Goal: Task Accomplishment & Management: Manage account settings

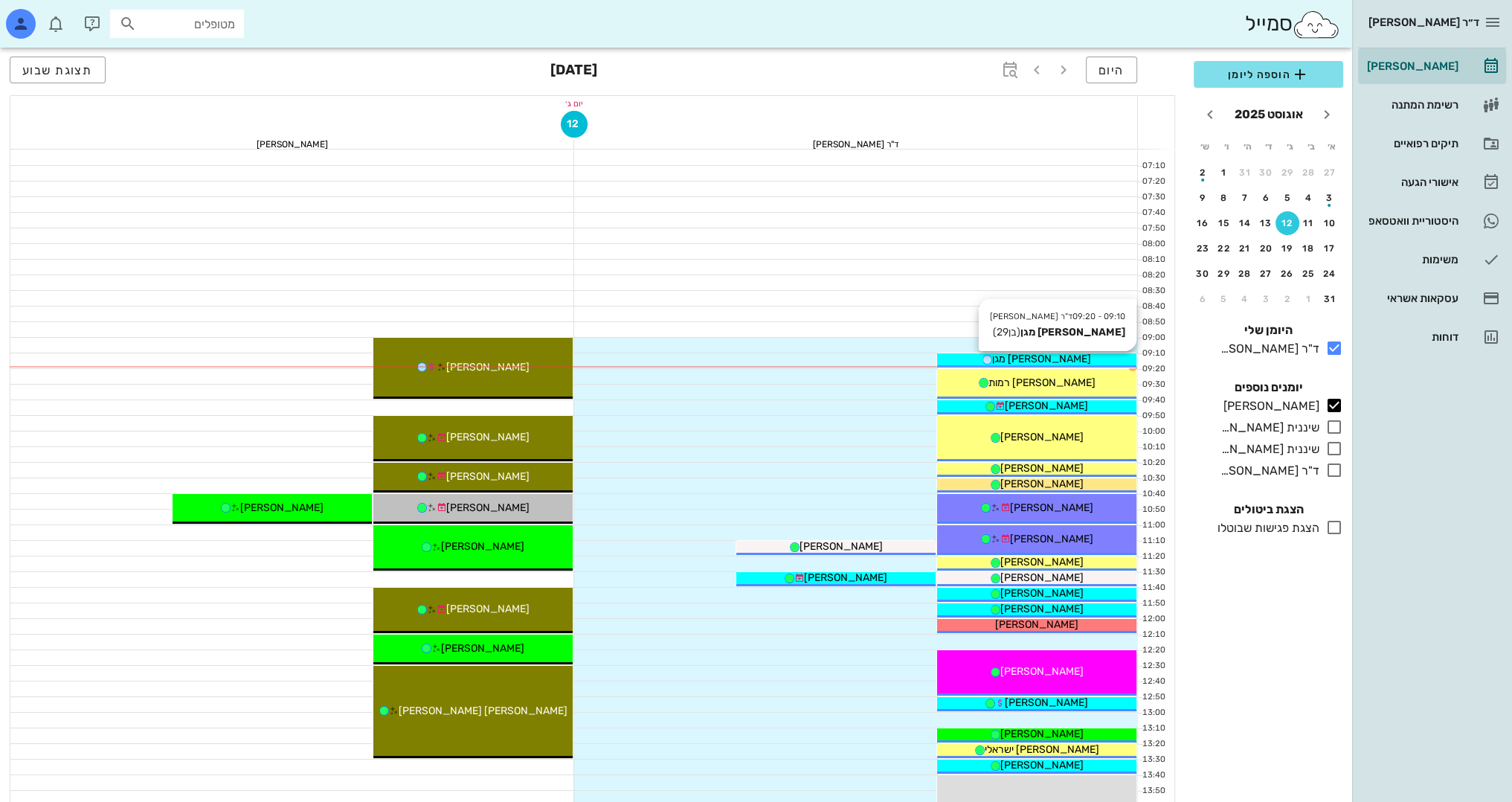
click at [1059, 361] on span "[PERSON_NAME] מגן" at bounding box center [1041, 359] width 99 height 13
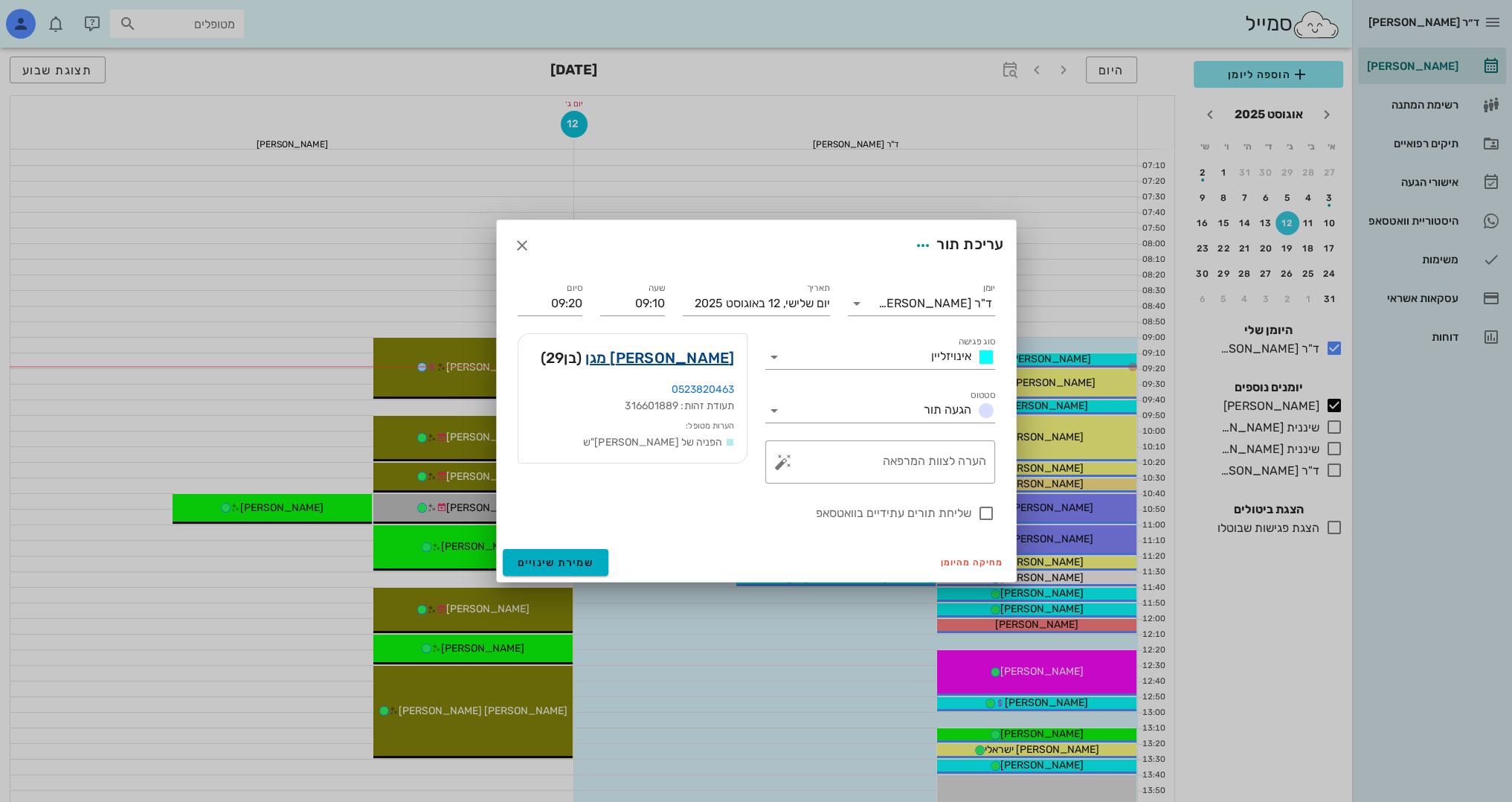
click at [710, 359] on link "[PERSON_NAME] מגן" at bounding box center [659, 358] width 149 height 24
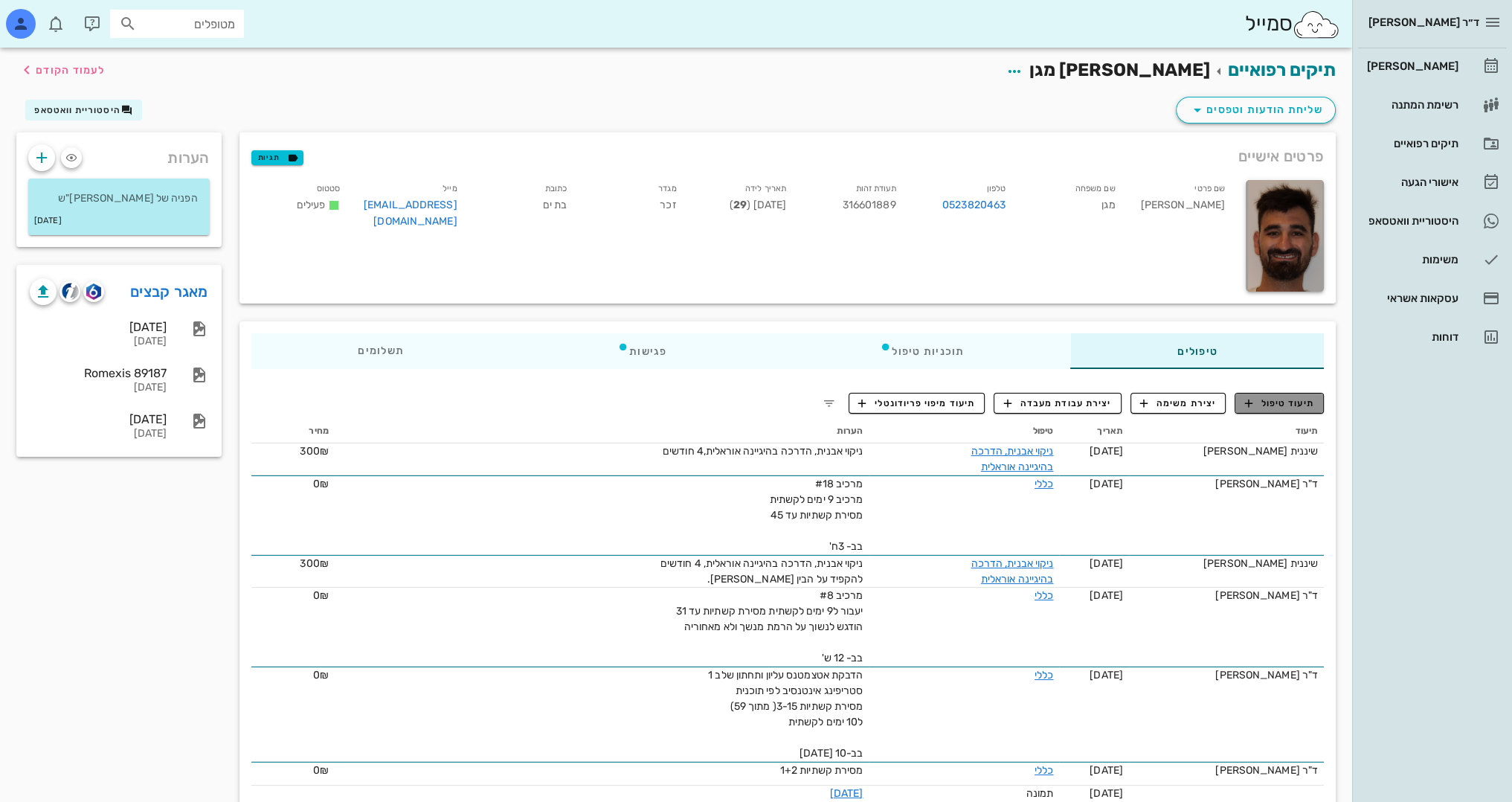
click at [1269, 398] on span "תיעוד טיפול" at bounding box center [1279, 403] width 69 height 13
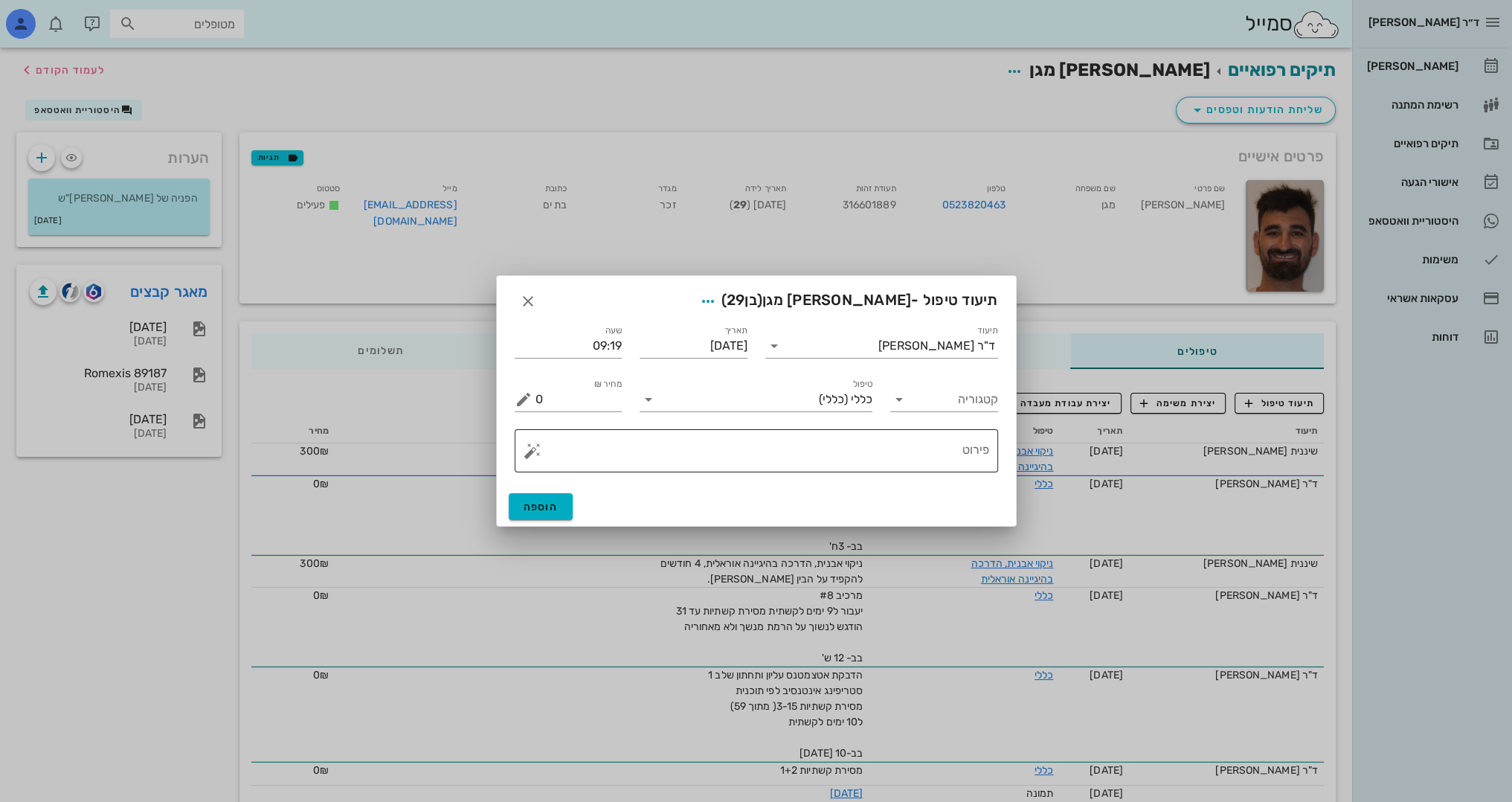
click at [892, 458] on textarea "פירוט" at bounding box center [762, 454] width 454 height 36
type textarea "n"
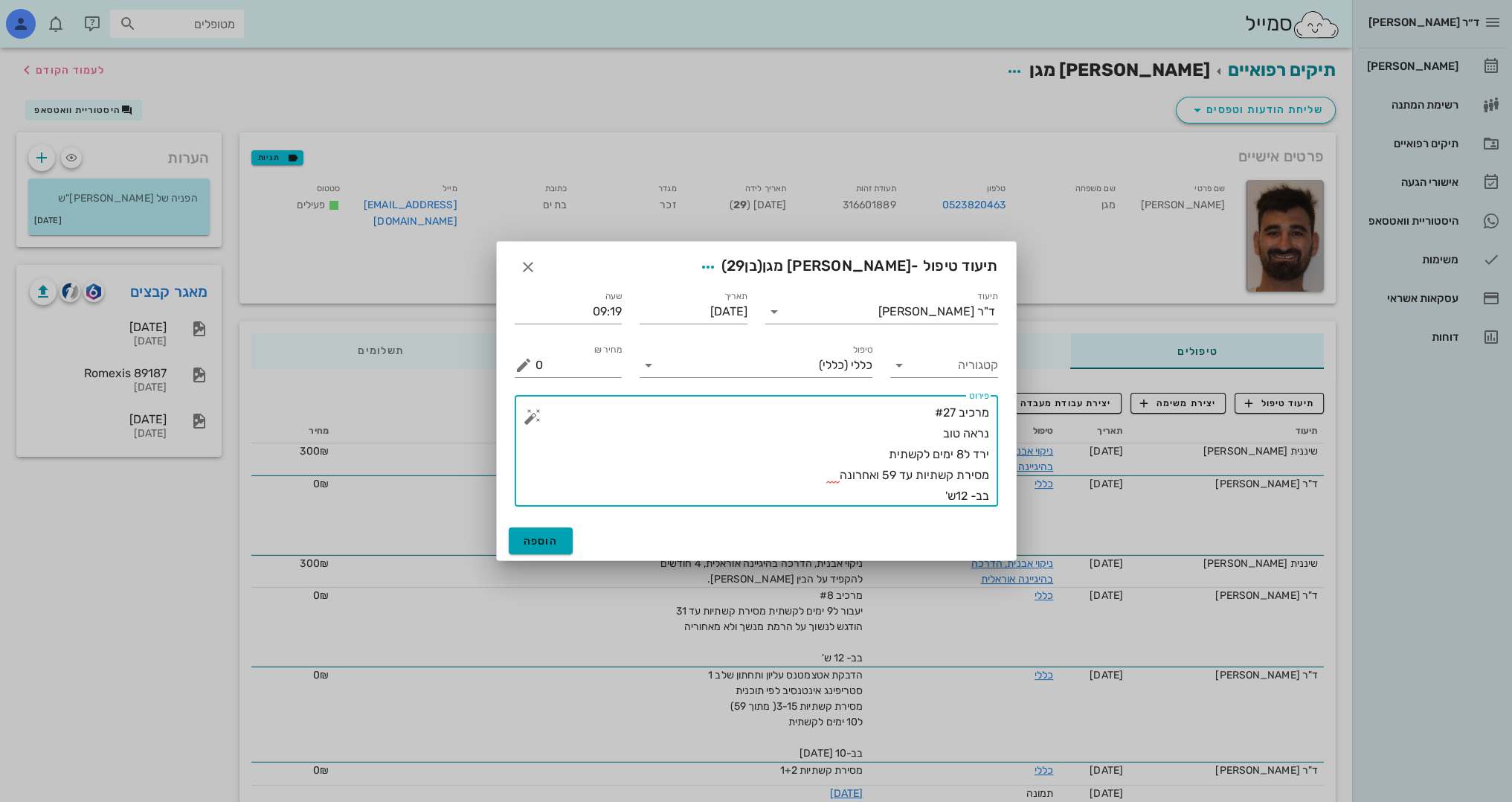
type textarea "מרכיב #27 נראה טוב ירד ל8 ימים לקשתית מסירת קשתיות עד 59 ואחרונה בב- 12ש'"
click at [534, 537] on span "הוספה" at bounding box center [541, 540] width 35 height 13
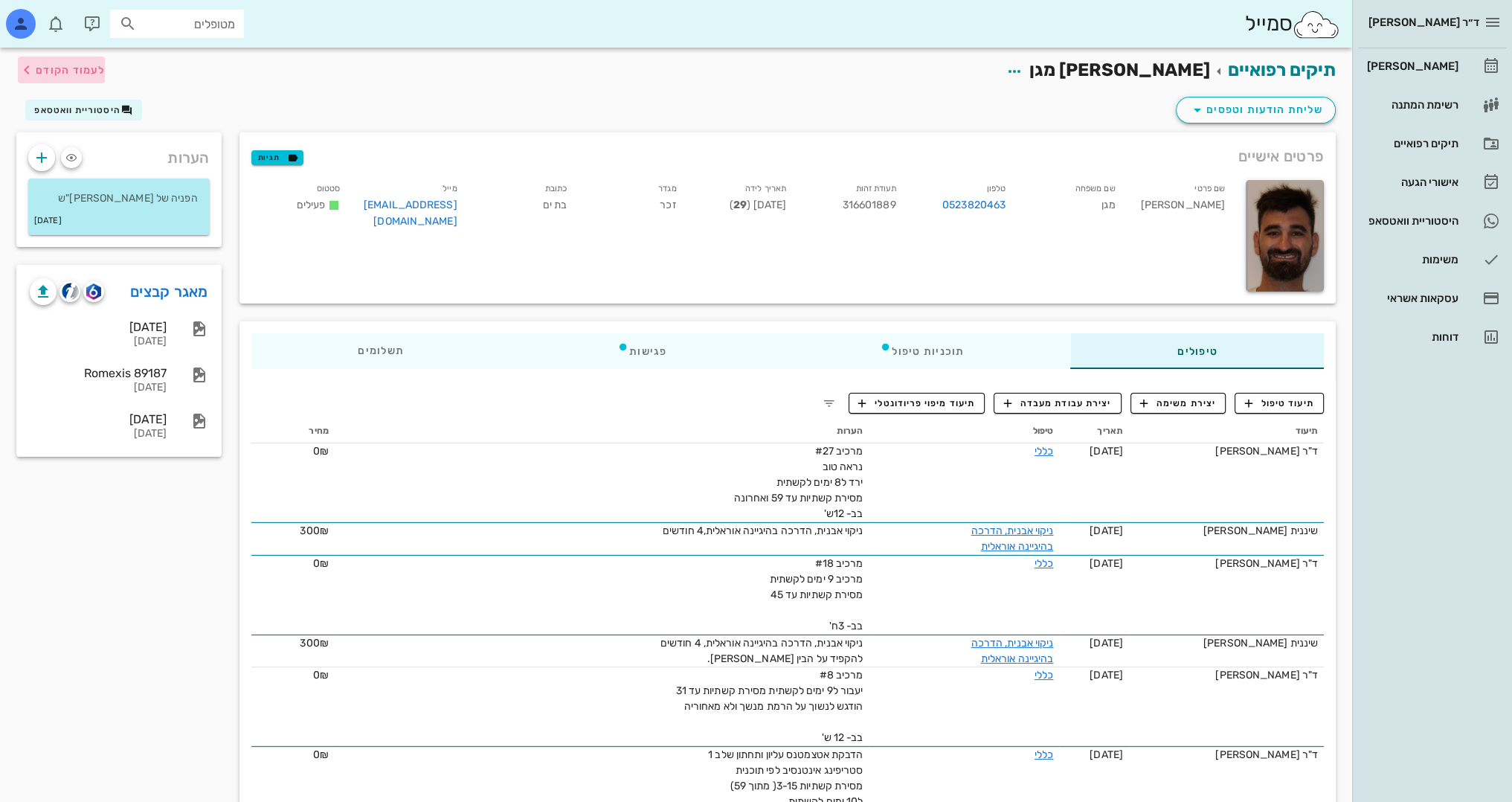
click at [84, 57] on button "לעמוד הקודם" at bounding box center [62, 70] width 87 height 27
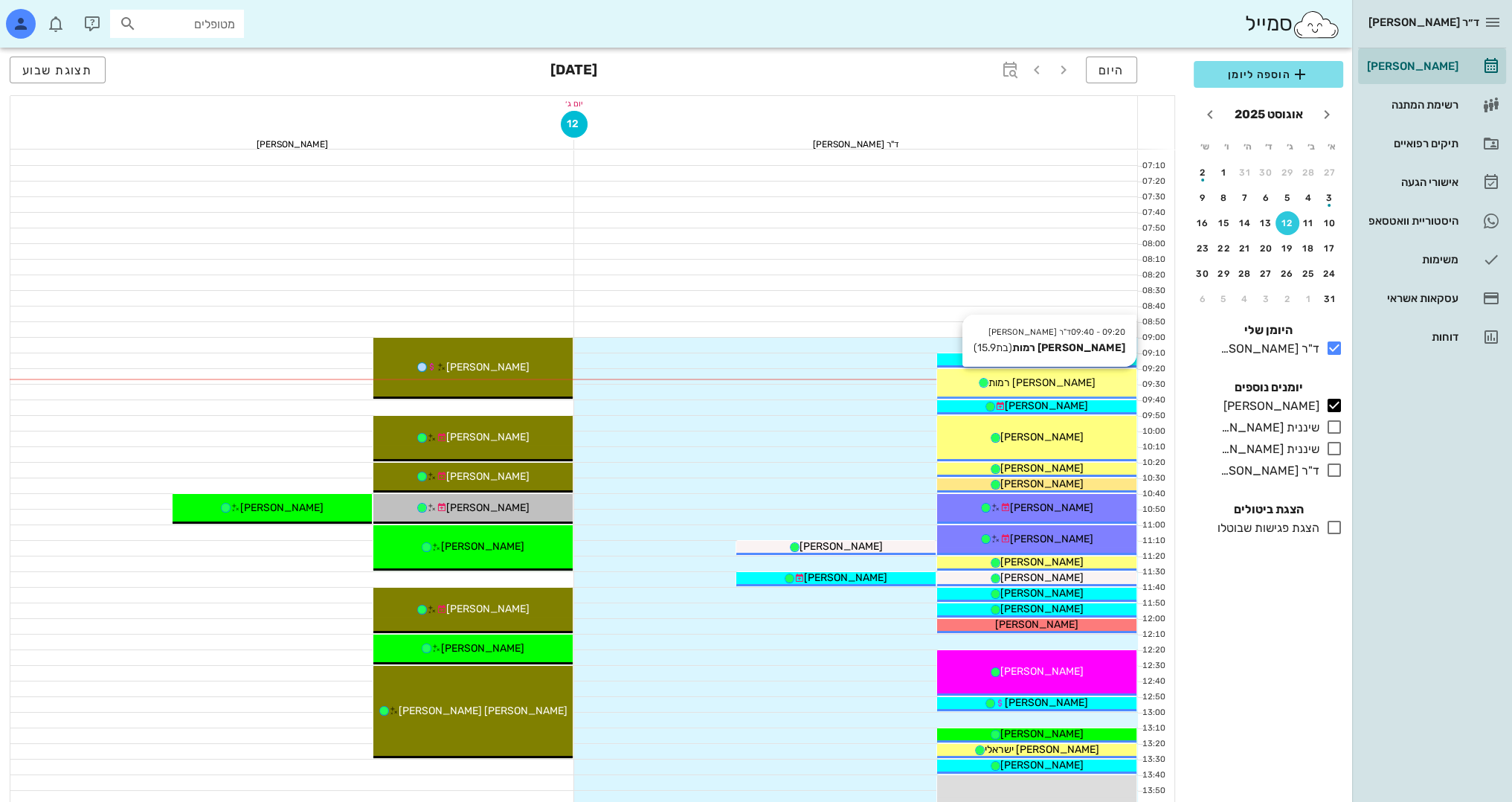
click at [1053, 389] on div "[PERSON_NAME] רמות" at bounding box center [1036, 383] width 199 height 15
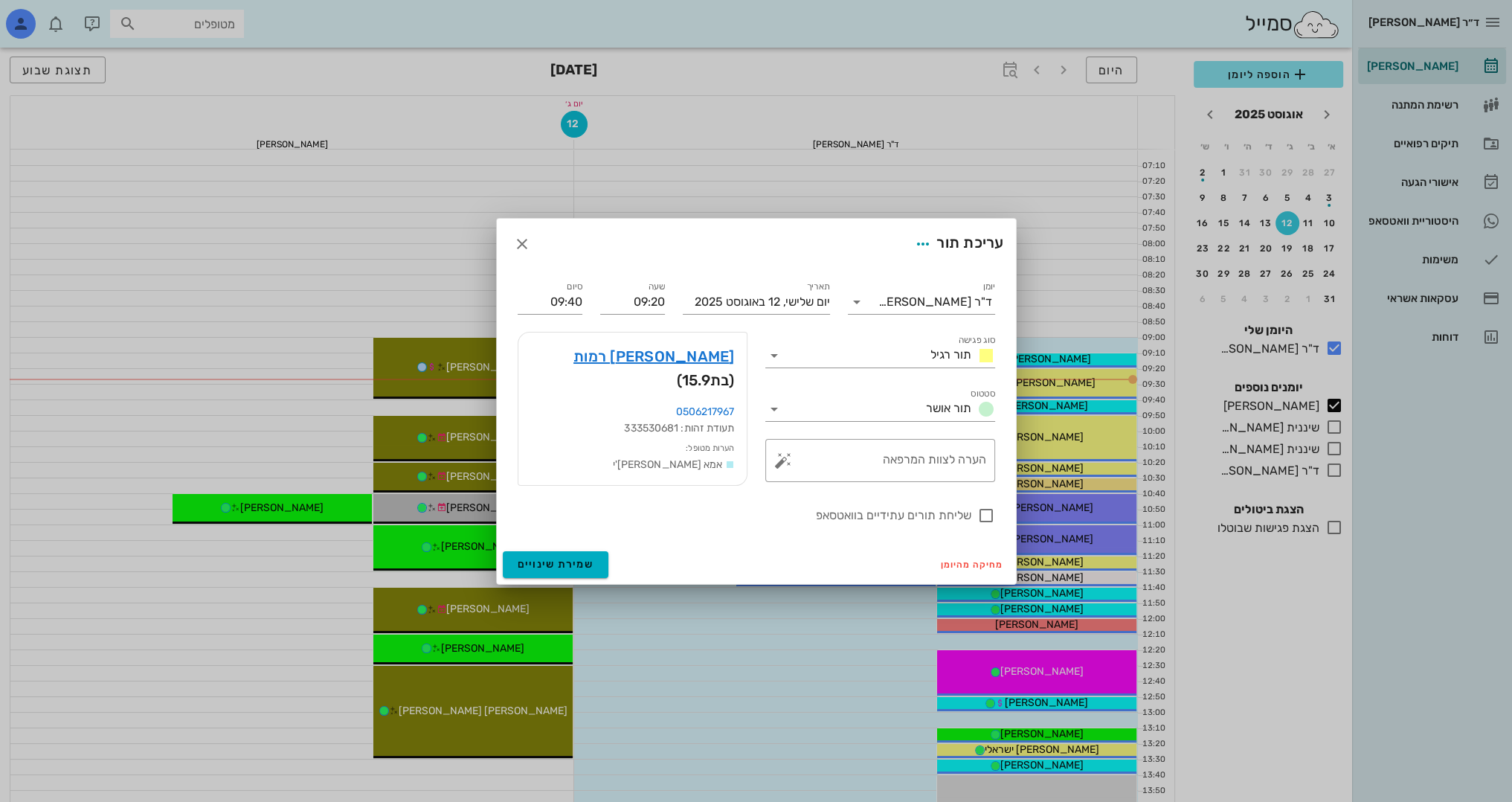
click at [1098, 153] on div at bounding box center [756, 401] width 1512 height 802
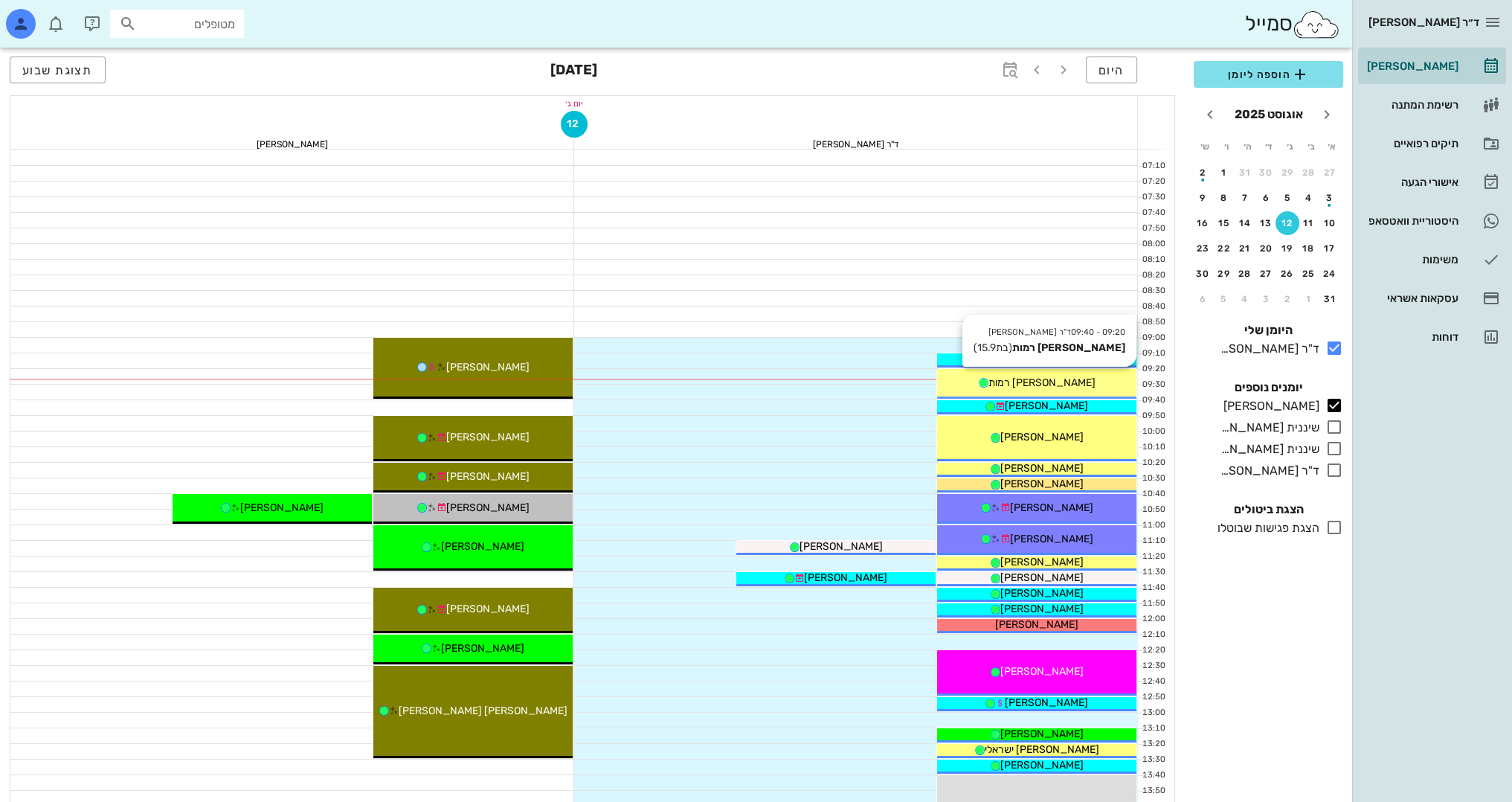
click at [1051, 383] on span "[PERSON_NAME] רמות" at bounding box center [1041, 382] width 107 height 13
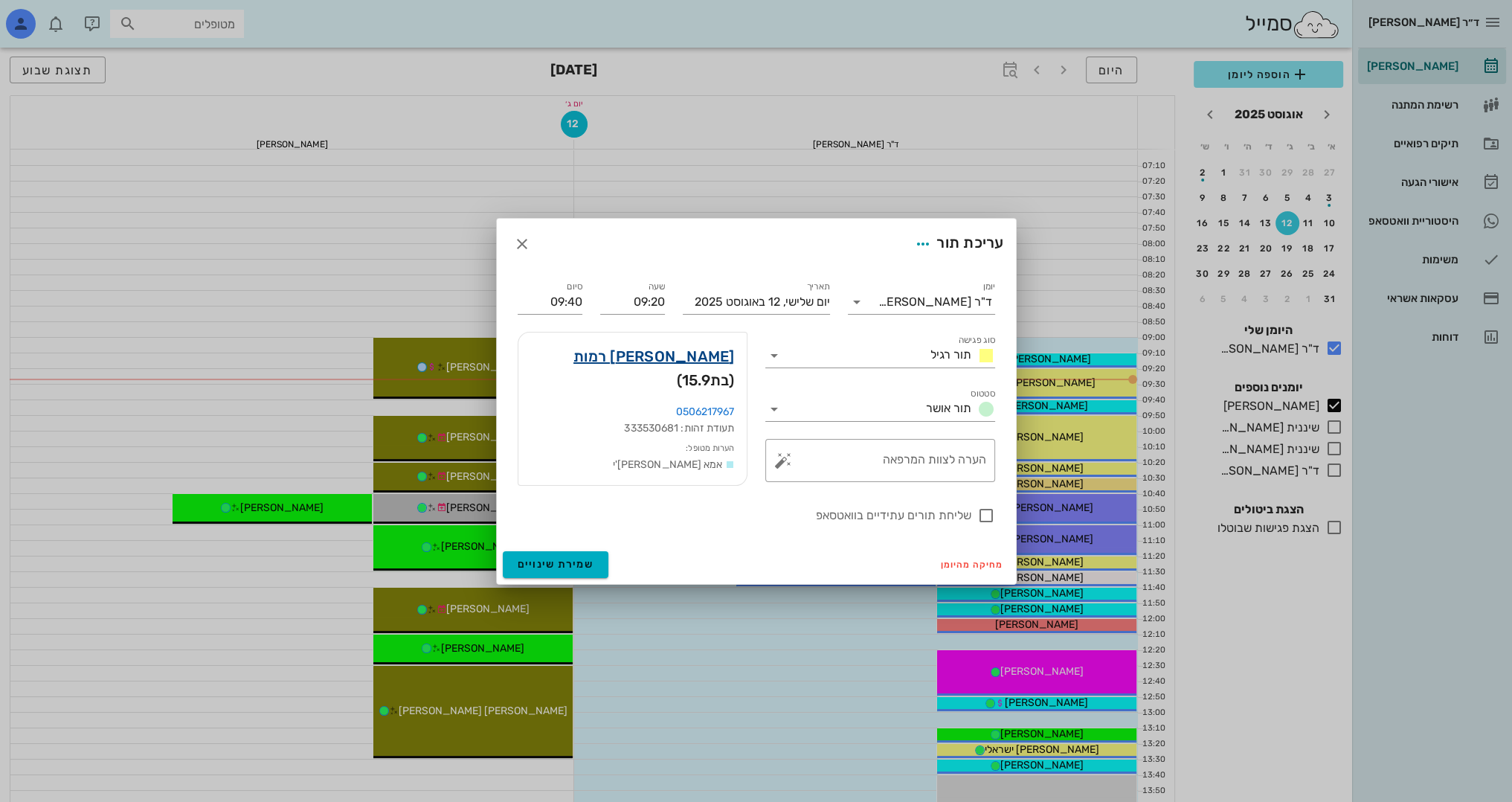
click at [684, 364] on link "[PERSON_NAME] רמות" at bounding box center [654, 356] width 161 height 24
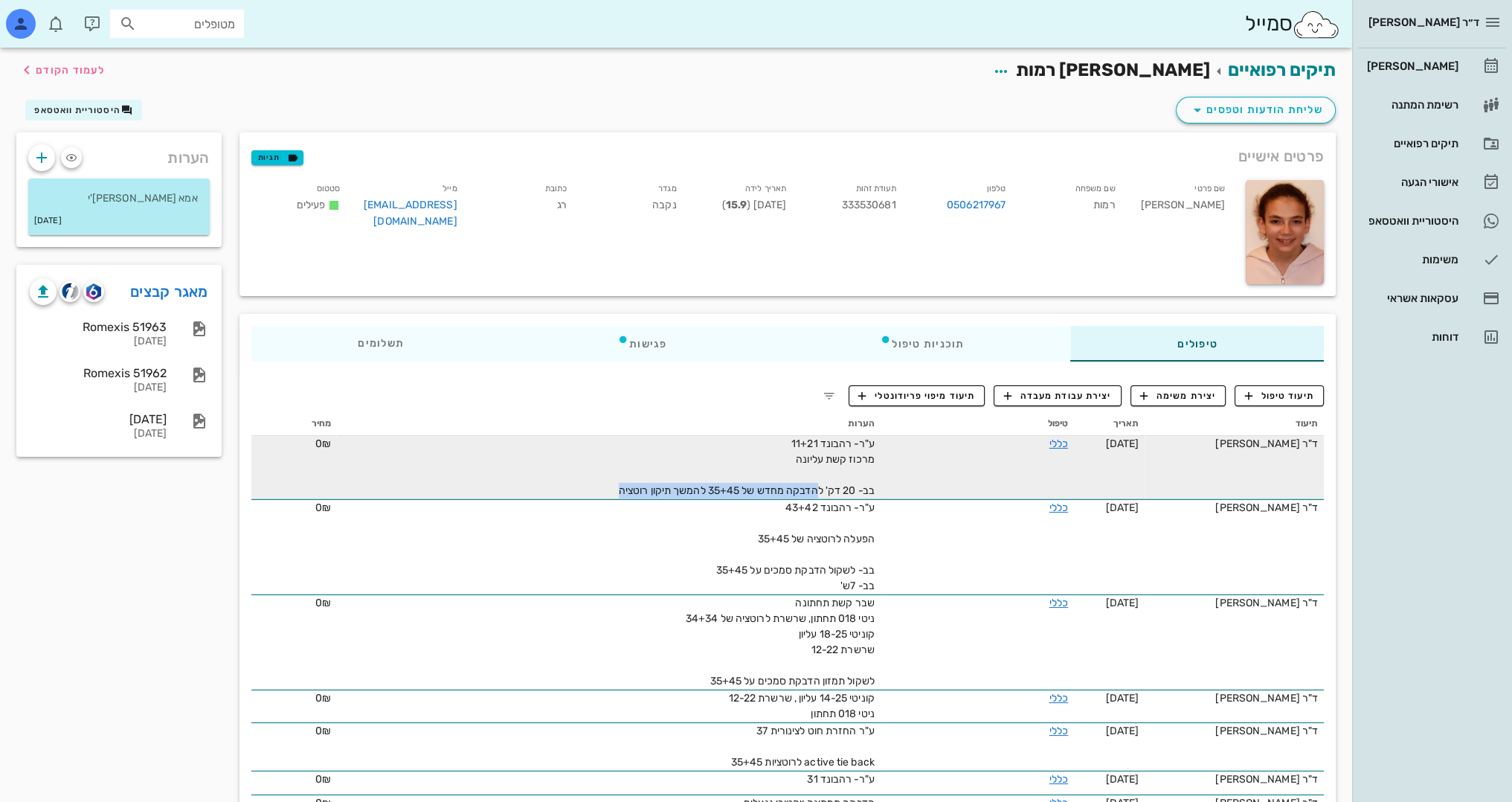
drag, startPoint x: 809, startPoint y: 487, endPoint x: 591, endPoint y: 492, distance: 218.1
click at [591, 492] on div "ע"ר- רהבונד 11+21 מרכוז קשת עליונה בב- 20 דק' להדבקה מחדש של 35+45 להמשך תיקון …" at bounding box center [707, 466] width 335 height 63
click at [688, 487] on span "ע"ר- רהבונד 11+21 מרכוז קשת עליונה בב- 20 דק' להדבקה מחדש של 35+45 להמשך תיקון …" at bounding box center [747, 467] width 256 height 60
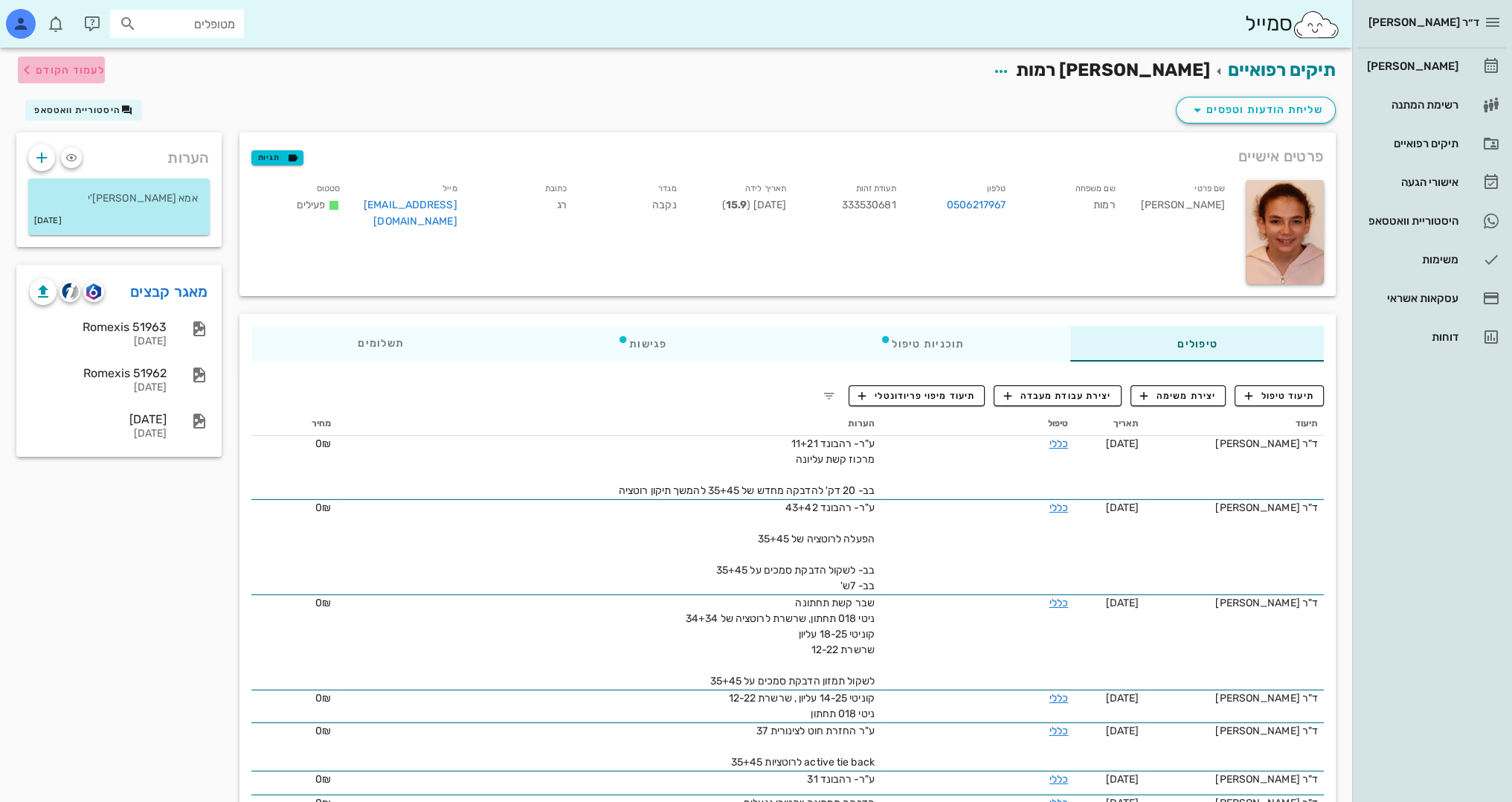
click at [86, 70] on span "לעמוד הקודם" at bounding box center [70, 70] width 69 height 13
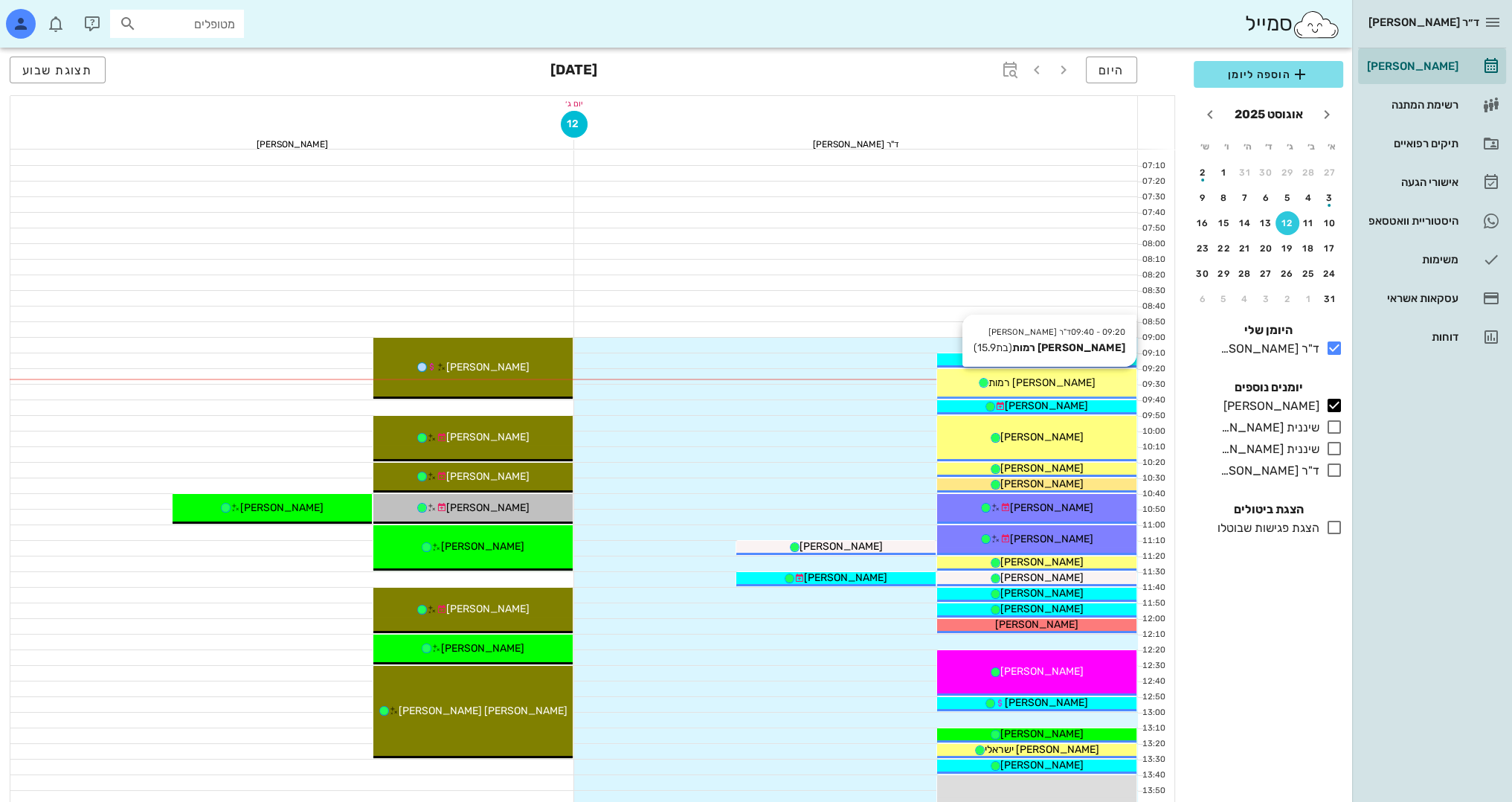
click at [1058, 379] on span "[PERSON_NAME] רמות" at bounding box center [1041, 382] width 107 height 13
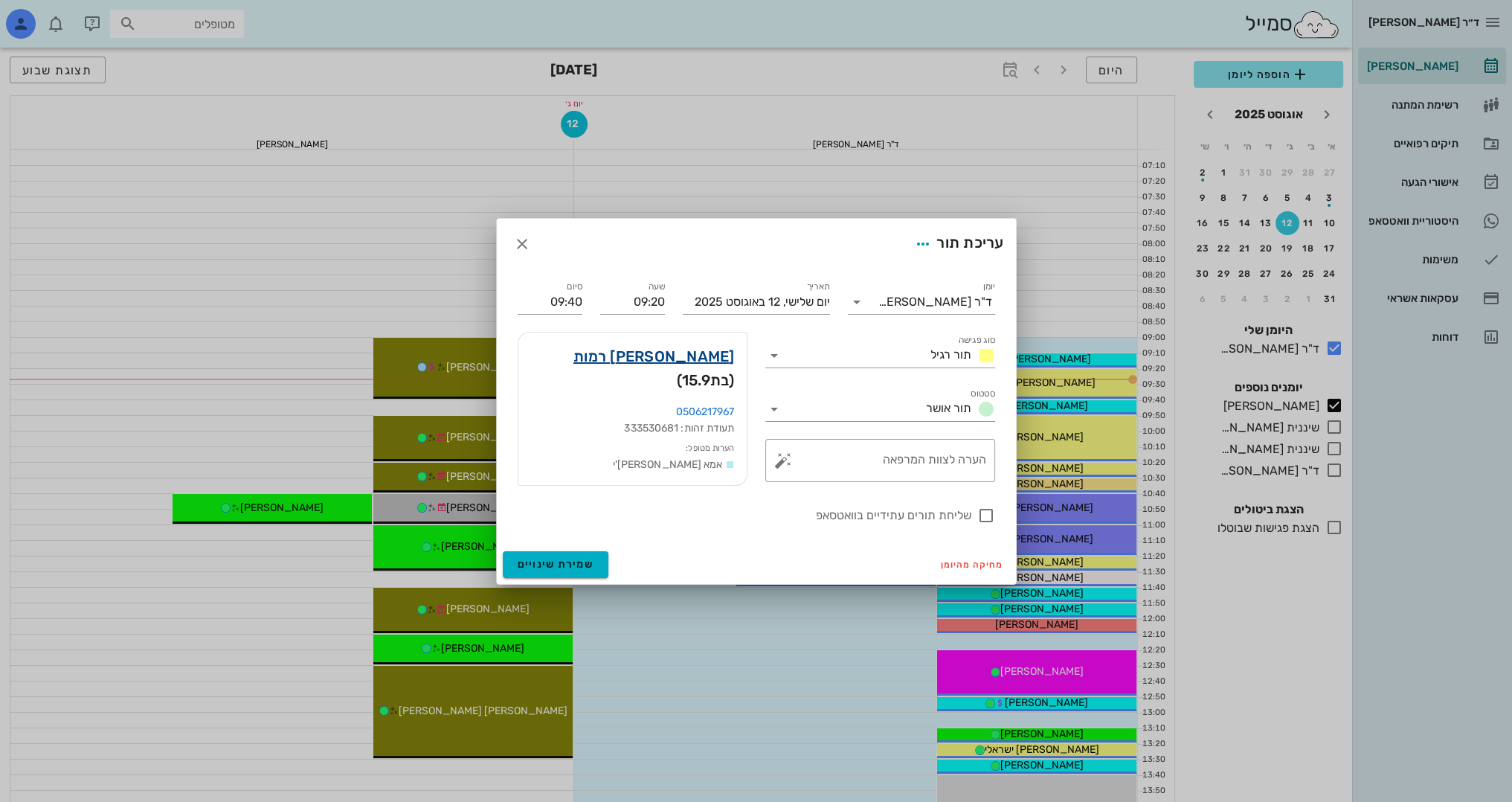
click at [710, 351] on link "[PERSON_NAME] רמות" at bounding box center [654, 356] width 161 height 24
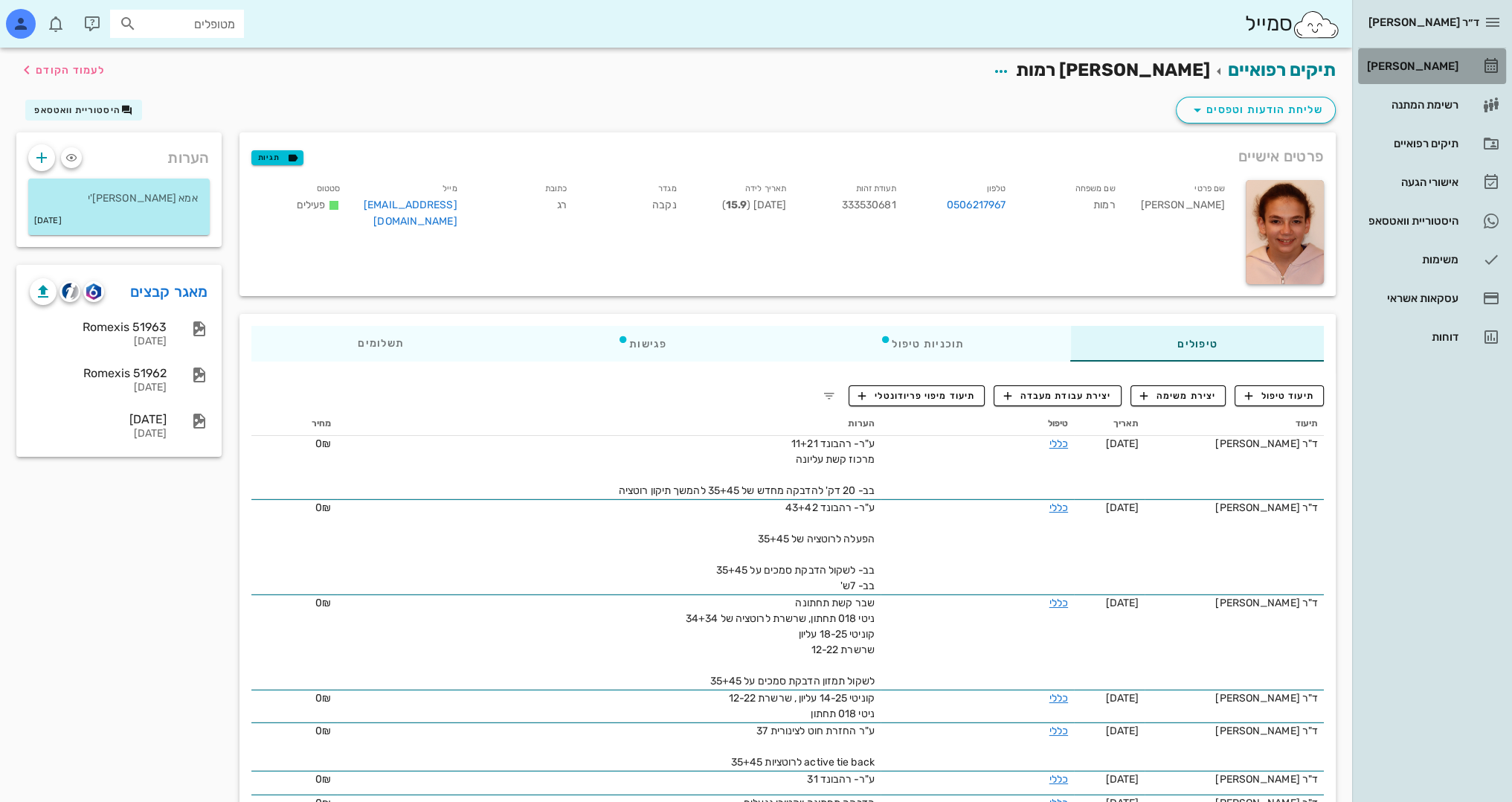
click at [1450, 63] on div "[PERSON_NAME]" at bounding box center [1411, 66] width 94 height 12
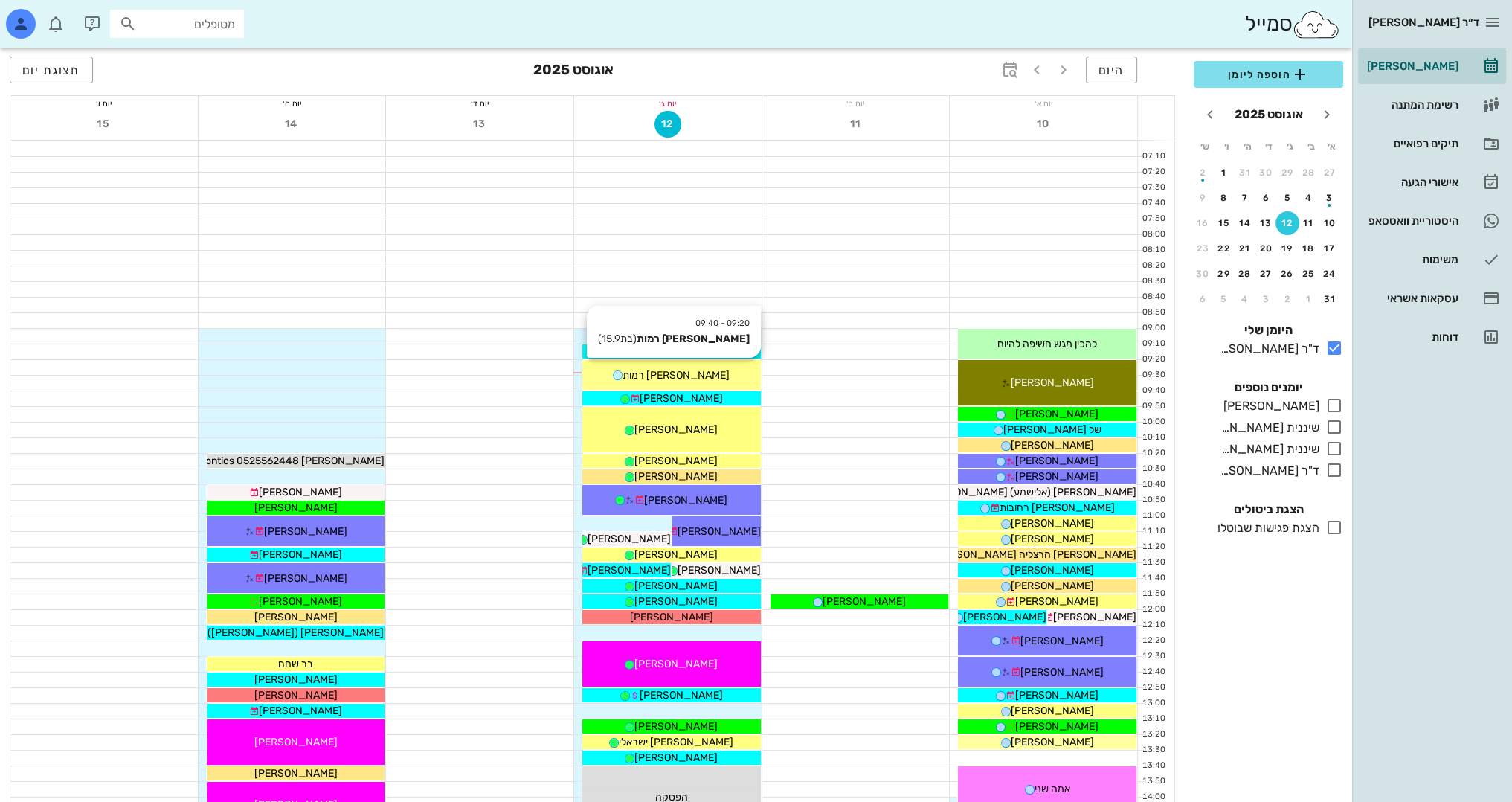
click at [755, 372] on div "[PERSON_NAME] רמות" at bounding box center [672, 375] width 179 height 15
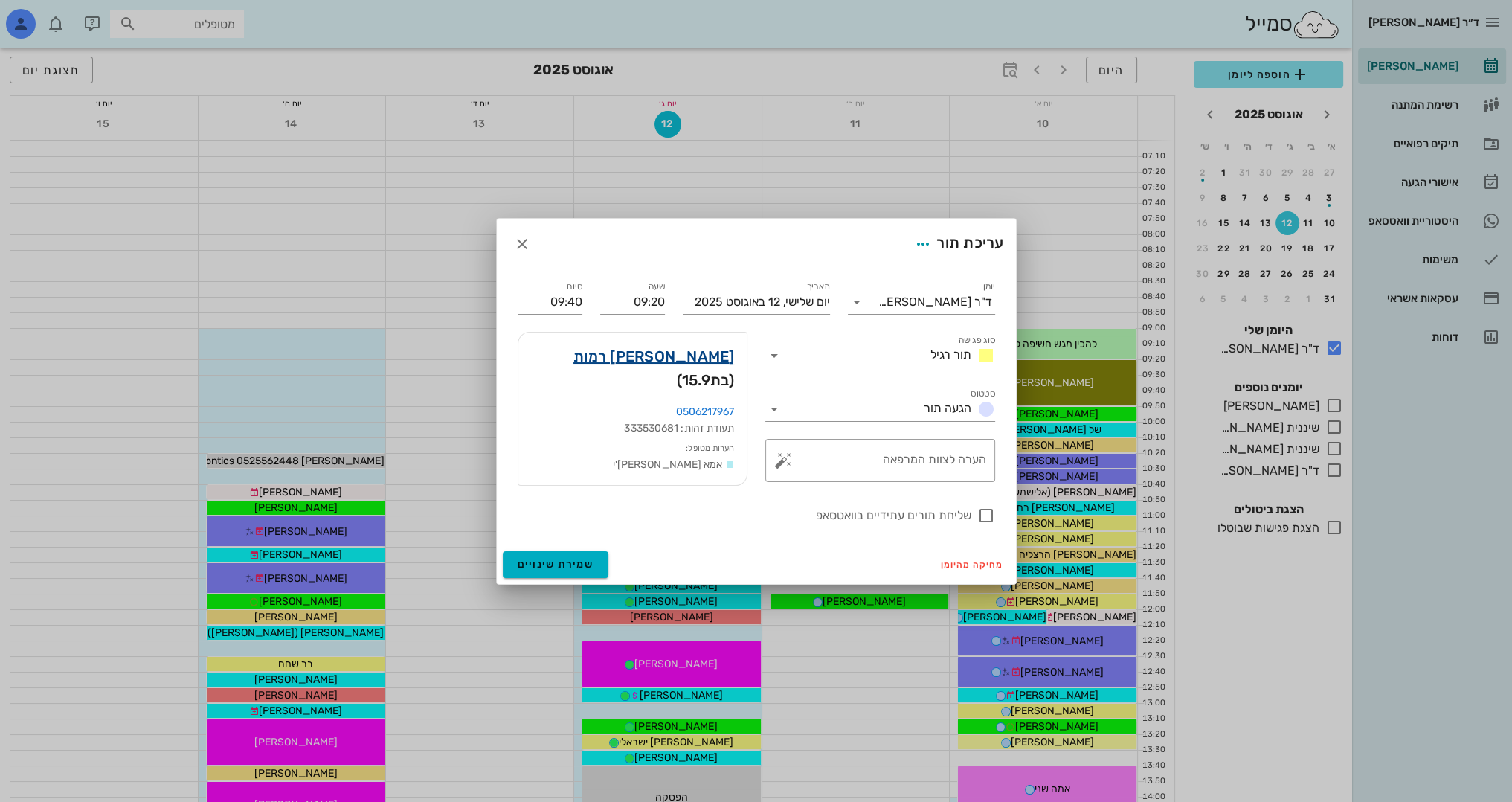
click at [714, 352] on link "[PERSON_NAME] רמות" at bounding box center [654, 356] width 161 height 24
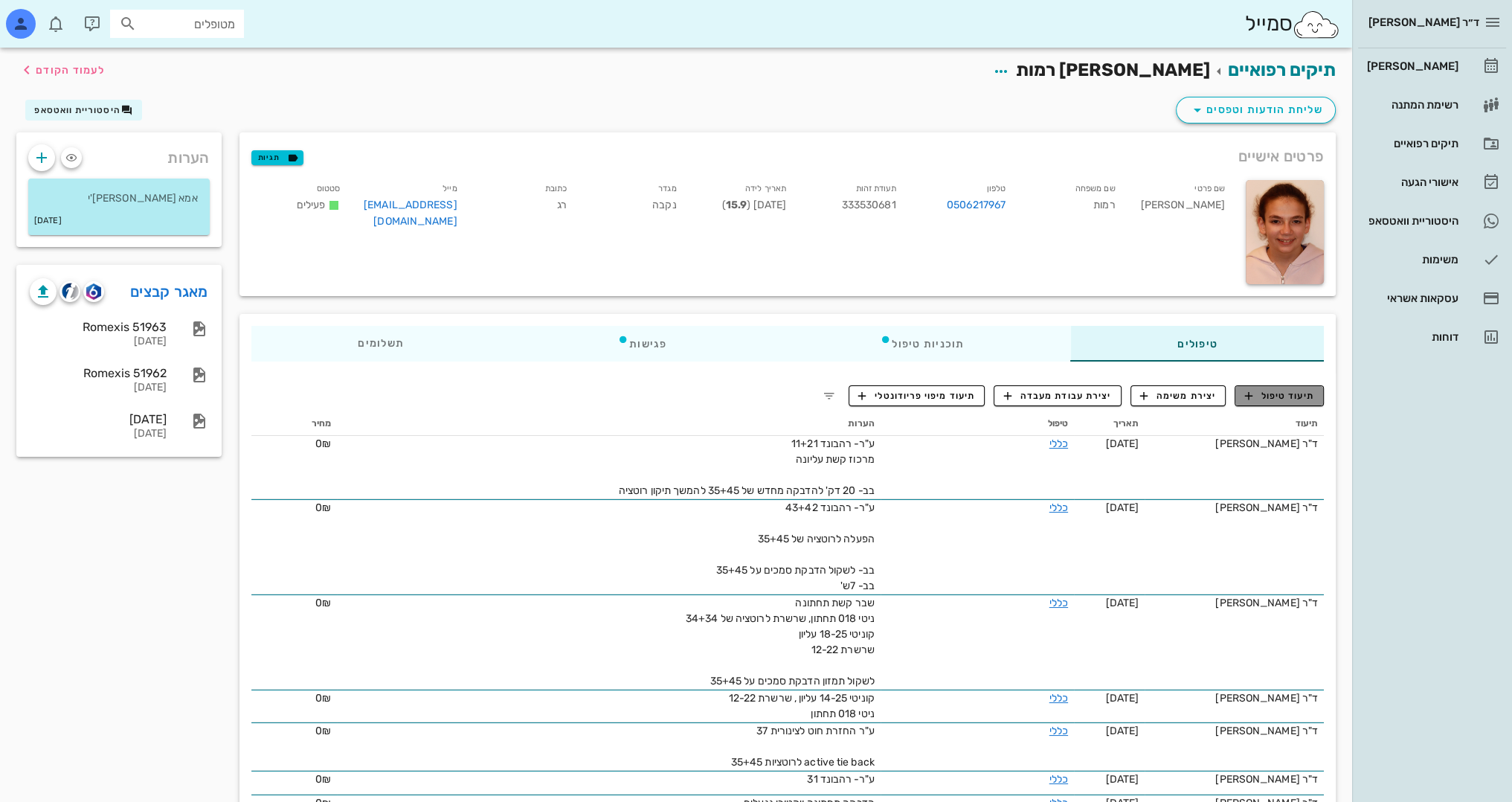
click at [1291, 394] on span "תיעוד טיפול" at bounding box center [1279, 396] width 69 height 13
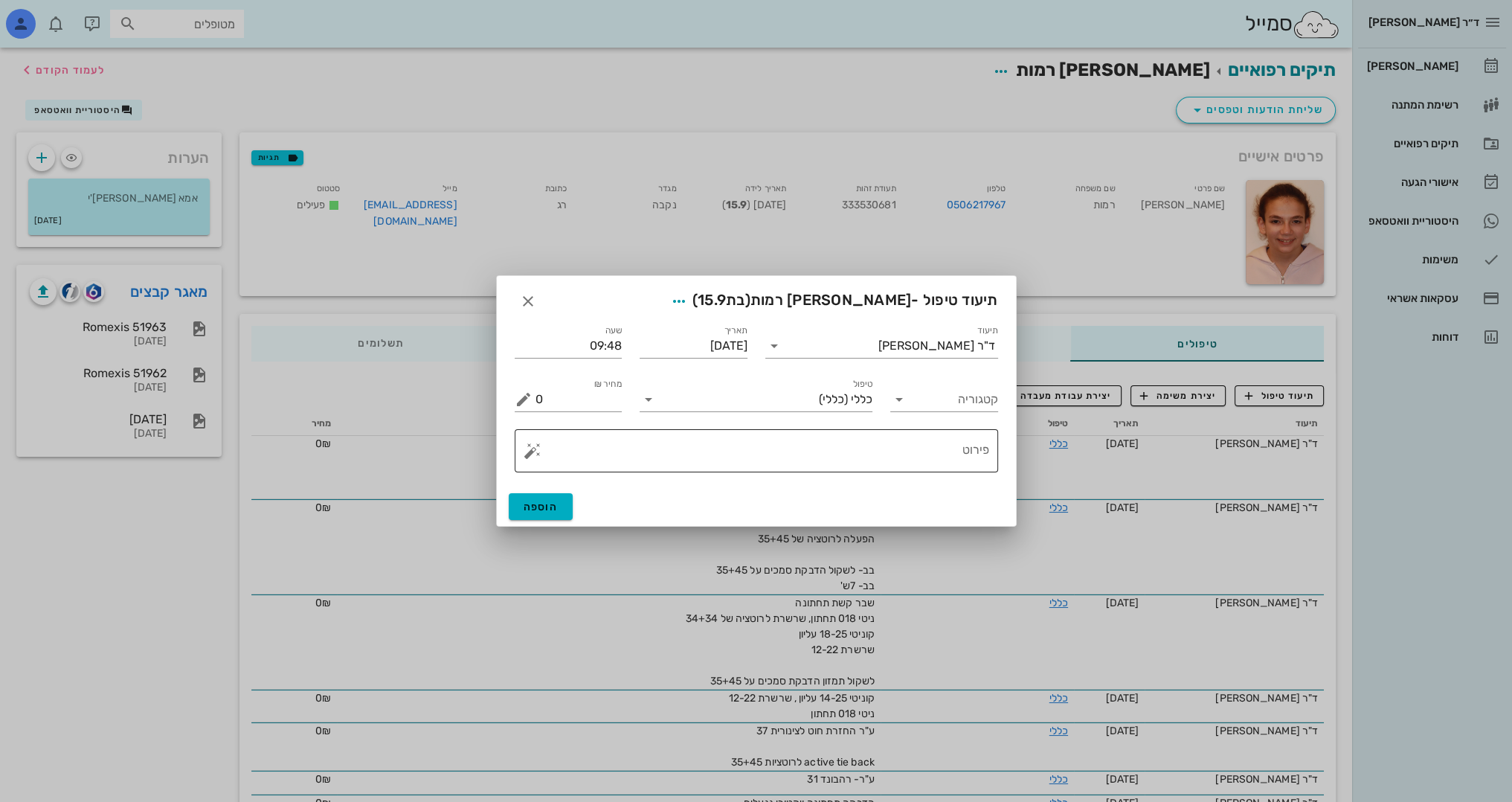
click at [906, 462] on textarea "פירוט" at bounding box center [762, 454] width 454 height 36
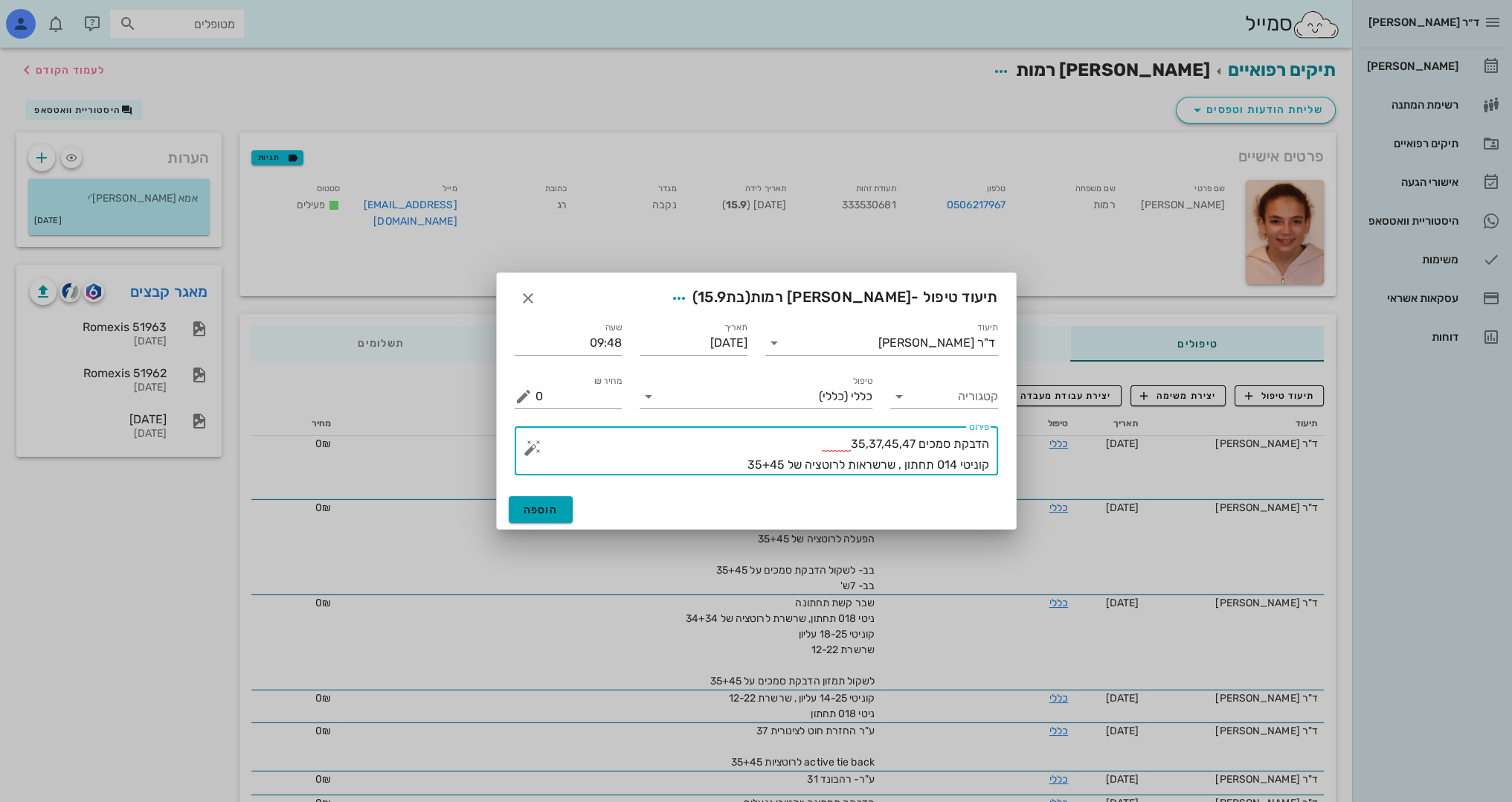
type textarea "הדבקת סמכים 35,37,45,47 קוניטי 014 תחתון , שרשראות לרוטציה של 35+45"
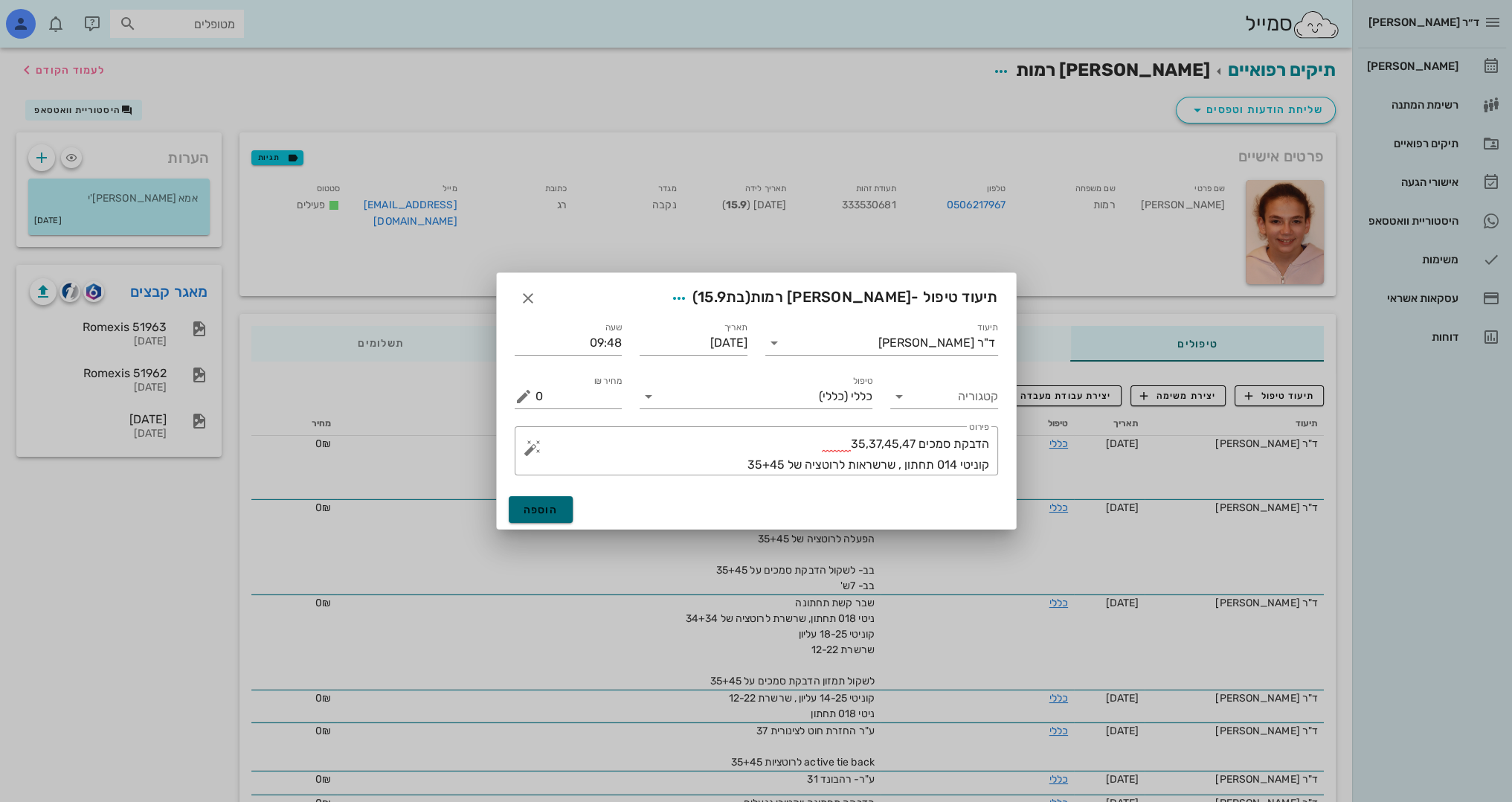
click at [536, 507] on span "הוספה" at bounding box center [541, 510] width 35 height 13
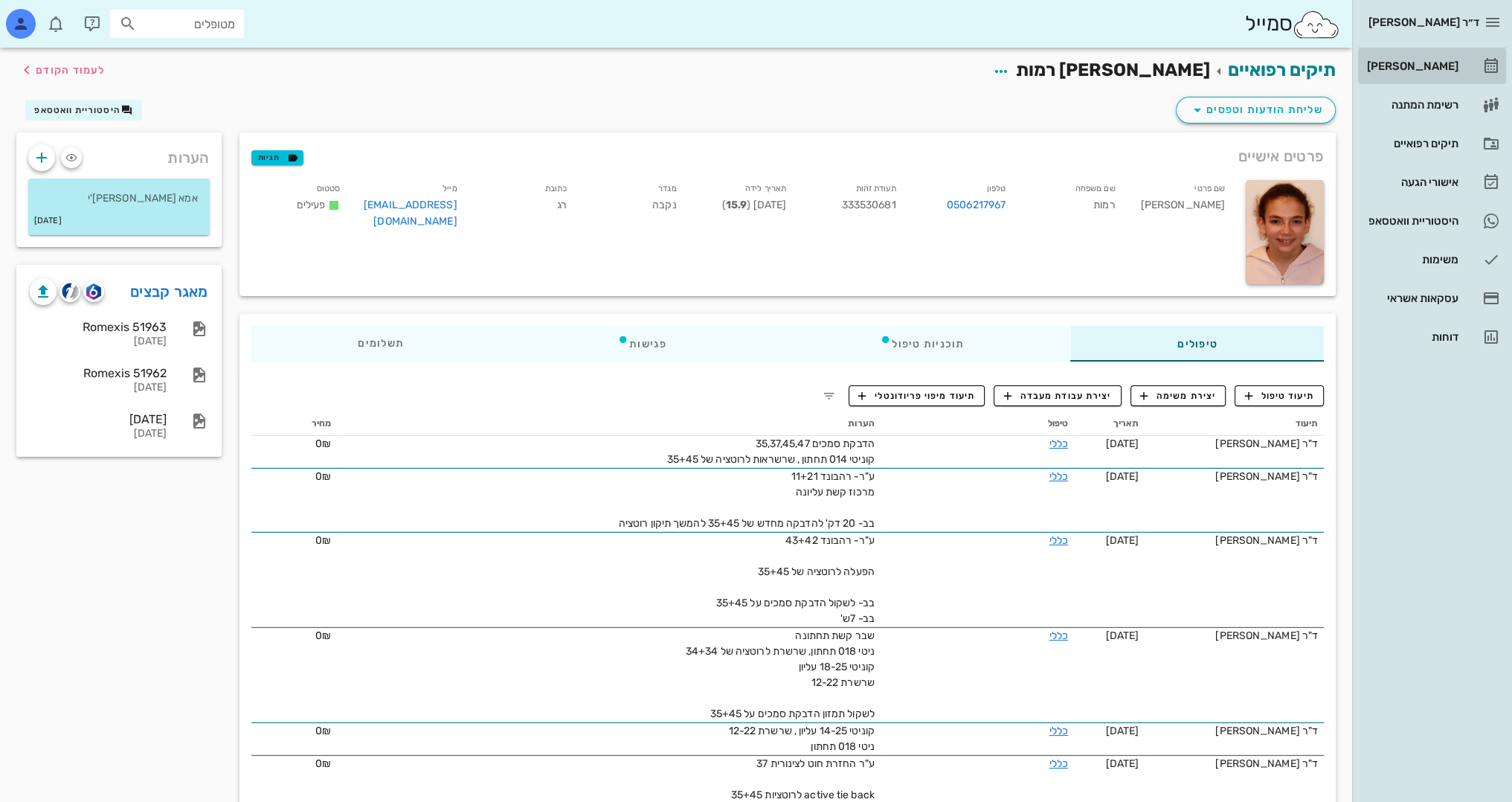
click at [1443, 67] on div "[PERSON_NAME]" at bounding box center [1411, 66] width 94 height 12
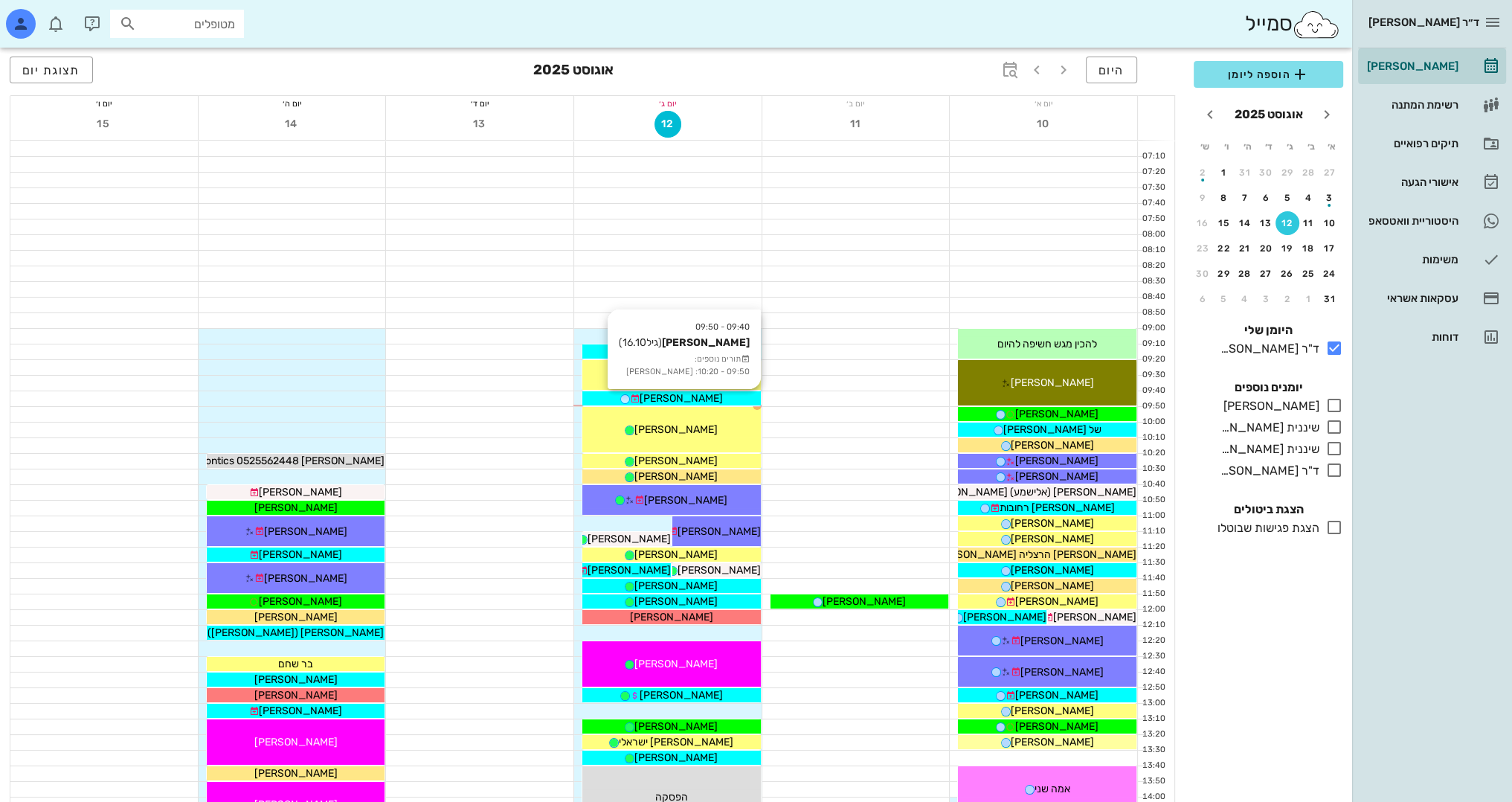
click at [723, 395] on div "[PERSON_NAME]" at bounding box center [672, 398] width 179 height 15
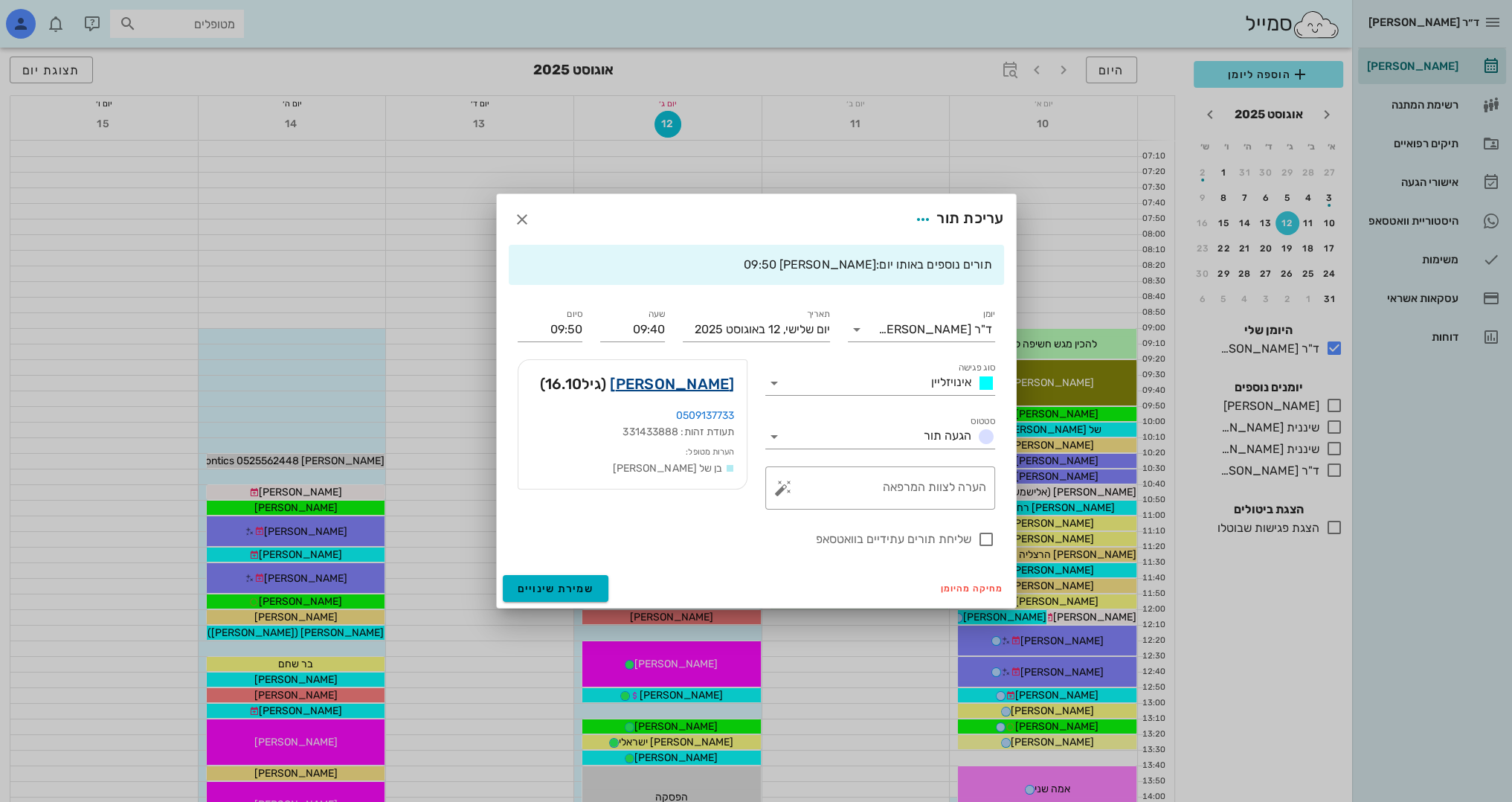
click at [714, 378] on link "[PERSON_NAME]" at bounding box center [671, 384] width 124 height 24
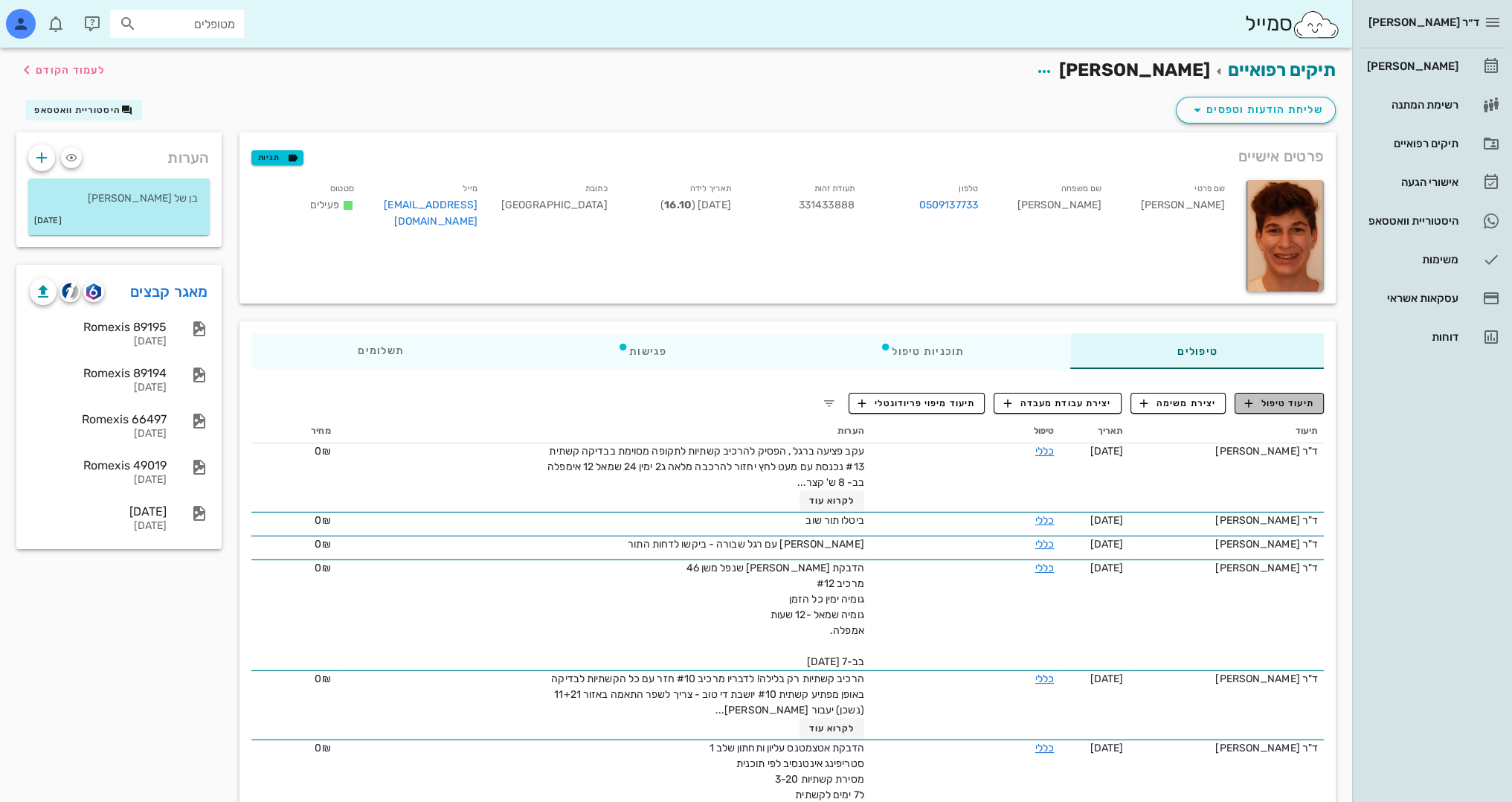
click at [1301, 401] on span "תיעוד טיפול" at bounding box center [1279, 403] width 69 height 13
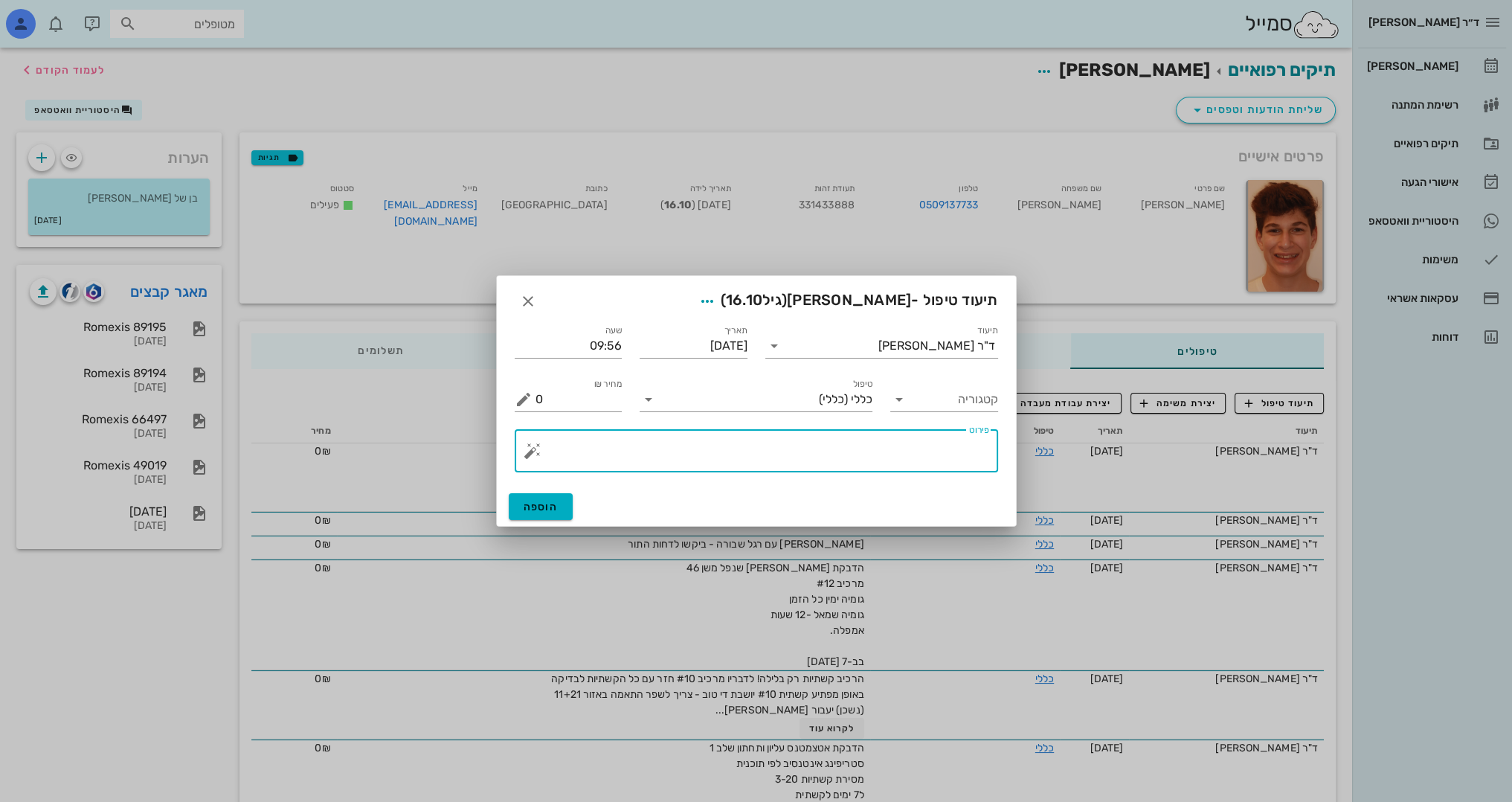
click at [931, 440] on textarea "פירוט" at bounding box center [762, 454] width 454 height 36
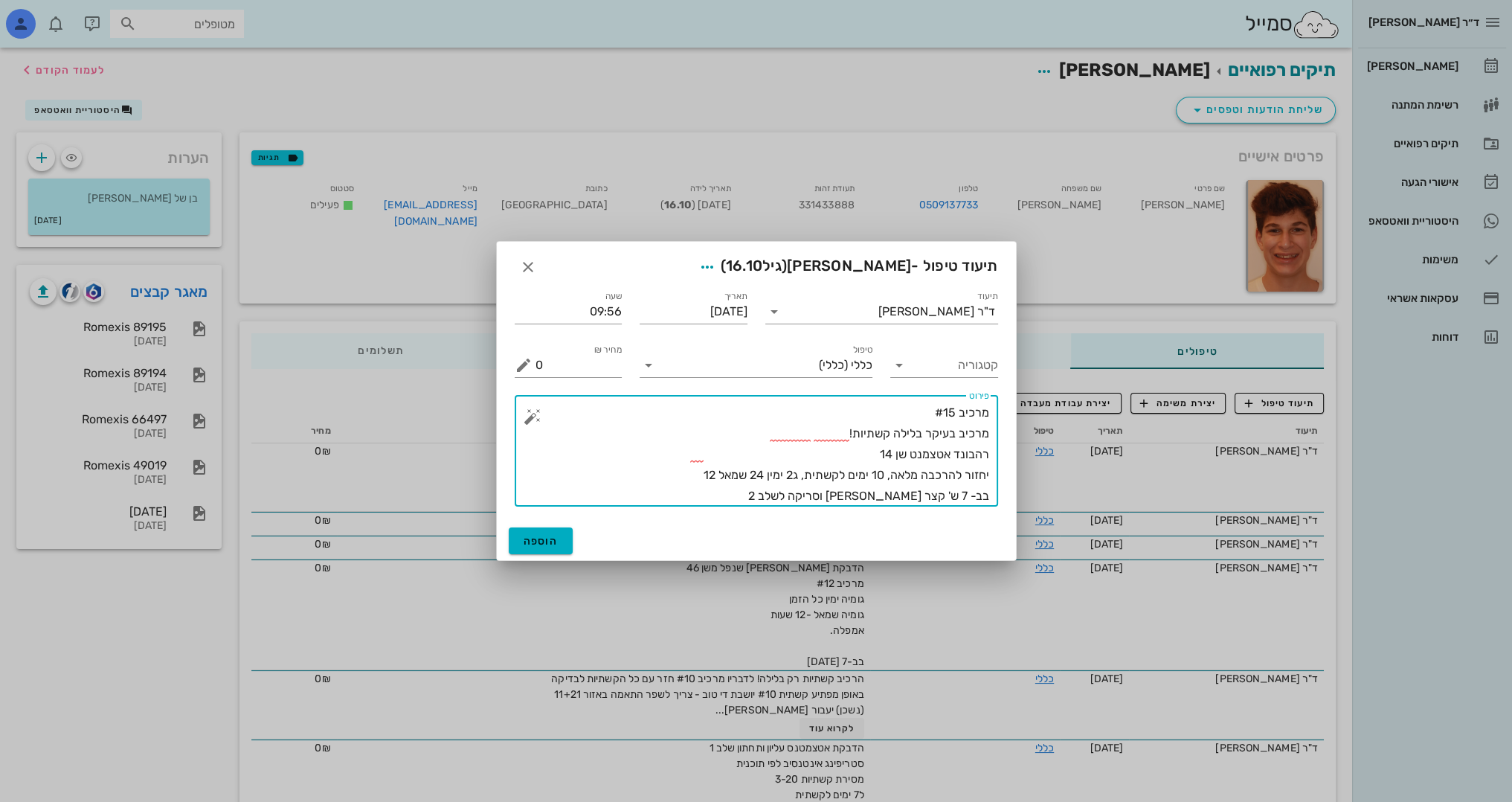
click at [908, 409] on textarea "מרכיב #15 מרכיב בעיקר בלילה קשתיות! רהבונד אטצמנט שן 14 יחזור להרכבה מלאה, 10 י…" at bounding box center [762, 454] width 454 height 104
type textarea "מרכיב #15, כמעט לא התקדם. מרכיב בעיקר בלילה קשתיות! רהבונד אטצמנט שן 14 יחזור ל…"
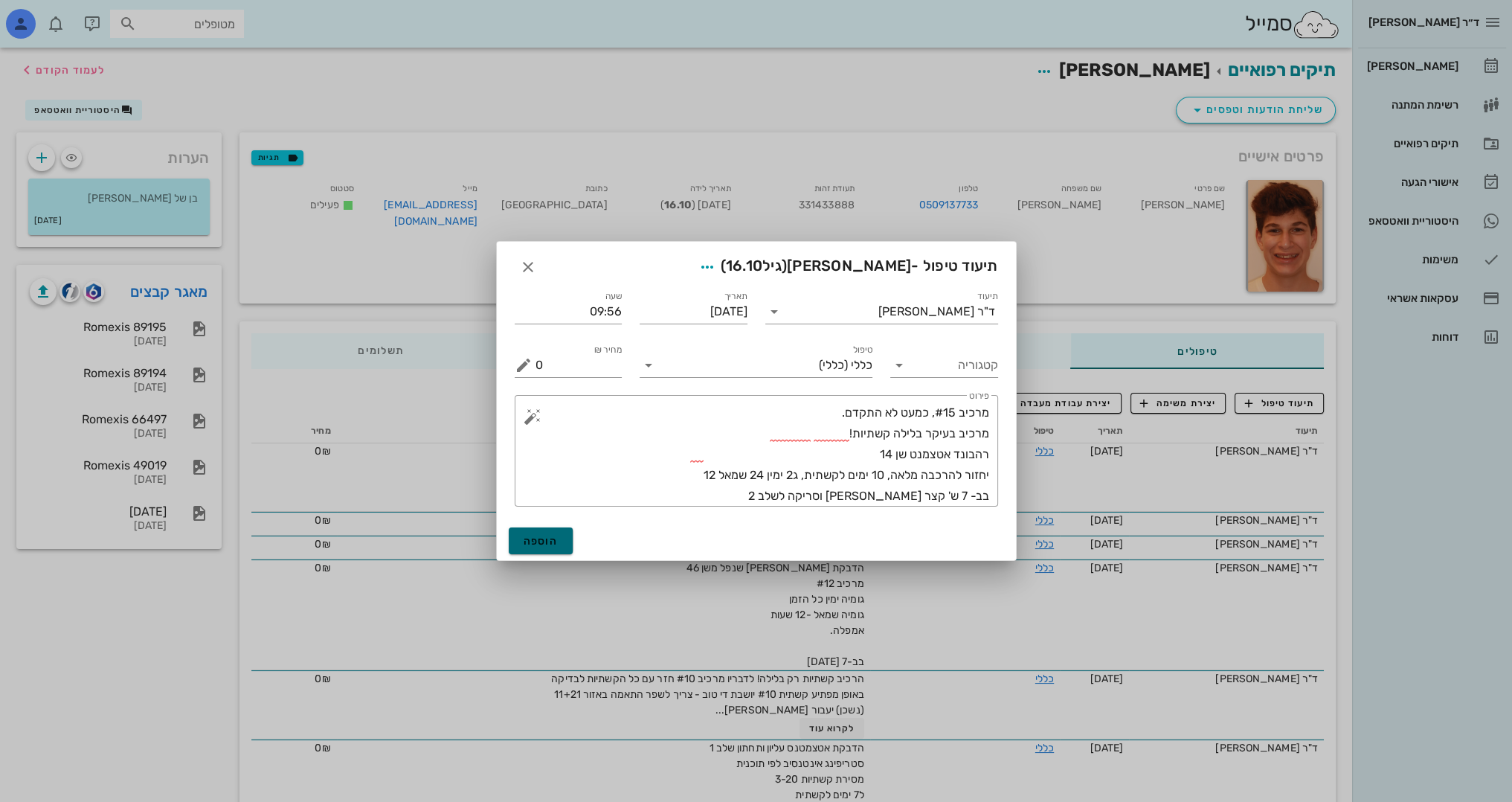
click at [536, 543] on span "הוספה" at bounding box center [541, 540] width 35 height 13
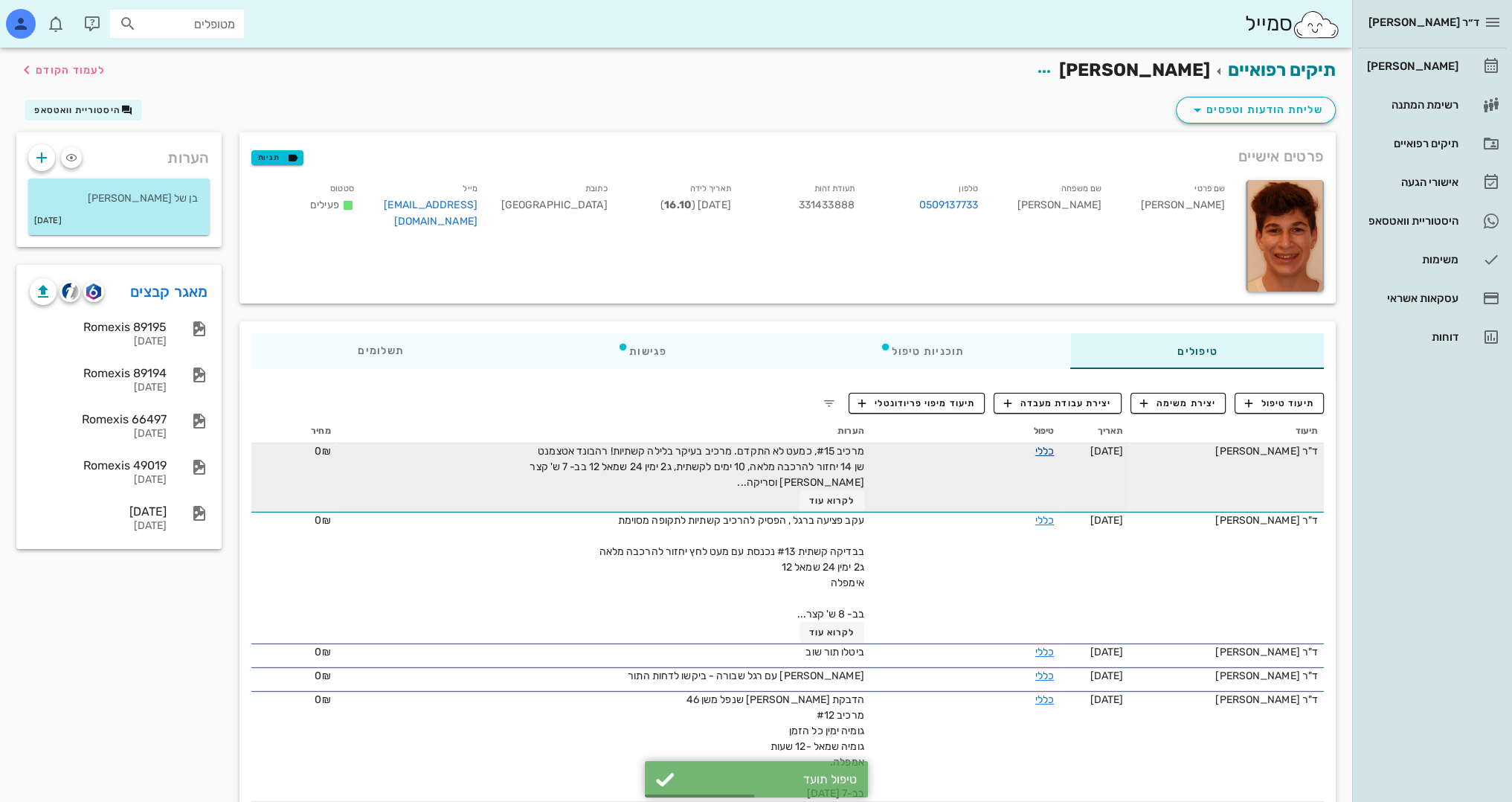
click at [1046, 448] on link "כללי" at bounding box center [1044, 451] width 18 height 13
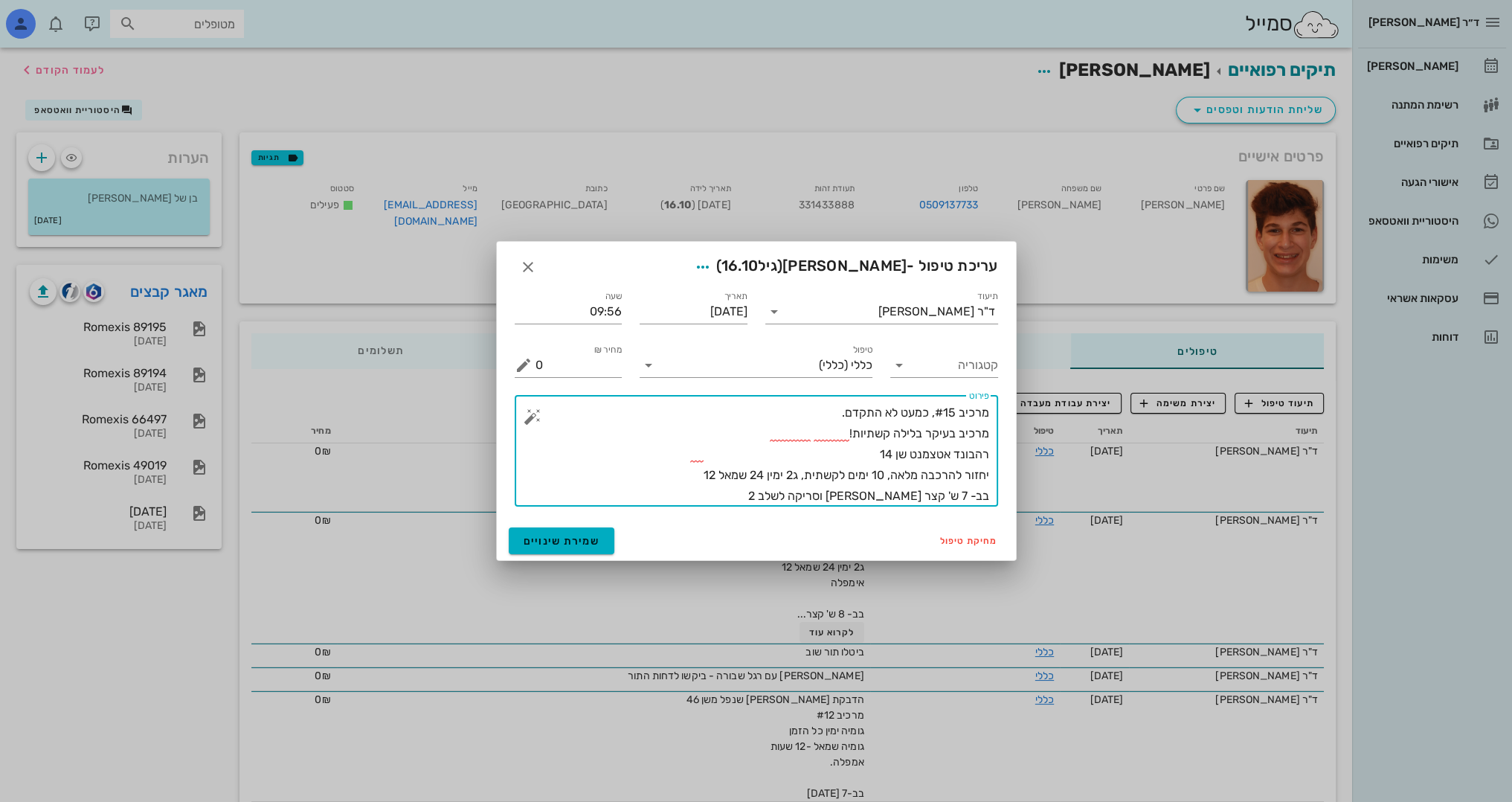
click at [803, 422] on textarea "מרכיב #15, כמעט לא התקדם. מרכיב בעיקר בלילה קשתיות! רהבונד אטצמנט שן 14 יחזור ל…" at bounding box center [762, 454] width 454 height 104
click at [812, 442] on textarea "מרכיב #15, כמעט לא התקדם. מרכיב בעיקר בלילה קשתיות! רהבונד אטצמנט שן 14 יחזור ל…" at bounding box center [762, 454] width 454 height 104
type textarea "מרכיב #15, כמעט לא התקדם. מרכיב בעיקר בלילה קשתיות! יש להוסיף שעות הרכבה! רהבונ…"
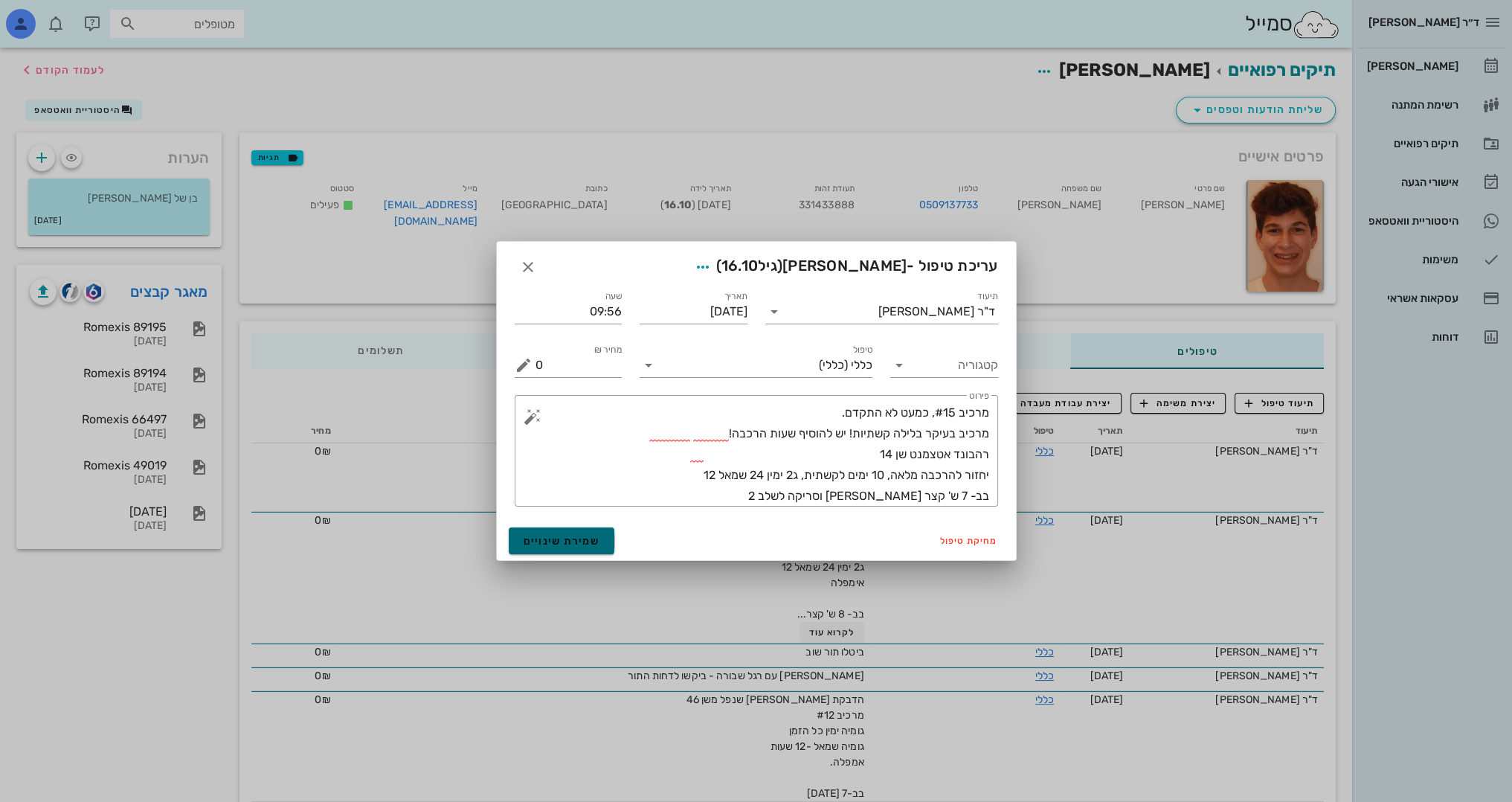
click at [571, 534] on button "שמירת שינויים" at bounding box center [561, 540] width 107 height 27
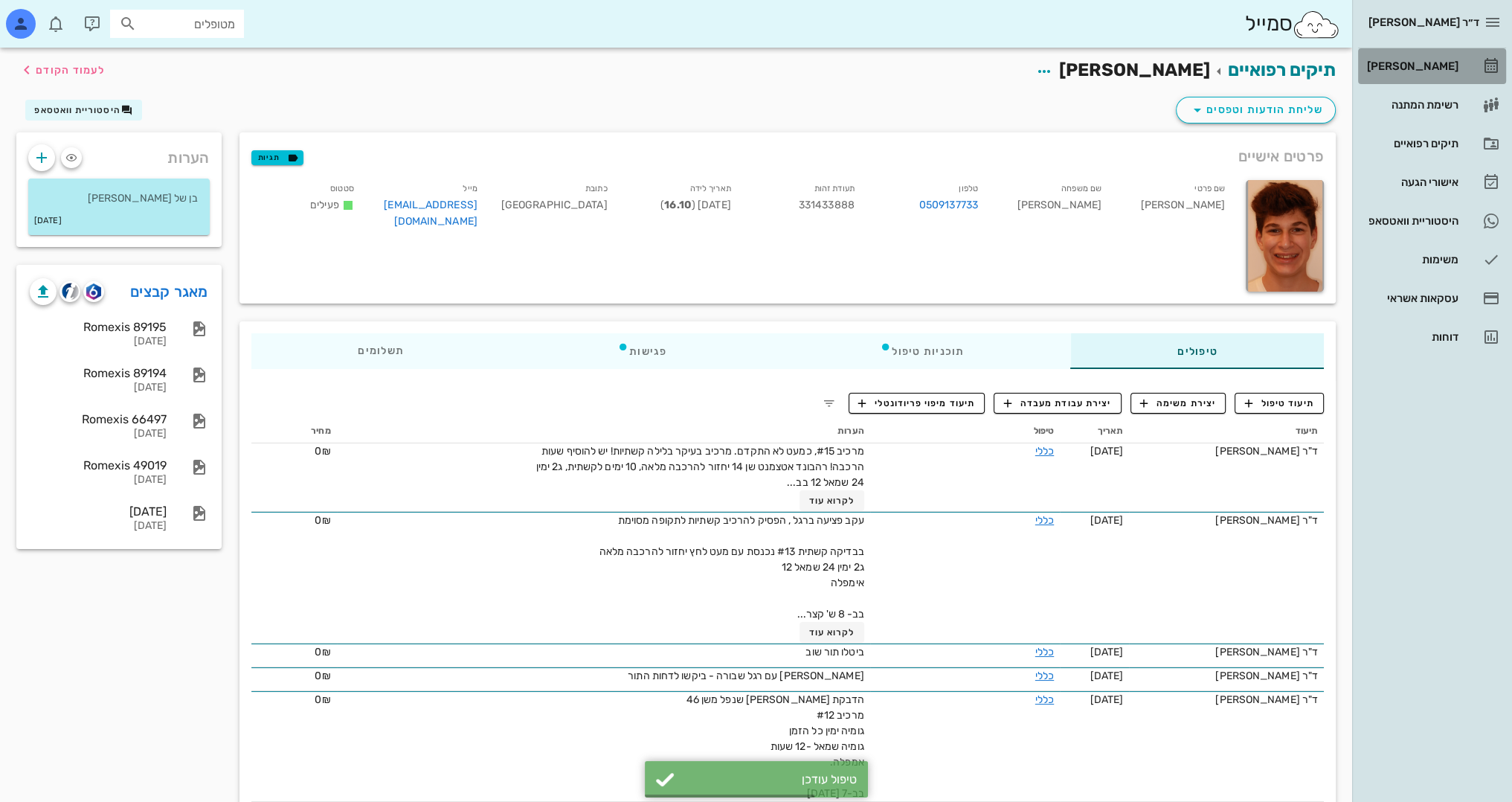
click at [1453, 61] on div "[PERSON_NAME]" at bounding box center [1411, 66] width 94 height 12
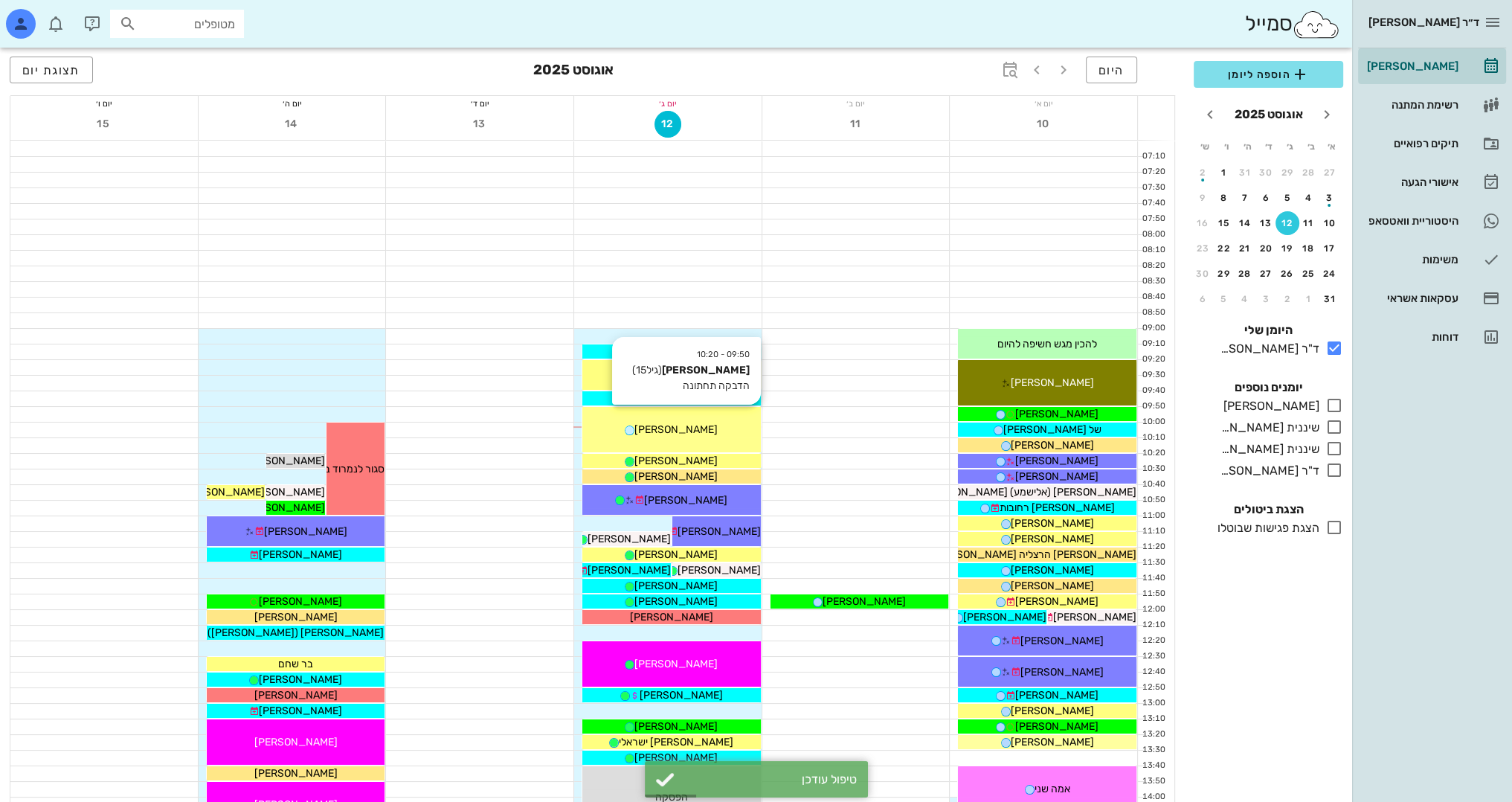
click at [731, 418] on div "09:50 - 10:20 [PERSON_NAME] (גיל 15 ) הדבקה תחתונה [PERSON_NAME]" at bounding box center [672, 429] width 179 height 45
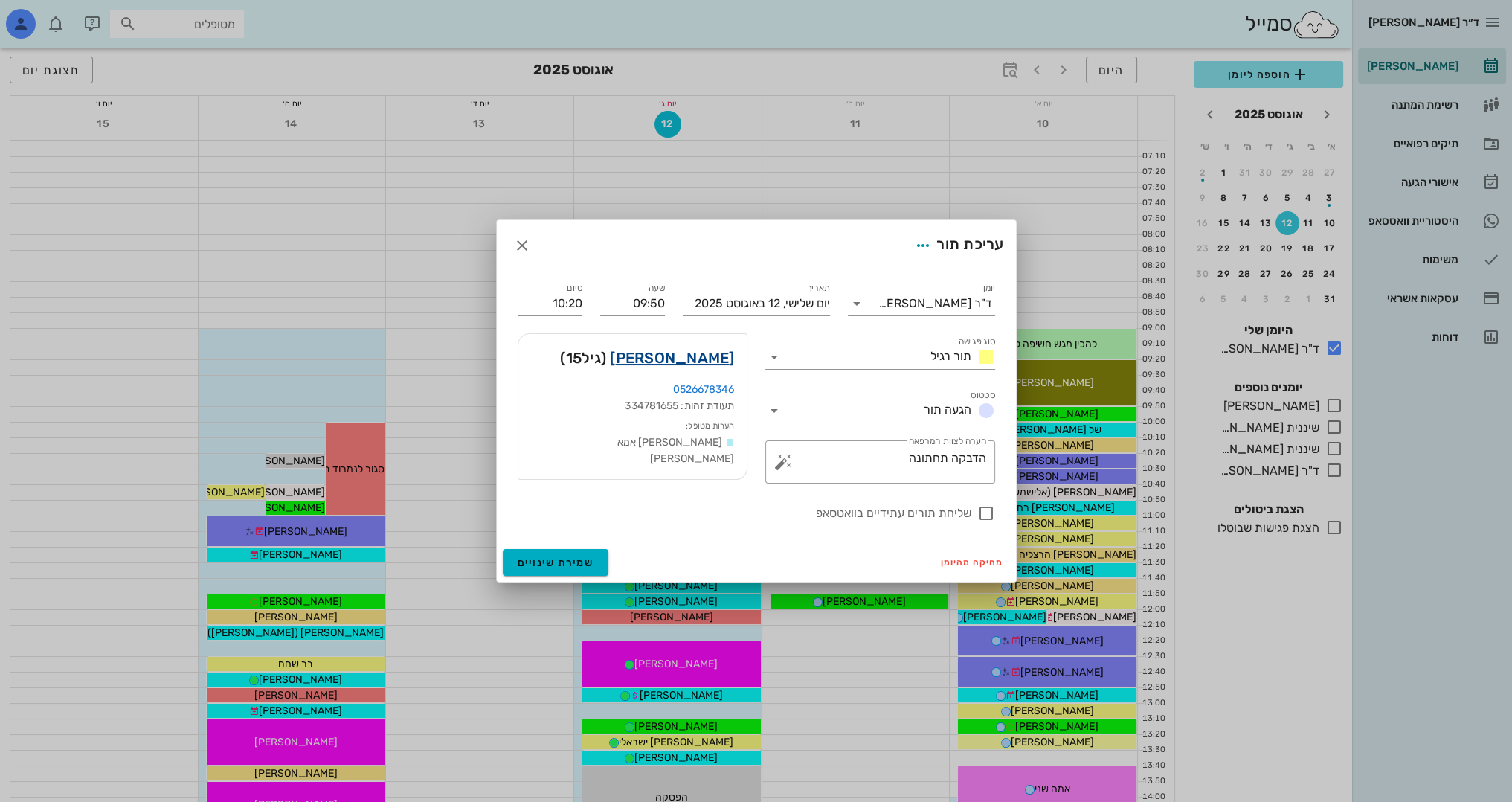
click at [702, 358] on link "[PERSON_NAME]" at bounding box center [671, 358] width 124 height 24
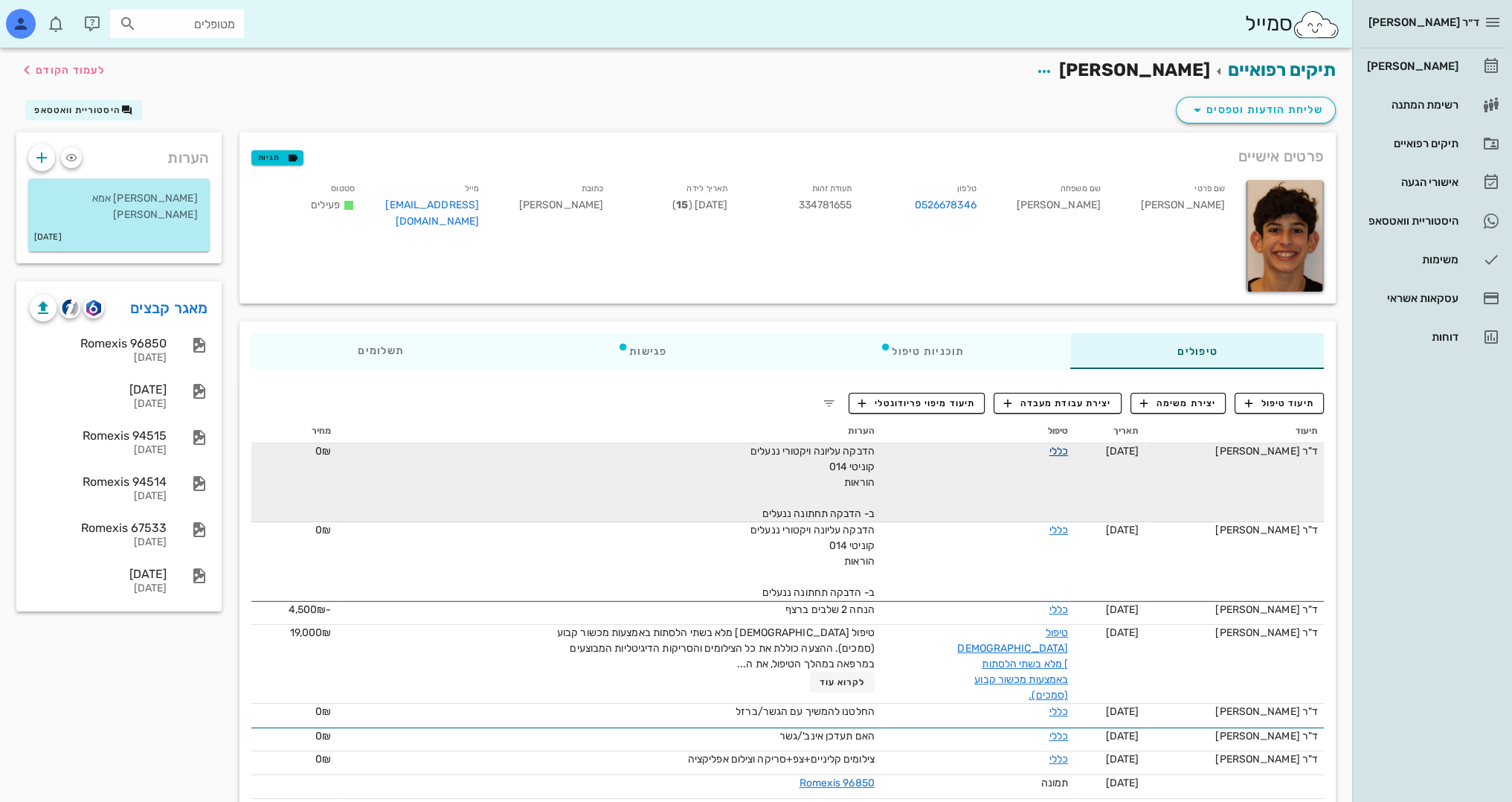
click at [1049, 448] on link "כללי" at bounding box center [1057, 451] width 18 height 13
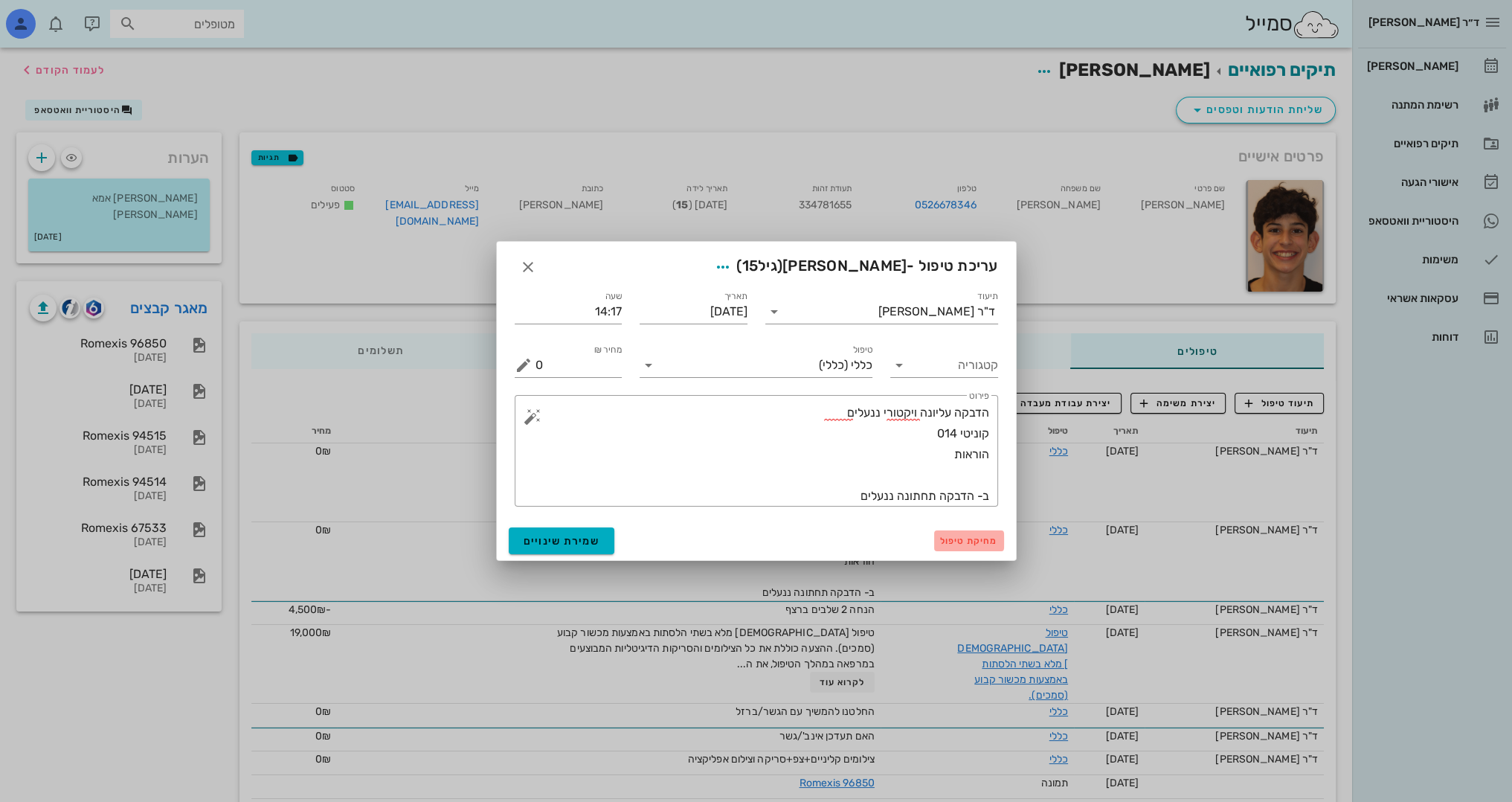
click at [967, 544] on span "מחיקת טיפול" at bounding box center [969, 540] width 58 height 11
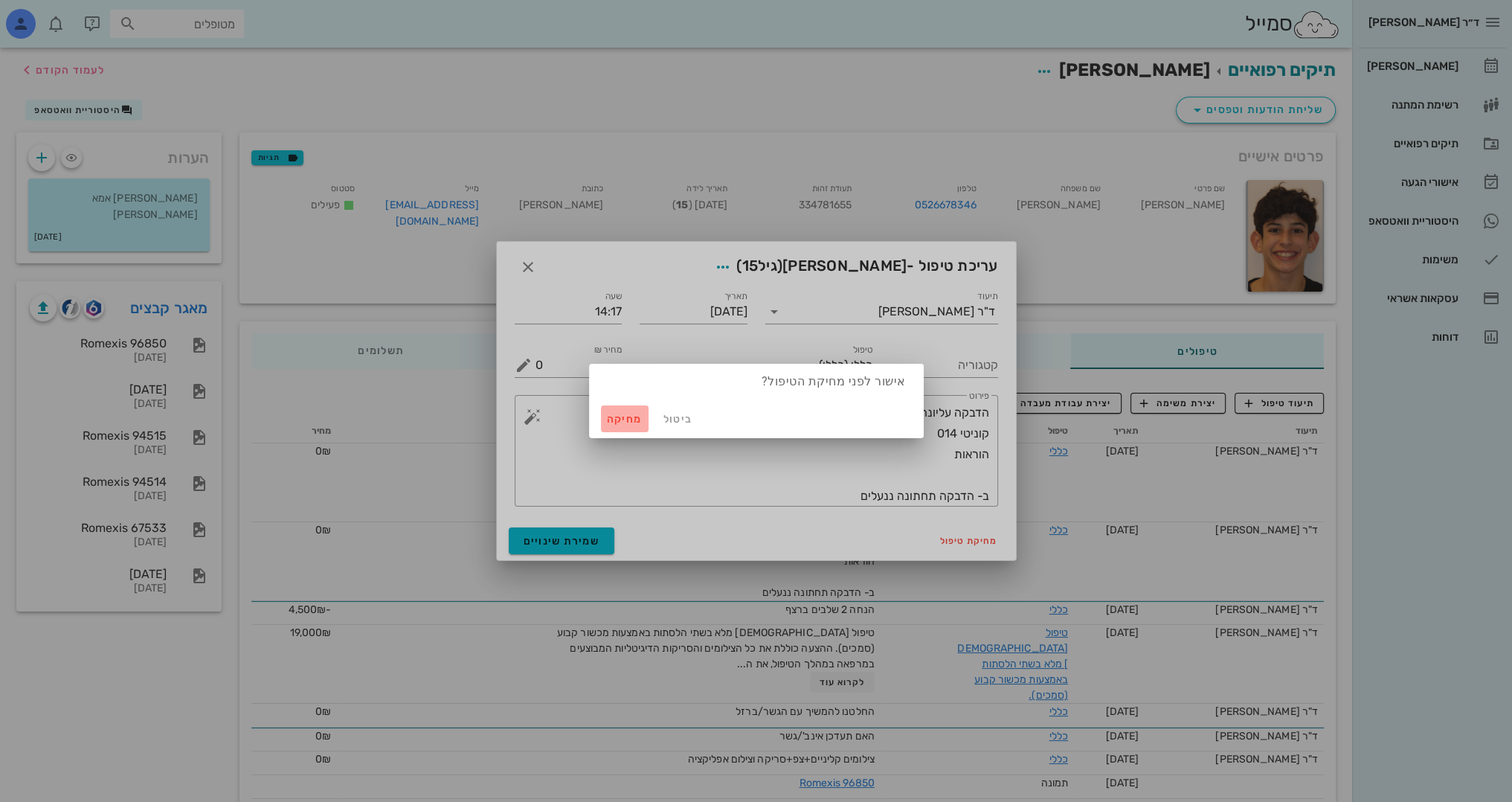
click at [632, 421] on span "מחיקה" at bounding box center [624, 418] width 36 height 13
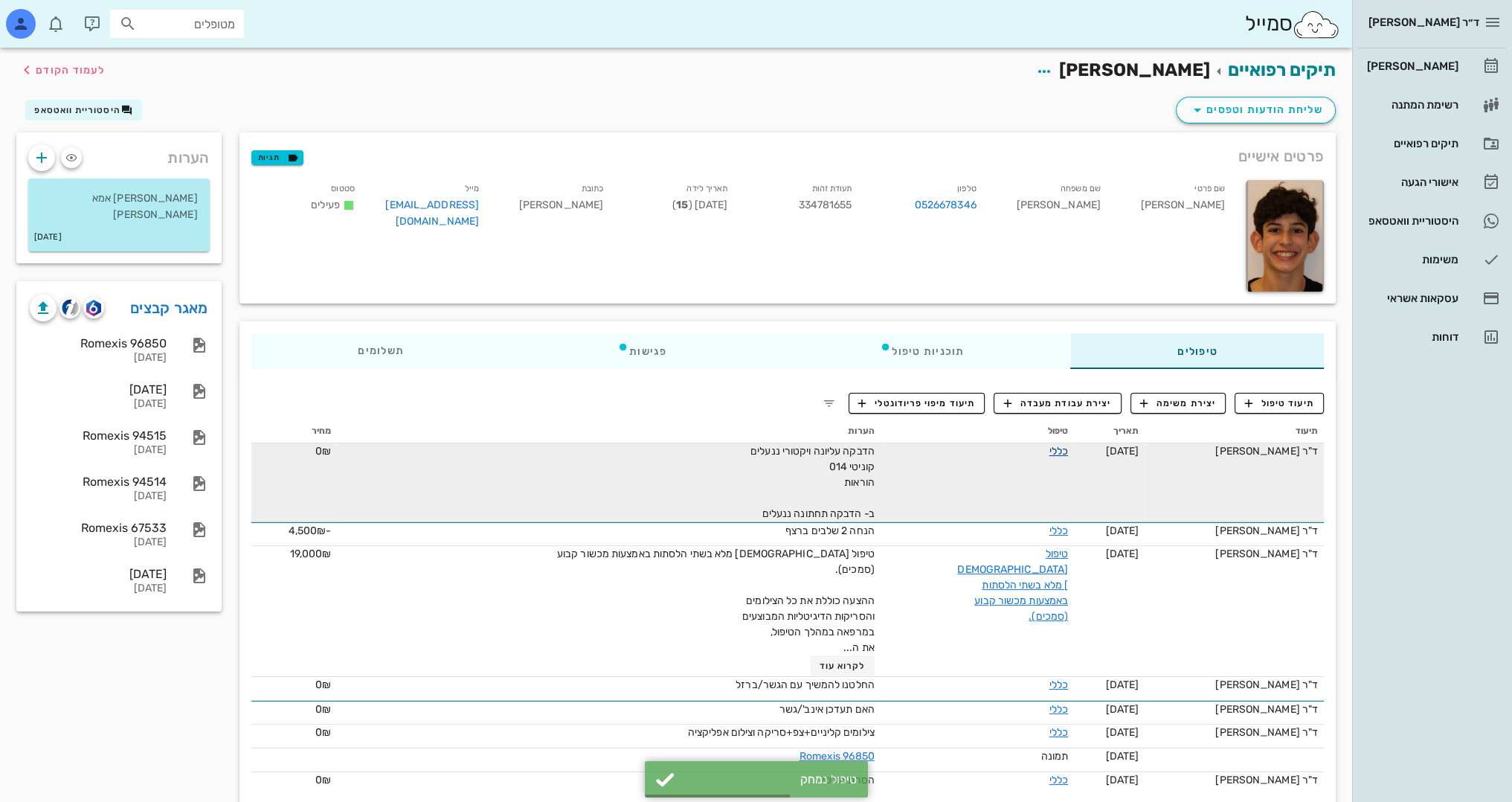
click at [1049, 447] on link "כללי" at bounding box center [1057, 451] width 18 height 13
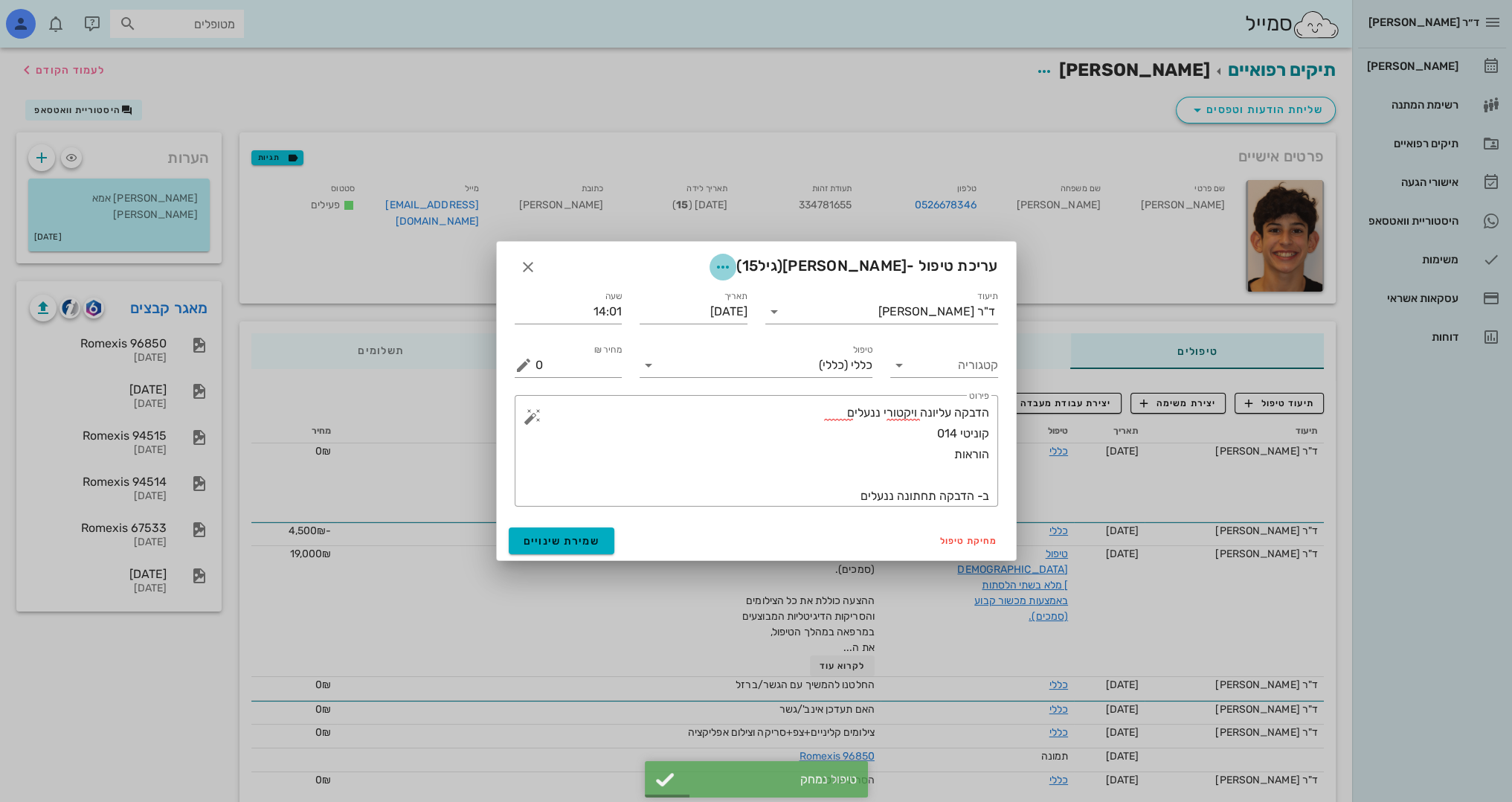
click at [731, 266] on icon "button" at bounding box center [723, 266] width 18 height 18
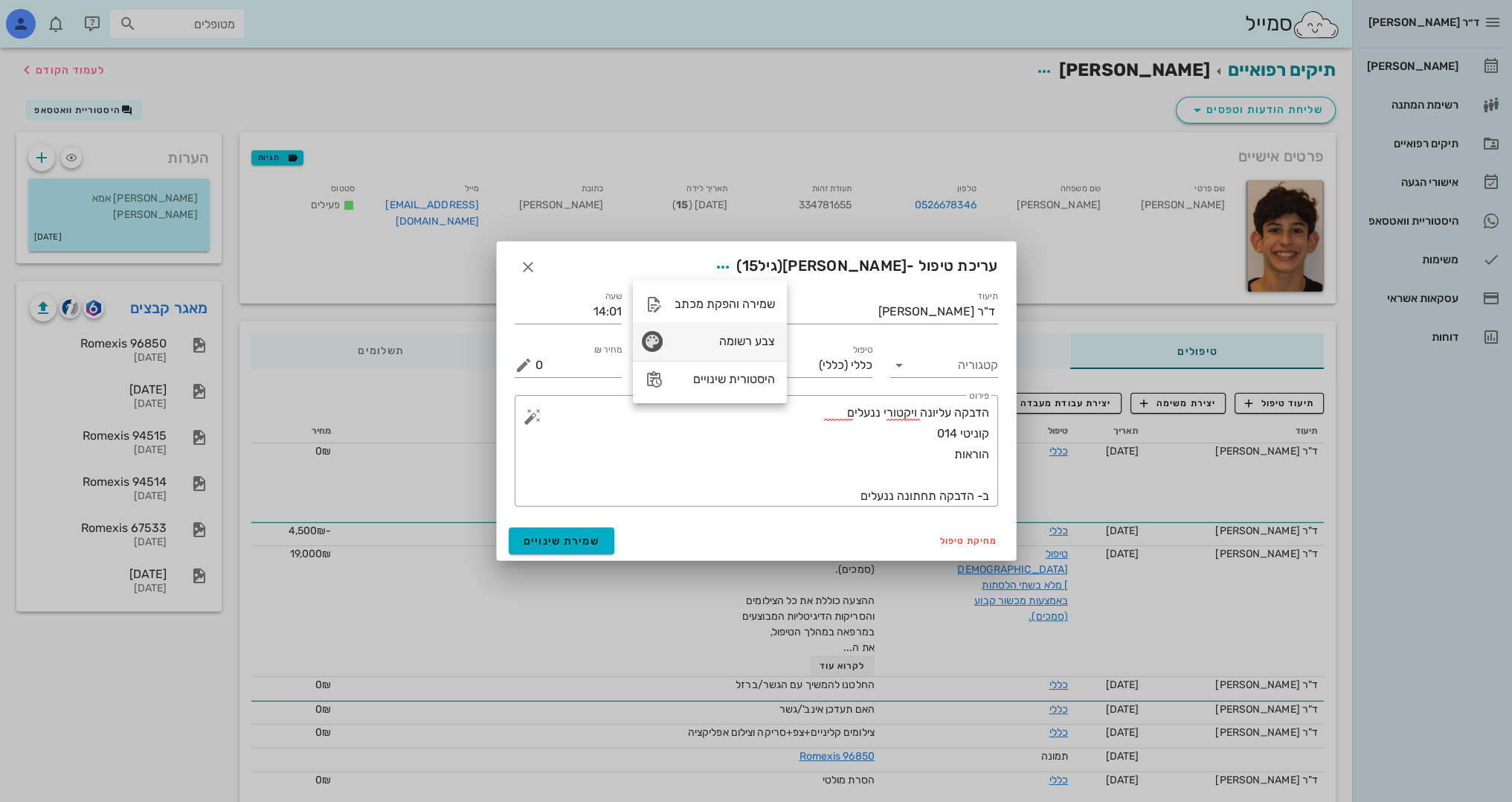
click at [659, 339] on icon "button" at bounding box center [652, 341] width 18 height 18
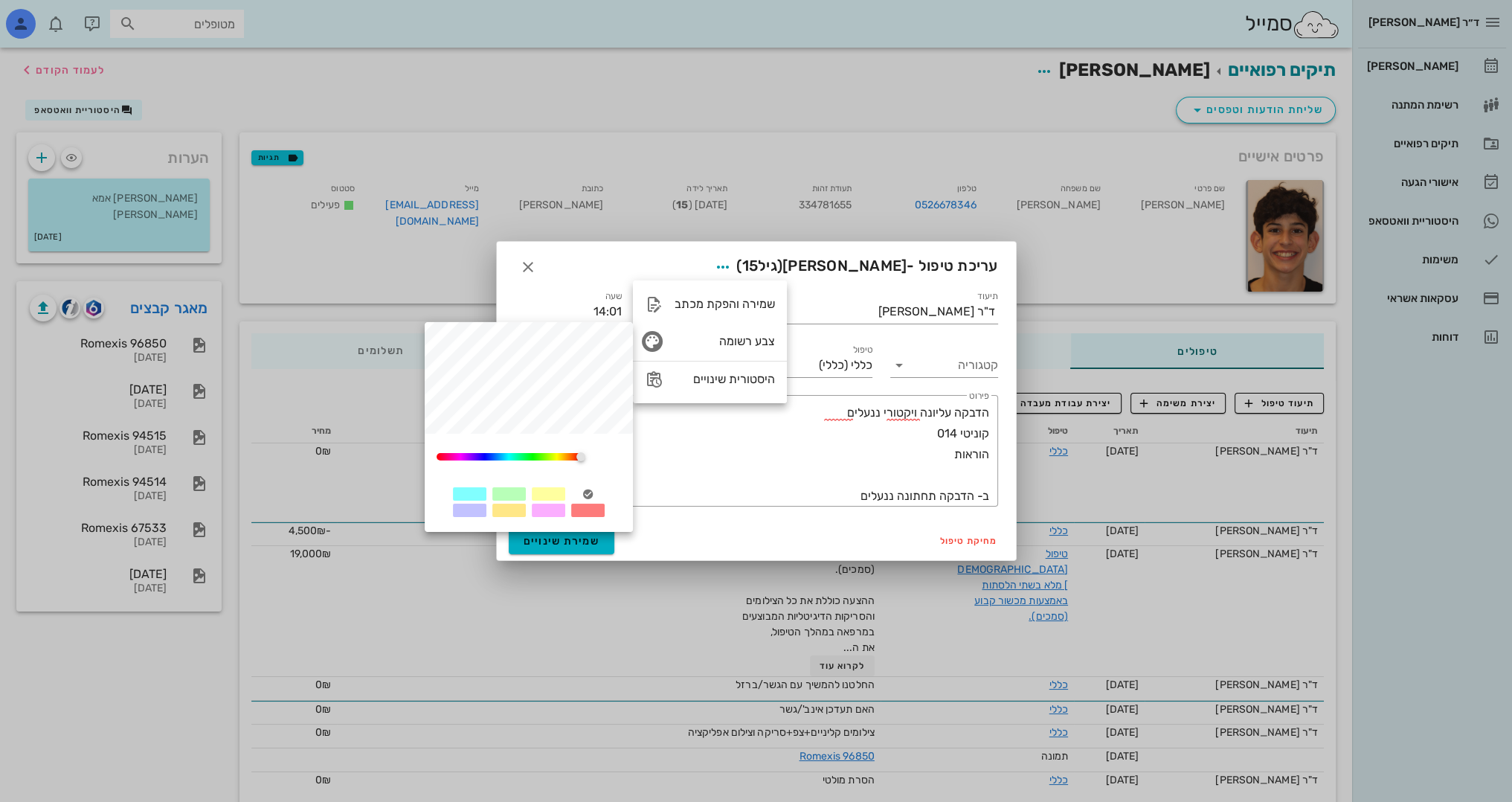
click at [544, 491] on div at bounding box center [548, 494] width 34 height 13
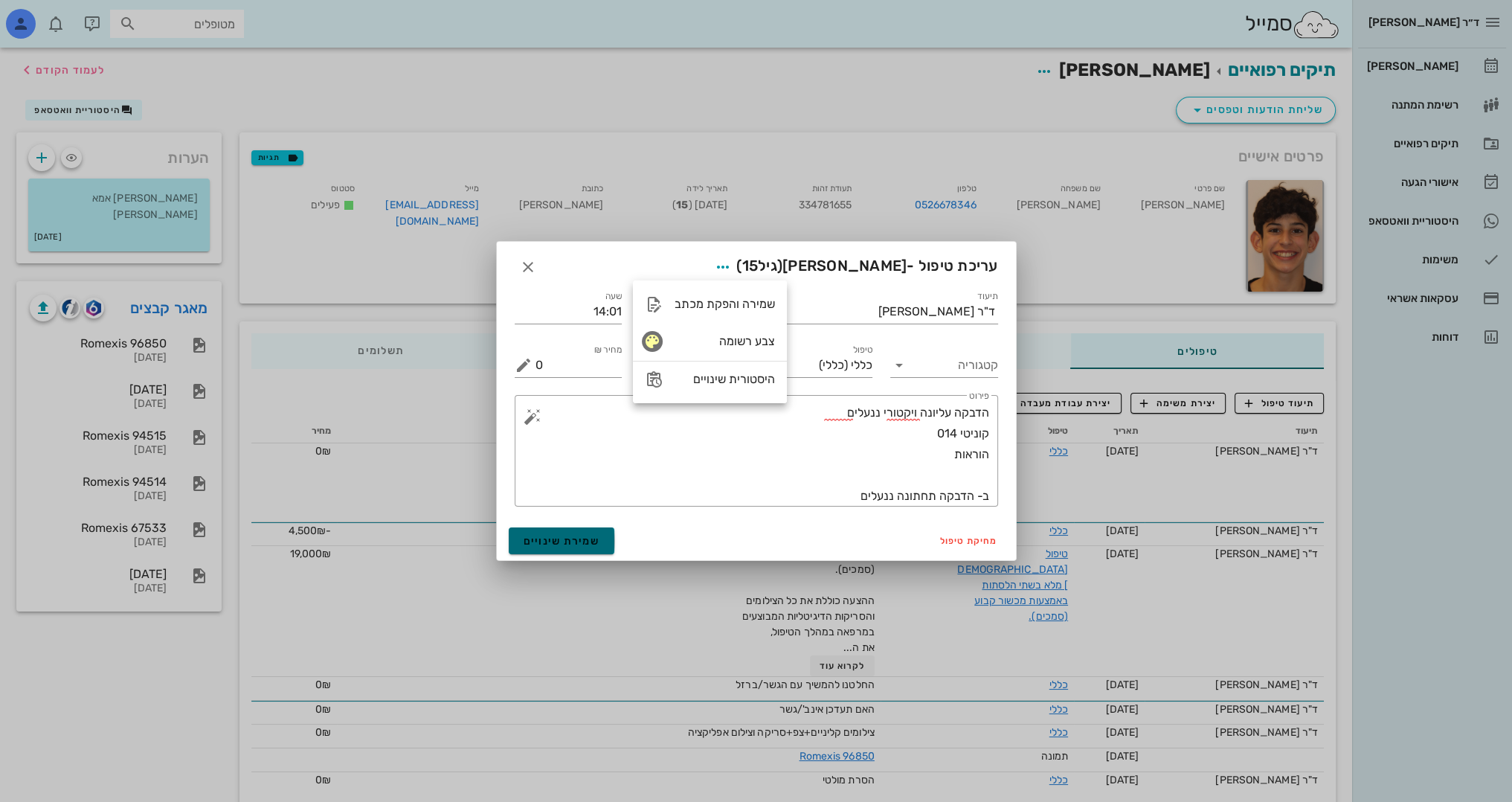
click at [589, 535] on span "שמירת שינויים" at bounding box center [562, 540] width 77 height 13
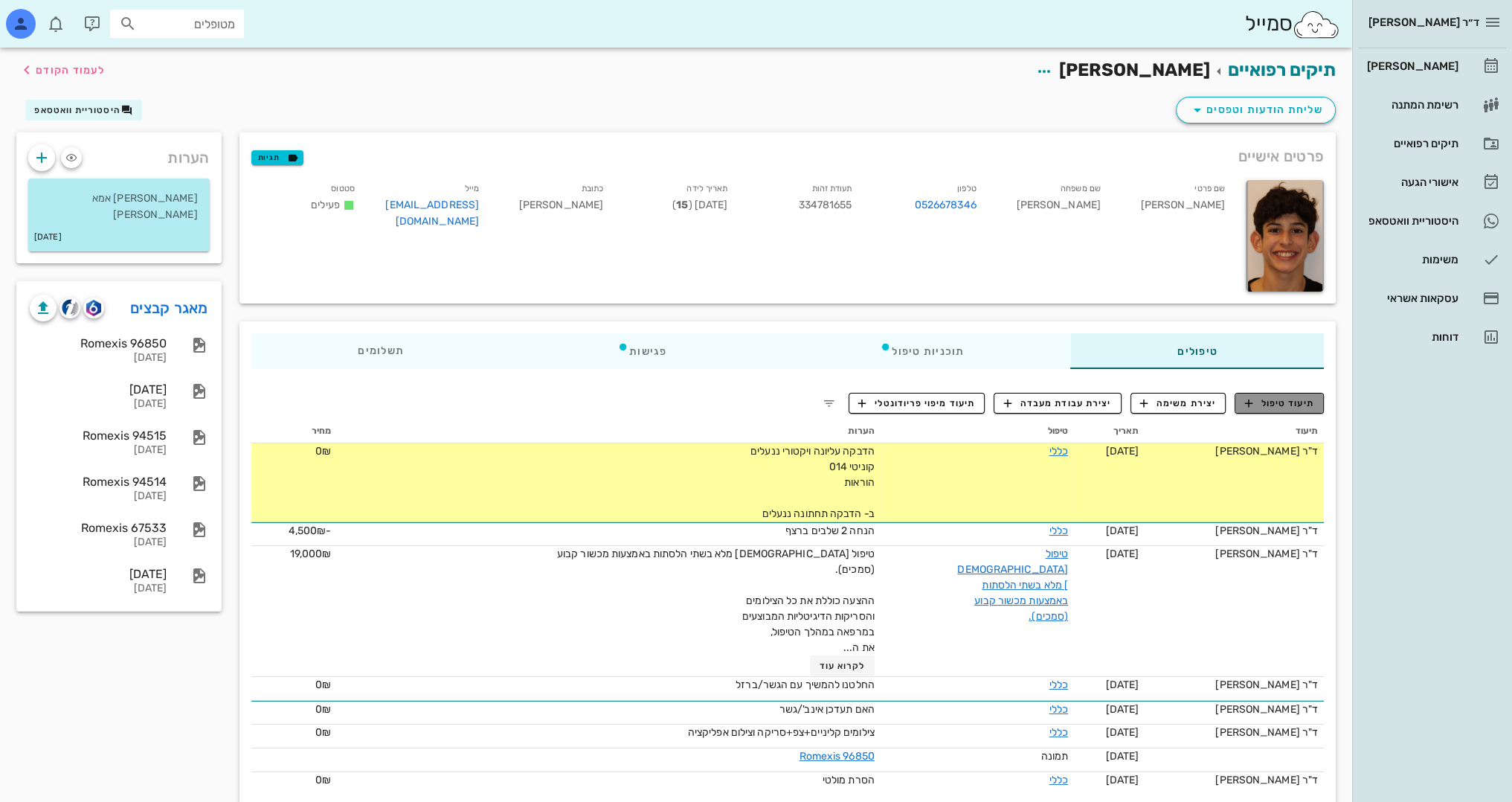
click at [1283, 403] on span "תיעוד טיפול" at bounding box center [1279, 403] width 69 height 13
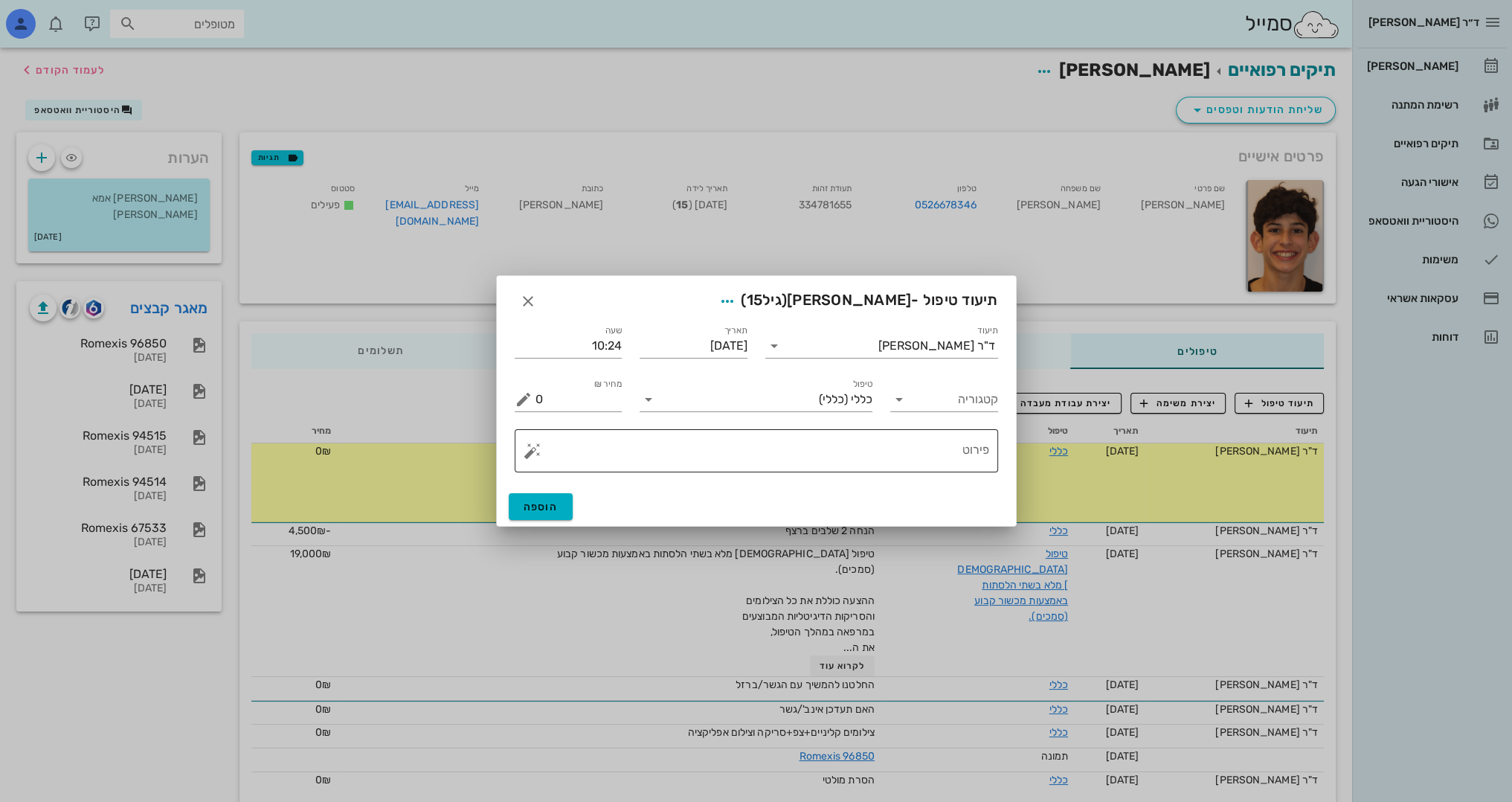
click at [536, 444] on button "button" at bounding box center [533, 450] width 18 height 18
click at [547, 420] on div "[DEMOGRAPHIC_DATA]" at bounding box center [583, 420] width 121 height 30
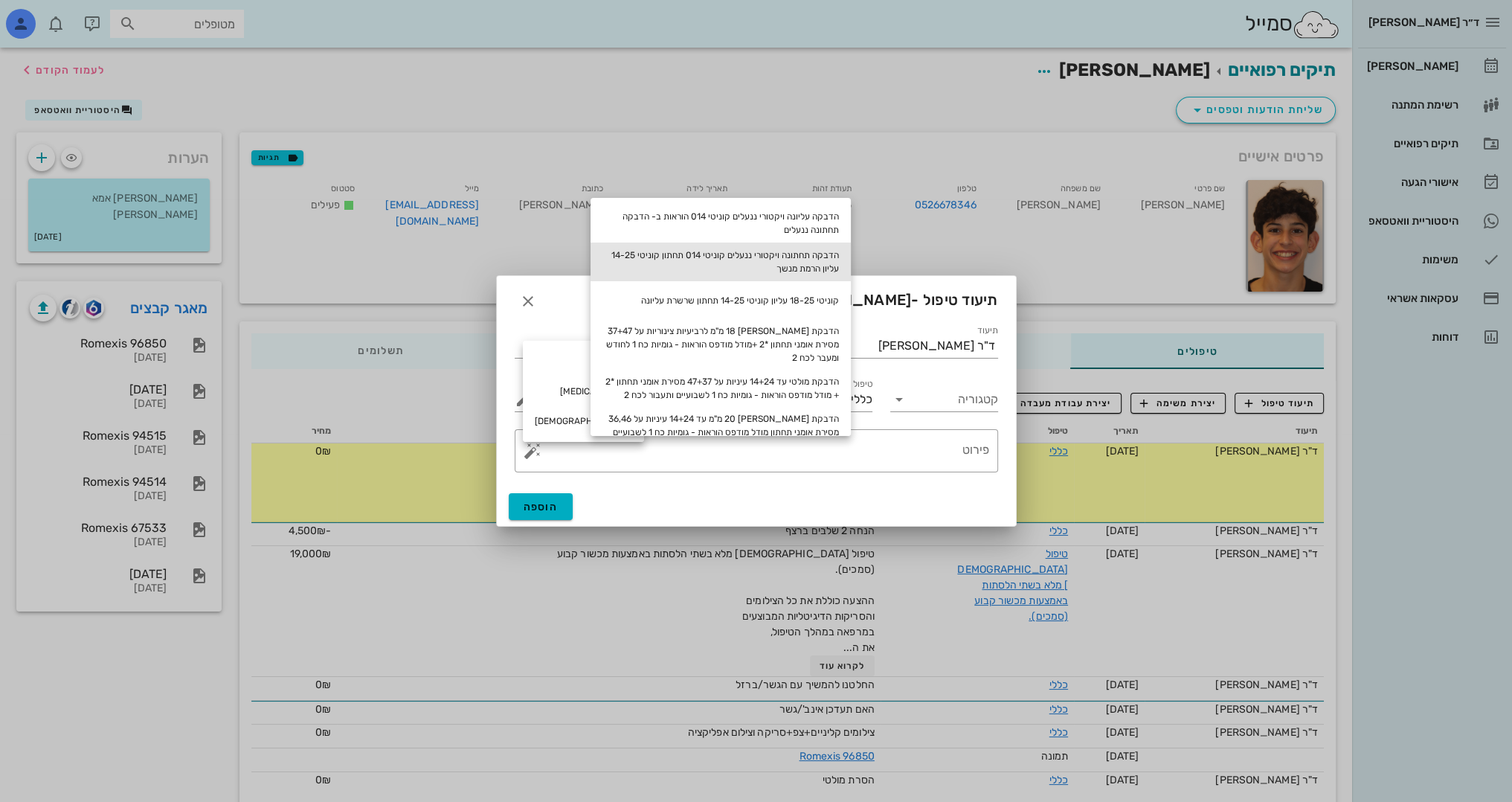
click at [774, 255] on div "הדבקה תחתונה ויקטורי ננעלים קוניטי 014 תחתון קוניטי 14-25 עליון הרמת מנשך" at bounding box center [720, 262] width 260 height 38
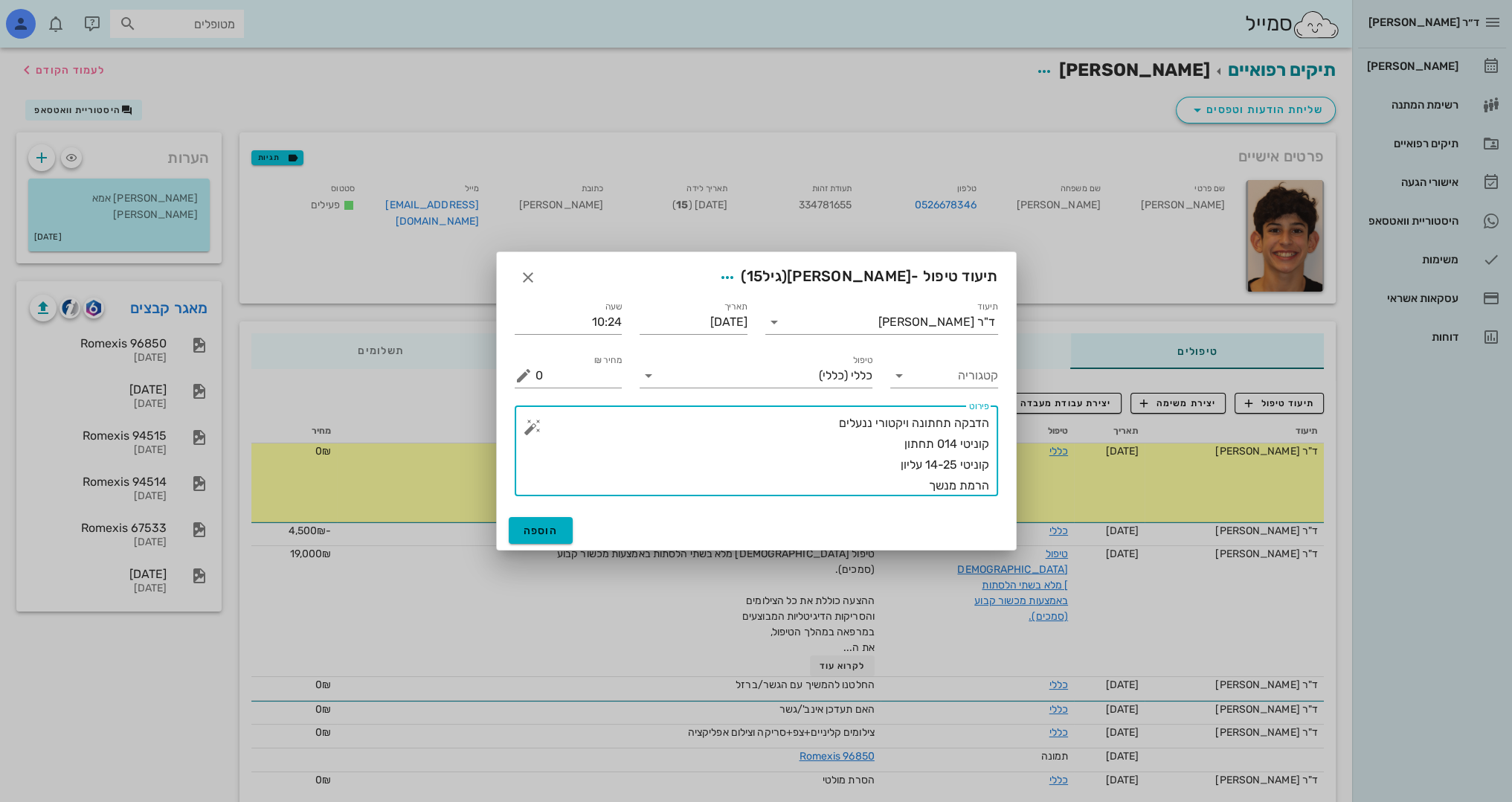
click at [883, 460] on textarea "הדבקה תחתונה ויקטורי ננעלים קוניטי 014 תחתון קוניטי 14-25 עליון הרמת מנשך" at bounding box center [762, 454] width 454 height 84
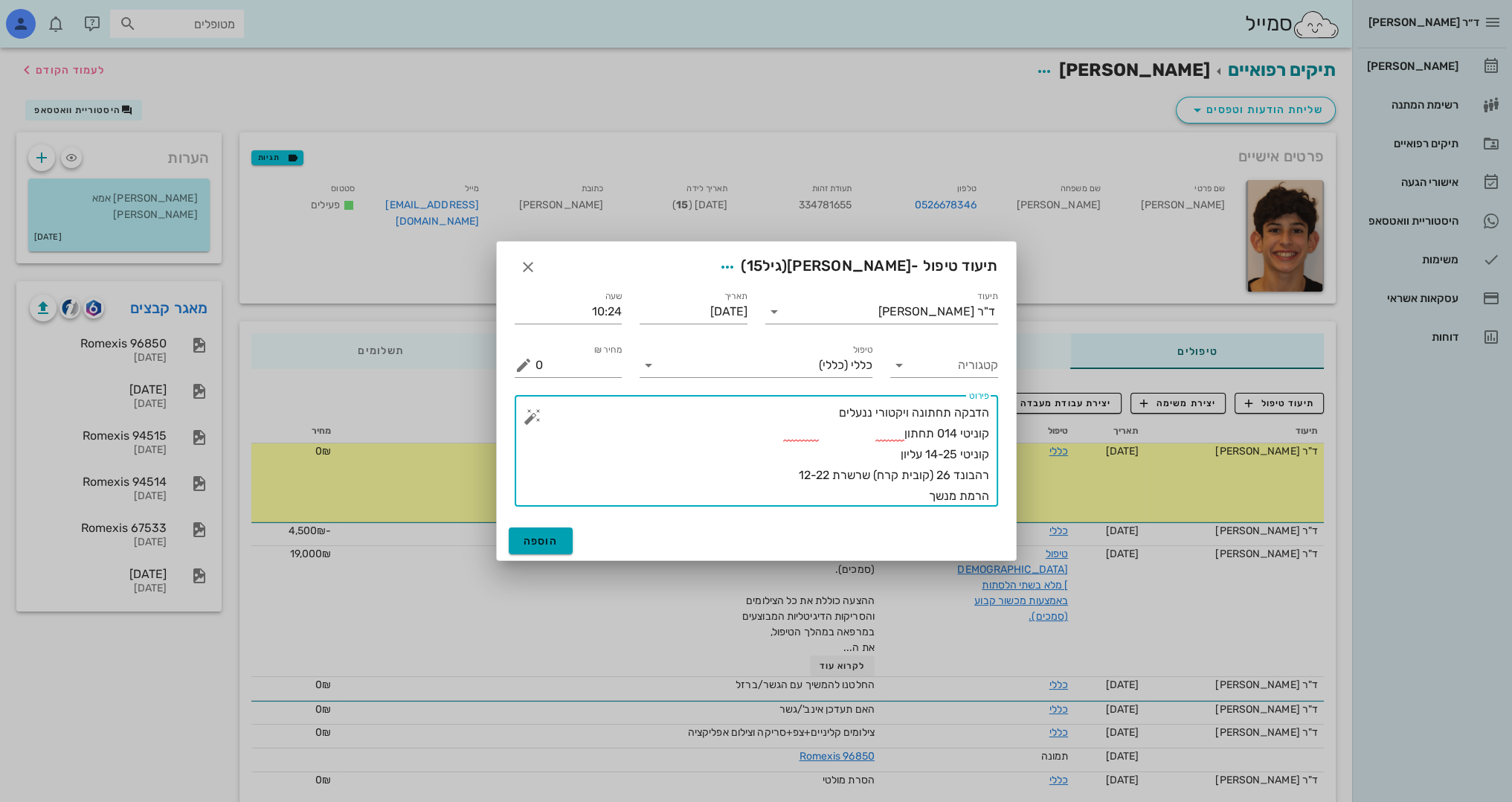
type textarea "הדבקה תחתונה ויקטורי ננעלים קוניטי 014 תחתון קוניטי 14-25 עליון רהבונד 26 (קובי…"
click at [538, 546] on span "הוספה" at bounding box center [541, 540] width 35 height 13
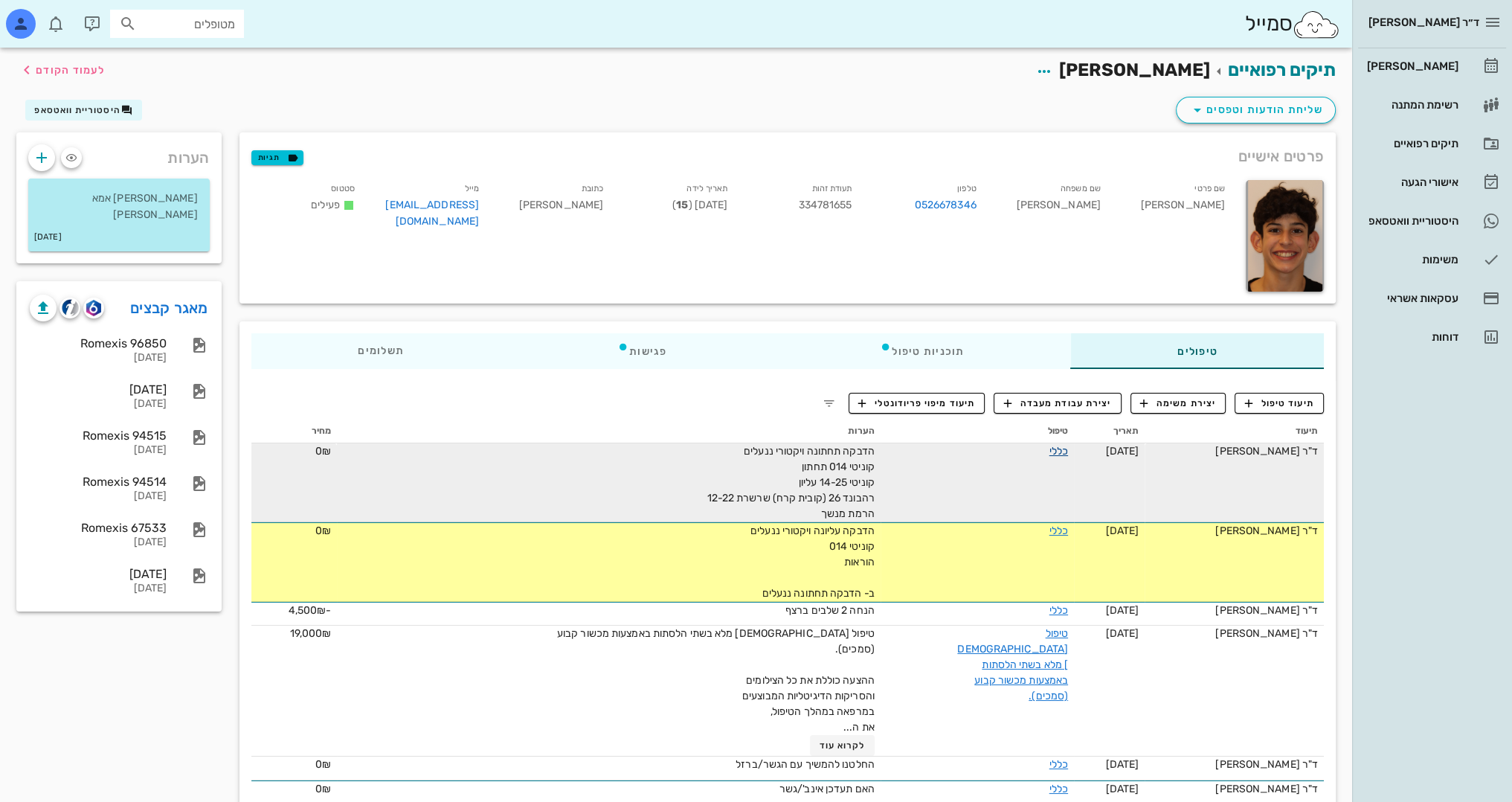
click at [1049, 454] on link "כללי" at bounding box center [1057, 451] width 18 height 13
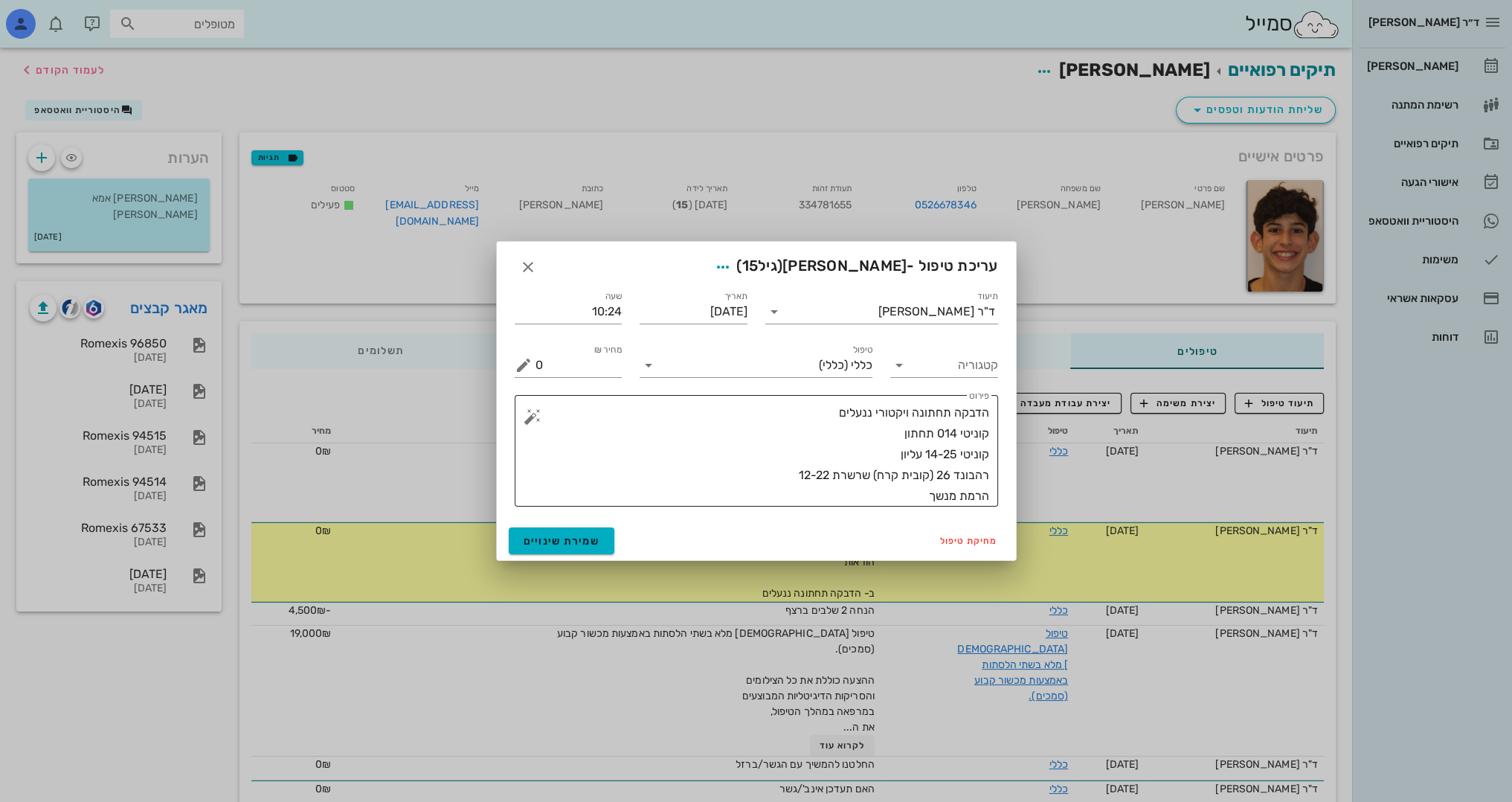
click at [902, 488] on textarea "הדבקה תחתונה ויקטורי ננעלים קוניטי 014 תחתון קוניטי 14-25 עליון רהבונד 26 (קובי…" at bounding box center [762, 454] width 454 height 104
type textarea "הדבקה תחתונה ויקטורי ננעלים קוניטי 014 תחתון קוניטי 14-25 עליון רהבונד 26 (קובי…"
click at [559, 539] on span "שמירת שינויים" at bounding box center [562, 540] width 77 height 13
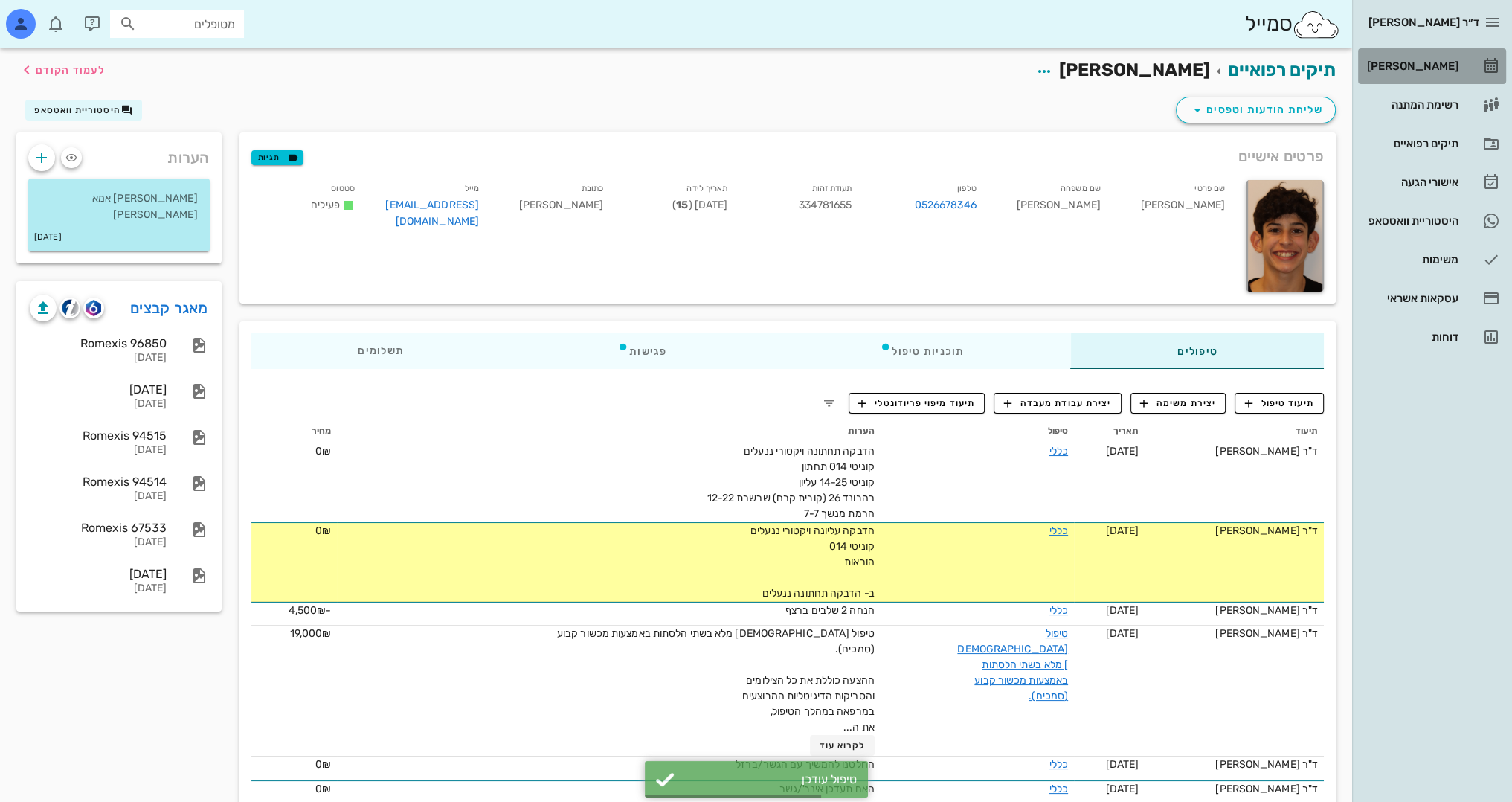
click at [1446, 65] on div "[PERSON_NAME]" at bounding box center [1411, 66] width 94 height 12
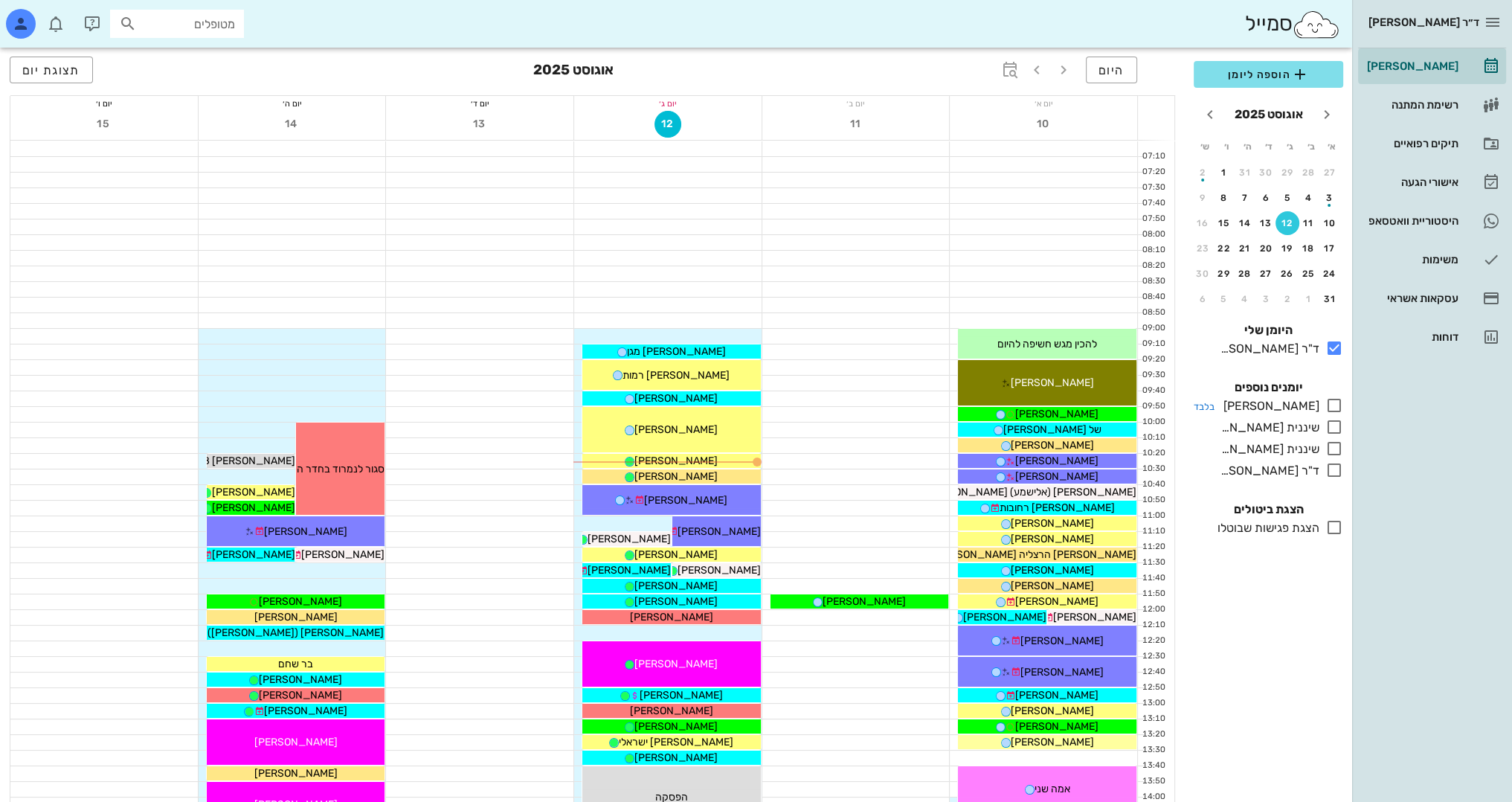
click at [1338, 402] on icon at bounding box center [1333, 405] width 18 height 18
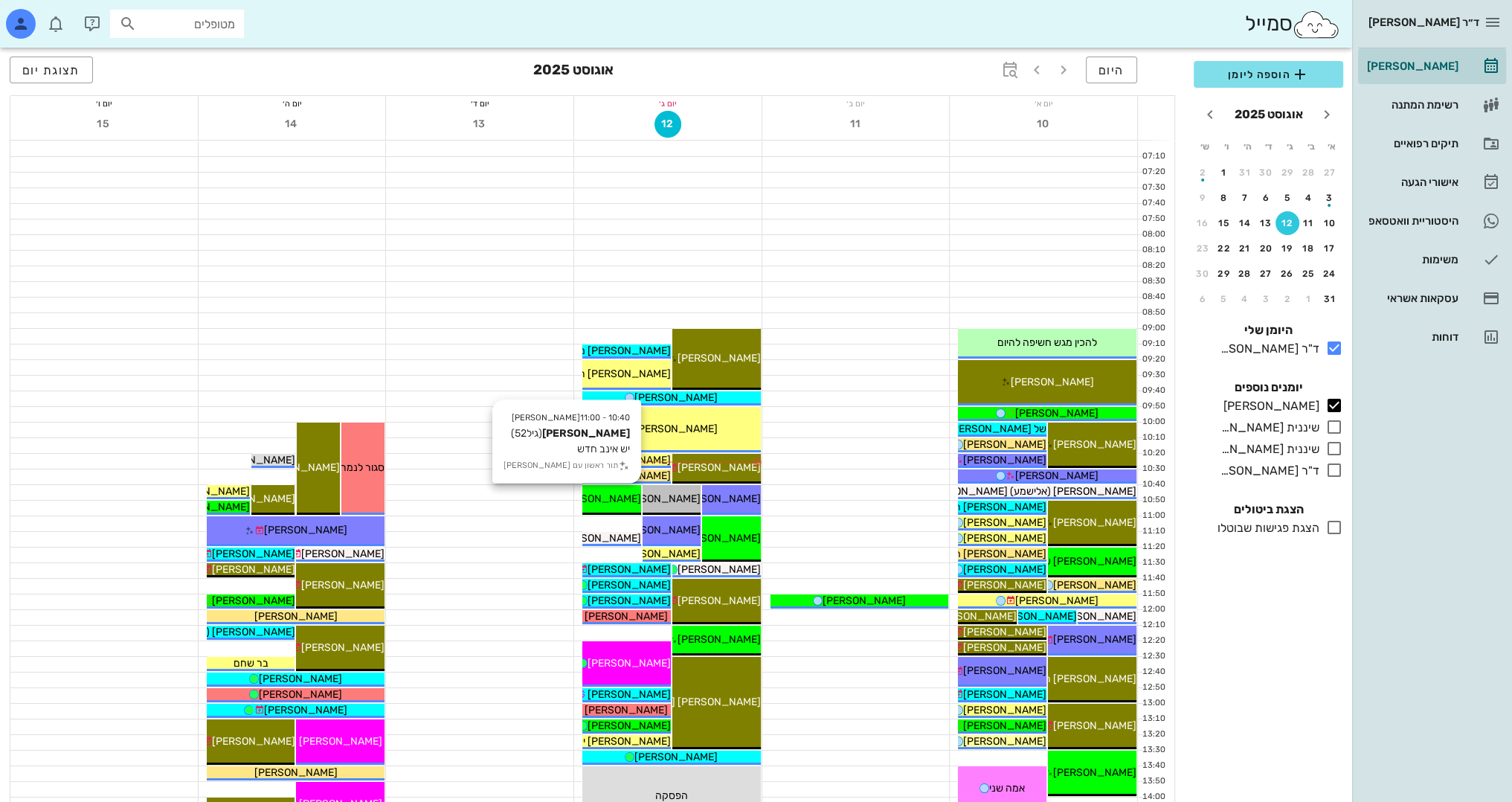
click at [610, 497] on span "[PERSON_NAME]" at bounding box center [599, 498] width 84 height 13
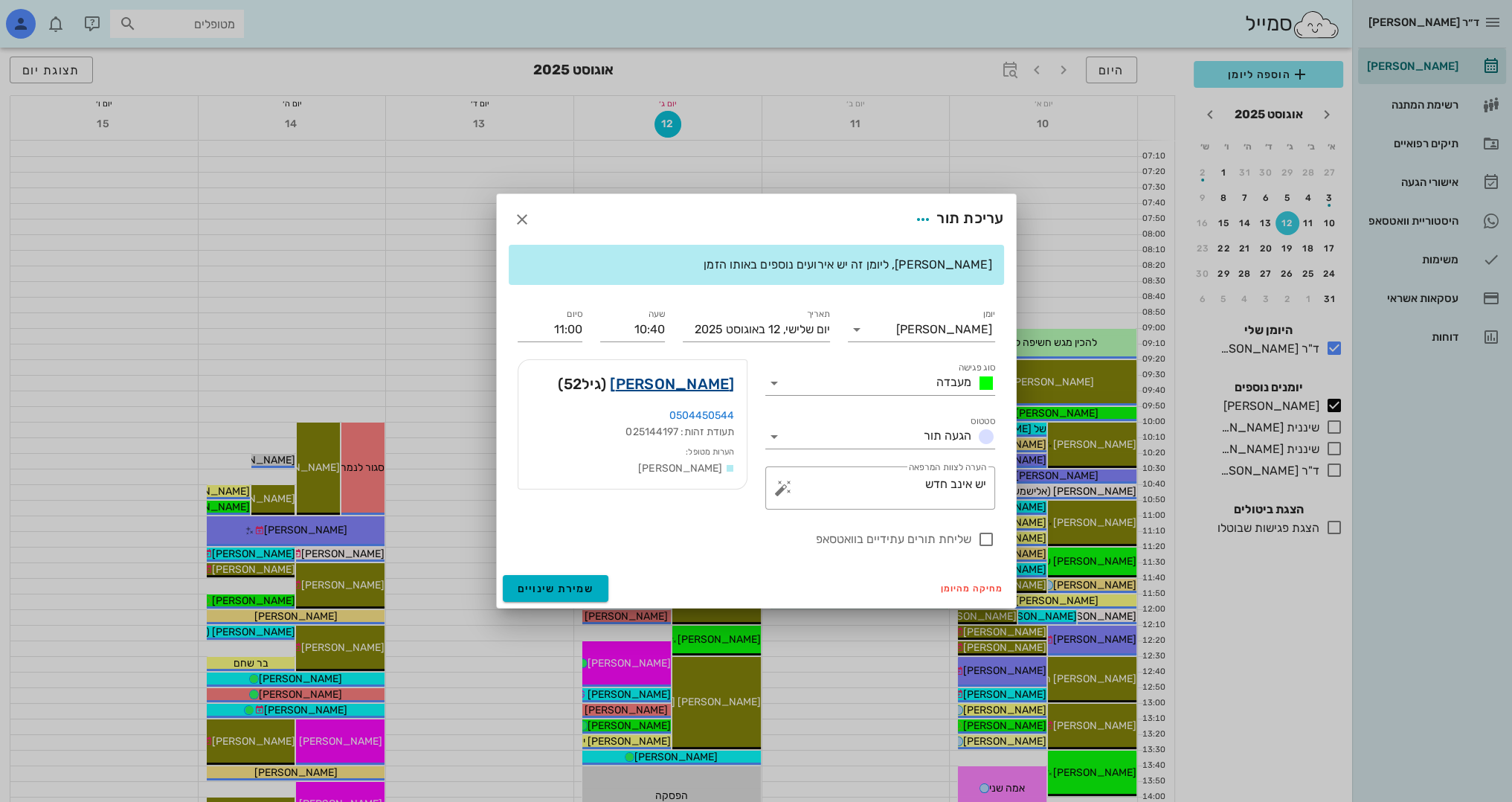
click at [710, 383] on link "[PERSON_NAME]" at bounding box center [671, 384] width 124 height 24
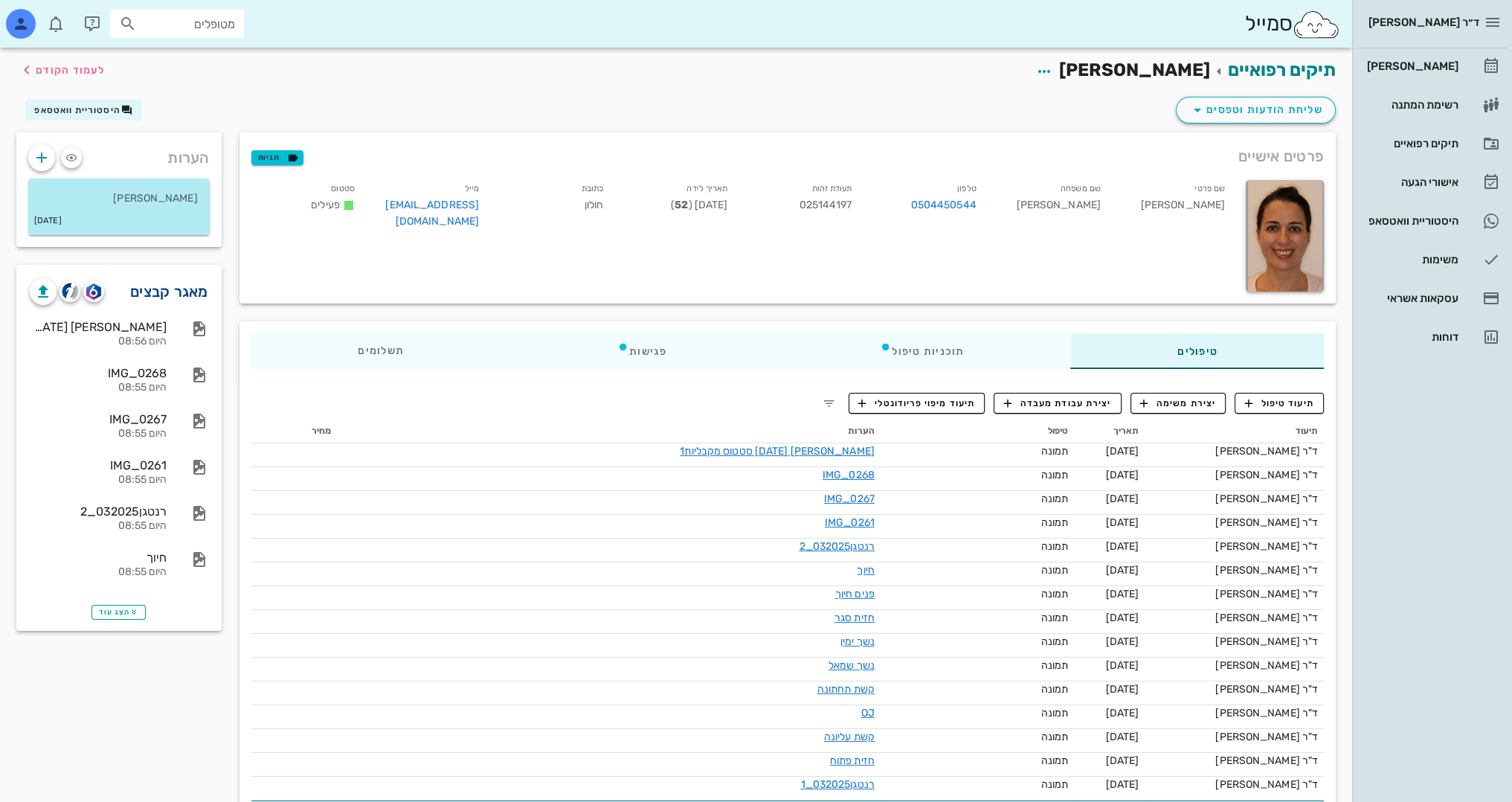
click at [197, 295] on link "מאגר קבצים" at bounding box center [168, 291] width 78 height 24
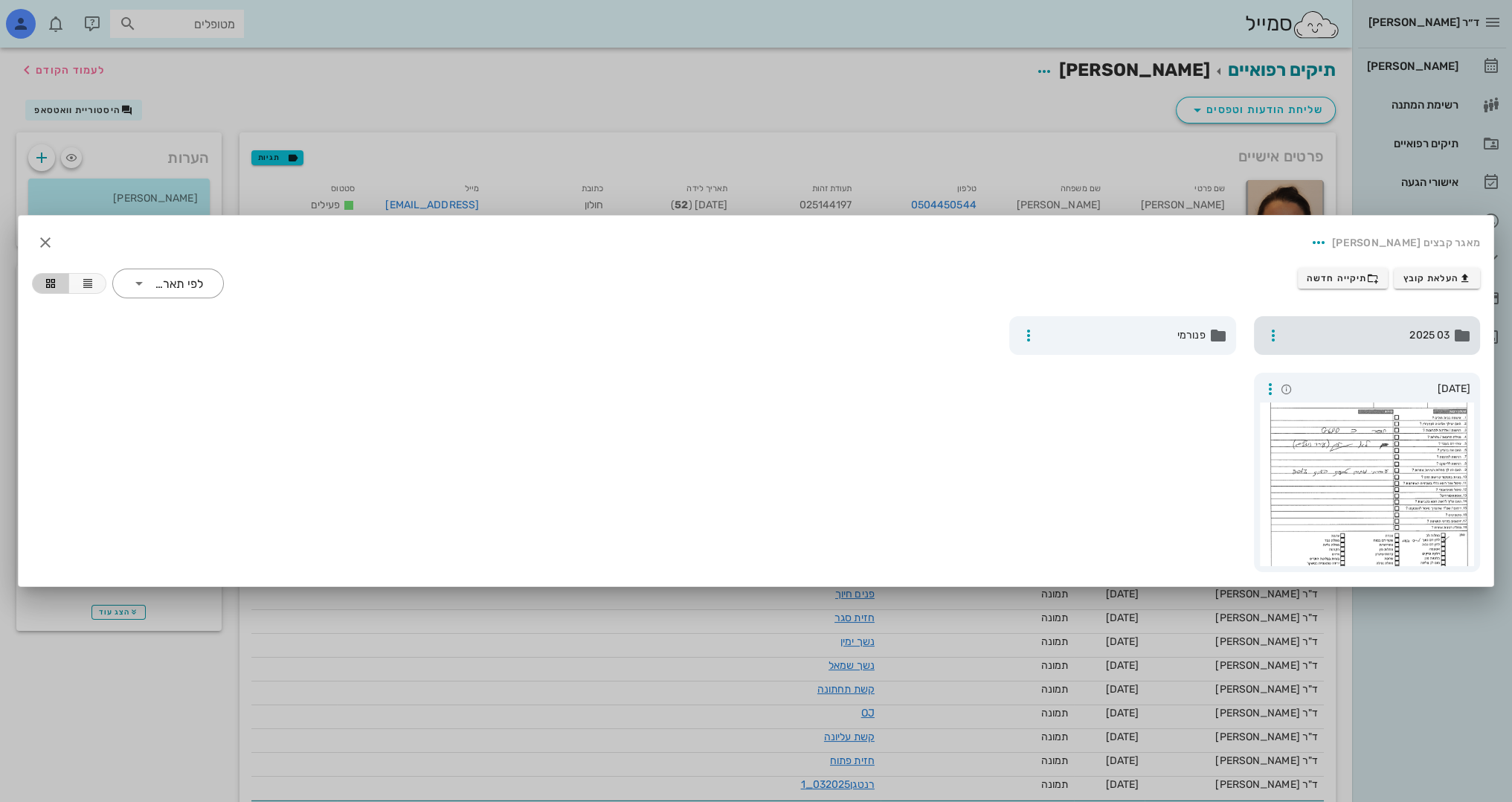
click at [1314, 335] on span "03 2025" at bounding box center [1368, 335] width 162 height 16
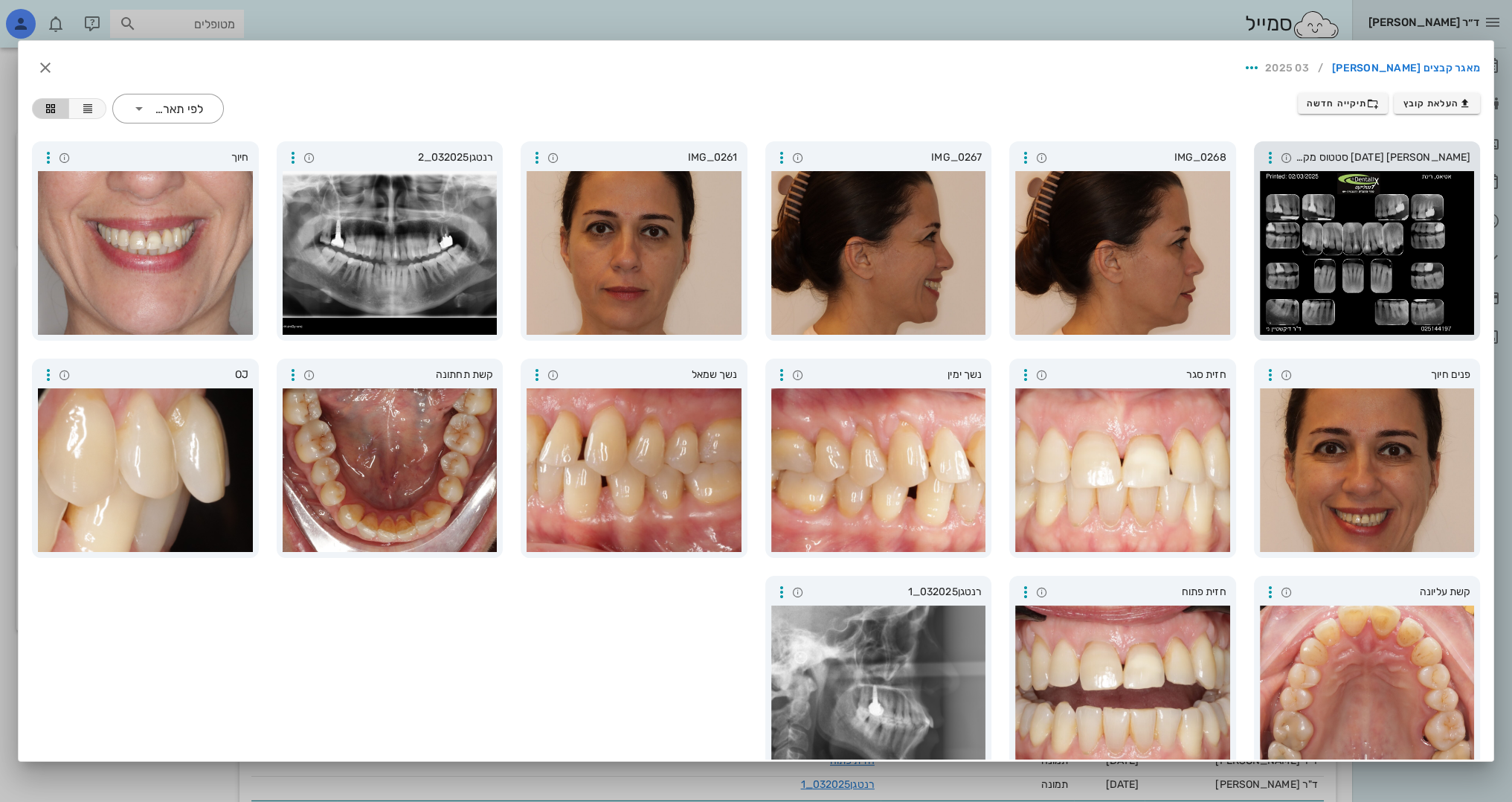
click at [1365, 255] on div at bounding box center [1367, 253] width 215 height 163
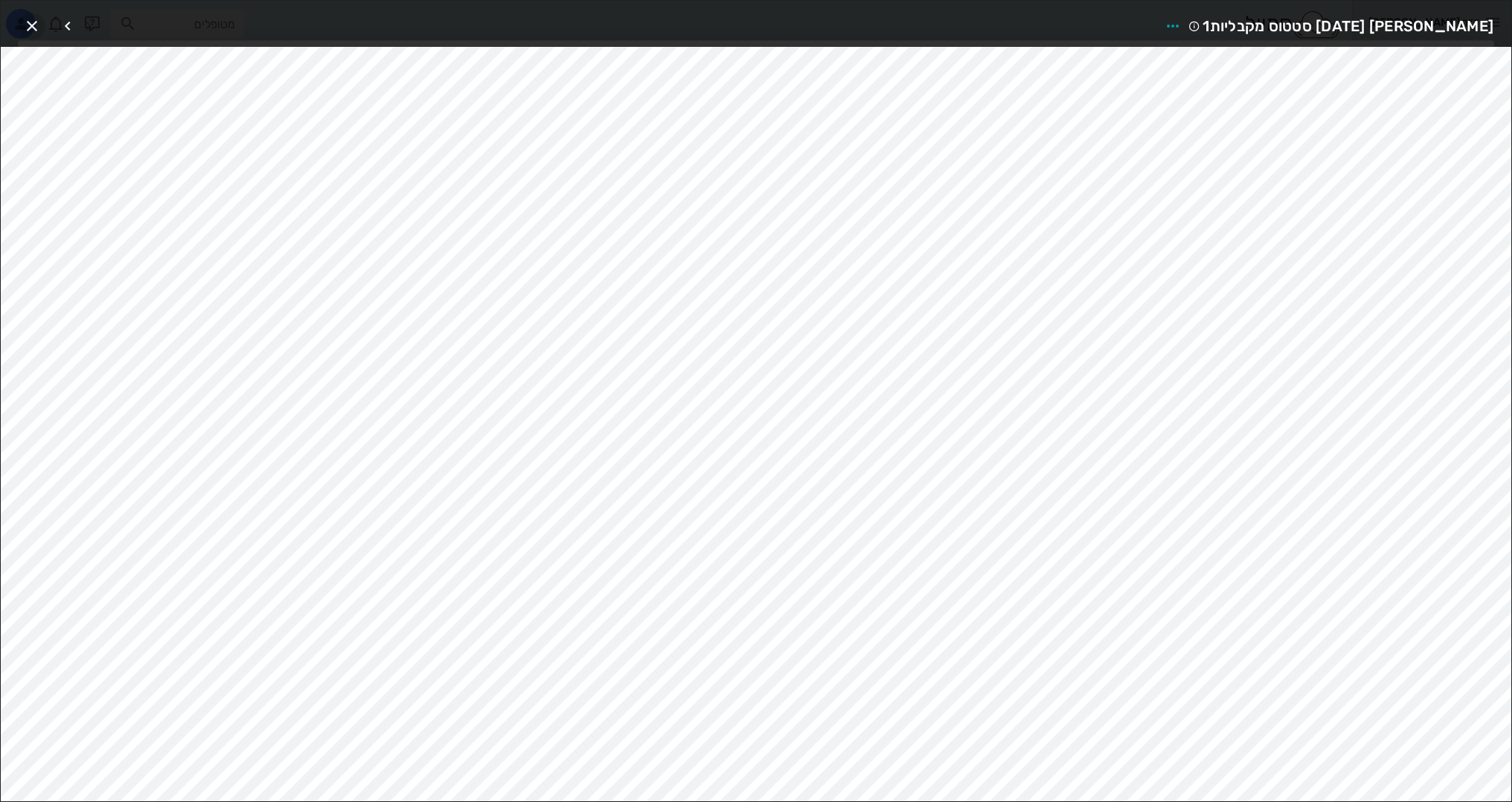
click at [27, 26] on icon "button" at bounding box center [32, 26] width 18 height 18
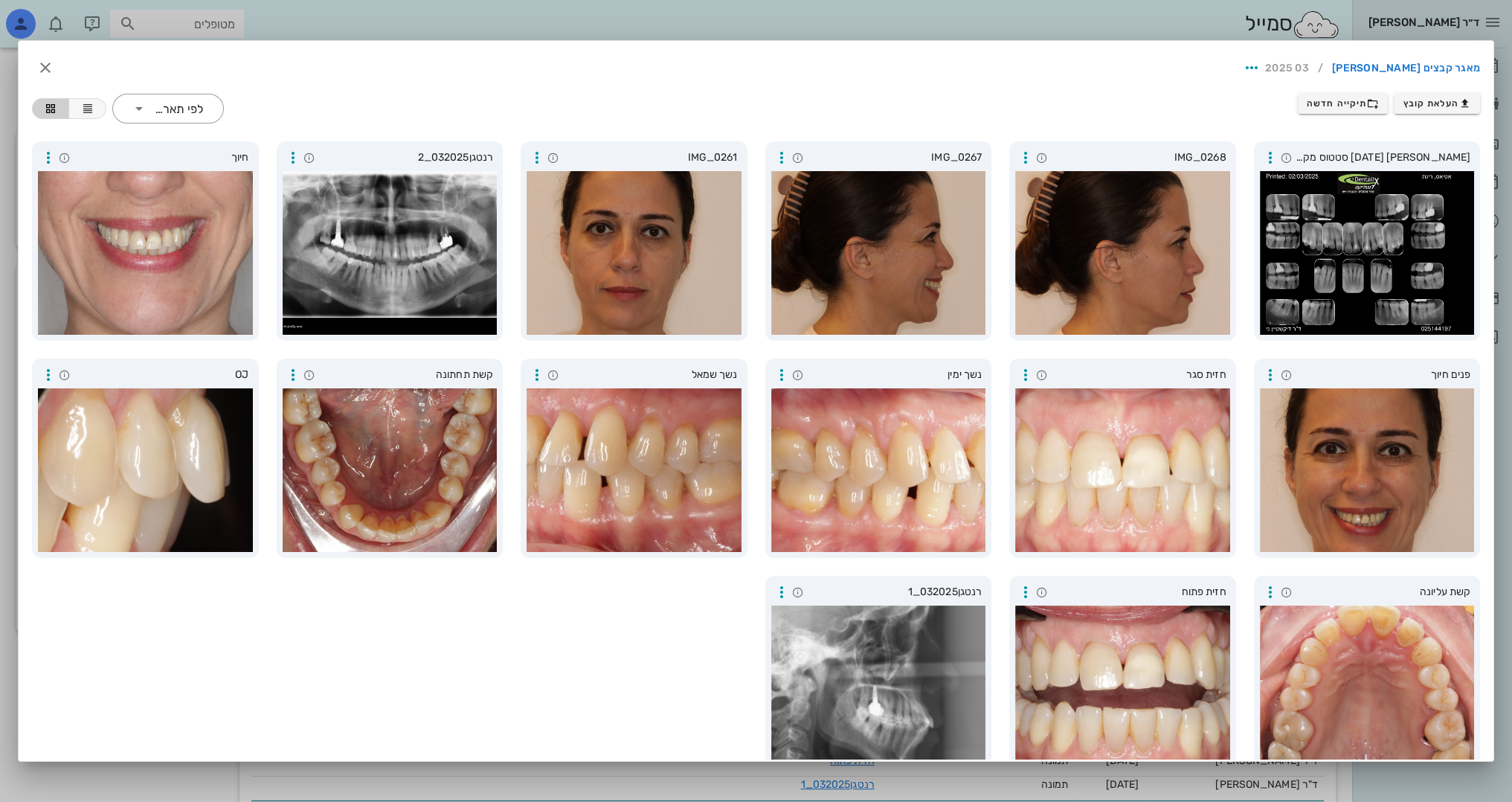
click at [750, 30] on div at bounding box center [756, 401] width 1512 height 802
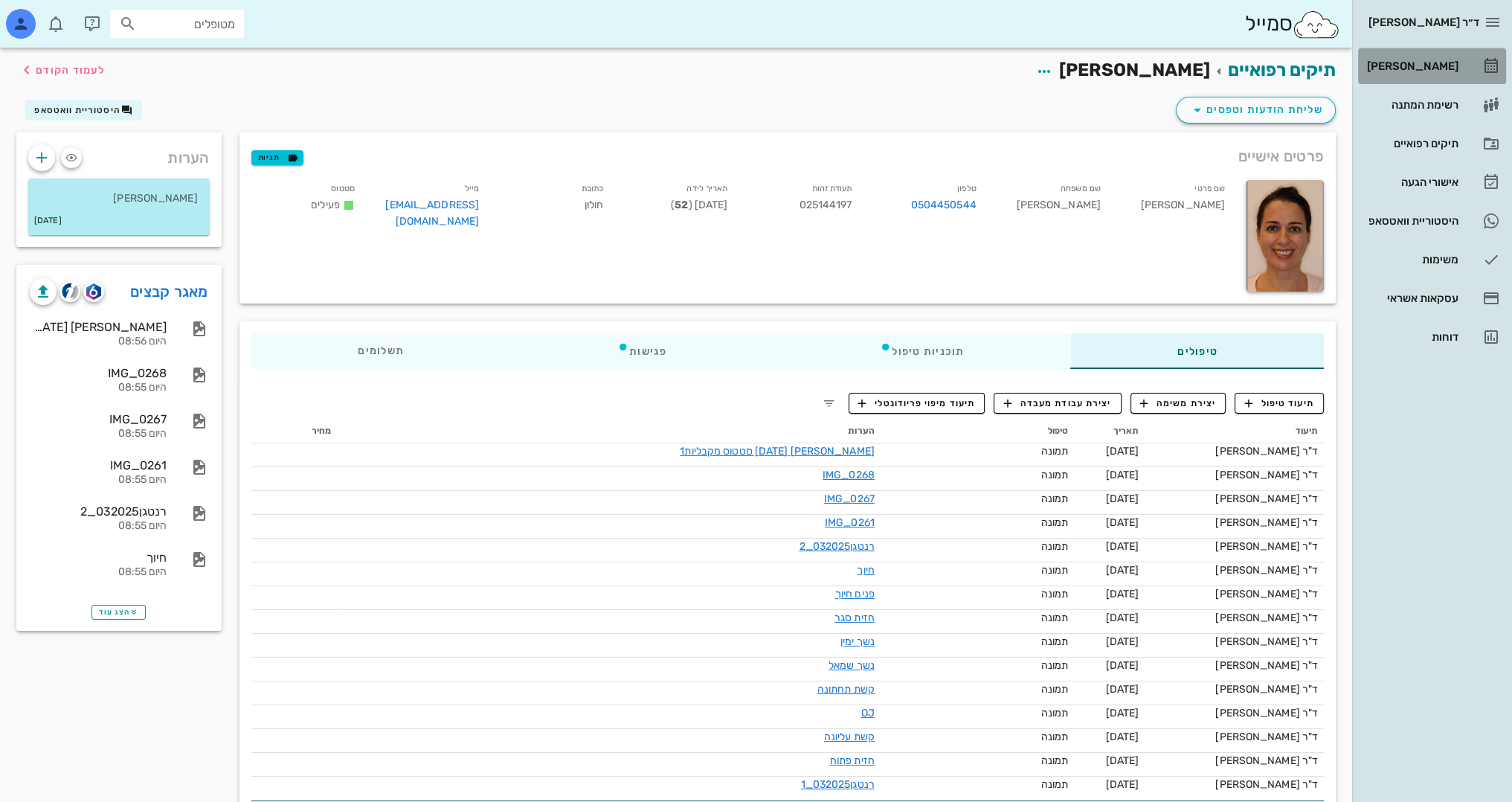
click at [1450, 70] on div "[PERSON_NAME]" at bounding box center [1411, 66] width 94 height 12
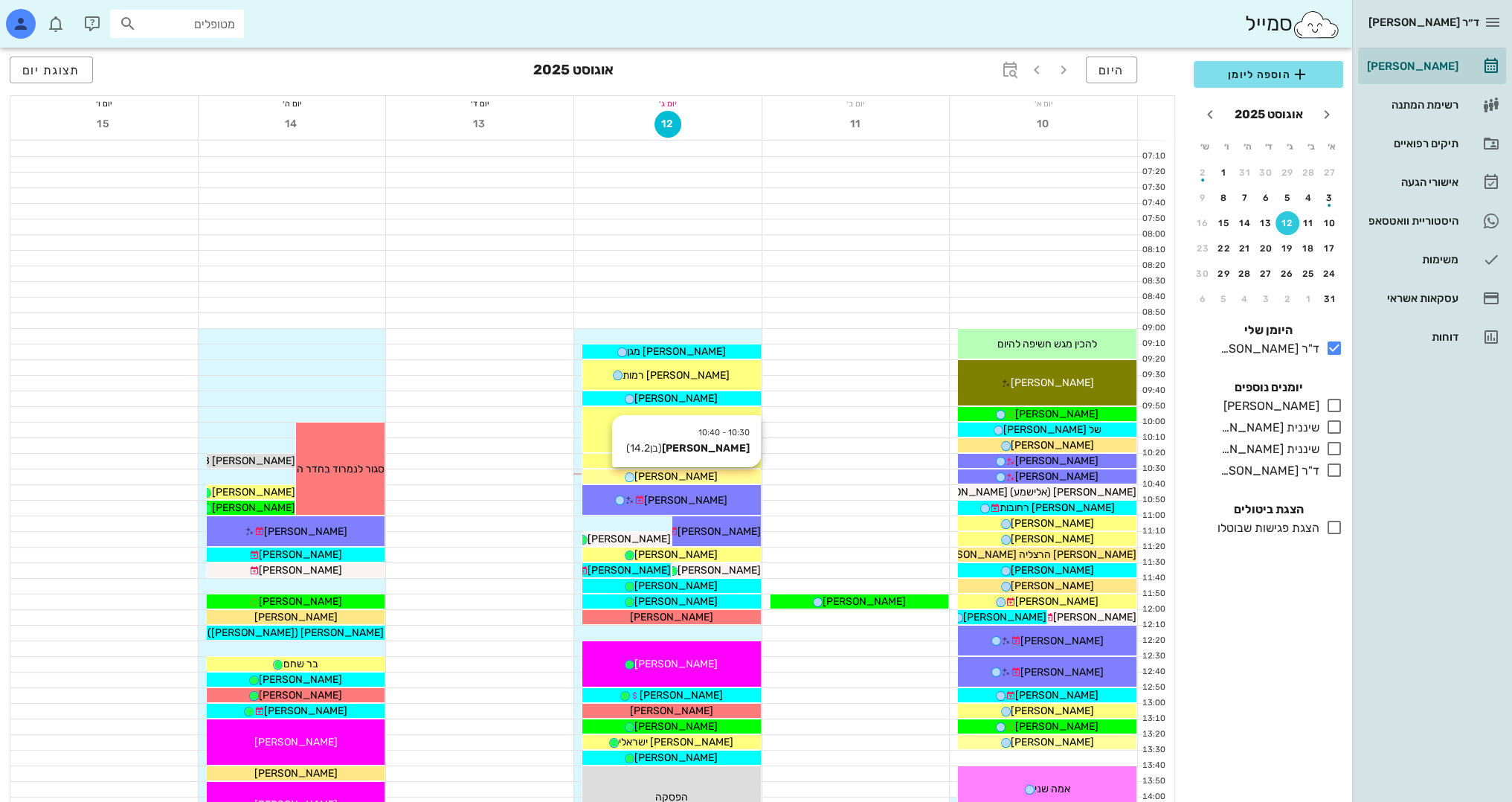
click at [709, 478] on div "[PERSON_NAME]" at bounding box center [672, 476] width 179 height 15
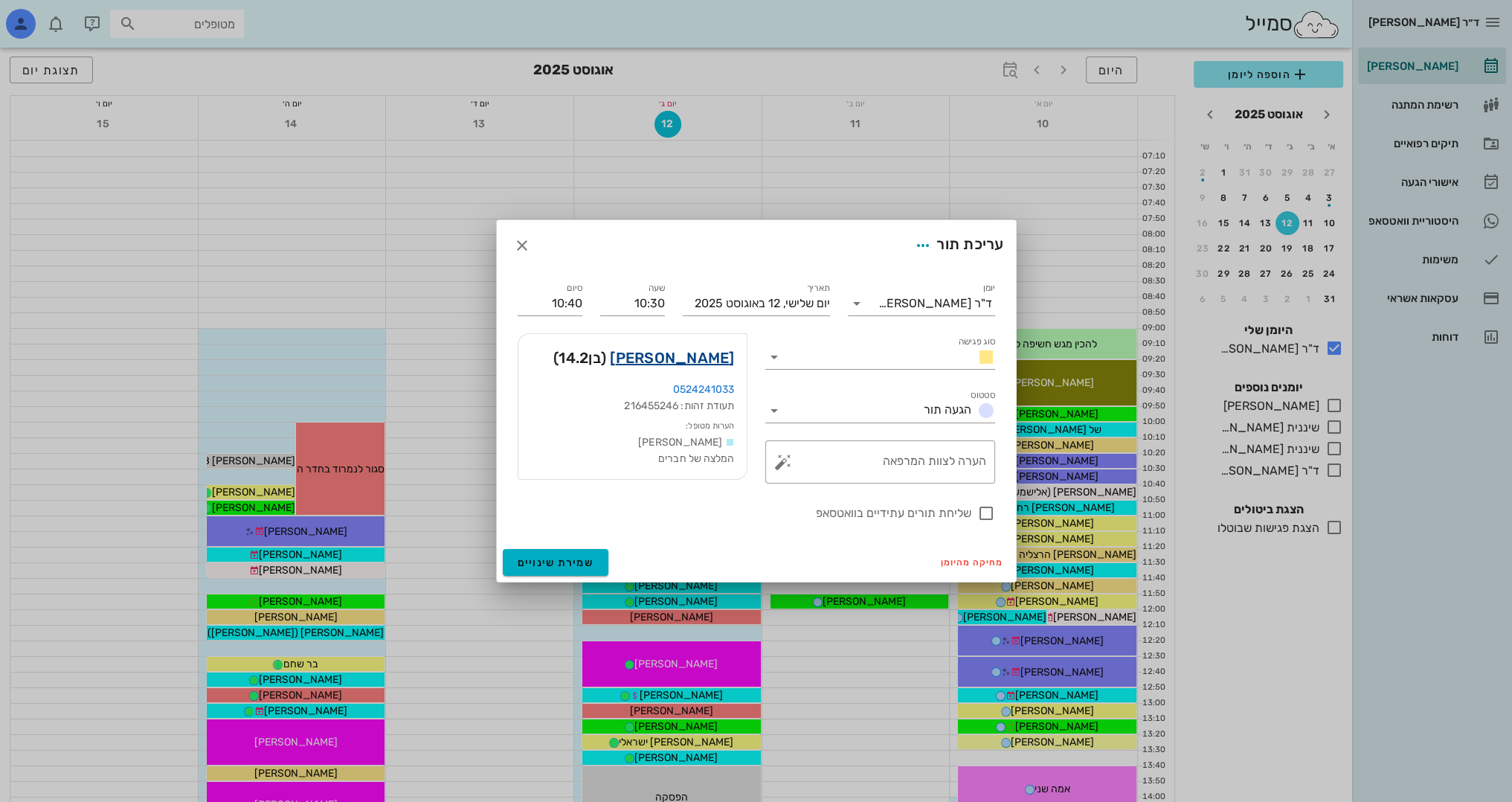
click at [692, 361] on link "[PERSON_NAME]" at bounding box center [671, 358] width 124 height 24
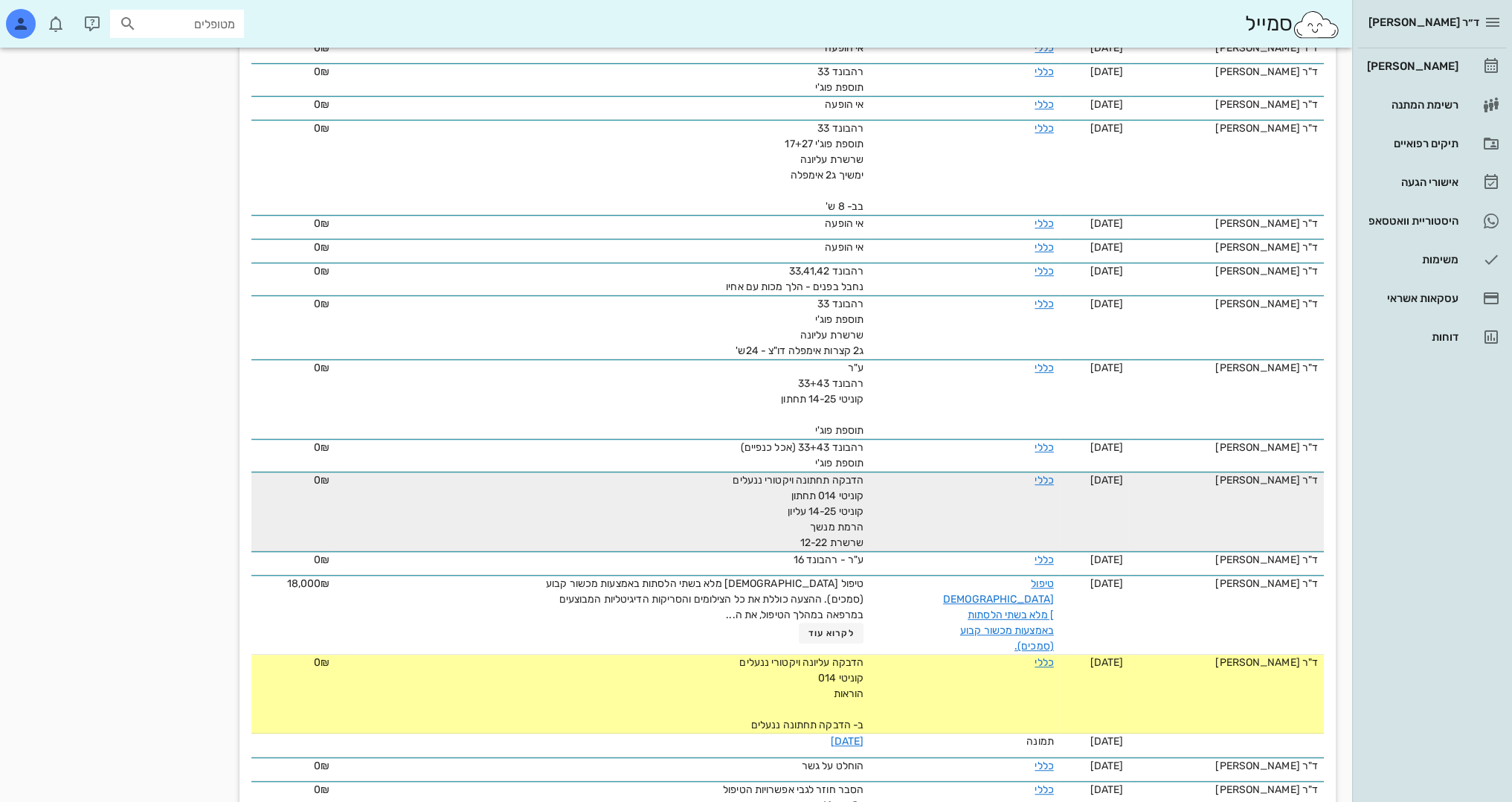
scroll to position [1265, 0]
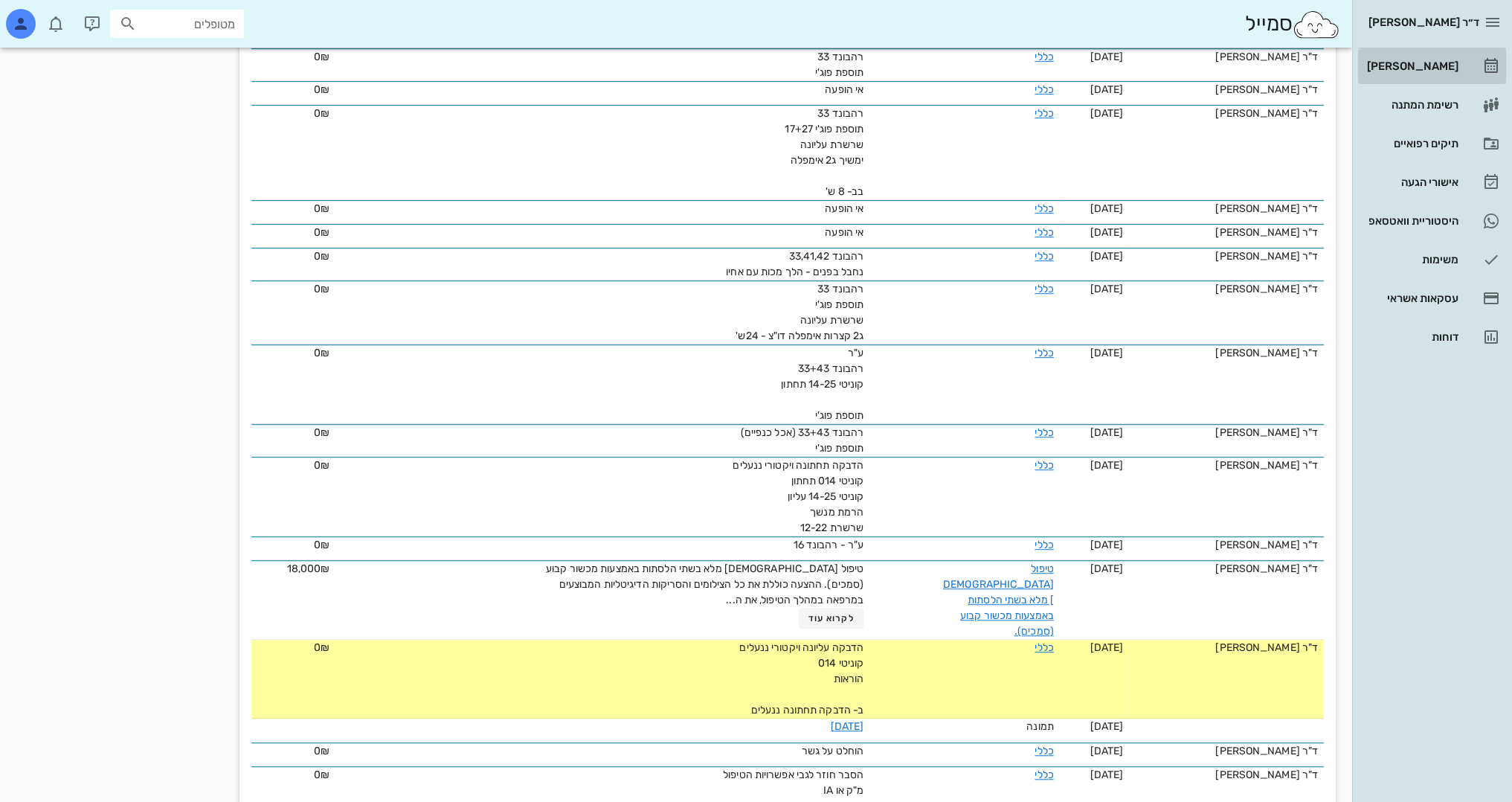
click at [1446, 63] on div "[PERSON_NAME]" at bounding box center [1411, 66] width 94 height 12
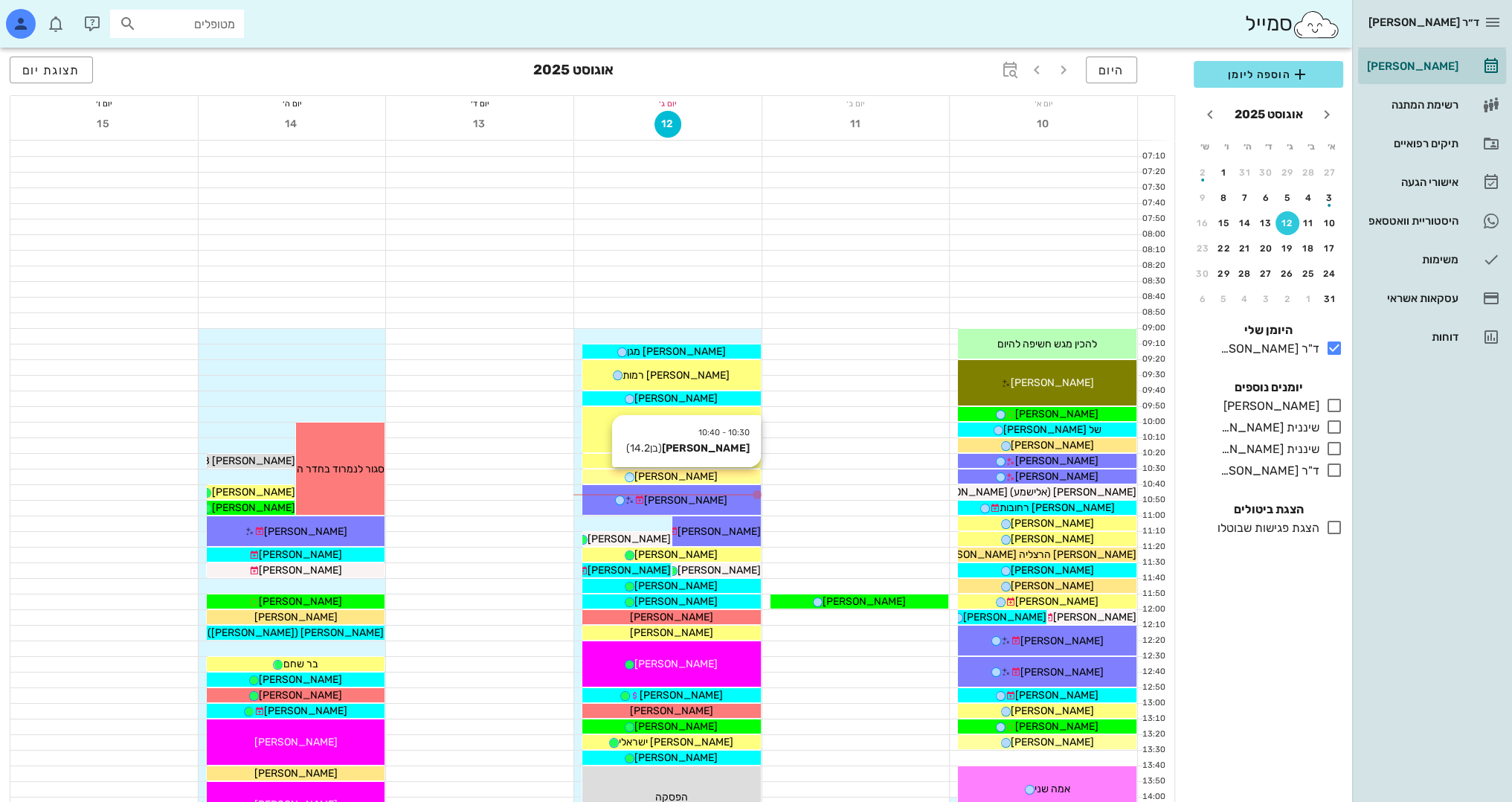
click at [731, 471] on div "[PERSON_NAME]" at bounding box center [672, 476] width 179 height 15
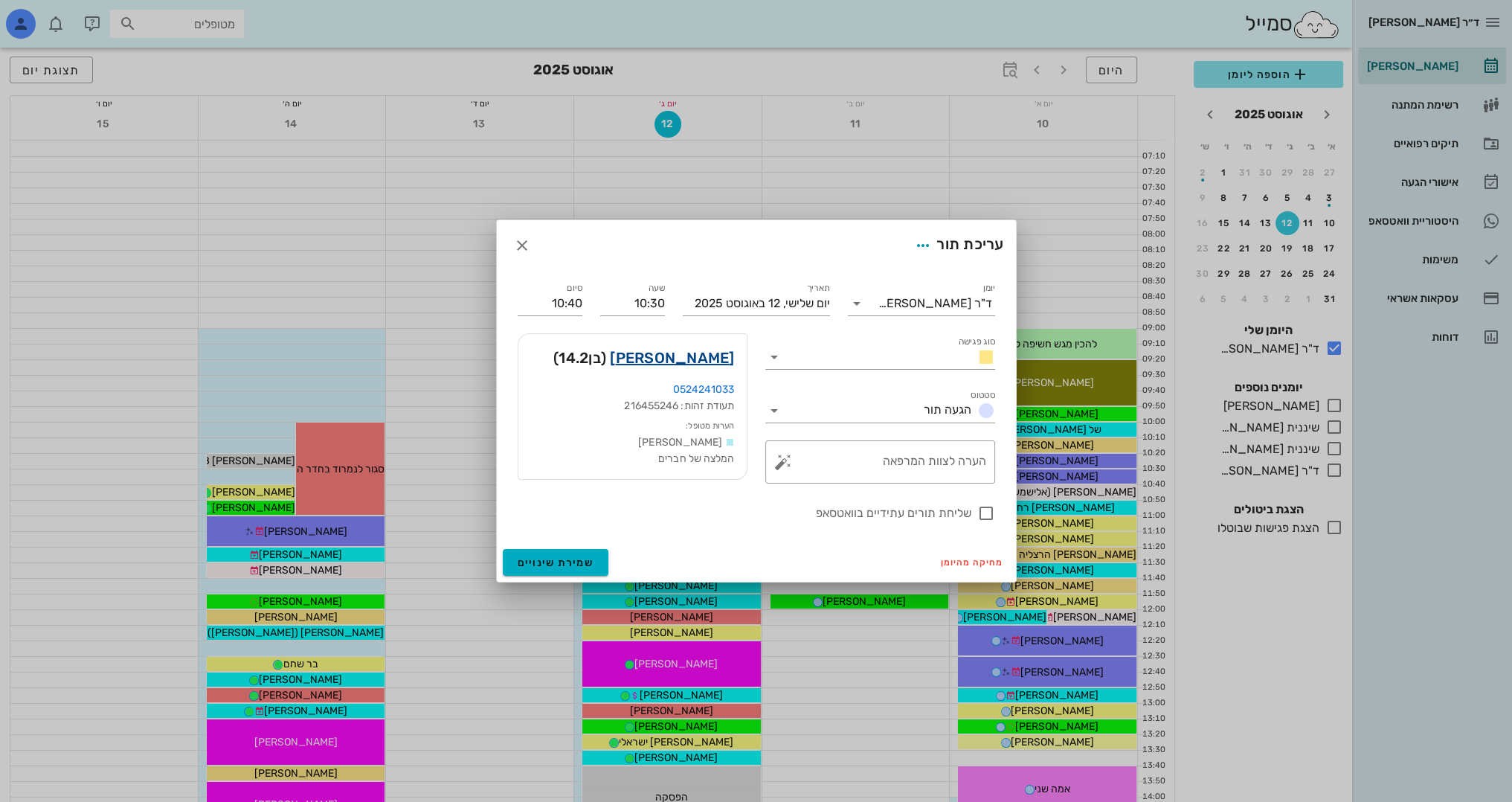
click at [685, 360] on link "[PERSON_NAME]" at bounding box center [671, 358] width 124 height 24
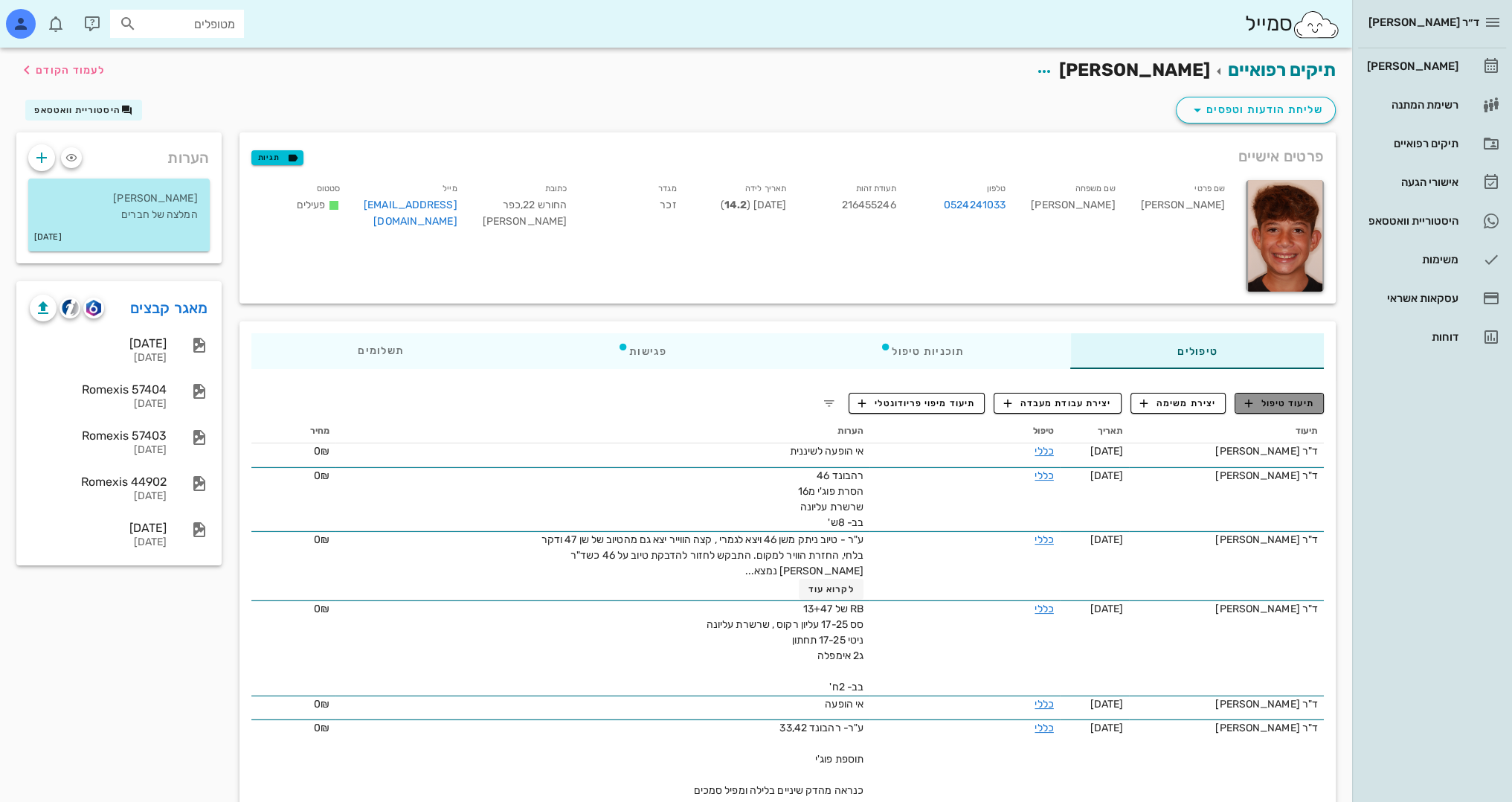
click at [1281, 402] on span "תיעוד טיפול" at bounding box center [1279, 403] width 69 height 13
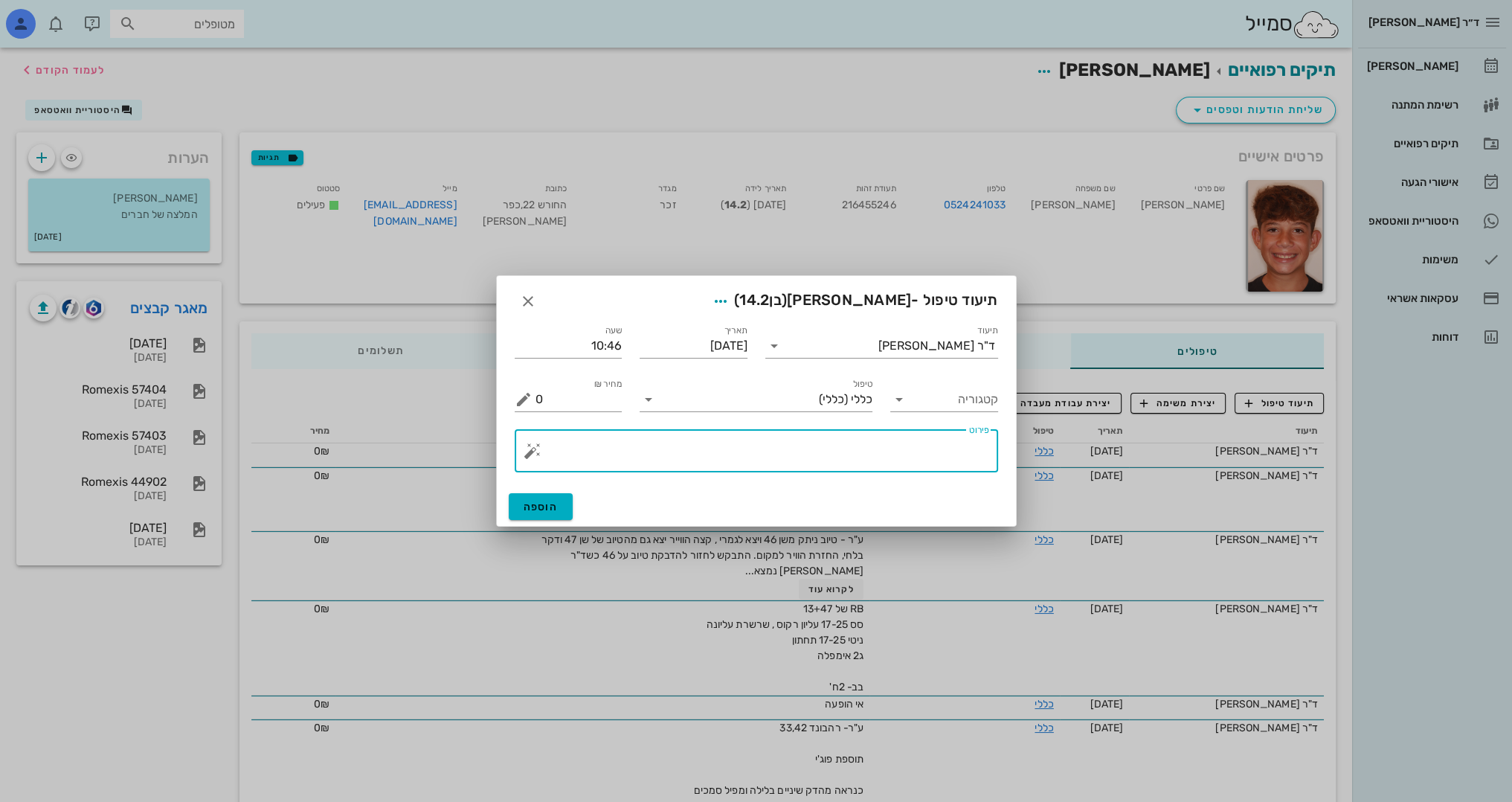
click at [929, 452] on textarea "פירוט" at bounding box center [762, 454] width 454 height 36
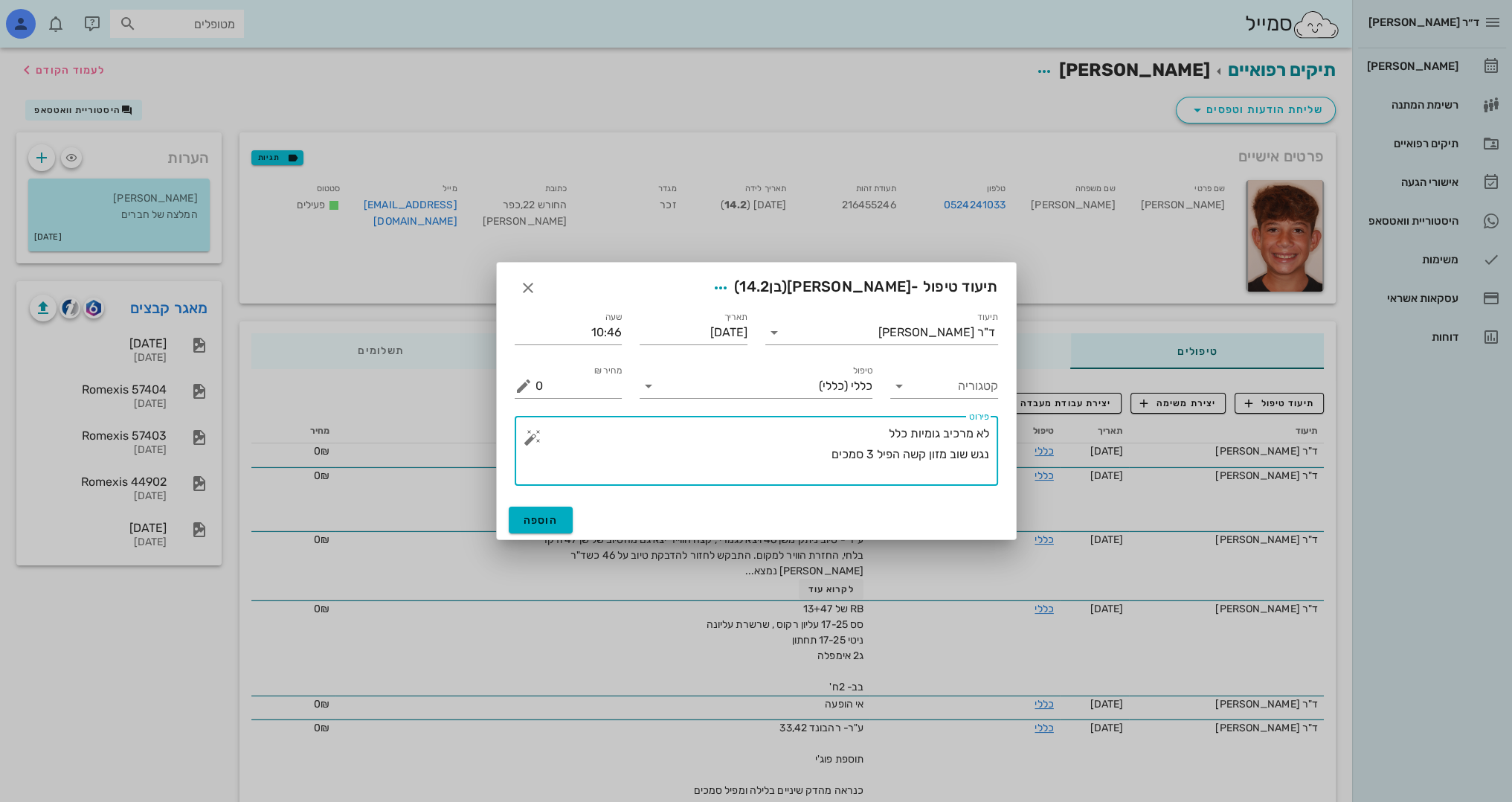
click at [973, 455] on textarea "לא מרכיב גומיות כלל נגש שוב מזון קשה הפיל 3 סמכים" at bounding box center [762, 454] width 454 height 63
click at [814, 452] on textarea "לא מרכיב גומיות כלל נגס שוב מזון קשה הפיל 3 סמכים" at bounding box center [762, 454] width 454 height 63
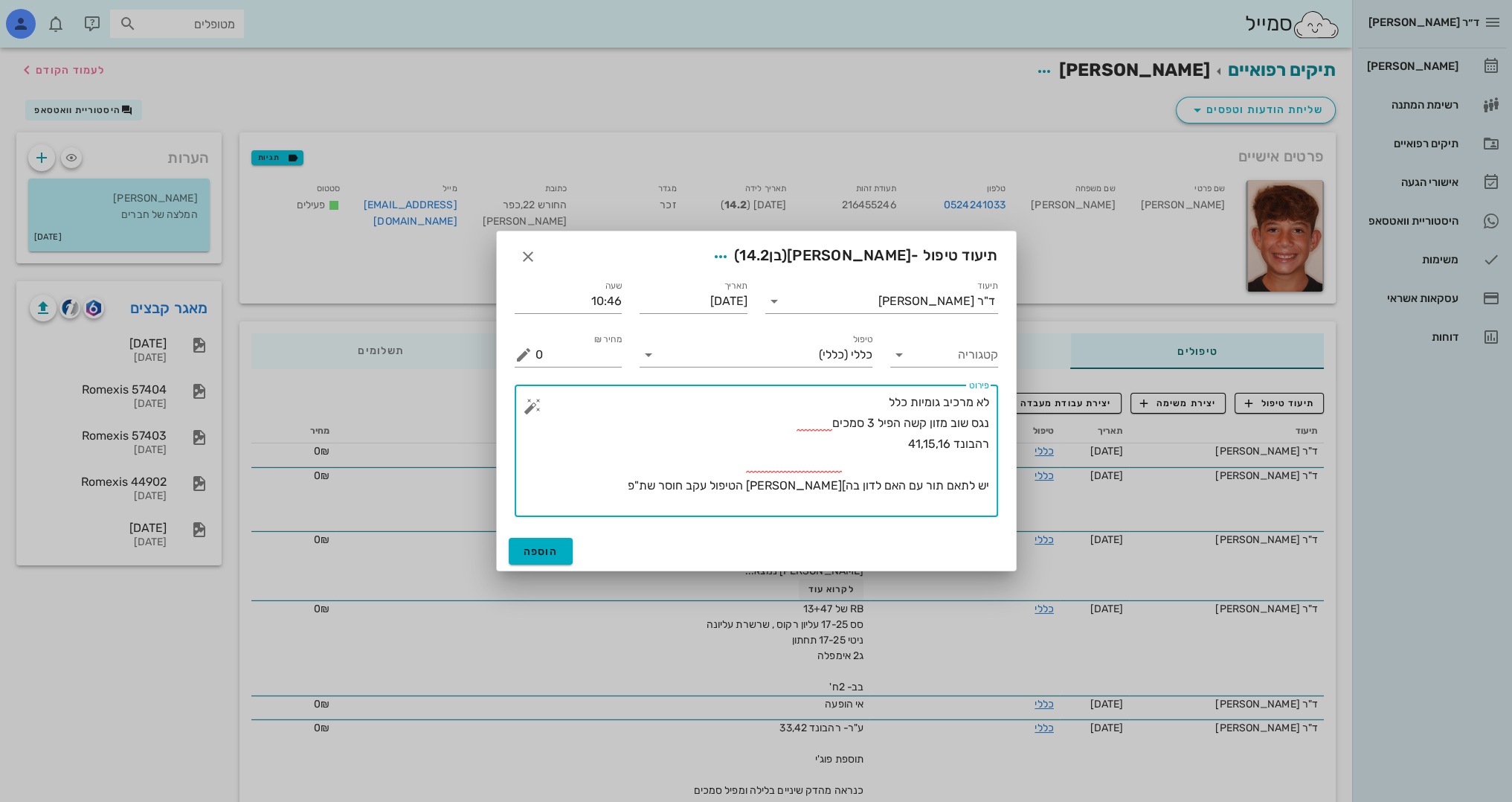
click at [971, 457] on textarea "לא מרכיב גומיות כלל נגס שוב מזון קשה הפיל 3 סמכים רהבונד 41,15,16 יש לתאם תור ע…" at bounding box center [762, 455] width 454 height 125
click at [840, 487] on textarea "לא מרכיב גומיות כלל נגס שוב מזון קשה הפיל 3 סמכים רהבונד 41,15,16 יש לתאם תור ע…" at bounding box center [762, 455] width 454 height 125
click at [879, 474] on textarea "לא מרכיב גומיות כלל נגס שוב מזון קשה הפיל 3 סמכים רהבונד 41,15,16 יש לתאם תור ע…" at bounding box center [762, 455] width 454 height 125
type textarea "לא מרכיב גומיות כלל נגס שוב מזון קשה הפיל 3 סמכים רהבונד 41,15,16 יש להרכיב ג2 …"
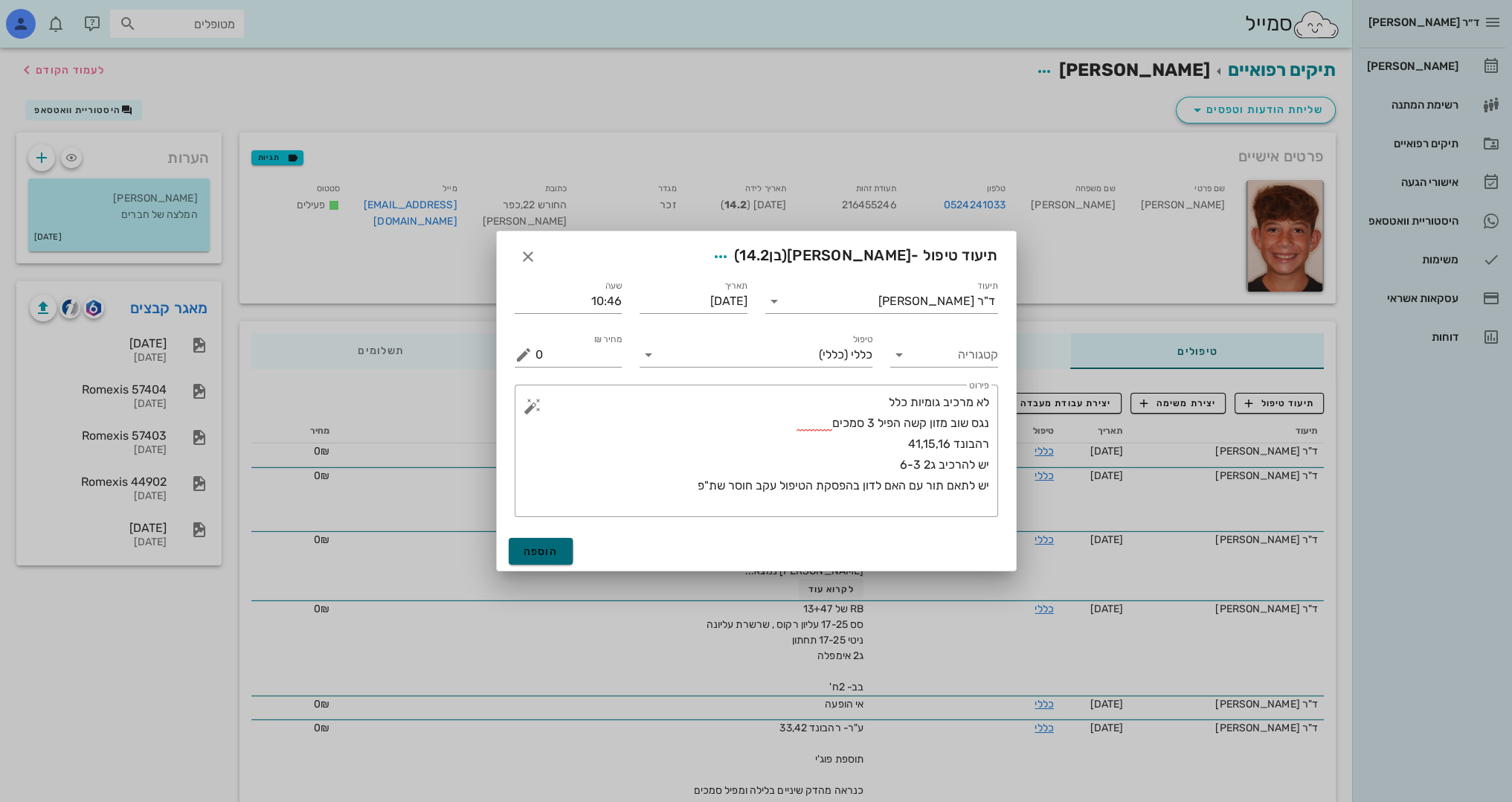
click at [541, 549] on span "הוספה" at bounding box center [541, 551] width 35 height 13
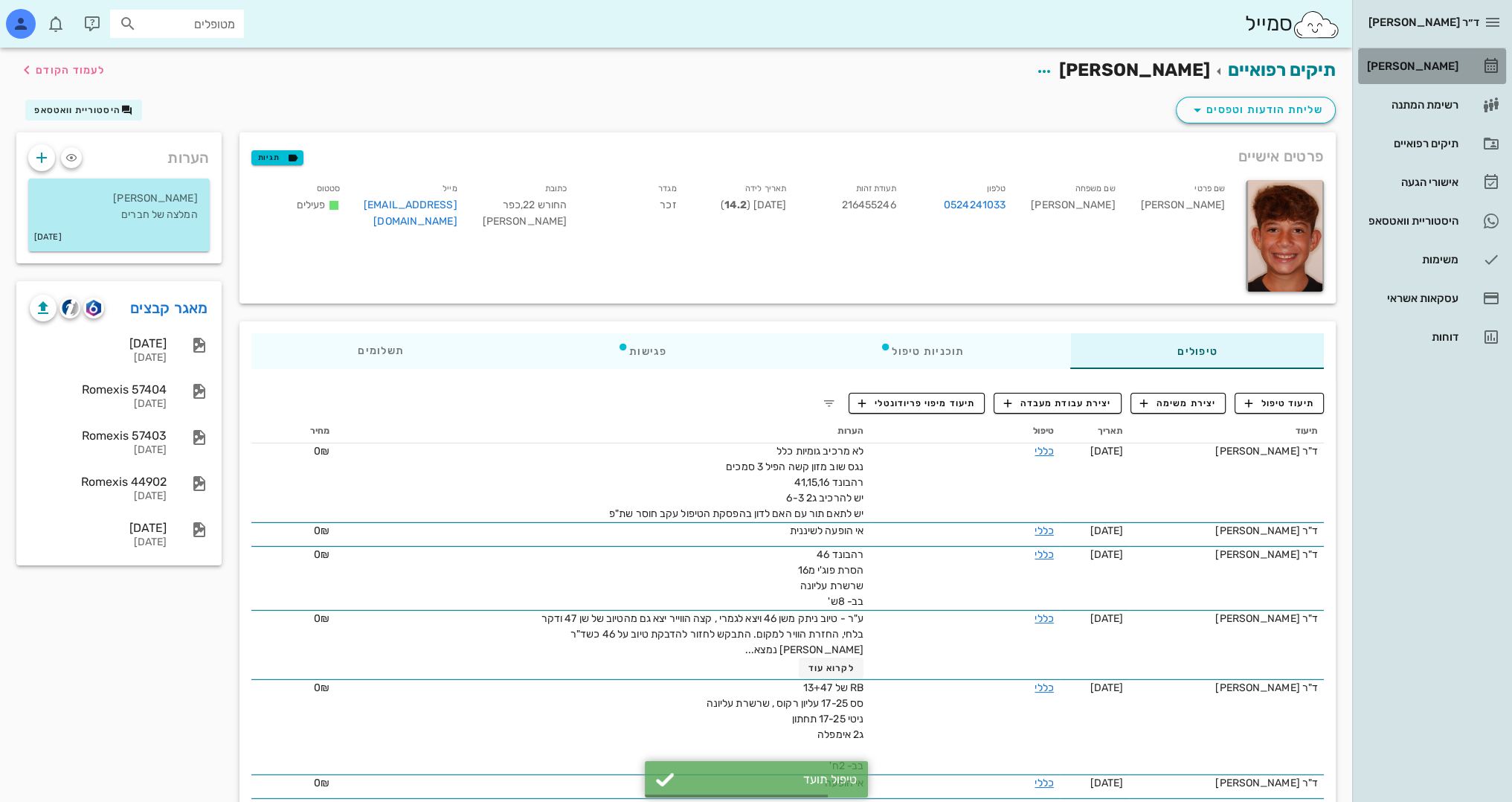
click at [1440, 56] on div "[PERSON_NAME]" at bounding box center [1411, 65] width 94 height 24
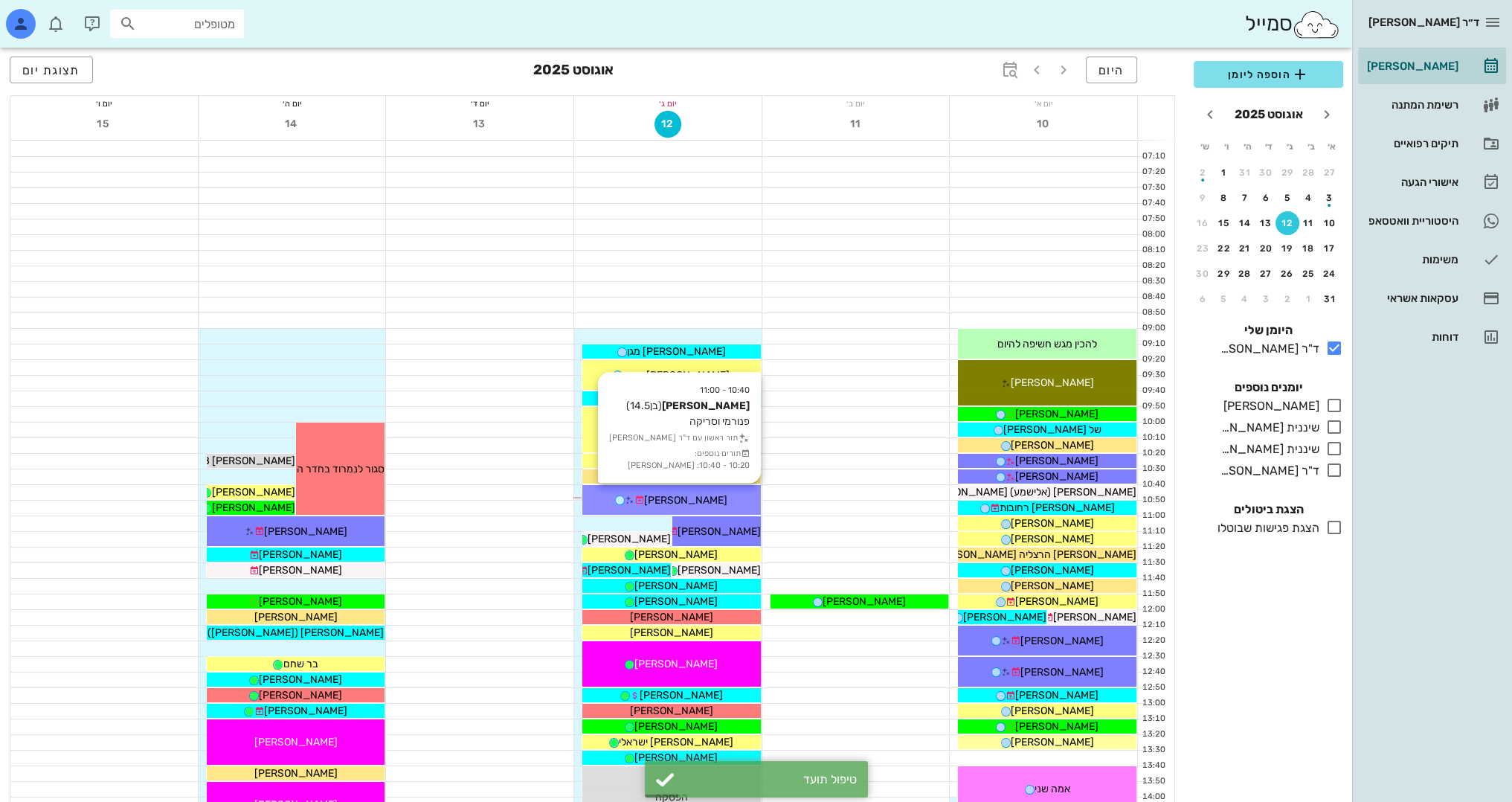
click at [712, 495] on div "[PERSON_NAME]" at bounding box center [672, 500] width 179 height 15
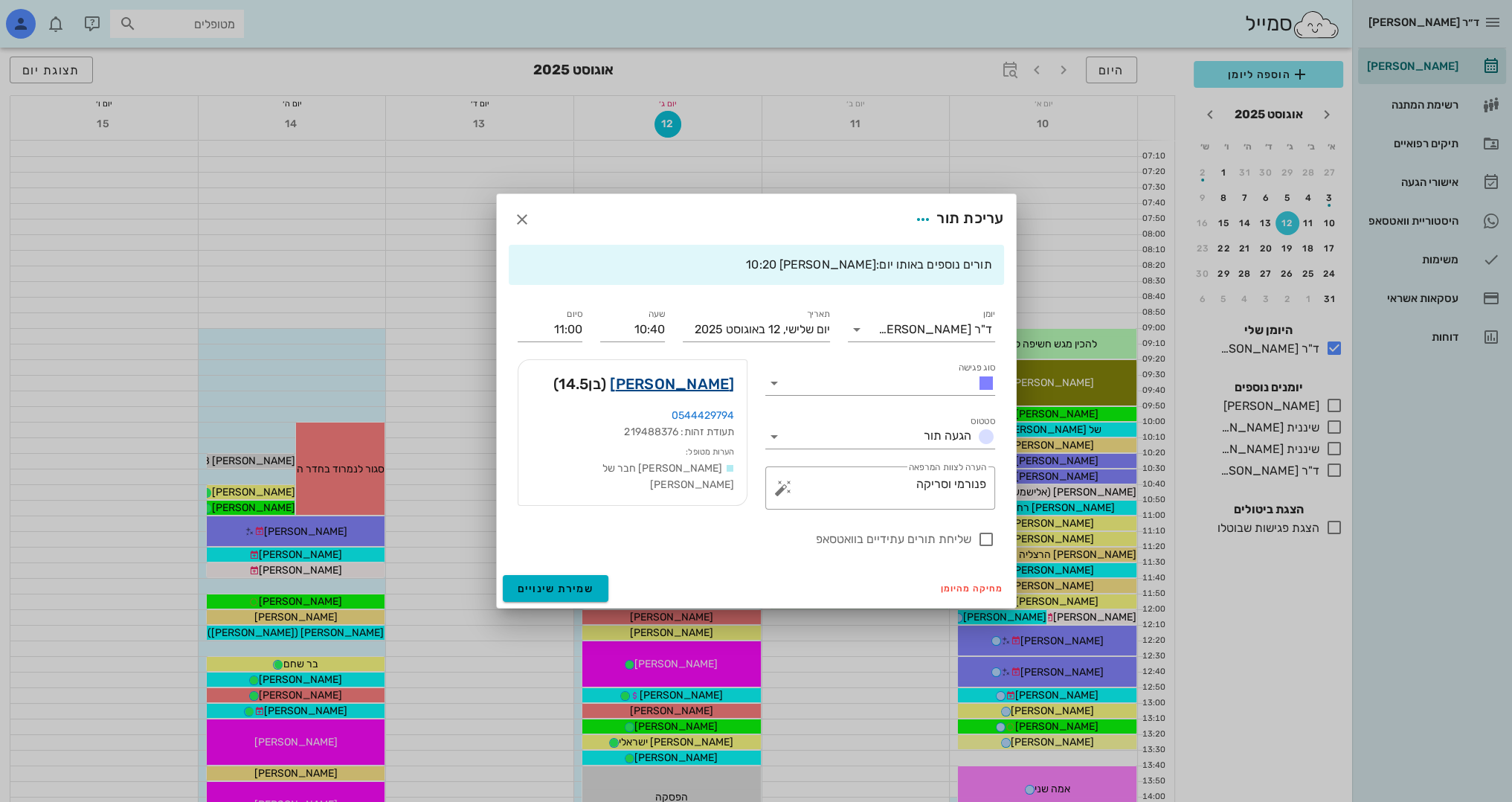
click at [705, 383] on link "[PERSON_NAME]" at bounding box center [671, 384] width 124 height 24
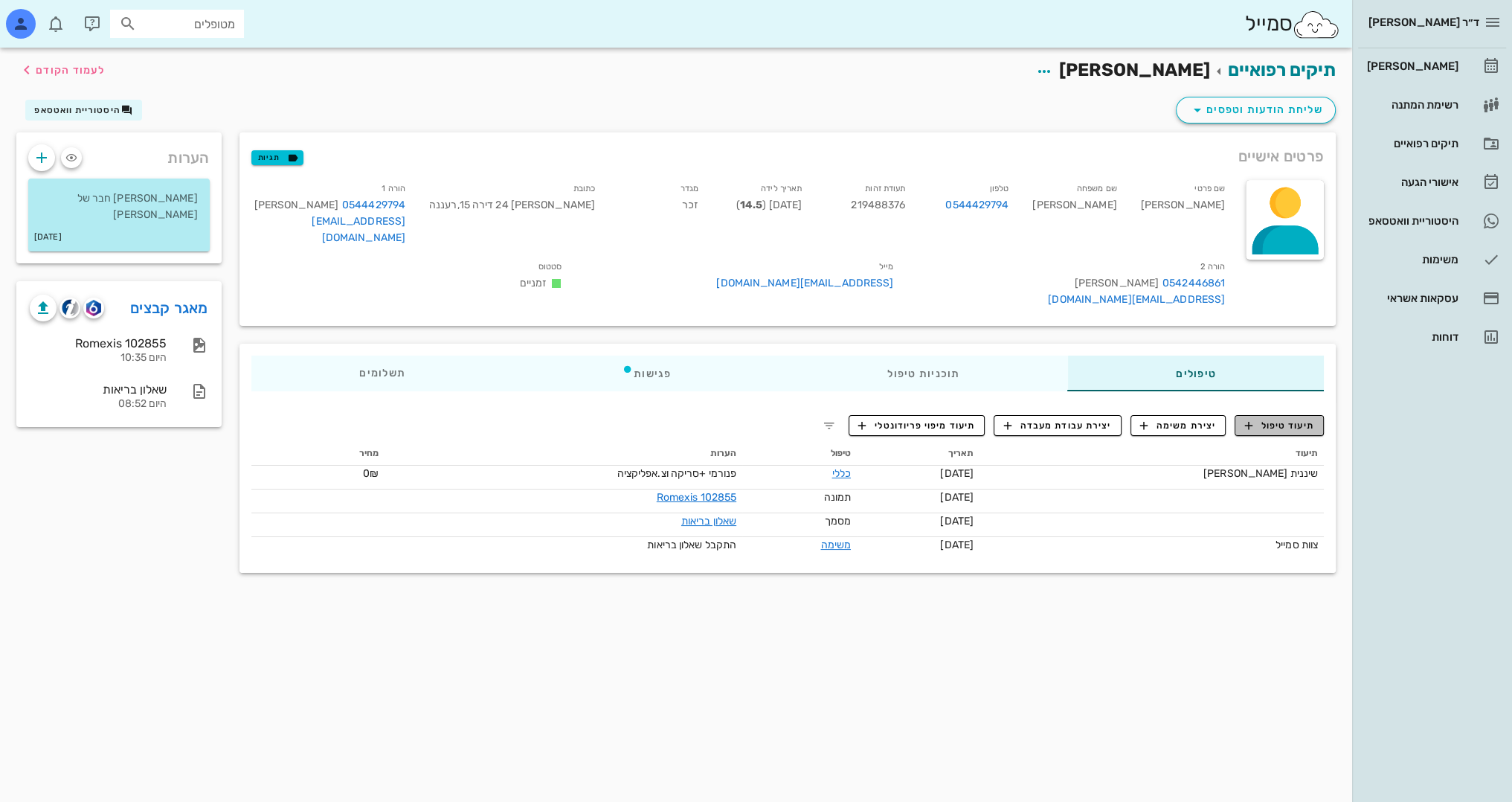
click at [1302, 422] on span "תיעוד טיפול" at bounding box center [1279, 425] width 69 height 13
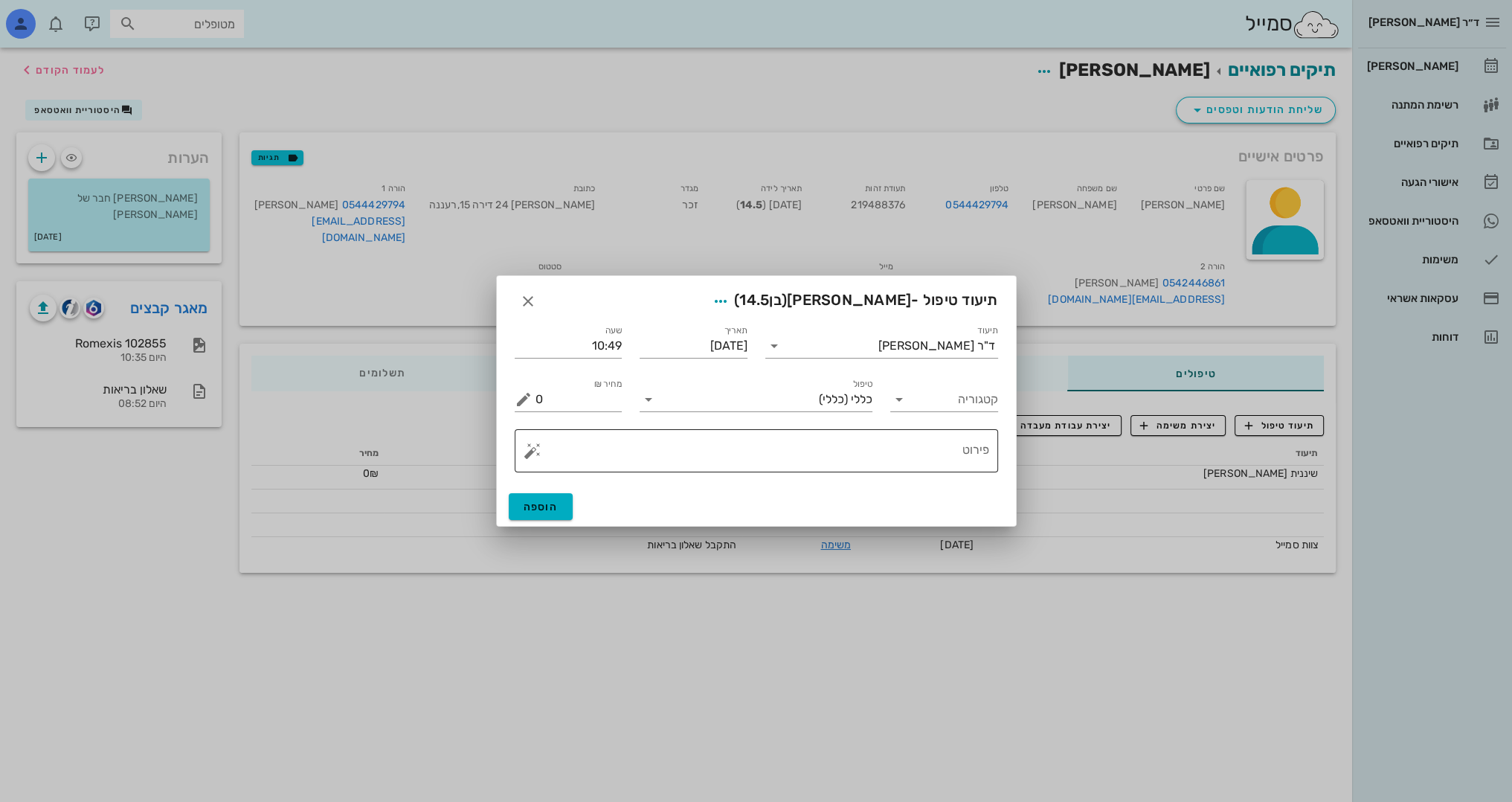
click at [946, 451] on textarea "פירוט" at bounding box center [762, 454] width 454 height 36
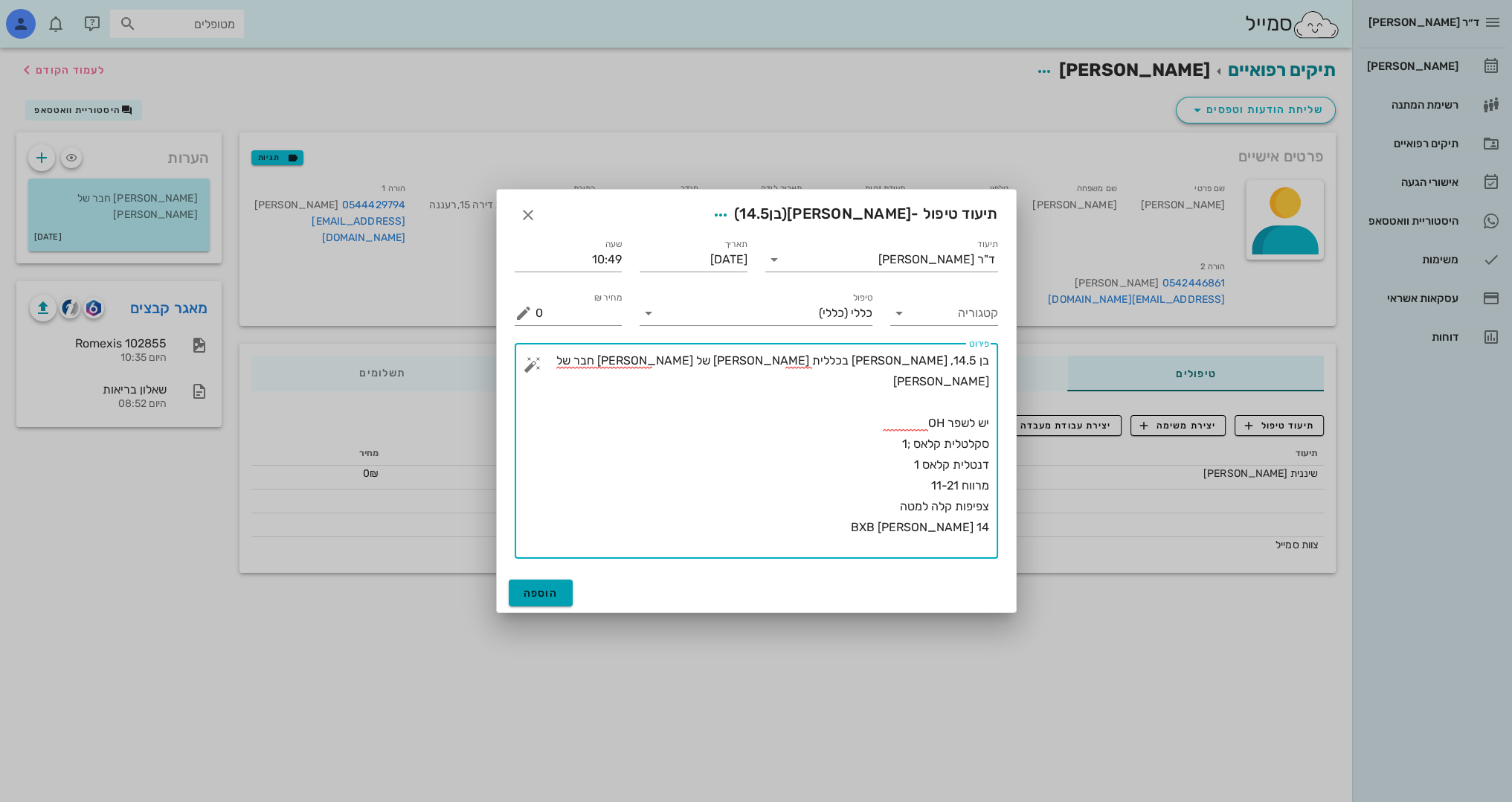
type textarea "בן 14.5, [PERSON_NAME] בכללית [PERSON_NAME] של [PERSON_NAME] חבר של [PERSON_NAM…"
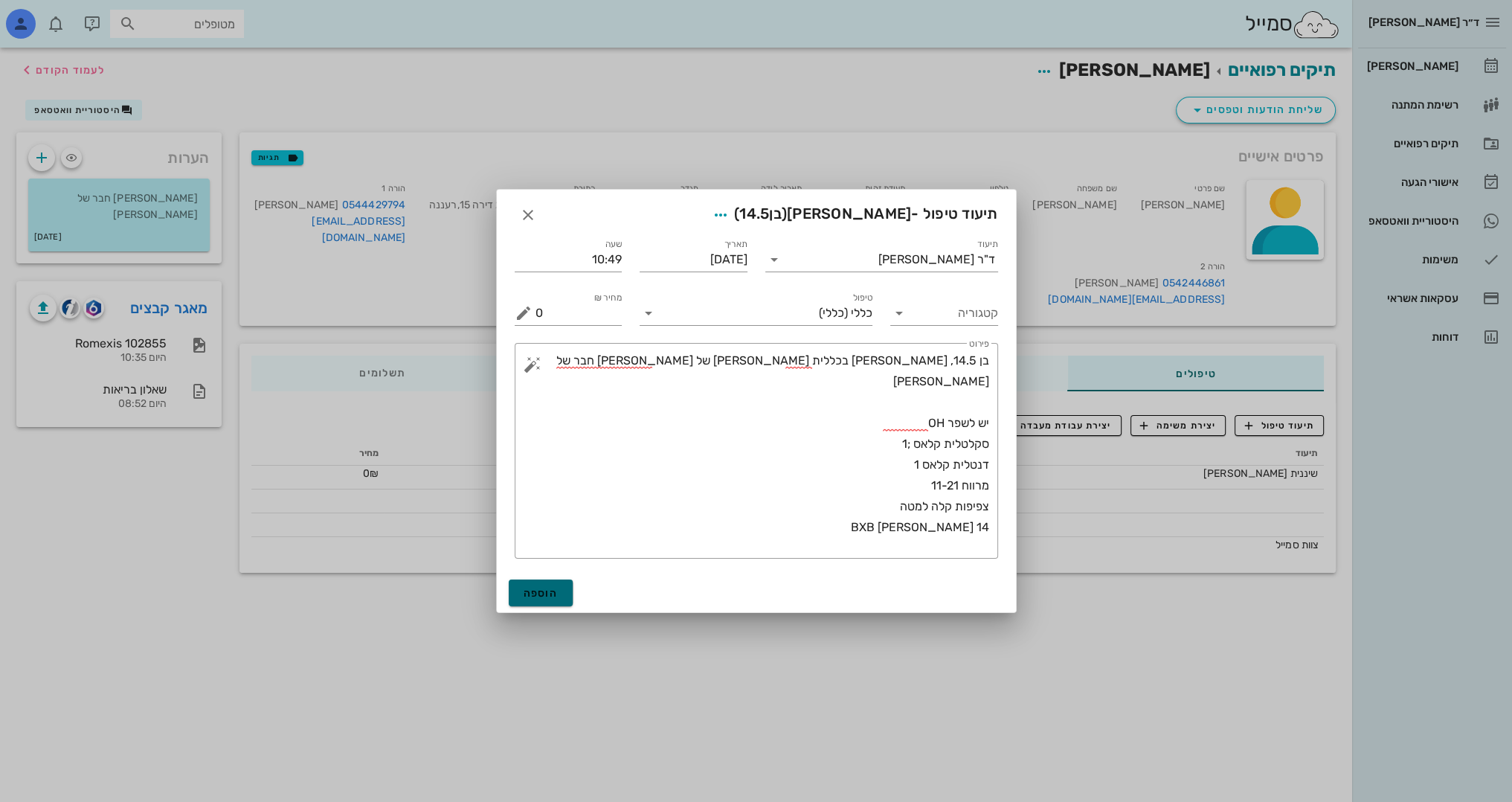
drag, startPoint x: 550, startPoint y: 598, endPoint x: 445, endPoint y: 540, distance: 120.0
click at [550, 596] on span "הוספה" at bounding box center [541, 592] width 35 height 13
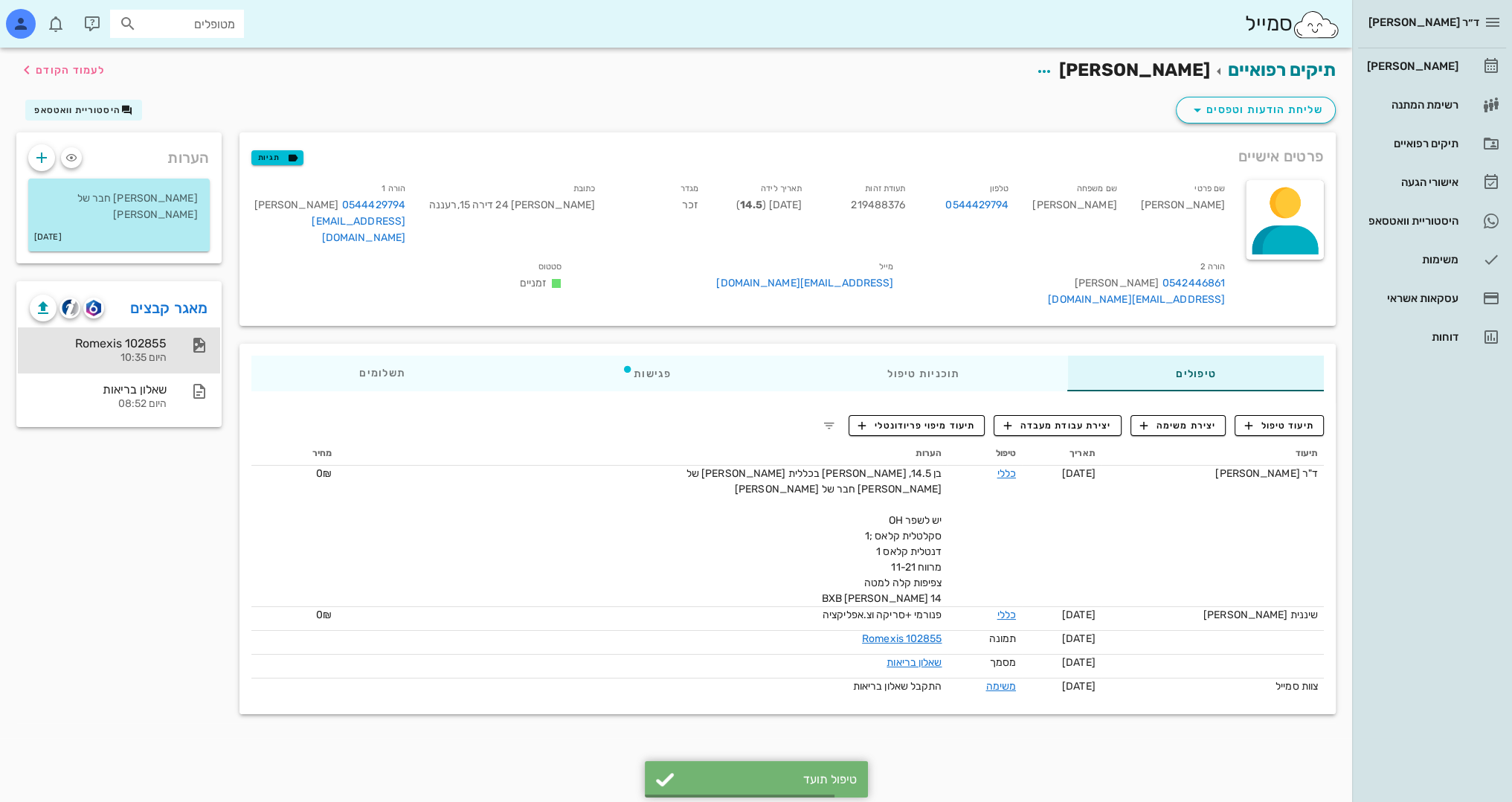
click at [153, 327] on div "Romexis 102855 היום 10:35" at bounding box center [98, 350] width 136 height 46
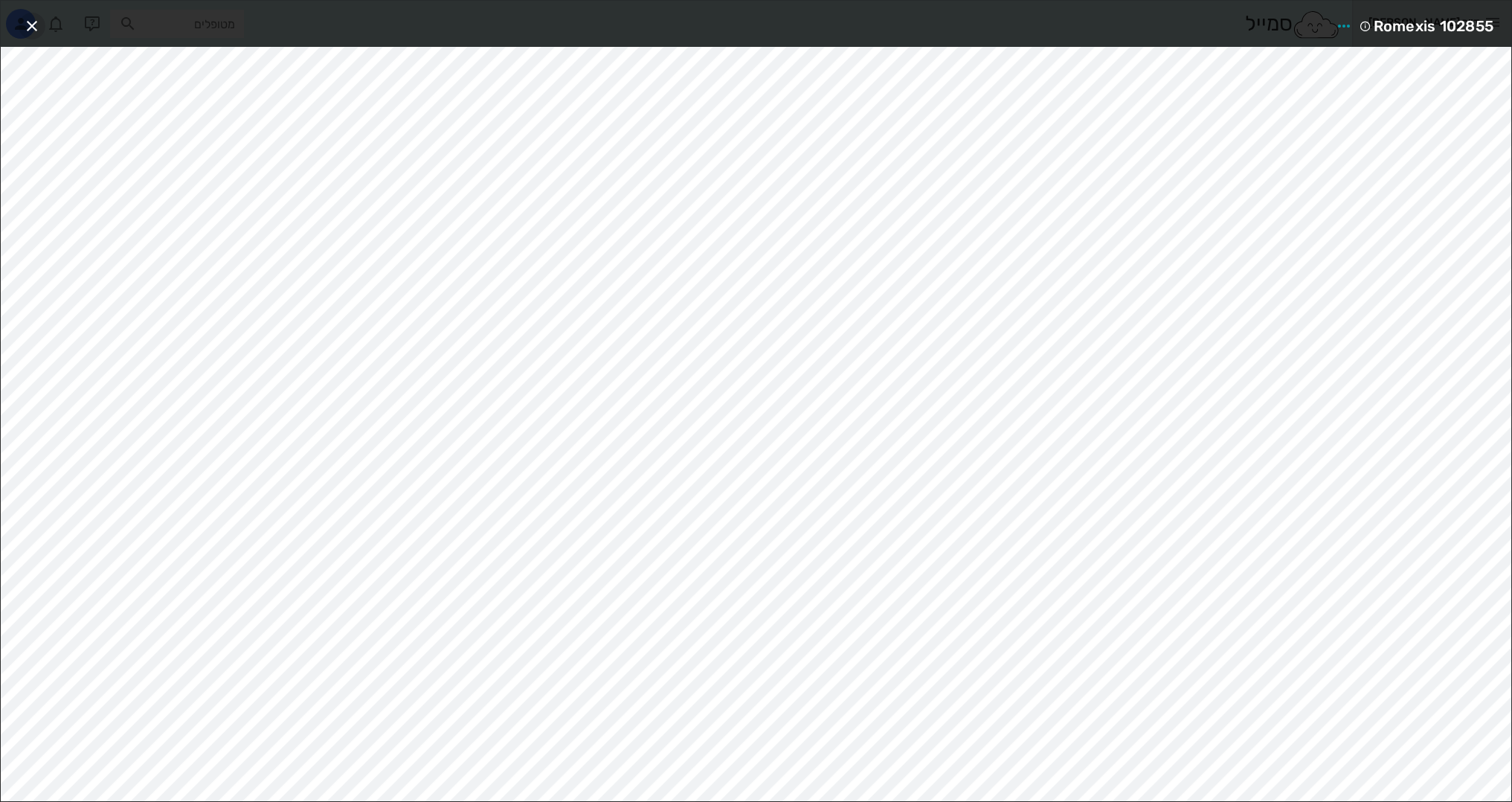
click at [30, 28] on icon "button" at bounding box center [32, 26] width 18 height 18
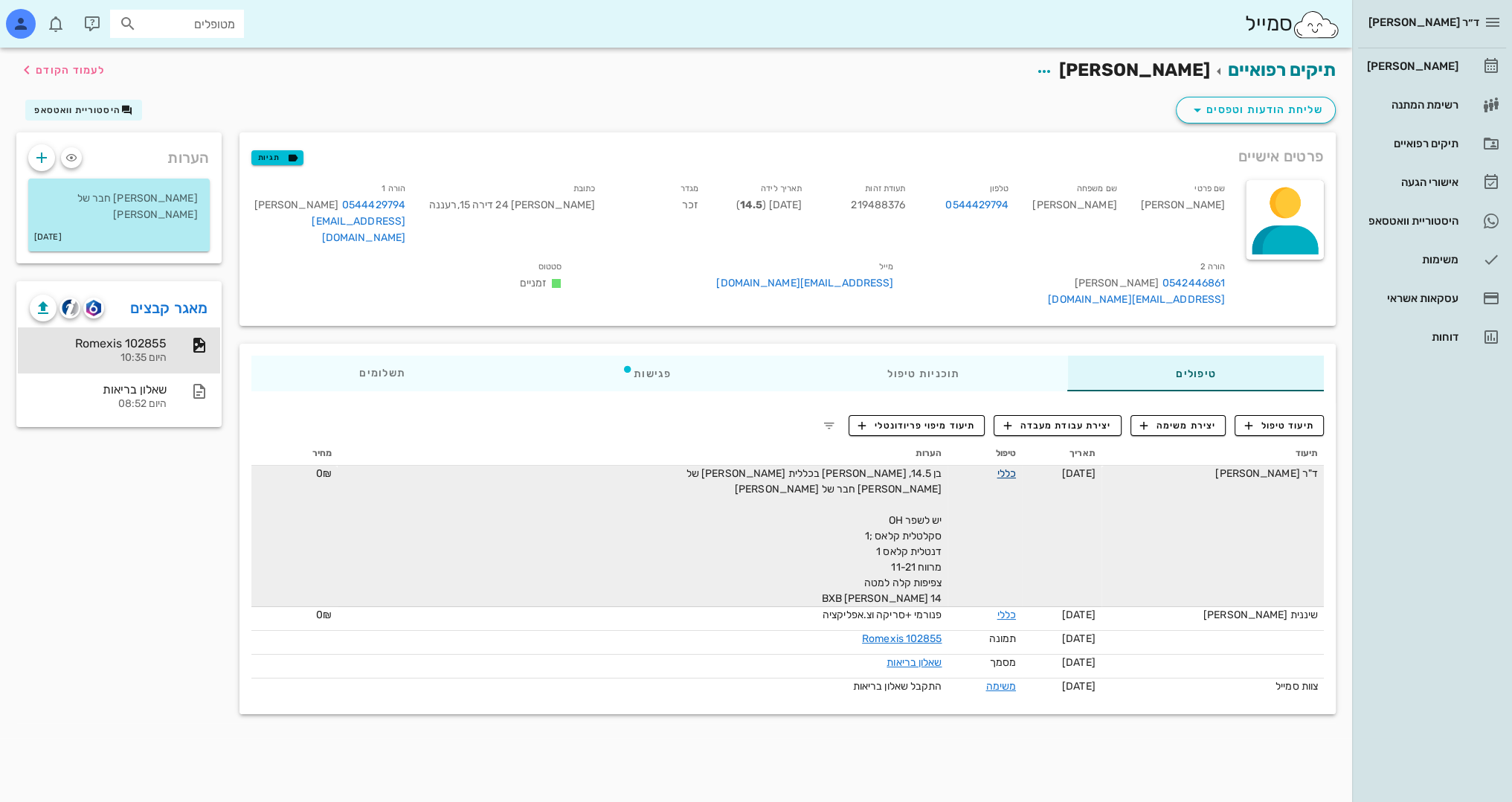
click at [997, 474] on link "כללי" at bounding box center [1005, 473] width 18 height 13
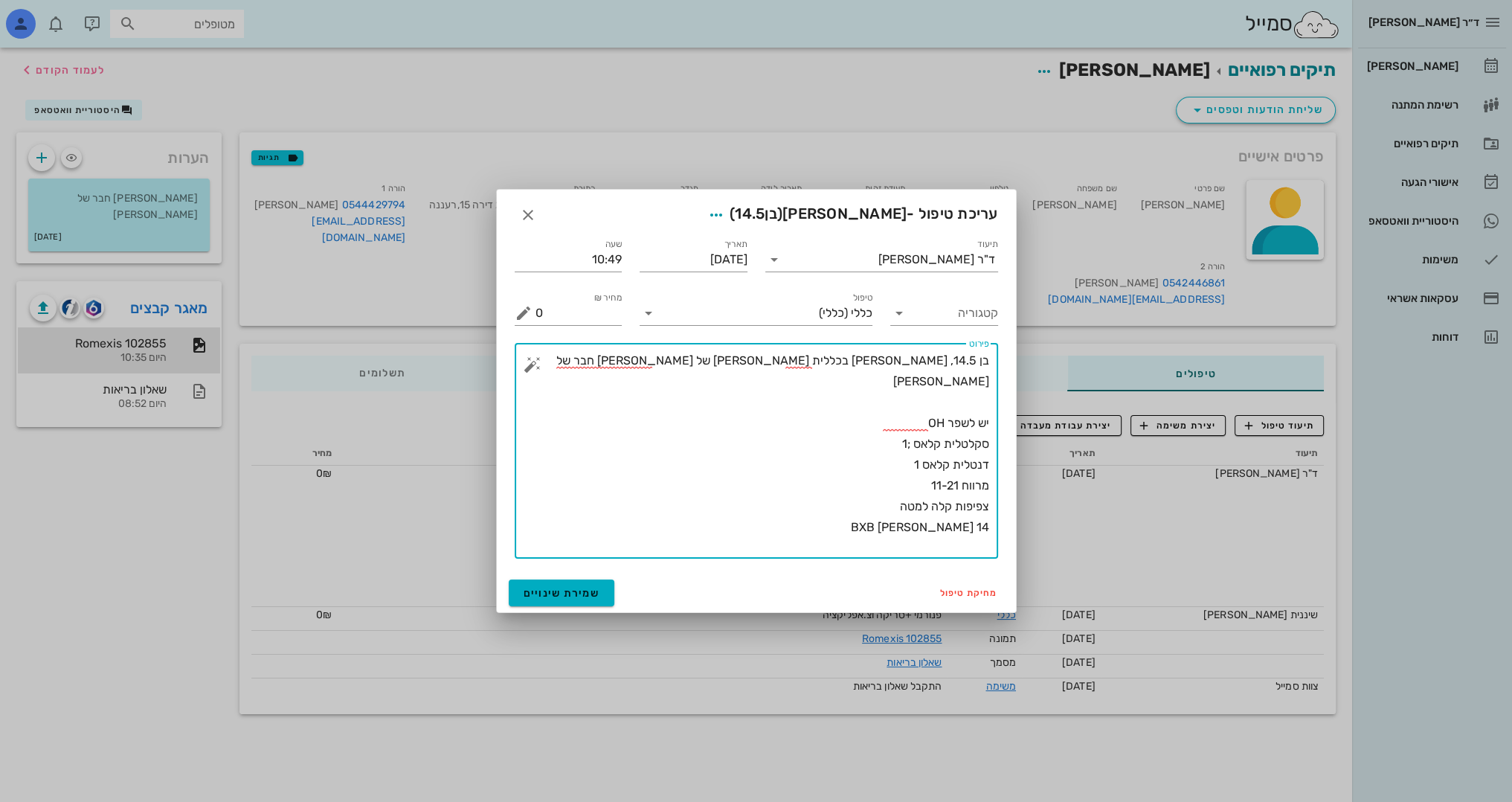
click at [872, 545] on textarea "בן 14.5, [PERSON_NAME] בכללית [PERSON_NAME] של [PERSON_NAME] חבר של [PERSON_NAM…" at bounding box center [762, 454] width 454 height 209
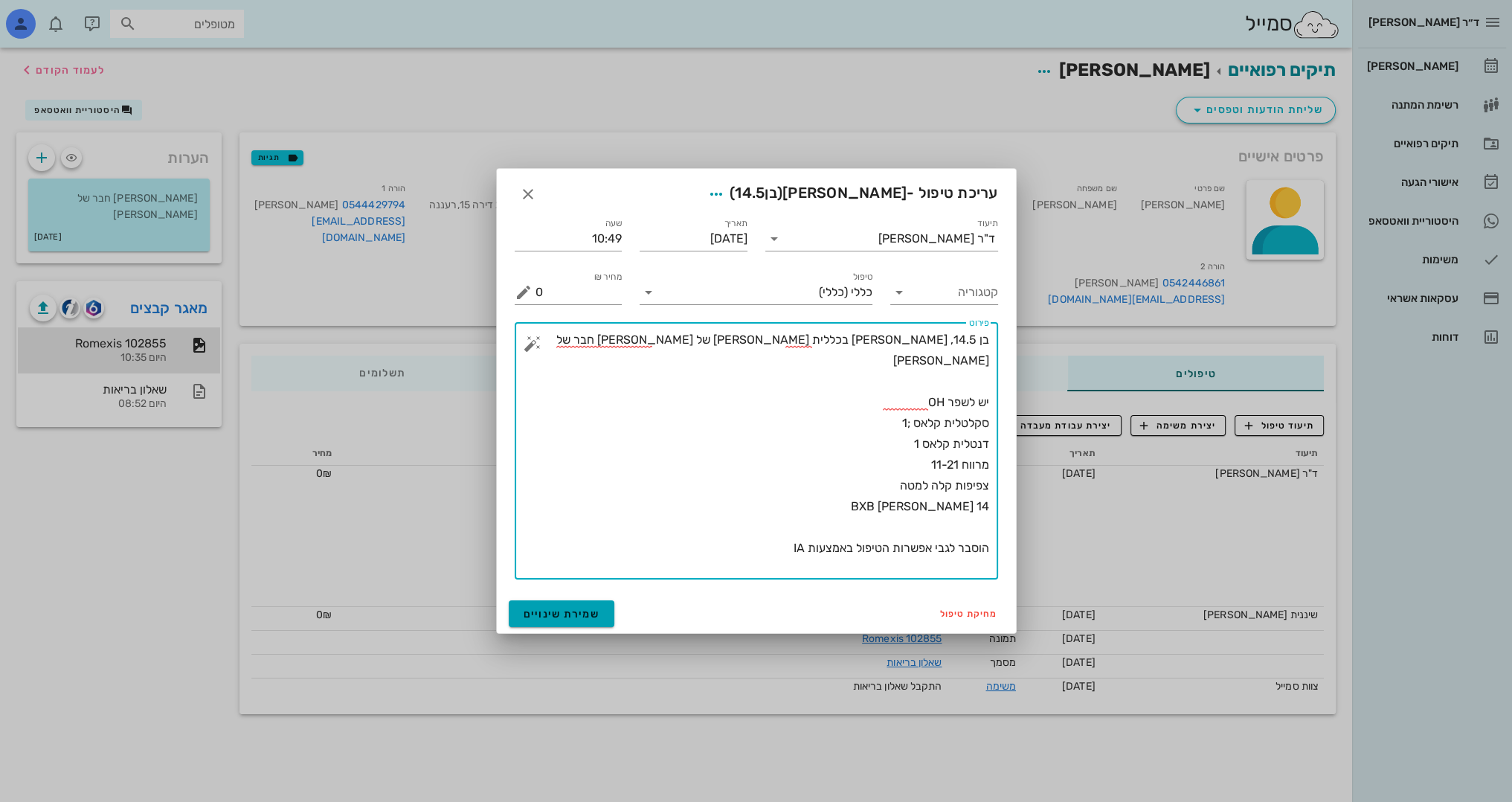
type textarea "בן 14.5, [PERSON_NAME] בכללית [PERSON_NAME] של [PERSON_NAME] חבר של [PERSON_NAM…"
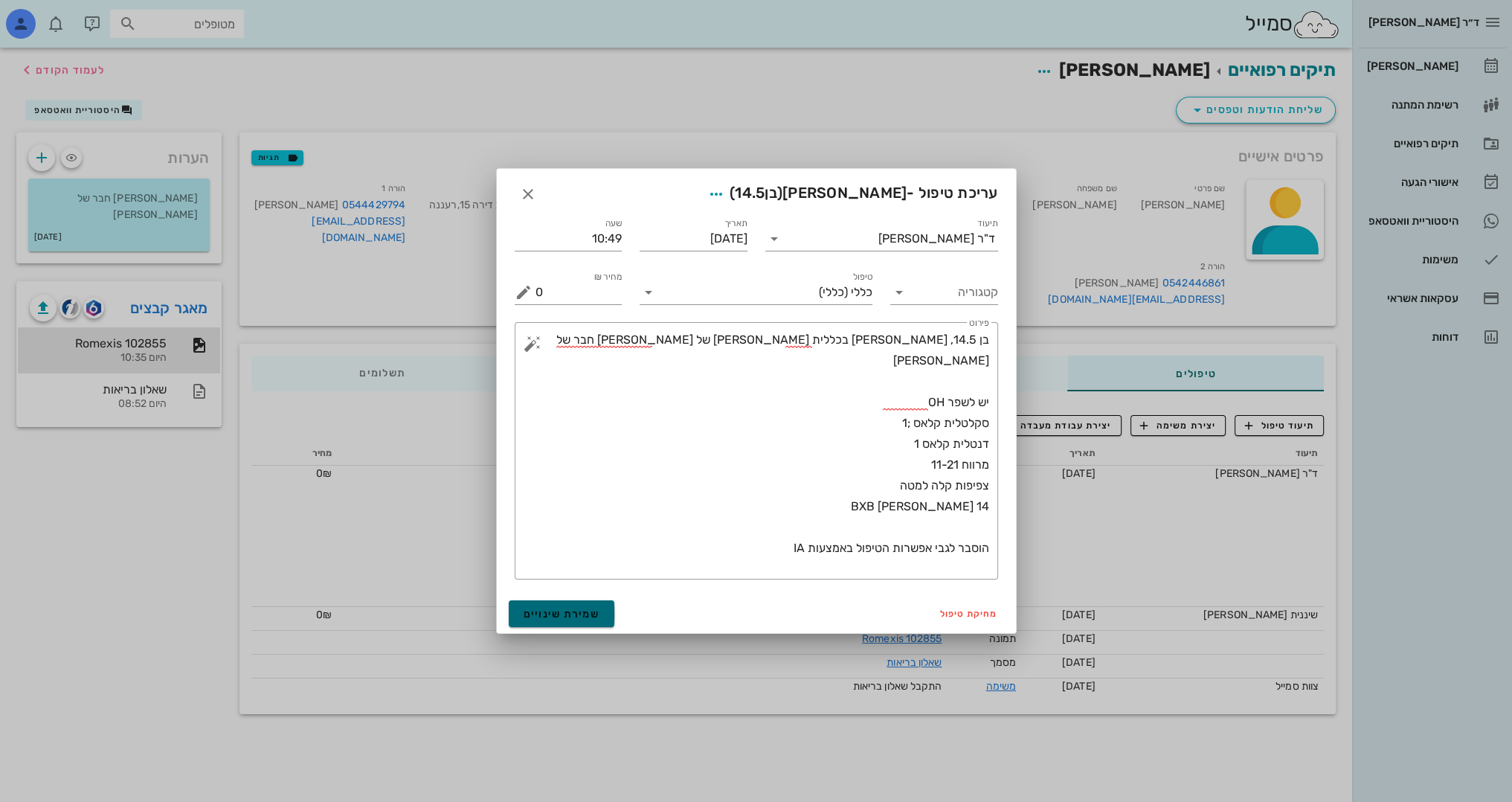
click at [569, 619] on span "שמירת שינויים" at bounding box center [562, 614] width 77 height 13
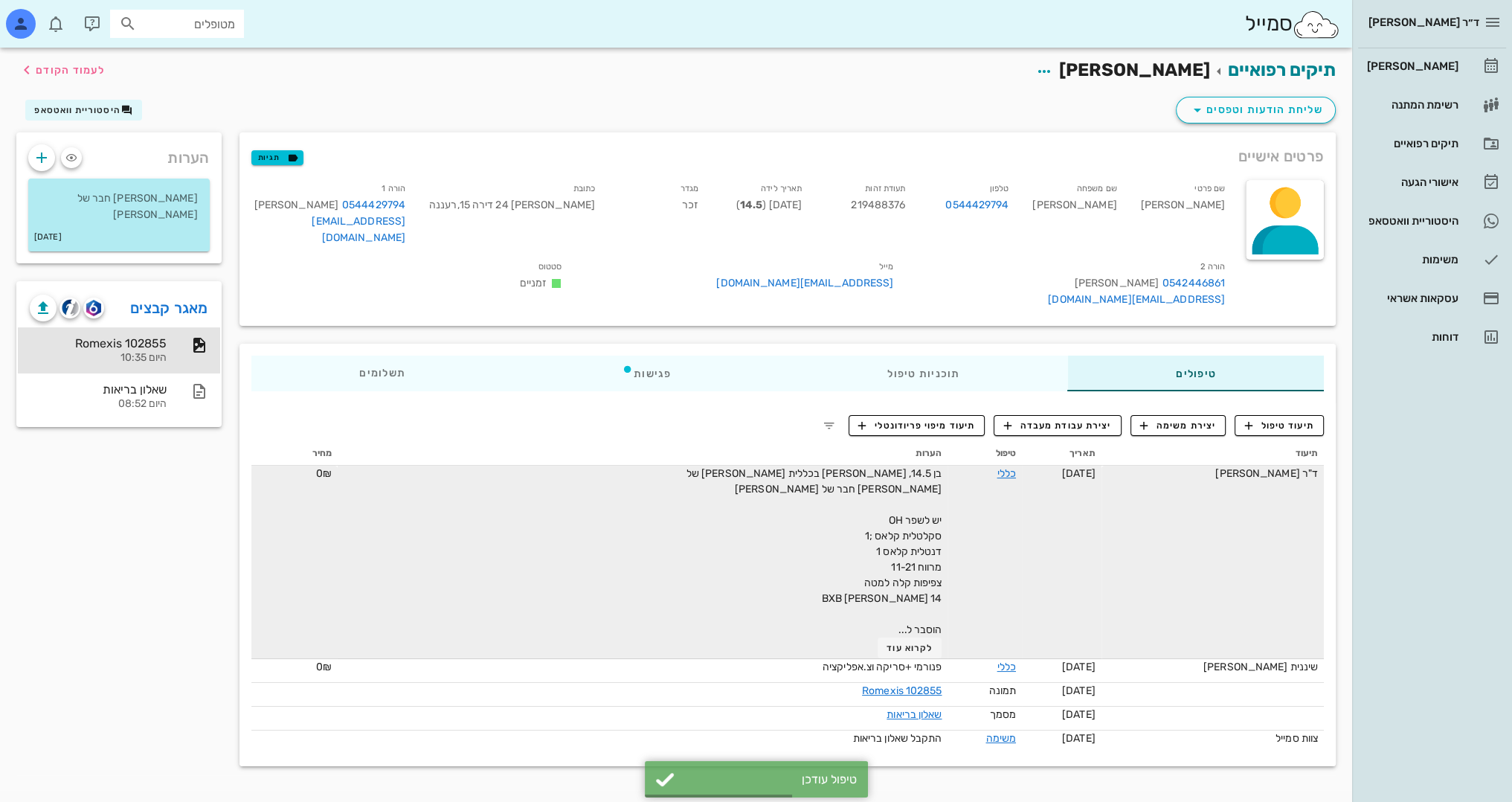
scroll to position [2, 0]
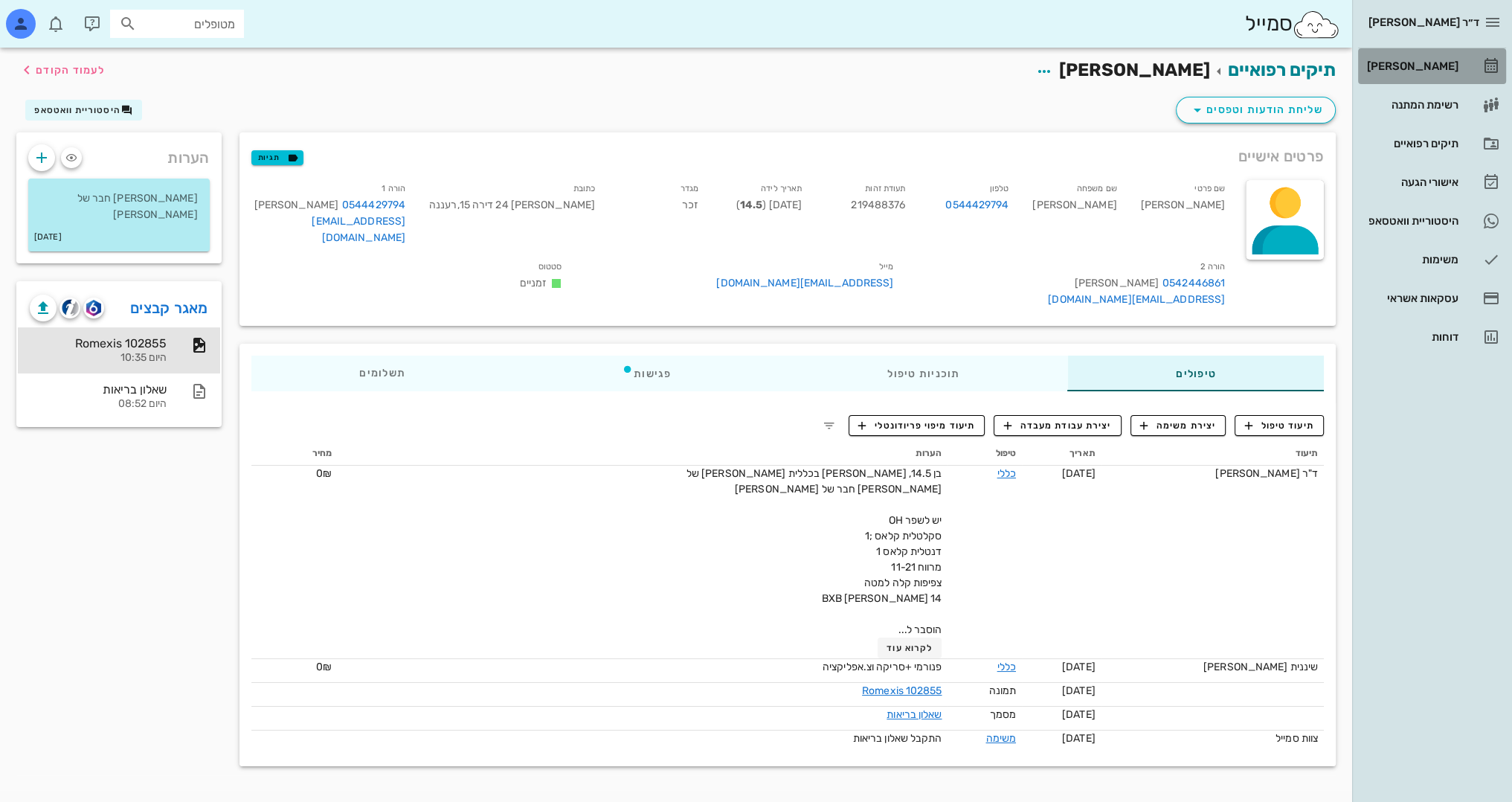
click at [1456, 64] on div "[PERSON_NAME]" at bounding box center [1411, 66] width 94 height 12
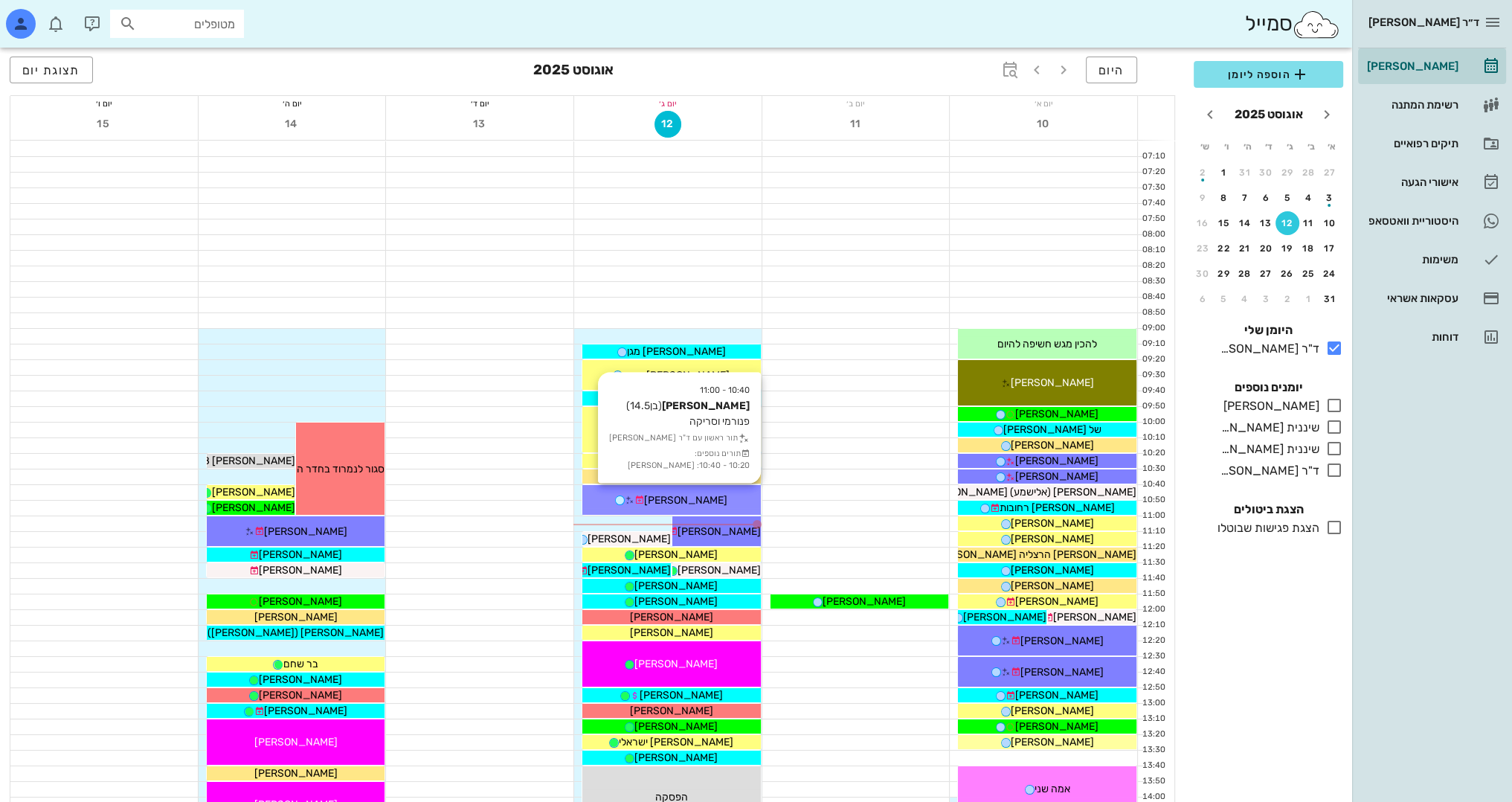
click at [705, 499] on div "[PERSON_NAME]" at bounding box center [672, 500] width 179 height 15
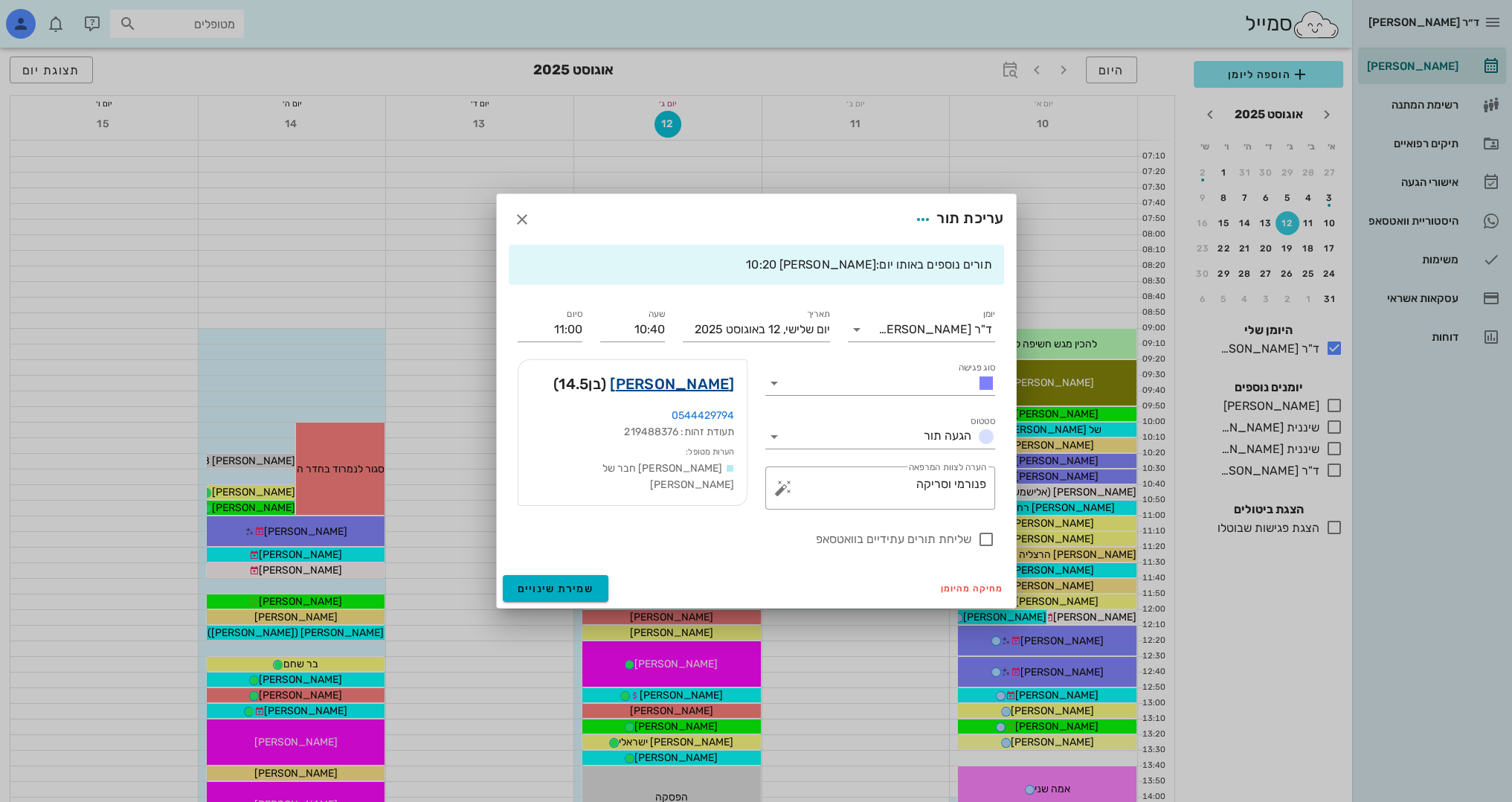
click at [706, 386] on link "[PERSON_NAME]" at bounding box center [671, 384] width 124 height 24
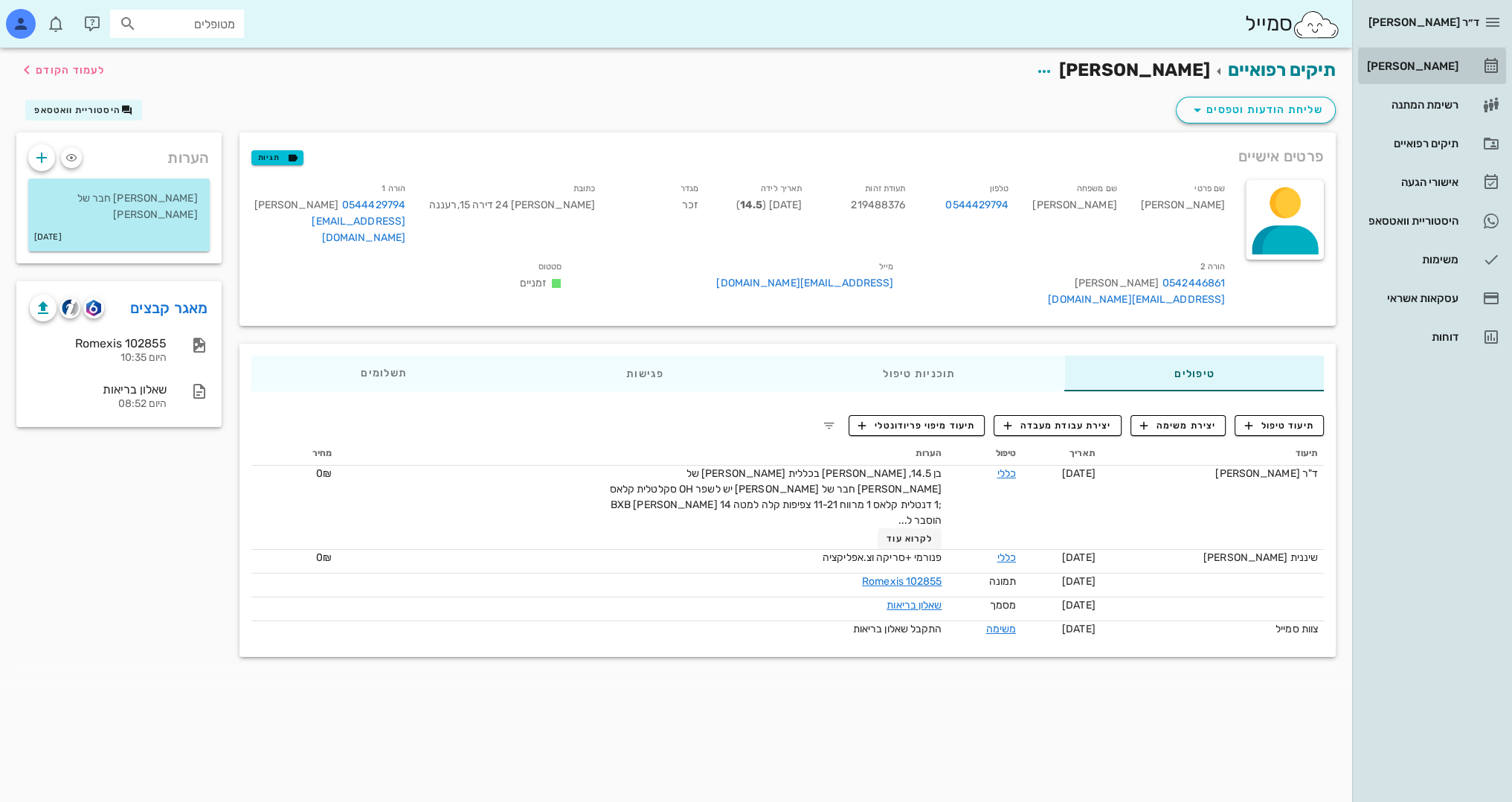
click at [1443, 58] on div "[PERSON_NAME]" at bounding box center [1411, 65] width 94 height 24
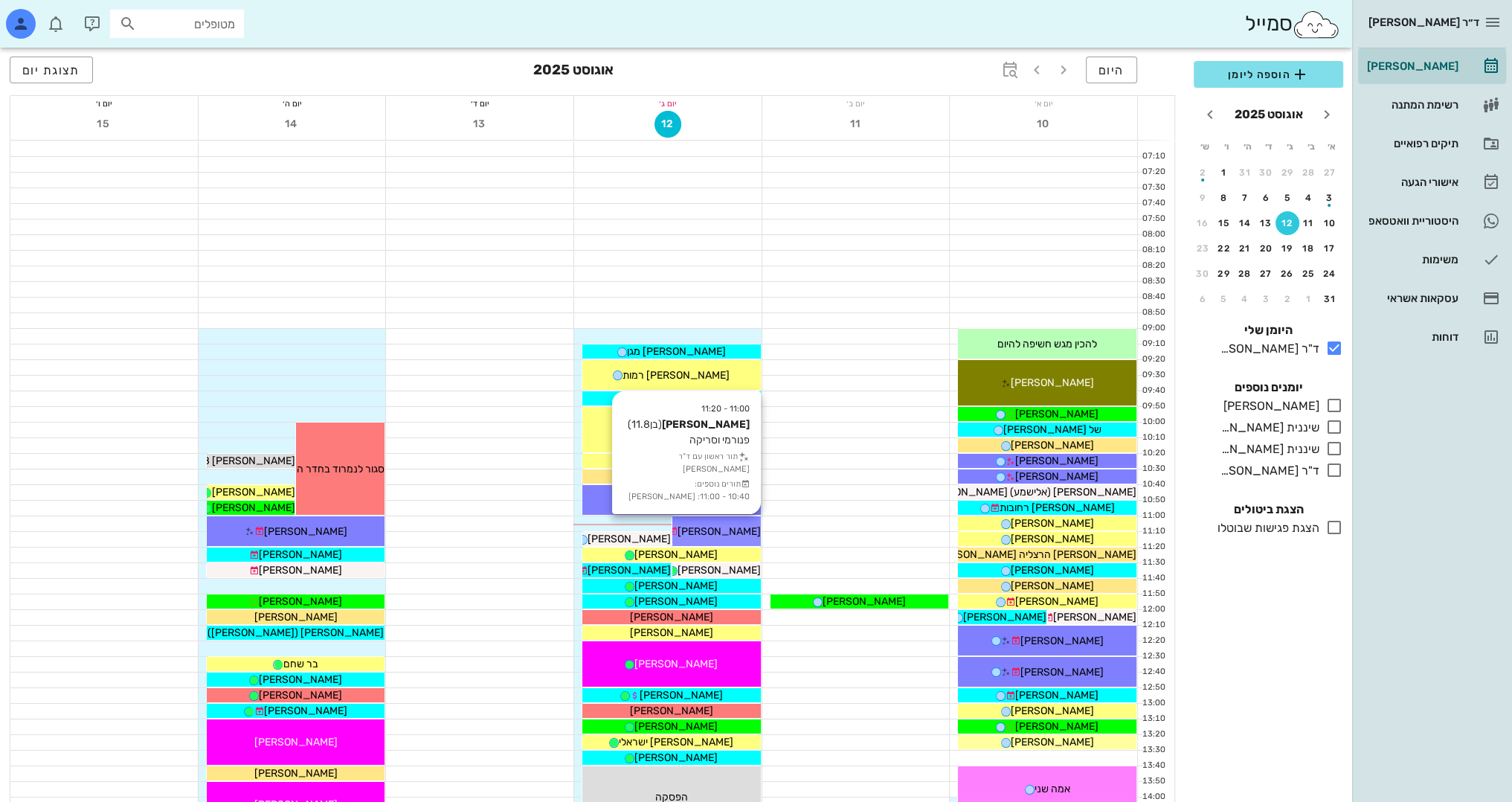
click at [740, 528] on span "[PERSON_NAME]" at bounding box center [719, 531] width 84 height 13
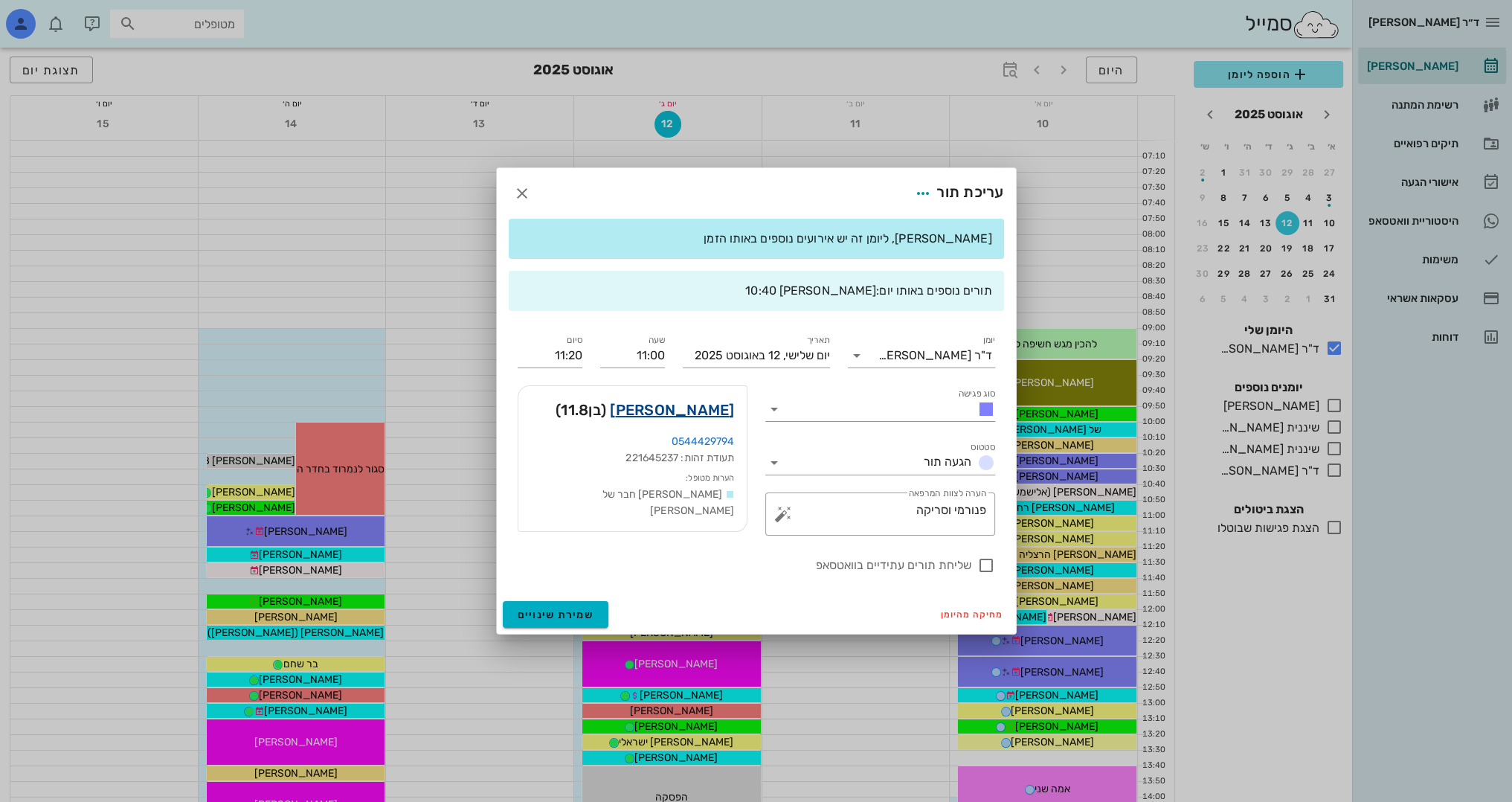
click at [723, 408] on link "[PERSON_NAME]" at bounding box center [671, 410] width 124 height 24
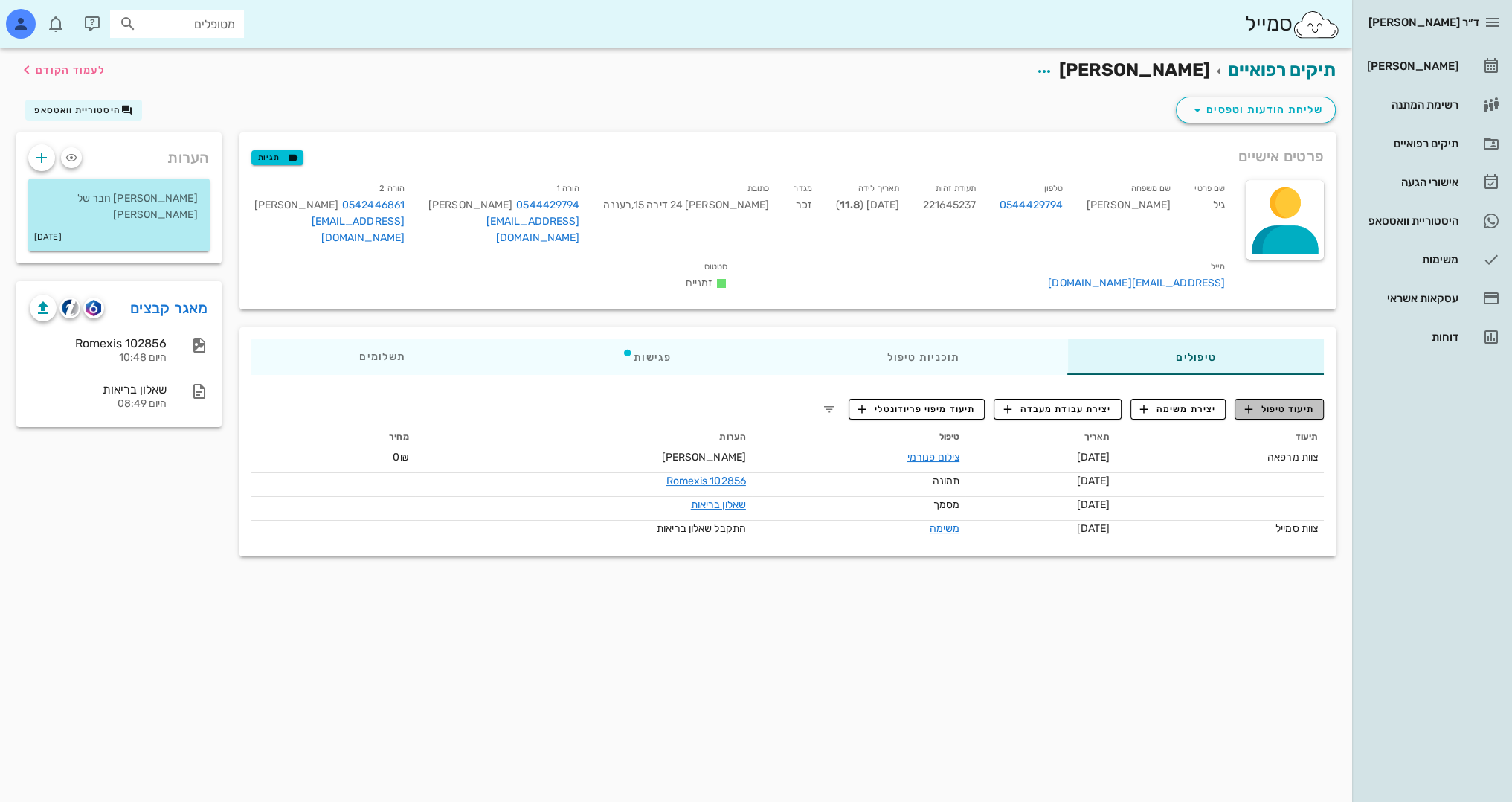
click at [1284, 415] on span "תיעוד טיפול" at bounding box center [1279, 409] width 69 height 13
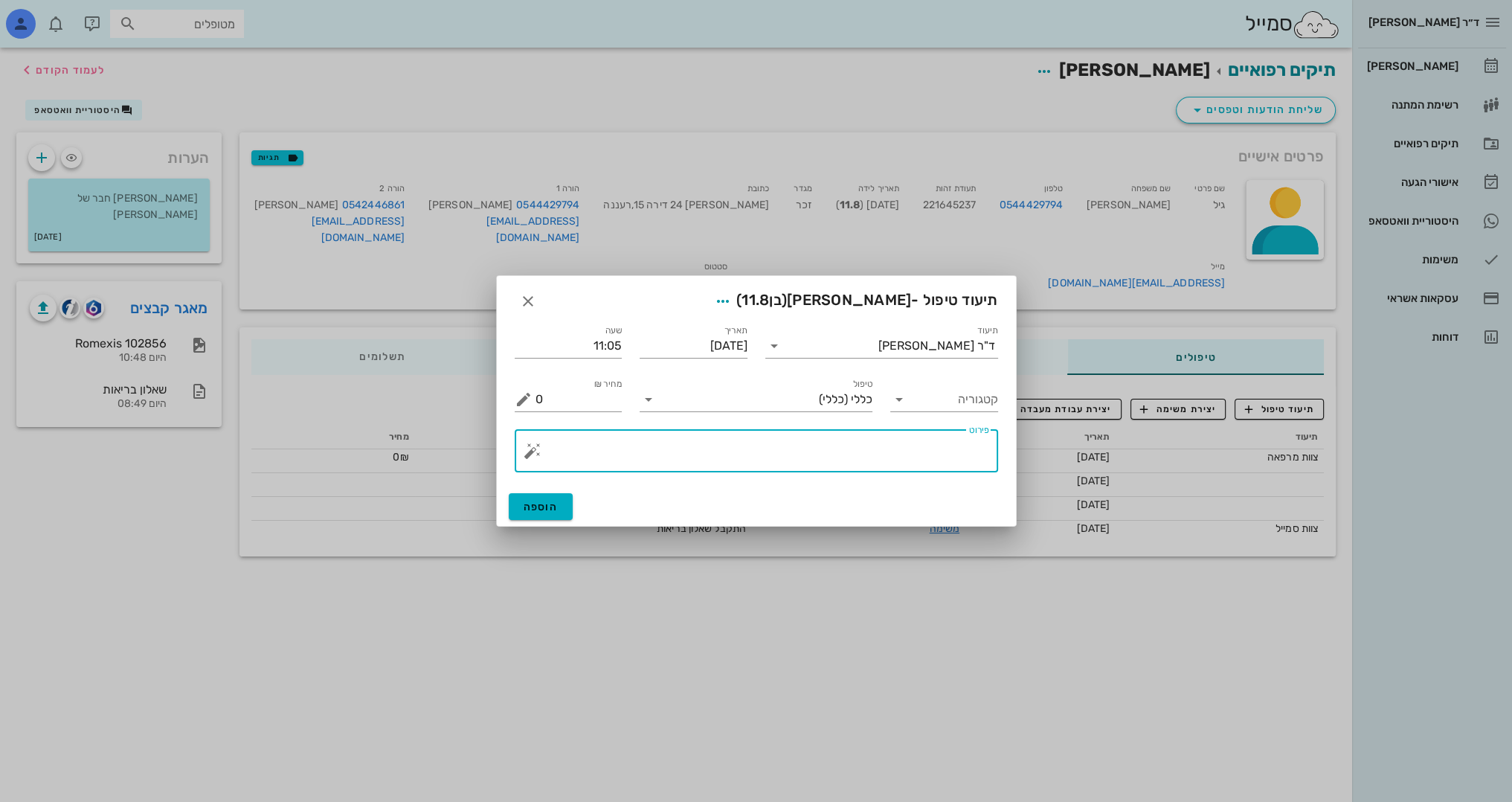
click at [906, 462] on textarea "פירוט" at bounding box center [762, 454] width 454 height 36
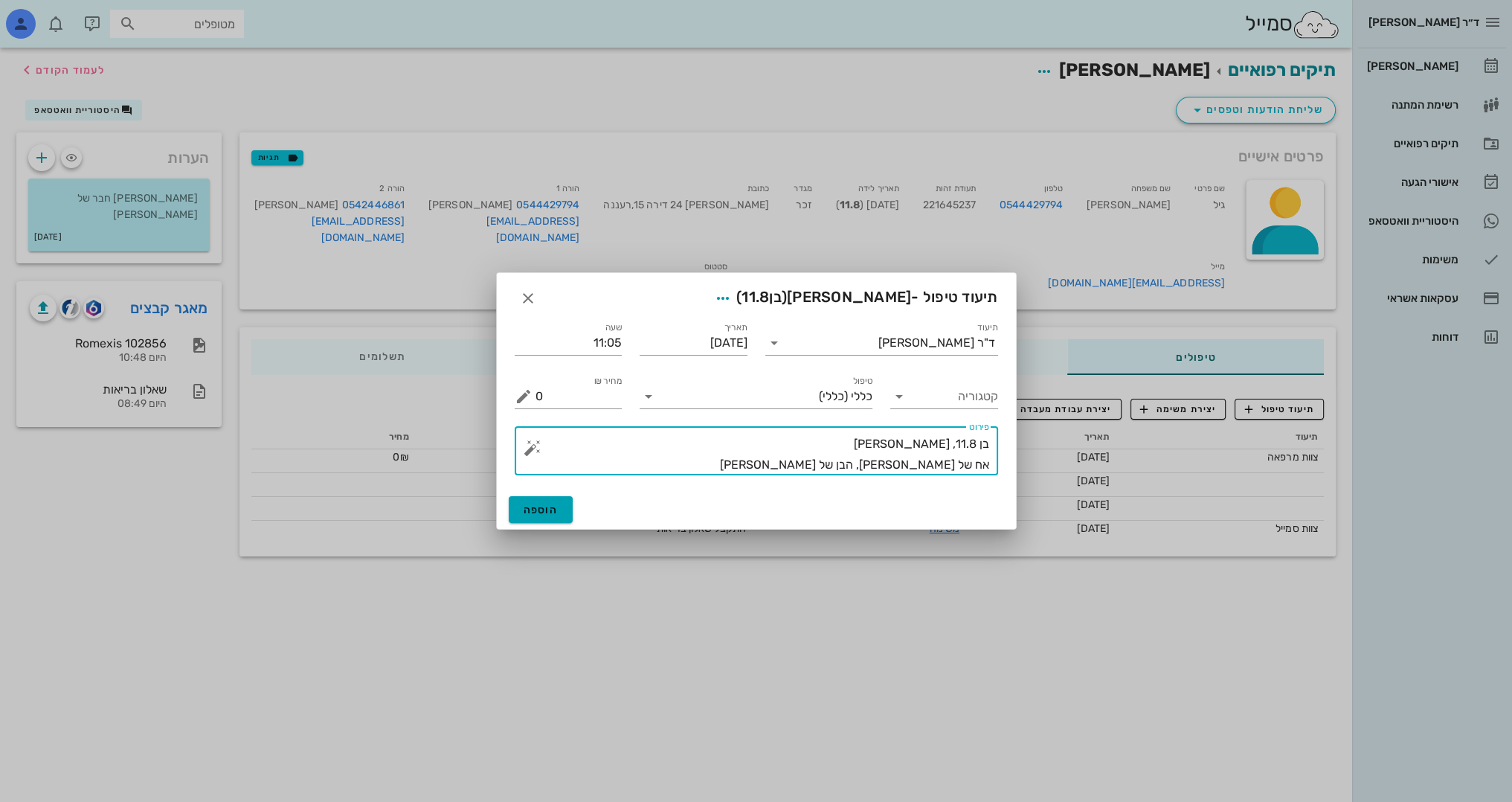
type textarea "בן 11.8, [PERSON_NAME] אח של [PERSON_NAME], הבן של [PERSON_NAME]"
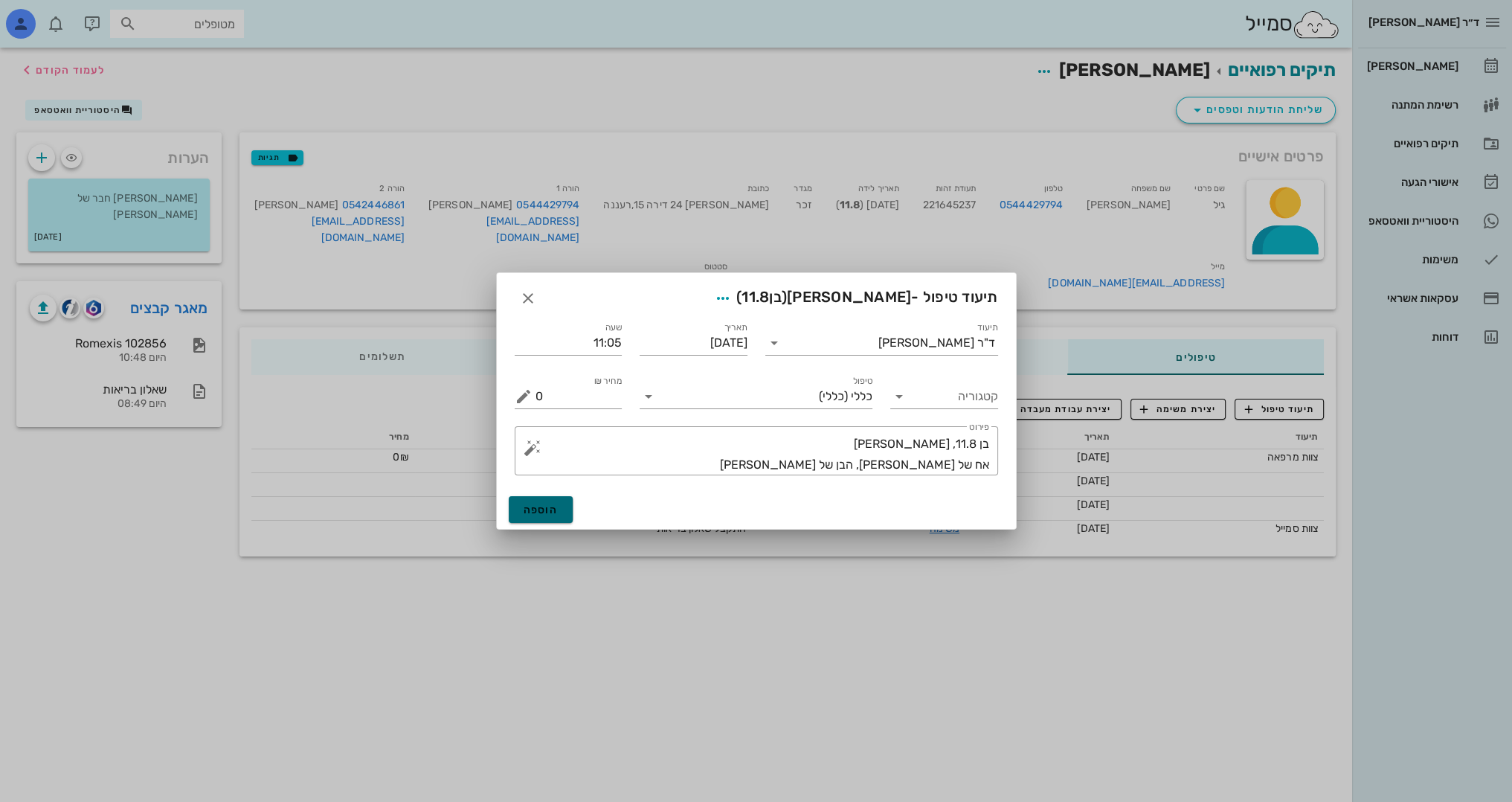
click at [562, 504] on button "הוספה" at bounding box center [540, 510] width 64 height 27
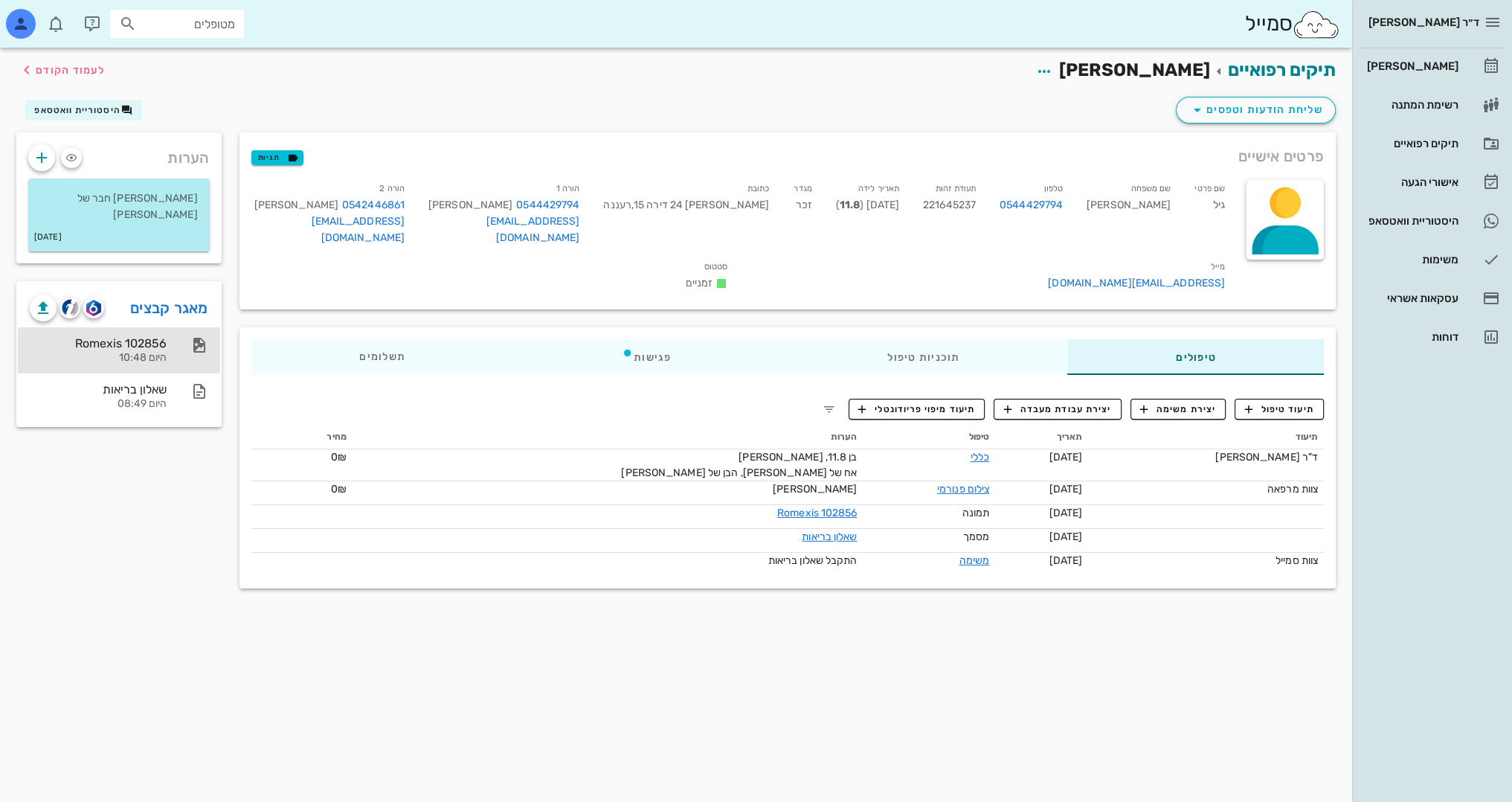
click at [135, 352] on div "היום 10:48" at bounding box center [98, 358] width 136 height 13
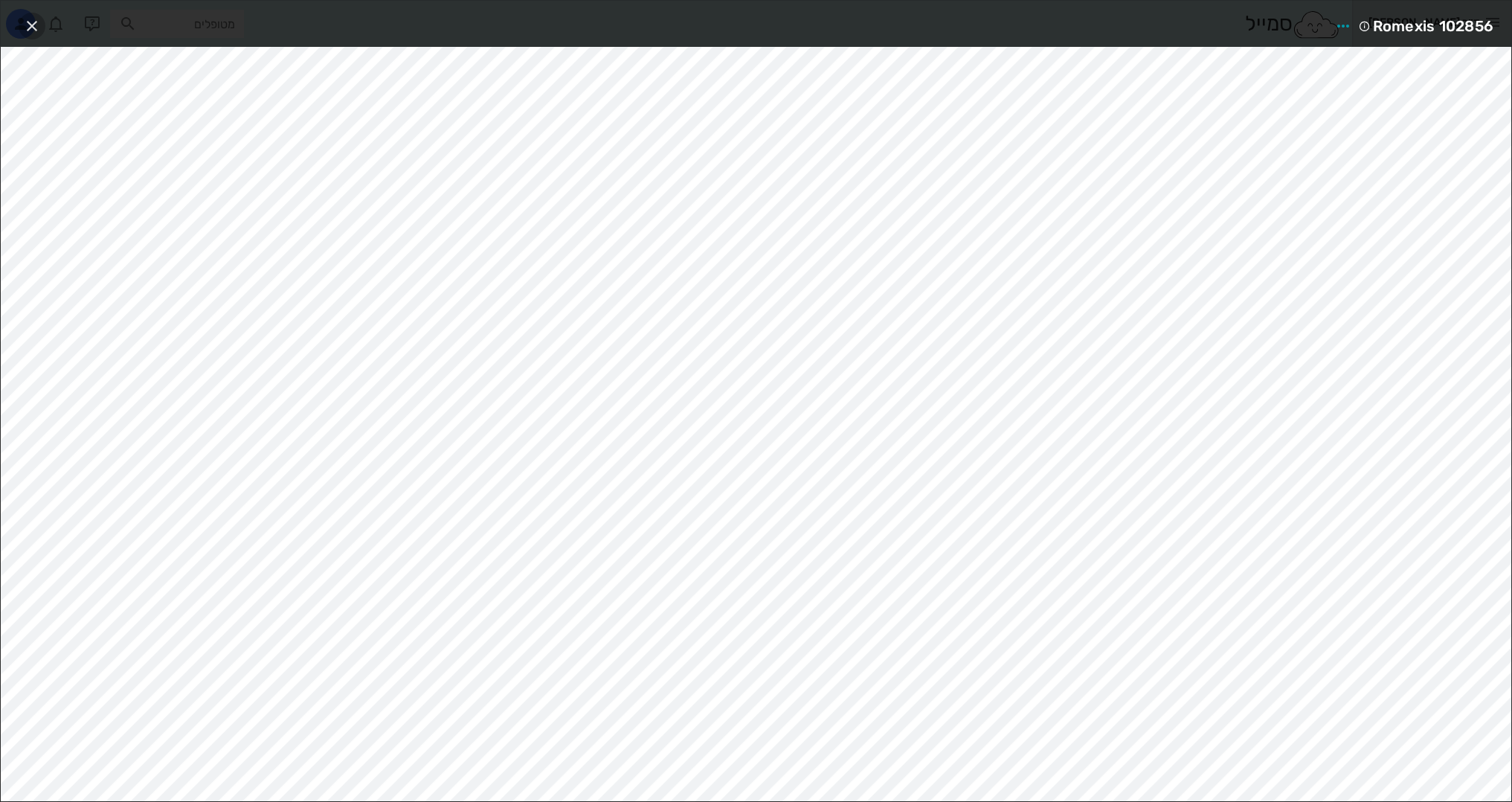
click at [35, 22] on icon "button" at bounding box center [32, 26] width 18 height 18
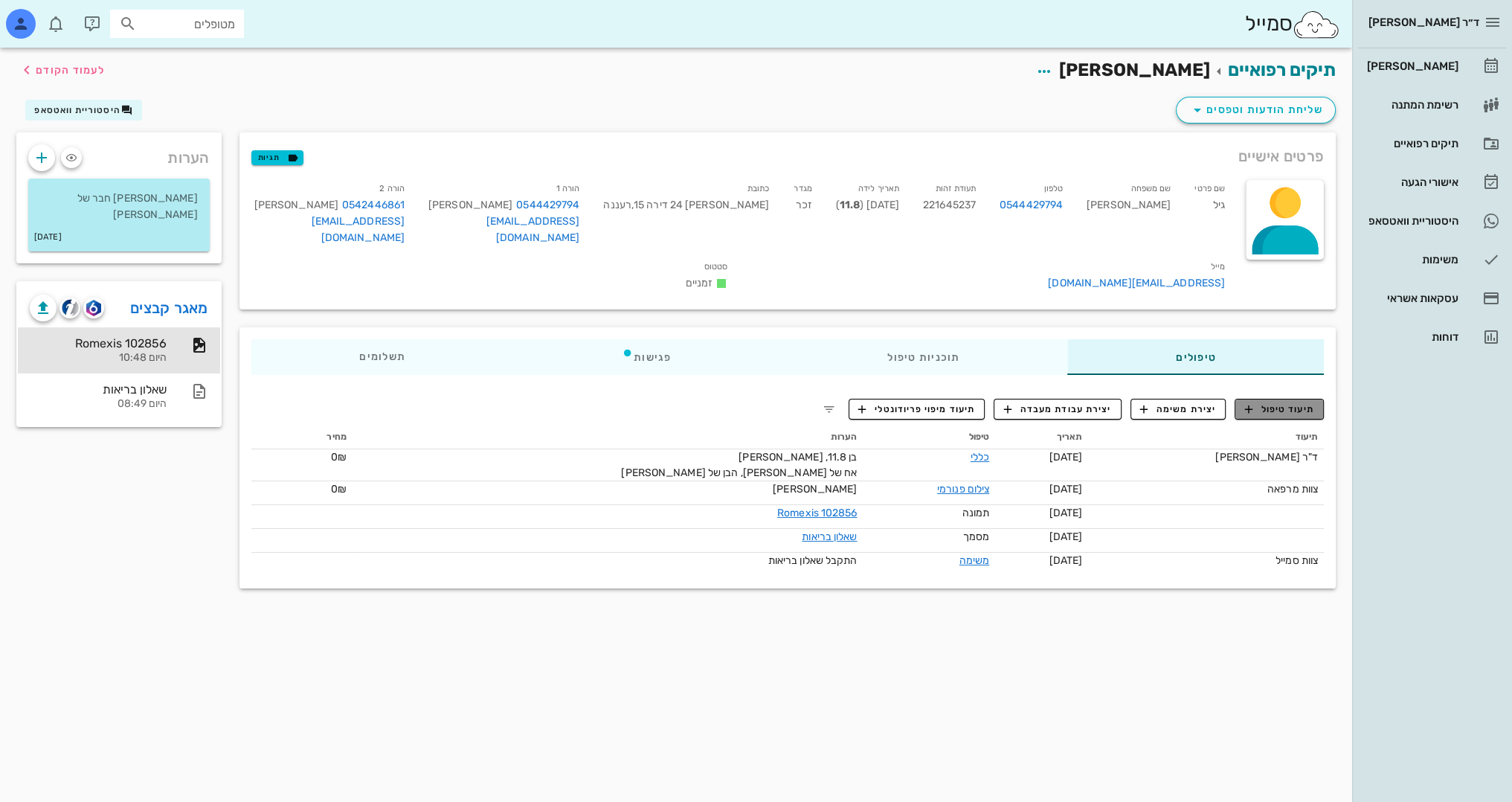
click at [1291, 415] on span "תיעוד טיפול" at bounding box center [1279, 409] width 69 height 13
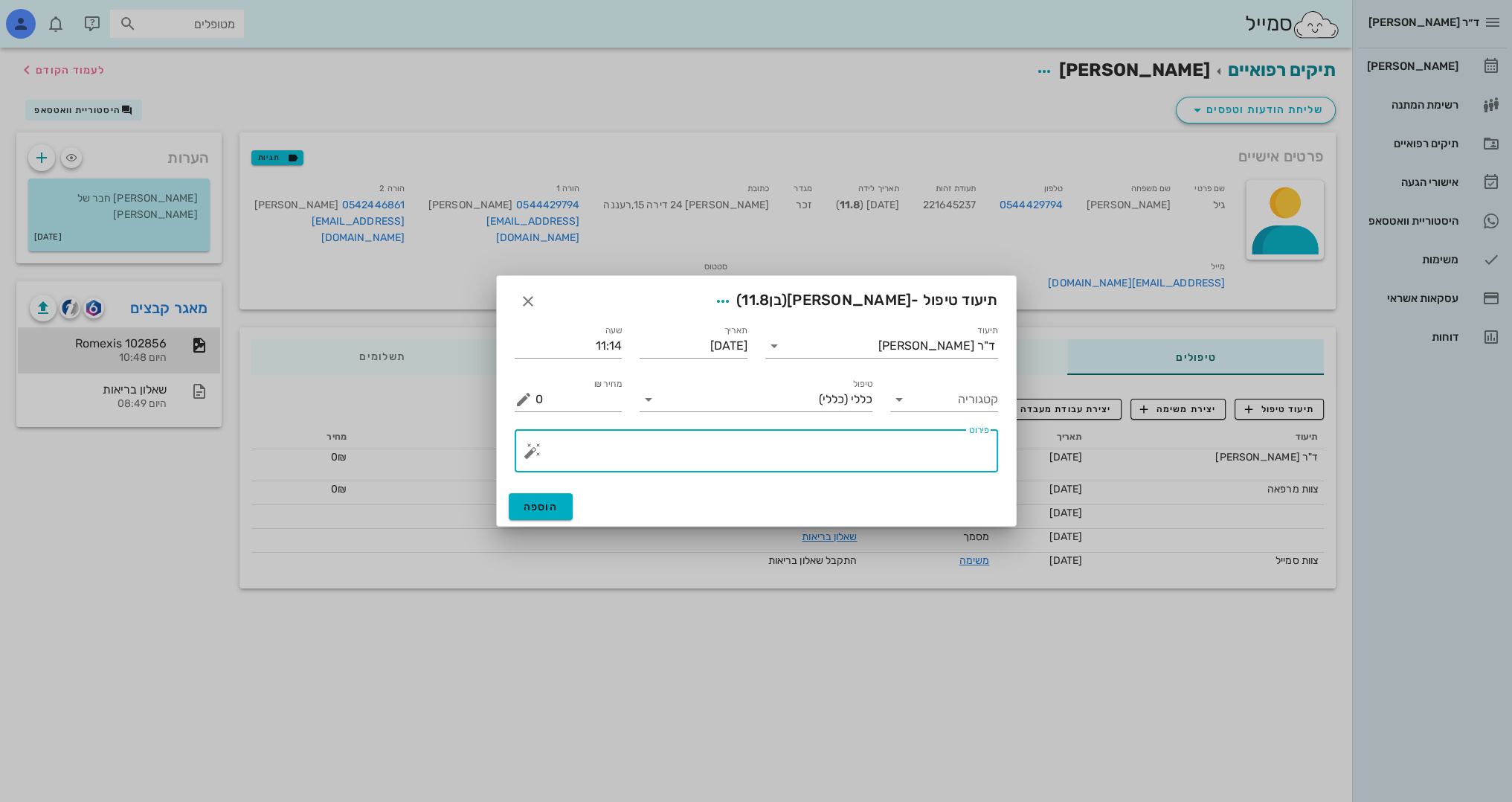
click at [905, 445] on textarea "פירוט" at bounding box center [762, 454] width 454 height 36
click at [519, 297] on icon "button" at bounding box center [528, 301] width 18 height 18
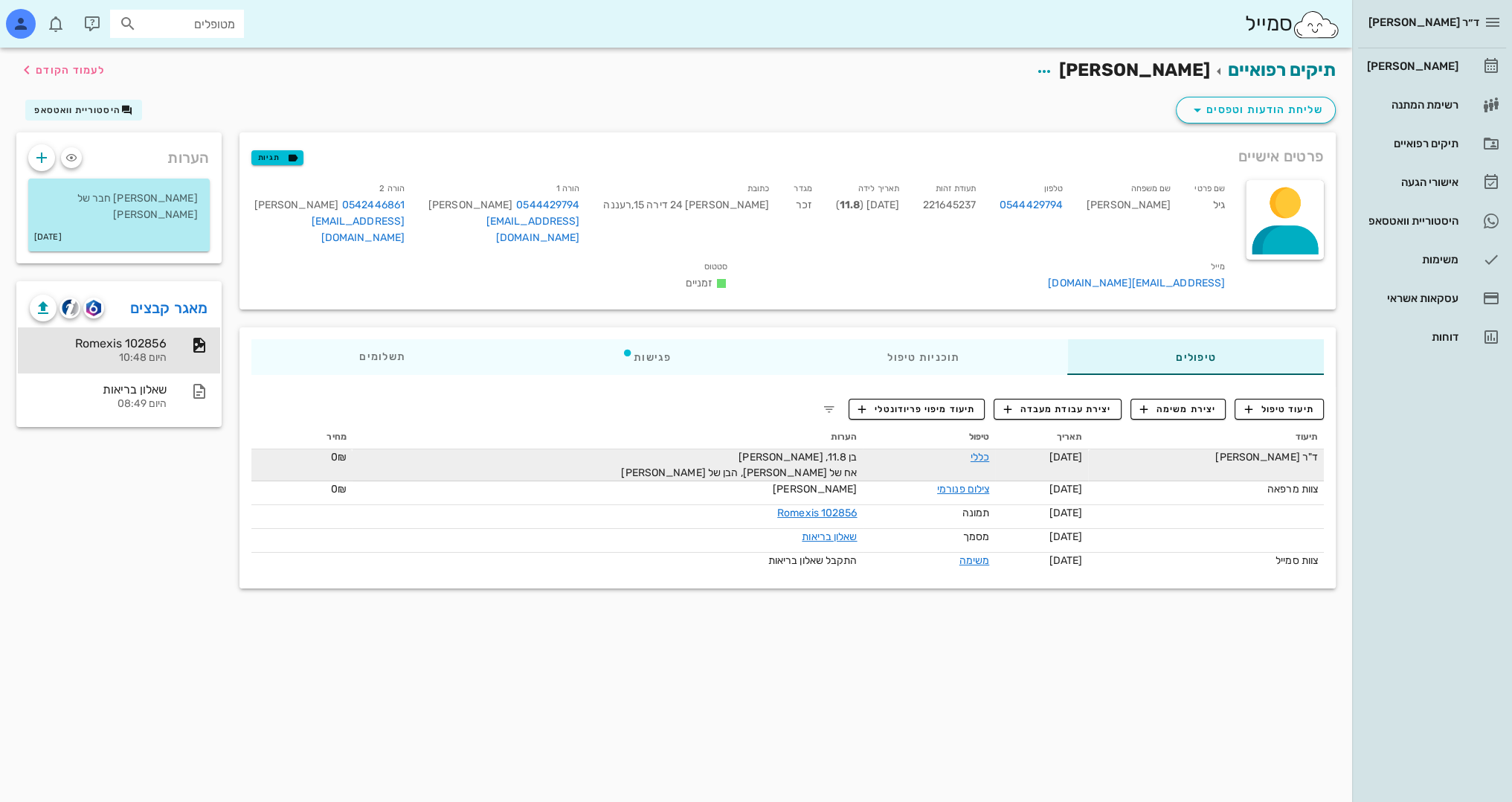
click at [889, 474] on td "כללי" at bounding box center [929, 464] width 133 height 32
click at [970, 464] on link "כללי" at bounding box center [979, 457] width 18 height 13
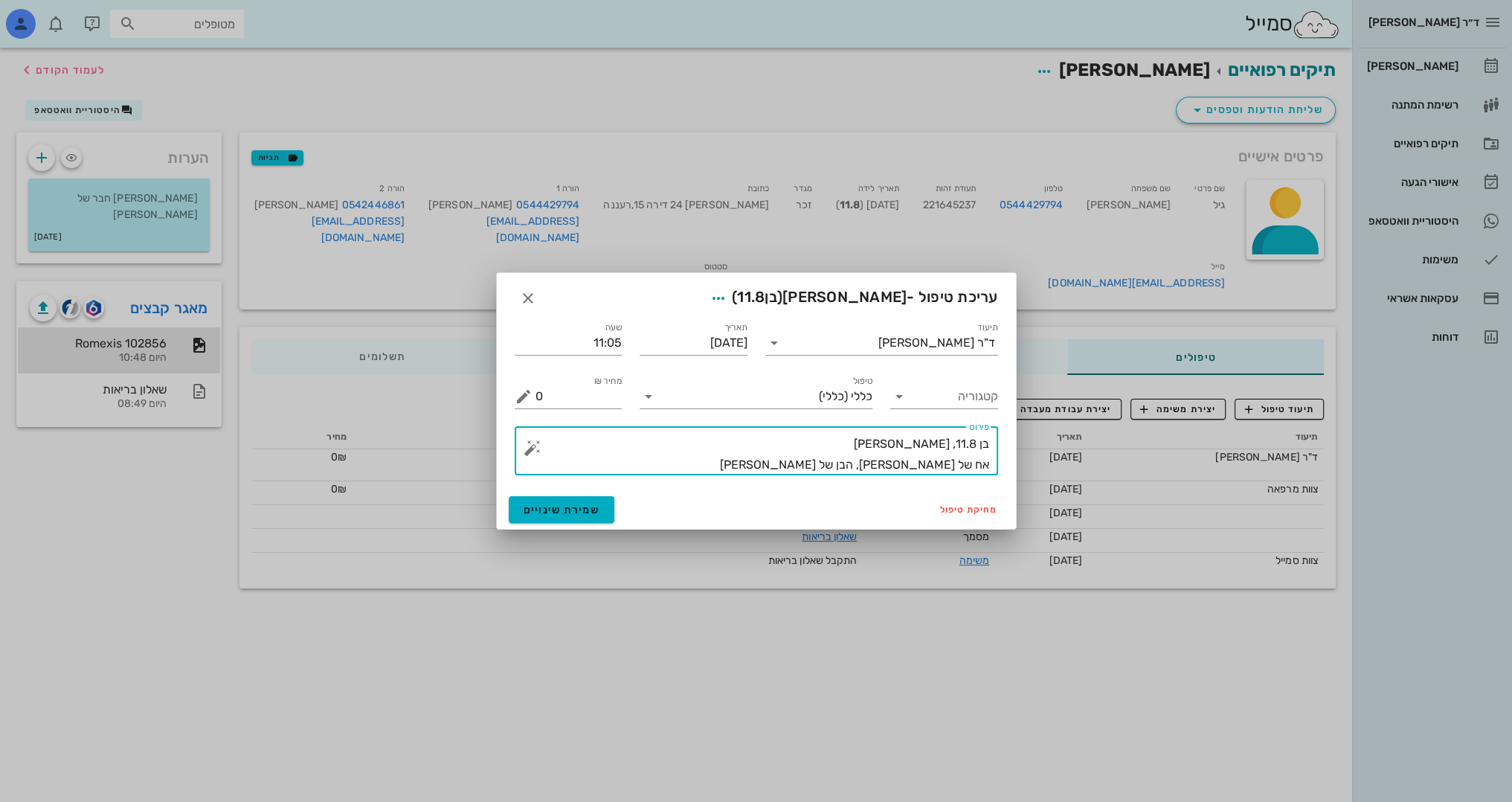
click at [836, 464] on textarea "בן 11.8, [PERSON_NAME] אח של [PERSON_NAME], הבן של [PERSON_NAME]" at bounding box center [762, 454] width 454 height 41
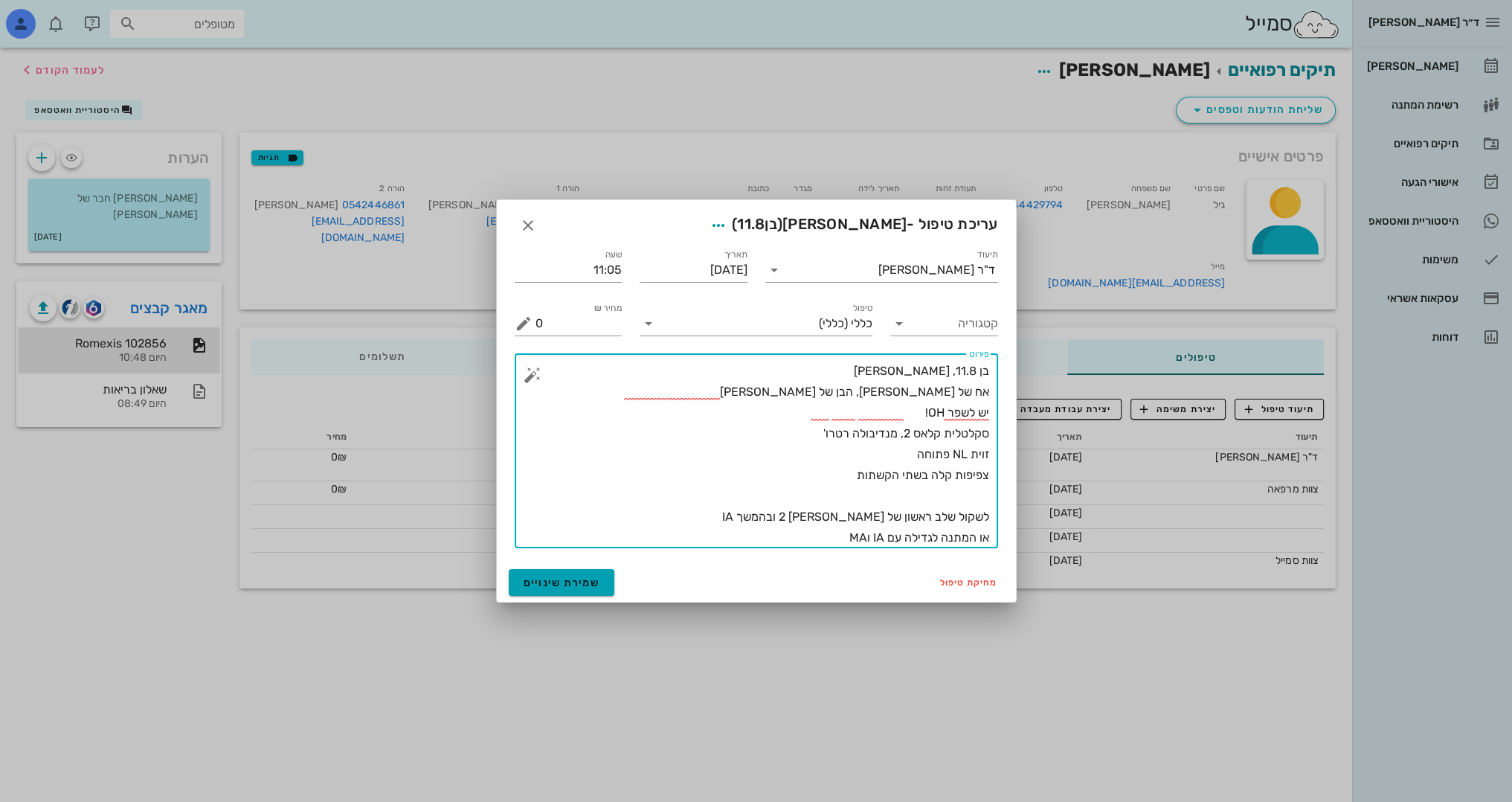
type textarea "בן 11.8, [PERSON_NAME] אח של [PERSON_NAME], הבן של [PERSON_NAME] יש לשפר OH! סק…"
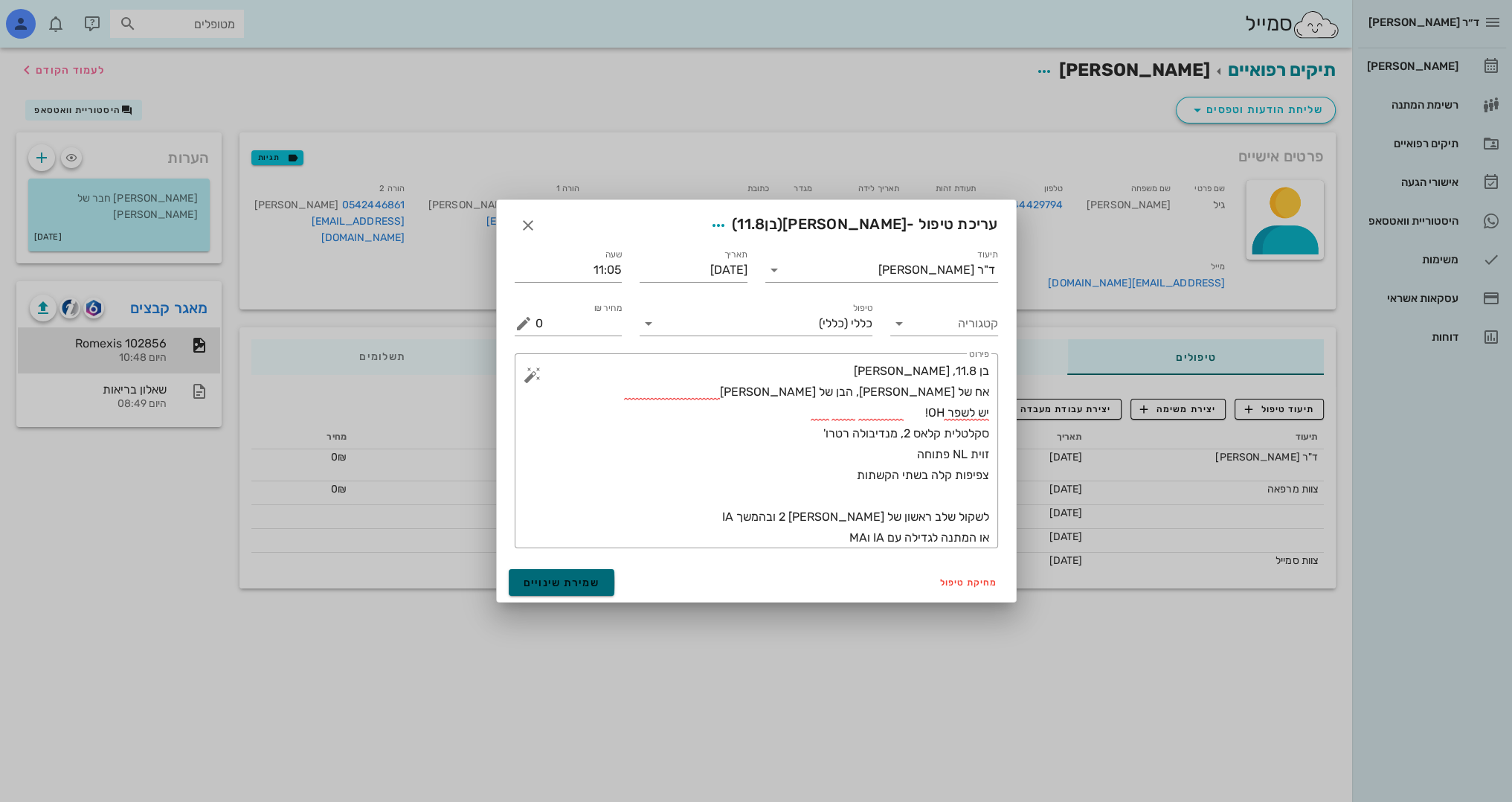
click at [574, 577] on span "שמירת שינויים" at bounding box center [562, 582] width 77 height 13
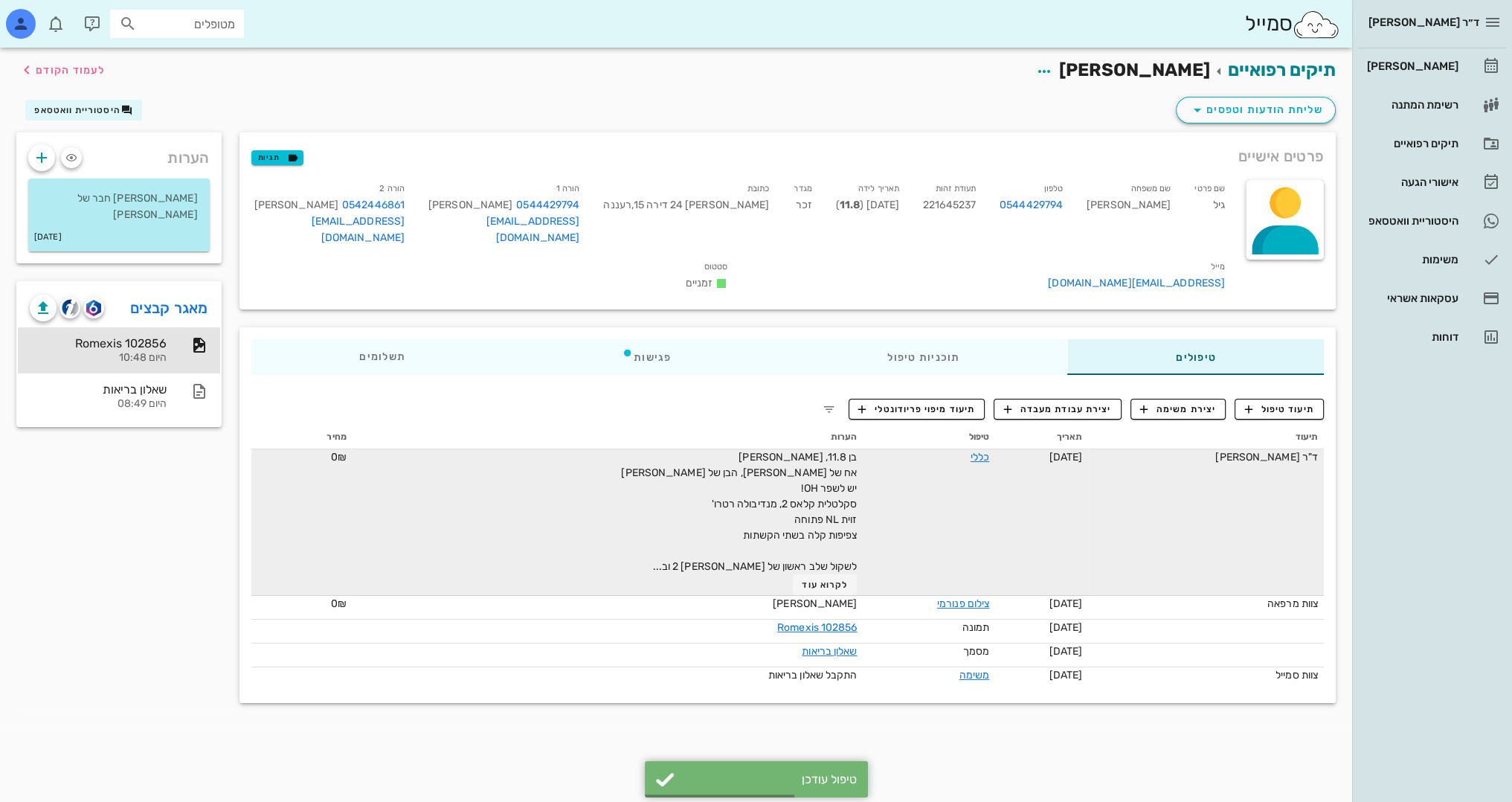
click at [551, 517] on div "בן 11.8, [PERSON_NAME] אח של [PERSON_NAME], הבן של [PERSON_NAME] יש לשפר OH! סק…" at bounding box center [689, 522] width 335 height 146
click at [970, 464] on link "כללי" at bounding box center [979, 457] width 18 height 13
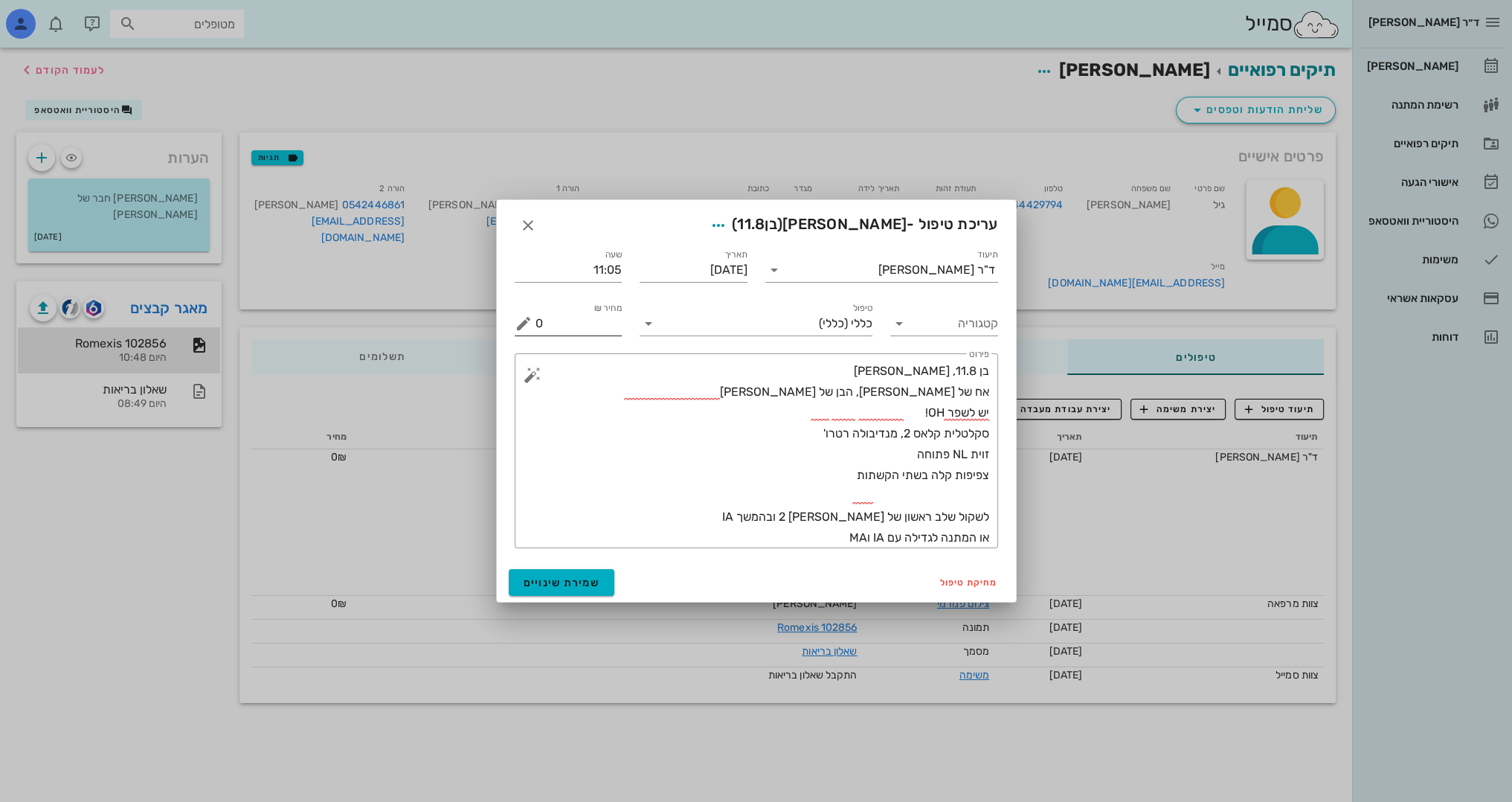
click at [582, 327] on input "0" at bounding box center [579, 323] width 87 height 24
type input "0400"
click at [576, 580] on span "שמירת שינויים" at bounding box center [562, 582] width 77 height 13
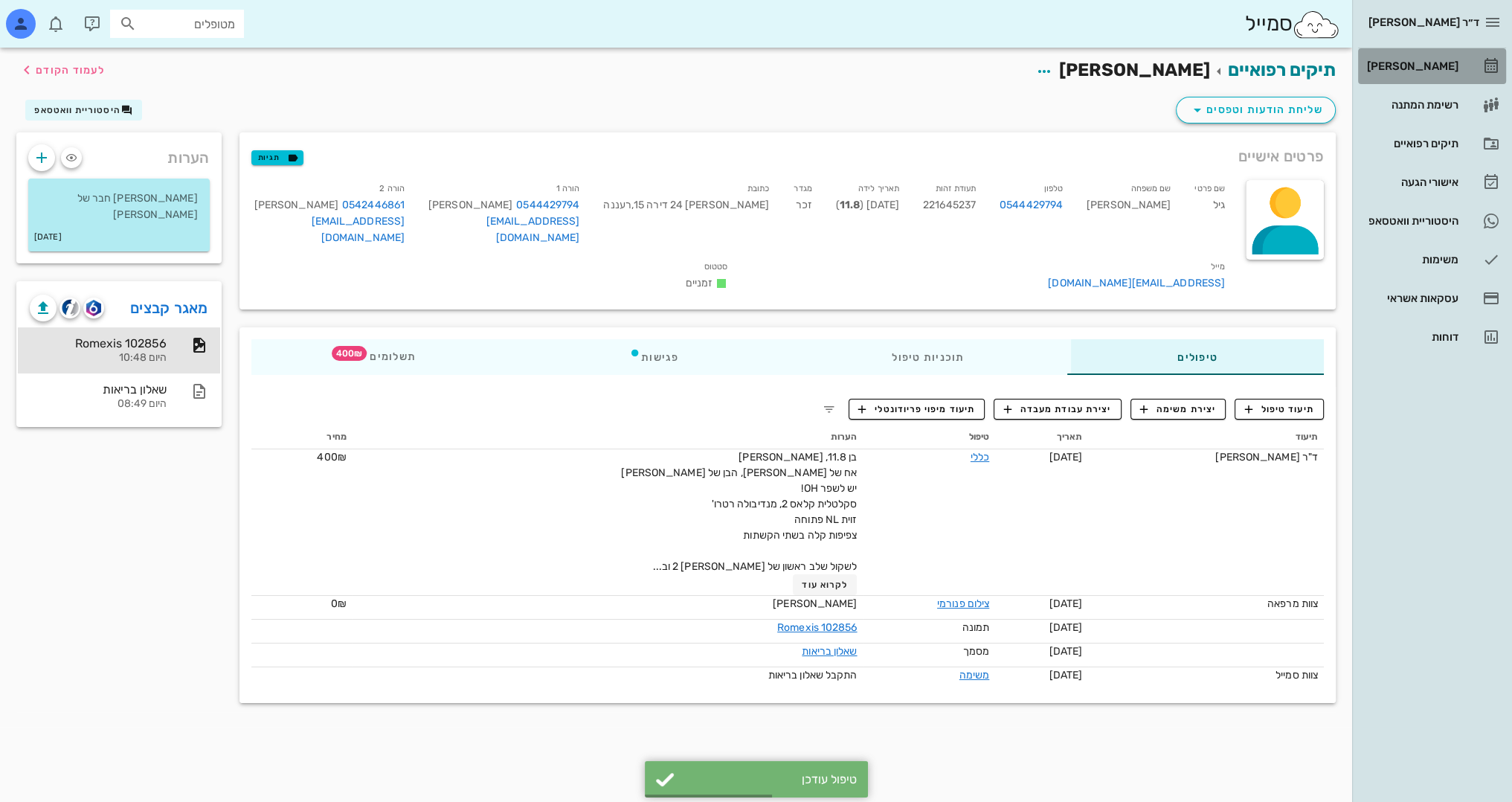
click at [1447, 61] on div "[PERSON_NAME]" at bounding box center [1411, 66] width 94 height 12
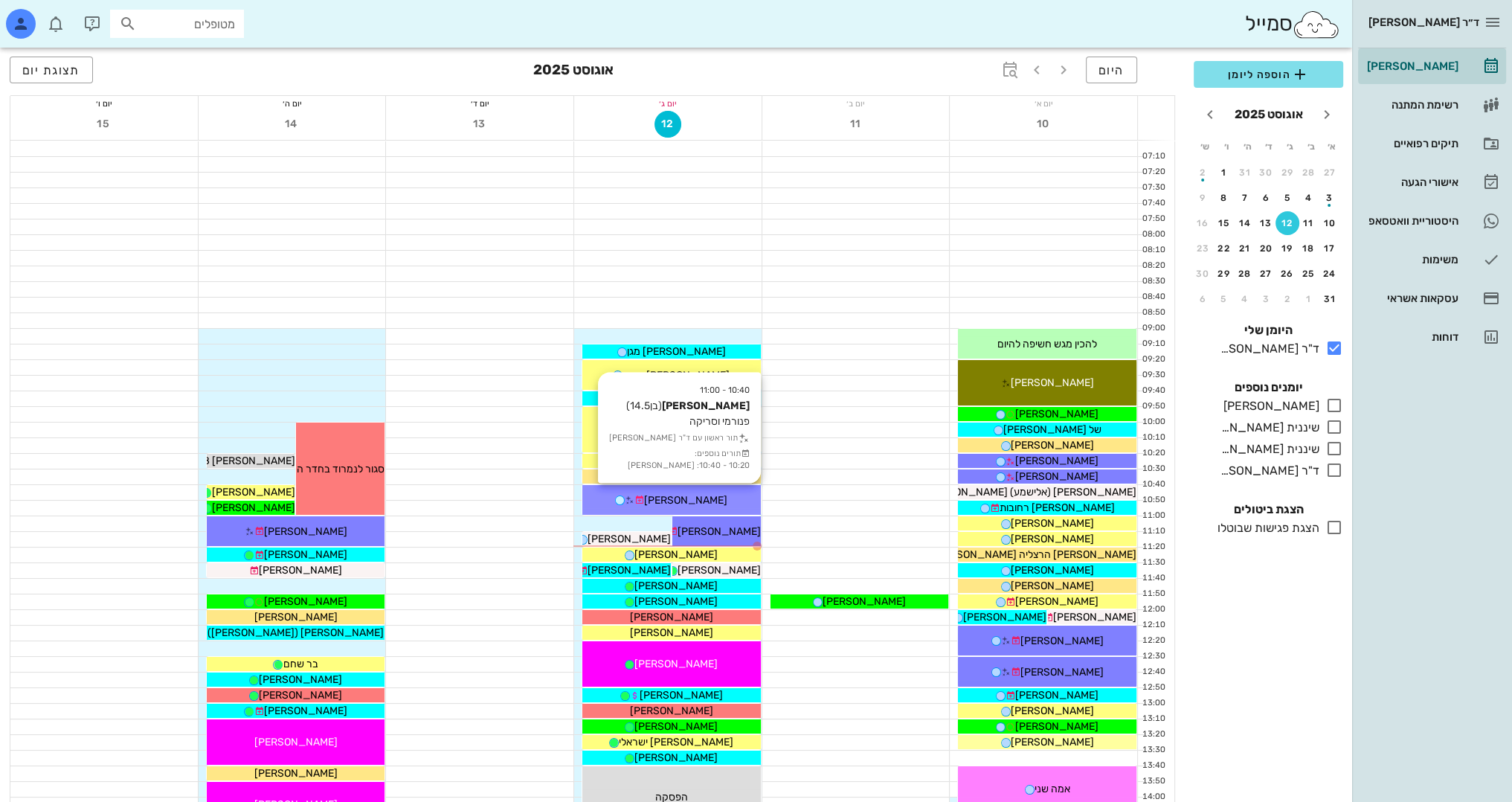
click at [714, 495] on div "[PERSON_NAME]" at bounding box center [672, 500] width 179 height 15
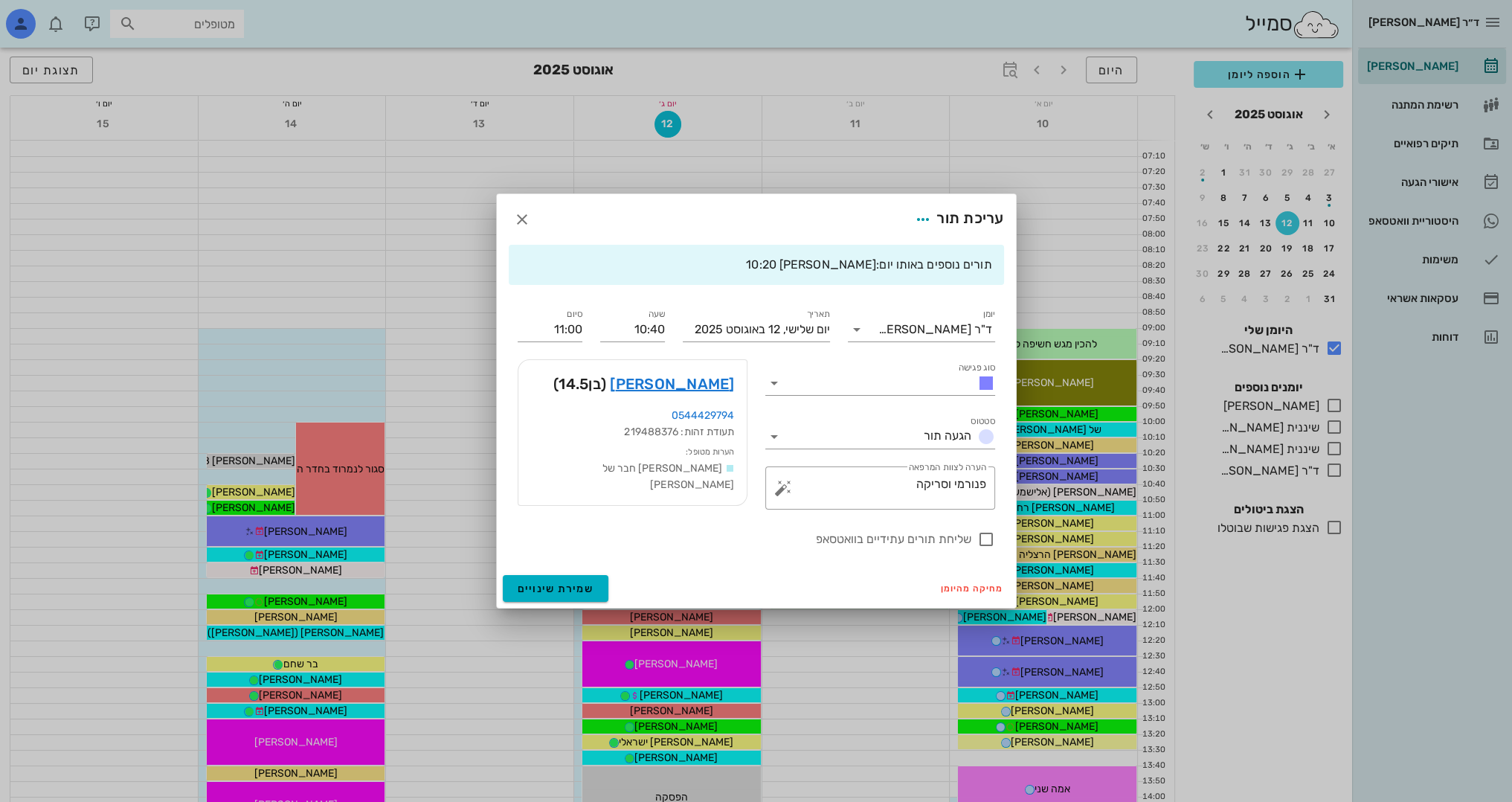
click at [714, 495] on div at bounding box center [756, 401] width 1512 height 802
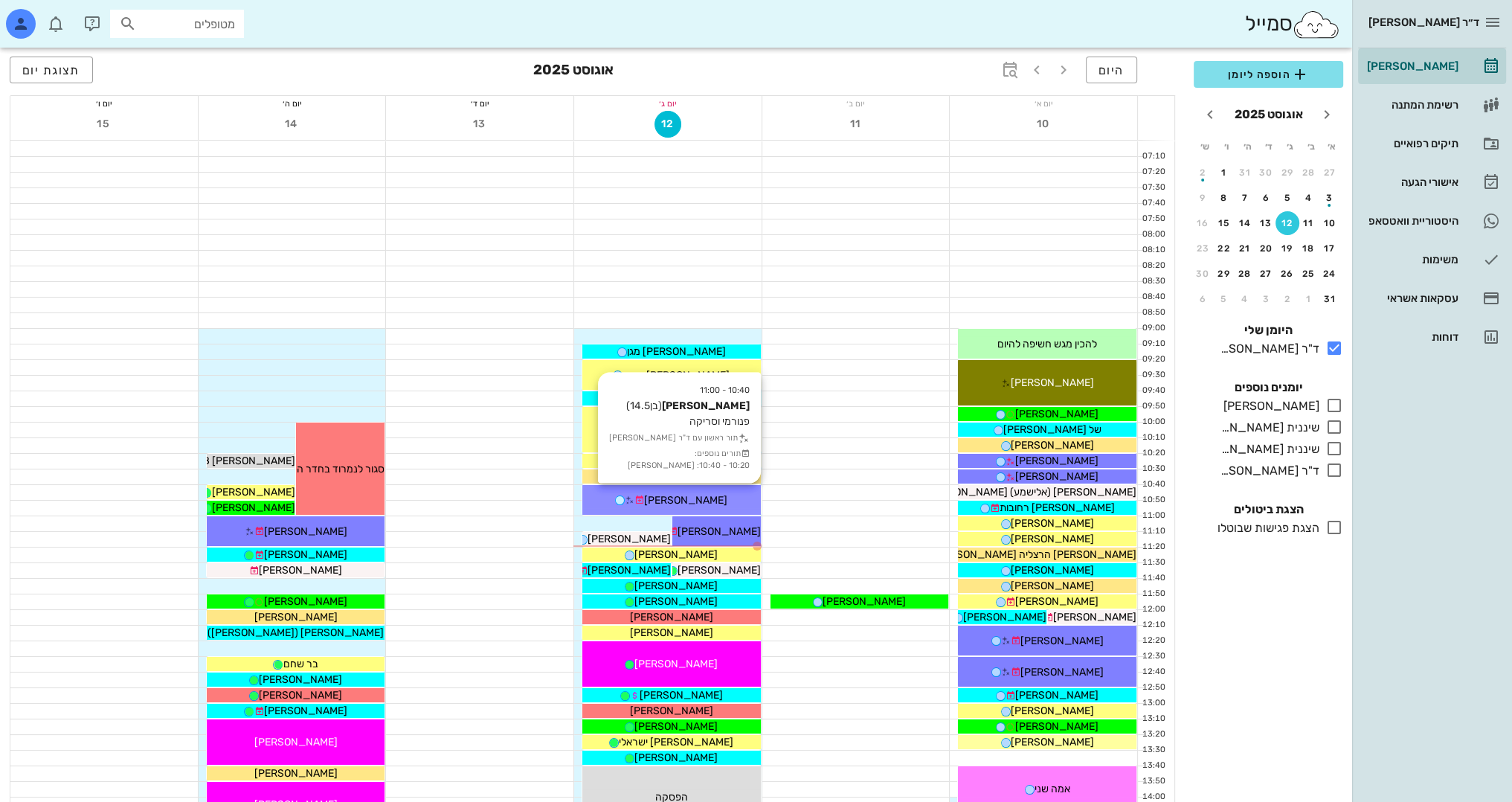
click at [714, 495] on div "[PERSON_NAME]" at bounding box center [672, 500] width 179 height 15
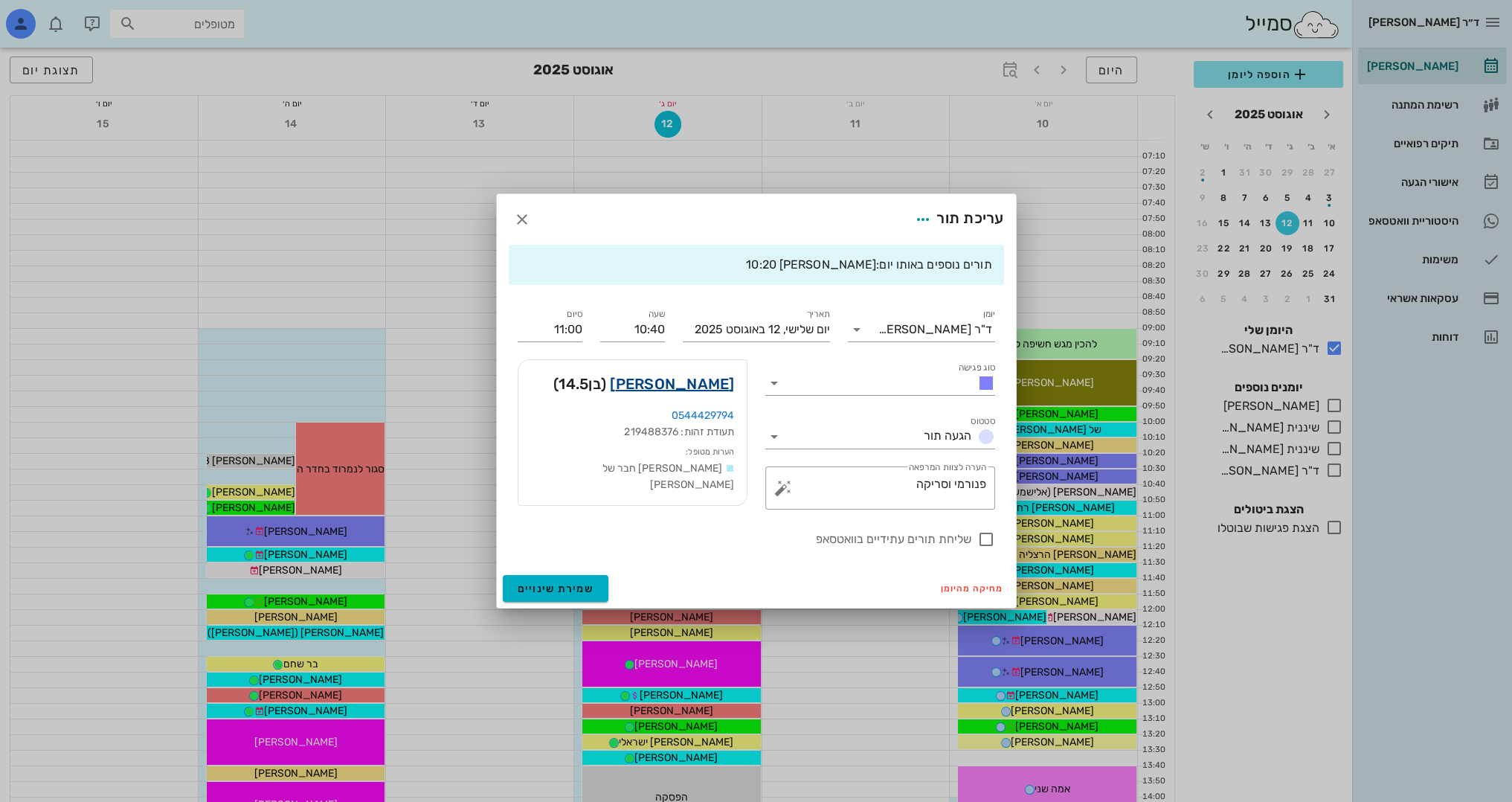
click at [723, 388] on link "[PERSON_NAME]" at bounding box center [671, 384] width 124 height 24
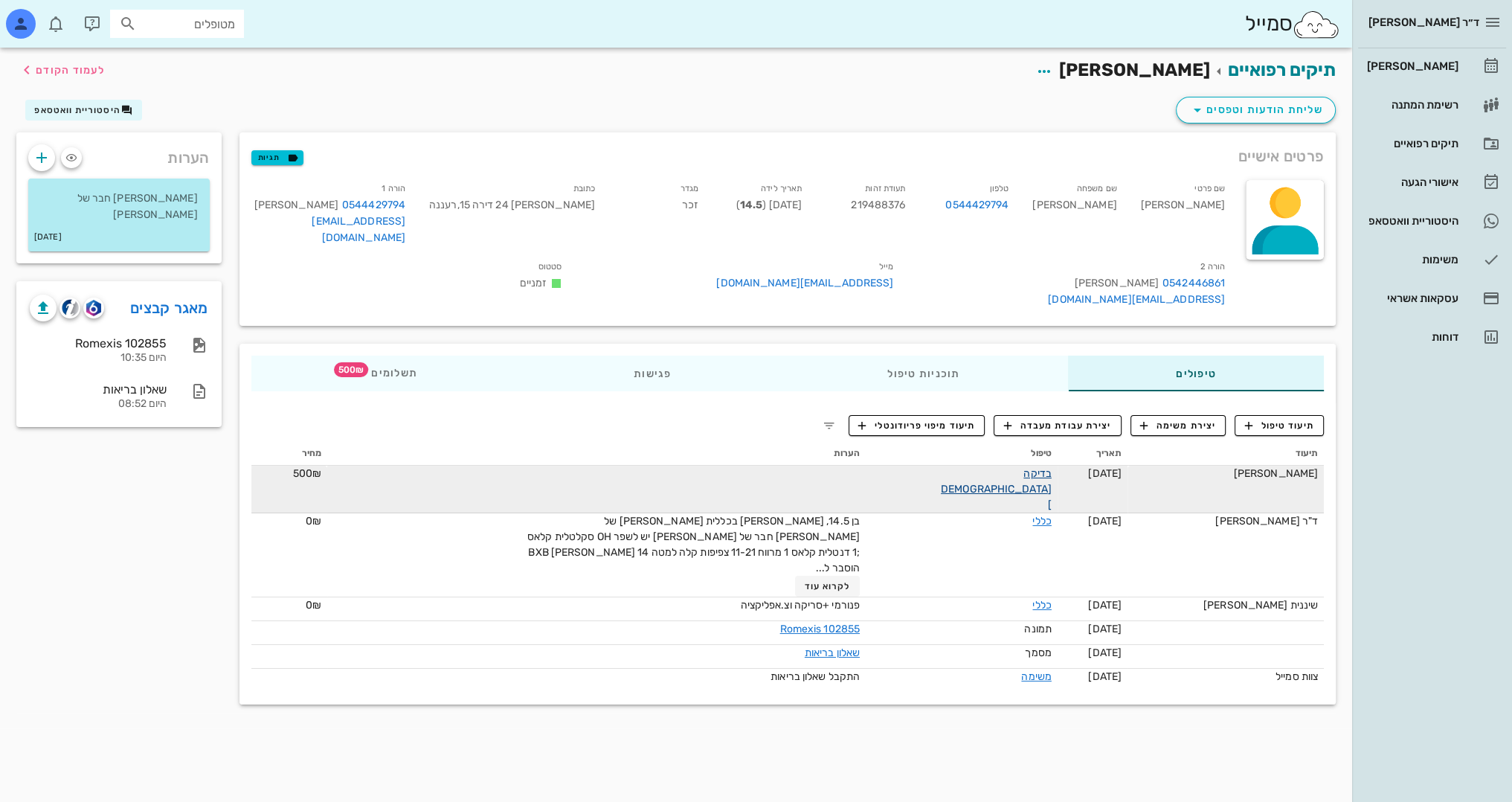
click at [1039, 475] on link "בדיקה [DEMOGRAPHIC_DATA]" at bounding box center [996, 489] width 111 height 44
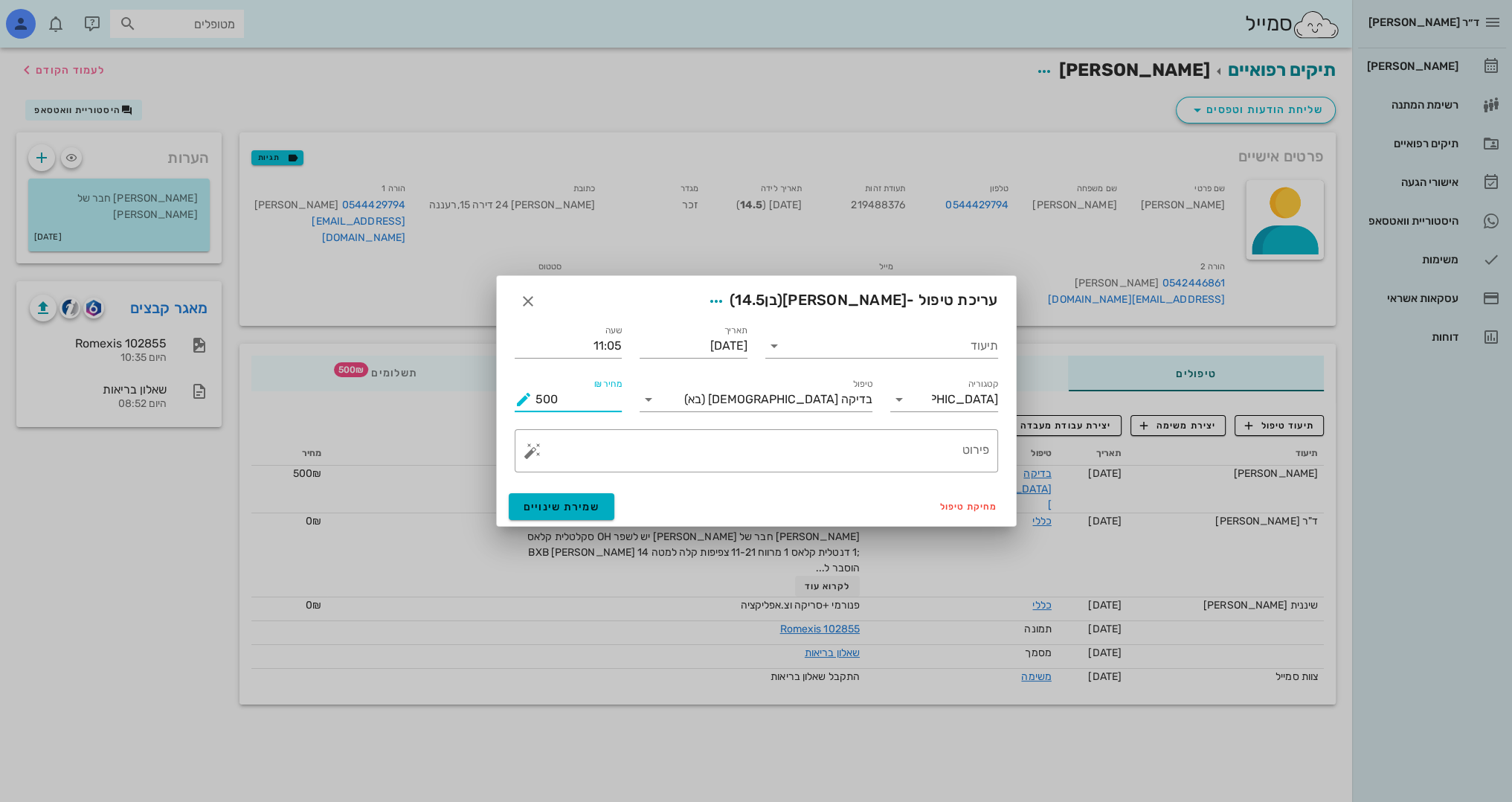
drag, startPoint x: 570, startPoint y: 397, endPoint x: 468, endPoint y: 397, distance: 102.0
click at [468, 397] on div "ד״ר [PERSON_NAME] [PERSON_NAME] רשימת המתנה תיקים רפואיים אישורי הגעה היסטוריית…" at bounding box center [756, 401] width 1512 height 802
type input "400"
click at [596, 504] on span "שמירת שינויים" at bounding box center [562, 507] width 77 height 13
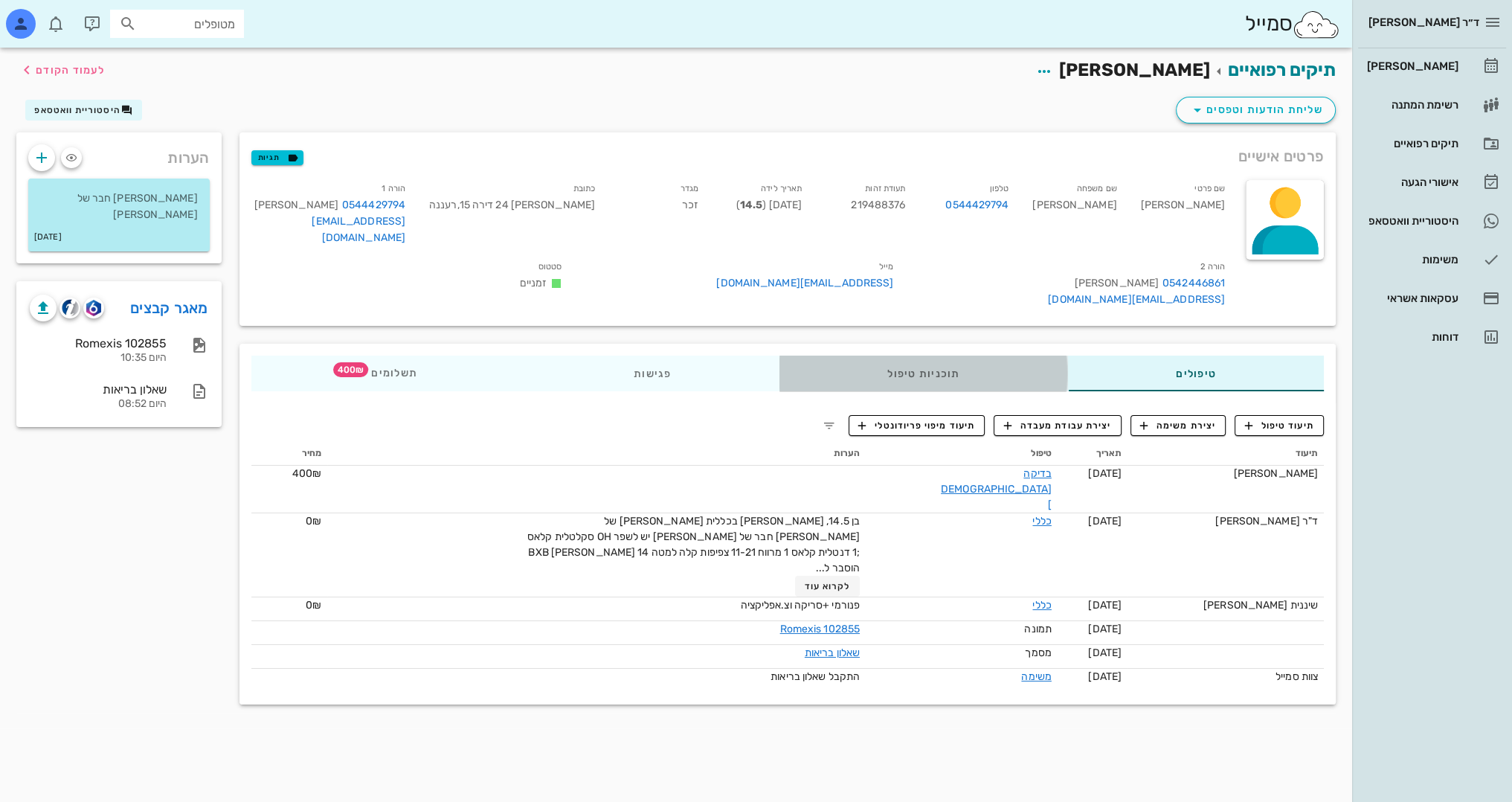
click at [927, 381] on div "תוכניות טיפול" at bounding box center [923, 373] width 288 height 36
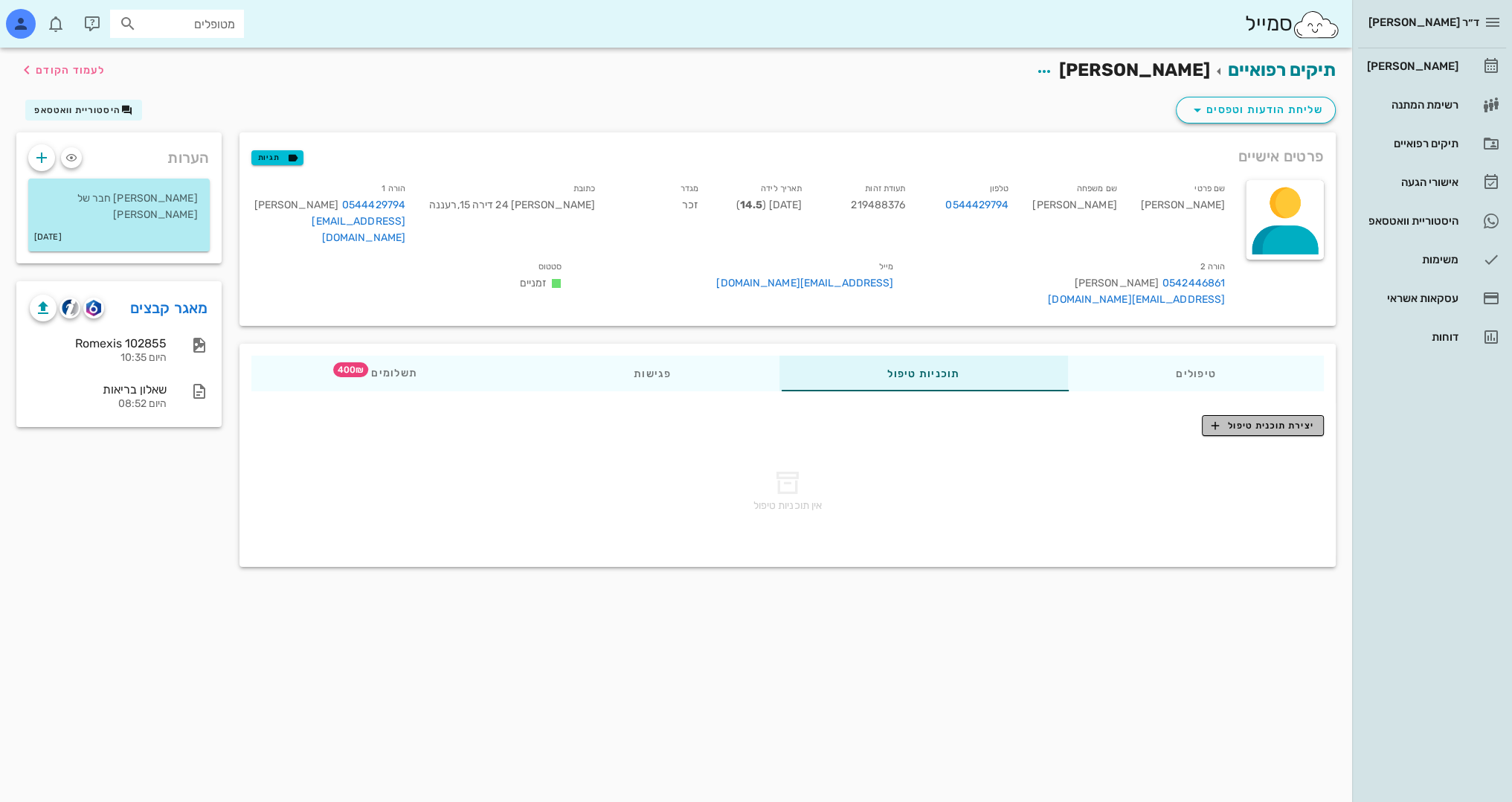
click at [1278, 424] on span "יצירת תוכנית טיפול" at bounding box center [1262, 425] width 102 height 13
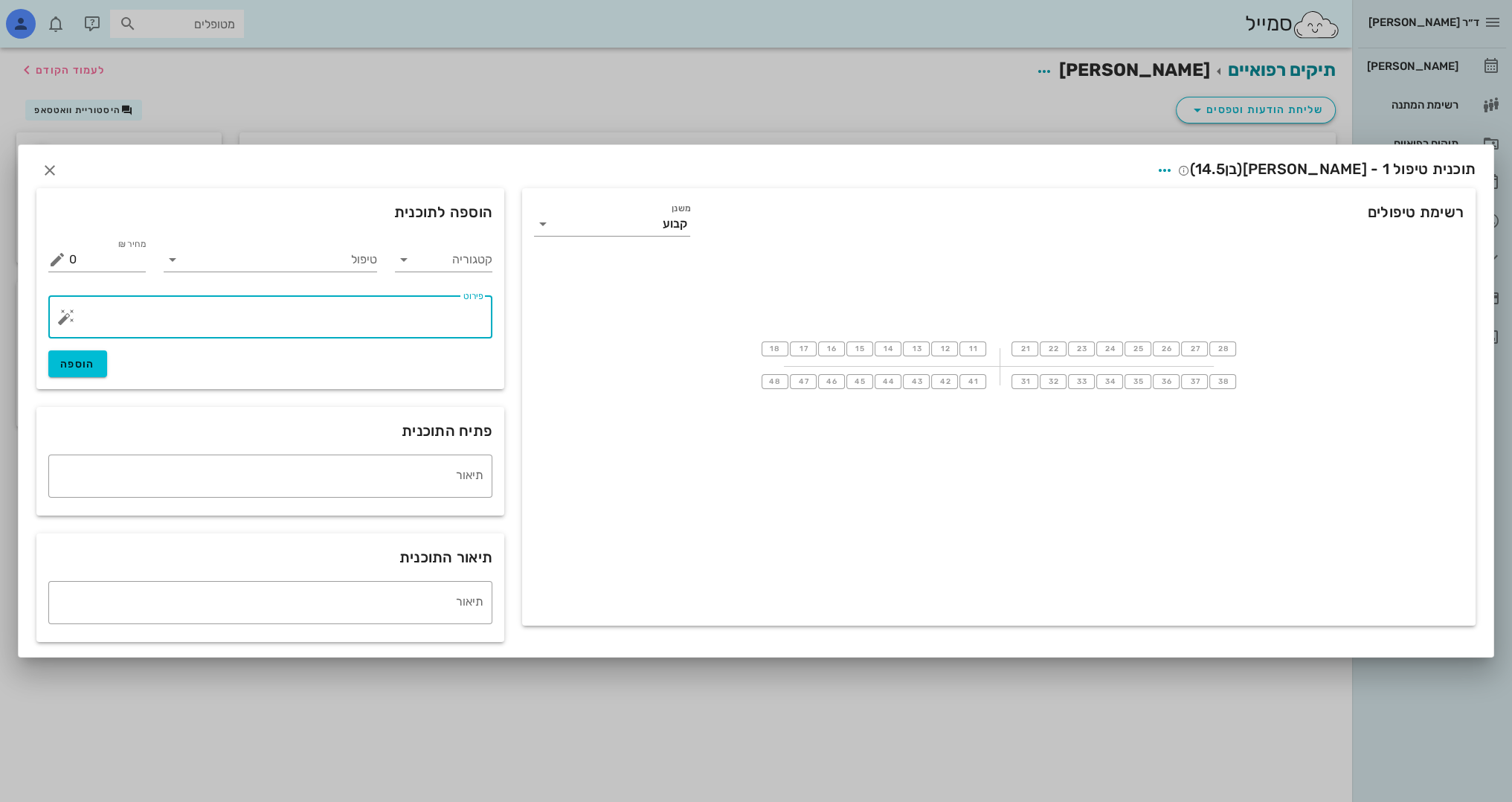
click at [418, 320] on textarea "פירוט" at bounding box center [276, 320] width 414 height 36
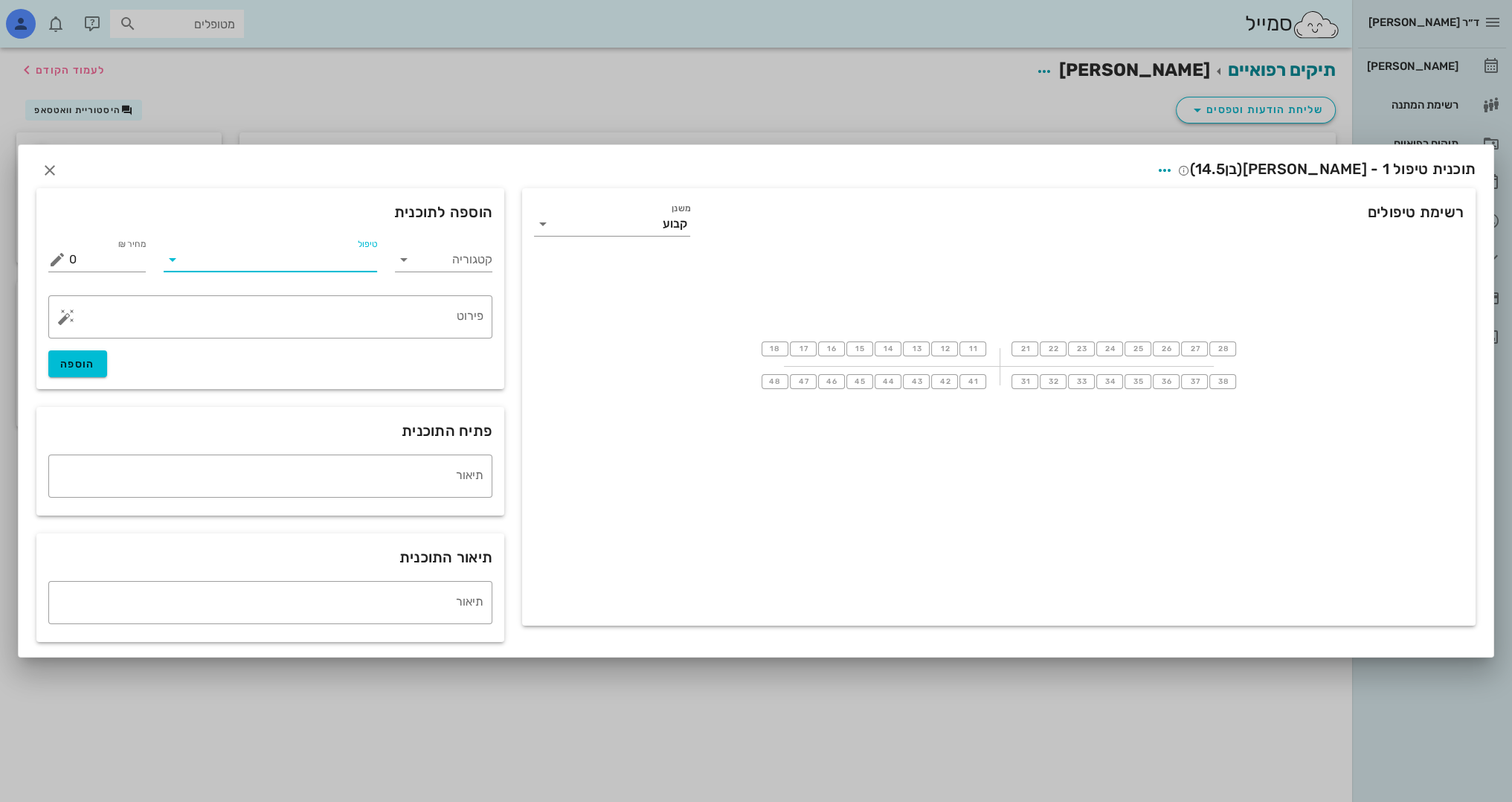
click at [363, 258] on input "טיפול" at bounding box center [281, 260] width 192 height 24
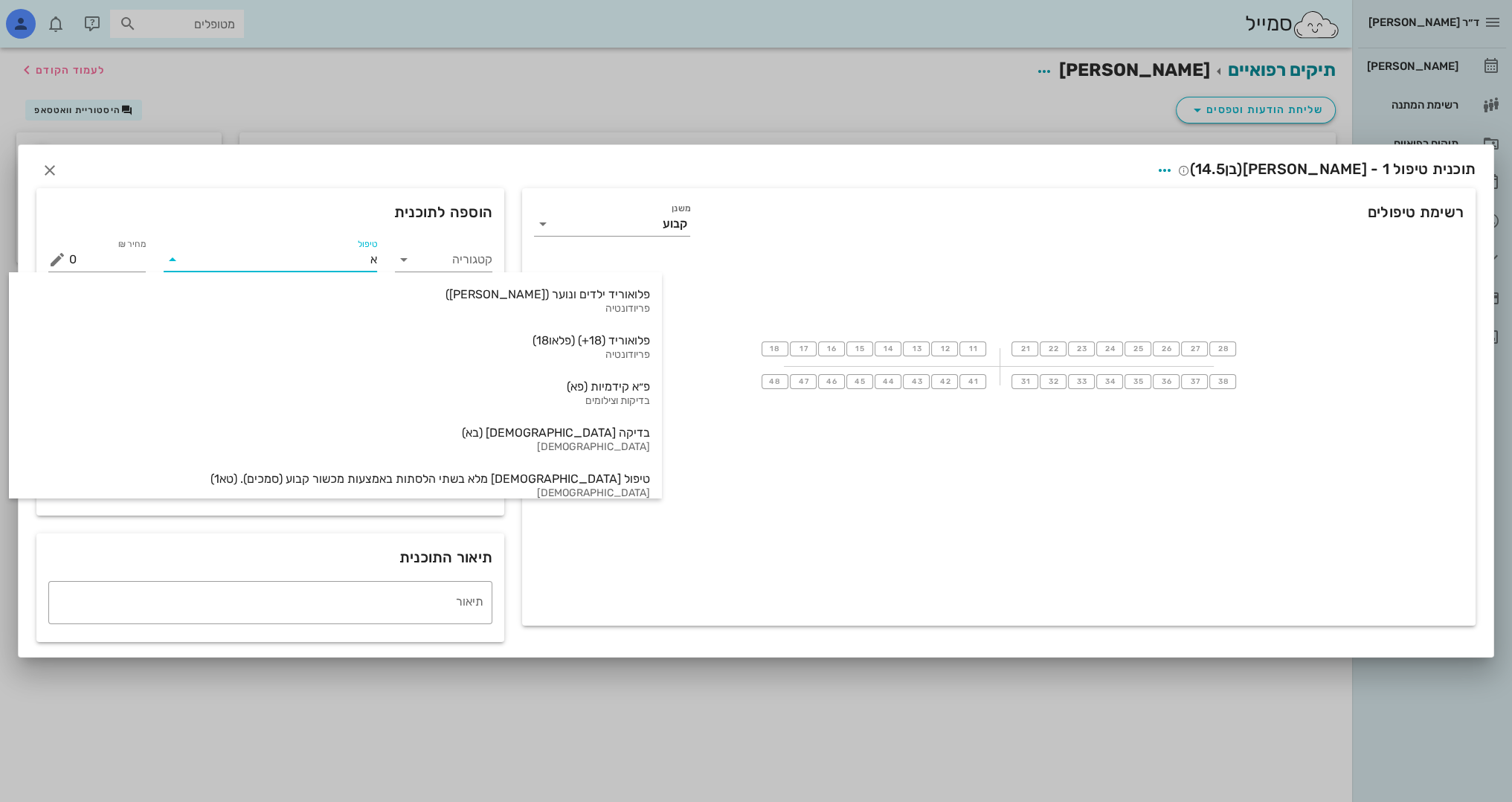
type input "אי"
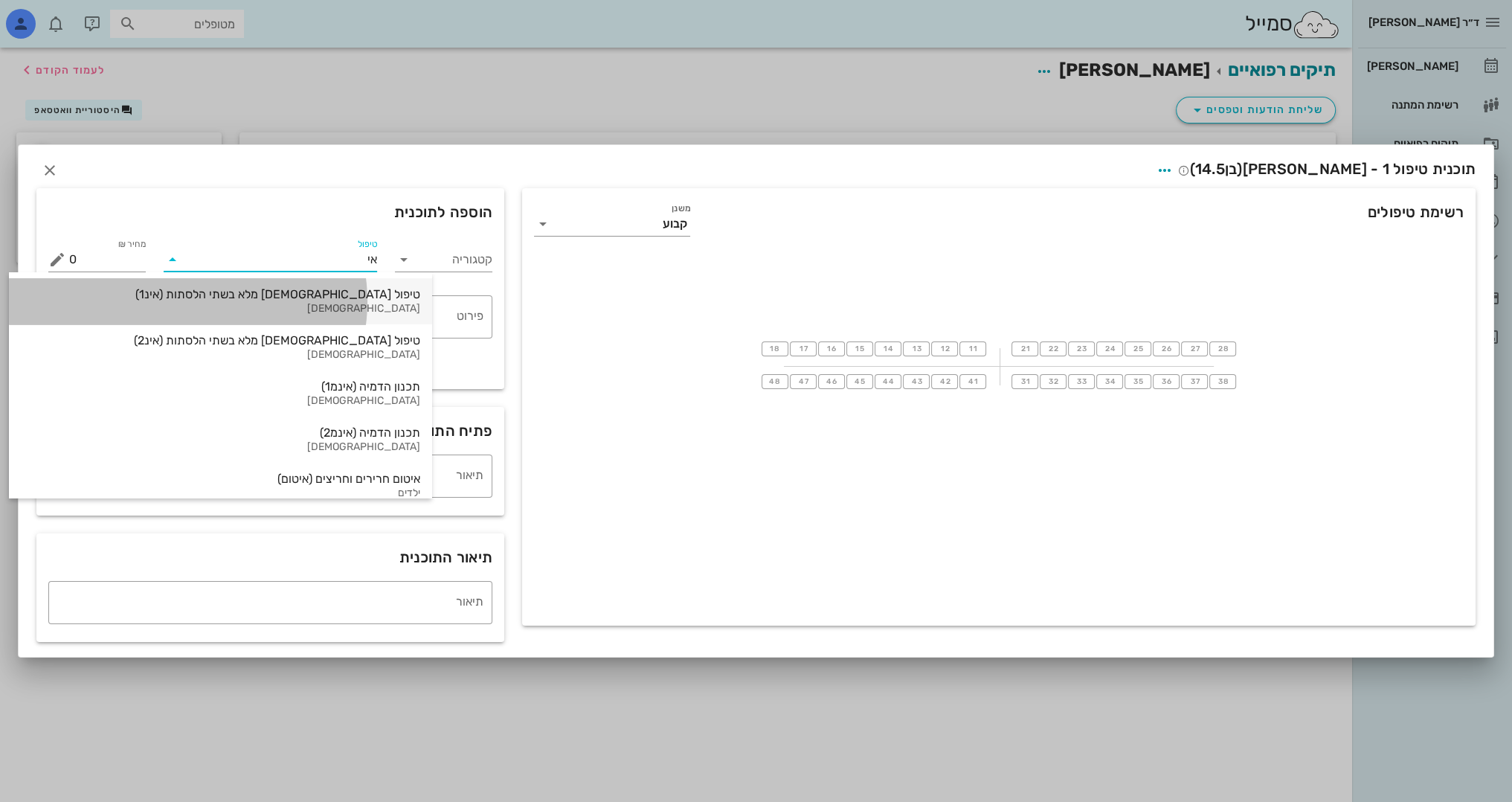
click at [315, 314] on div "[DEMOGRAPHIC_DATA]" at bounding box center [220, 309] width 399 height 13
type input "16000"
type textarea "באמצעות קשתיות שקופות ([MEDICAL_DATA]) ההצעה כוללת את כל הצילומים והסריקות הדיג…"
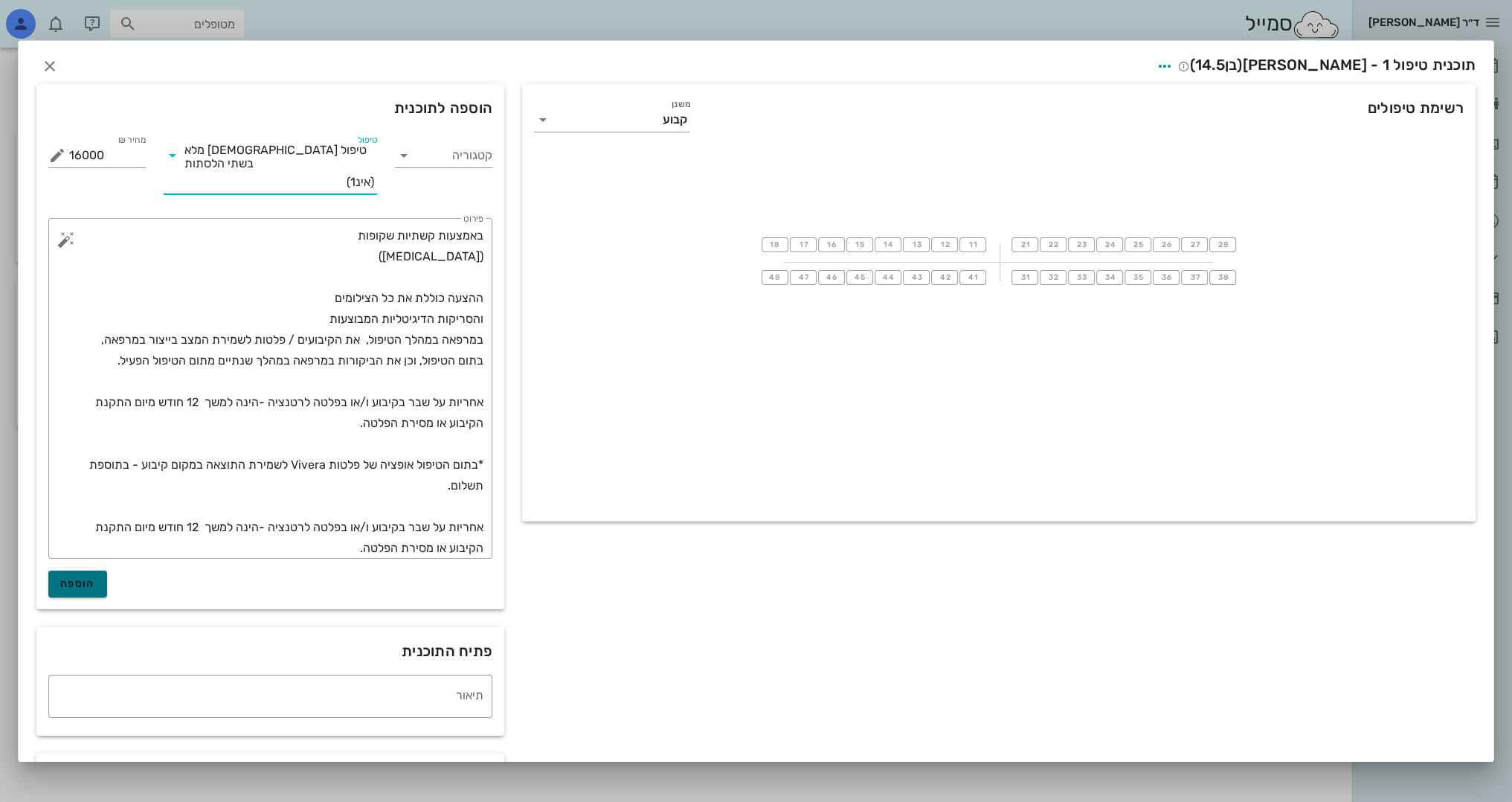
click at [91, 578] on button "הוספה" at bounding box center [77, 584] width 59 height 27
type input "0"
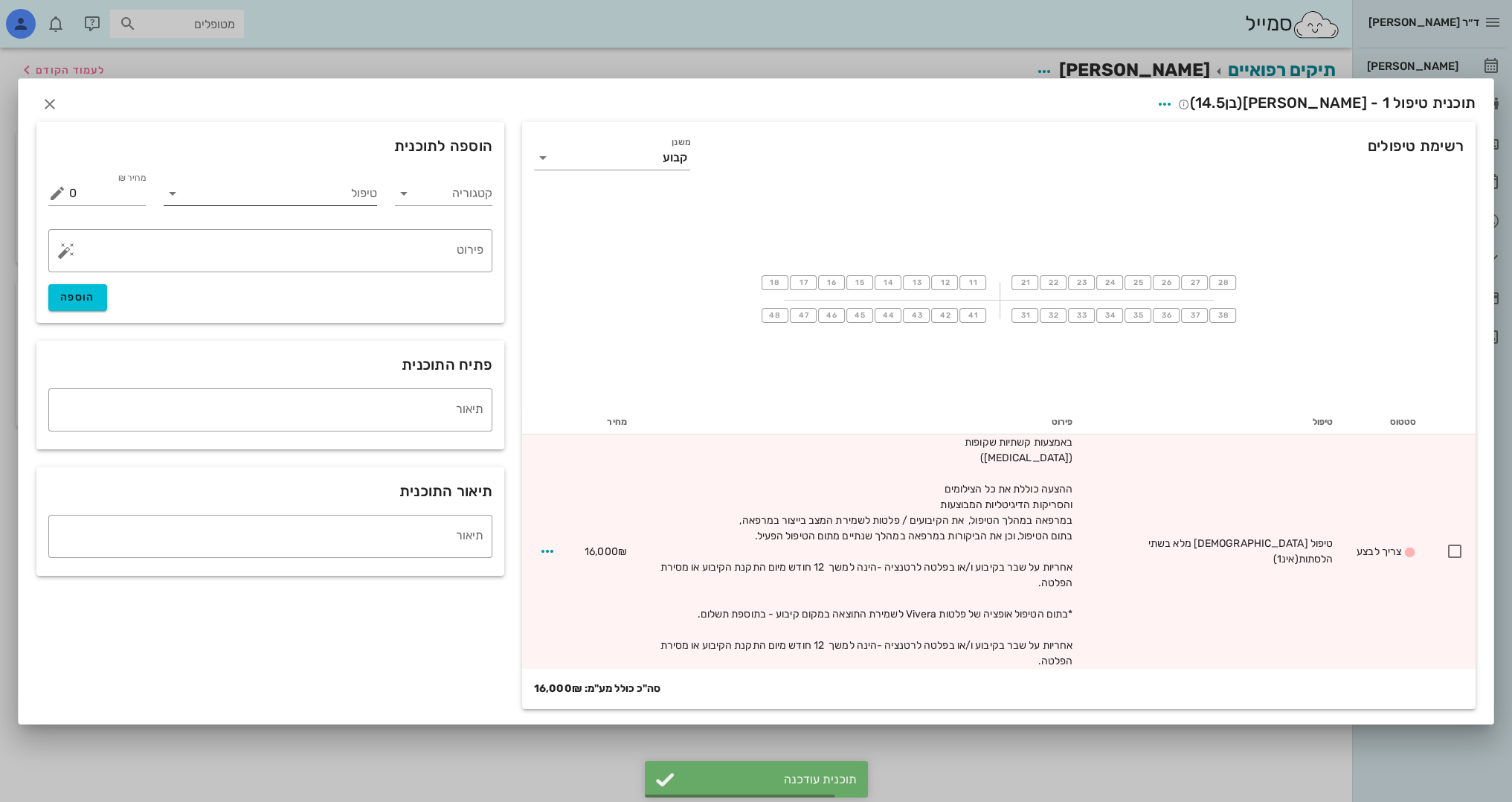
click at [356, 205] on input "טיפול" at bounding box center [281, 193] width 192 height 24
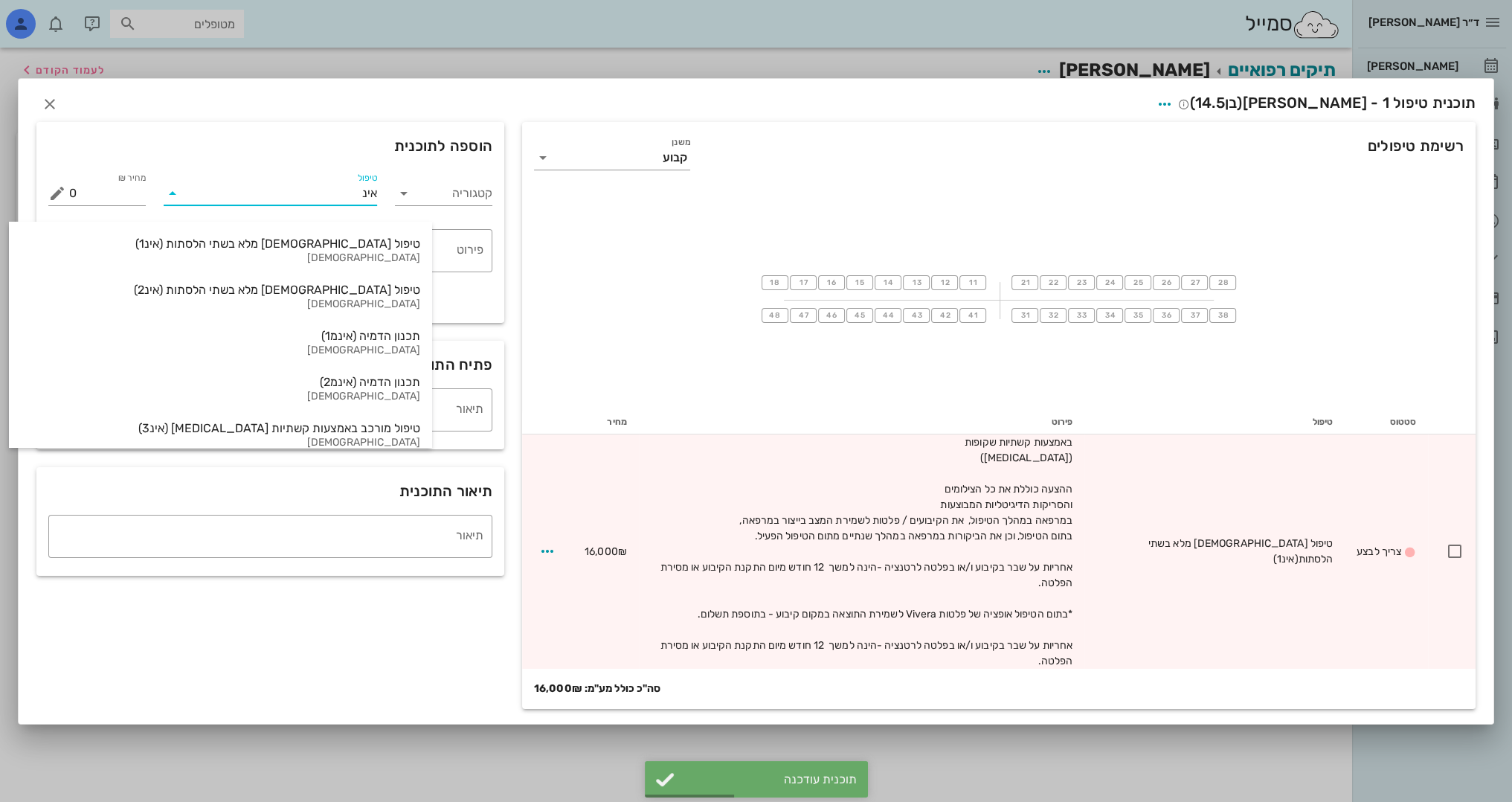
type input "אינמ"
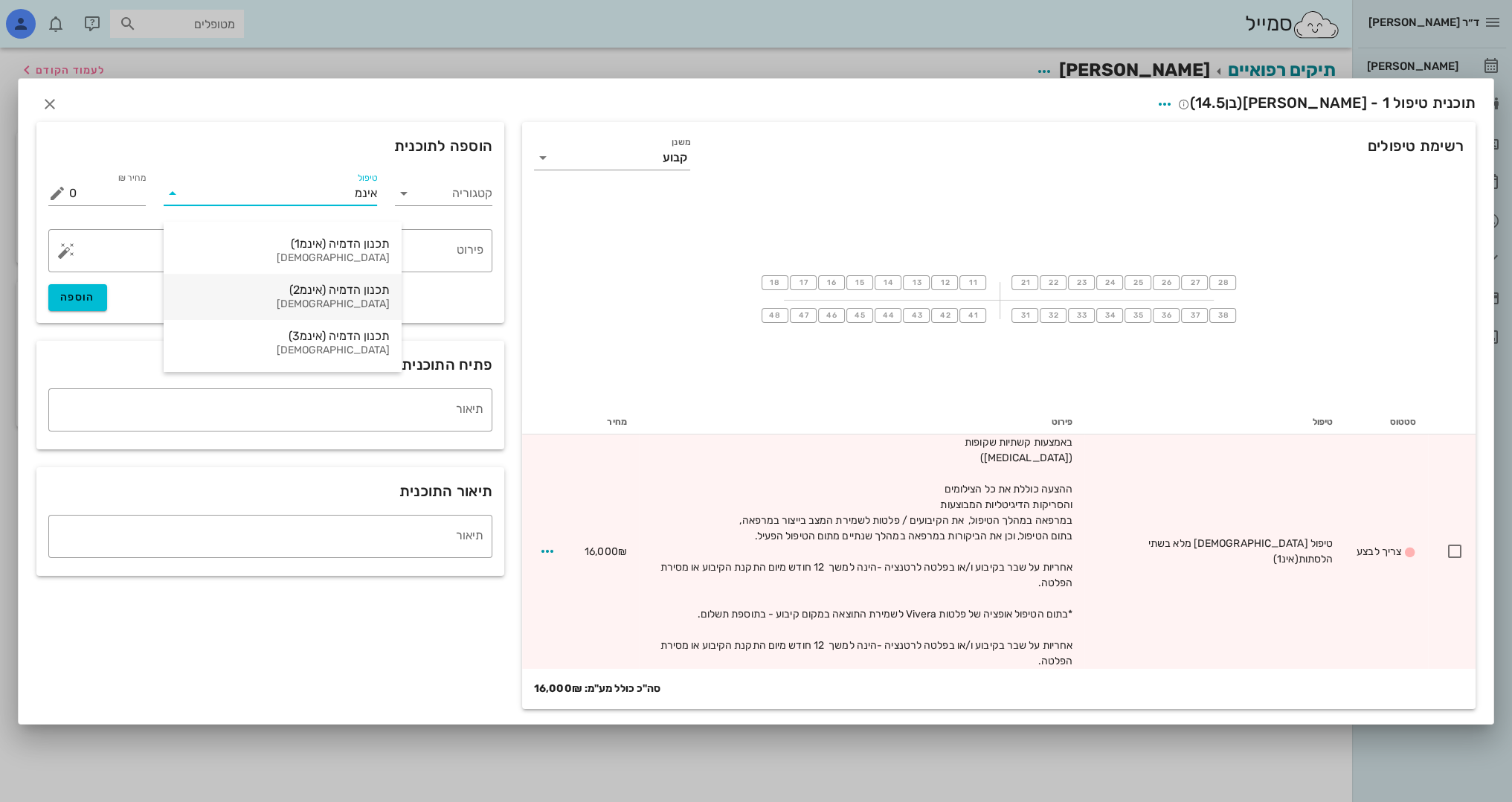
click at [343, 300] on div "[DEMOGRAPHIC_DATA]" at bounding box center [283, 304] width 214 height 13
type input "10000"
type textarea "+ עלות ייצור קשתיות [MEDICAL_DATA] טיפול moderate"
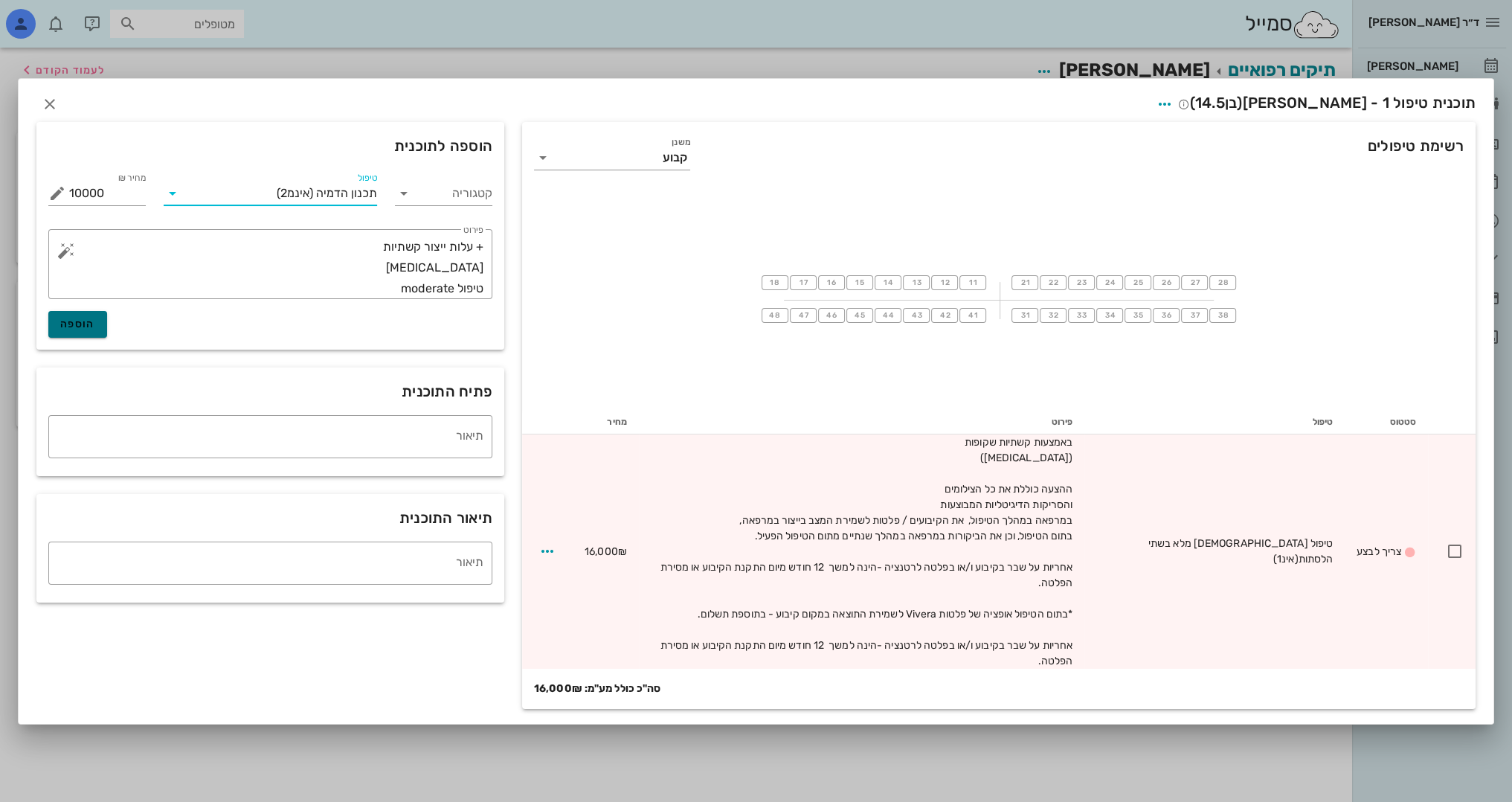
click at [87, 330] on span "הוספה" at bounding box center [78, 323] width 35 height 13
type input "0"
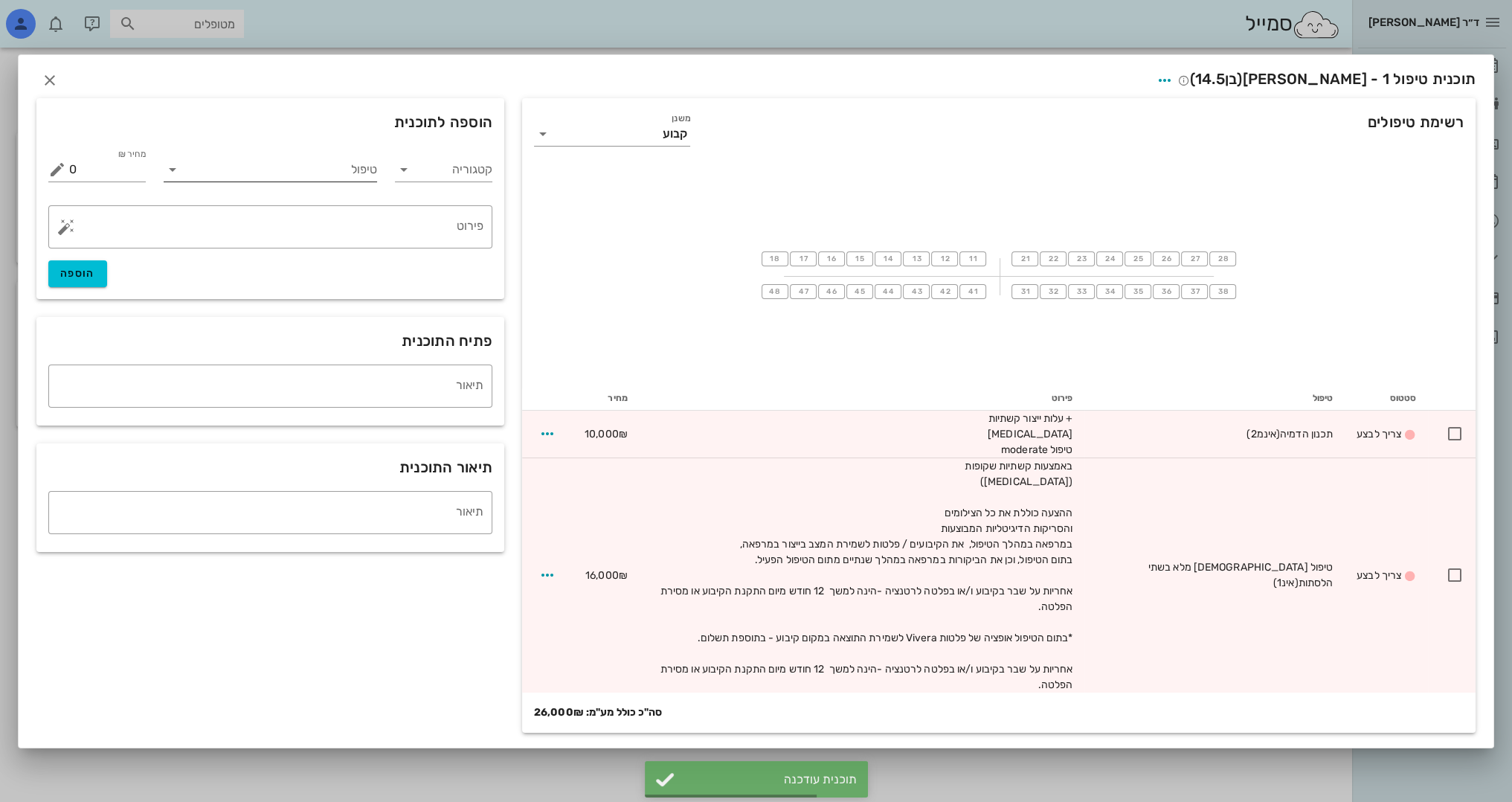
click at [367, 177] on input "טיפול" at bounding box center [281, 169] width 192 height 24
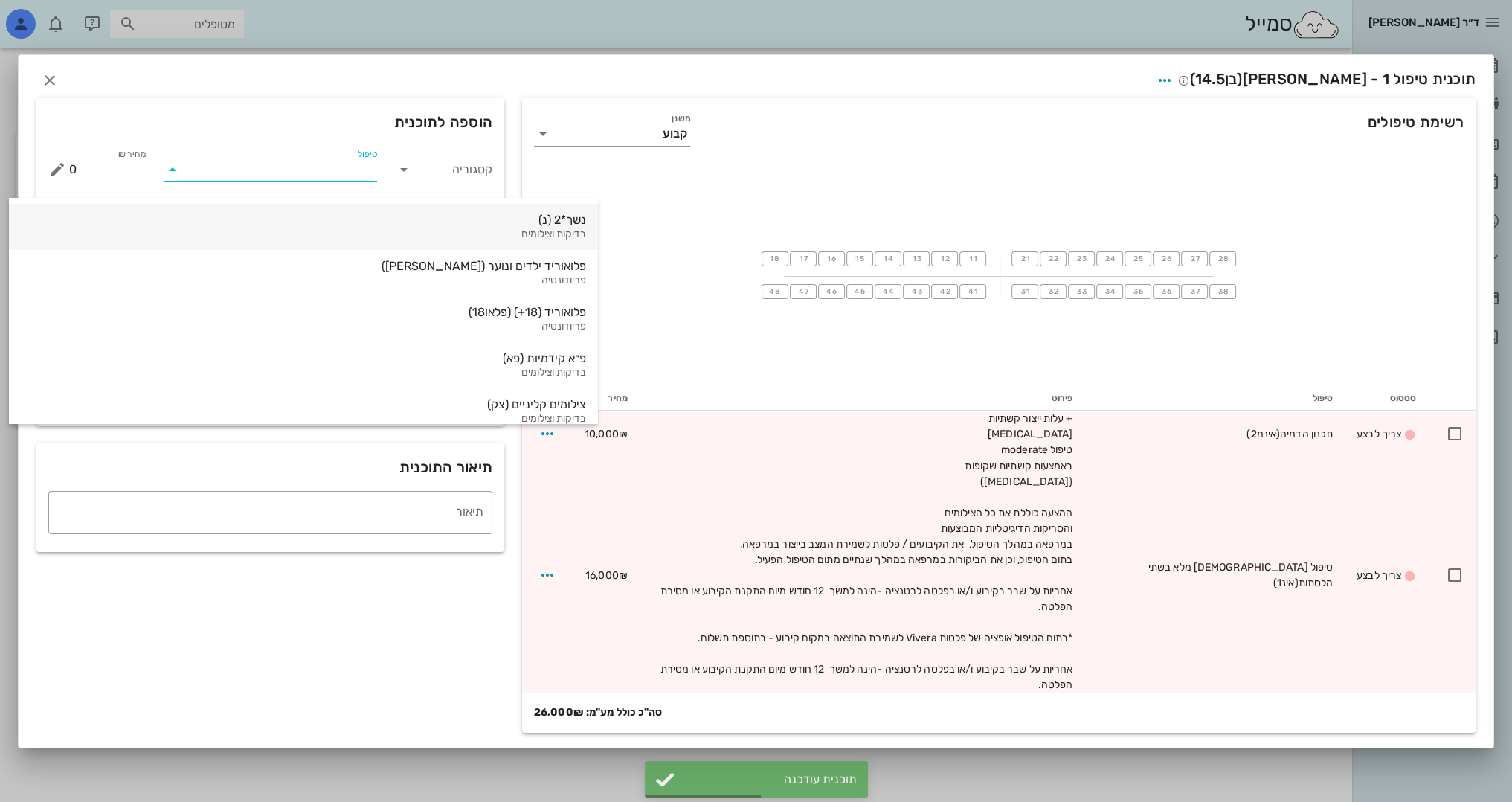
type input "כ"
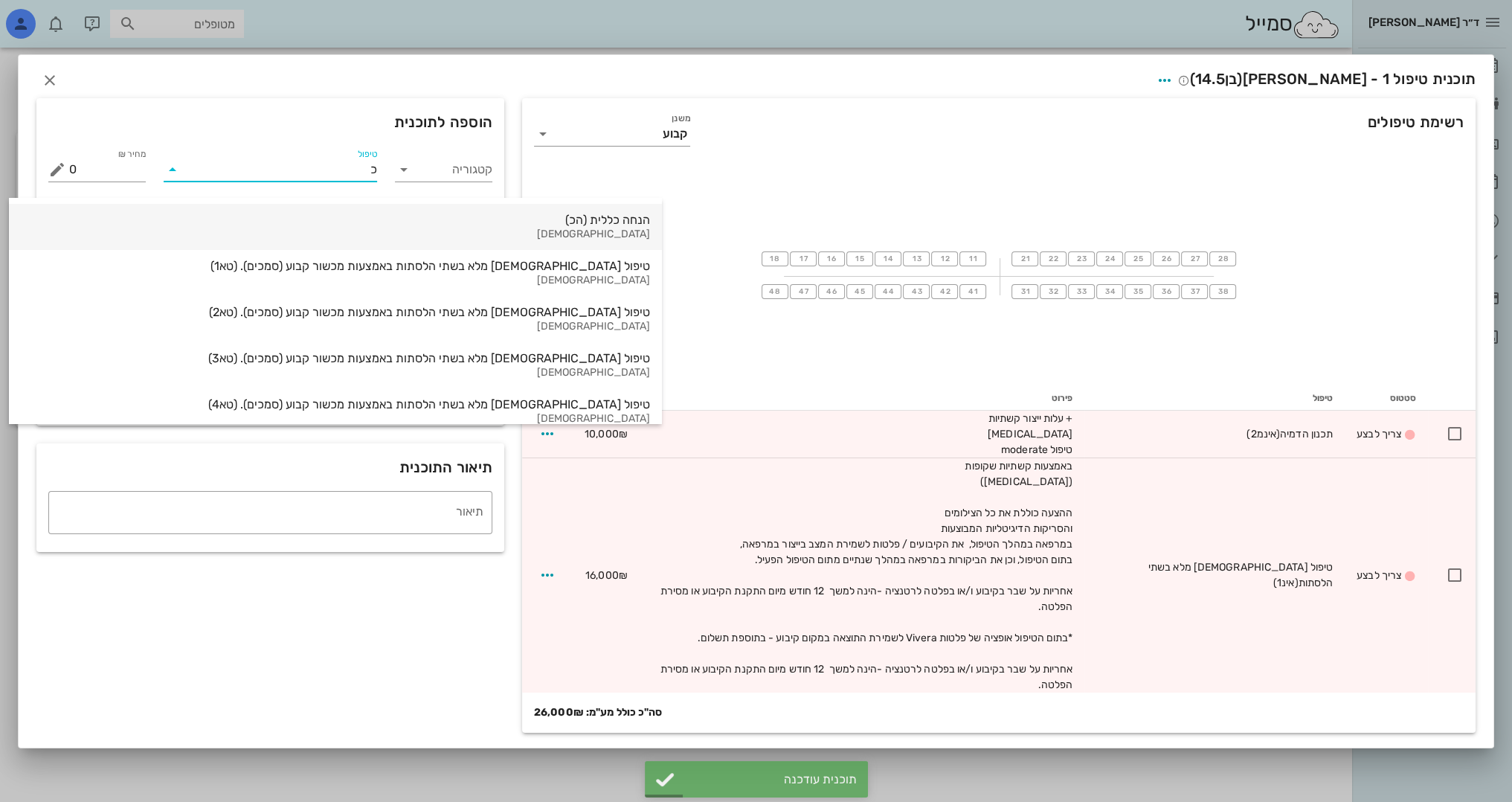
click at [403, 222] on div "הנחה כללית (הכ)" at bounding box center [335, 219] width 629 height 14
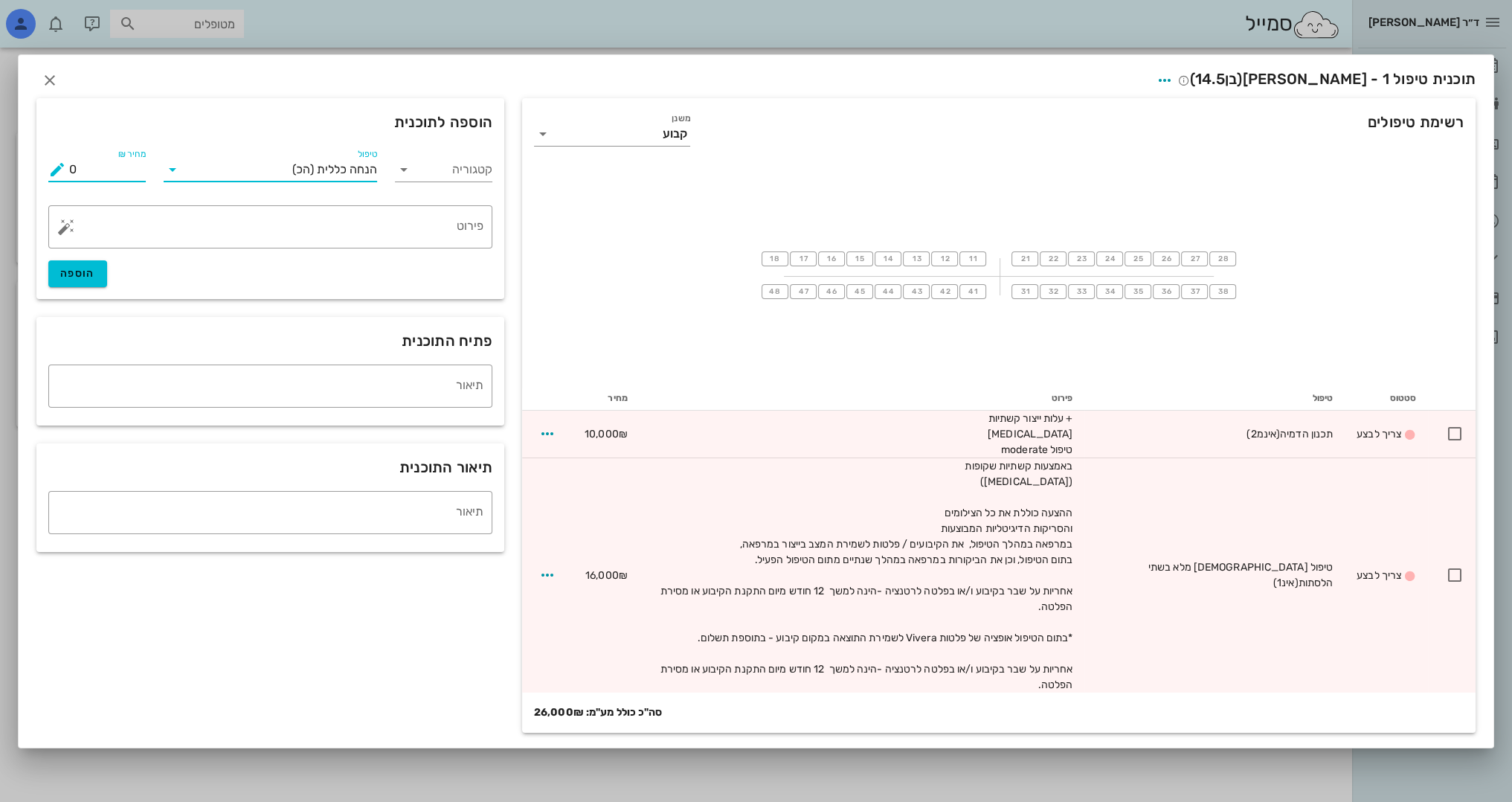
click at [103, 182] on div "מחיר ₪ 0" at bounding box center [96, 169] width 97 height 24
type input "-1000"
click at [355, 239] on textarea "פירוט" at bounding box center [276, 230] width 414 height 36
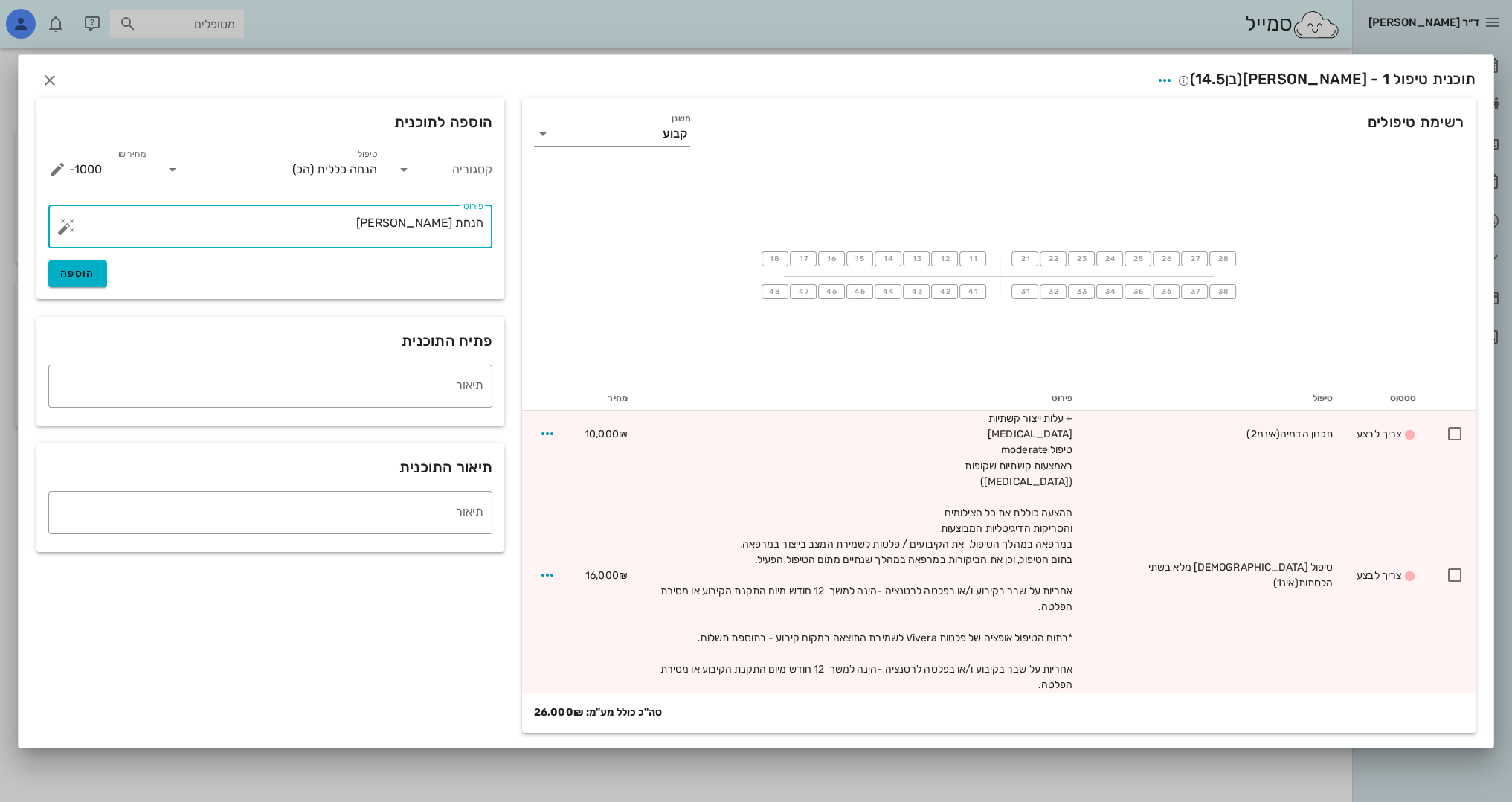
type textarea "הנחת [PERSON_NAME]"
click at [81, 288] on button "הוספה" at bounding box center [77, 274] width 59 height 27
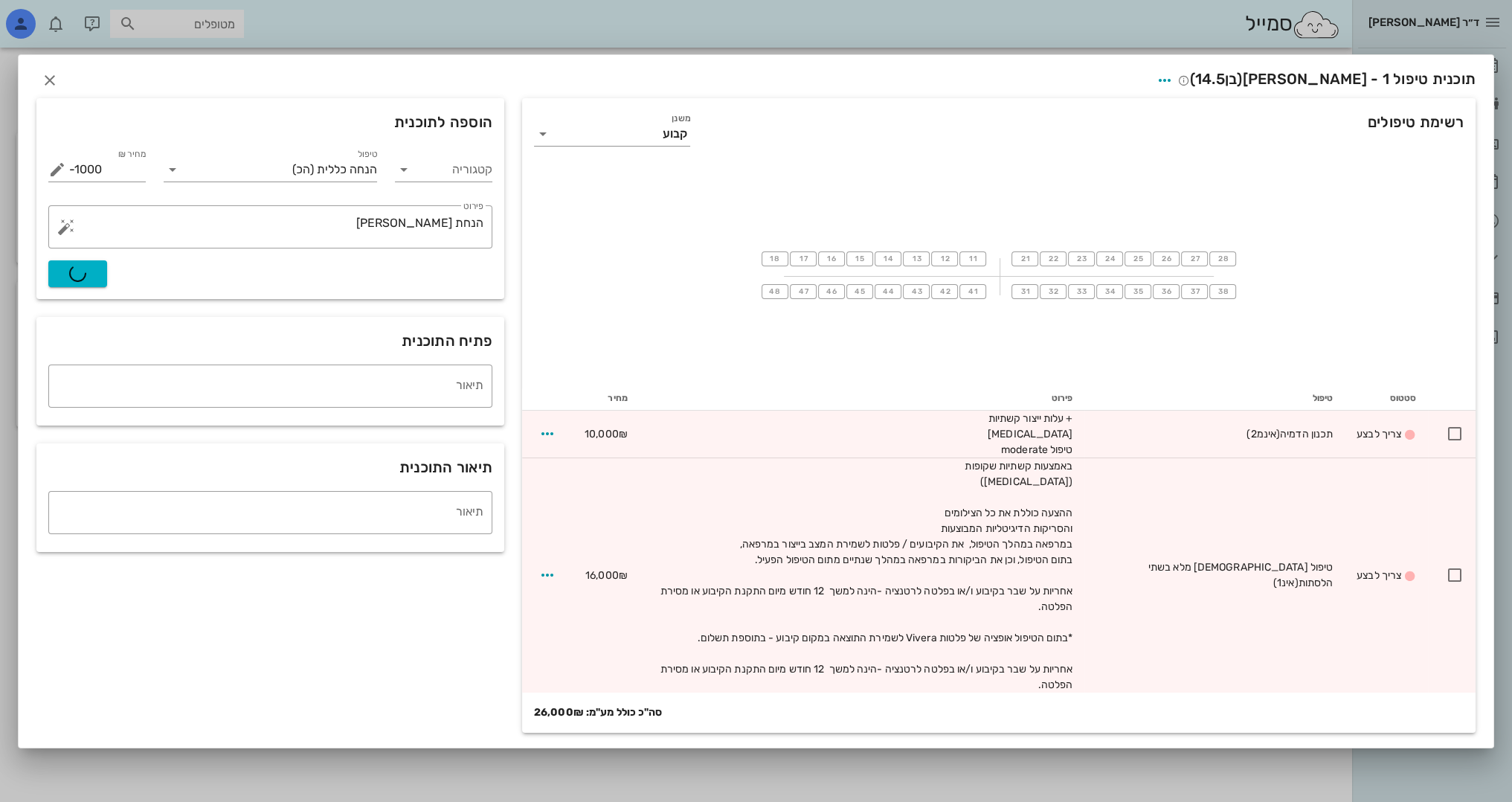
type input "0"
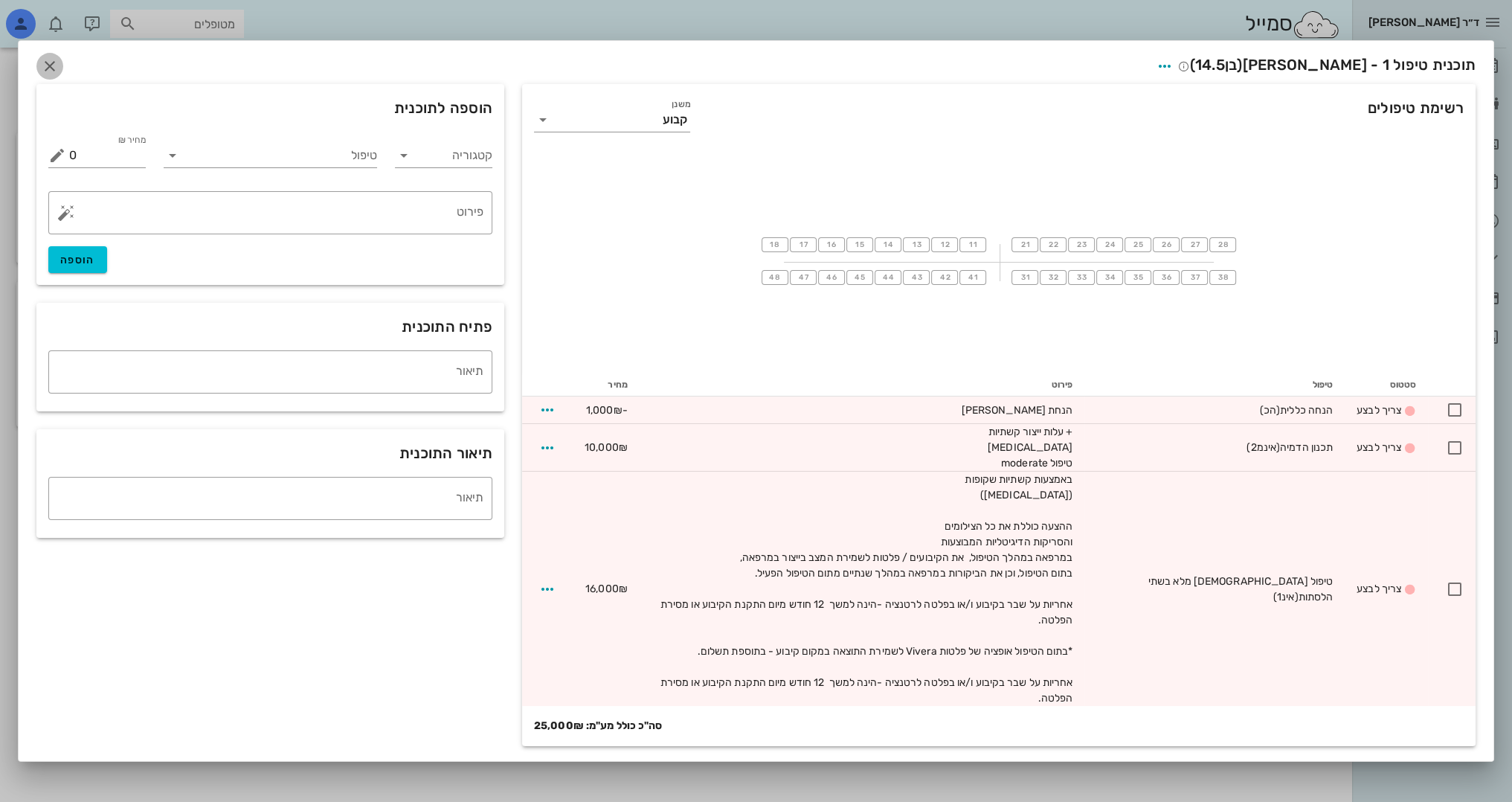
click at [50, 75] on icon "button" at bounding box center [50, 66] width 18 height 18
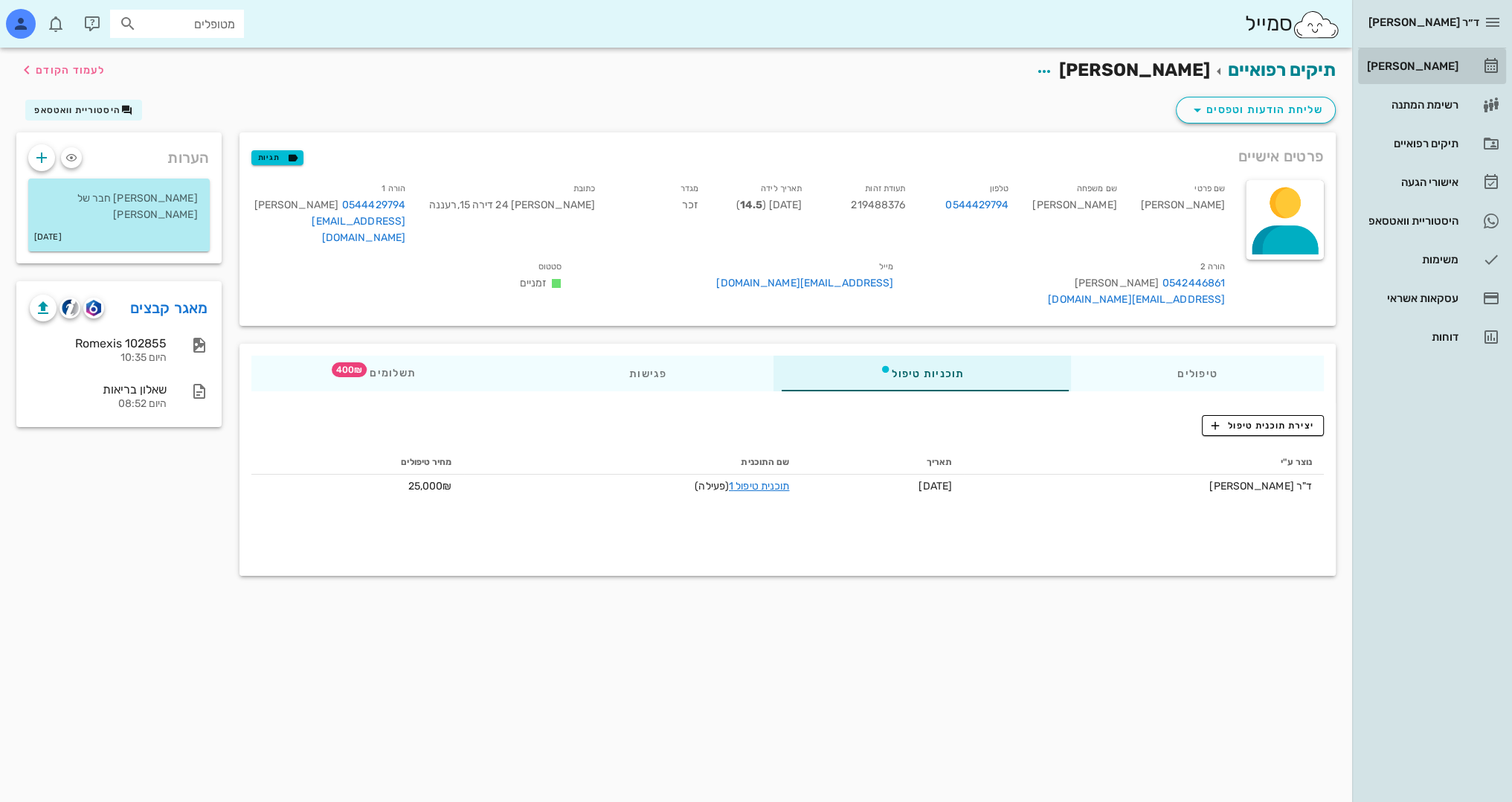
click at [1432, 64] on div "[PERSON_NAME]" at bounding box center [1411, 66] width 94 height 12
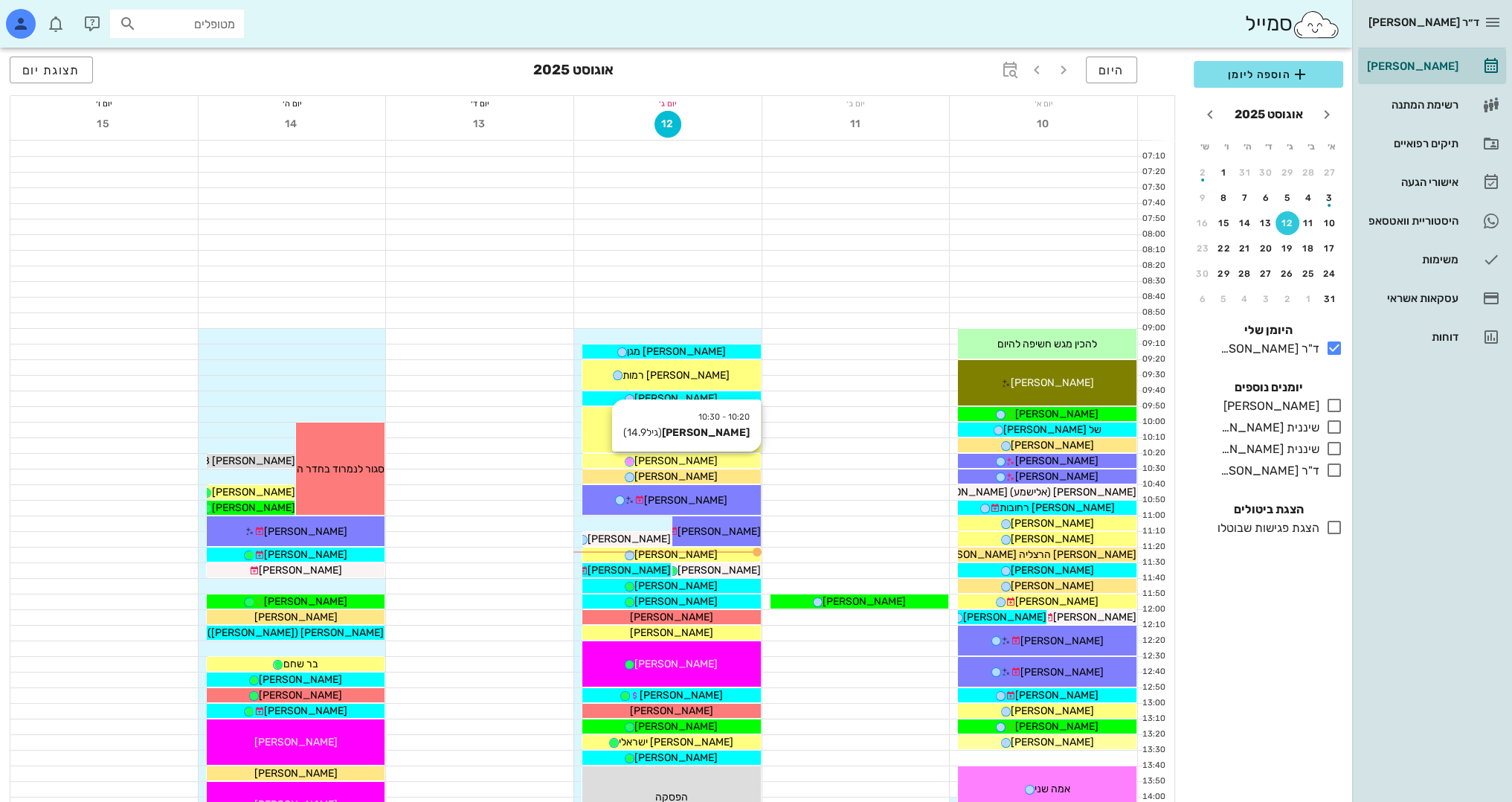
click at [687, 462] on span "[PERSON_NAME]" at bounding box center [676, 461] width 84 height 13
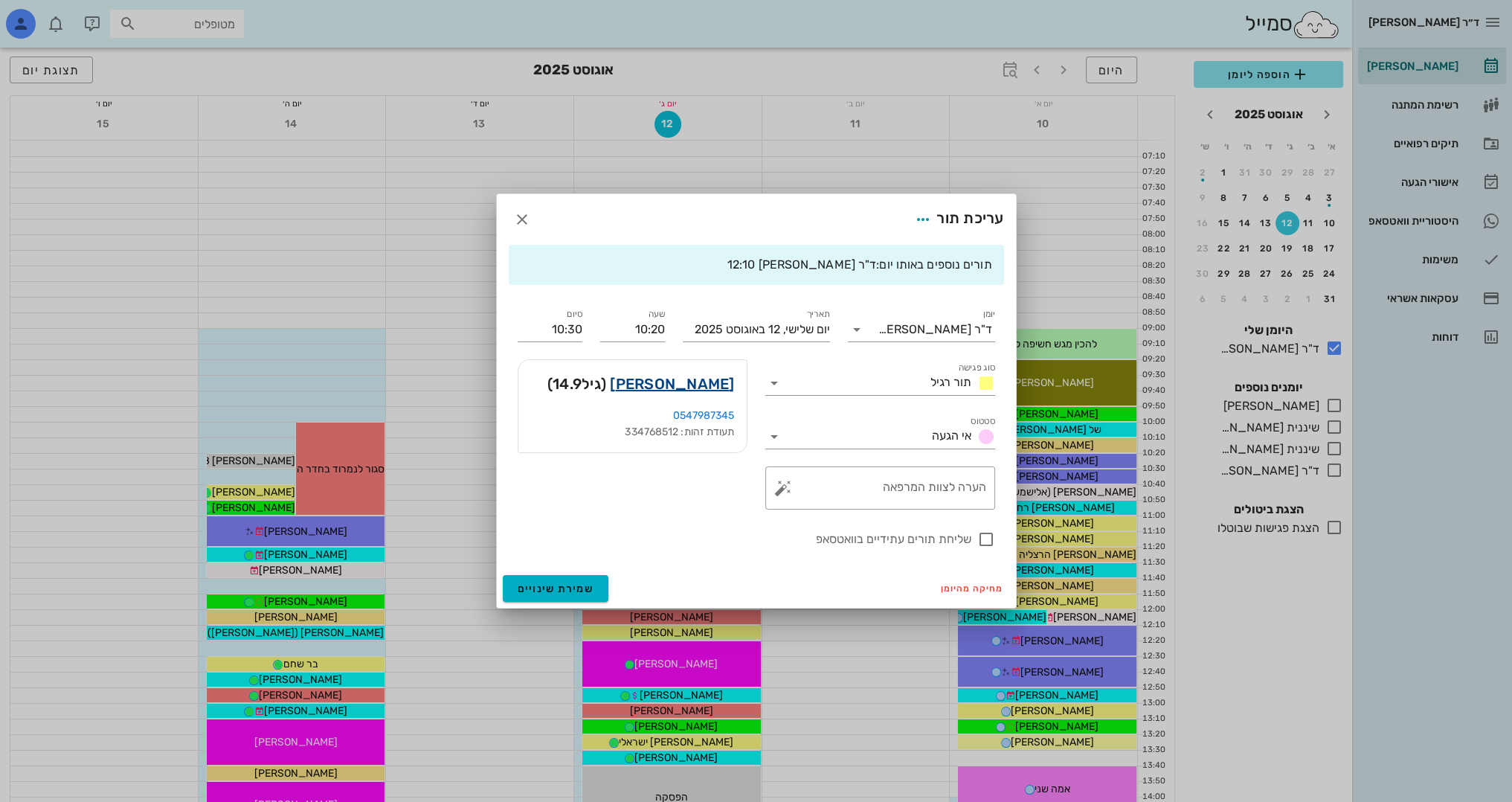
click at [705, 379] on link "[PERSON_NAME]" at bounding box center [671, 384] width 124 height 24
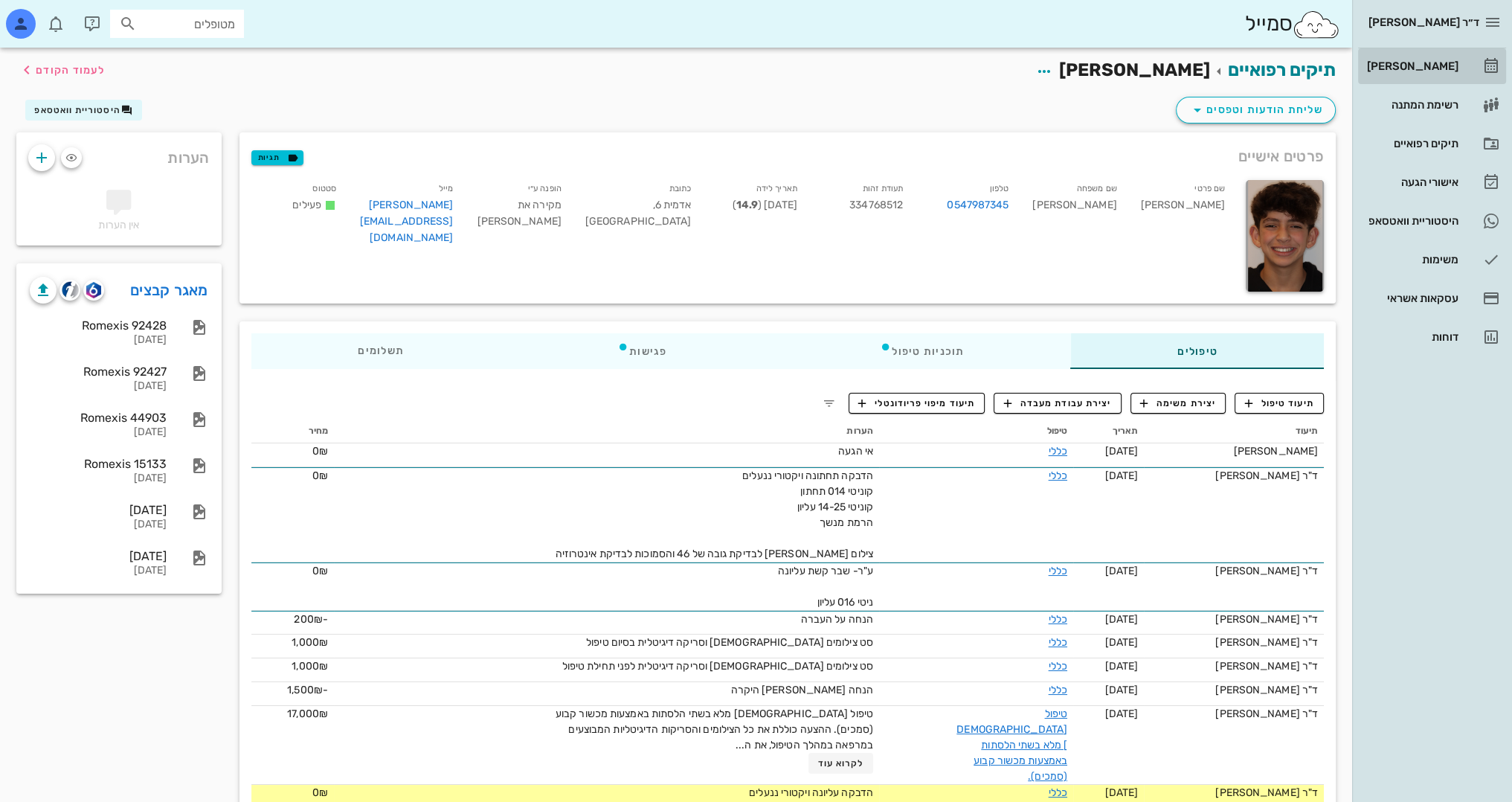
click at [1432, 58] on div "[PERSON_NAME]" at bounding box center [1411, 65] width 94 height 24
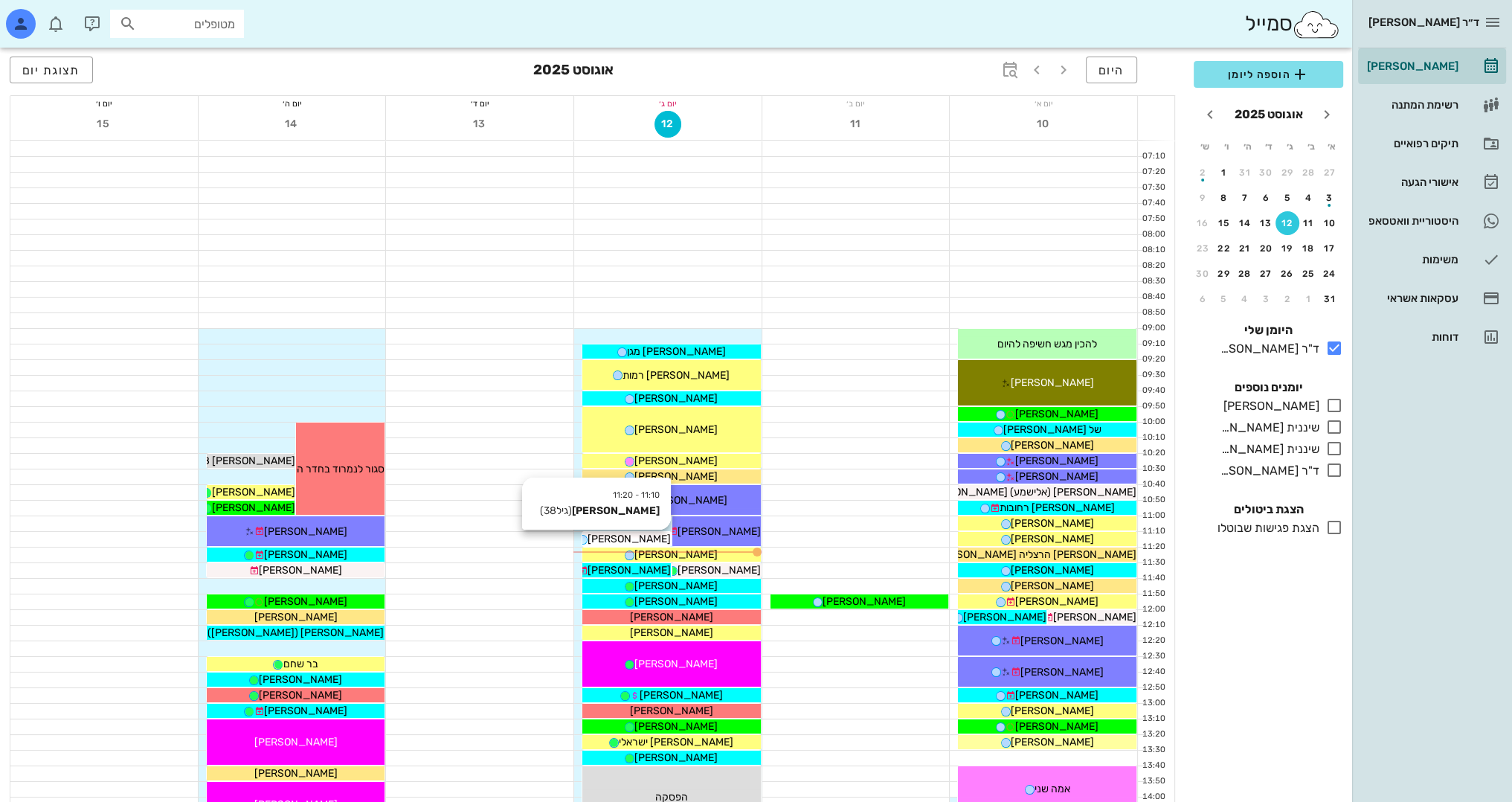
click at [635, 539] on span "[PERSON_NAME]" at bounding box center [629, 539] width 84 height 13
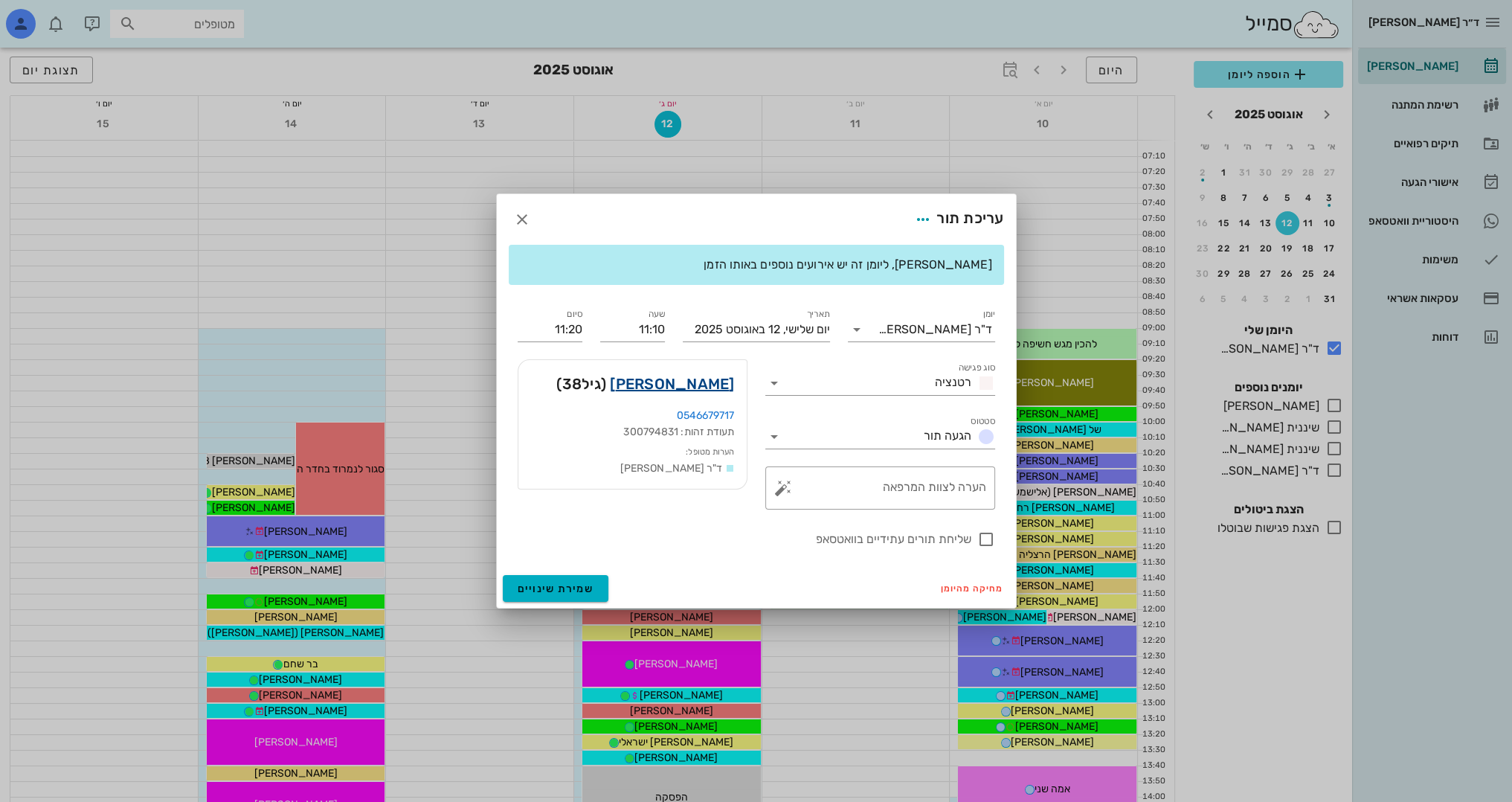
click at [717, 385] on link "[PERSON_NAME]" at bounding box center [671, 384] width 124 height 24
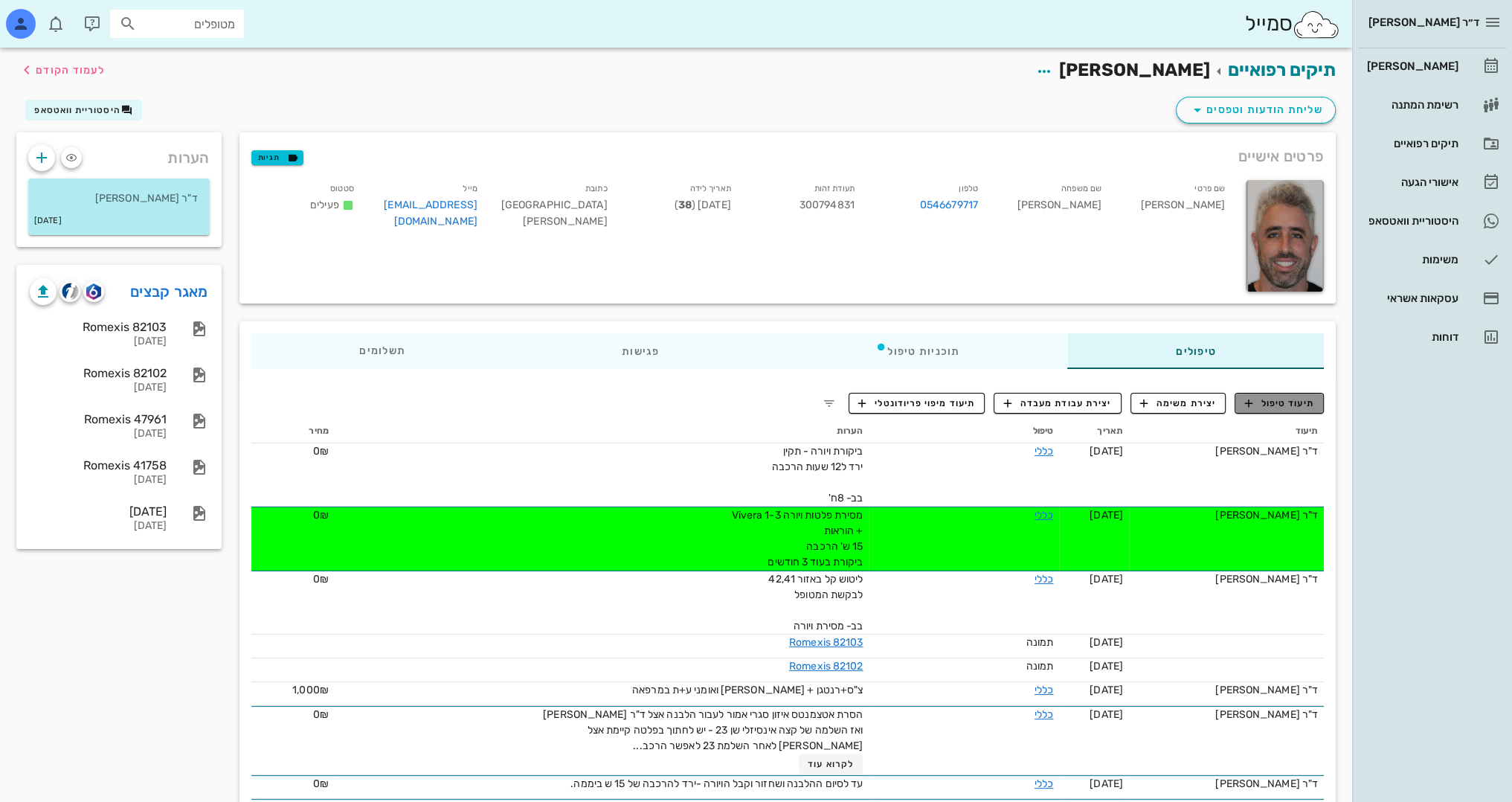
click at [1282, 392] on button "תיעוד טיפול" at bounding box center [1278, 403] width 89 height 21
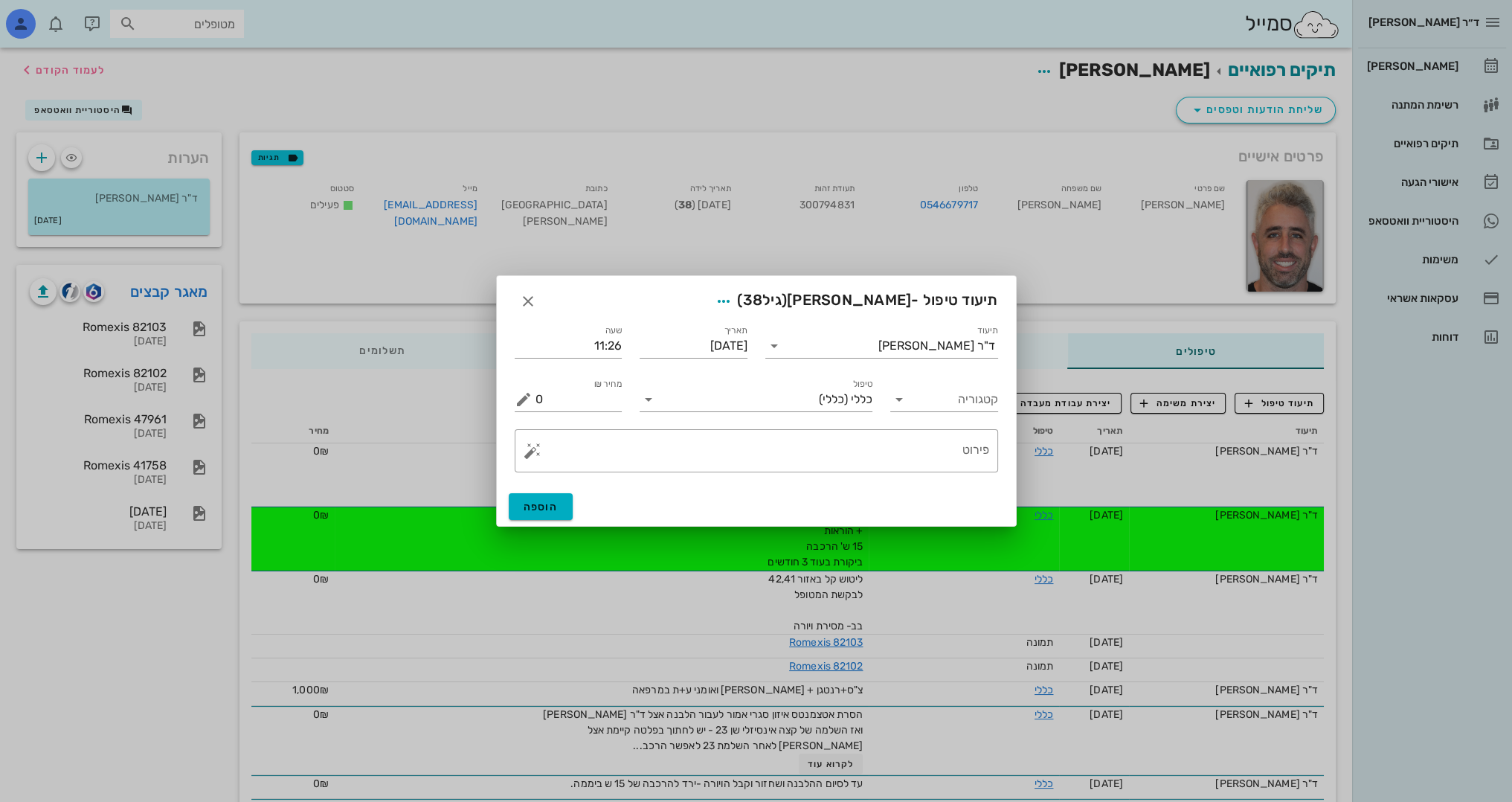
click at [830, 480] on div "​ פירוט" at bounding box center [756, 450] width 501 height 61
click at [943, 451] on textarea "פירוט" at bounding box center [762, 454] width 454 height 36
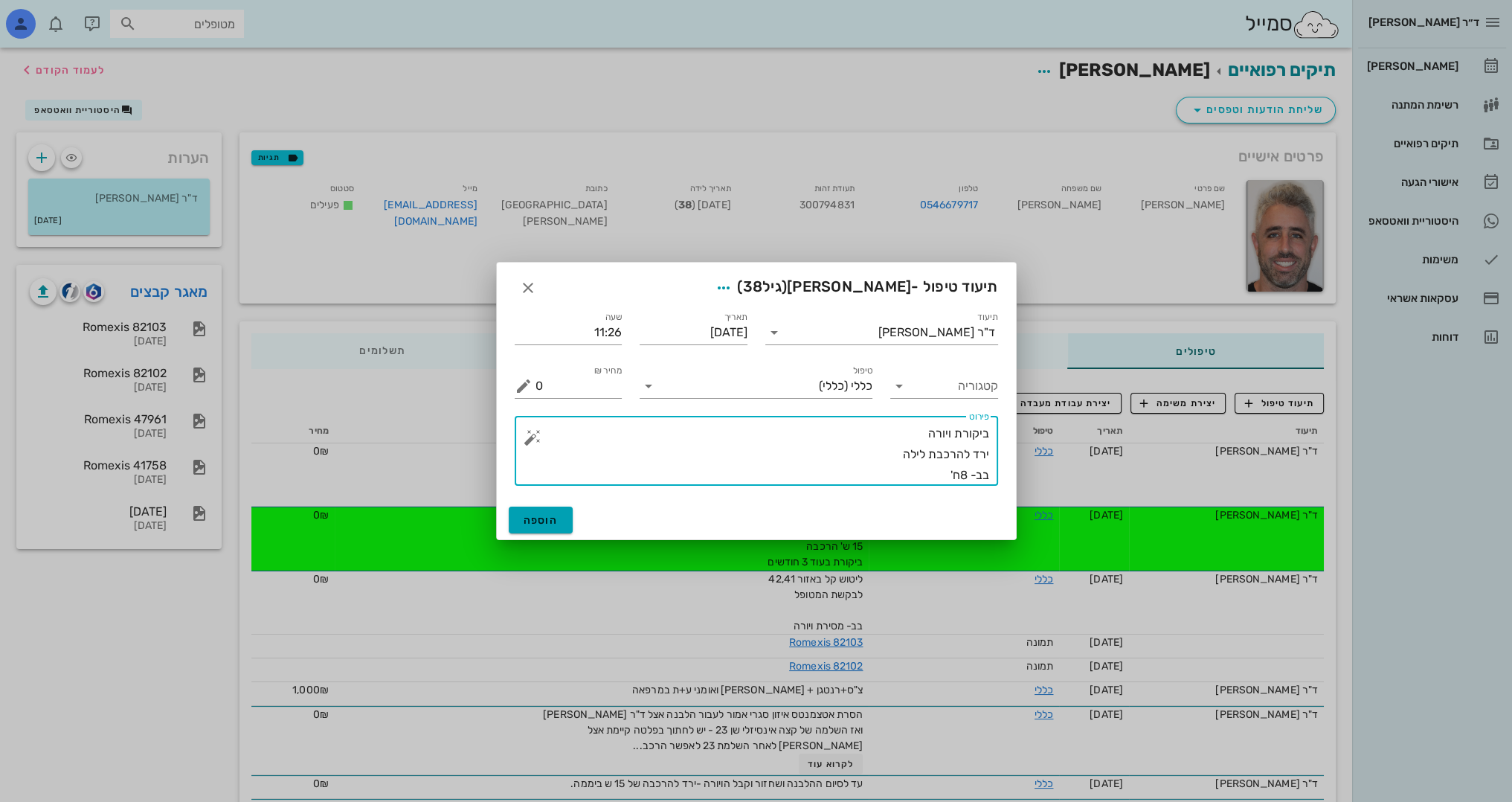
type textarea "ביקורת ויורה ירד להרכבת לילה בב- 8ח'"
click at [547, 517] on span "הוספה" at bounding box center [541, 520] width 35 height 13
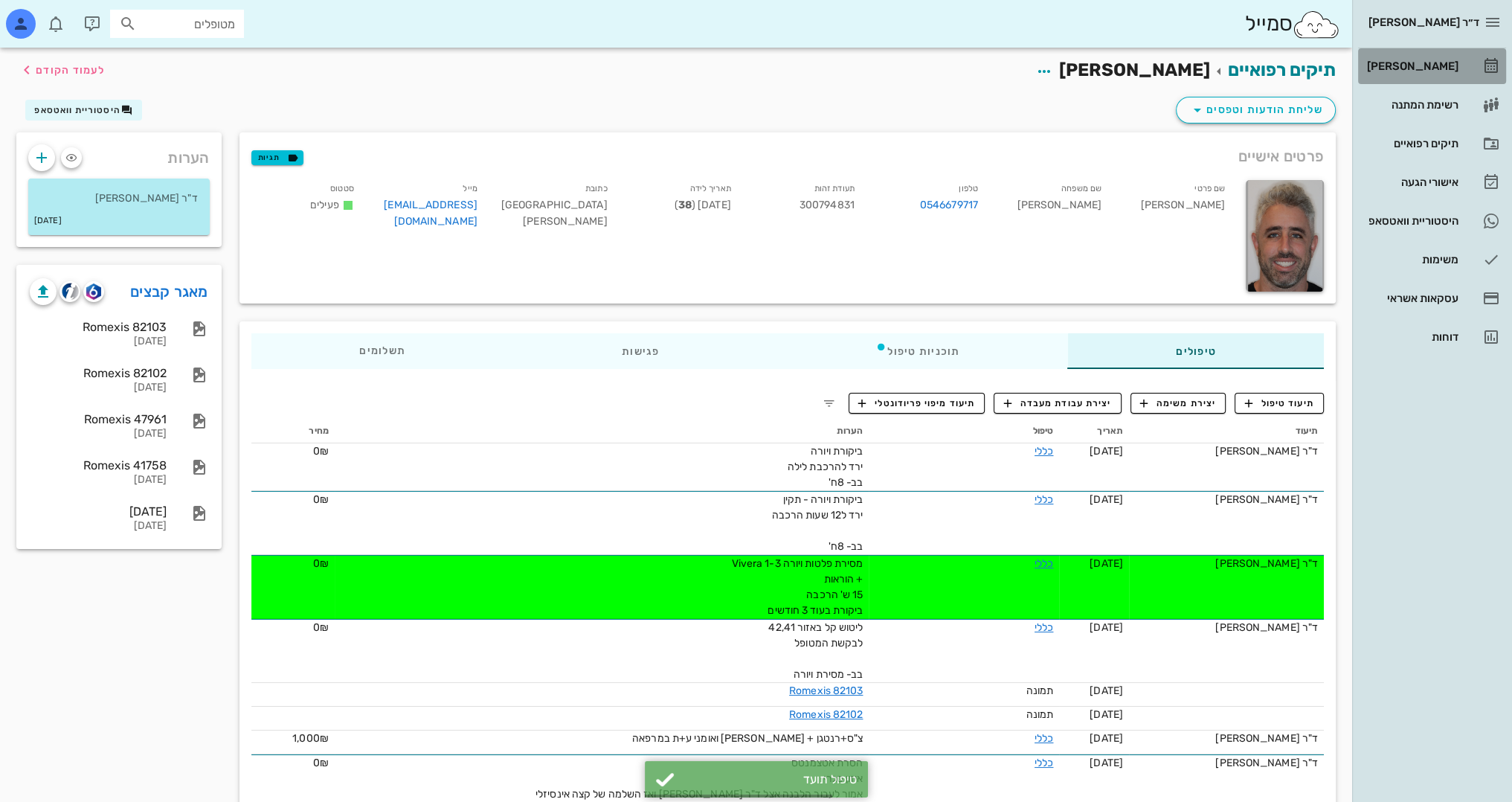
click at [1419, 63] on div "[PERSON_NAME]" at bounding box center [1411, 66] width 94 height 12
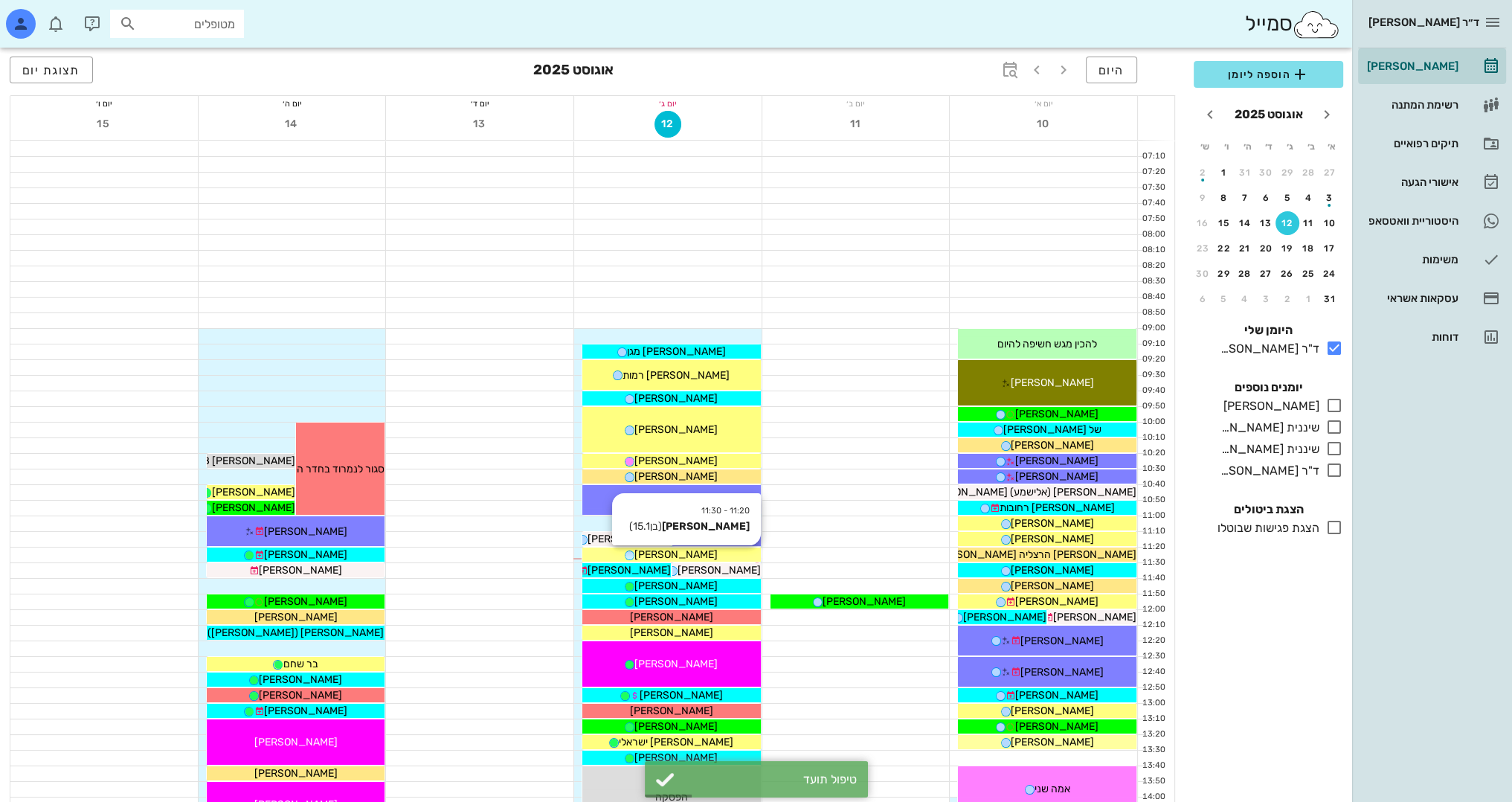
click at [687, 552] on span "[PERSON_NAME]" at bounding box center [676, 554] width 84 height 13
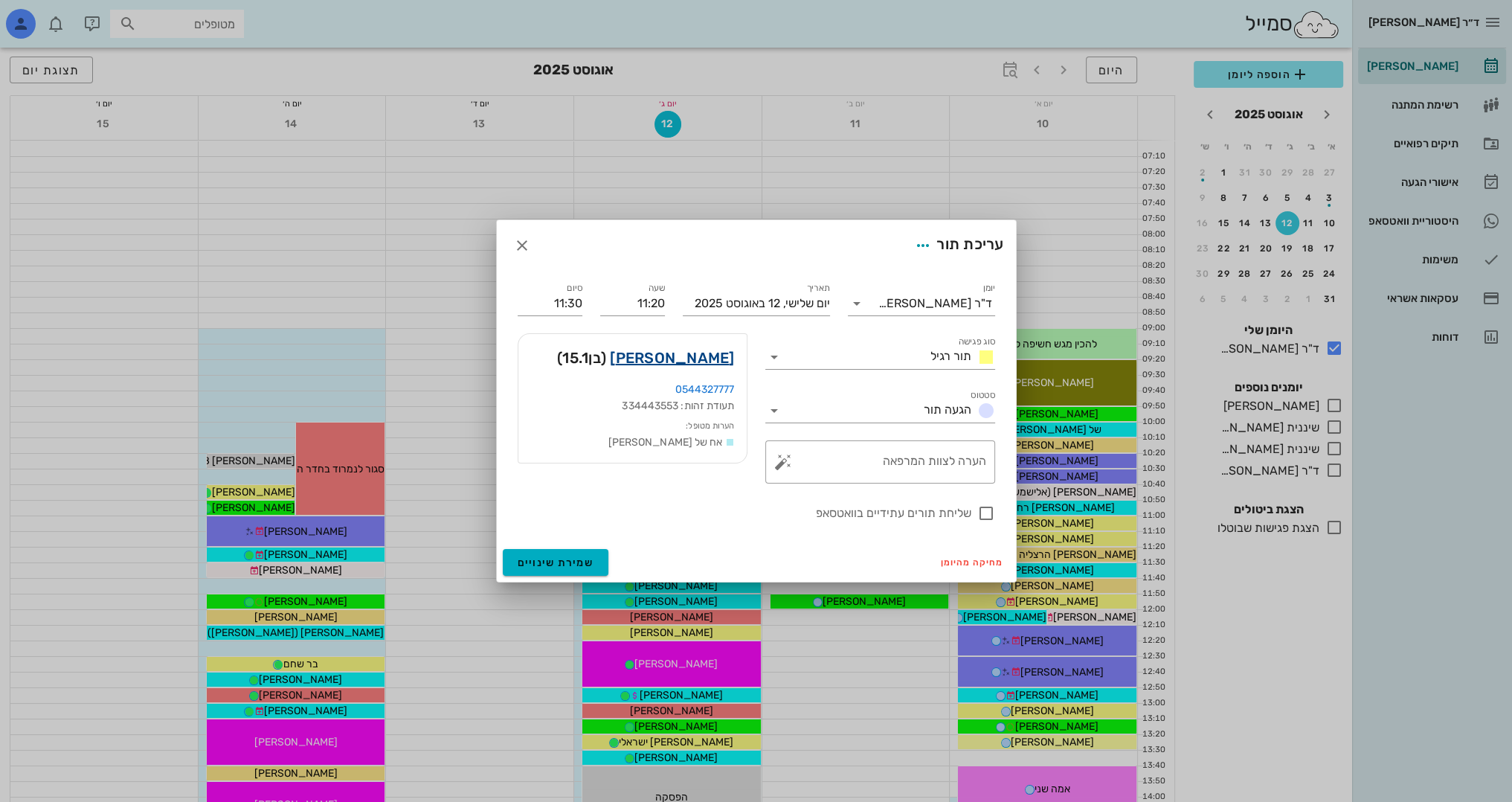
click at [701, 356] on link "[PERSON_NAME]" at bounding box center [671, 358] width 124 height 24
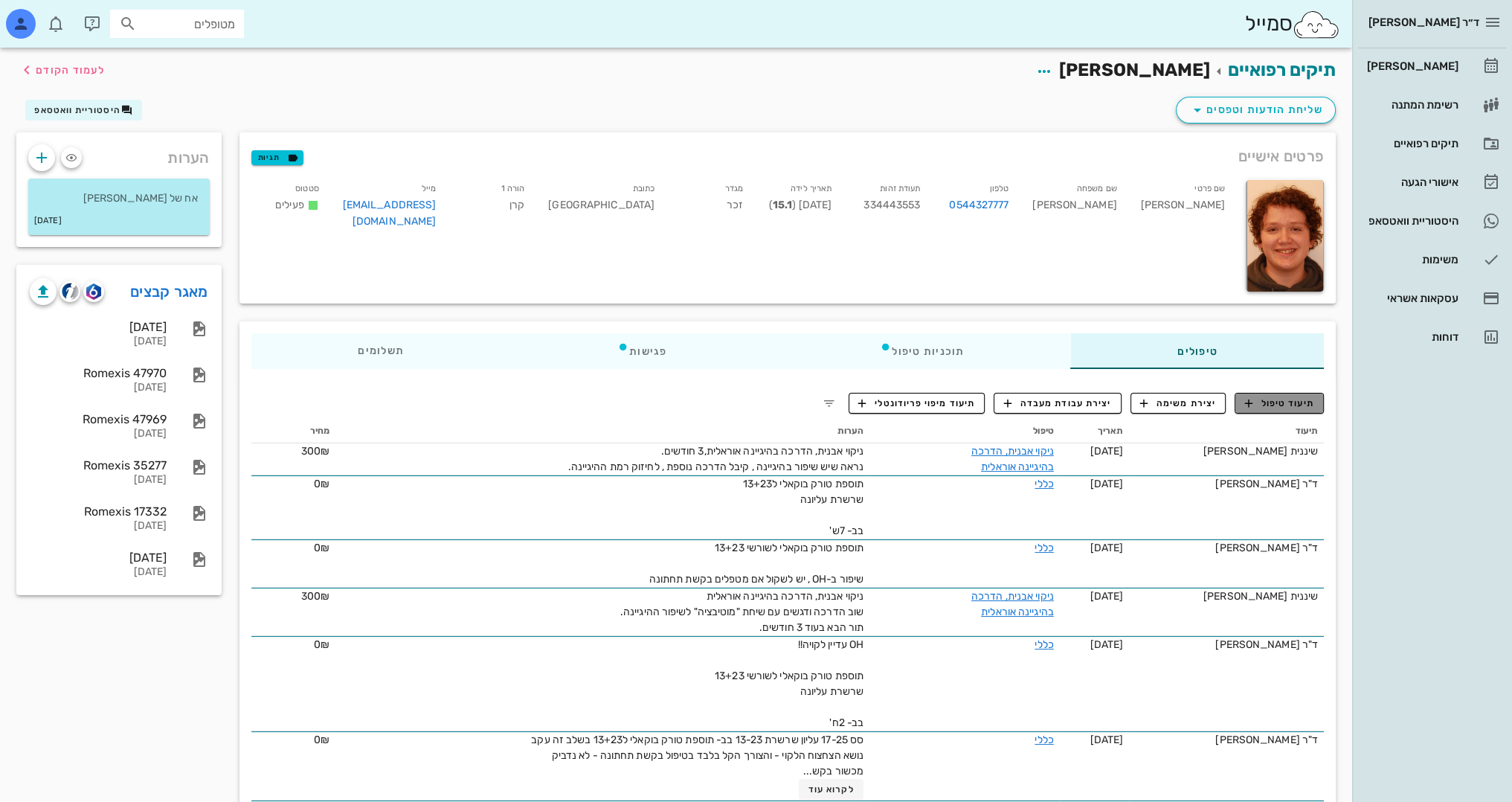
click at [1302, 406] on span "תיעוד טיפול" at bounding box center [1279, 403] width 69 height 13
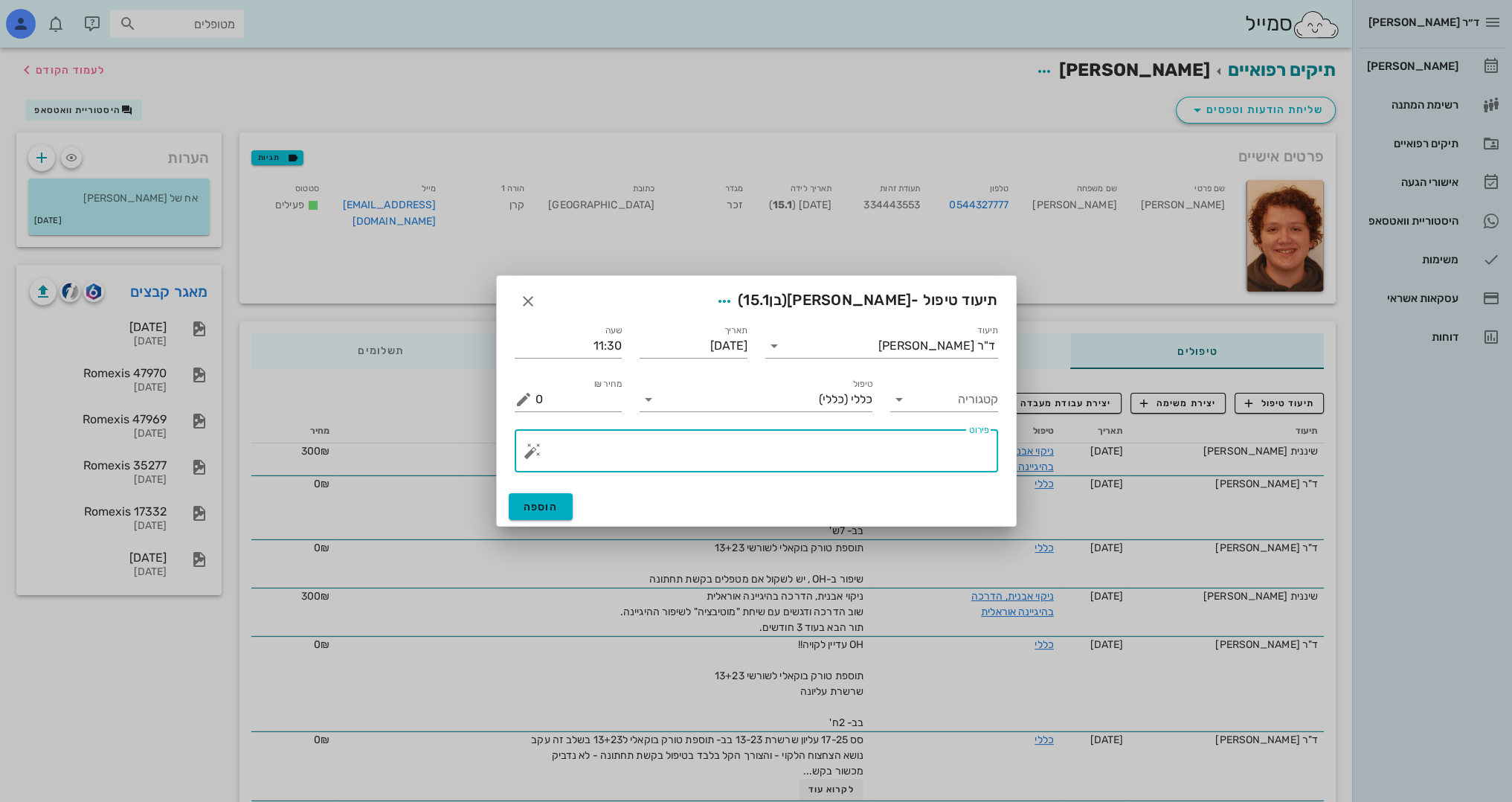
click at [904, 462] on textarea "פירוט" at bounding box center [762, 454] width 454 height 36
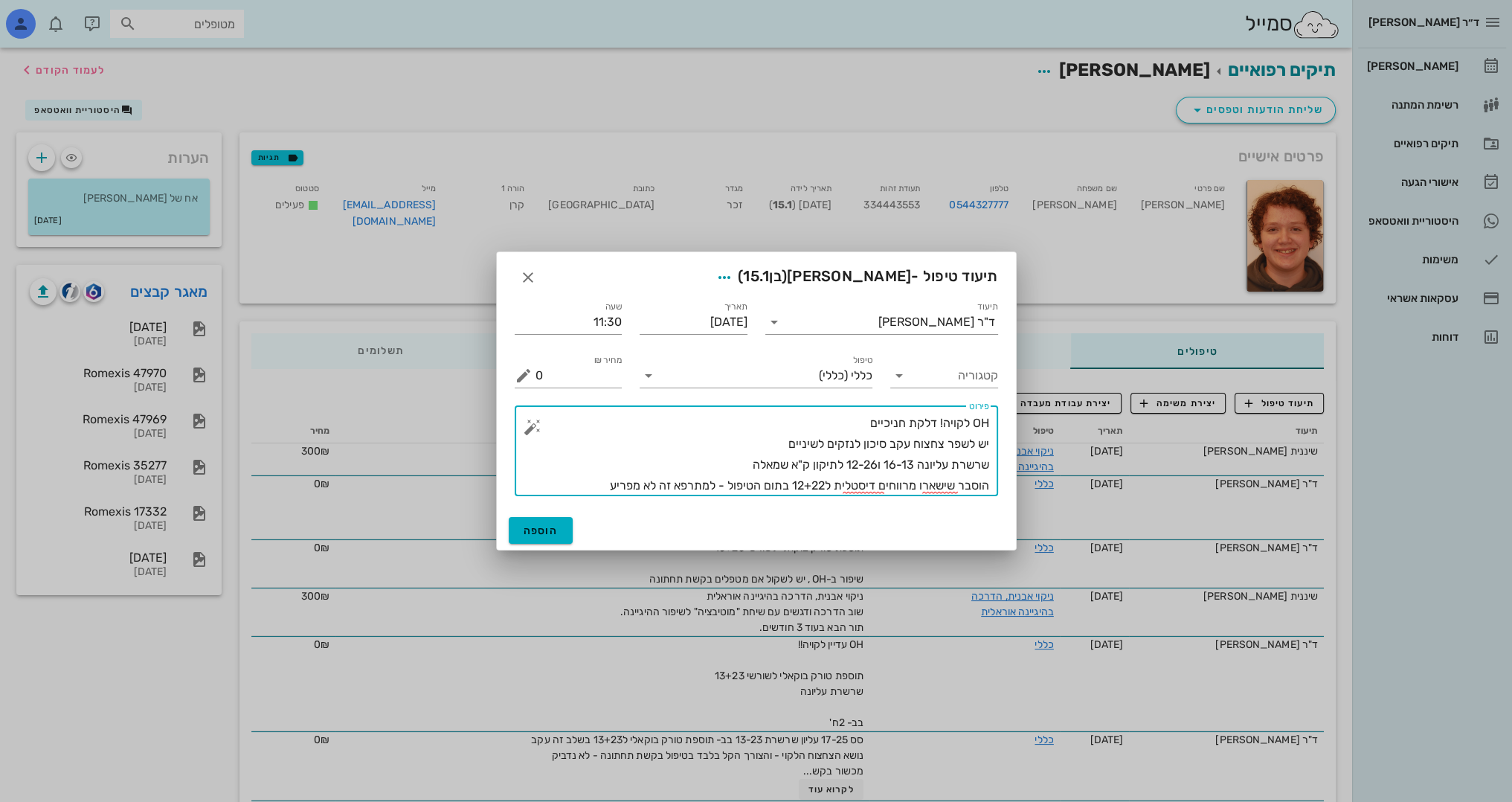
click at [737, 448] on textarea "OH לקויה! דלקת חניכיים יש לשפר צחצוח עקב סיכון לנזקים לשיניים שרשרת עליונה 16-1…" at bounding box center [762, 454] width 454 height 84
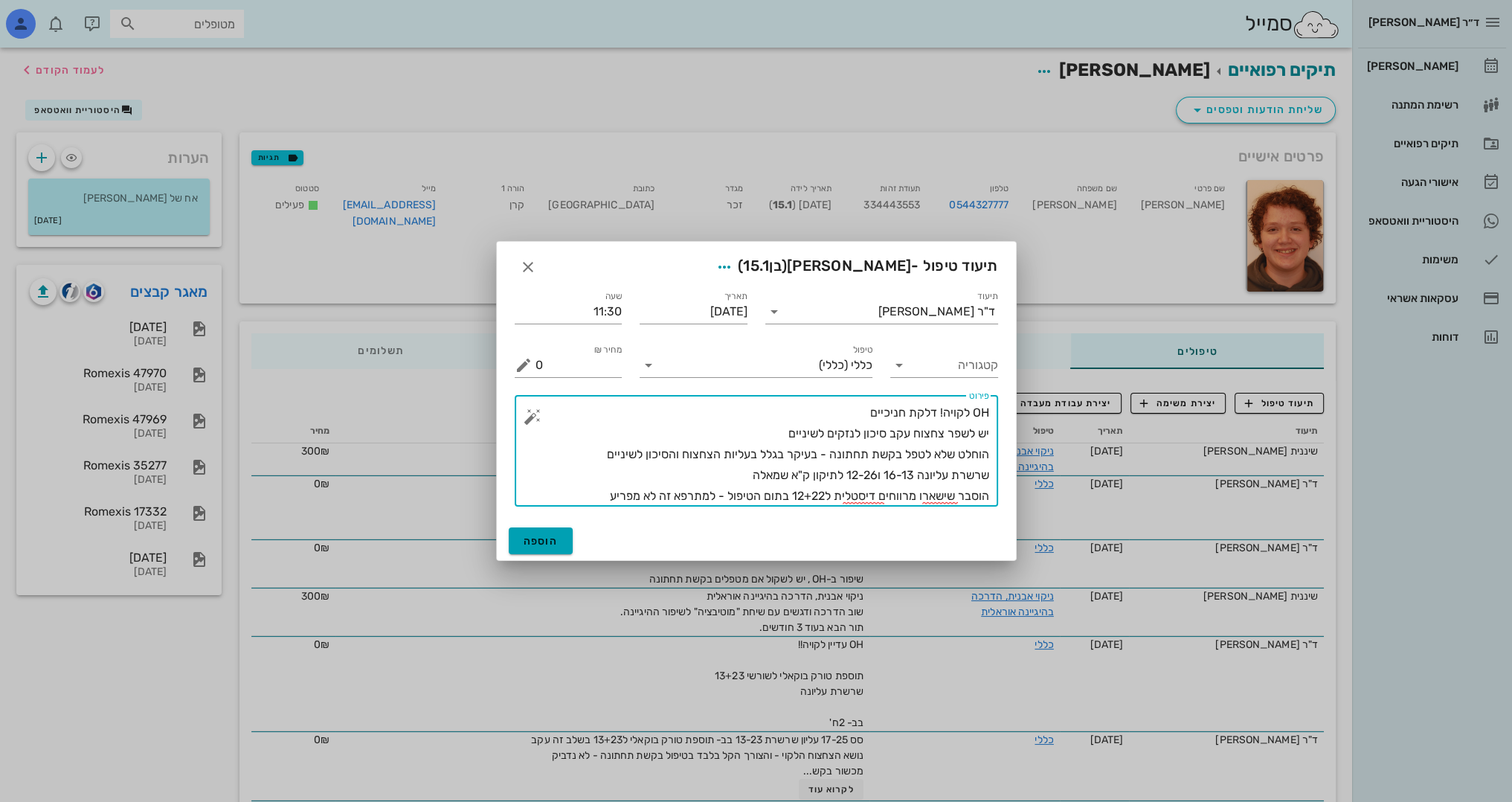
type textarea "OH לקויה! דלקת חניכיים יש לשפר צחצוח עקב סיכון לנזקים לשיניים הוחלט שלא לטפל בק…"
click at [557, 543] on span "הוספה" at bounding box center [541, 540] width 35 height 13
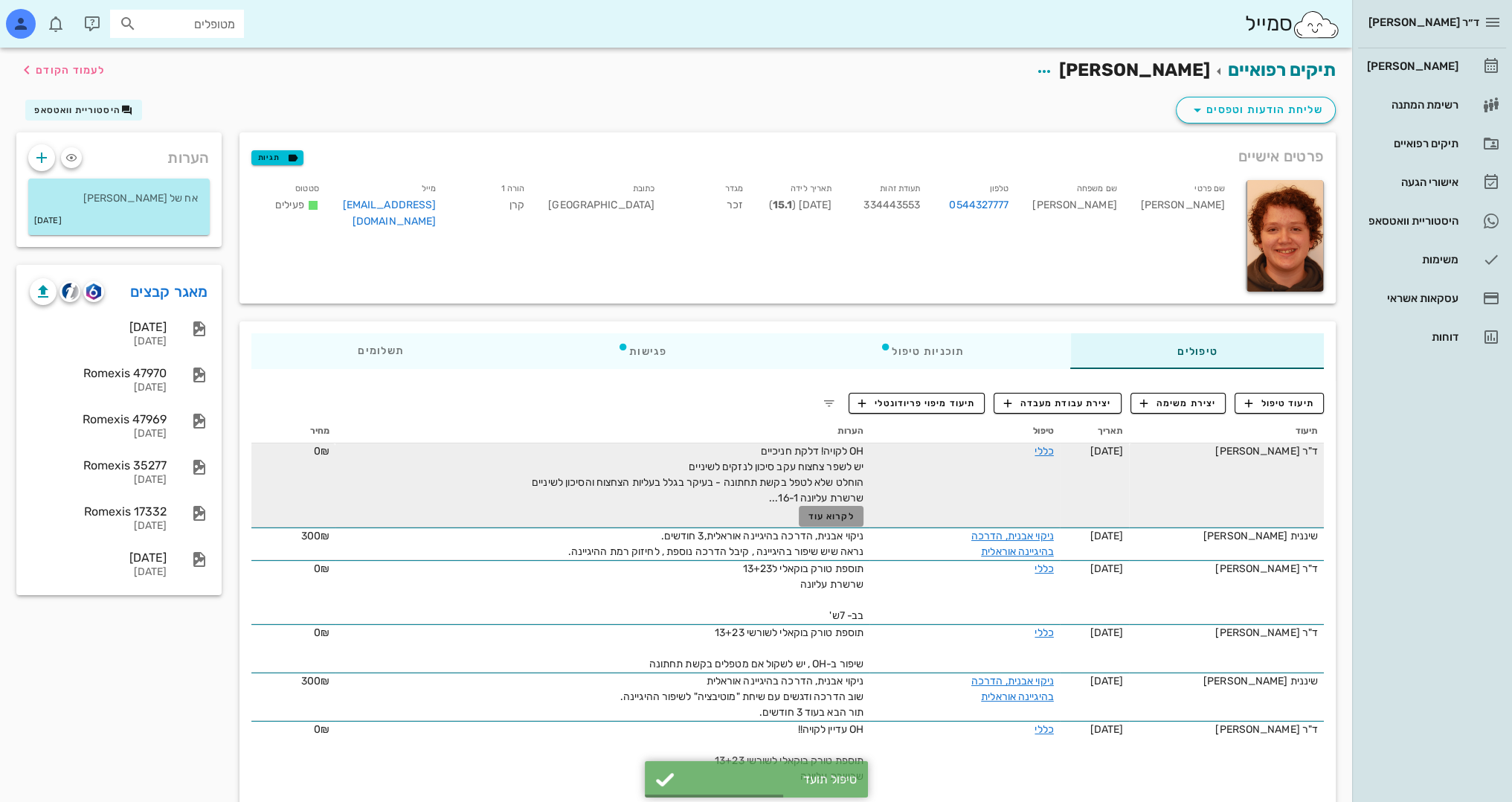
click at [845, 521] on span "לקרוא עוד" at bounding box center [831, 515] width 46 height 11
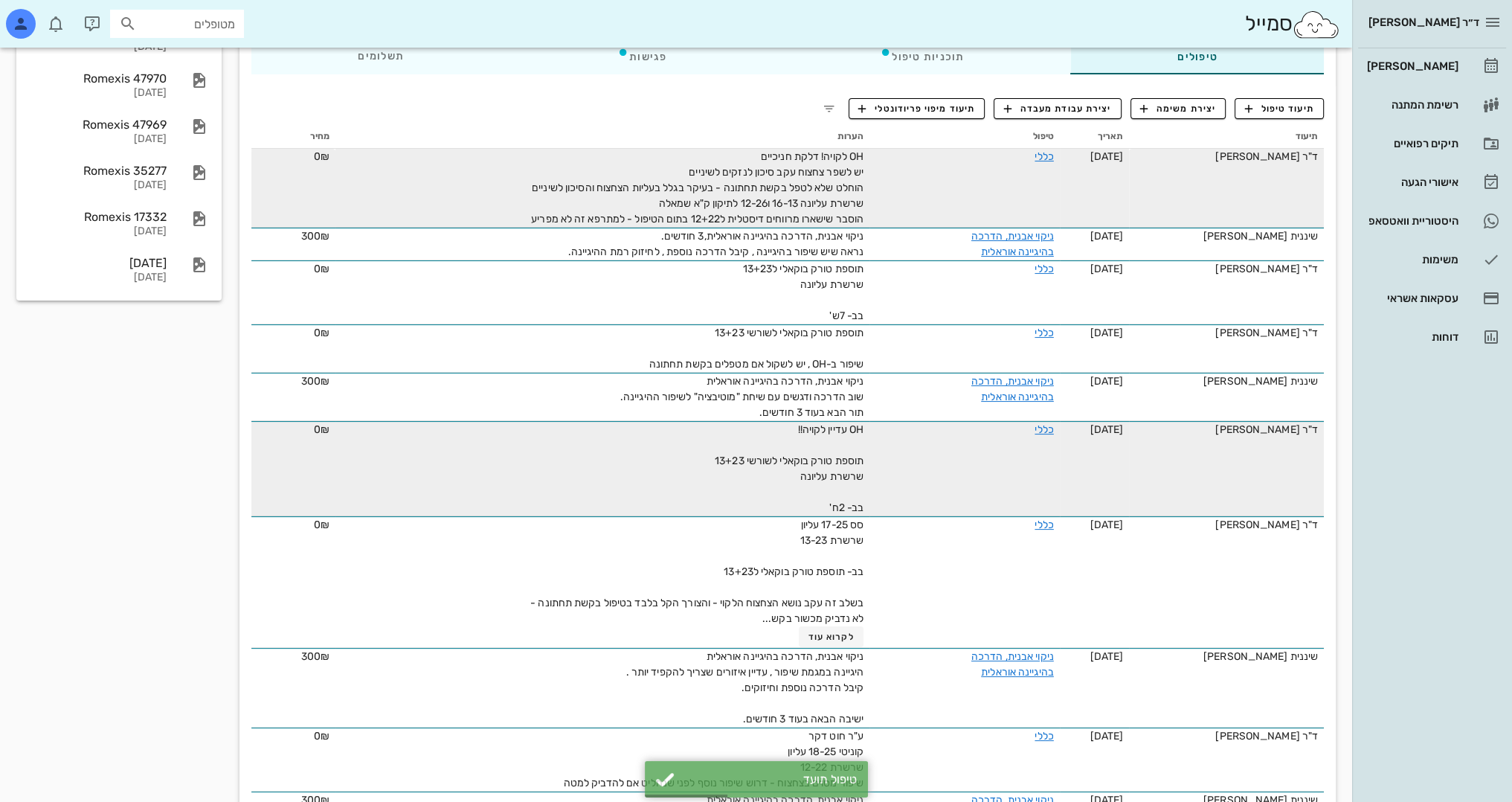
scroll to position [297, 0]
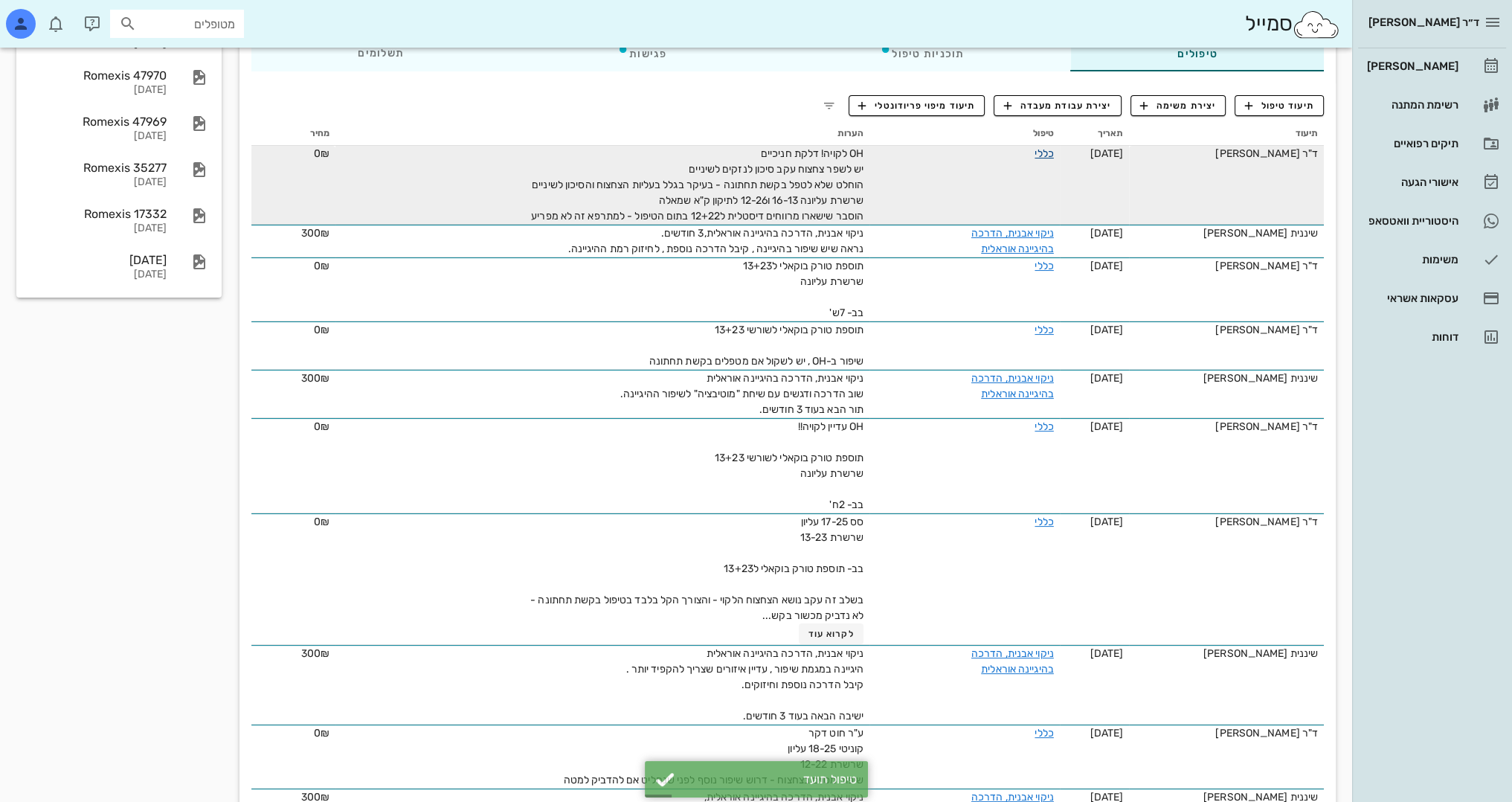
click at [1044, 159] on link "כללי" at bounding box center [1043, 153] width 18 height 13
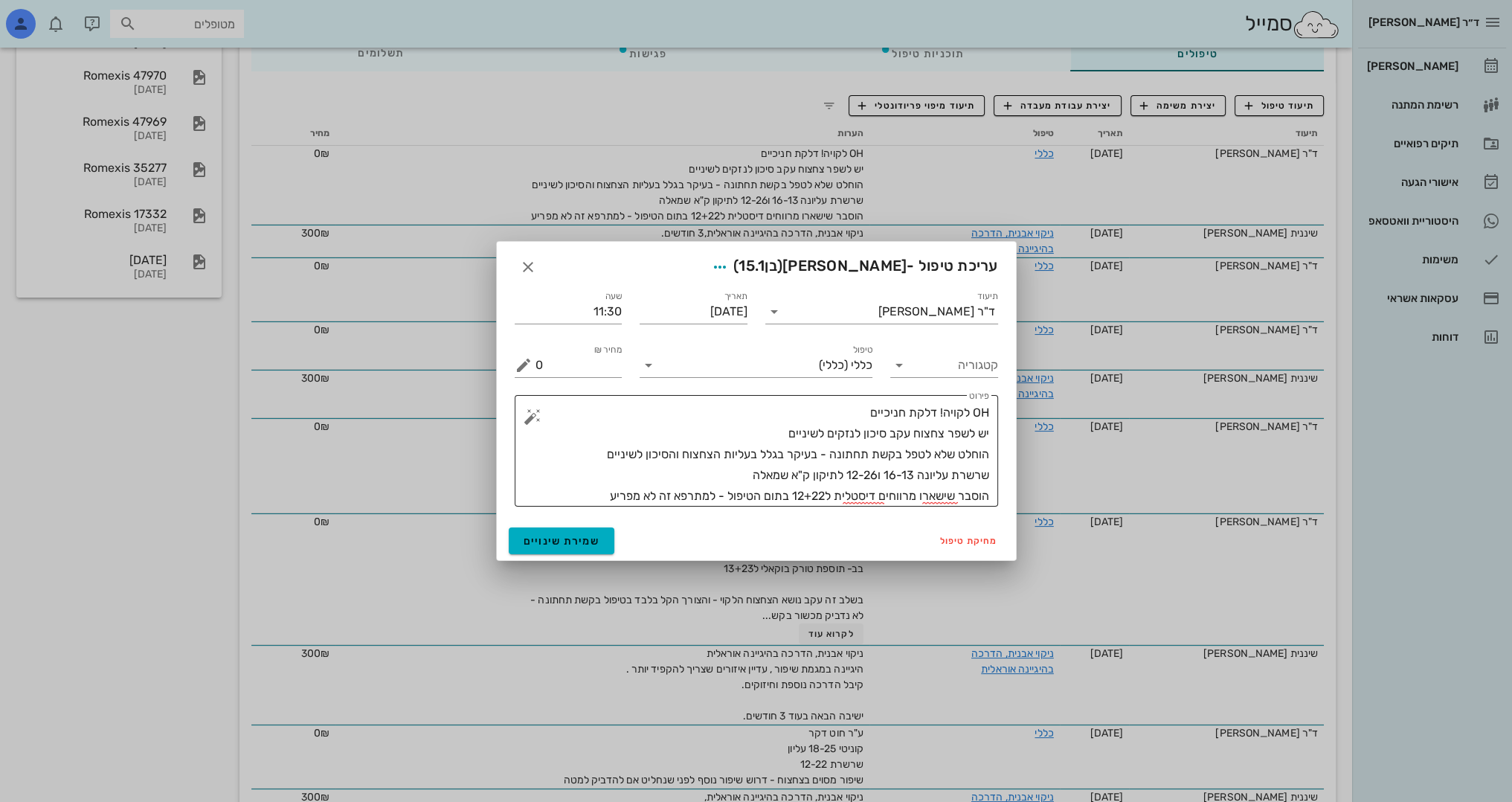
click at [600, 501] on textarea "OH לקויה! דלקת חניכיים יש לשפר צחצוח עקב סיכון לנזקים לשיניים הוחלט שלא לטפל בק…" at bounding box center [762, 454] width 454 height 104
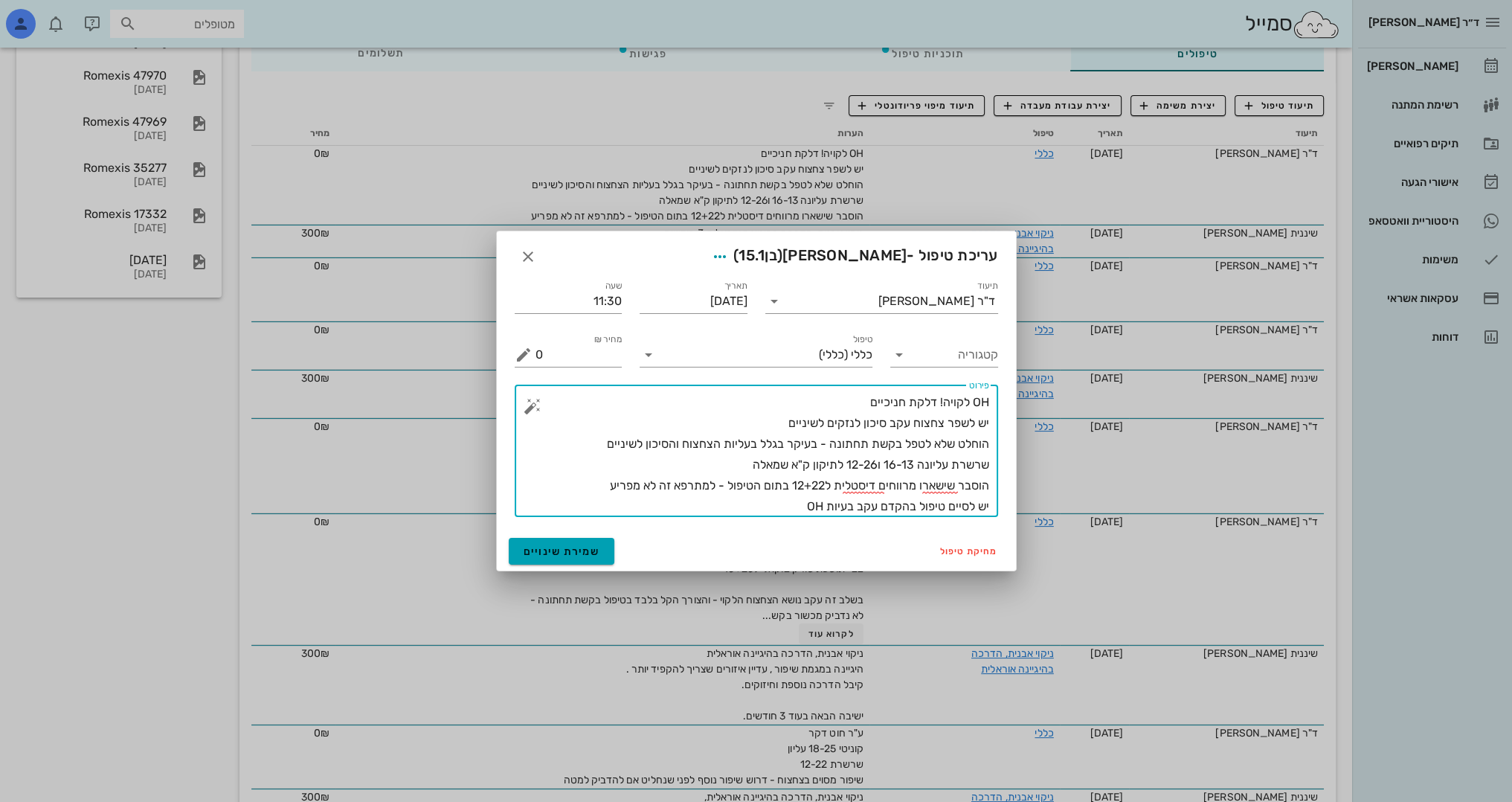
type textarea "OH לקויה! דלקת חניכיים יש לשפר צחצוח עקב סיכון לנזקים לשיניים הוחלט שלא לטפל בק…"
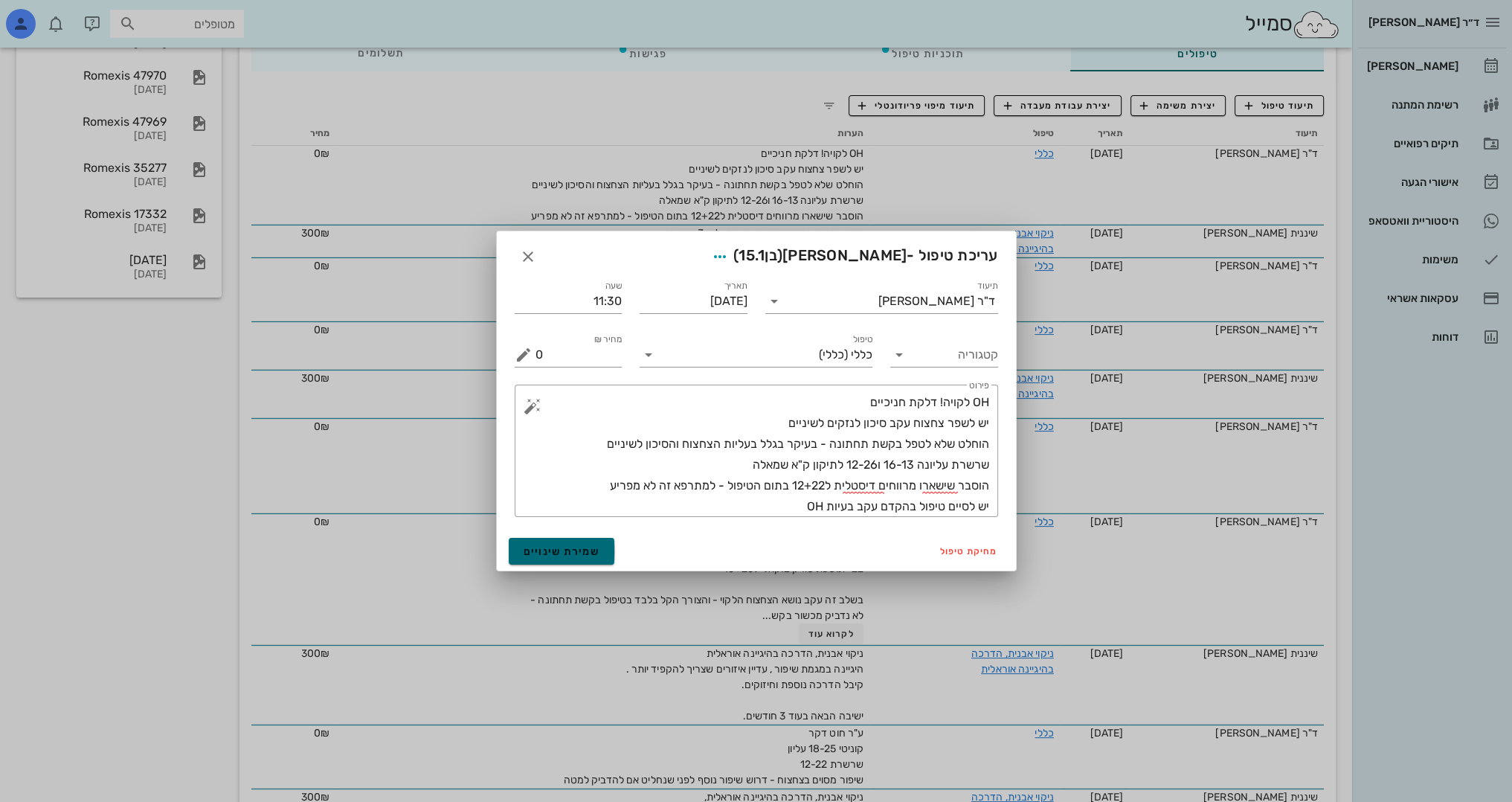
click at [568, 546] on span "שמירת שינויים" at bounding box center [562, 551] width 77 height 13
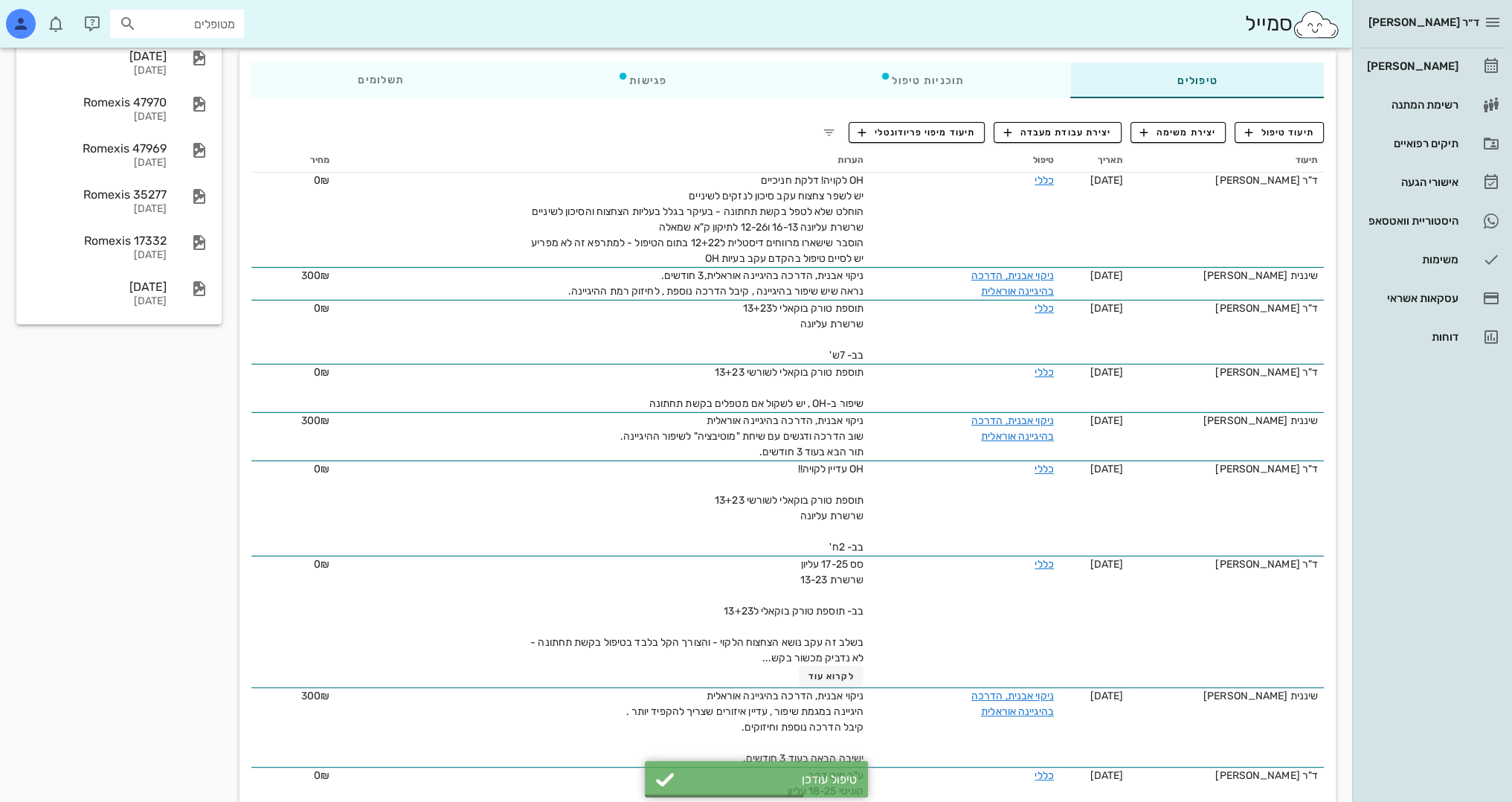
scroll to position [149, 0]
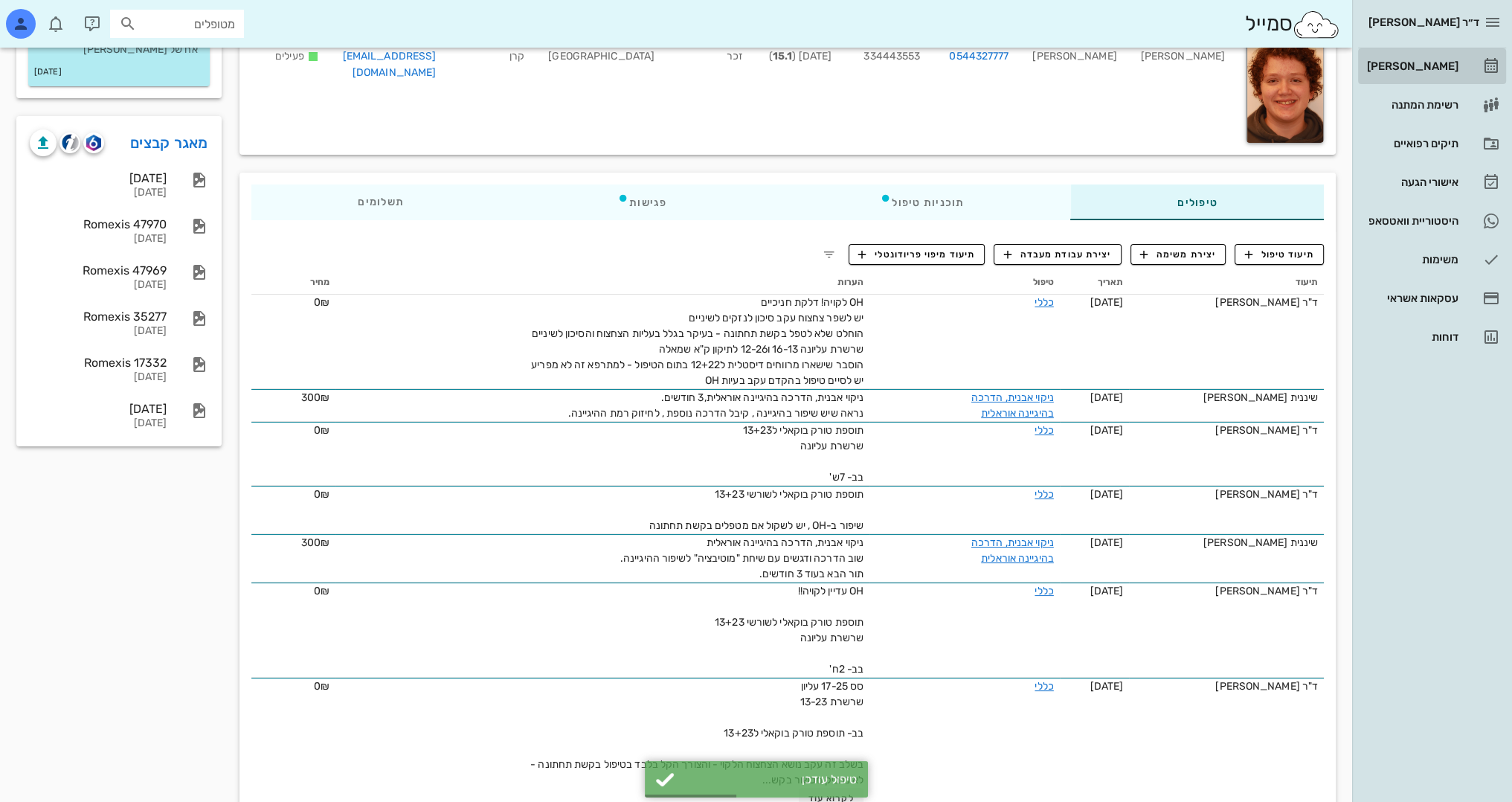
click at [1432, 61] on div "[PERSON_NAME]" at bounding box center [1411, 66] width 94 height 12
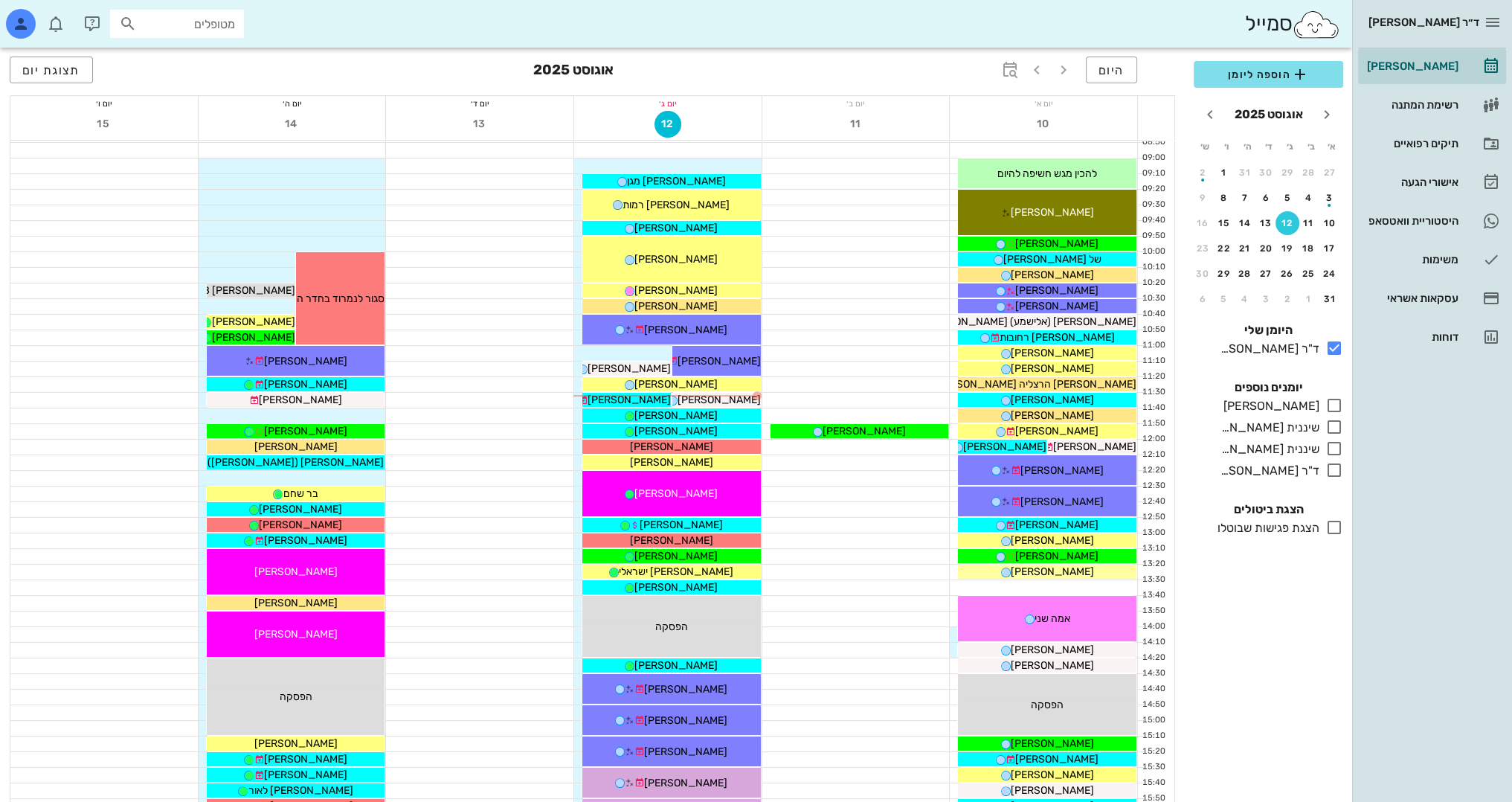
scroll to position [149, 0]
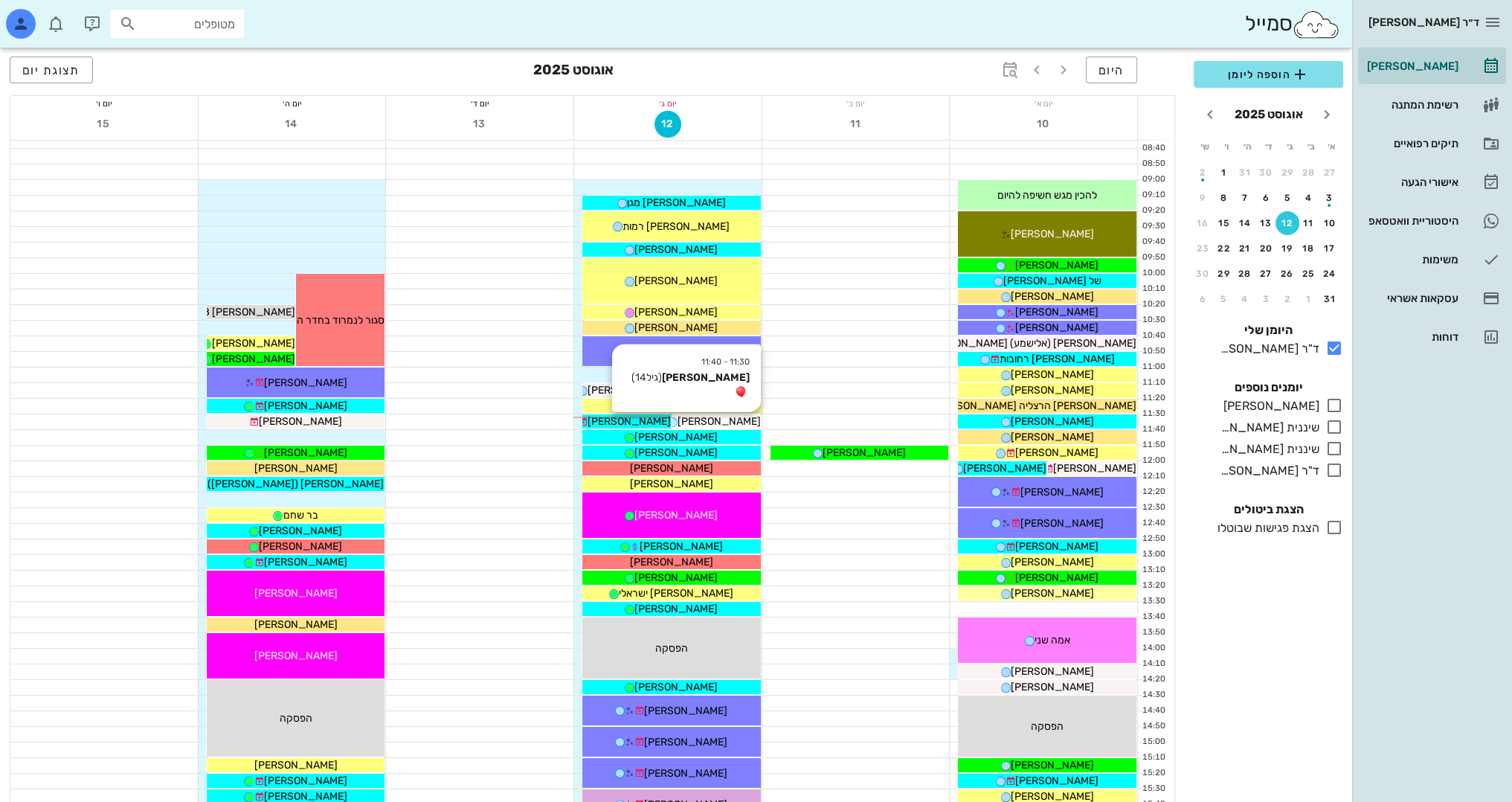
click at [724, 418] on span "[PERSON_NAME]" at bounding box center [719, 421] width 84 height 13
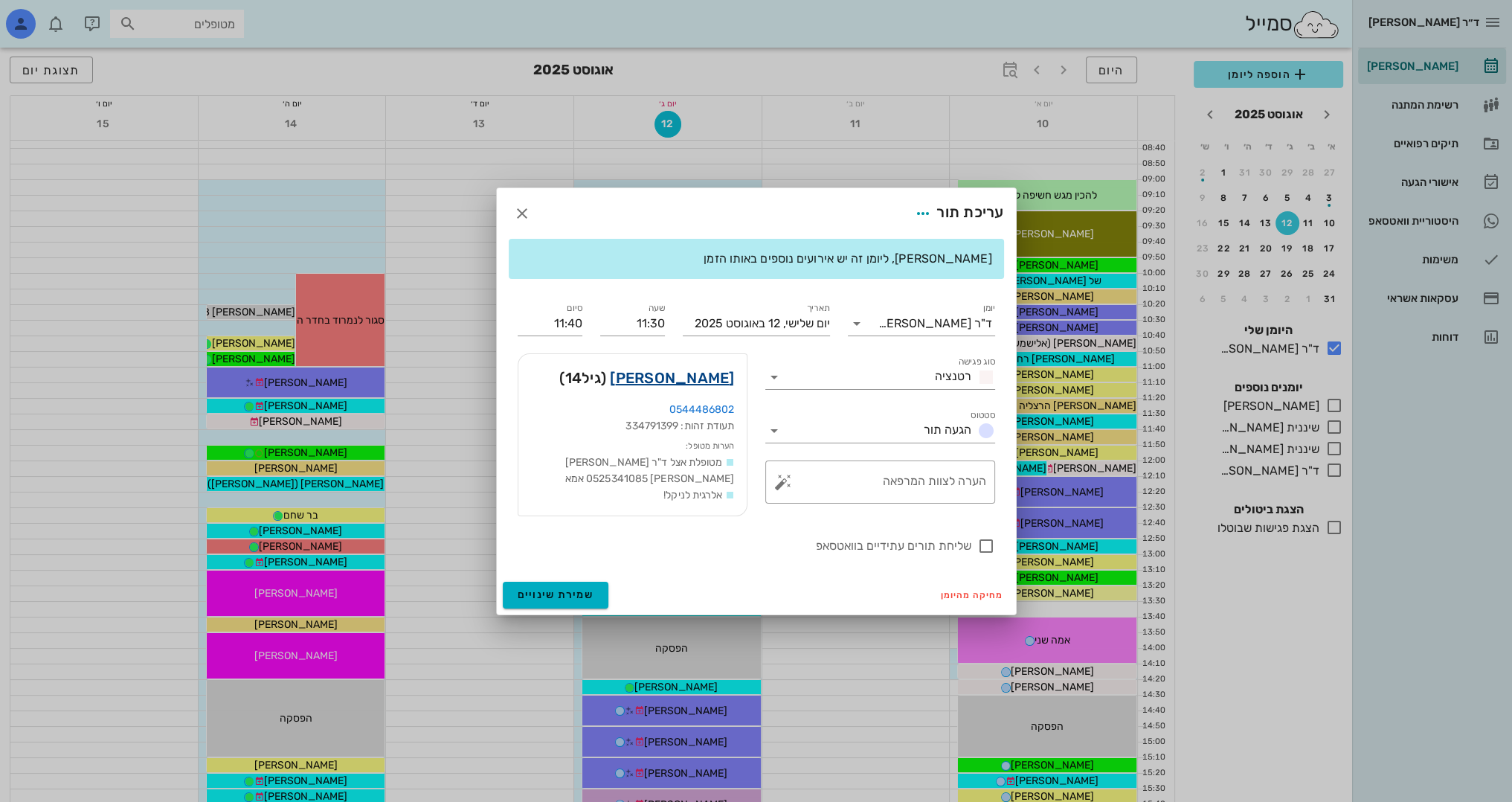
click at [714, 379] on link "[PERSON_NAME]" at bounding box center [671, 378] width 124 height 24
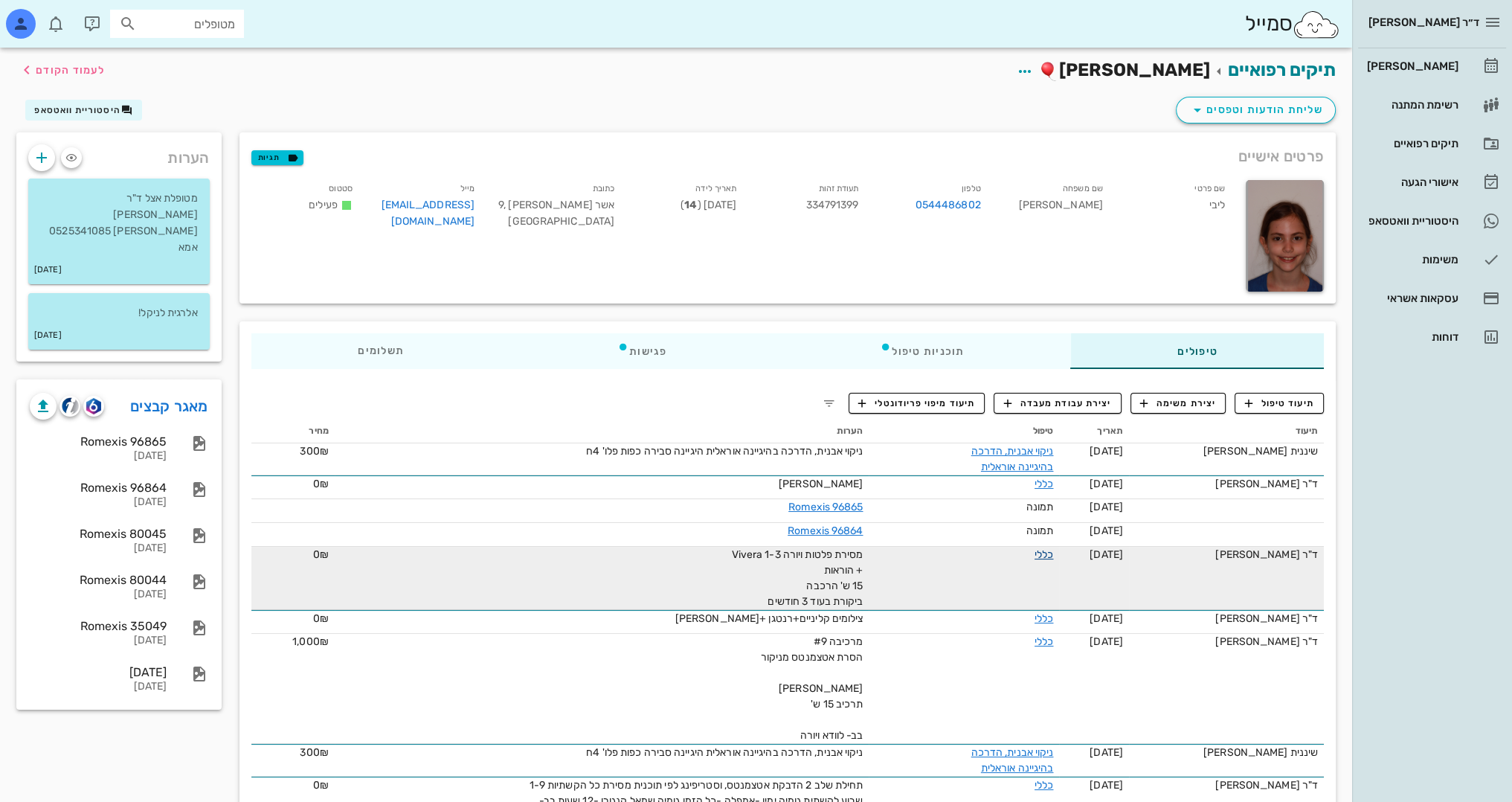
click at [1049, 554] on link "כללי" at bounding box center [1043, 554] width 18 height 13
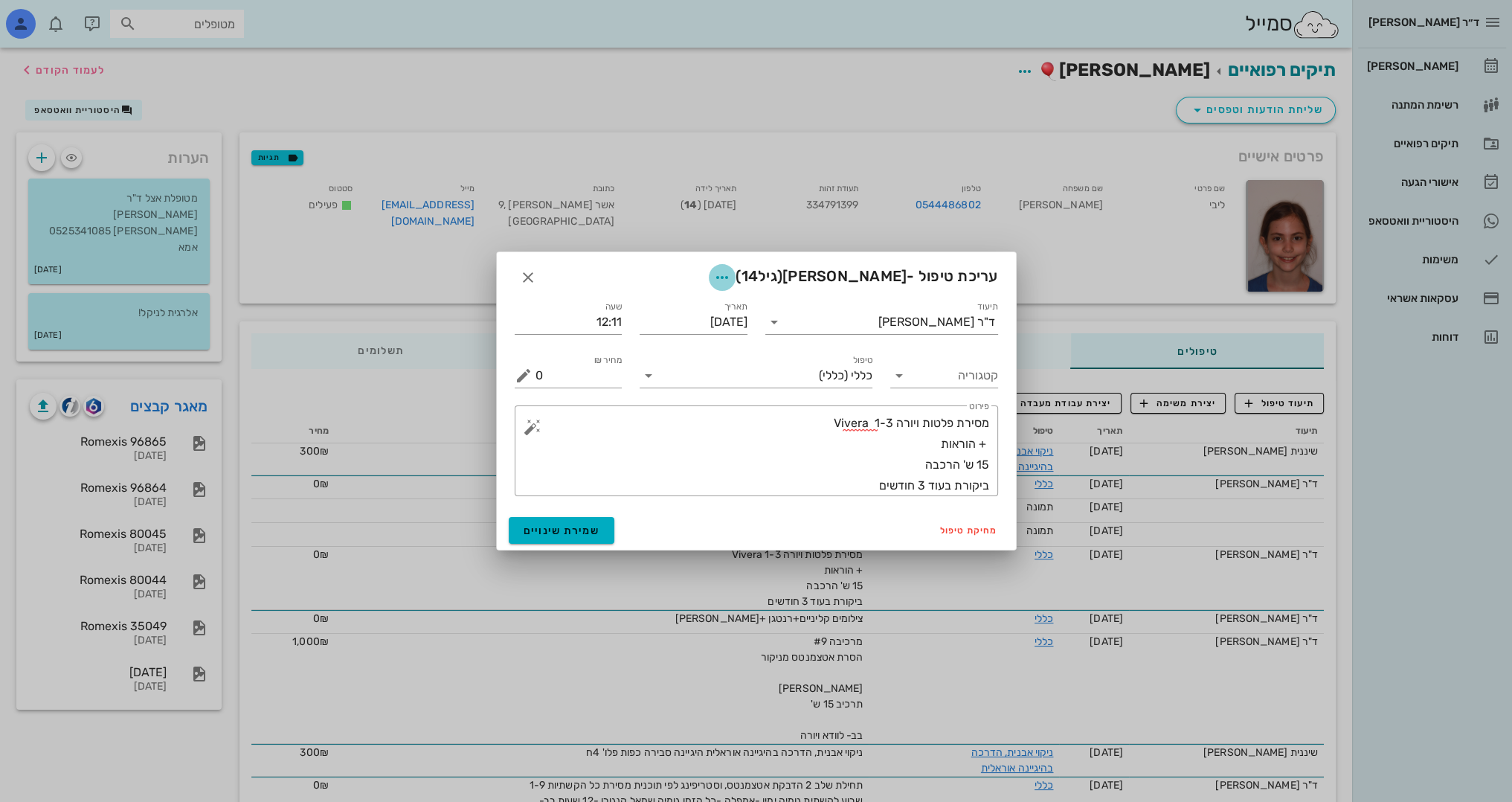
click at [731, 276] on icon "button" at bounding box center [722, 277] width 18 height 18
click at [754, 350] on div "צבע רשומה" at bounding box center [721, 351] width 100 height 14
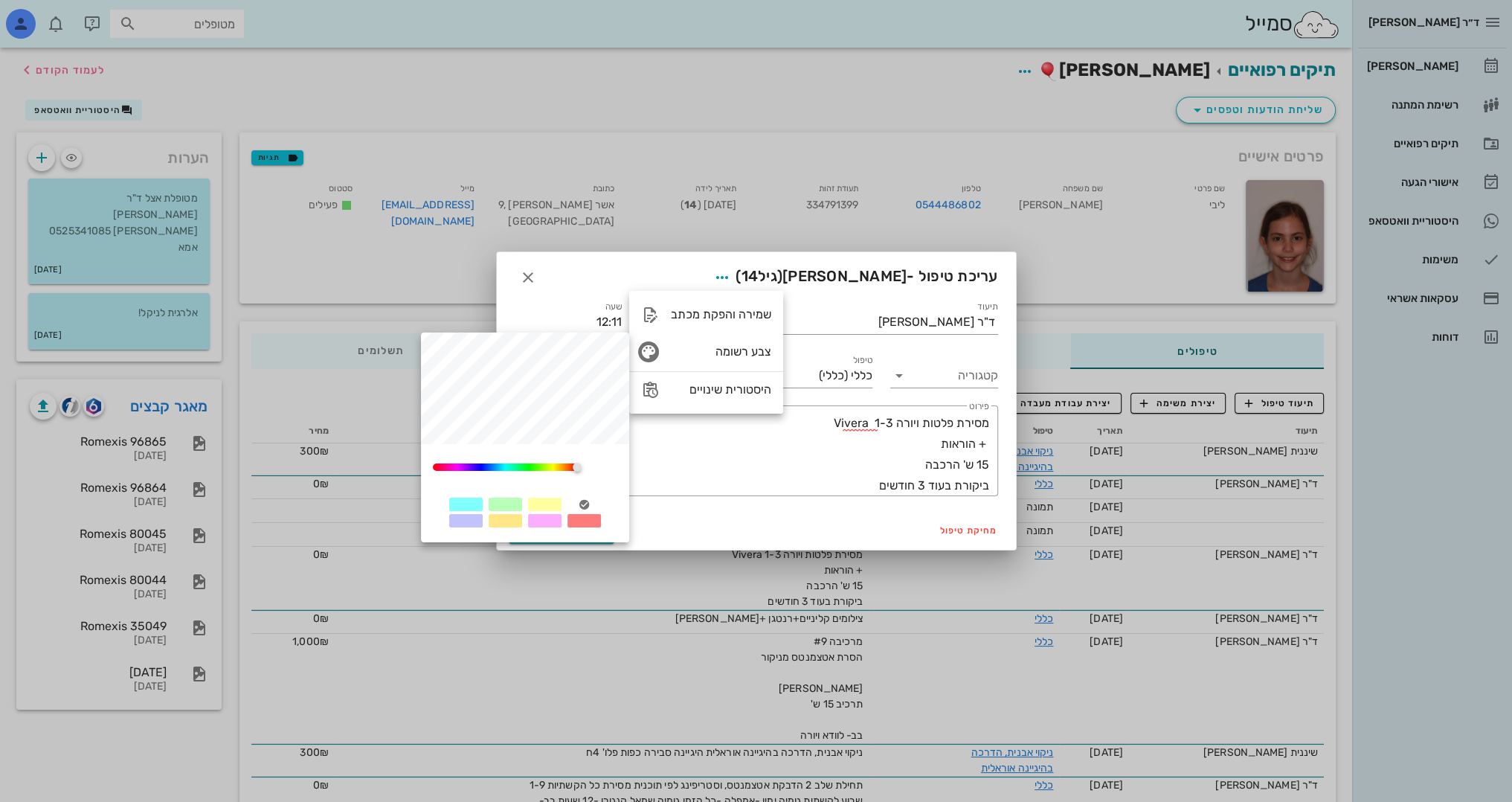
click at [506, 501] on div at bounding box center [505, 504] width 34 height 13
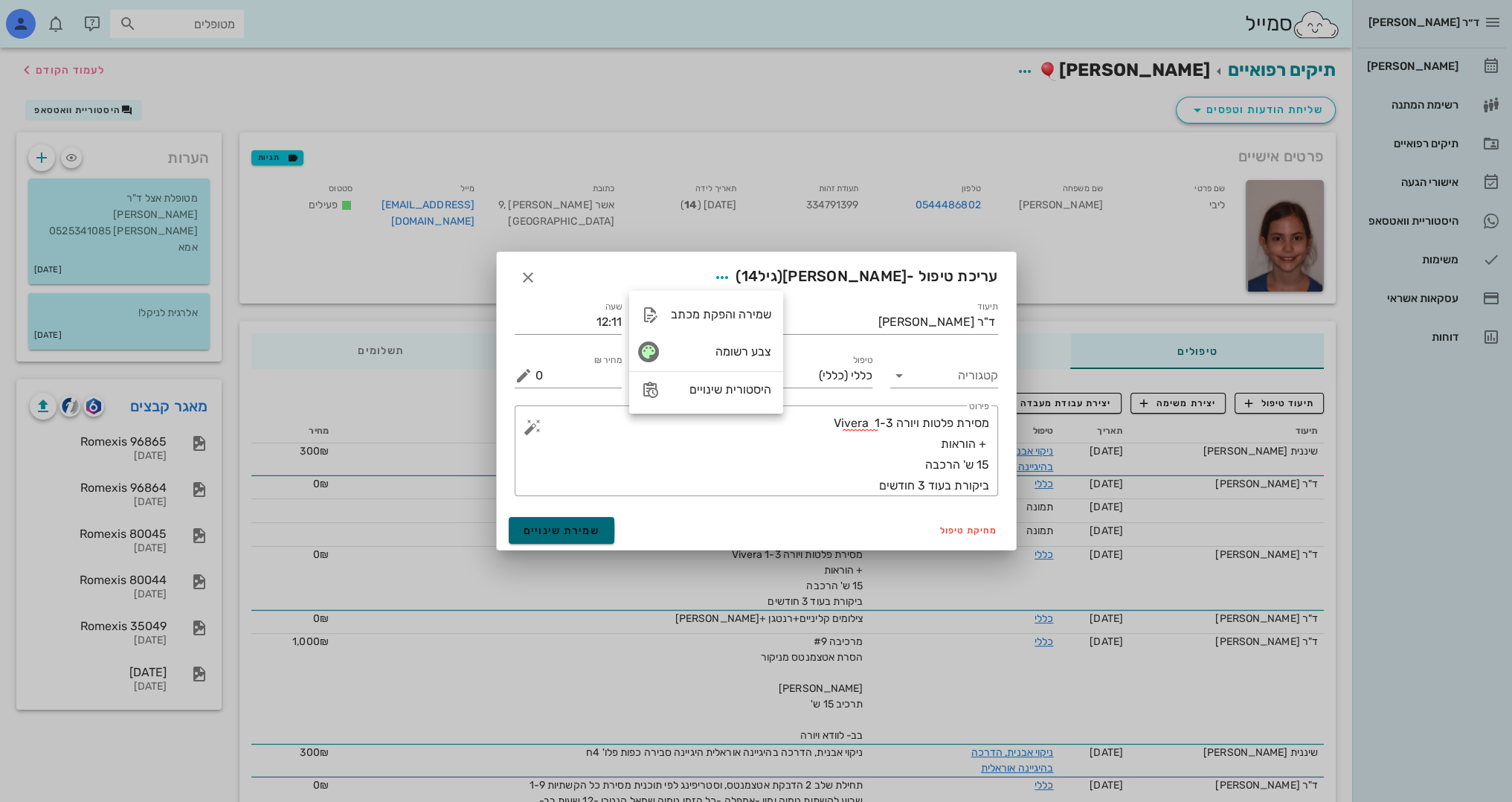
click at [543, 527] on span "שמירת שינויים" at bounding box center [562, 530] width 77 height 13
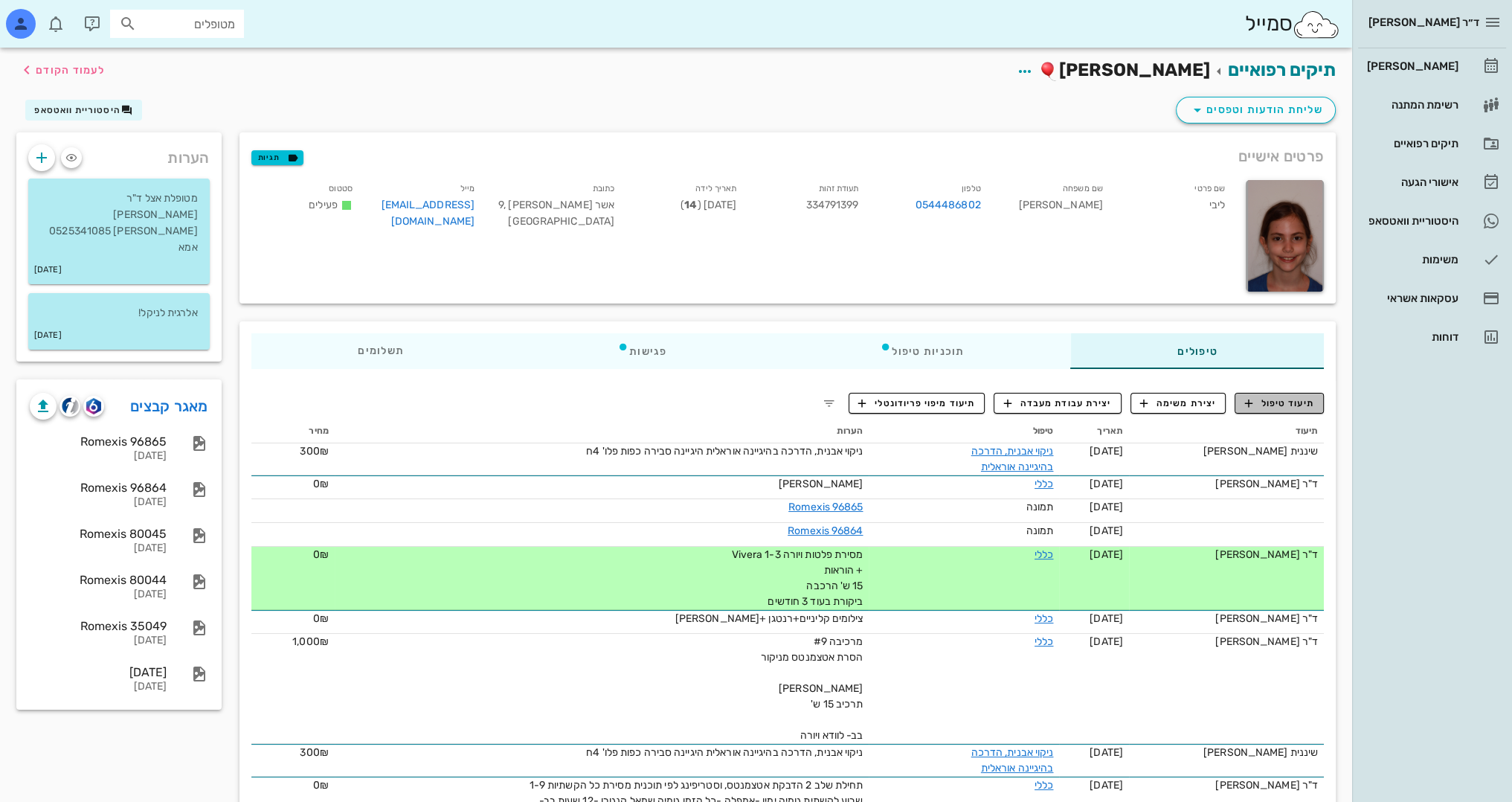
click at [1278, 406] on span "תיעוד טיפול" at bounding box center [1279, 403] width 69 height 13
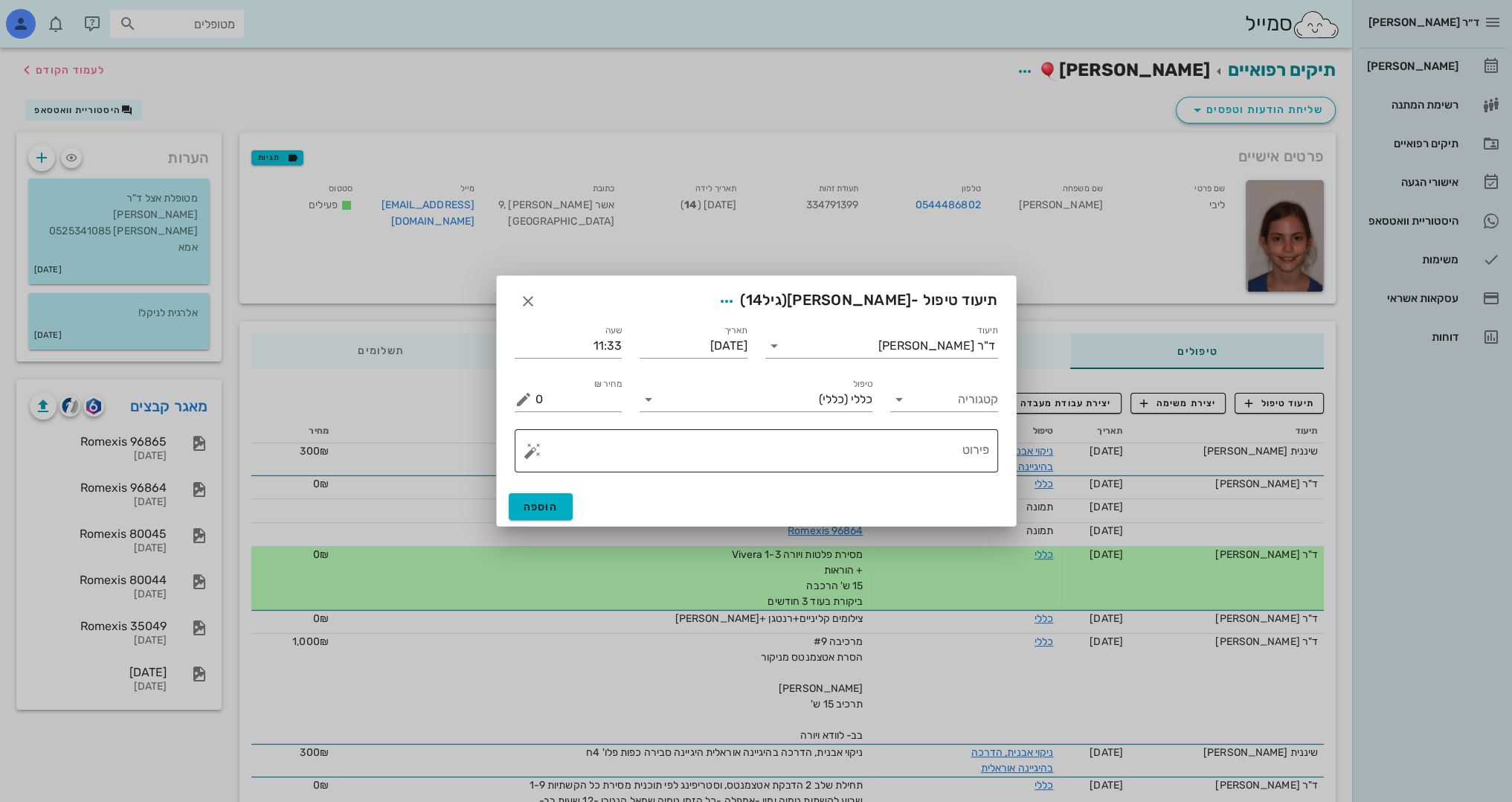
click at [886, 432] on div "פירוט" at bounding box center [762, 450] width 454 height 43
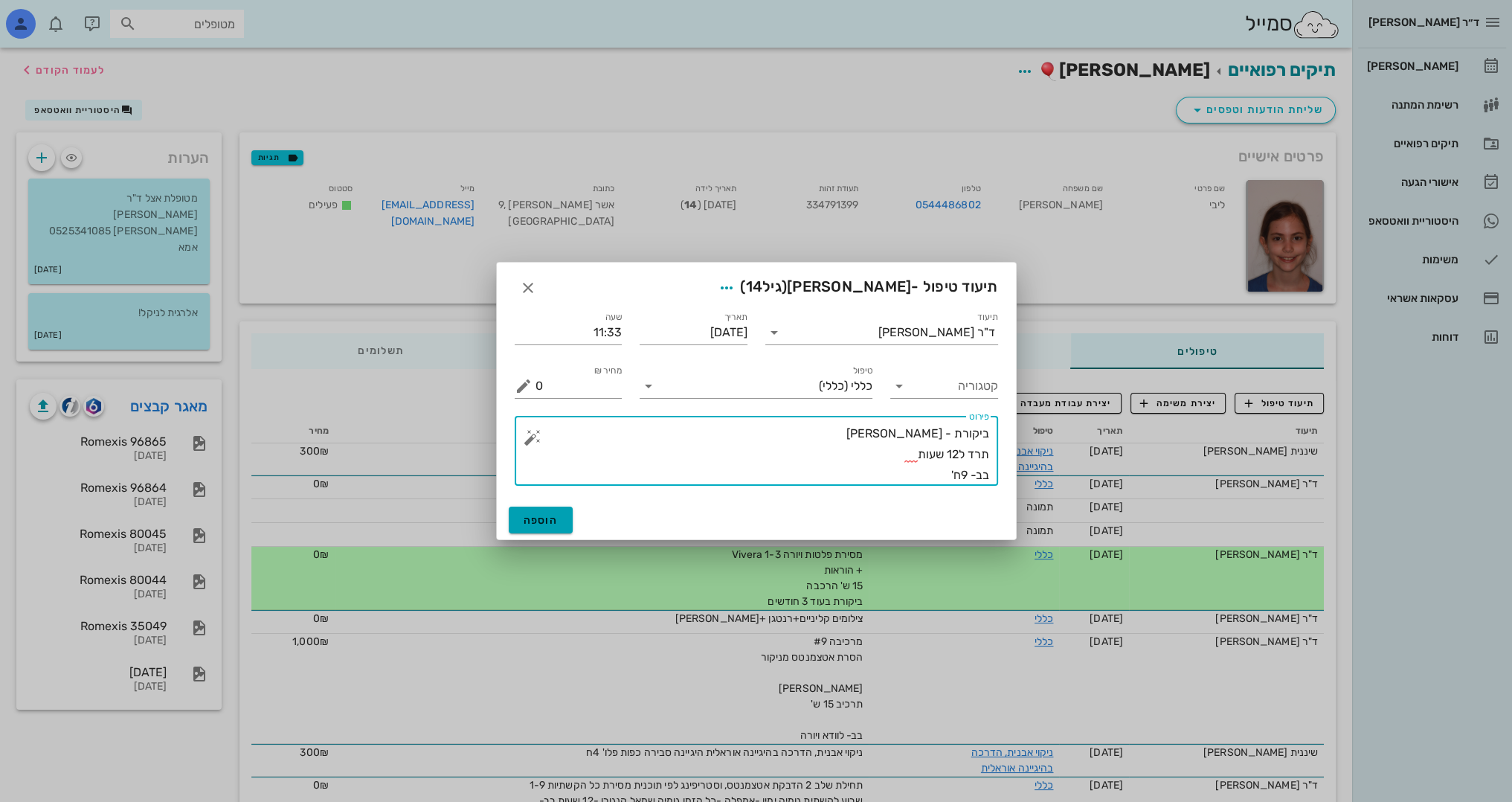
type textarea "ביקורת - [PERSON_NAME] תרד ל12 שעות בב- 9ח'"
click at [553, 516] on span "הוספה" at bounding box center [541, 520] width 35 height 13
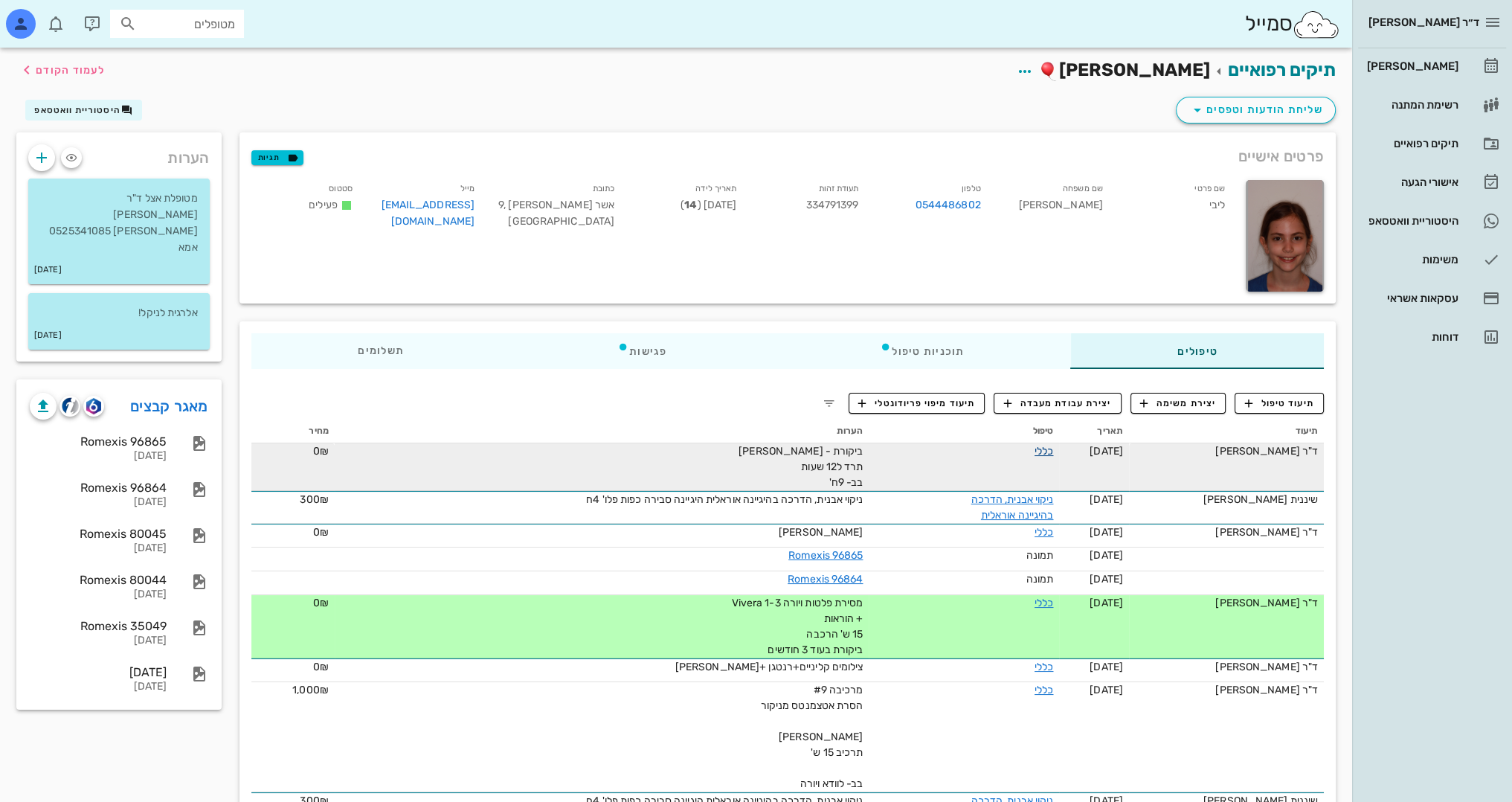
click at [1052, 450] on link "כללי" at bounding box center [1043, 451] width 18 height 13
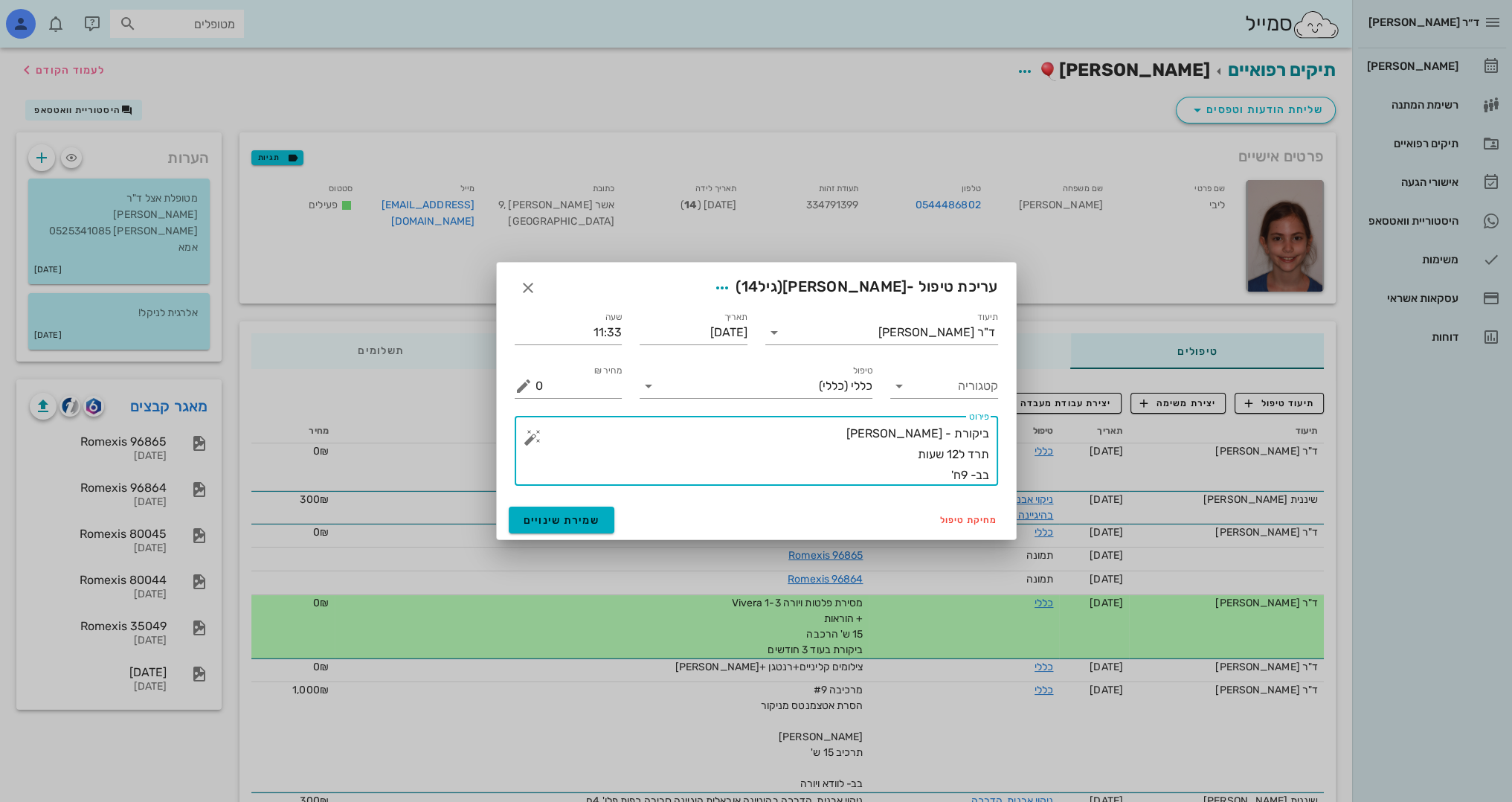
click at [954, 439] on textarea "ביקורת - [PERSON_NAME] תרד ל12 שעות בב- 9ח'" at bounding box center [762, 454] width 454 height 63
type textarea "ביקורת ויורה - תקין תרד ל12 שעות בב- 9ח'"
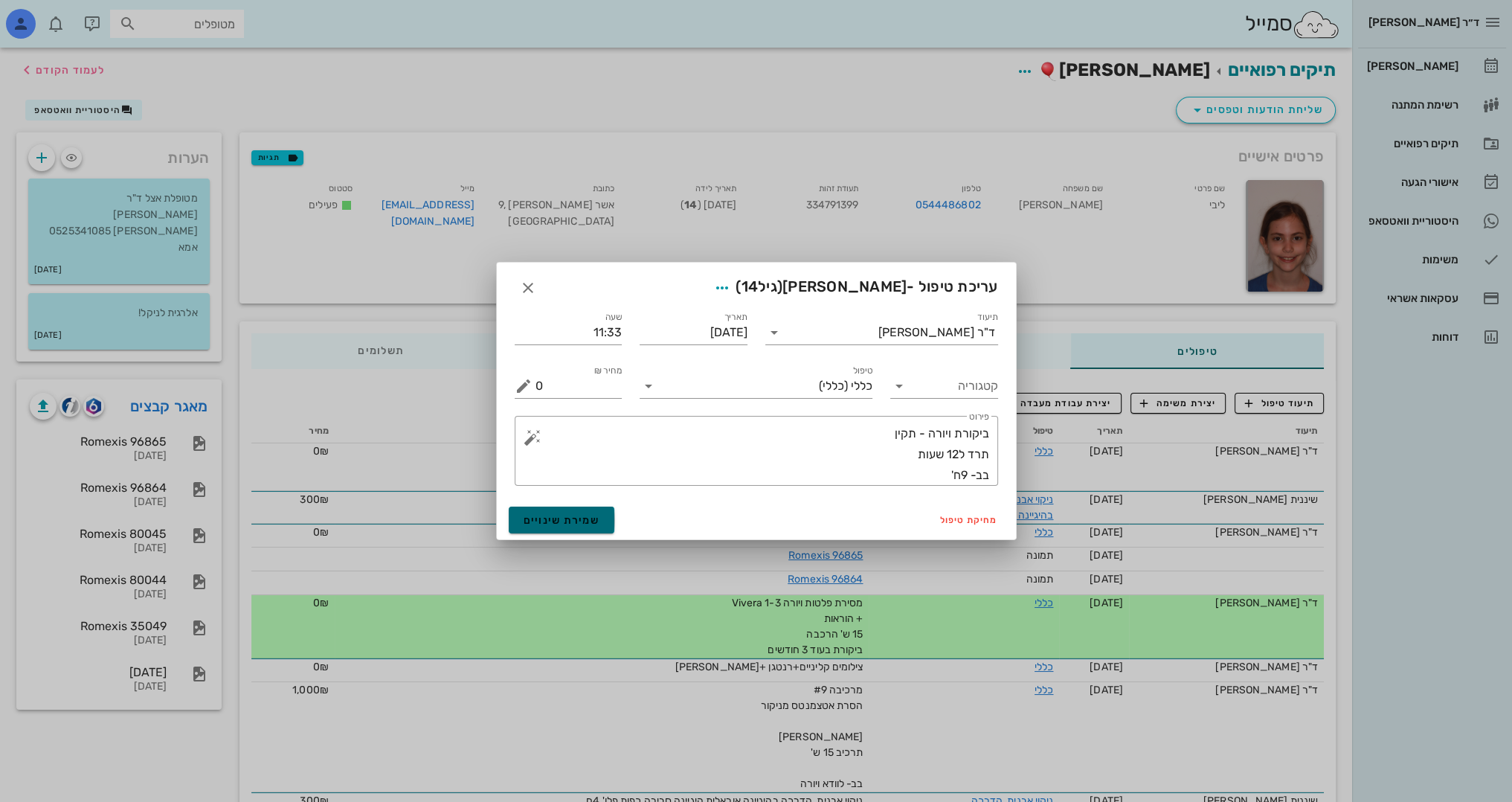
click at [582, 519] on span "שמירת שינויים" at bounding box center [562, 520] width 77 height 13
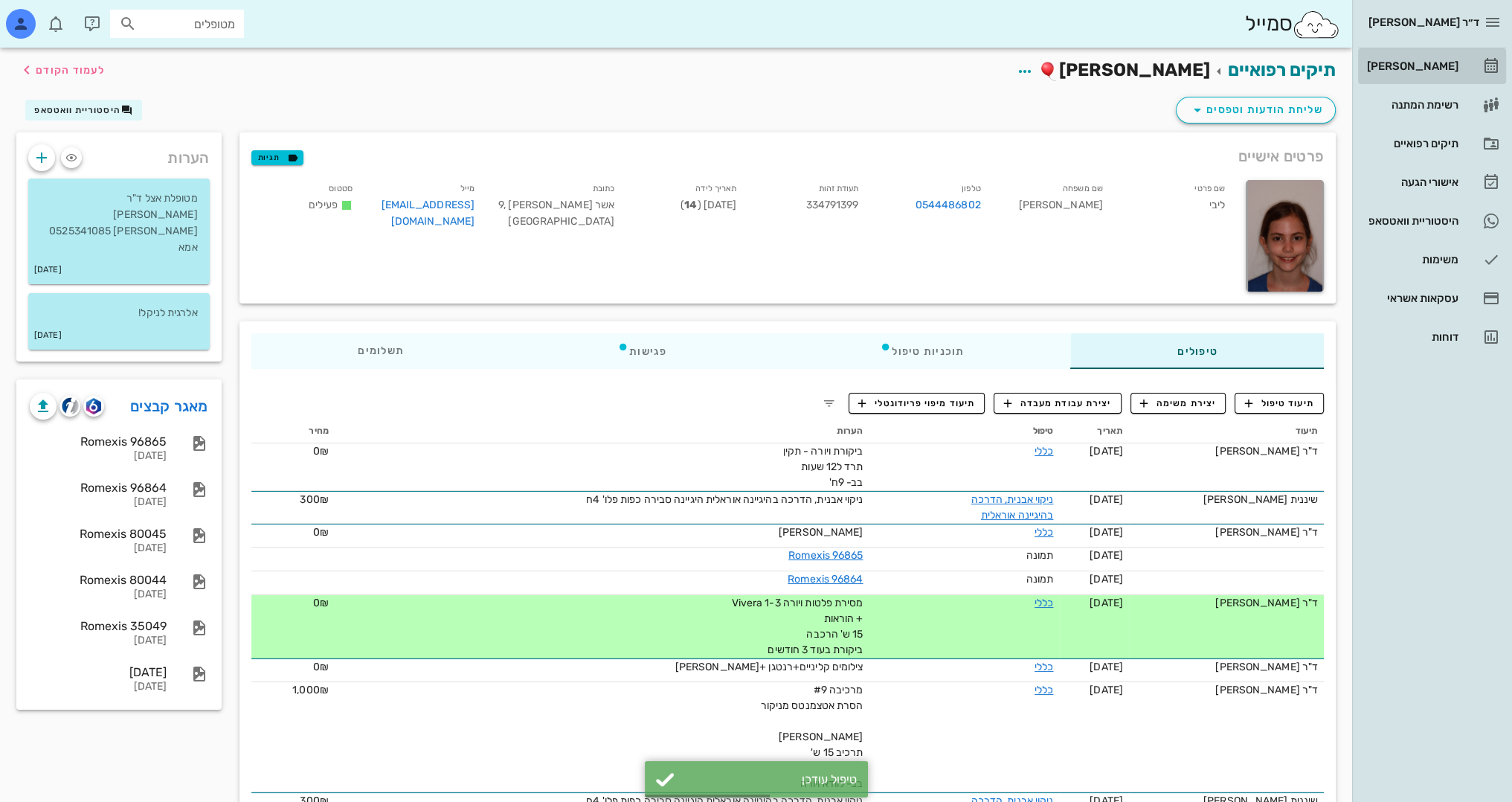
click at [1431, 66] on div "[PERSON_NAME]" at bounding box center [1411, 66] width 94 height 12
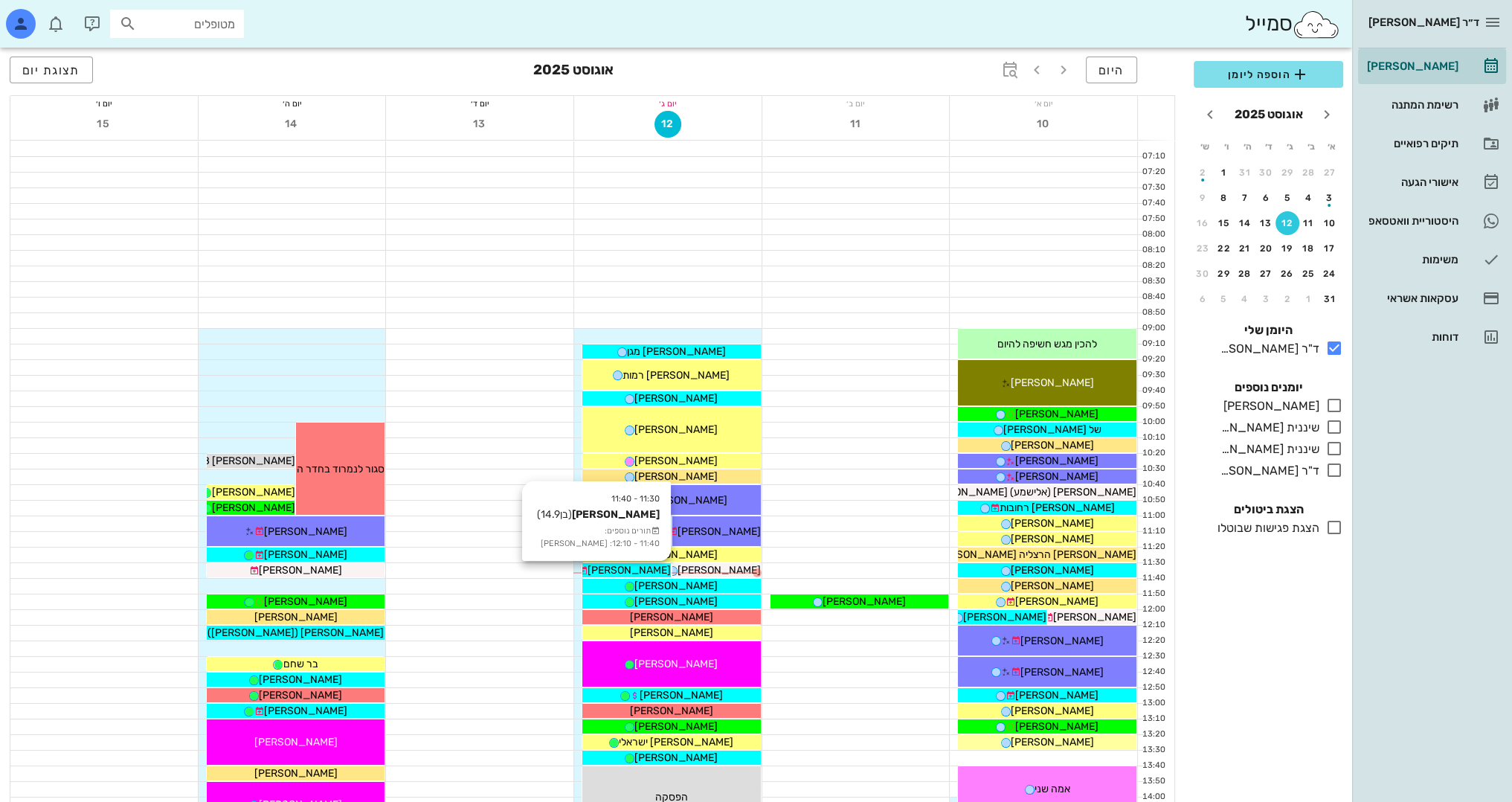
click at [638, 566] on span "[PERSON_NAME]" at bounding box center [629, 569] width 84 height 13
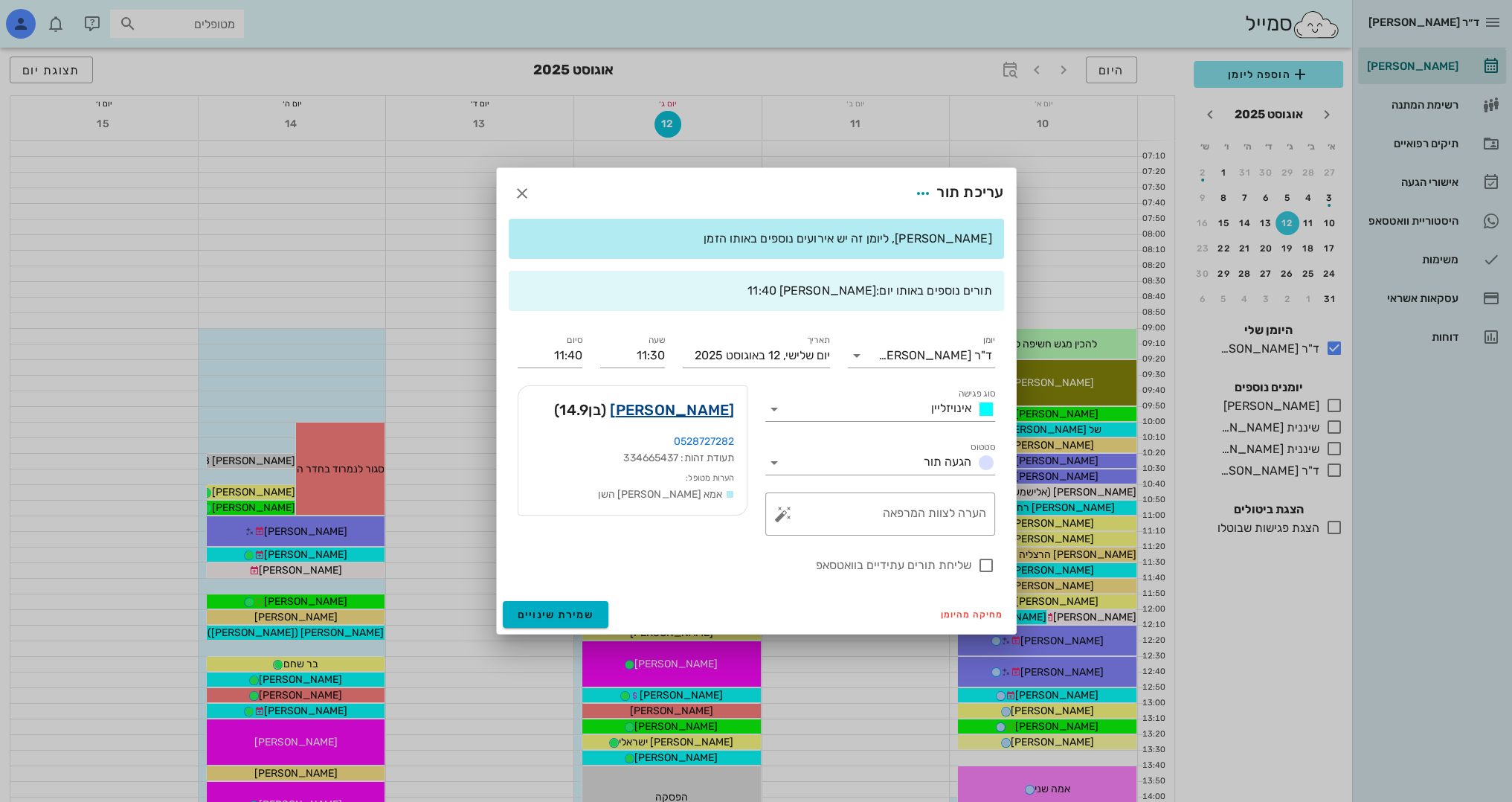
click at [701, 404] on link "[PERSON_NAME]" at bounding box center [671, 410] width 124 height 24
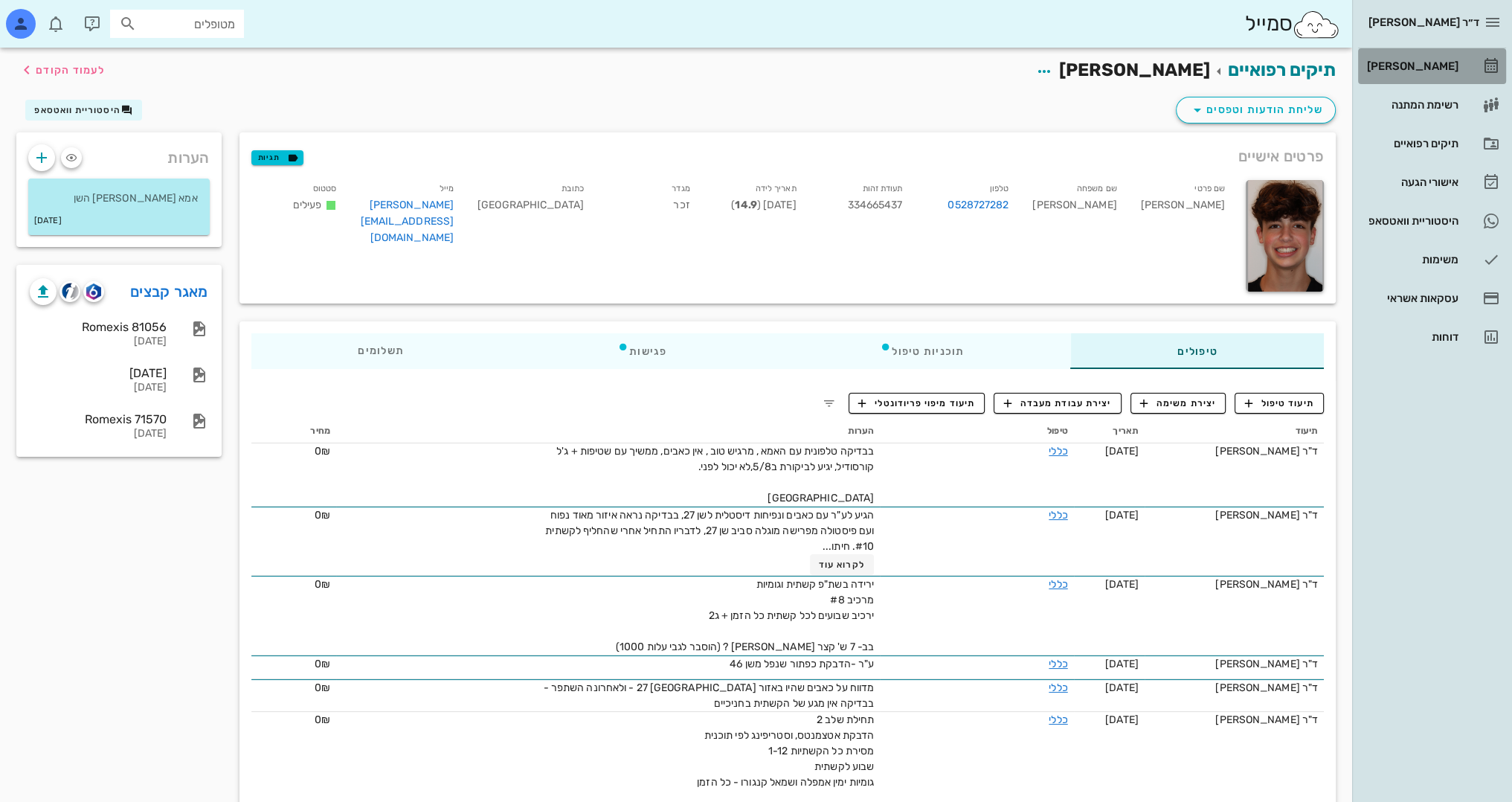
click at [1433, 61] on div "[PERSON_NAME]" at bounding box center [1411, 66] width 94 height 12
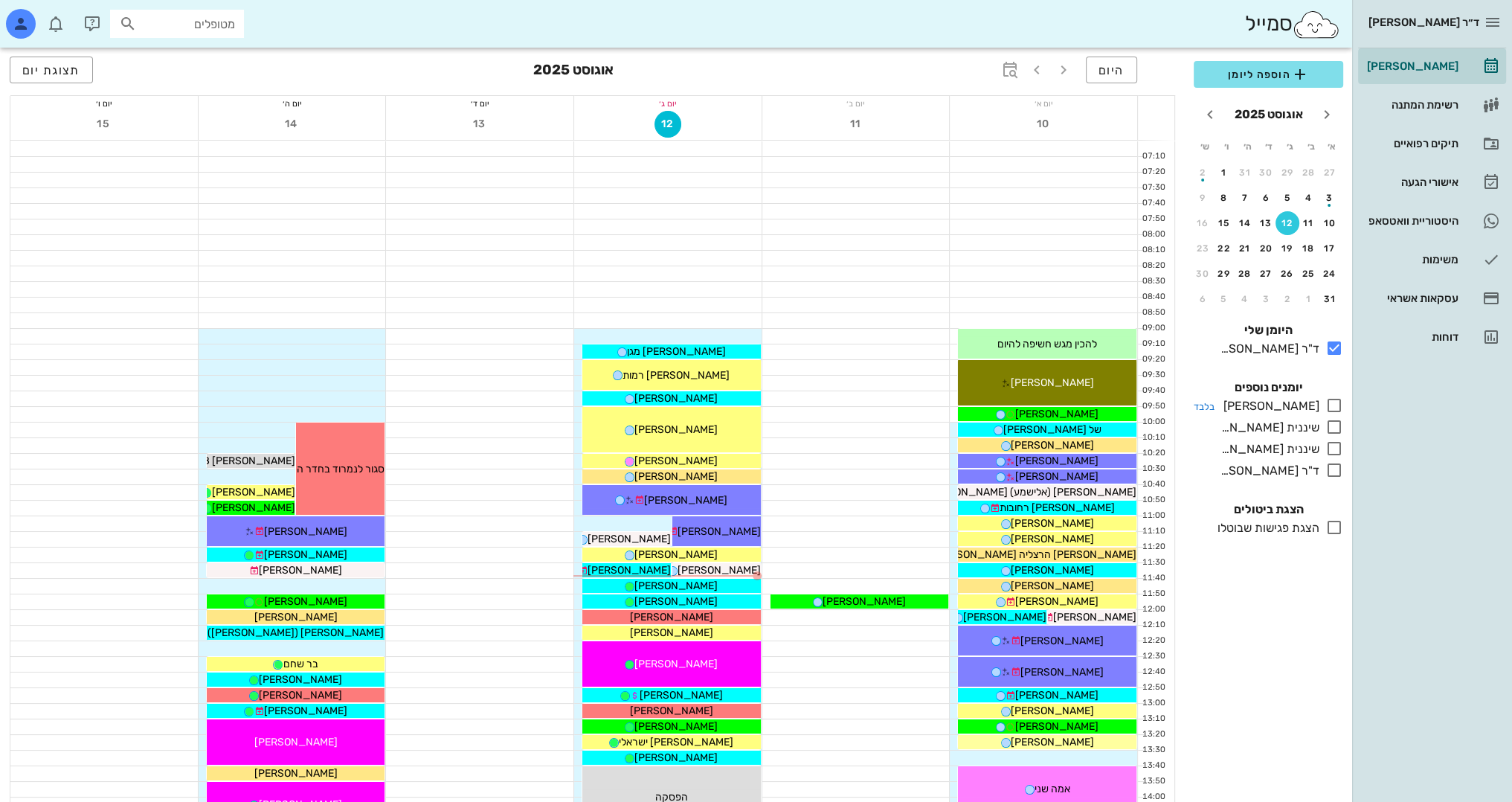
click at [1336, 406] on icon at bounding box center [1333, 405] width 18 height 18
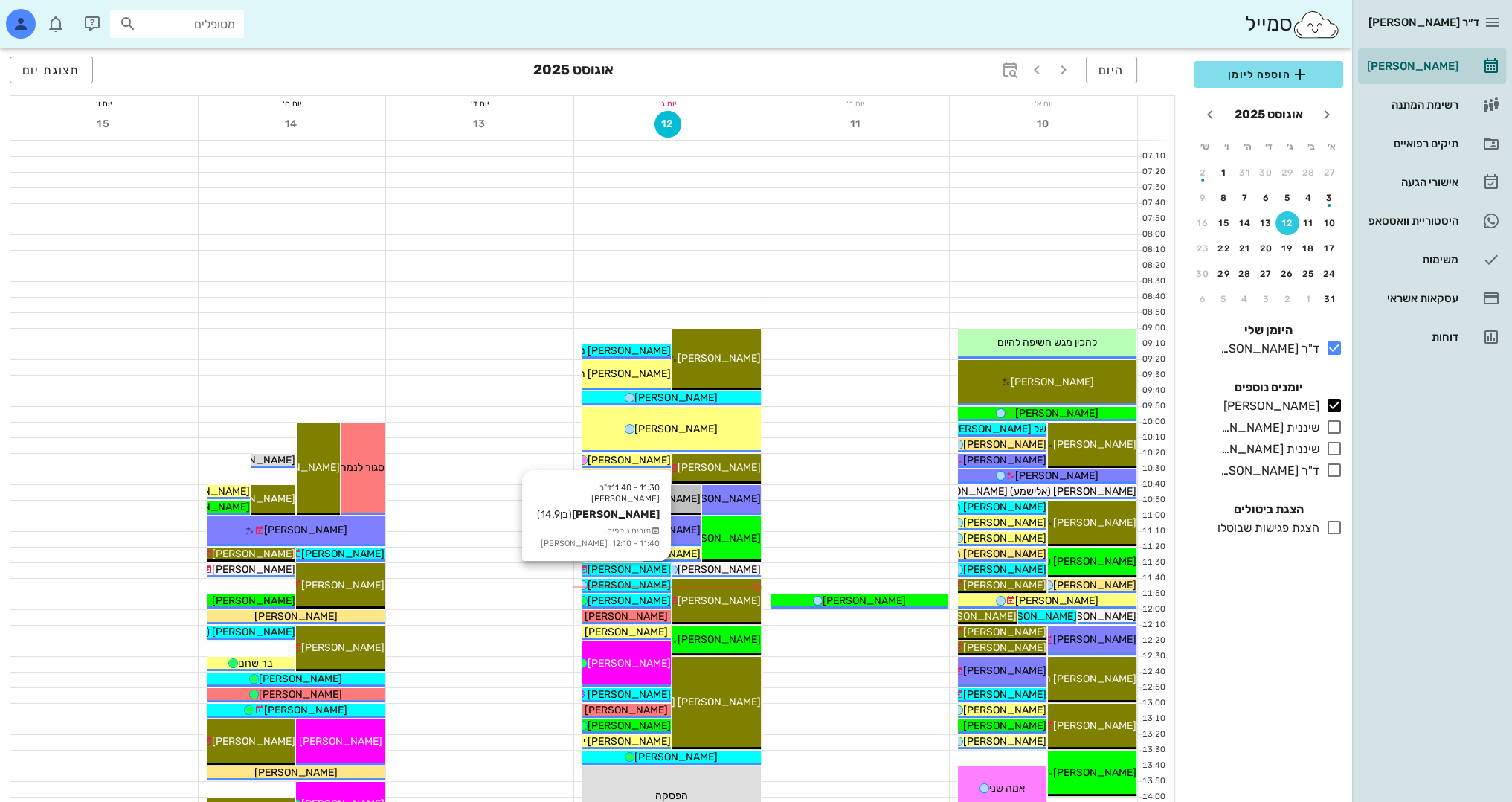
click at [641, 567] on span "[PERSON_NAME]" at bounding box center [629, 569] width 84 height 13
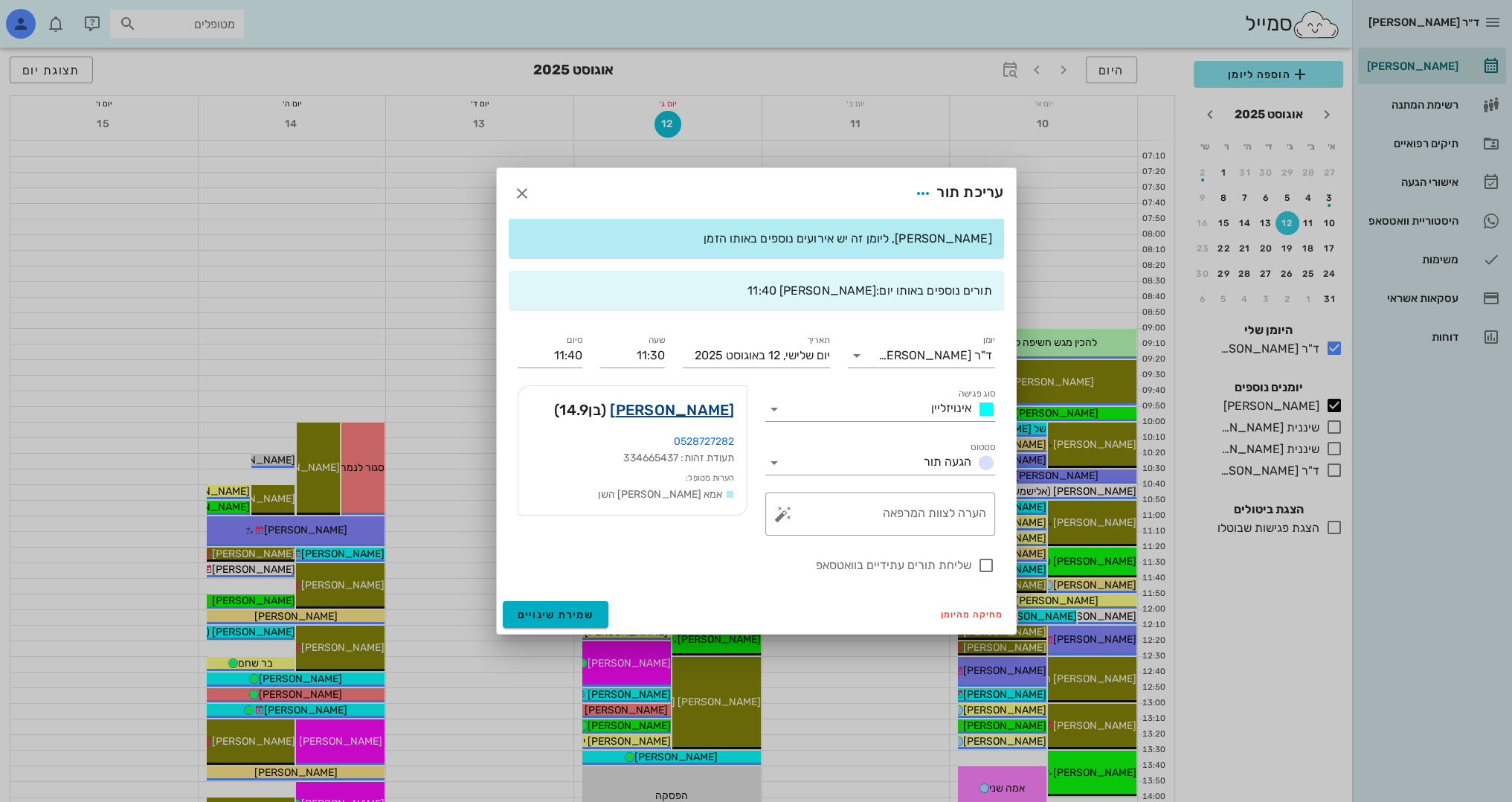
click at [710, 406] on link "[PERSON_NAME]" at bounding box center [671, 410] width 124 height 24
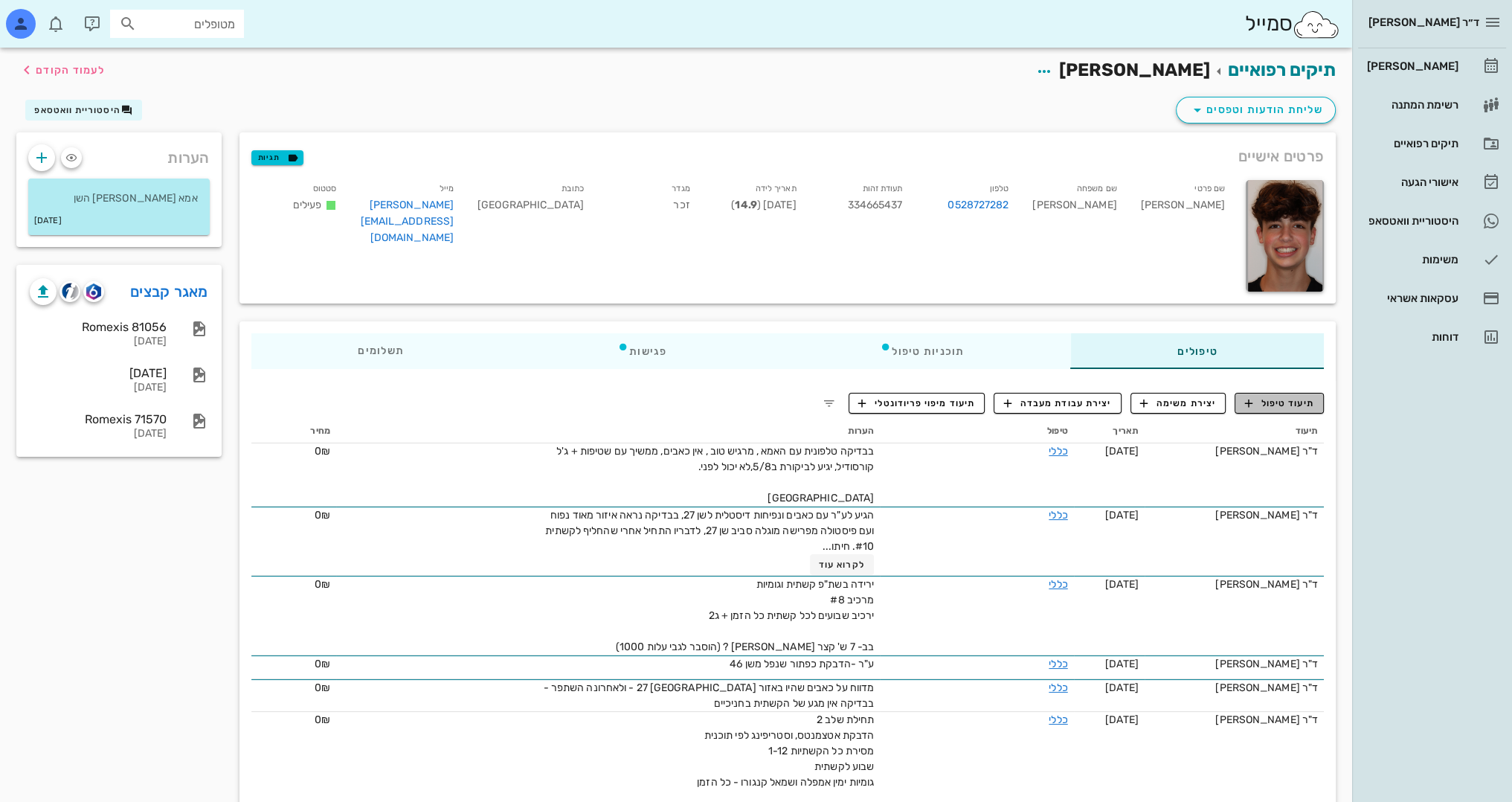
click at [1278, 403] on span "תיעוד טיפול" at bounding box center [1279, 403] width 69 height 13
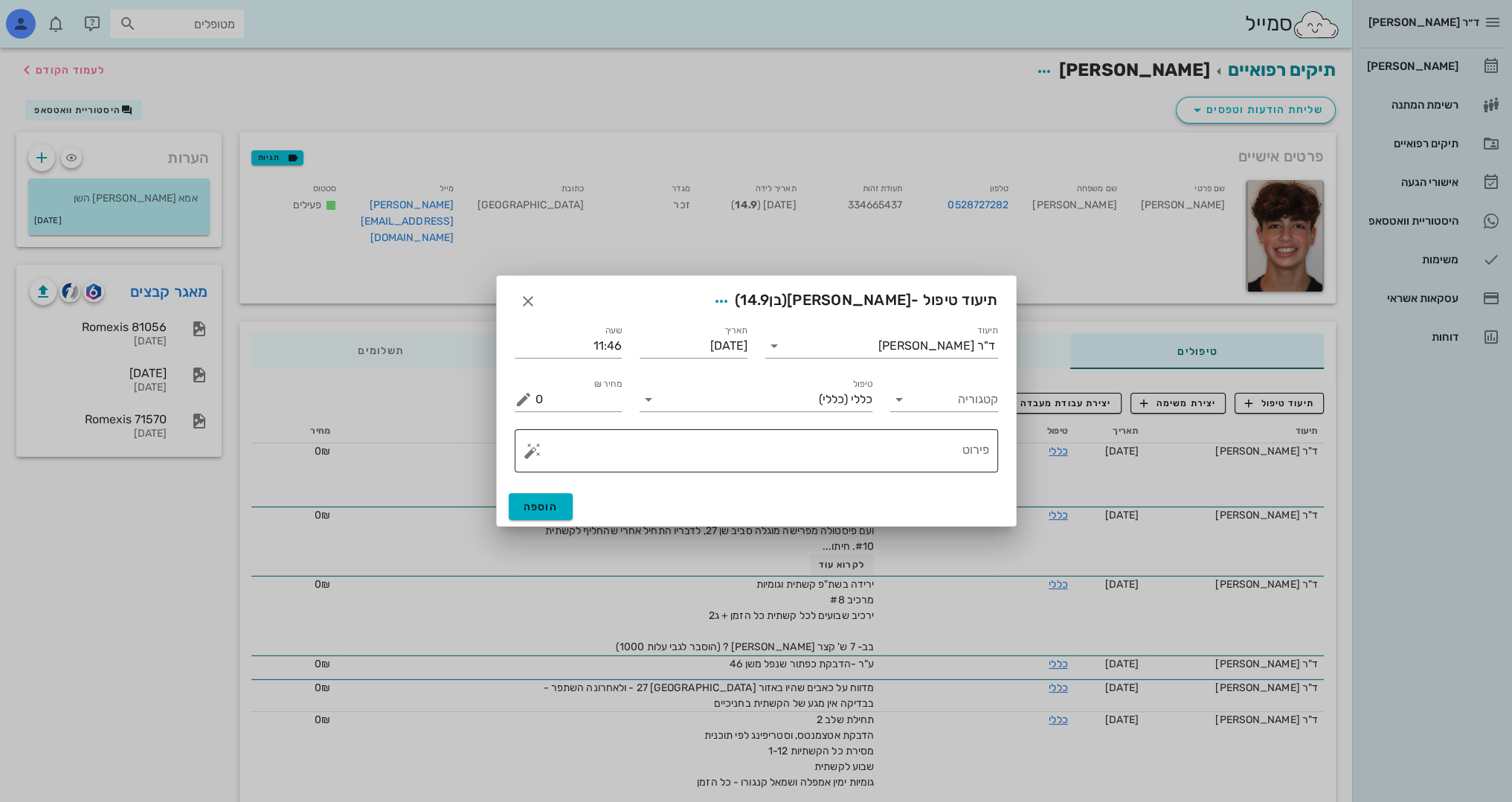
click at [937, 458] on textarea "פירוט" at bounding box center [762, 454] width 454 height 36
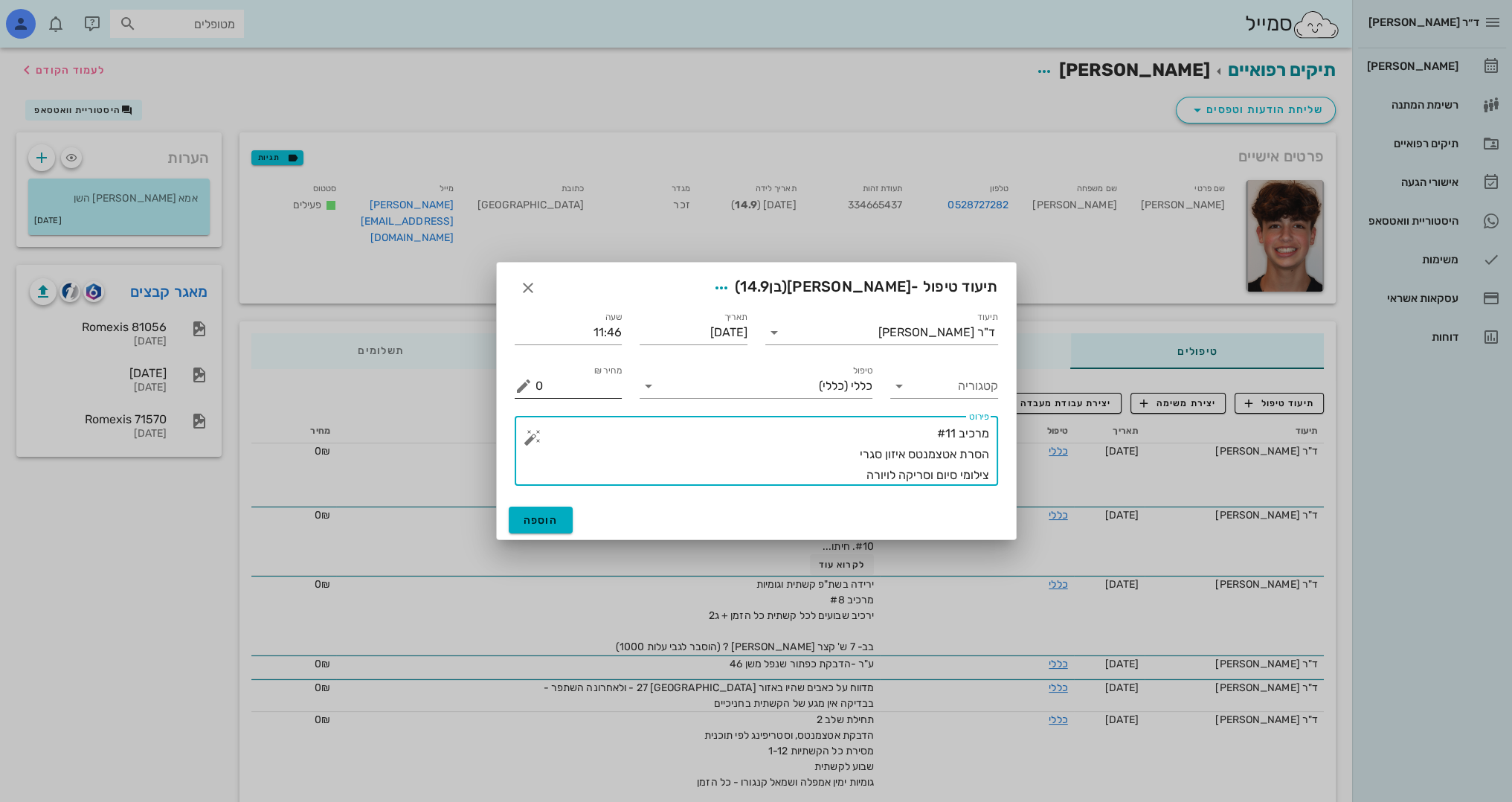
type textarea "מרכיב #11 הסרת אטצמנטס איזון סגרי צילומי סיום וסריקה לויורה"
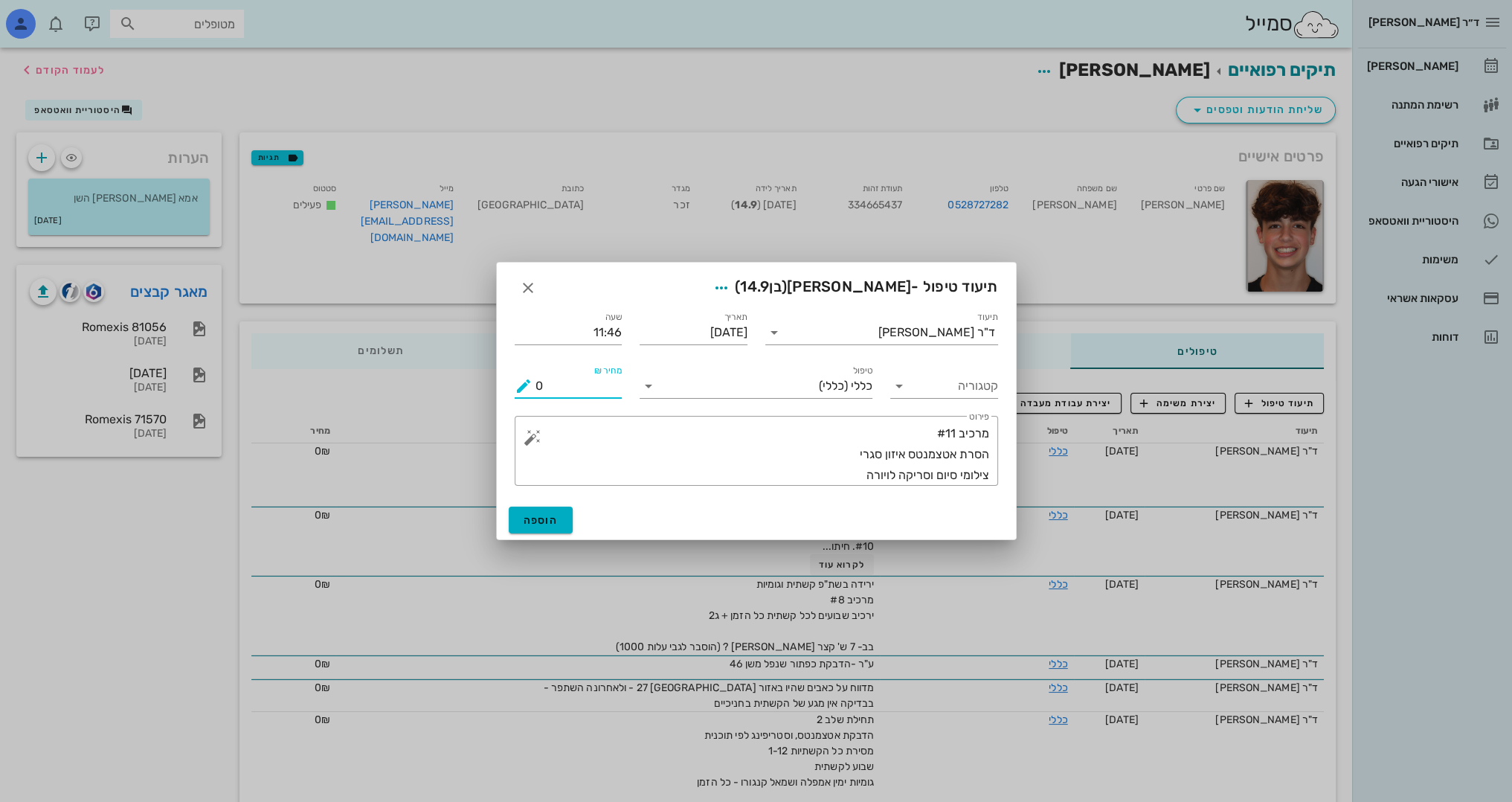
click at [580, 386] on input "0" at bounding box center [579, 386] width 87 height 24
type input "01000"
click at [550, 523] on span "הוספה" at bounding box center [541, 520] width 35 height 13
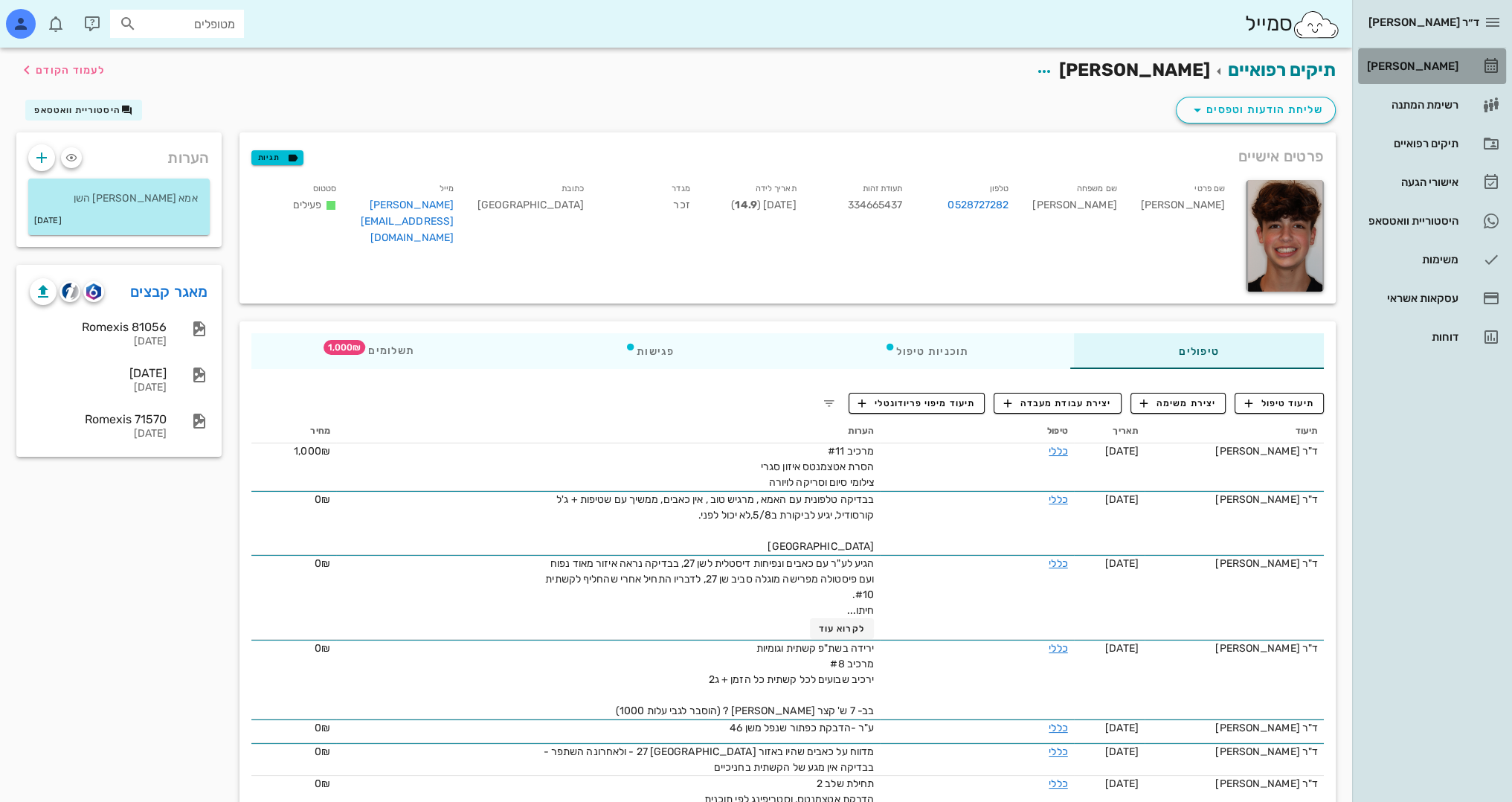
click at [1431, 70] on div "[PERSON_NAME]" at bounding box center [1411, 66] width 94 height 12
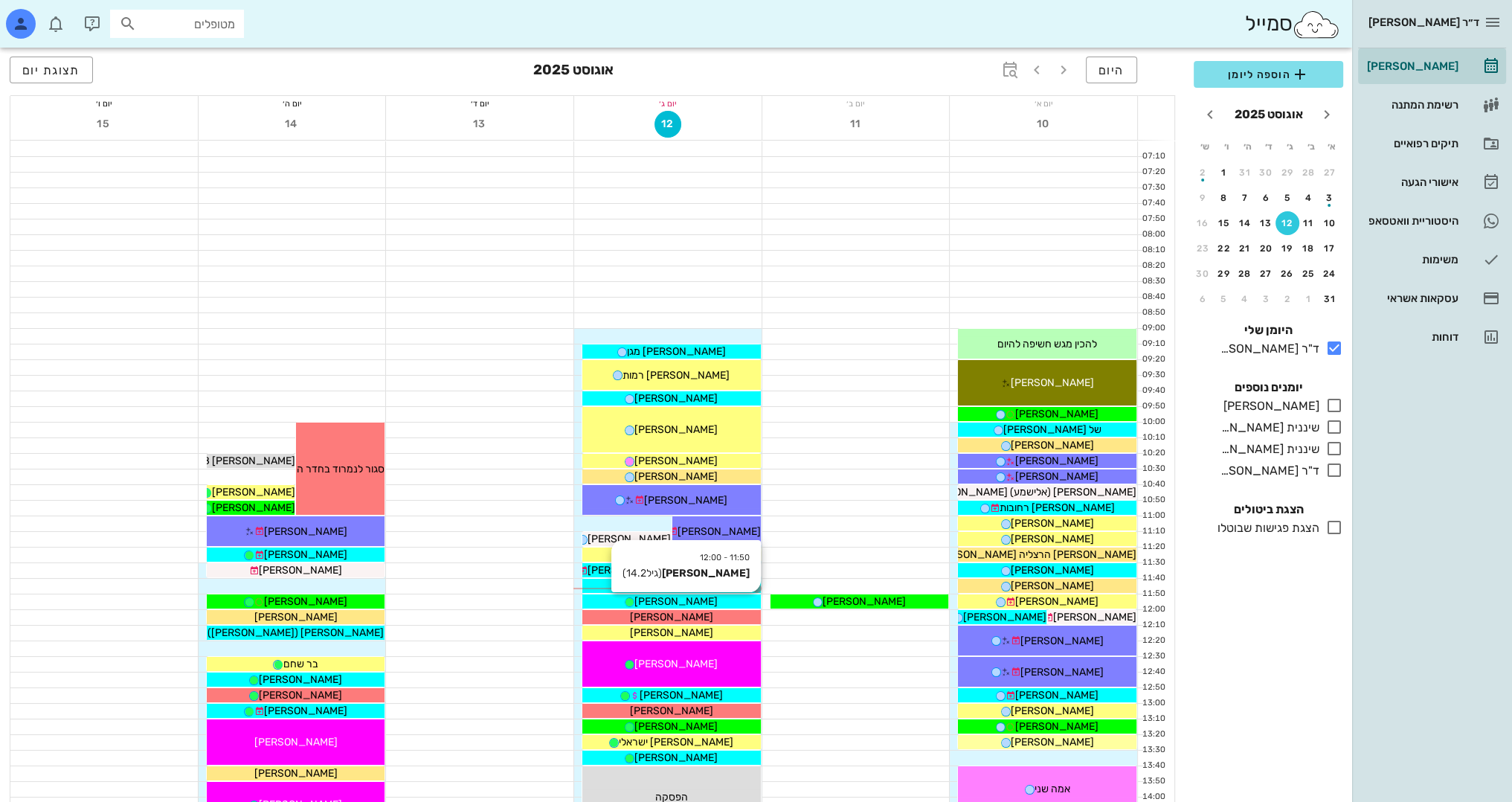
click at [692, 599] on span "[PERSON_NAME]" at bounding box center [676, 601] width 84 height 13
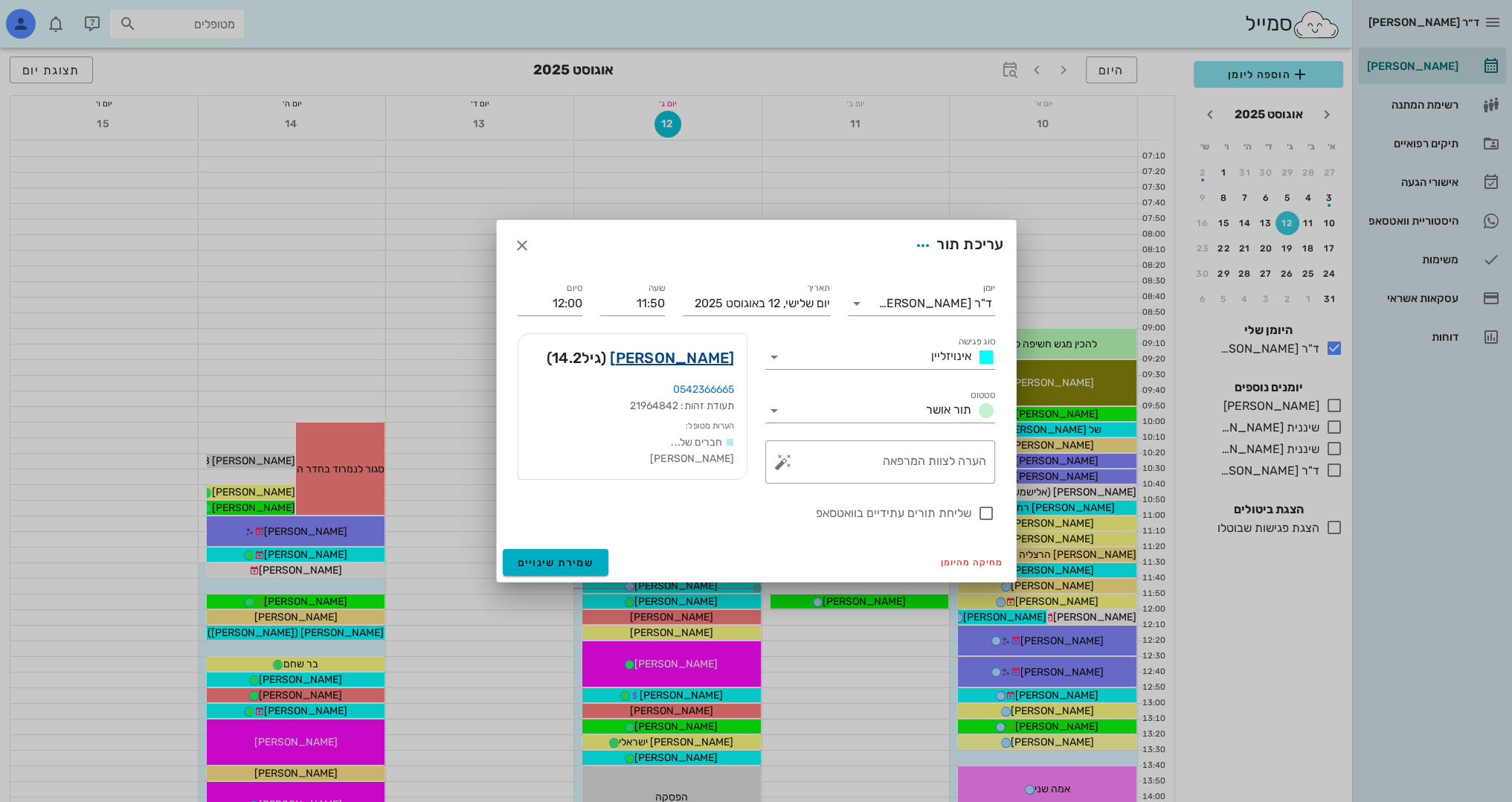
click at [714, 352] on link "[PERSON_NAME]" at bounding box center [671, 358] width 124 height 24
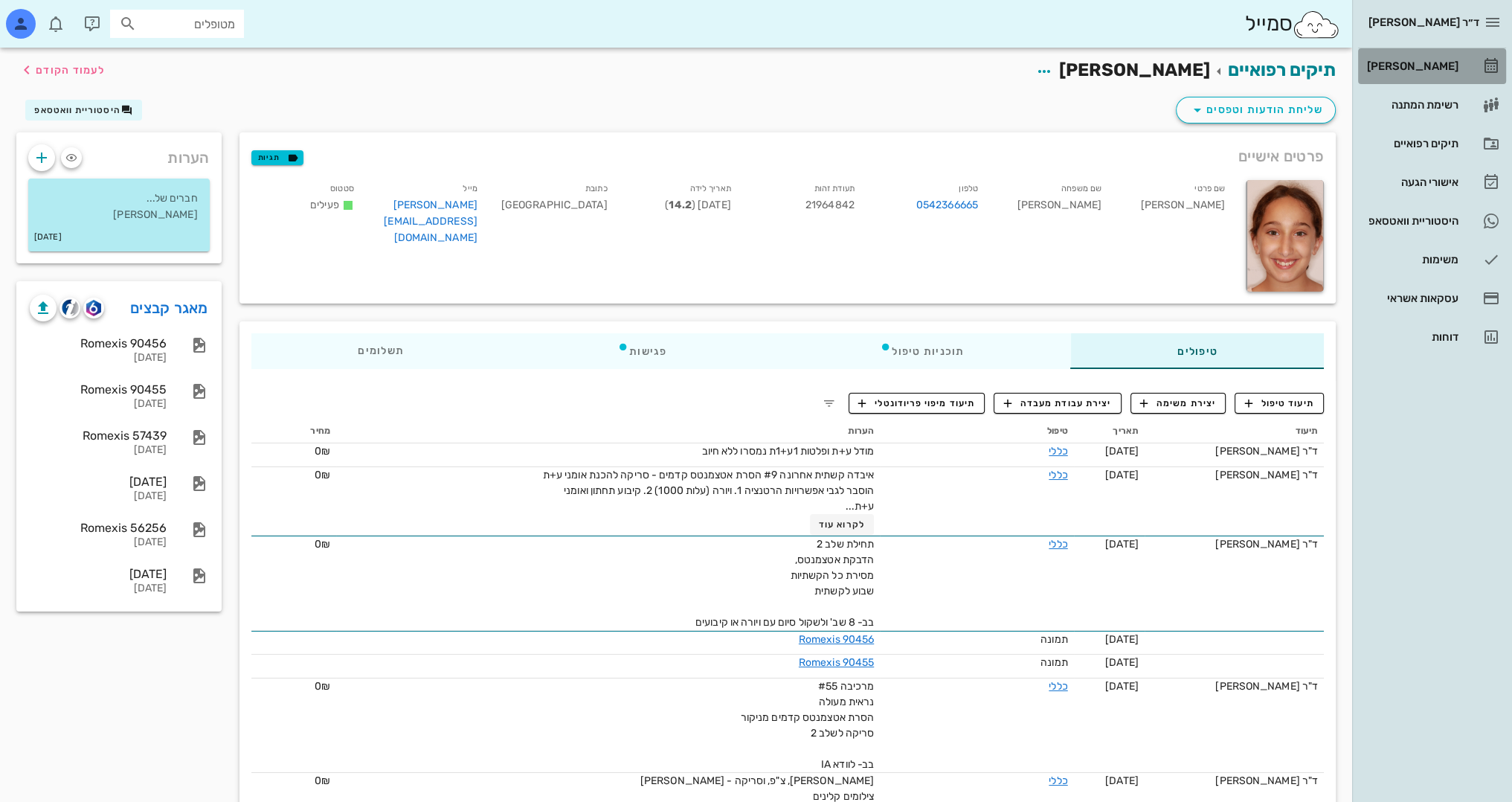
click at [1437, 62] on div "[PERSON_NAME]" at bounding box center [1411, 66] width 94 height 12
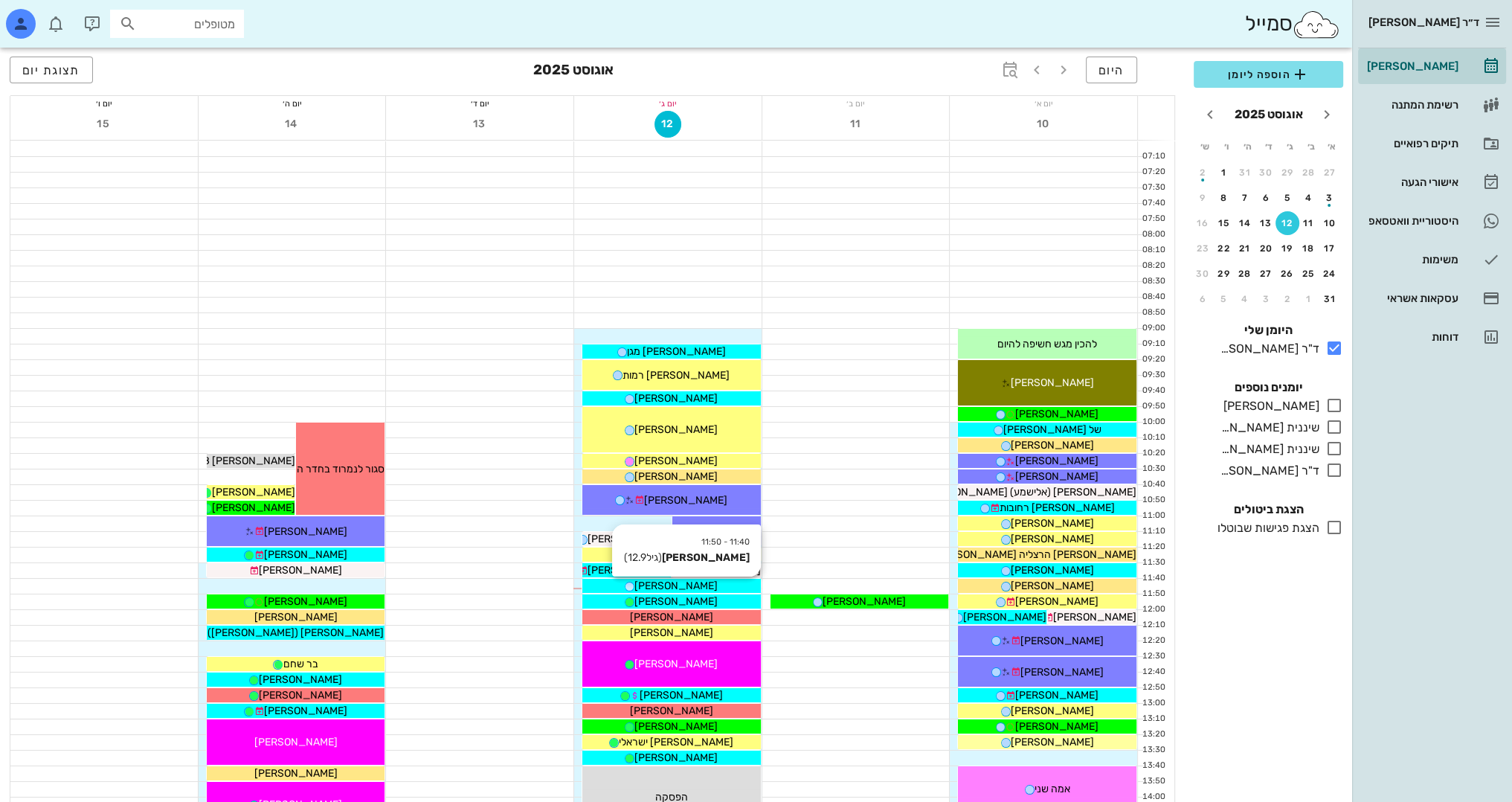
click at [706, 585] on div "[PERSON_NAME]" at bounding box center [672, 586] width 179 height 15
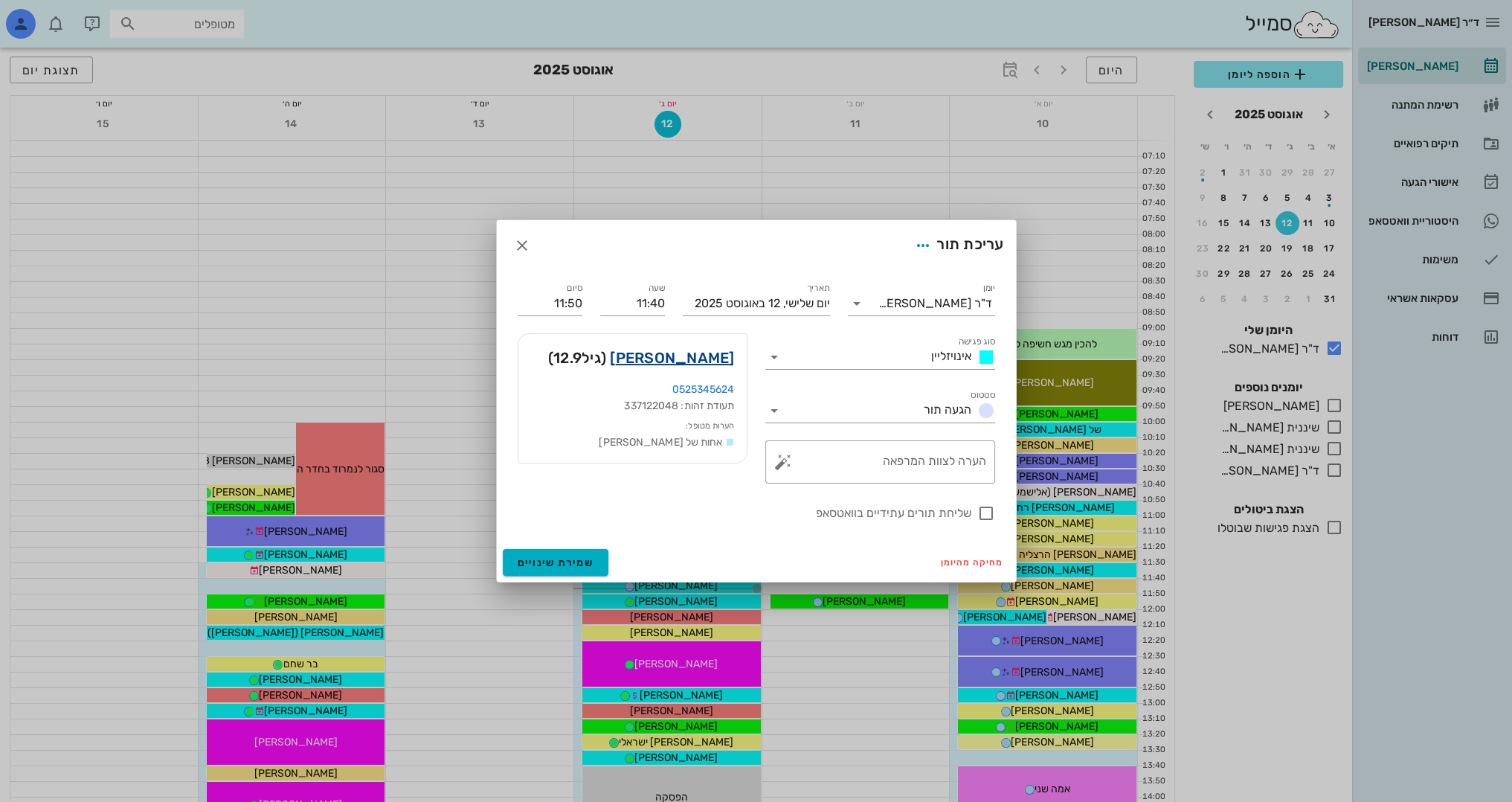
click at [720, 355] on link "[PERSON_NAME]" at bounding box center [671, 358] width 124 height 24
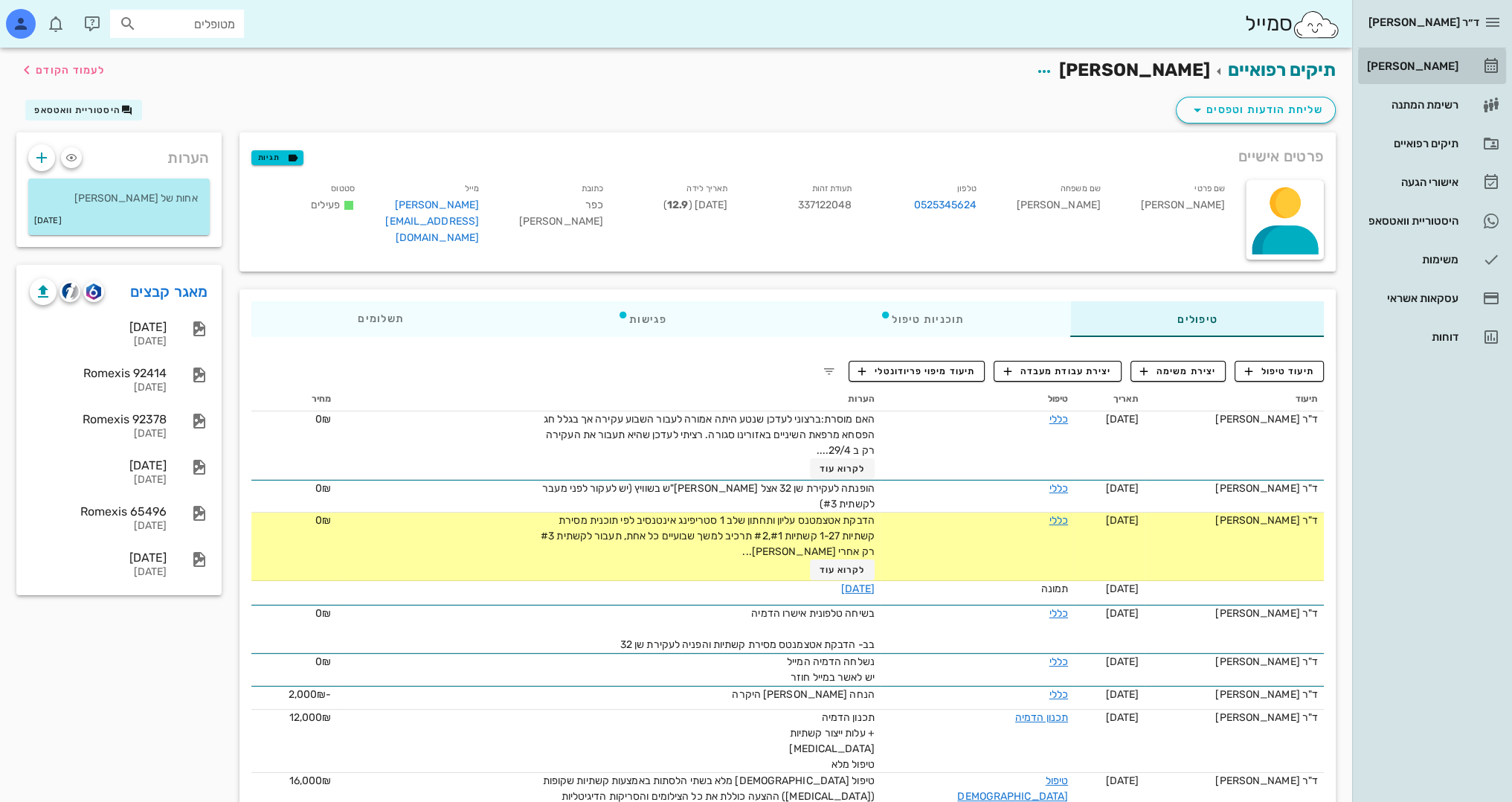
click at [1421, 64] on div "[PERSON_NAME]" at bounding box center [1411, 66] width 94 height 12
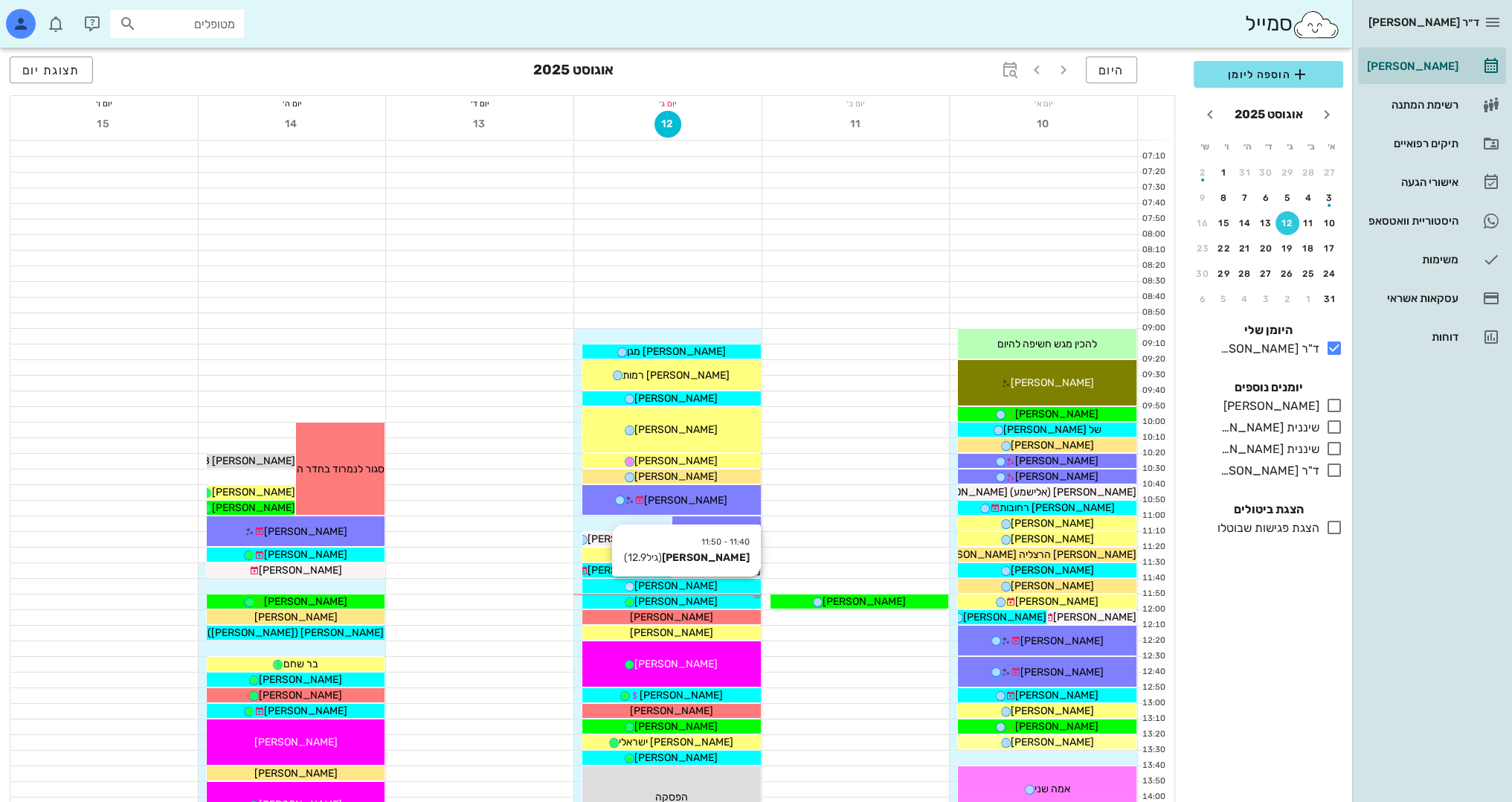
click at [707, 586] on div "[PERSON_NAME]" at bounding box center [672, 586] width 179 height 15
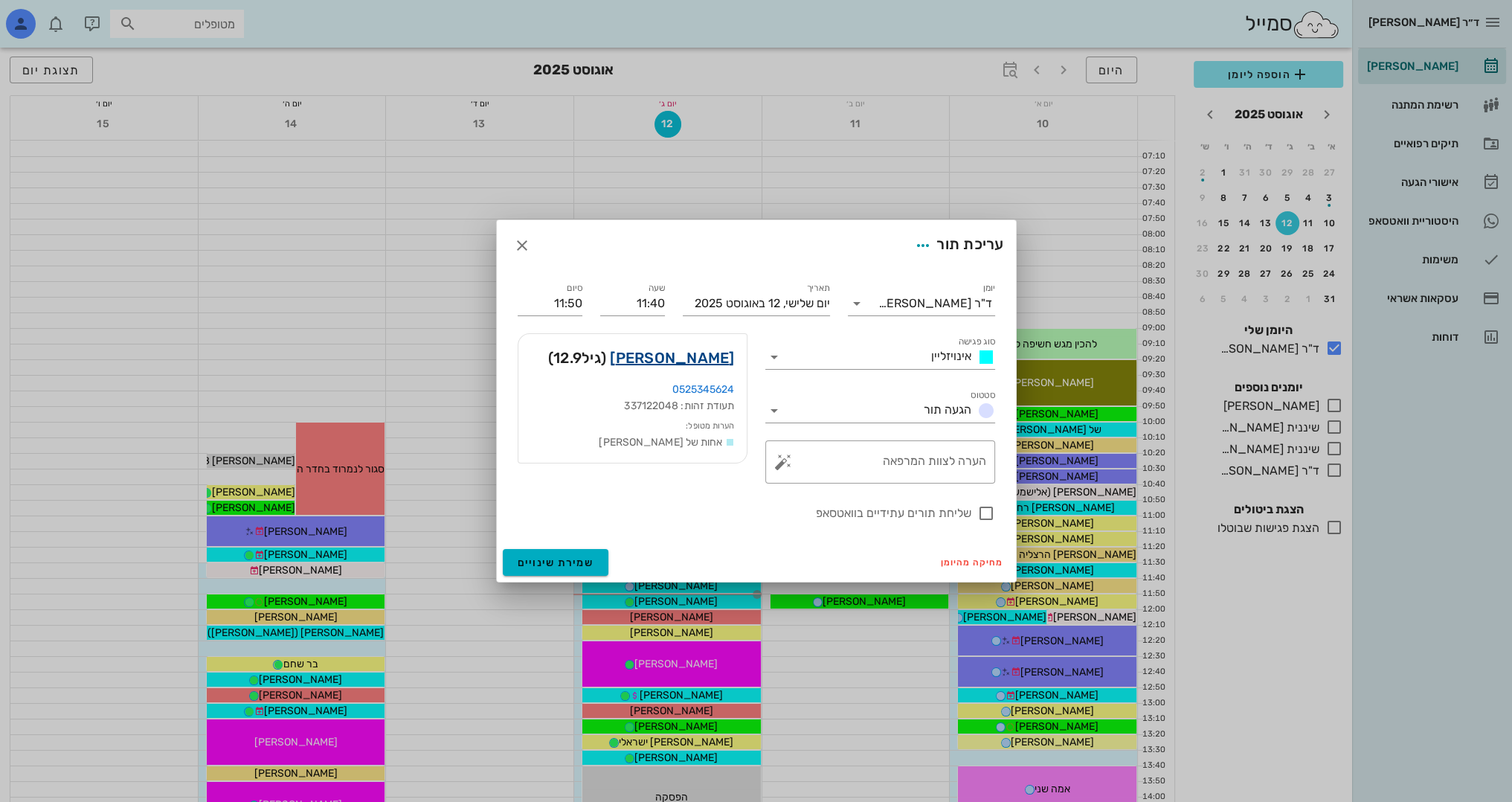
click at [712, 359] on link "[PERSON_NAME]" at bounding box center [671, 358] width 124 height 24
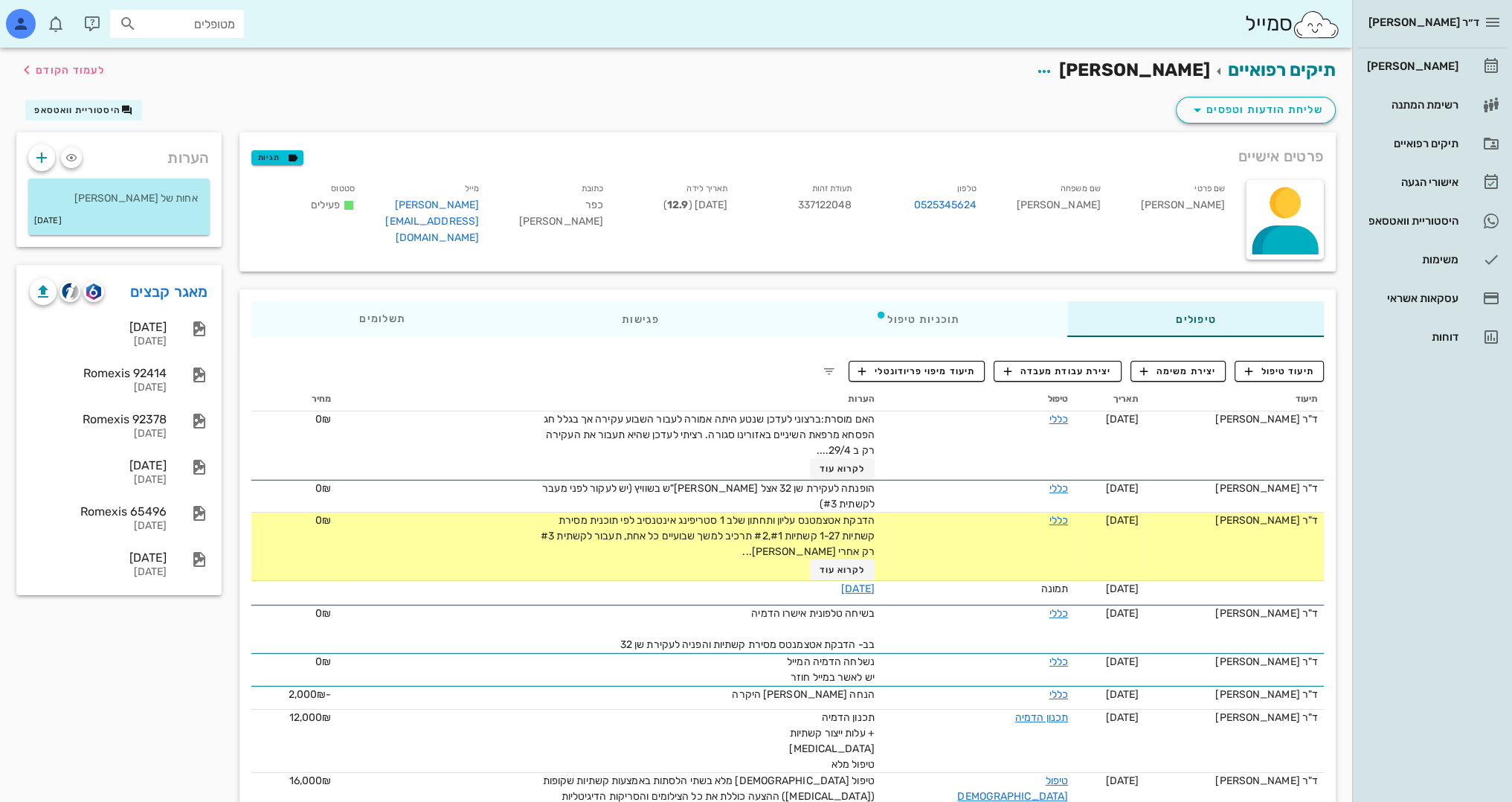
drag, startPoint x: 80, startPoint y: 696, endPoint x: 83, endPoint y: 681, distance: 15.3
click at [81, 696] on div "הערות אחות של [PERSON_NAME] [DATE] מאגר קבצים [DATE] [DATE] Romexis 92414 [DATE…" at bounding box center [119, 755] width 223 height 1245
click at [172, 289] on link "מאגר קבצים" at bounding box center [168, 291] width 78 height 24
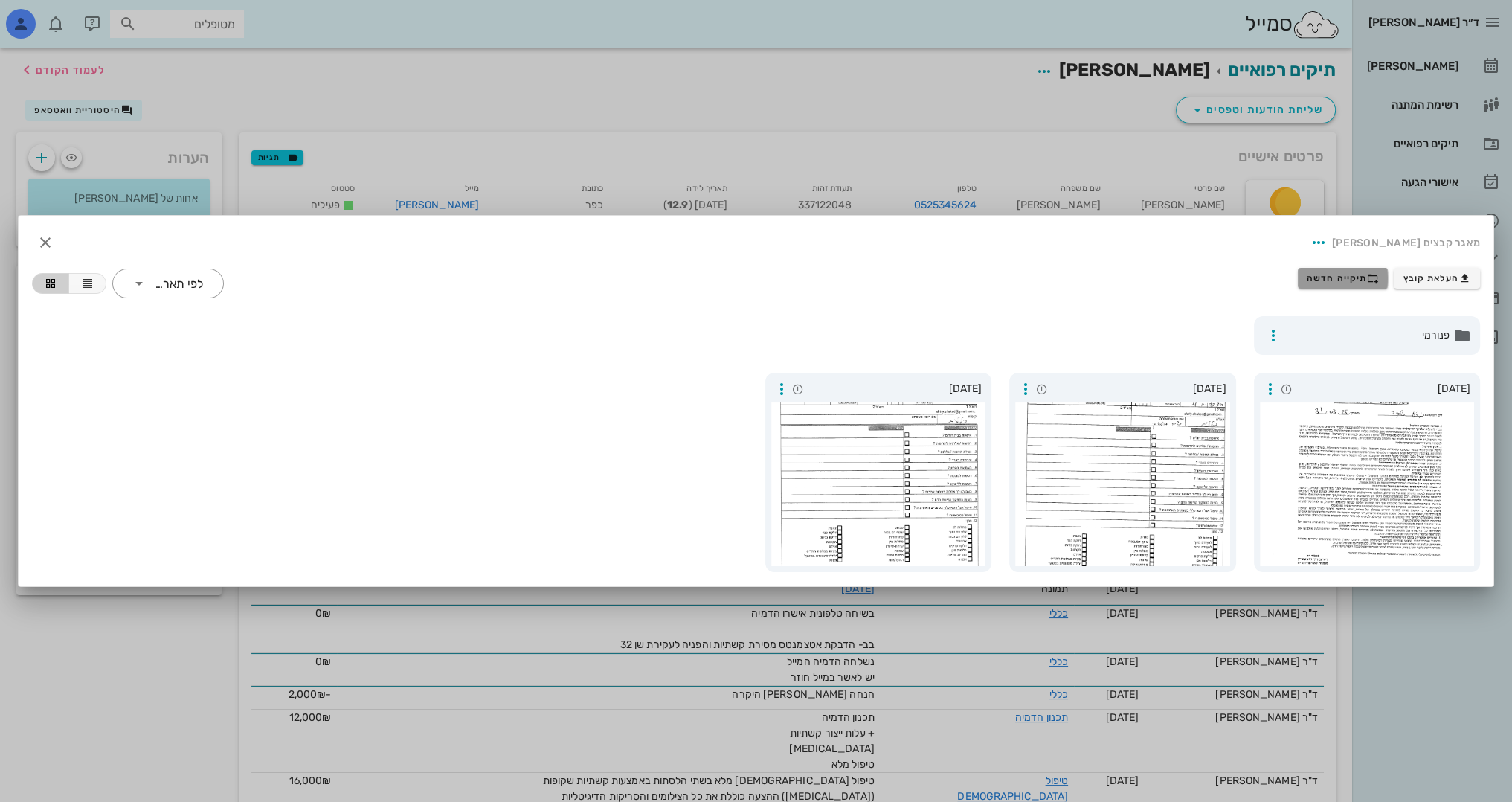
click at [1324, 281] on span "תיקייה חדשה" at bounding box center [1342, 278] width 72 height 12
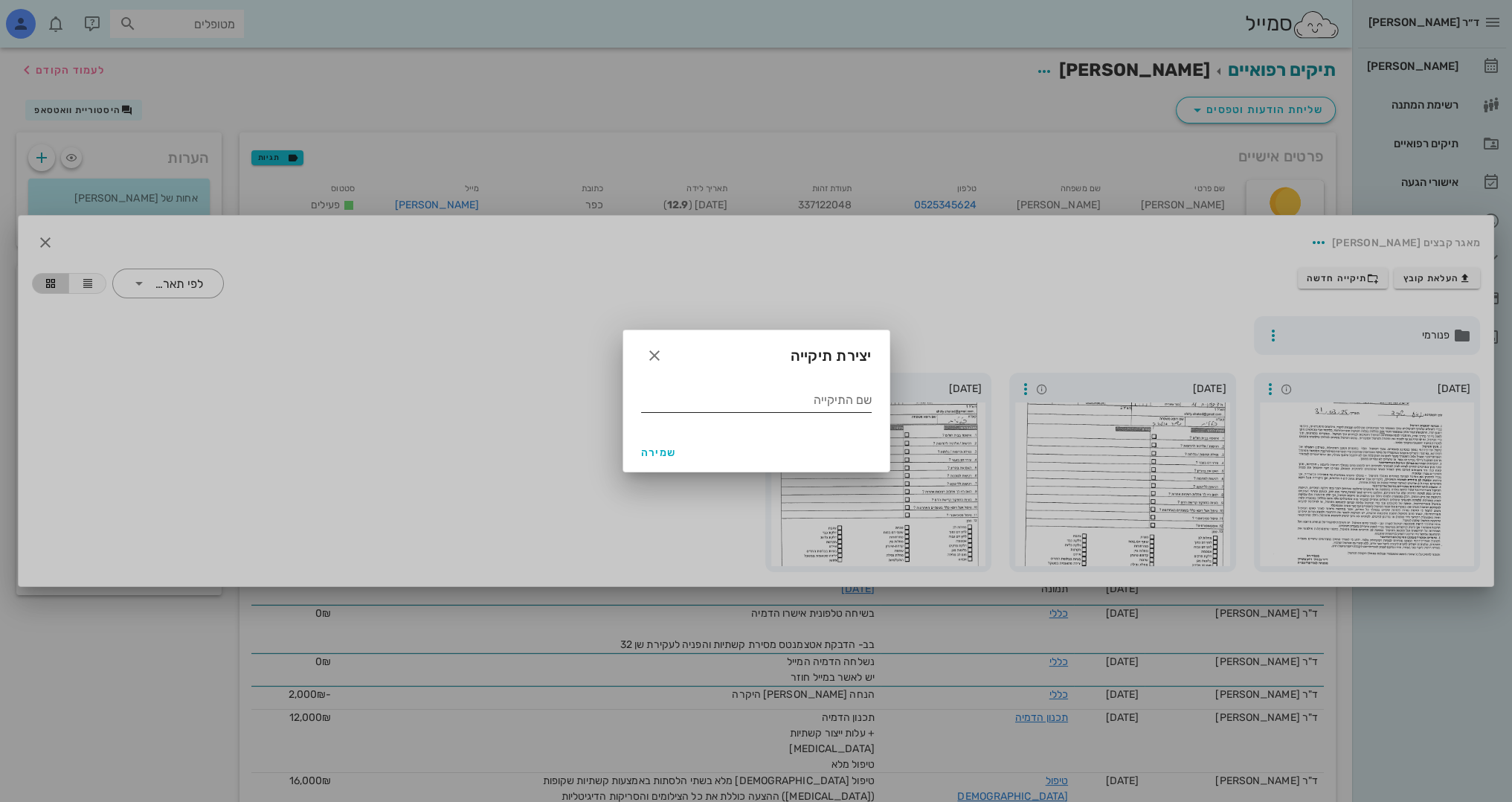
click at [780, 415] on div "שם התיקייה" at bounding box center [756, 403] width 231 height 30
click at [780, 401] on input "שם התיקייה" at bounding box center [756, 400] width 231 height 24
type input "12 2024"
click at [665, 451] on span "שמירה" at bounding box center [658, 452] width 36 height 13
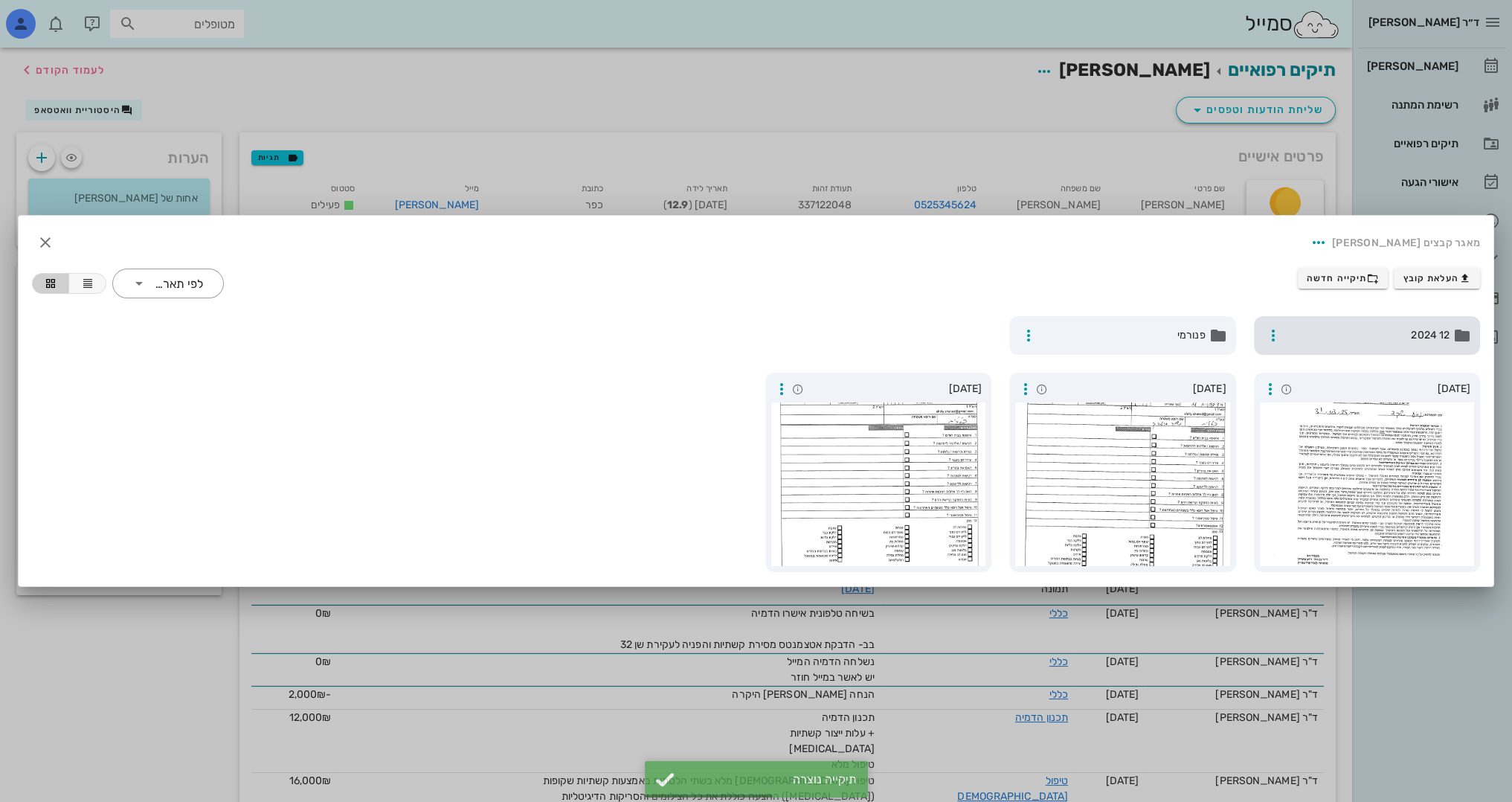
click at [1391, 328] on span "12 2024" at bounding box center [1368, 335] width 162 height 16
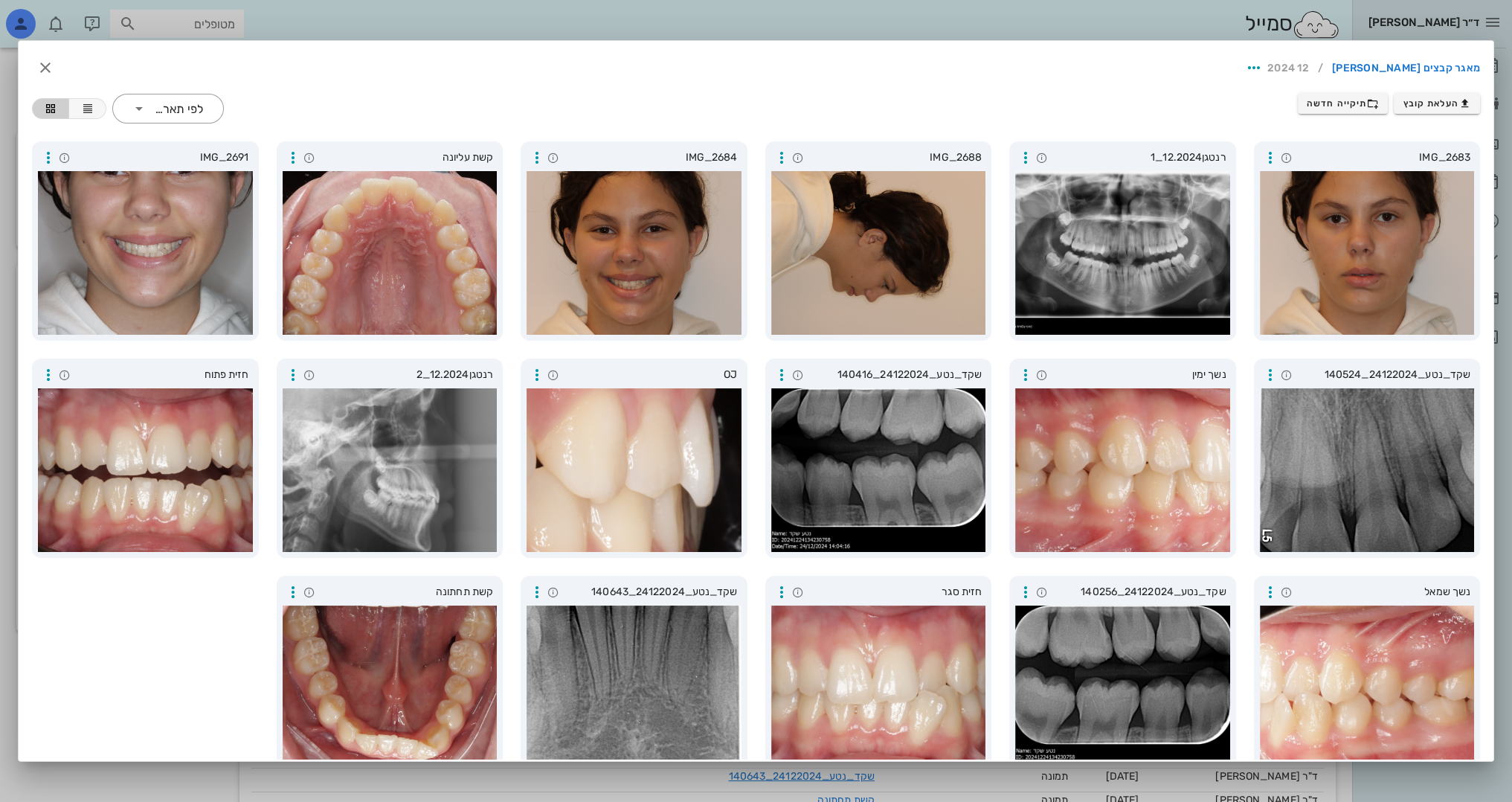
click at [147, 616] on div "IMG_2683 רנטגן12.2024_1 IMG_2688 IMG_2684 קשת עליונה IMG_2691 שקד_נטע_24122024_…" at bounding box center [756, 459] width 1466 height 652
click at [544, 149] on icon "button" at bounding box center [536, 158] width 18 height 18
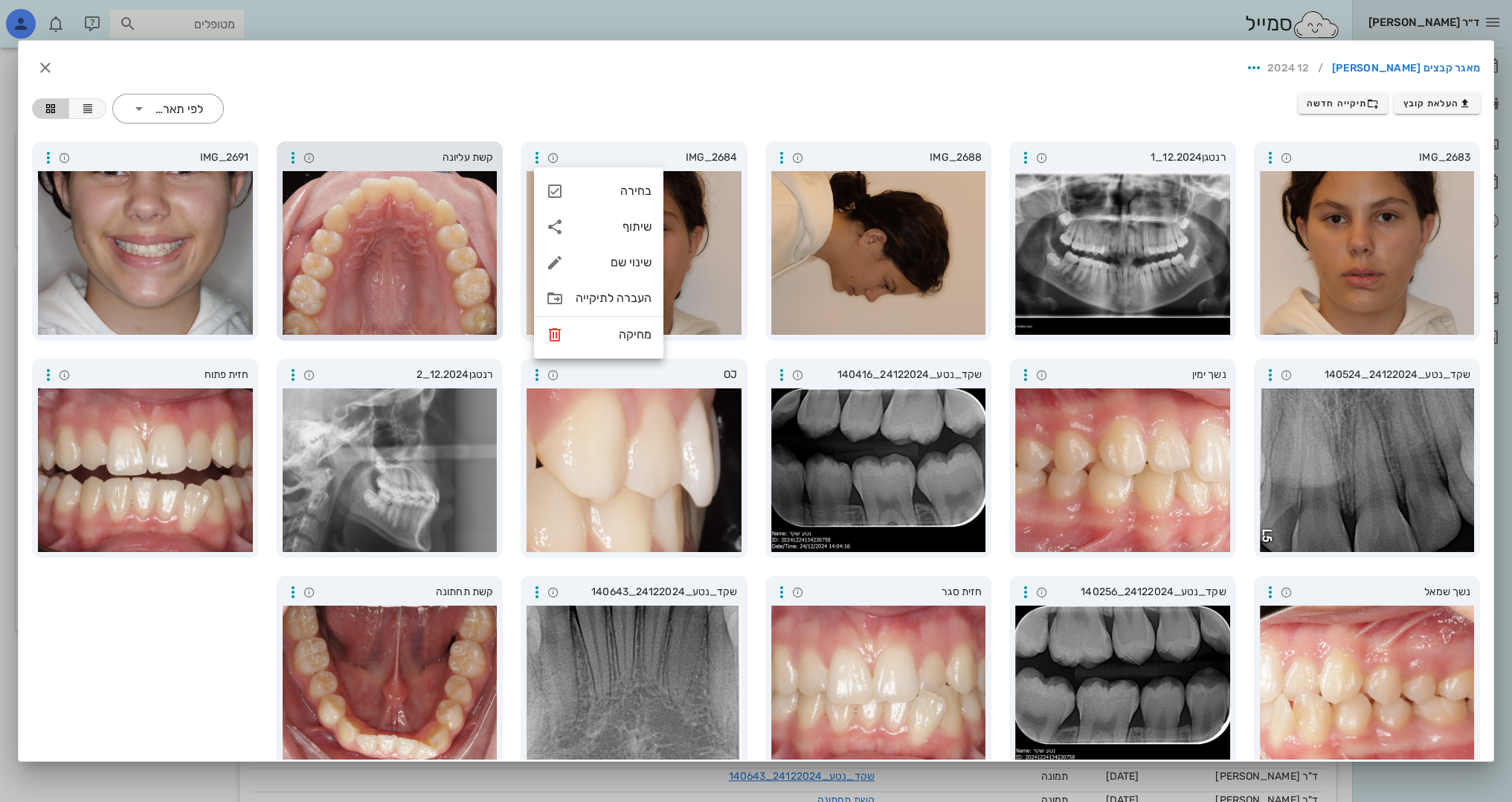
click at [409, 226] on div at bounding box center [390, 253] width 215 height 163
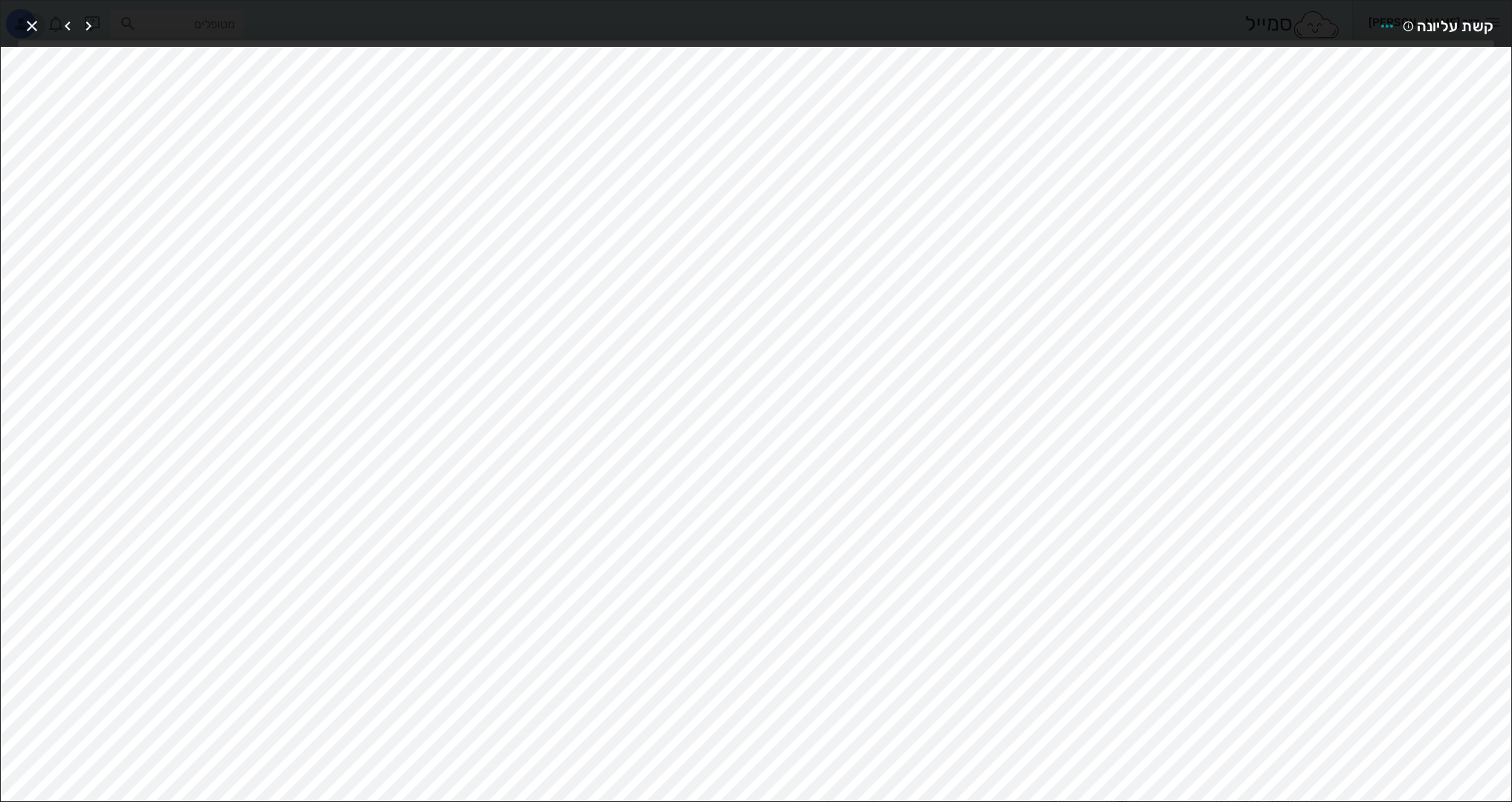
click at [32, 27] on icon "button" at bounding box center [32, 26] width 18 height 18
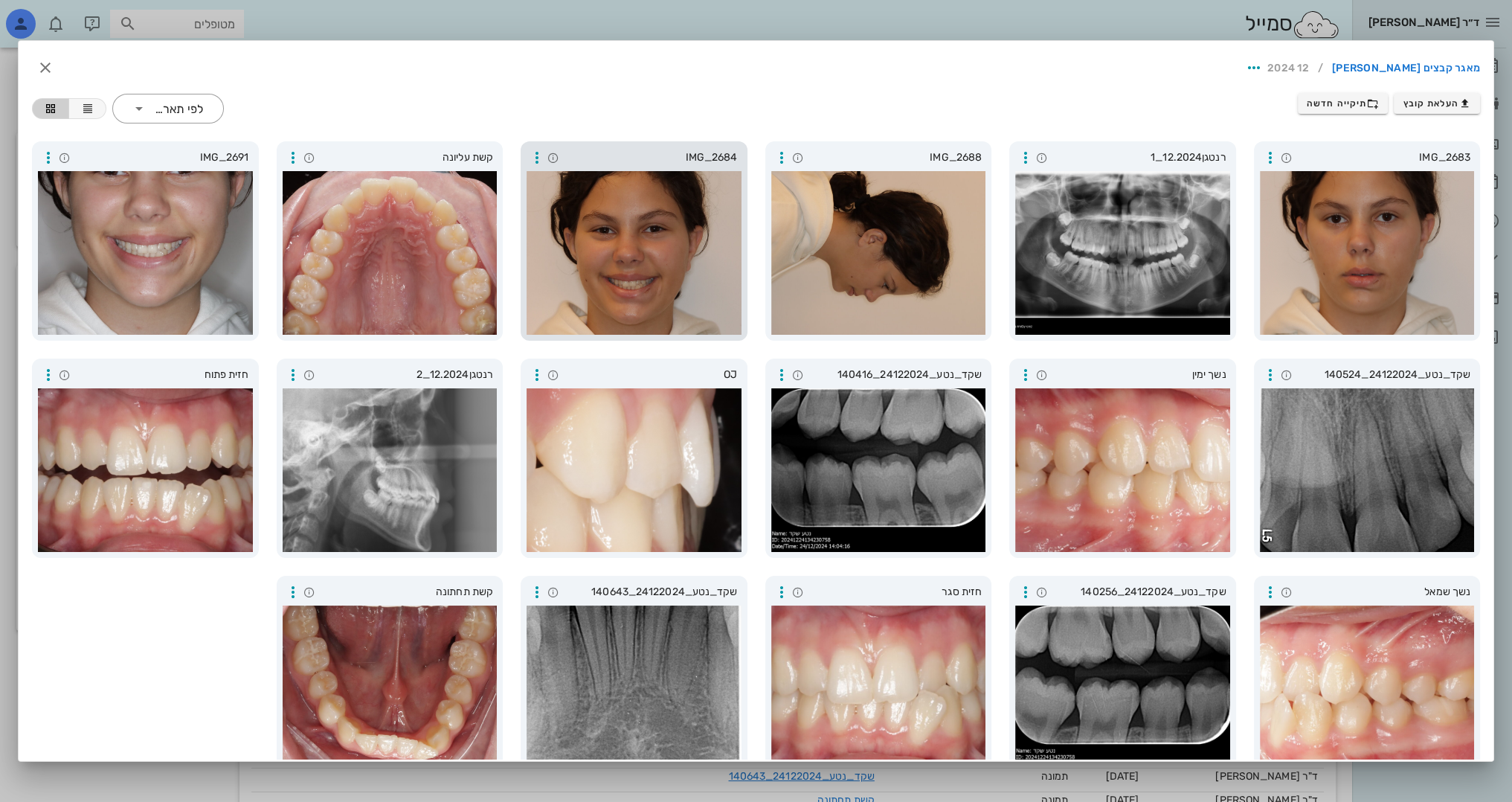
click at [666, 253] on div at bounding box center [634, 253] width 215 height 163
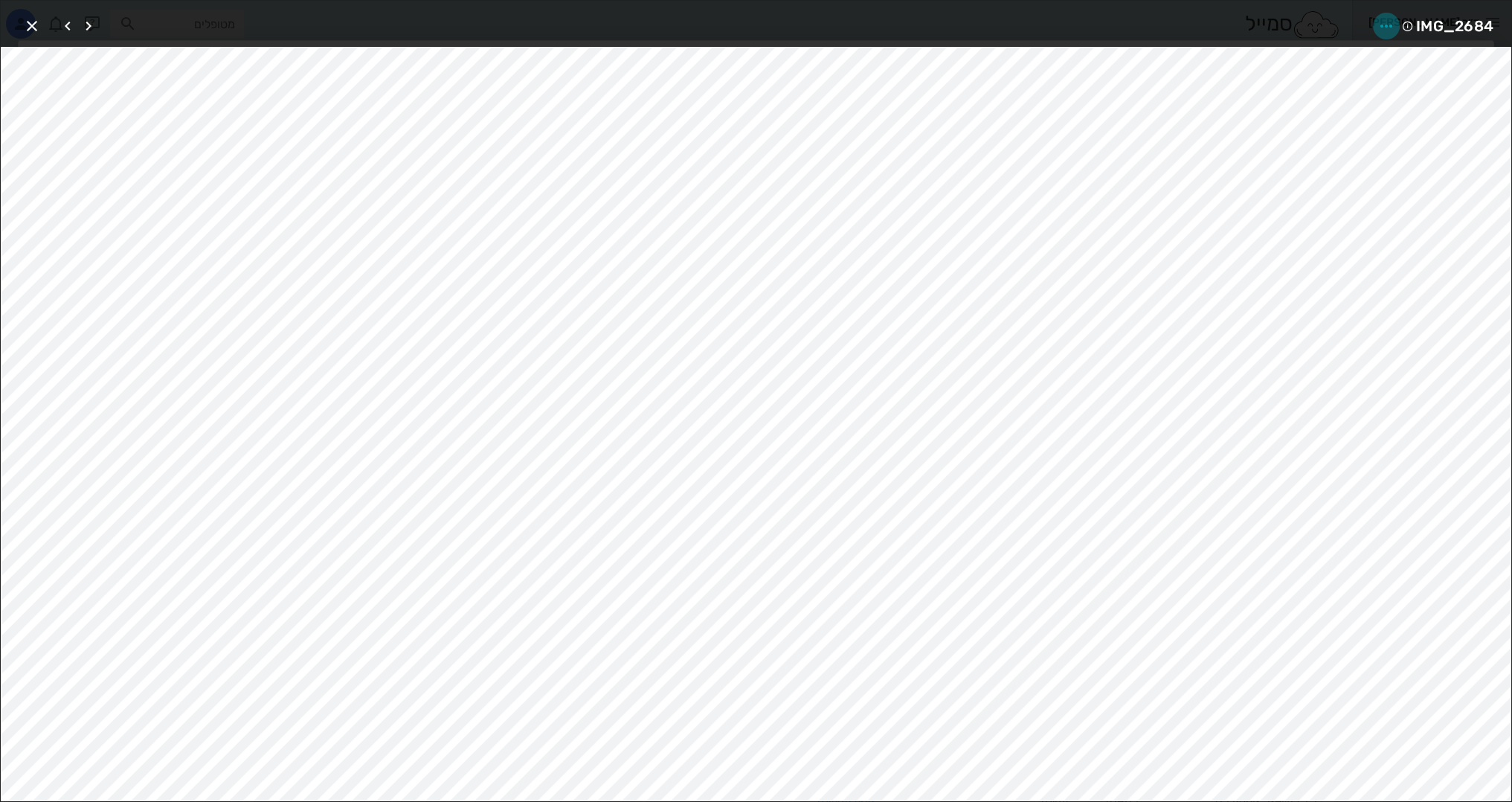
click at [1384, 21] on icon "button" at bounding box center [1386, 26] width 18 height 18
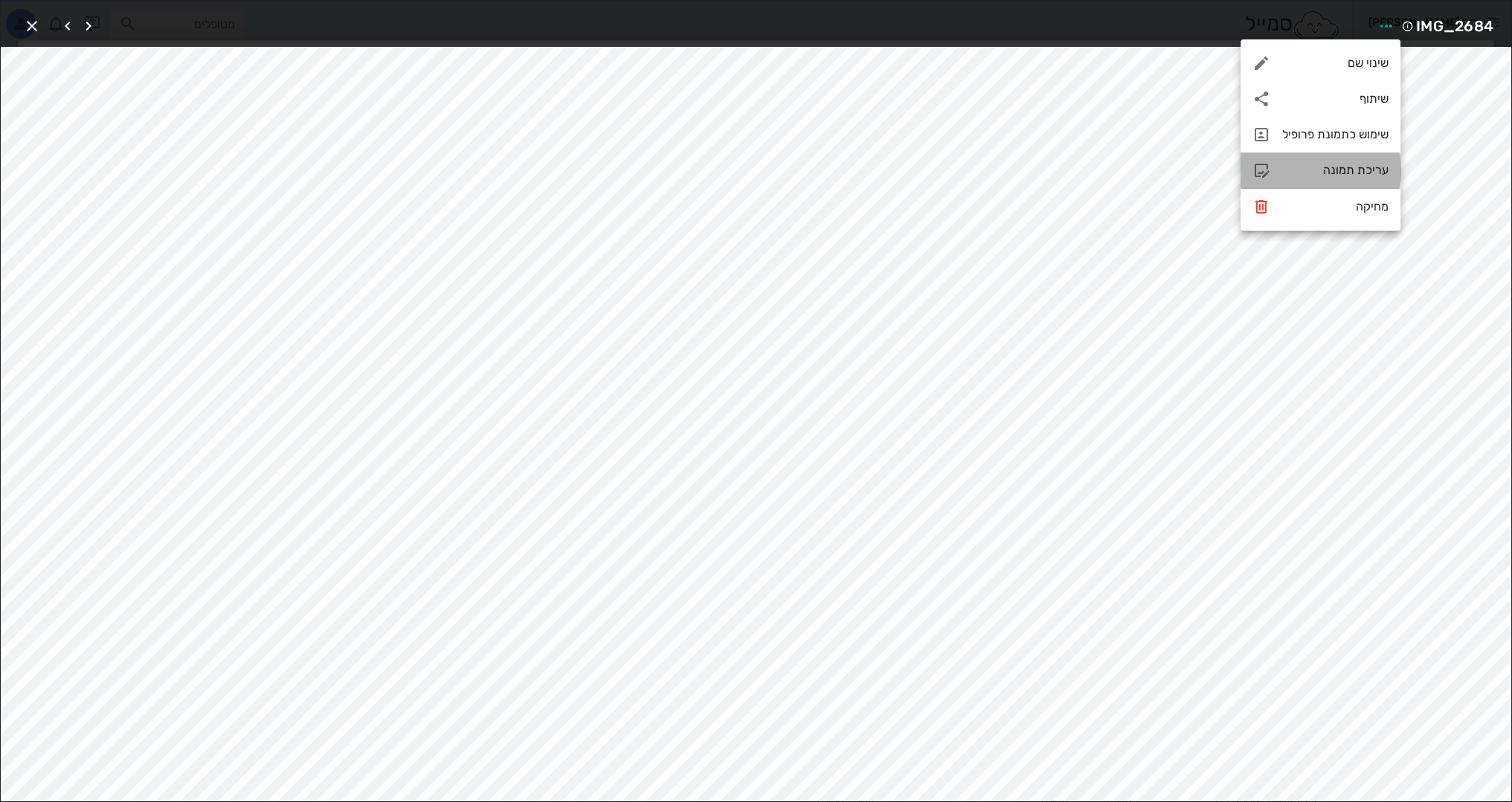
click at [1309, 167] on div "עריכת תמונה" at bounding box center [1335, 169] width 107 height 14
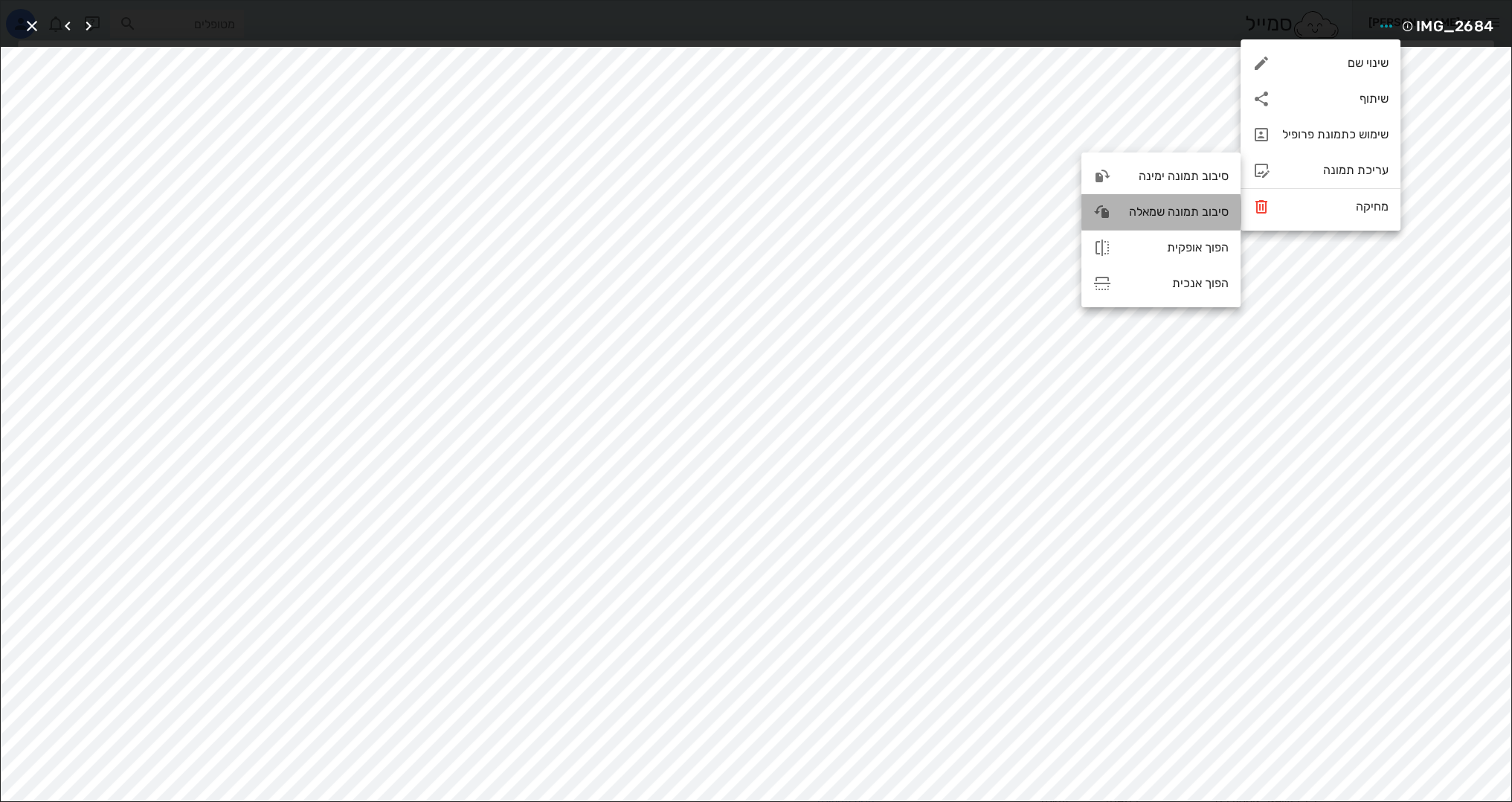
click at [1160, 215] on div "סיבוב תמונה שמאלה" at bounding box center [1176, 212] width 106 height 14
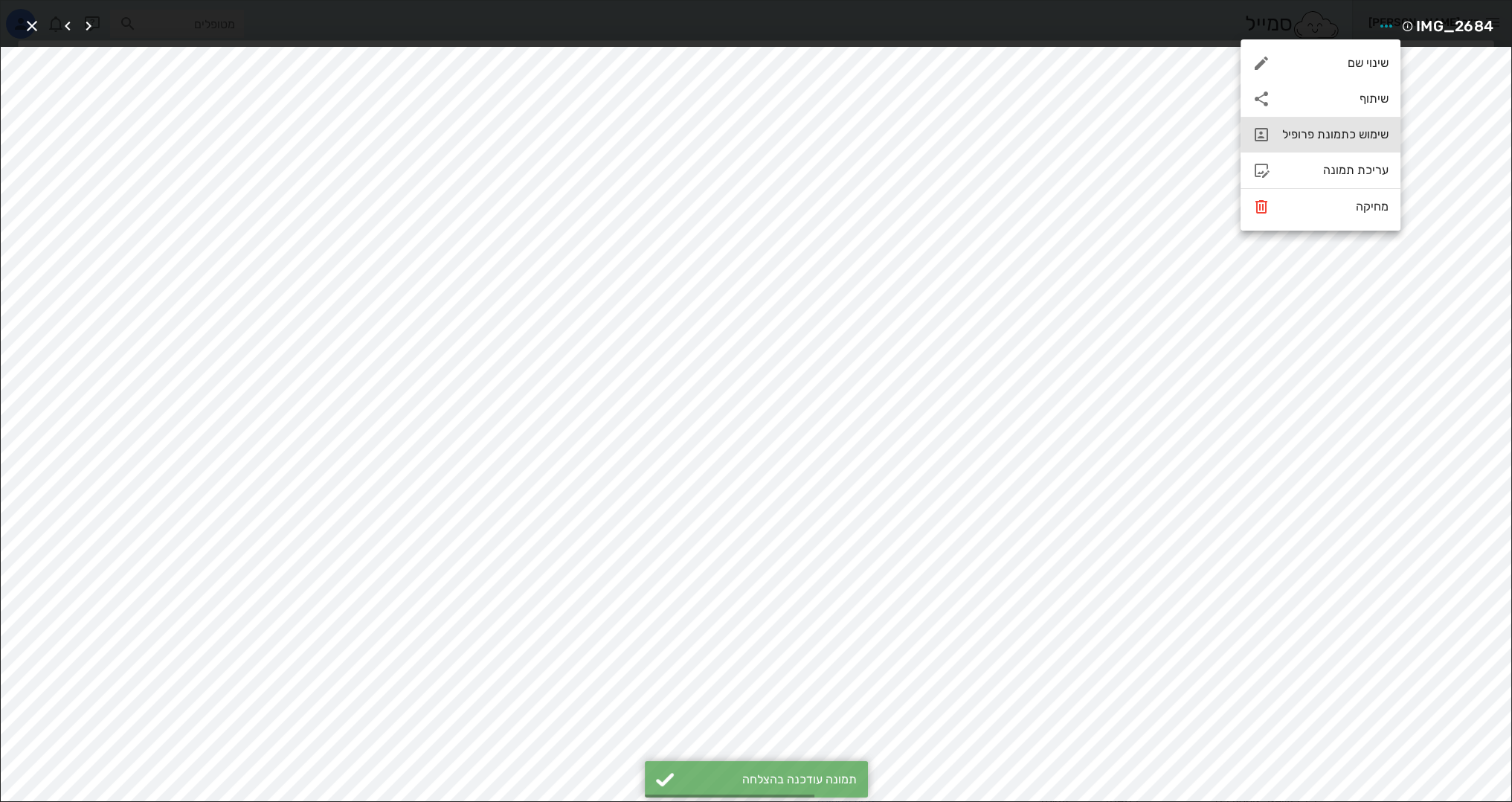
click at [1366, 134] on div "שימוש כתמונת פרופיל" at bounding box center [1335, 134] width 107 height 14
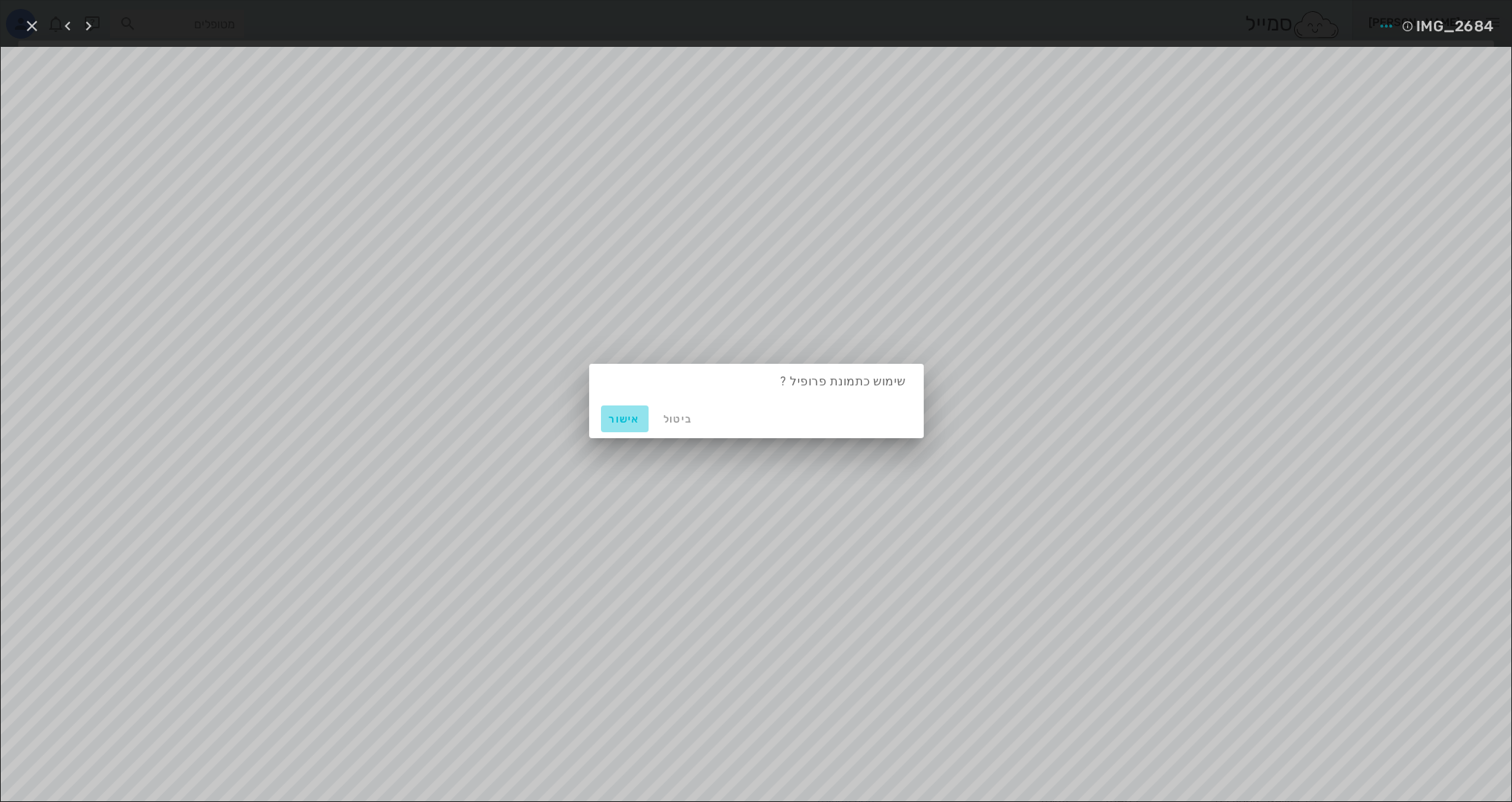
click at [622, 422] on span "אישור" at bounding box center [624, 418] width 36 height 13
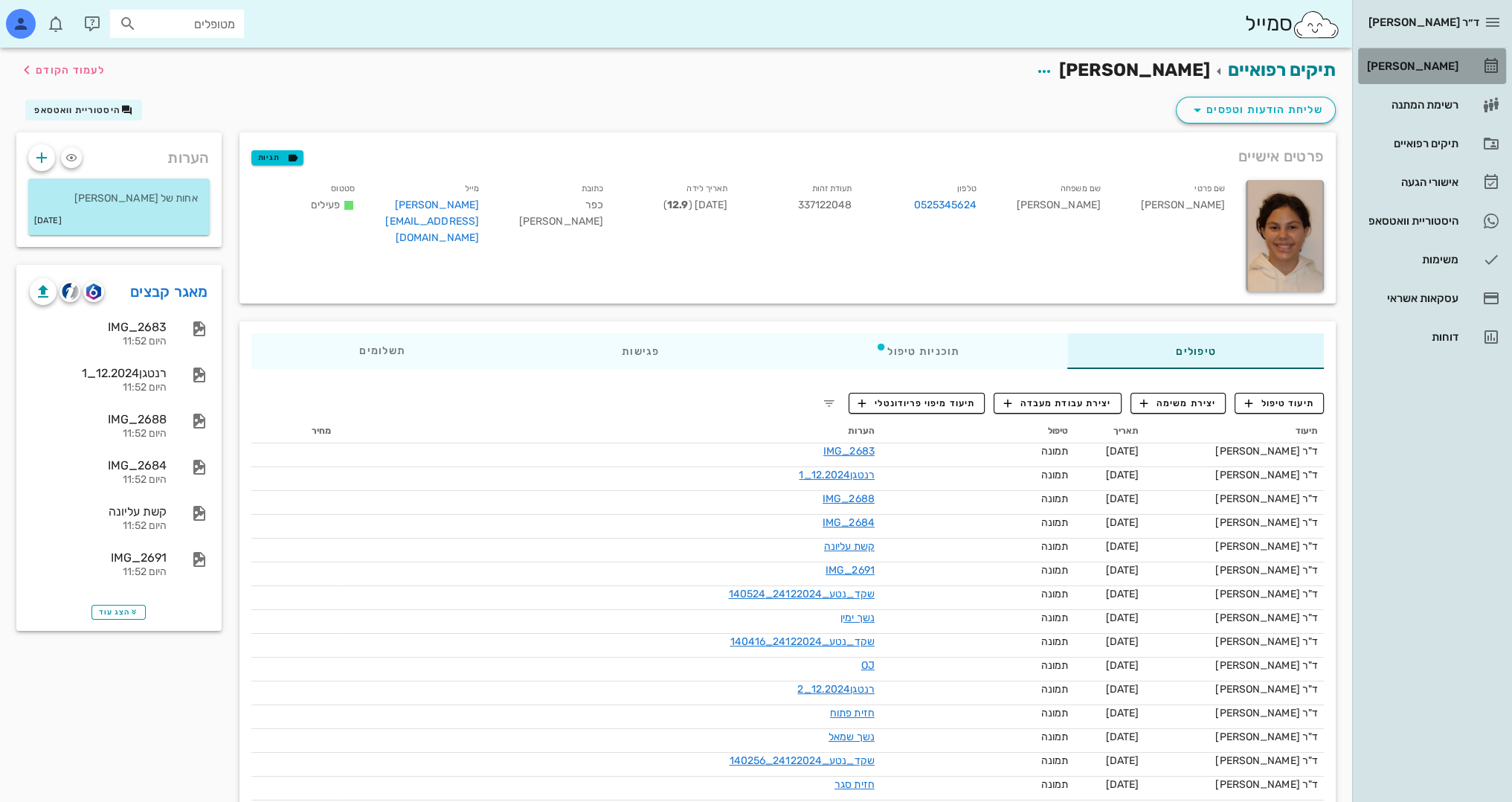
click at [1436, 68] on div "[PERSON_NAME]" at bounding box center [1411, 66] width 94 height 12
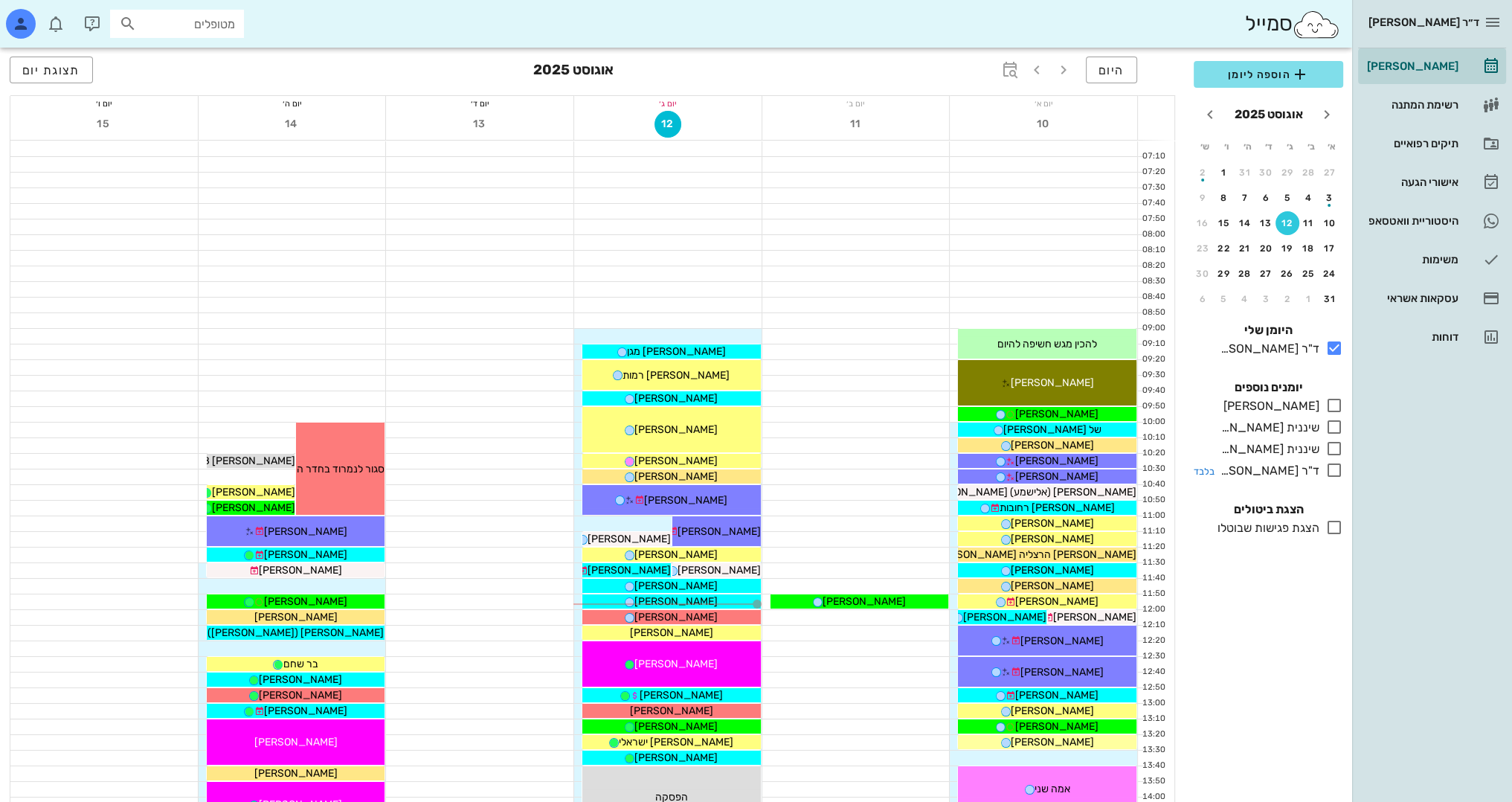
click at [1335, 473] on icon at bounding box center [1333, 470] width 18 height 18
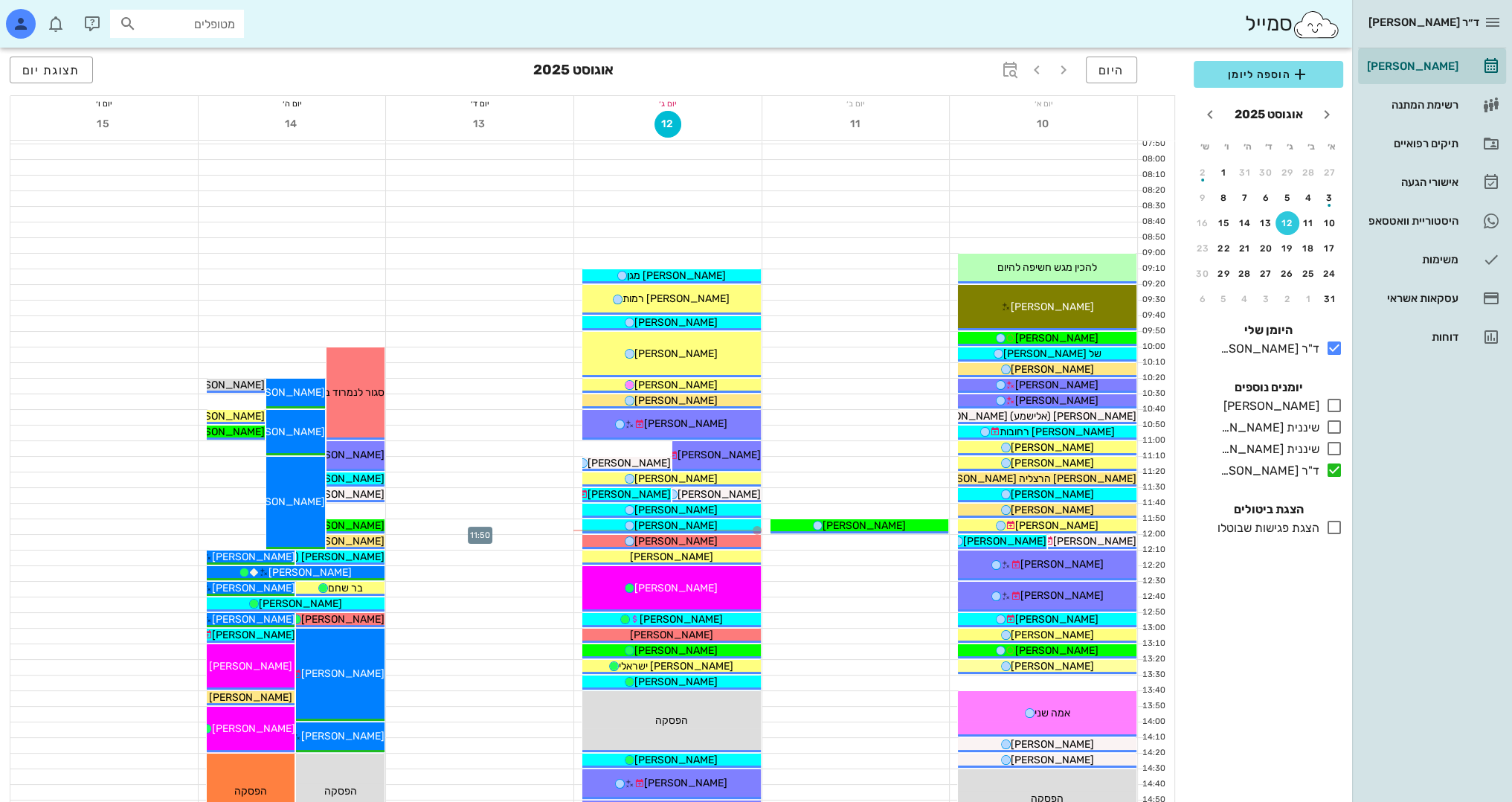
scroll to position [74, 0]
click at [714, 522] on div "[PERSON_NAME]" at bounding box center [672, 526] width 179 height 15
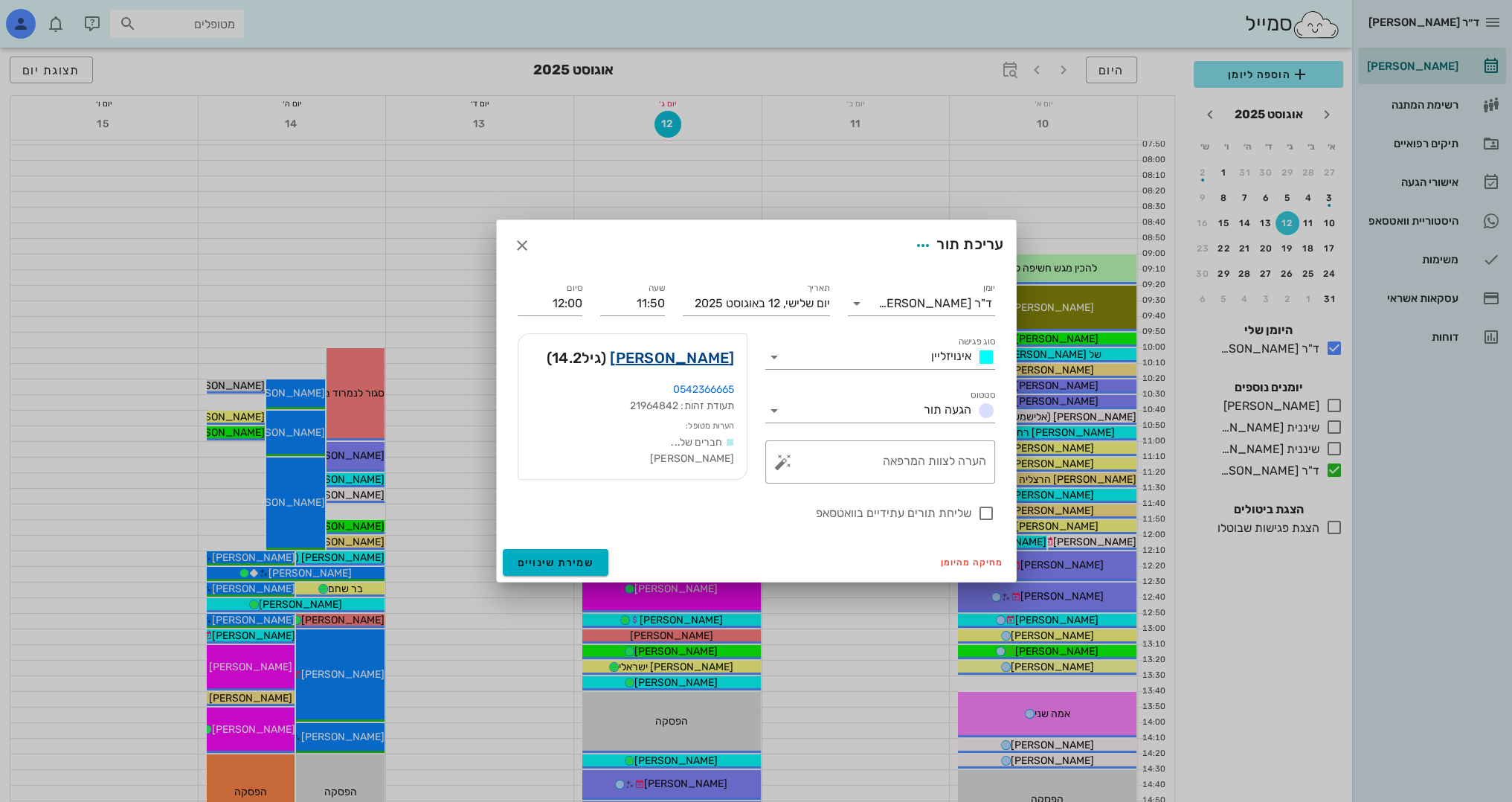
click at [703, 359] on link "[PERSON_NAME]" at bounding box center [671, 358] width 124 height 24
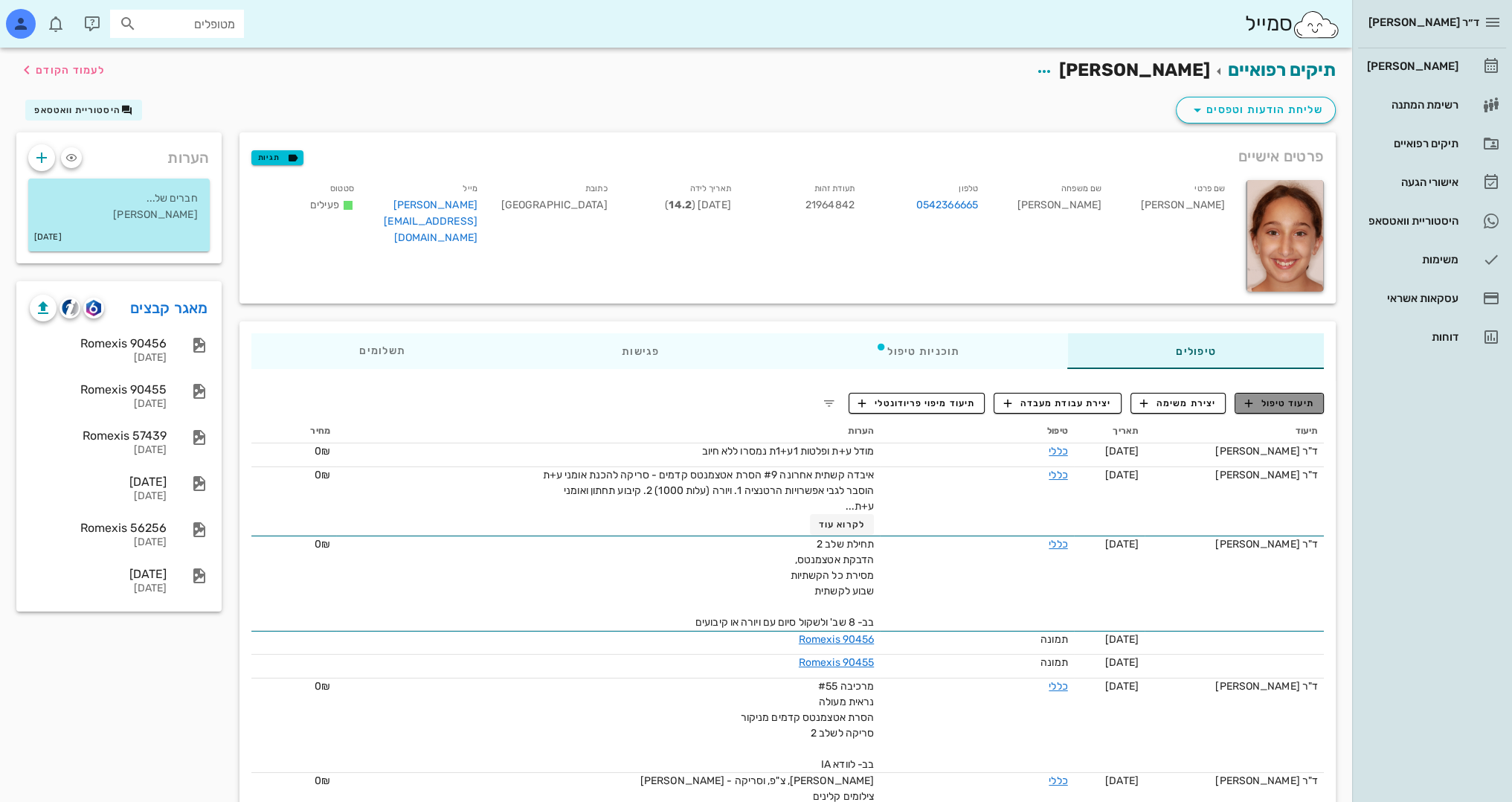
click at [1282, 405] on span "תיעוד טיפול" at bounding box center [1279, 403] width 69 height 13
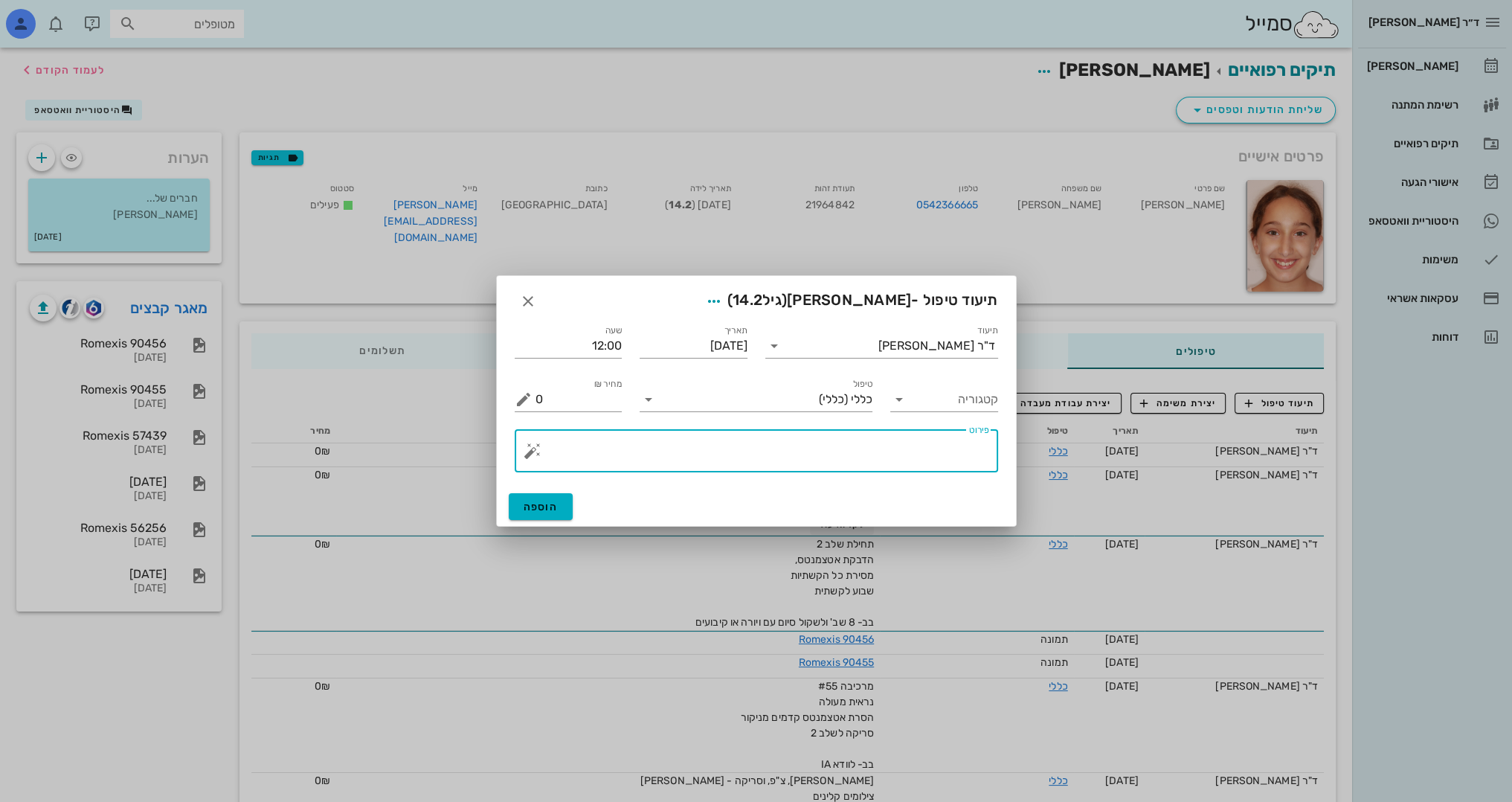
click at [873, 453] on textarea "פירוט" at bounding box center [762, 454] width 454 height 36
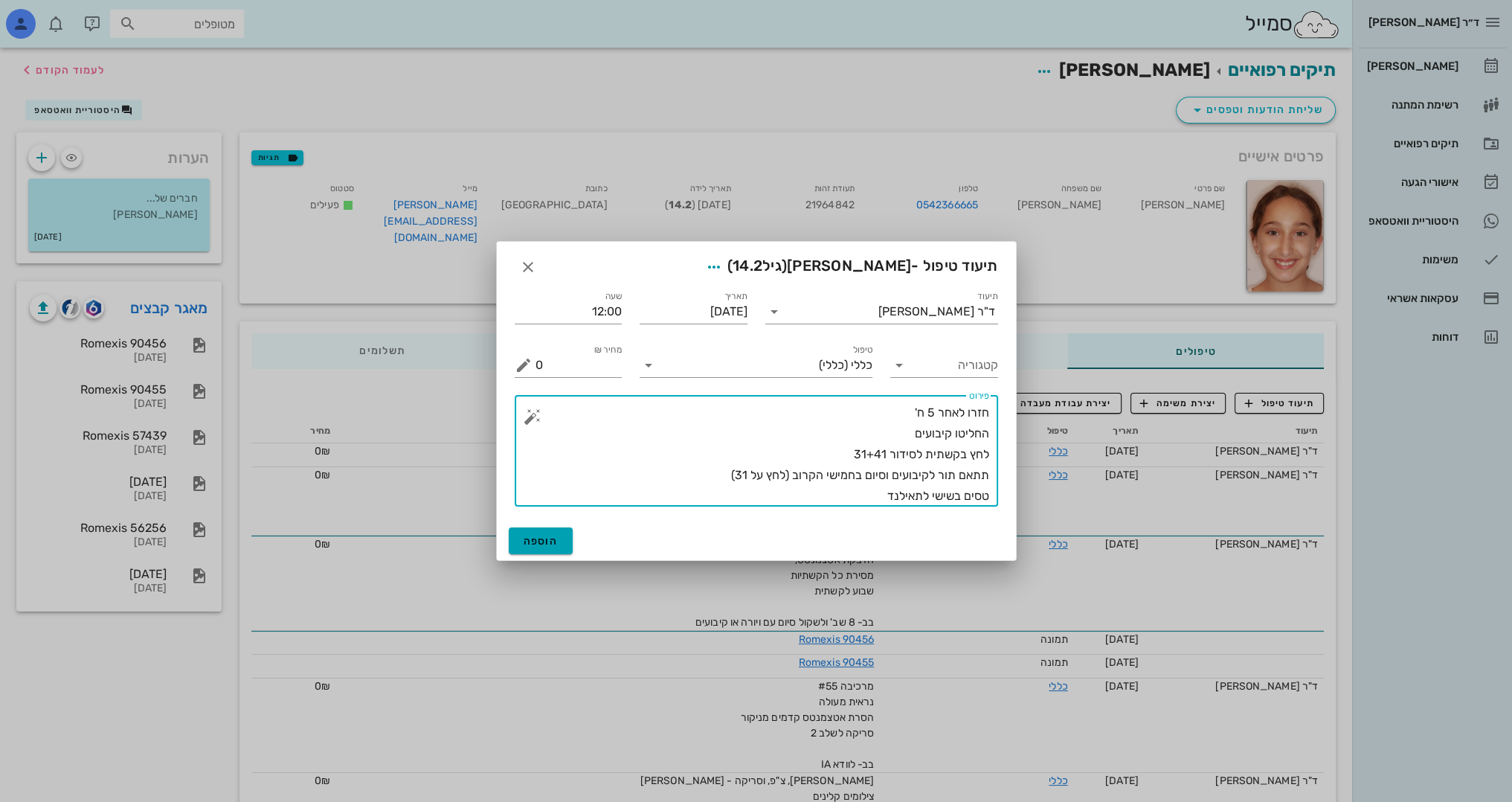
type textarea "חזרו לאחר 5 ח' החליטו קיבועים לחץ בקשתית לסידור 31+41 תתאם תור לקיבועים וסיום ב…"
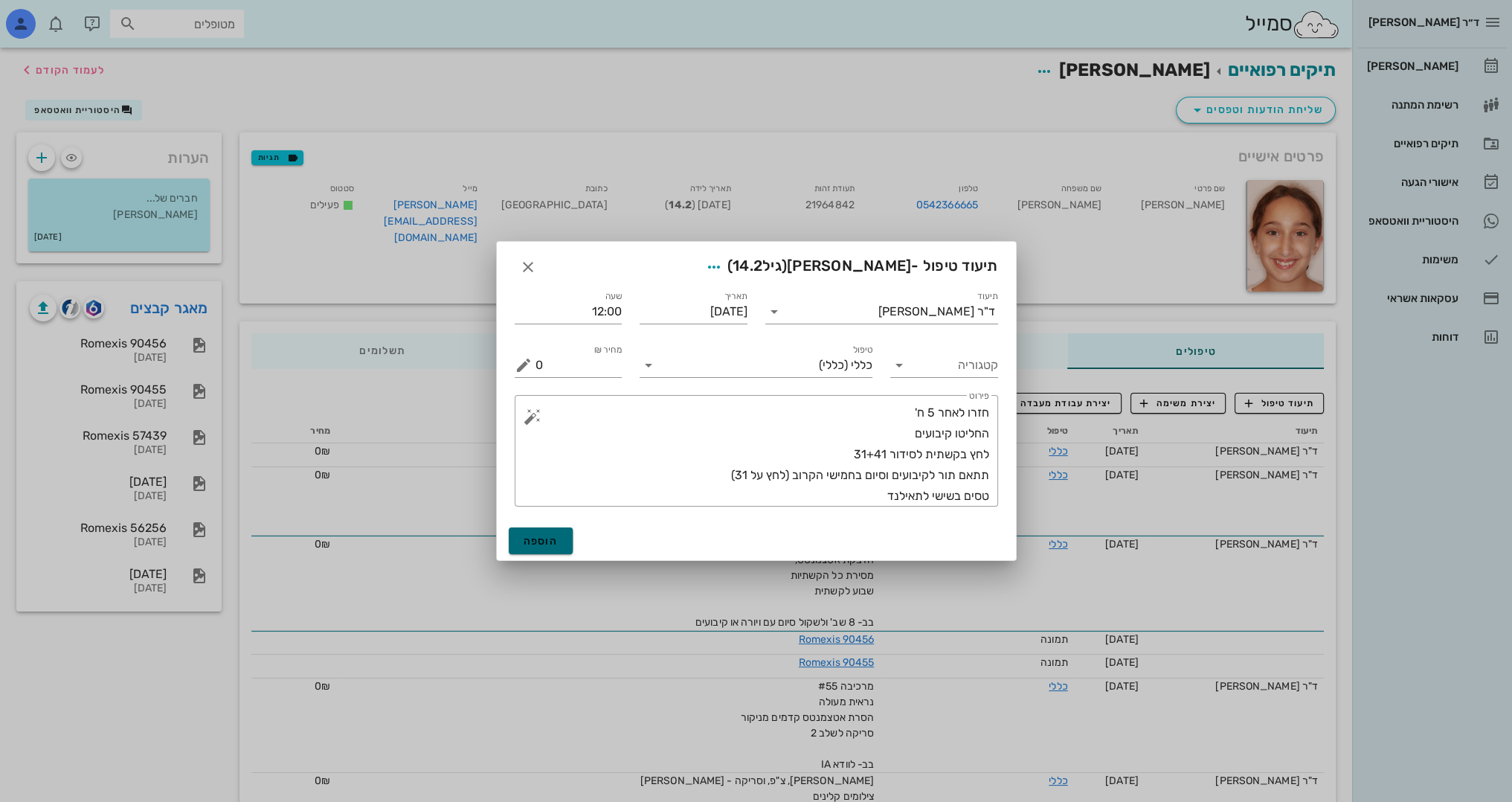
click at [544, 544] on span "הוספה" at bounding box center [541, 540] width 35 height 13
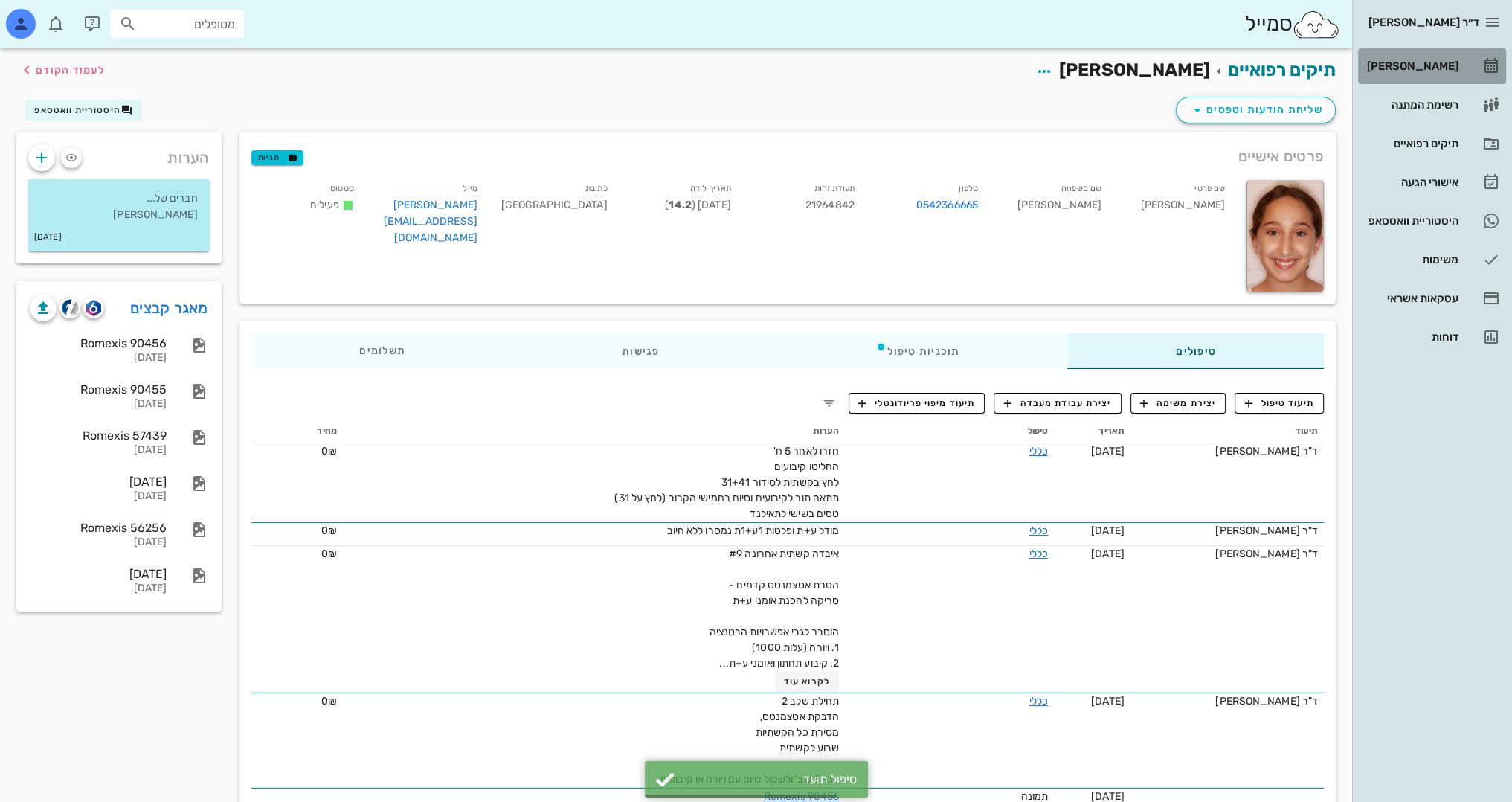
click at [1413, 68] on div "[PERSON_NAME]" at bounding box center [1411, 66] width 94 height 12
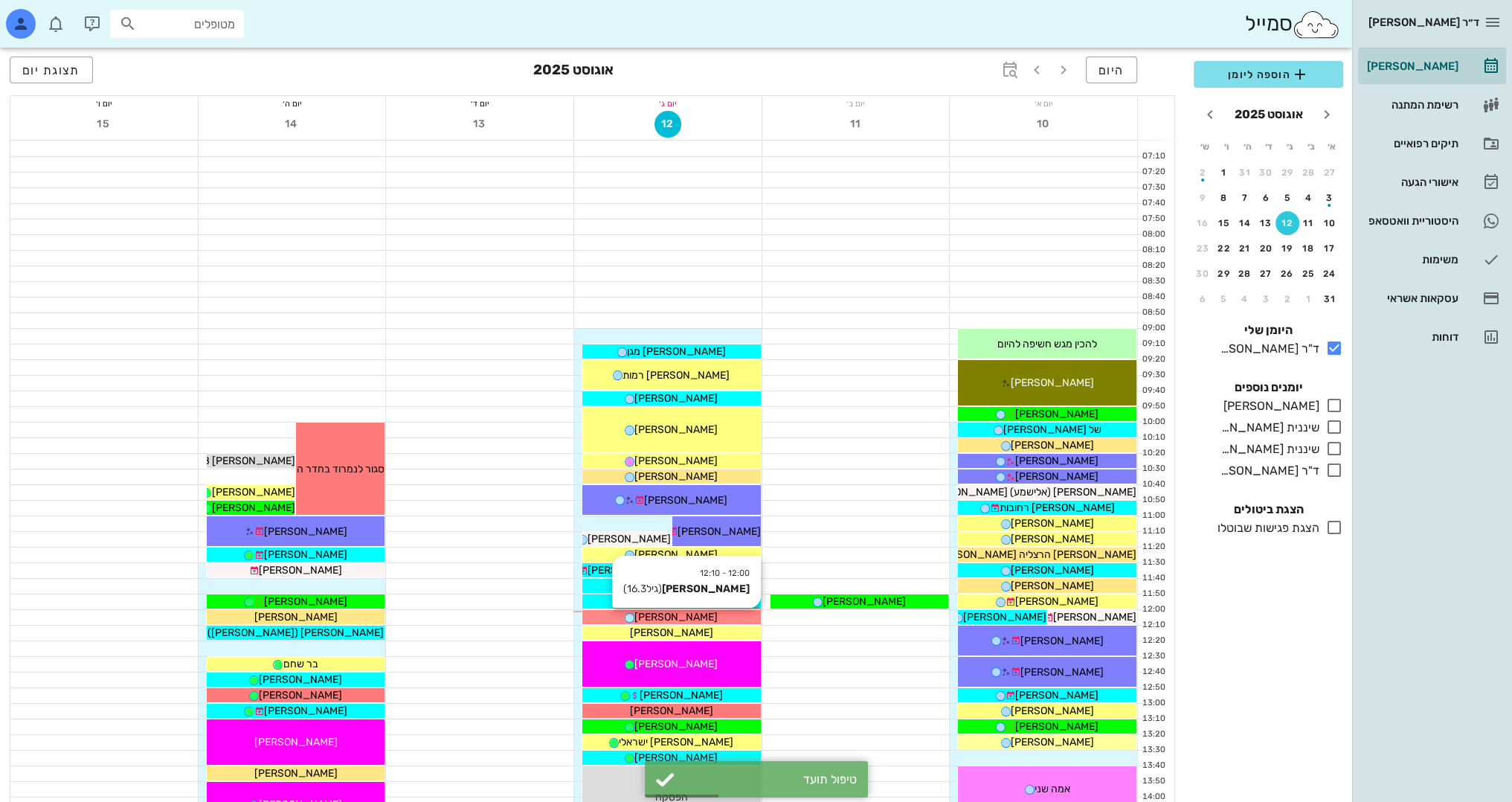
click at [704, 619] on span "[PERSON_NAME]" at bounding box center [676, 616] width 84 height 13
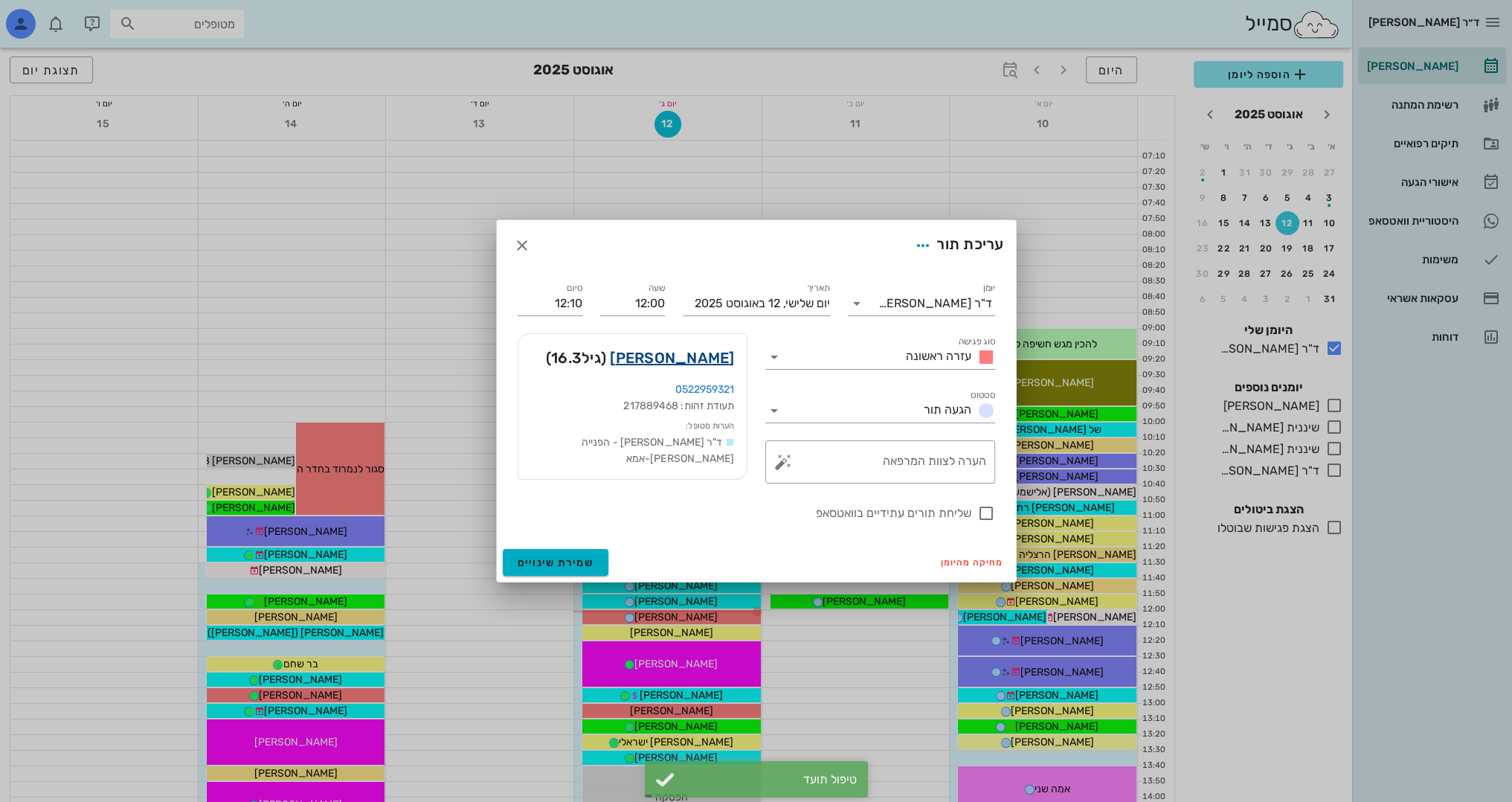
click at [714, 358] on link "[PERSON_NAME]" at bounding box center [671, 358] width 124 height 24
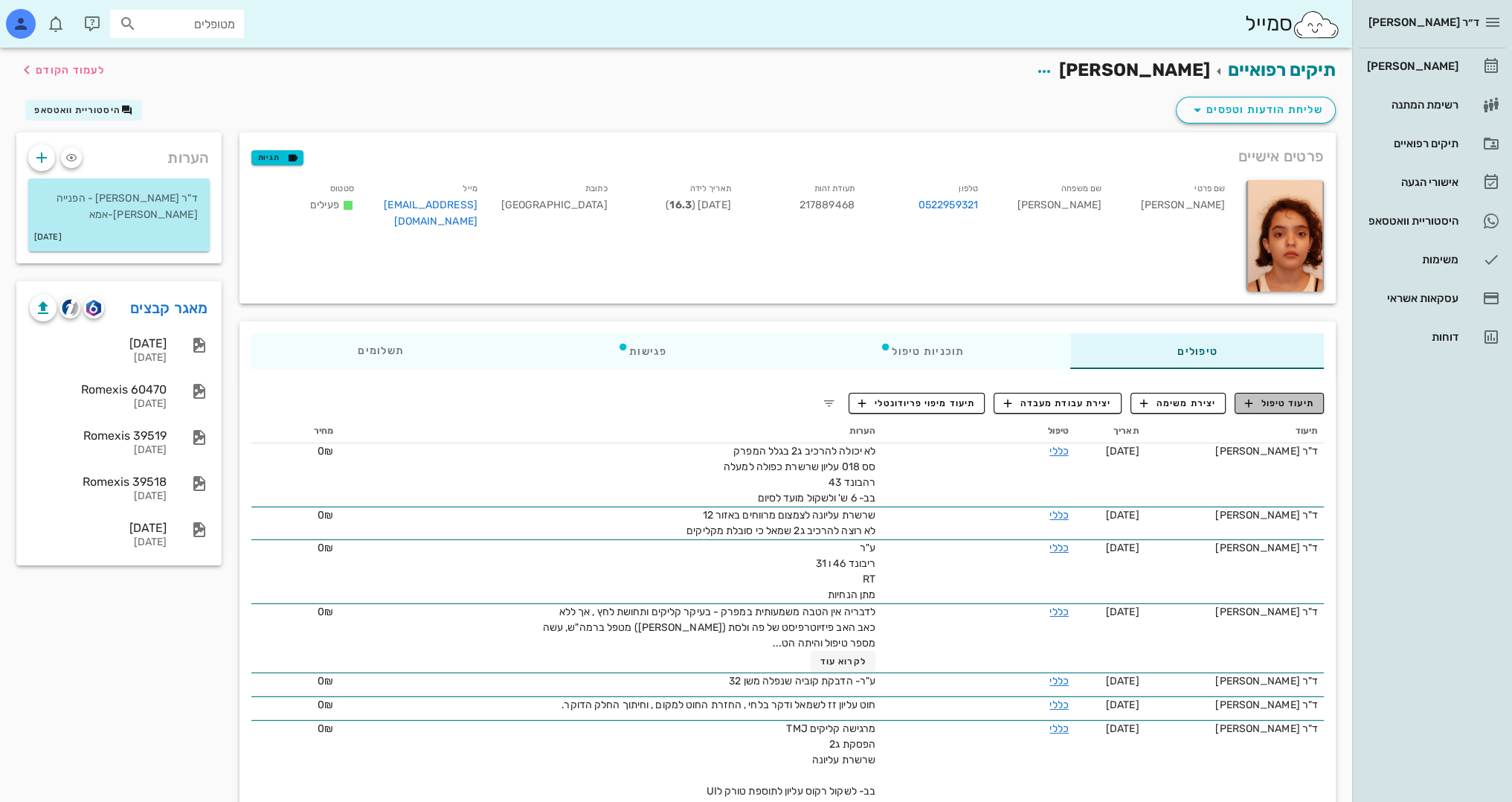
click at [1288, 402] on span "תיעוד טיפול" at bounding box center [1279, 403] width 69 height 13
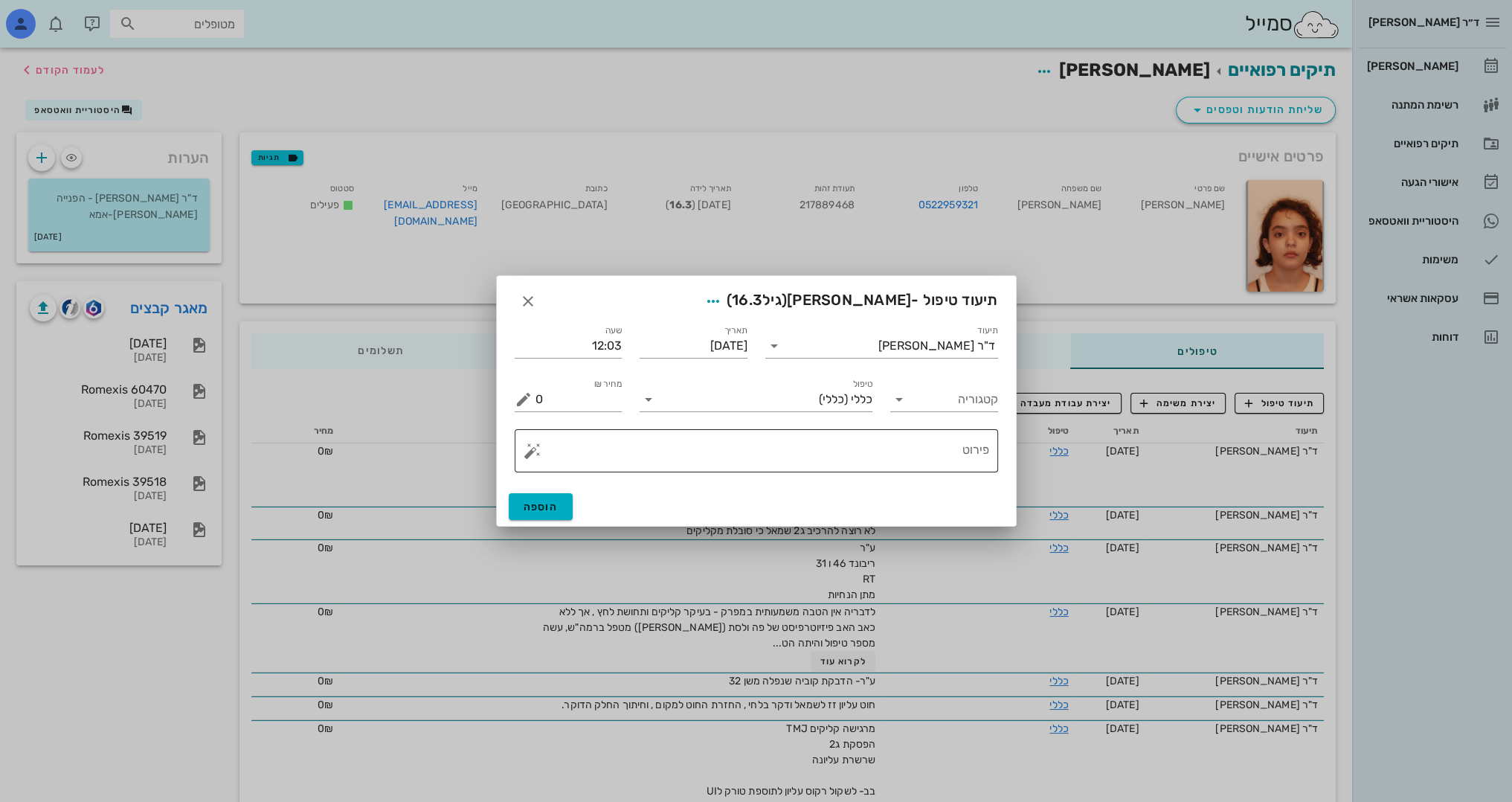
click at [881, 437] on textarea "פירוט" at bounding box center [762, 454] width 454 height 36
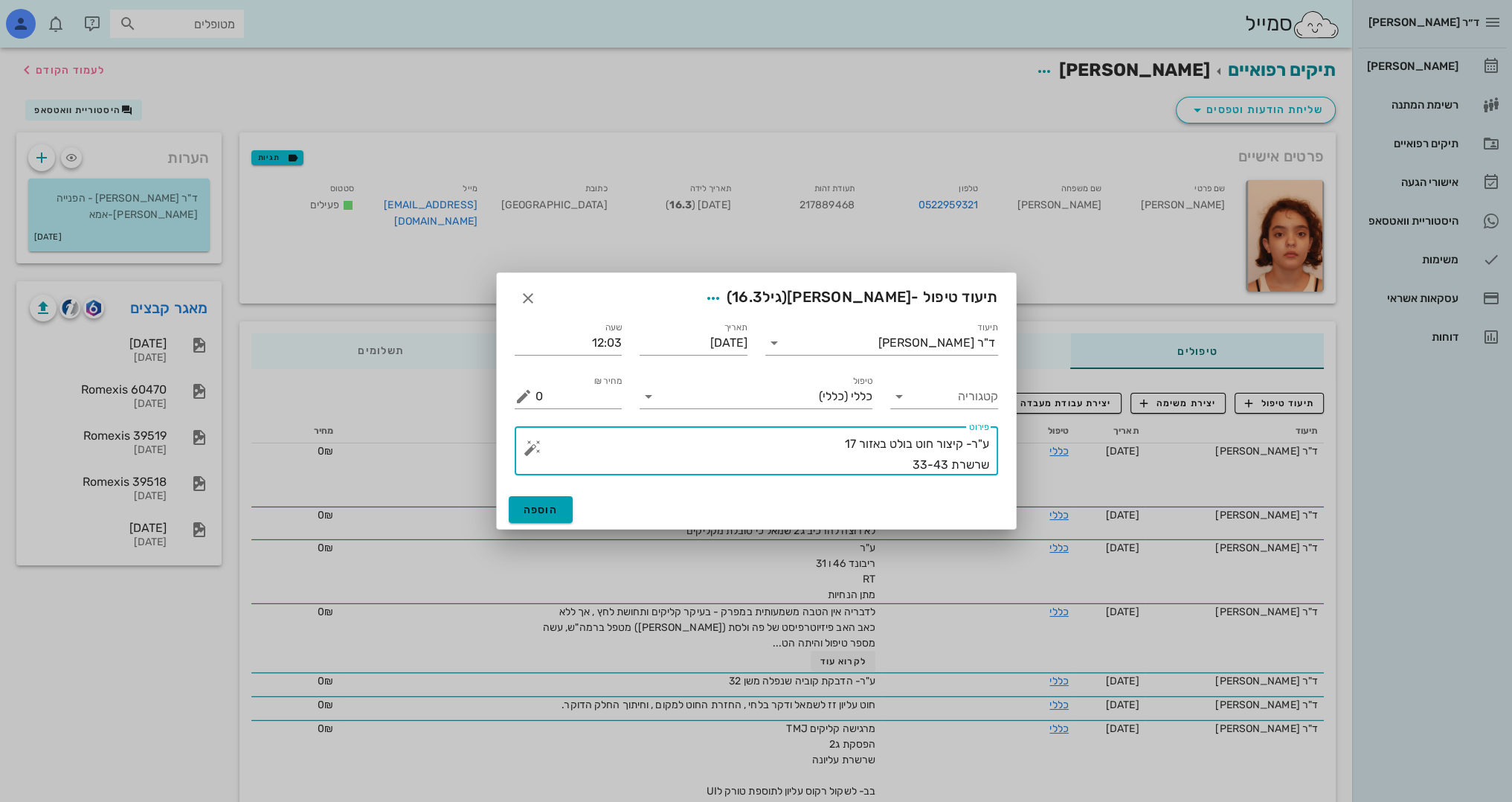
type textarea "ע"ר- קיצור חוט בולט באזור 17 שרשרת 33-43"
click at [538, 504] on span "הוספה" at bounding box center [541, 510] width 35 height 13
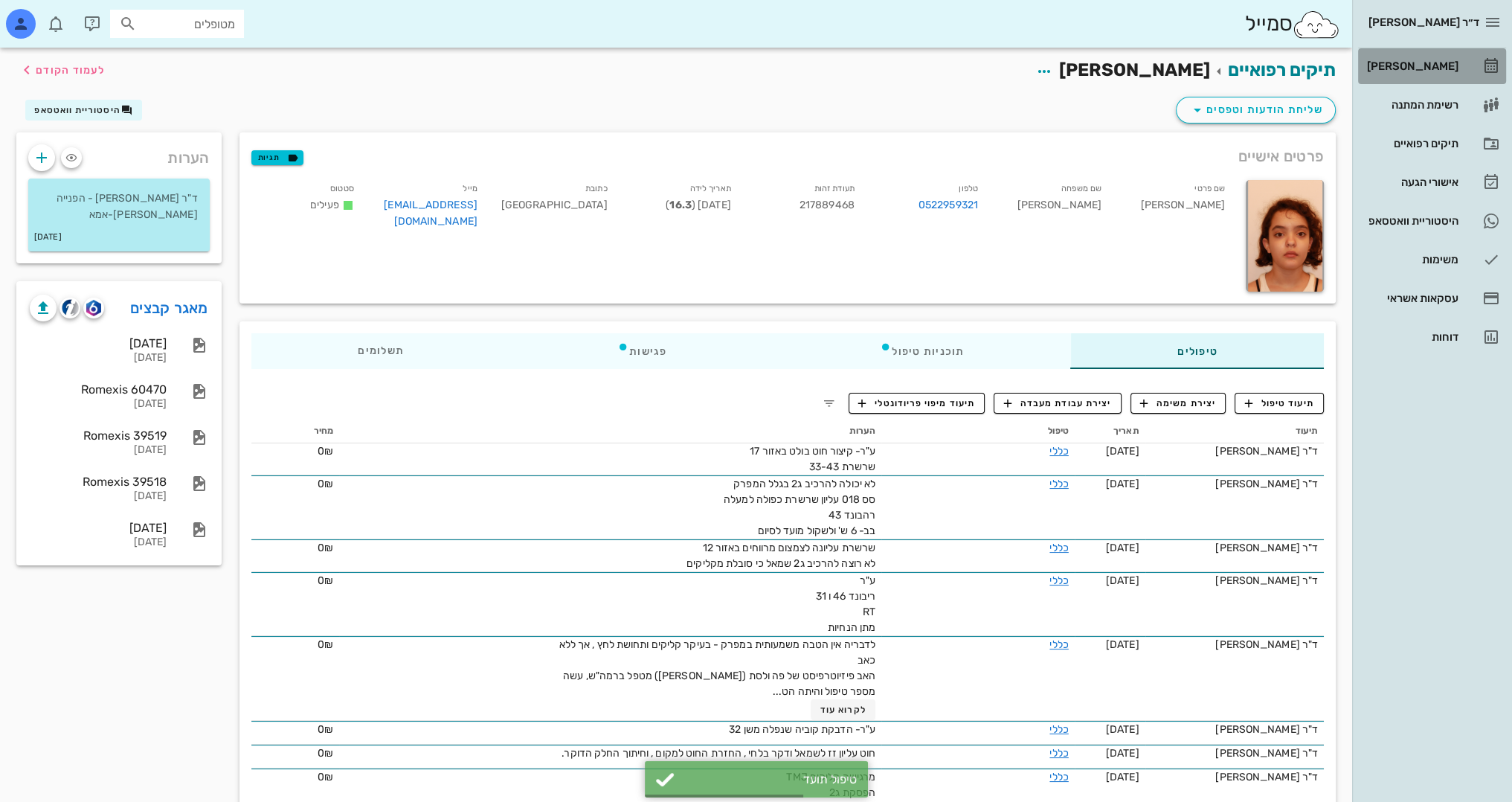
click at [1431, 63] on div "[PERSON_NAME]" at bounding box center [1411, 66] width 94 height 12
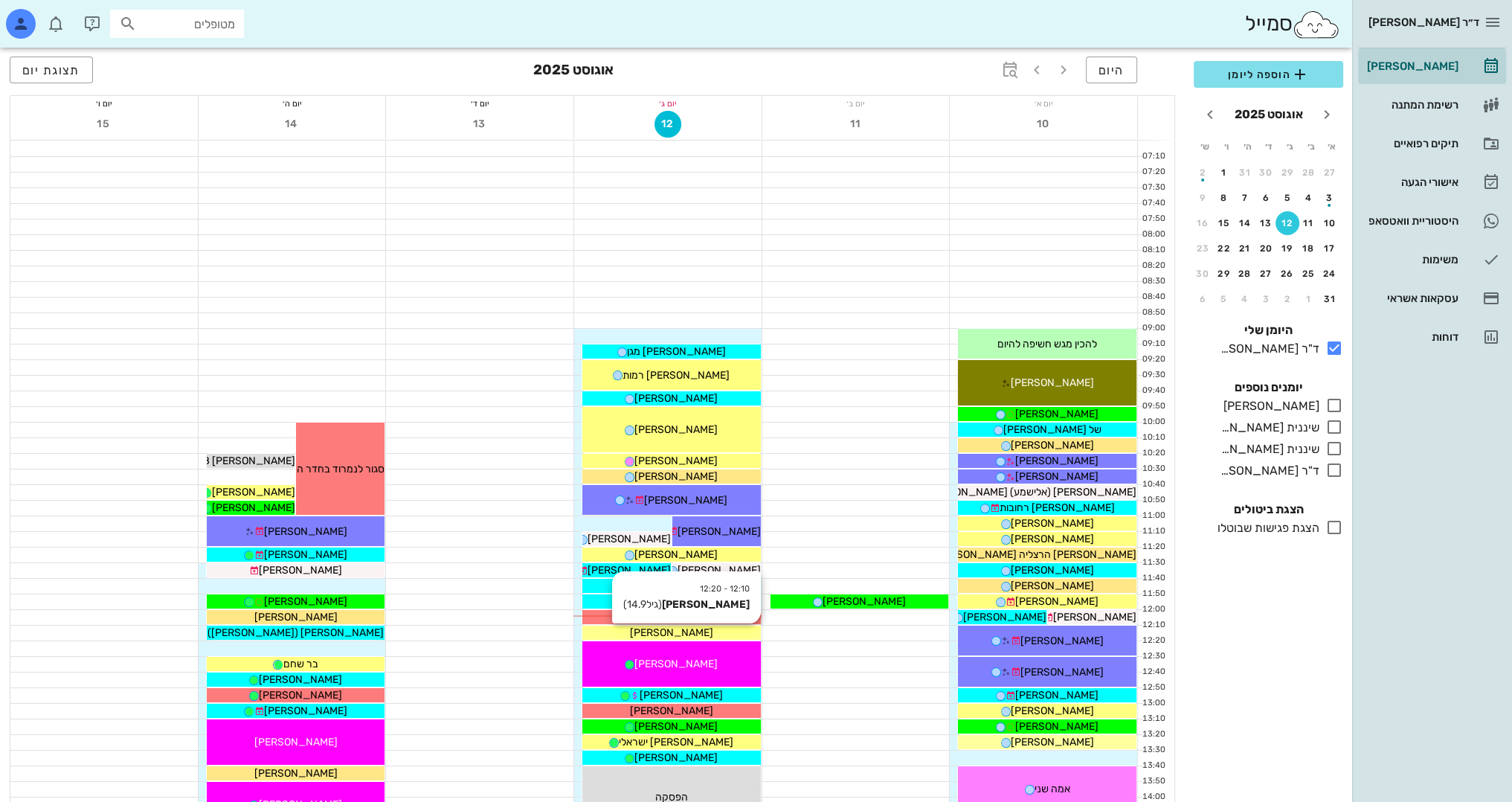
click at [705, 632] on div "[PERSON_NAME]" at bounding box center [672, 633] width 179 height 15
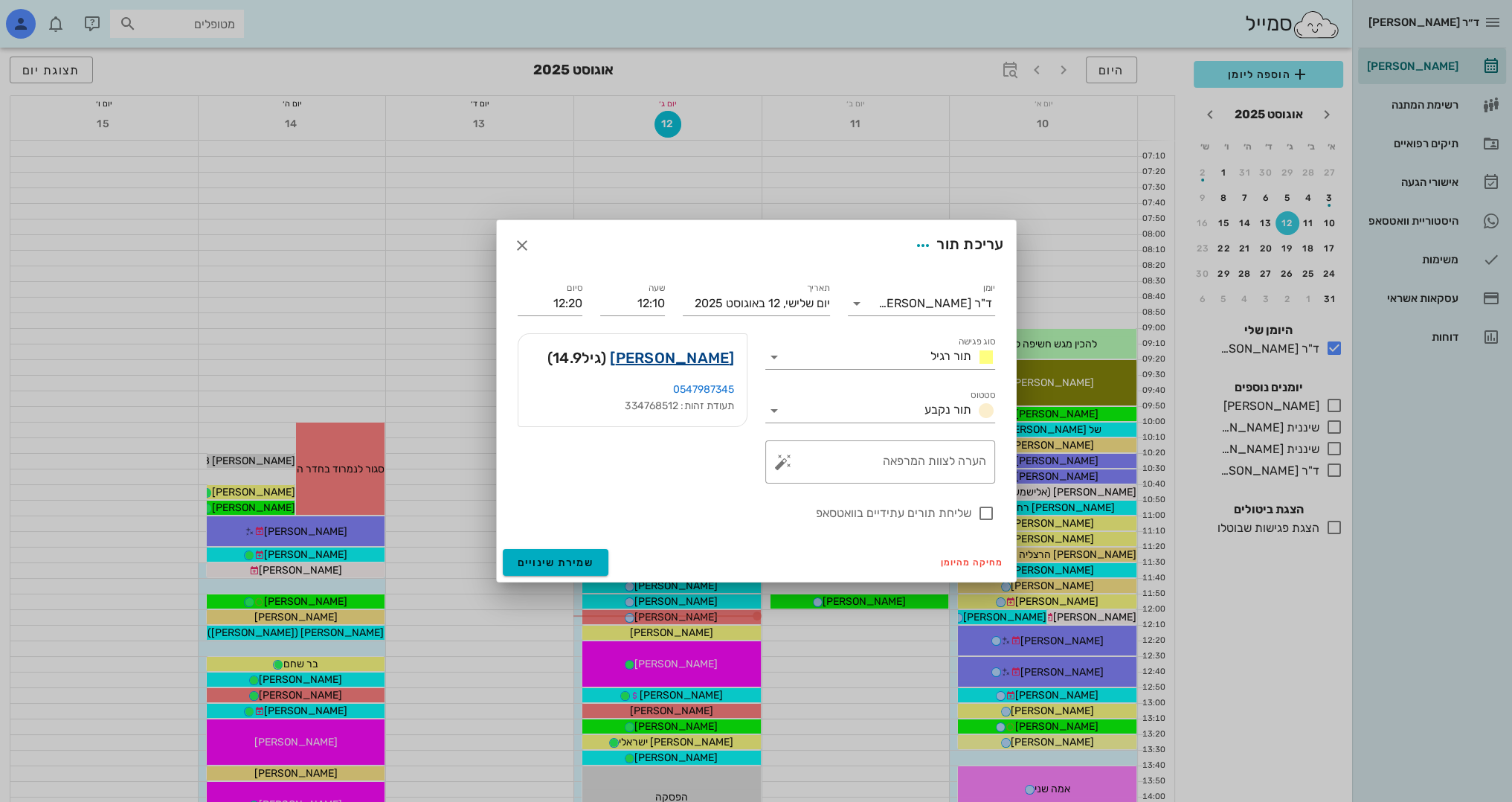
click at [705, 346] on link "[PERSON_NAME]" at bounding box center [671, 358] width 124 height 24
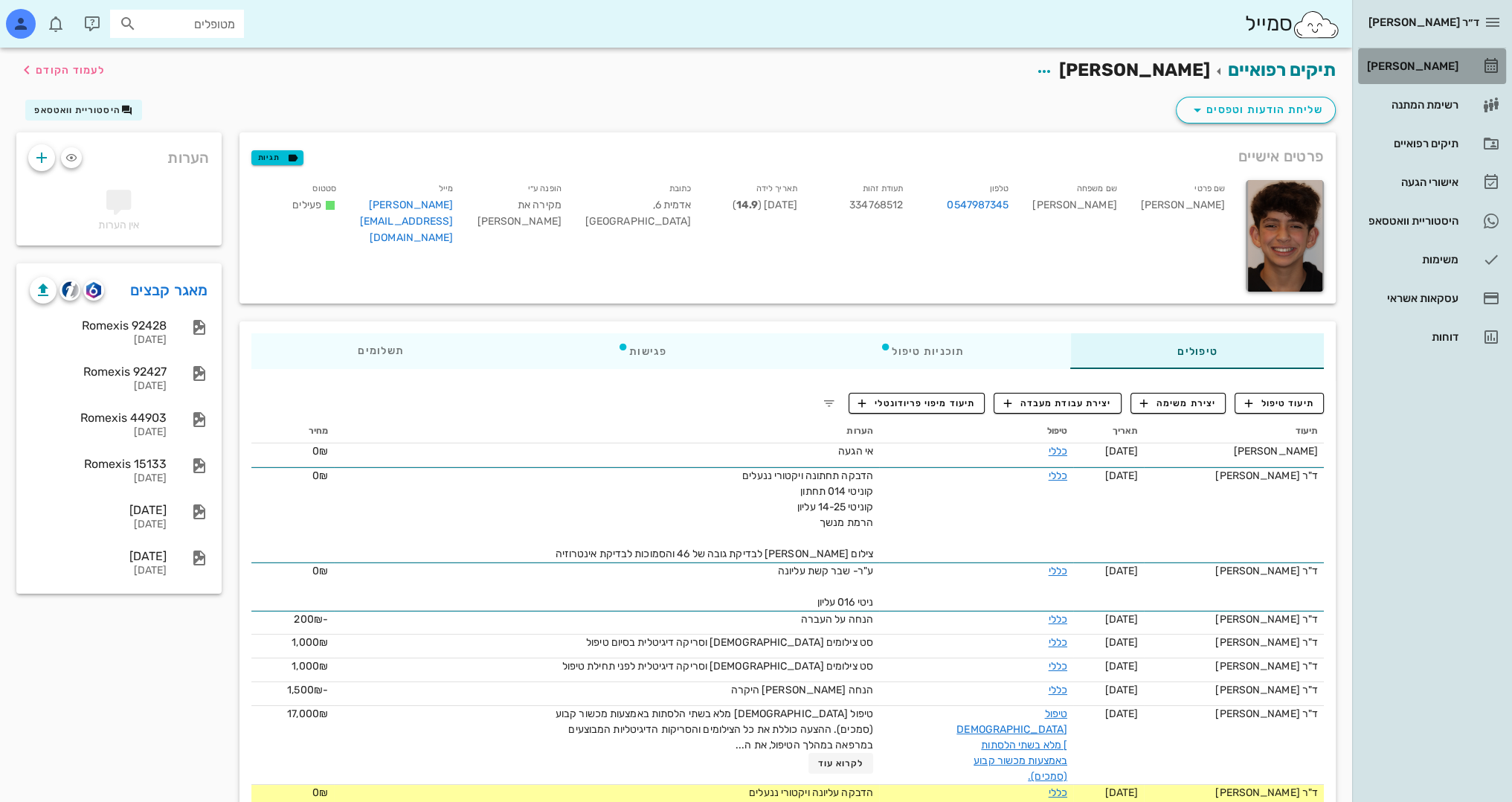
click at [1440, 66] on div "[PERSON_NAME]" at bounding box center [1411, 66] width 94 height 12
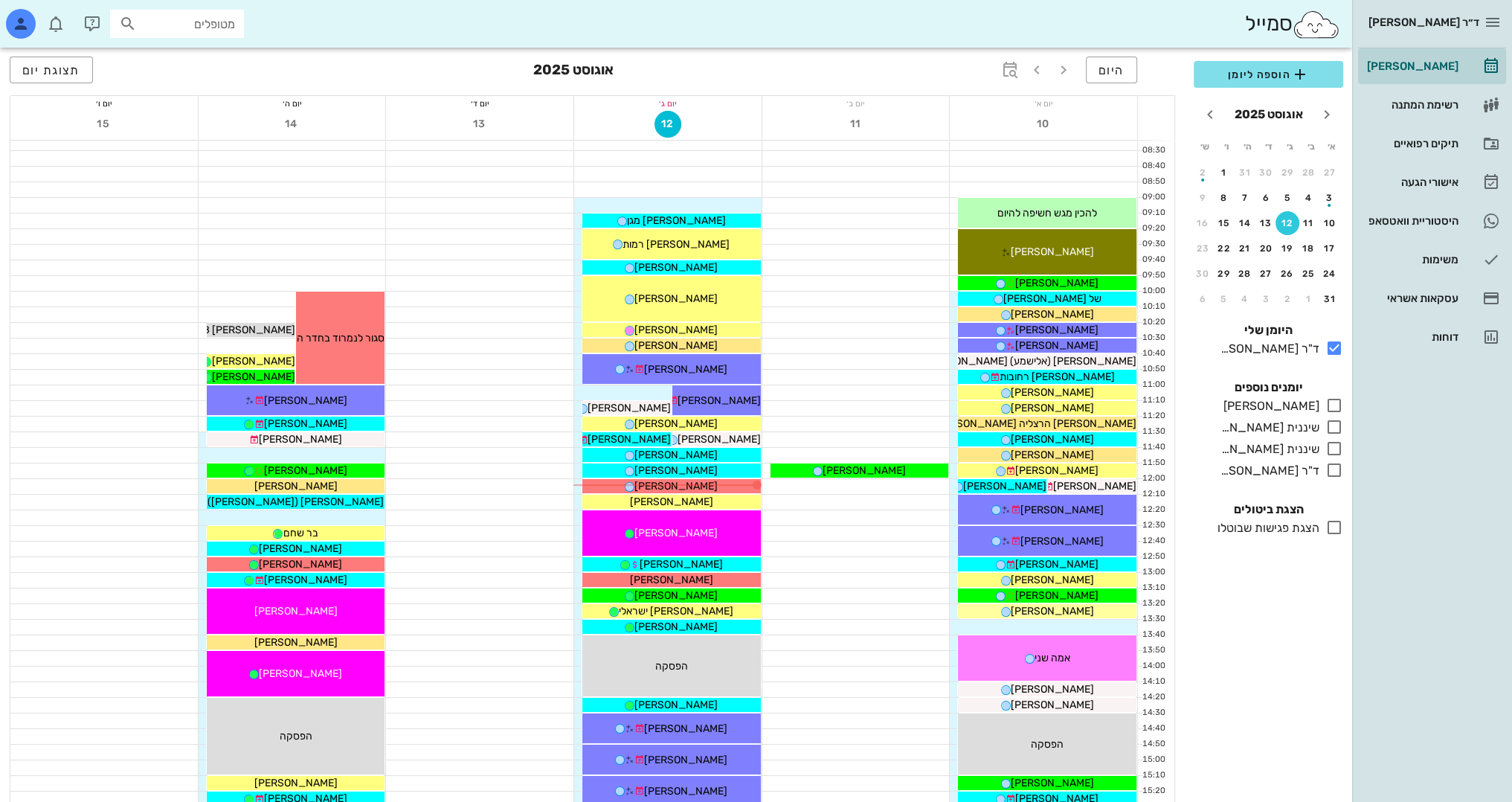
scroll to position [149, 0]
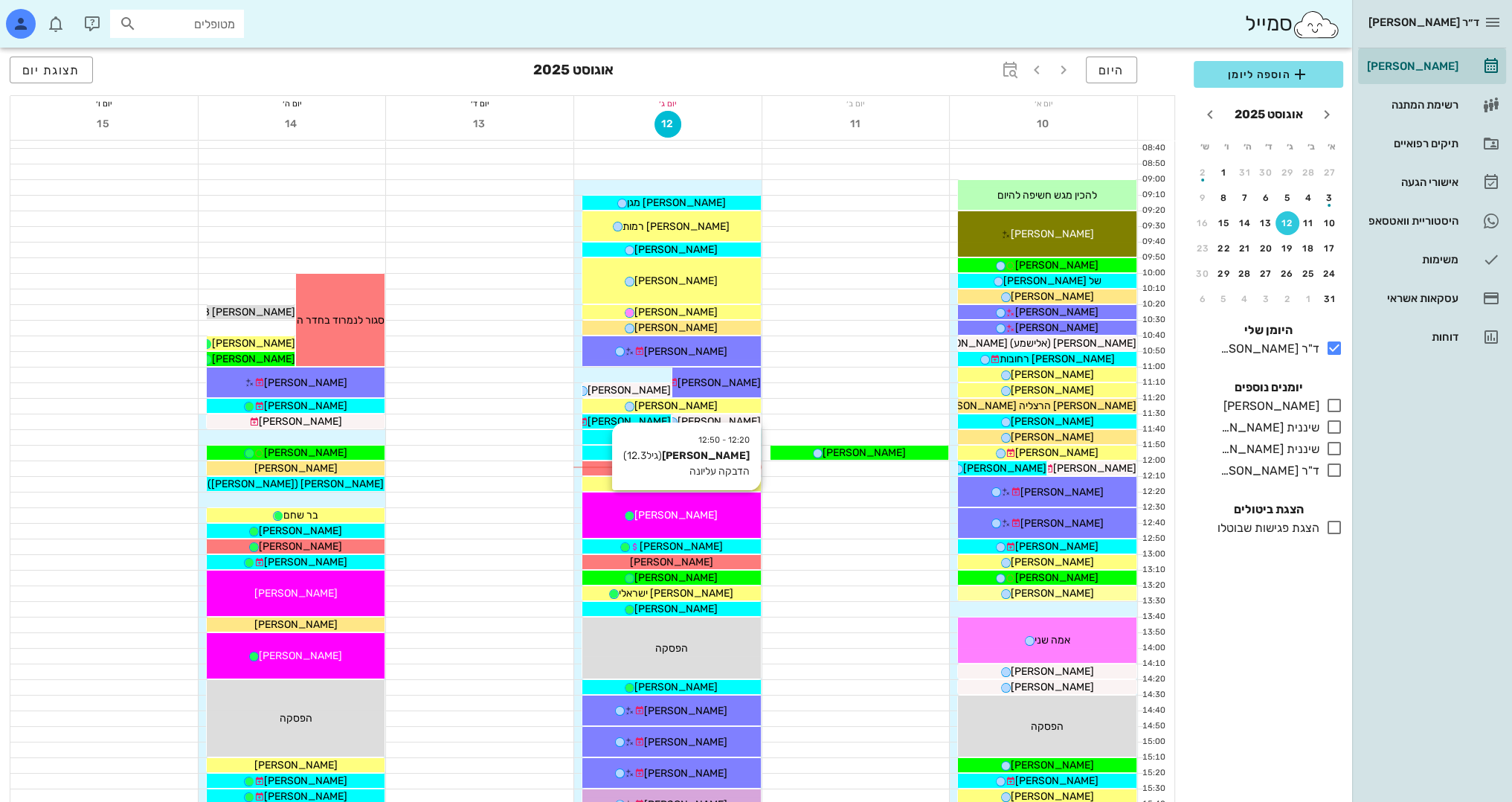
click at [714, 509] on div "[PERSON_NAME]" at bounding box center [672, 515] width 179 height 15
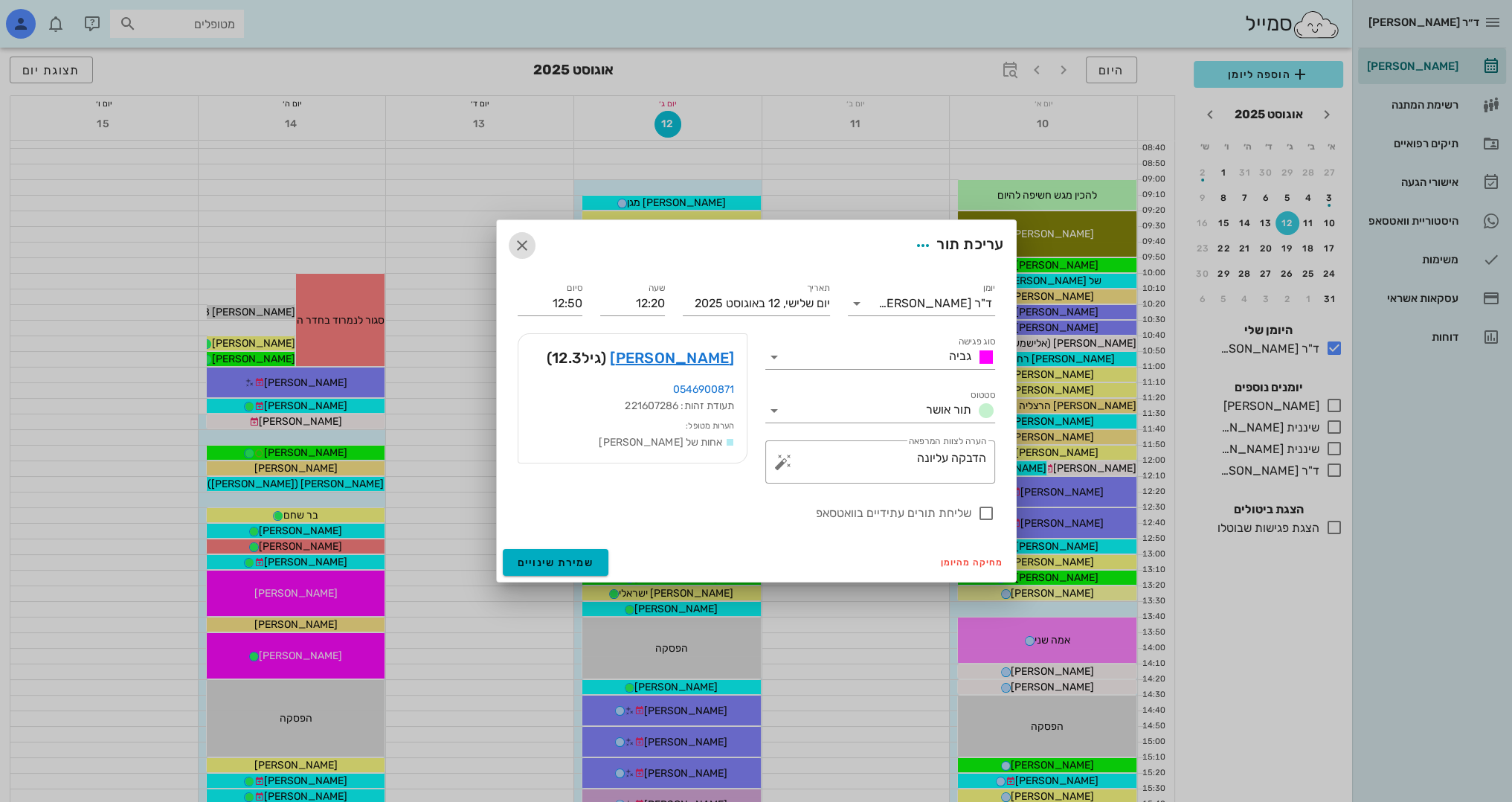
click at [518, 245] on icon "button" at bounding box center [522, 245] width 18 height 18
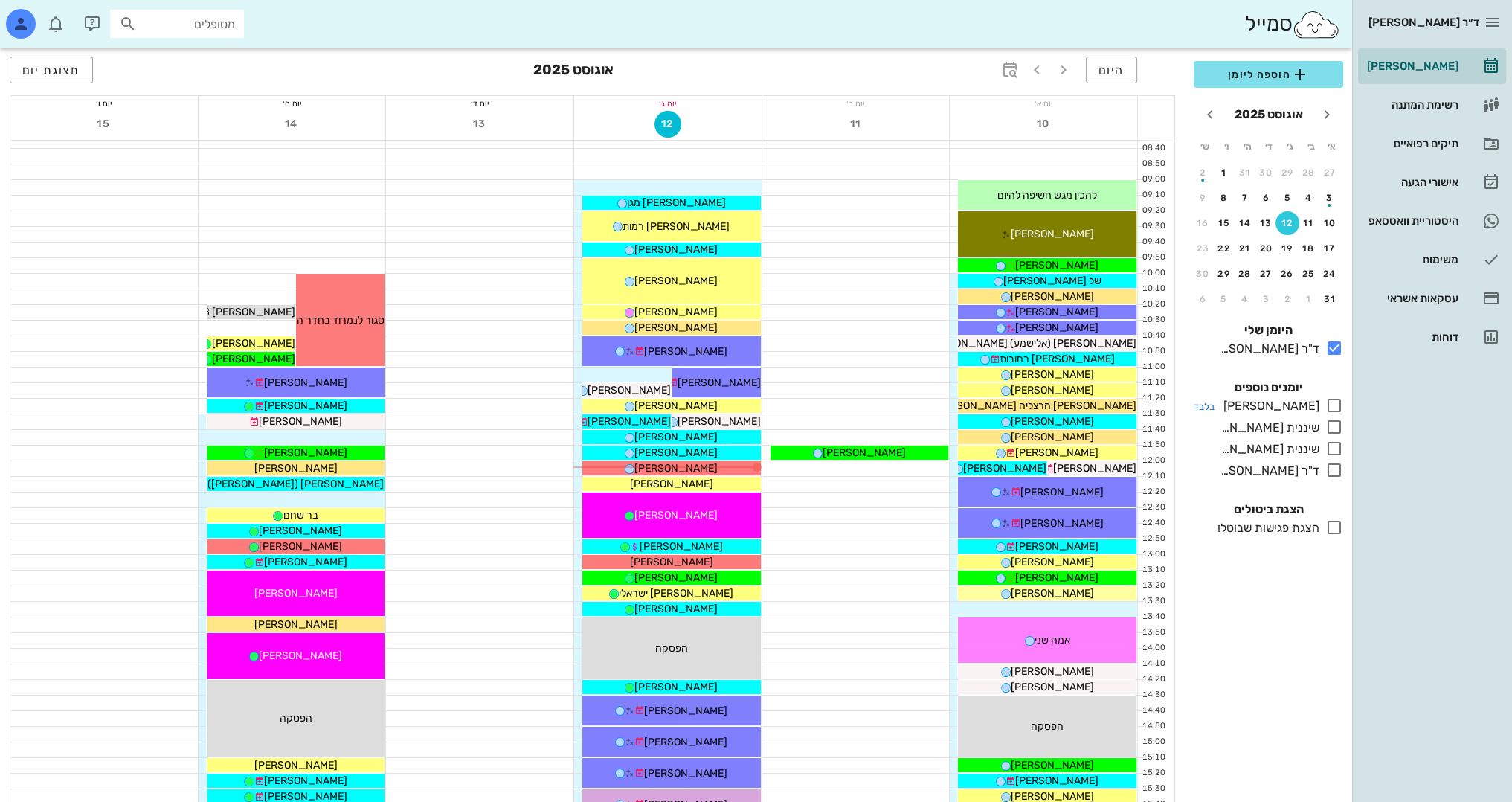
click at [1333, 401] on icon at bounding box center [1333, 405] width 18 height 18
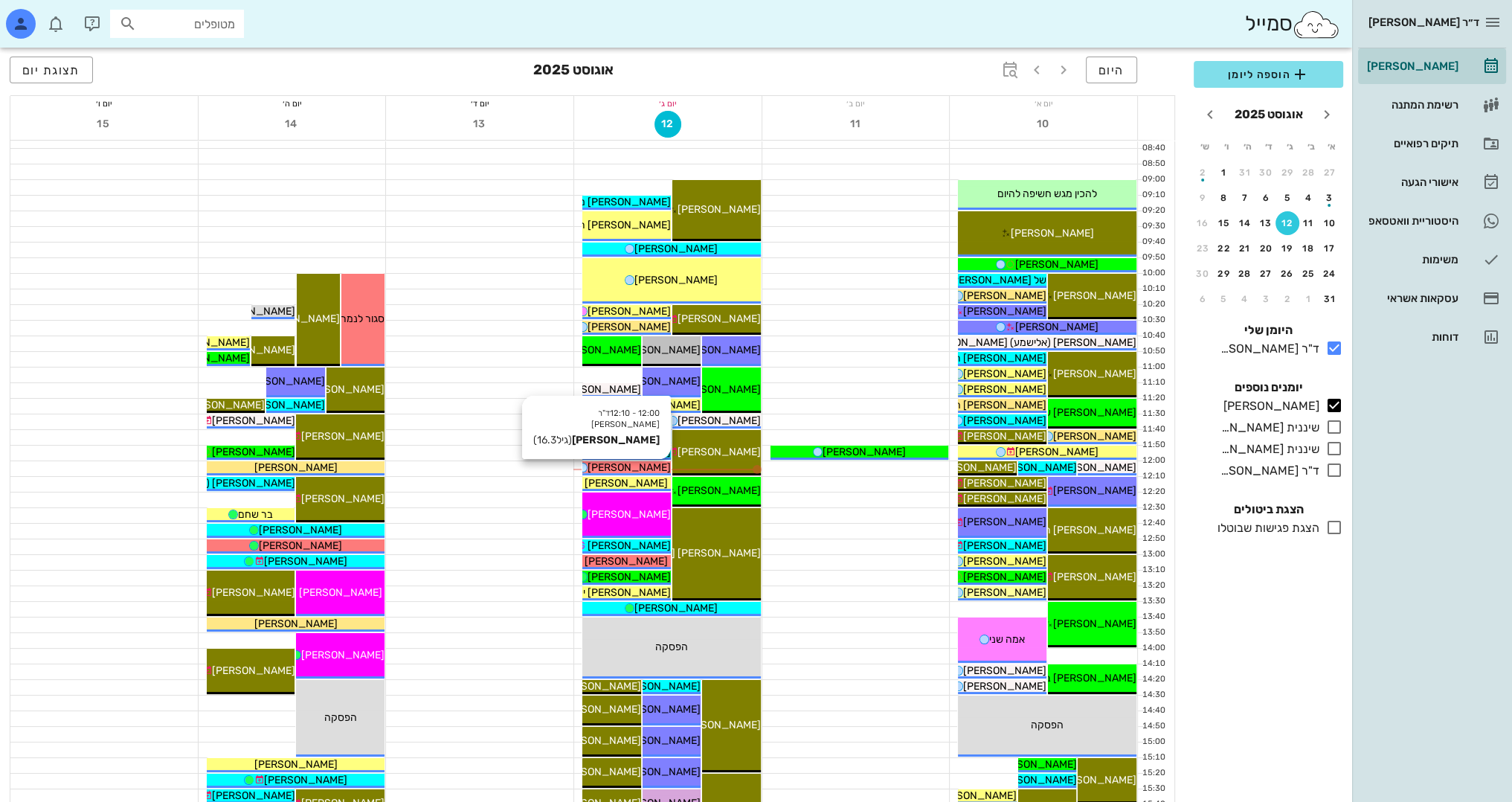
click at [652, 468] on span "[PERSON_NAME]" at bounding box center [629, 467] width 84 height 13
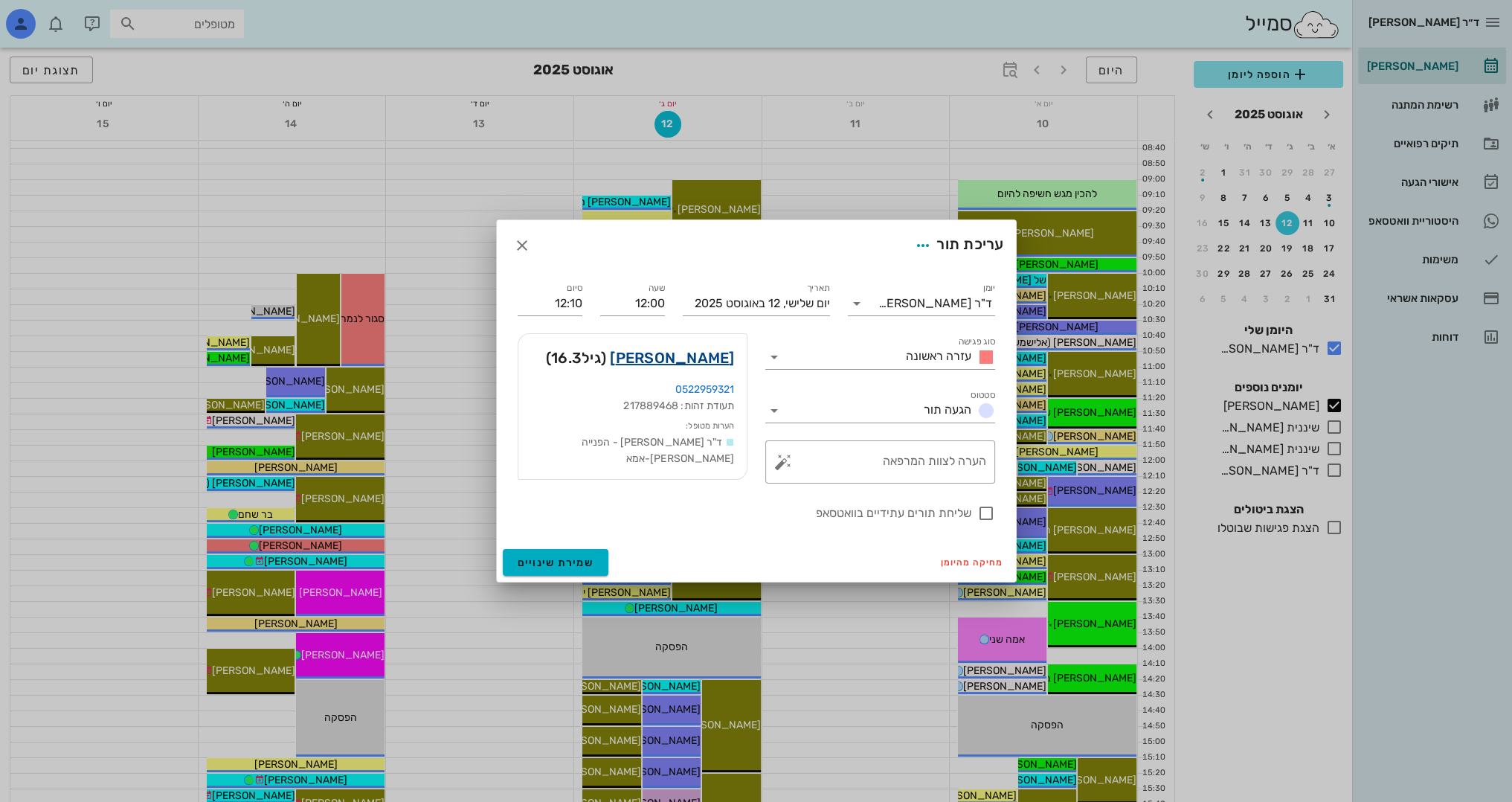
click at [717, 360] on link "[PERSON_NAME]" at bounding box center [671, 358] width 124 height 24
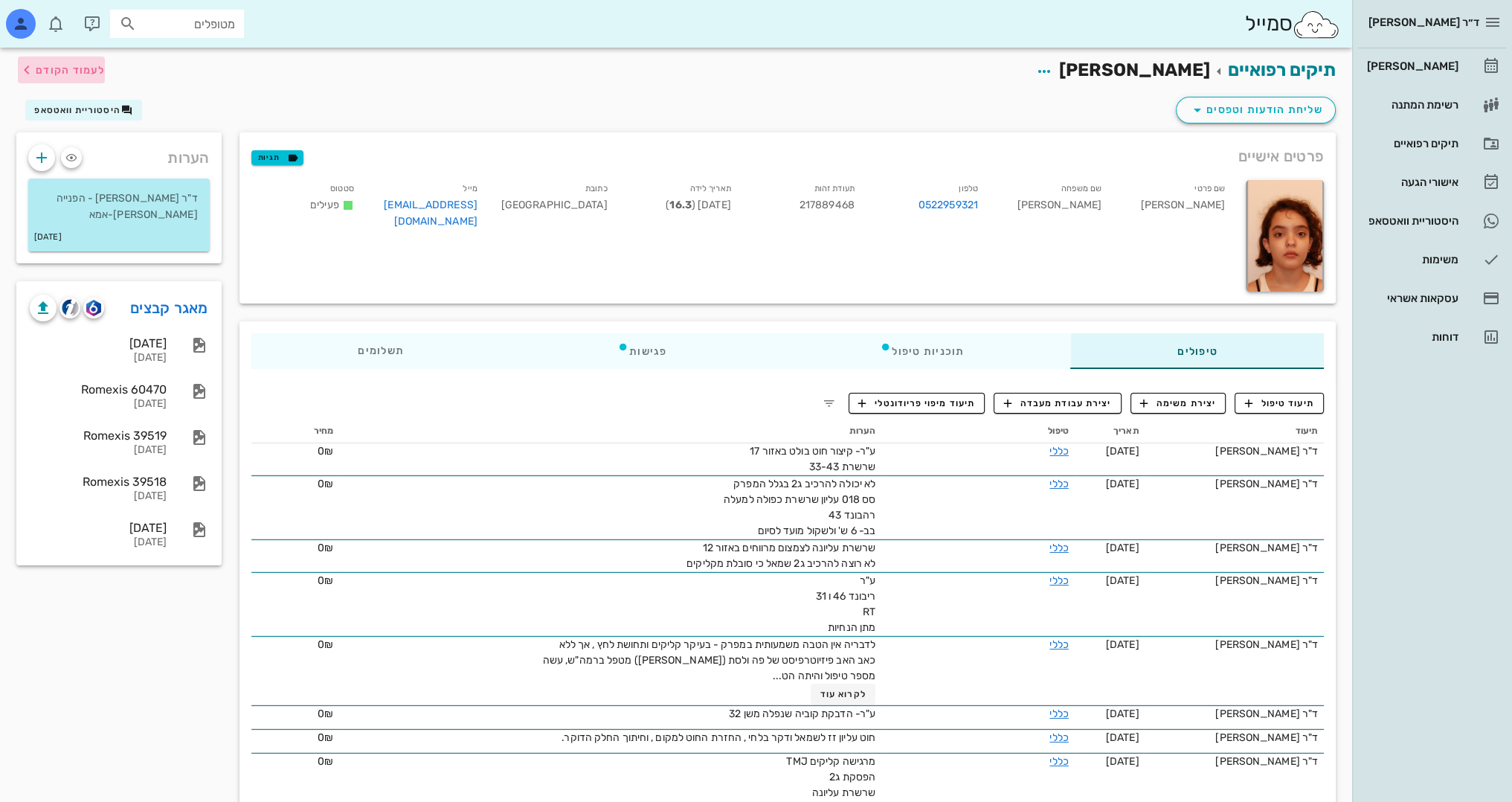
click at [37, 62] on span "לעמוד הקודם" at bounding box center [62, 69] width 87 height 18
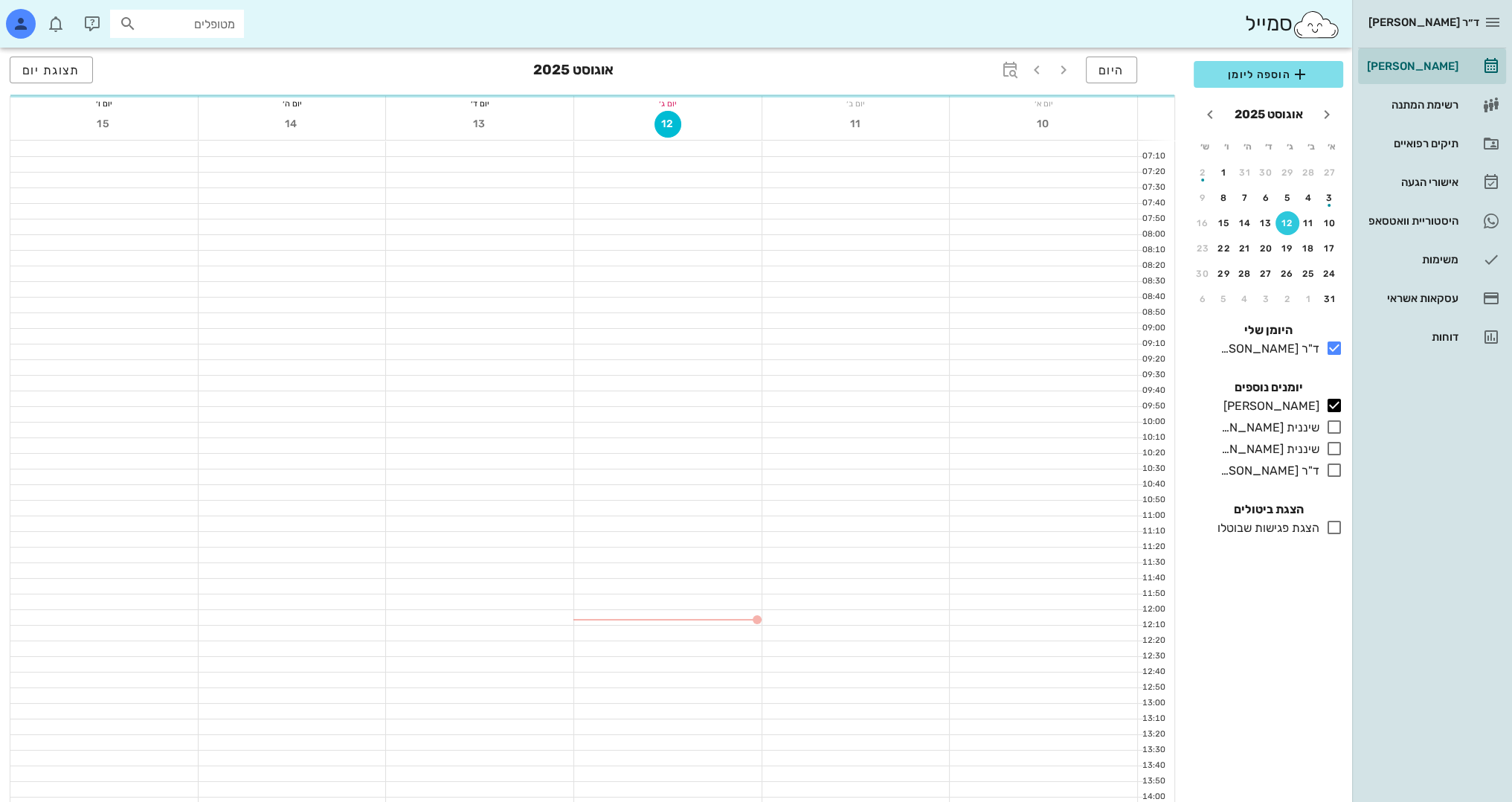
scroll to position [149, 0]
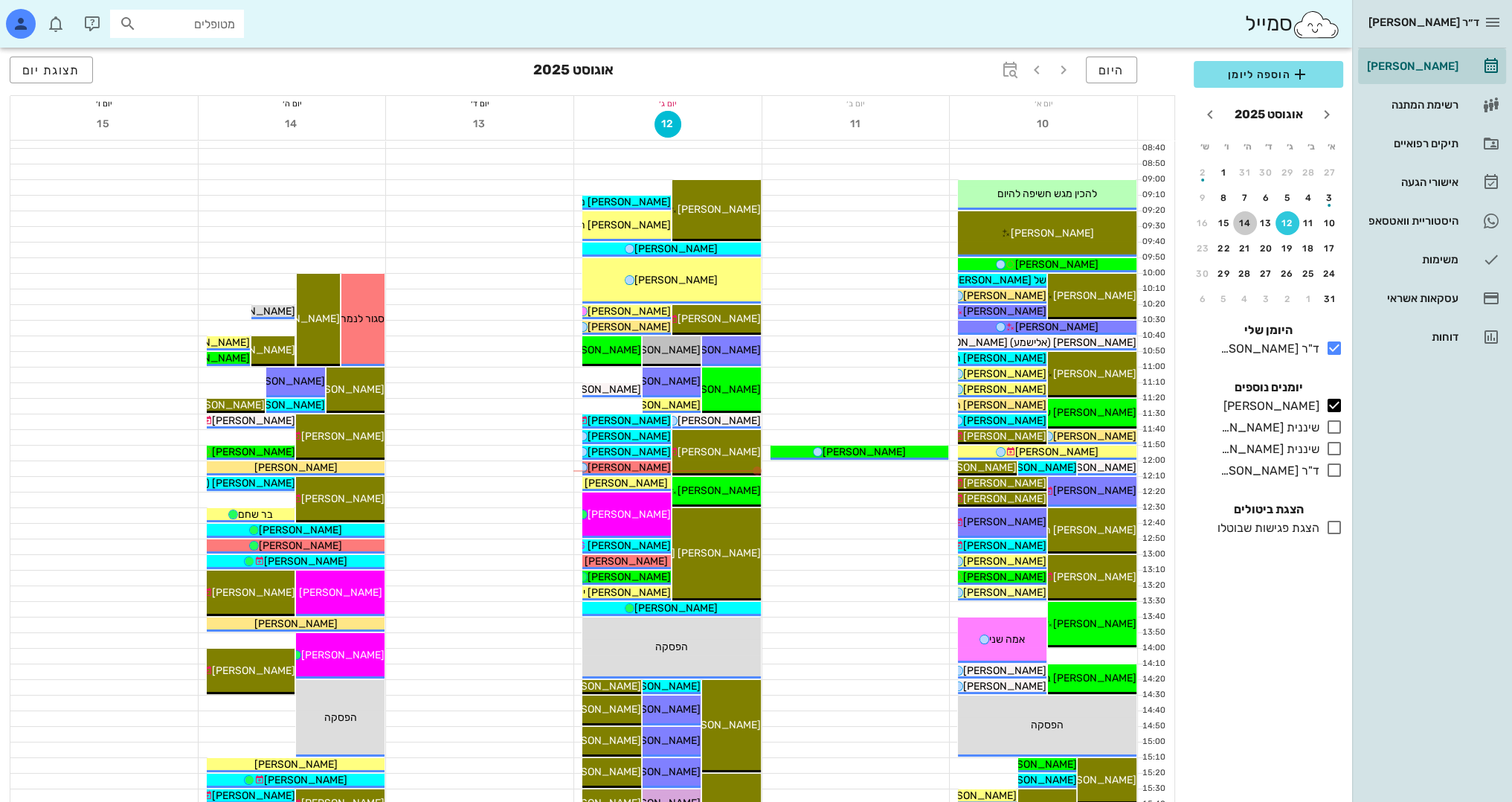
click at [1241, 219] on div "14" at bounding box center [1244, 223] width 24 height 11
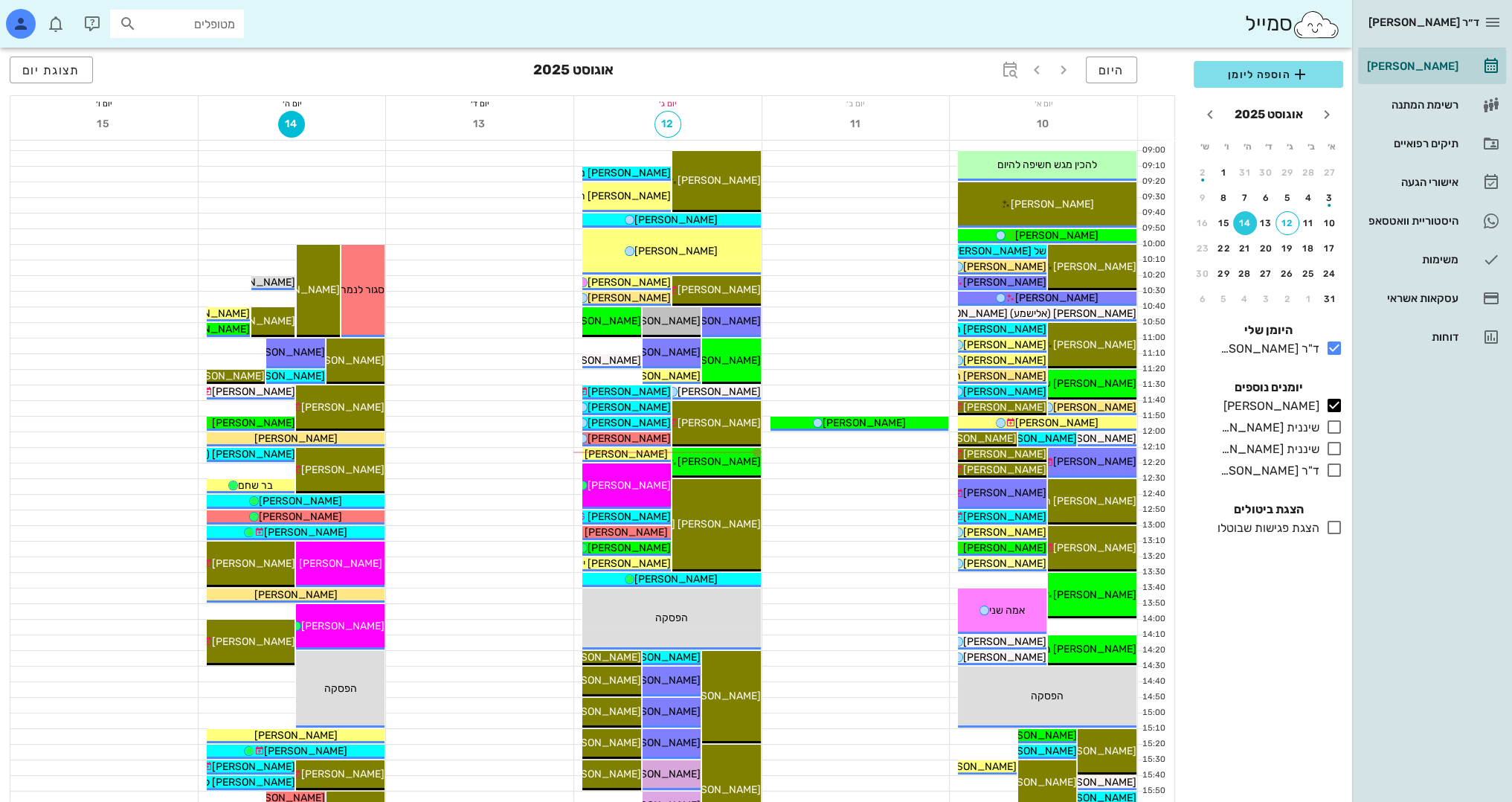
scroll to position [169, 0]
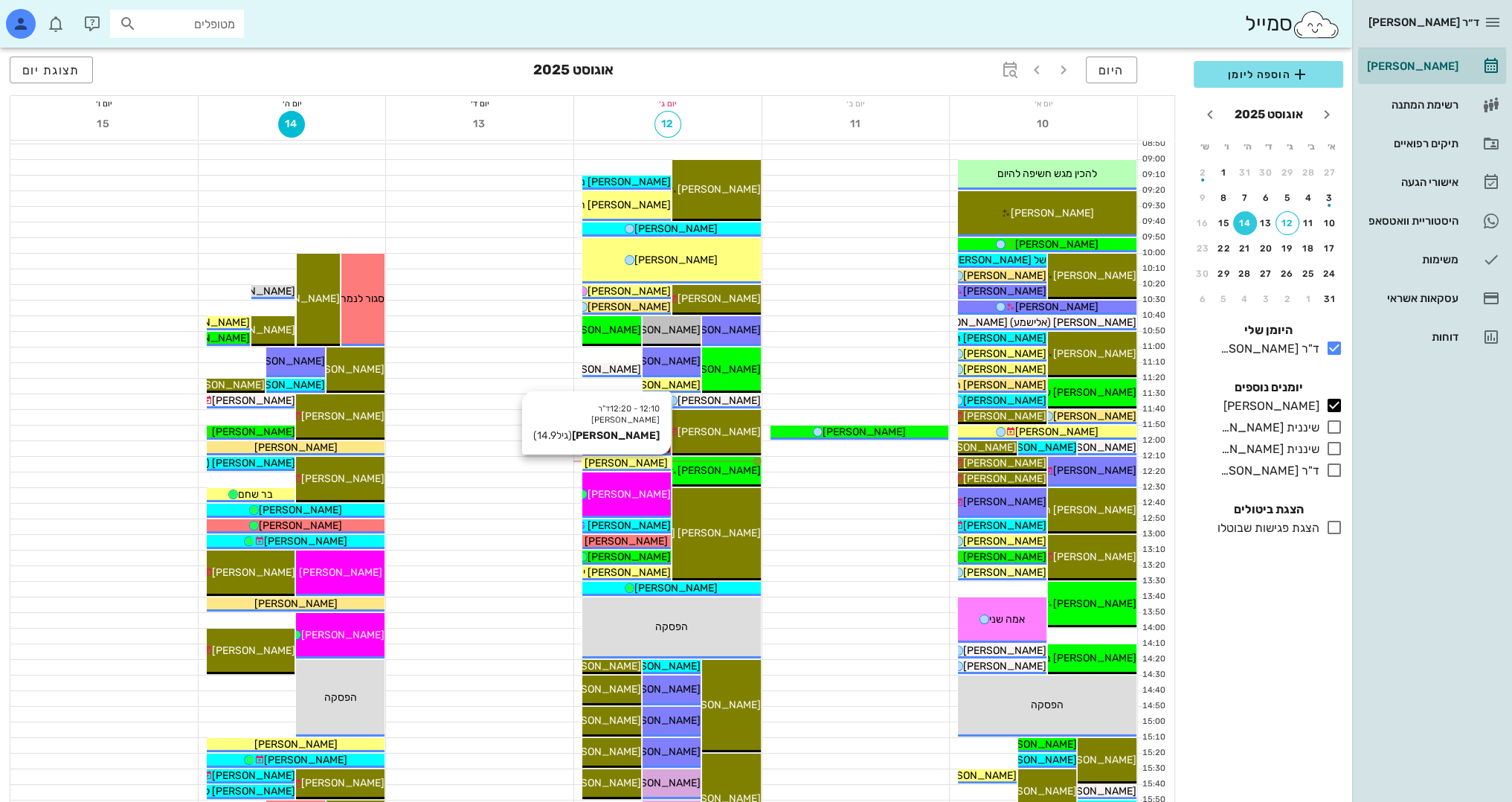
click at [628, 463] on span "[PERSON_NAME]" at bounding box center [626, 463] width 84 height 13
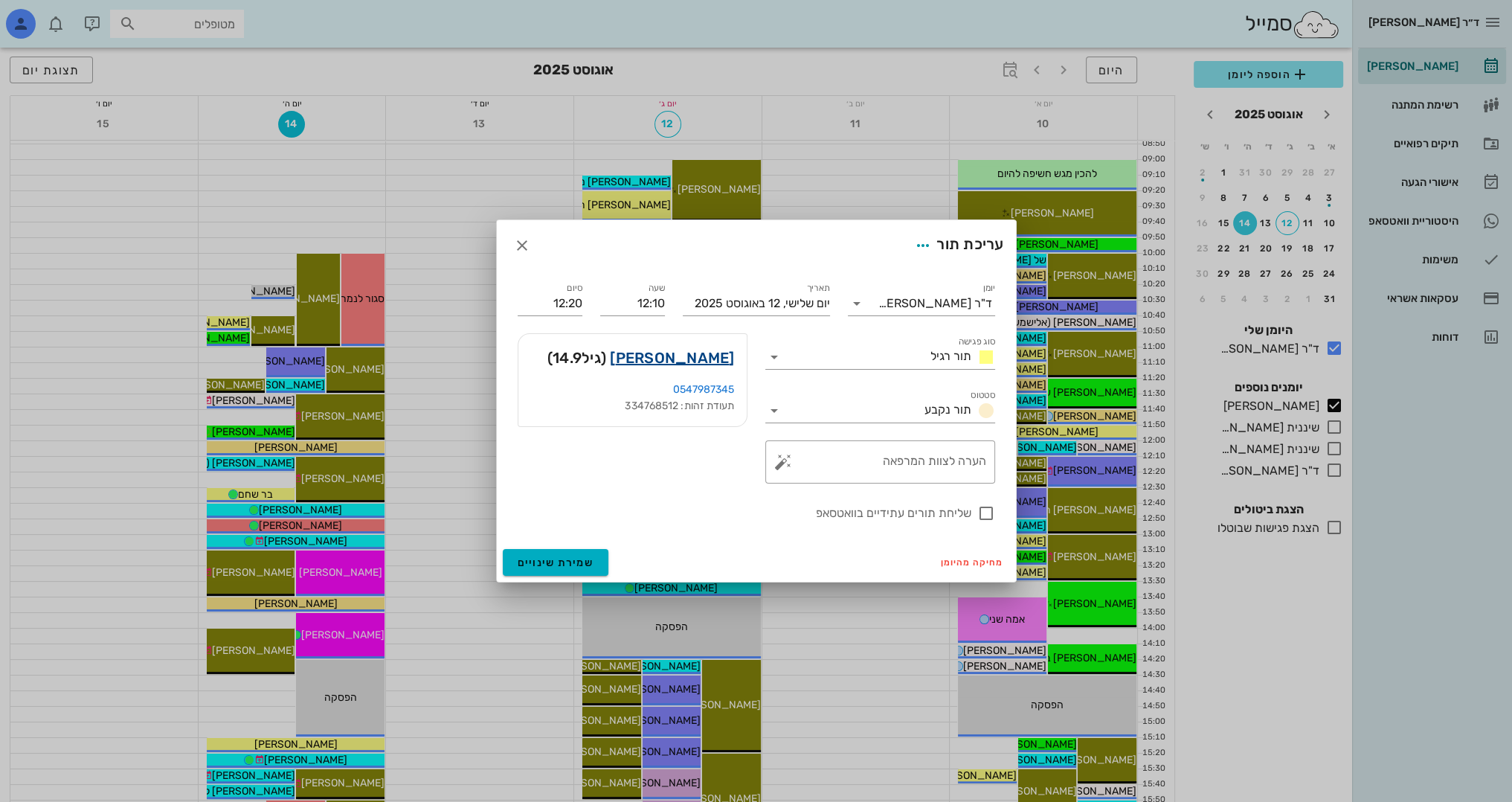
click at [689, 359] on link "[PERSON_NAME]" at bounding box center [671, 358] width 124 height 24
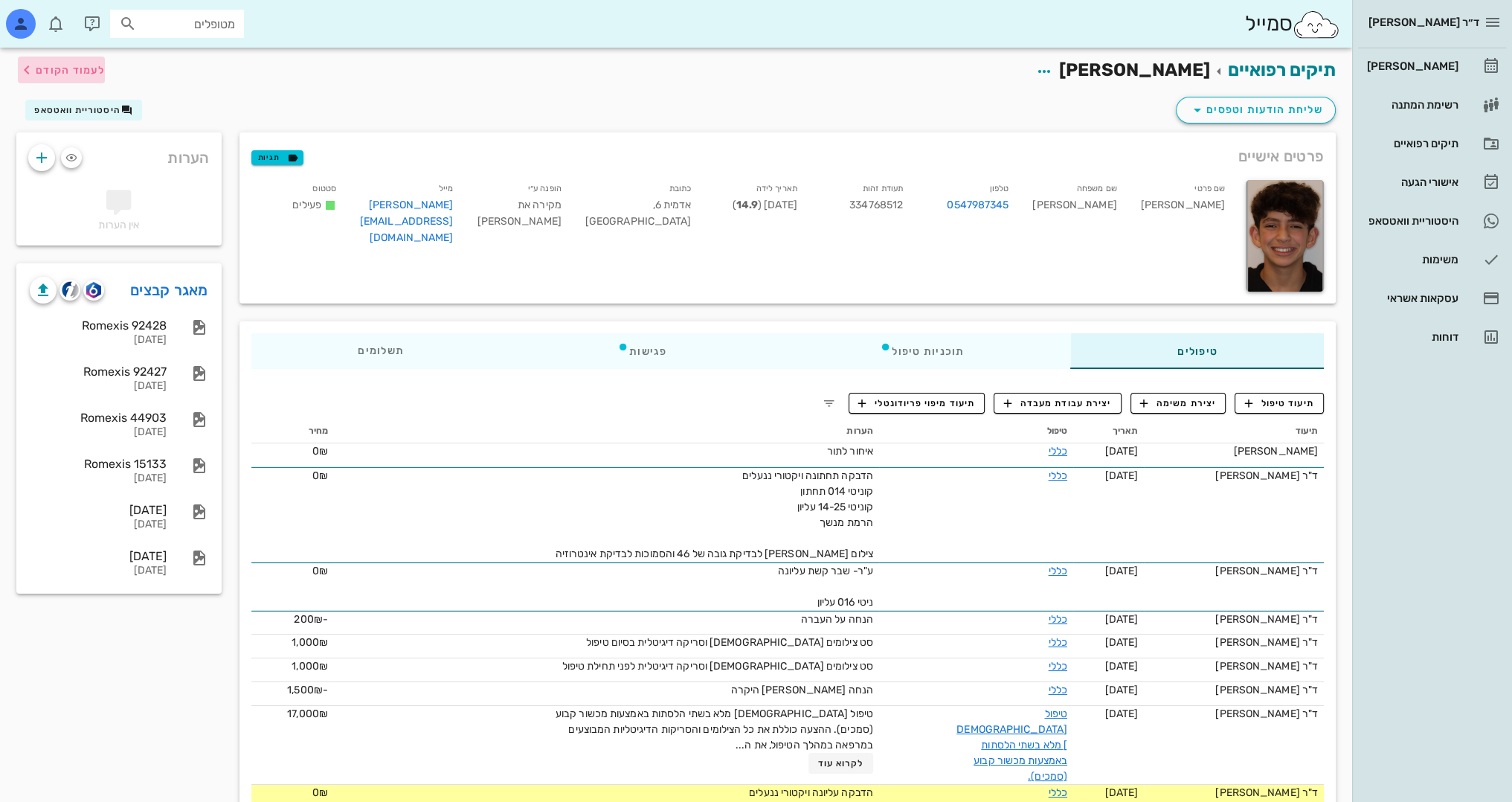
click at [91, 67] on span "לעמוד הקודם" at bounding box center [70, 70] width 69 height 13
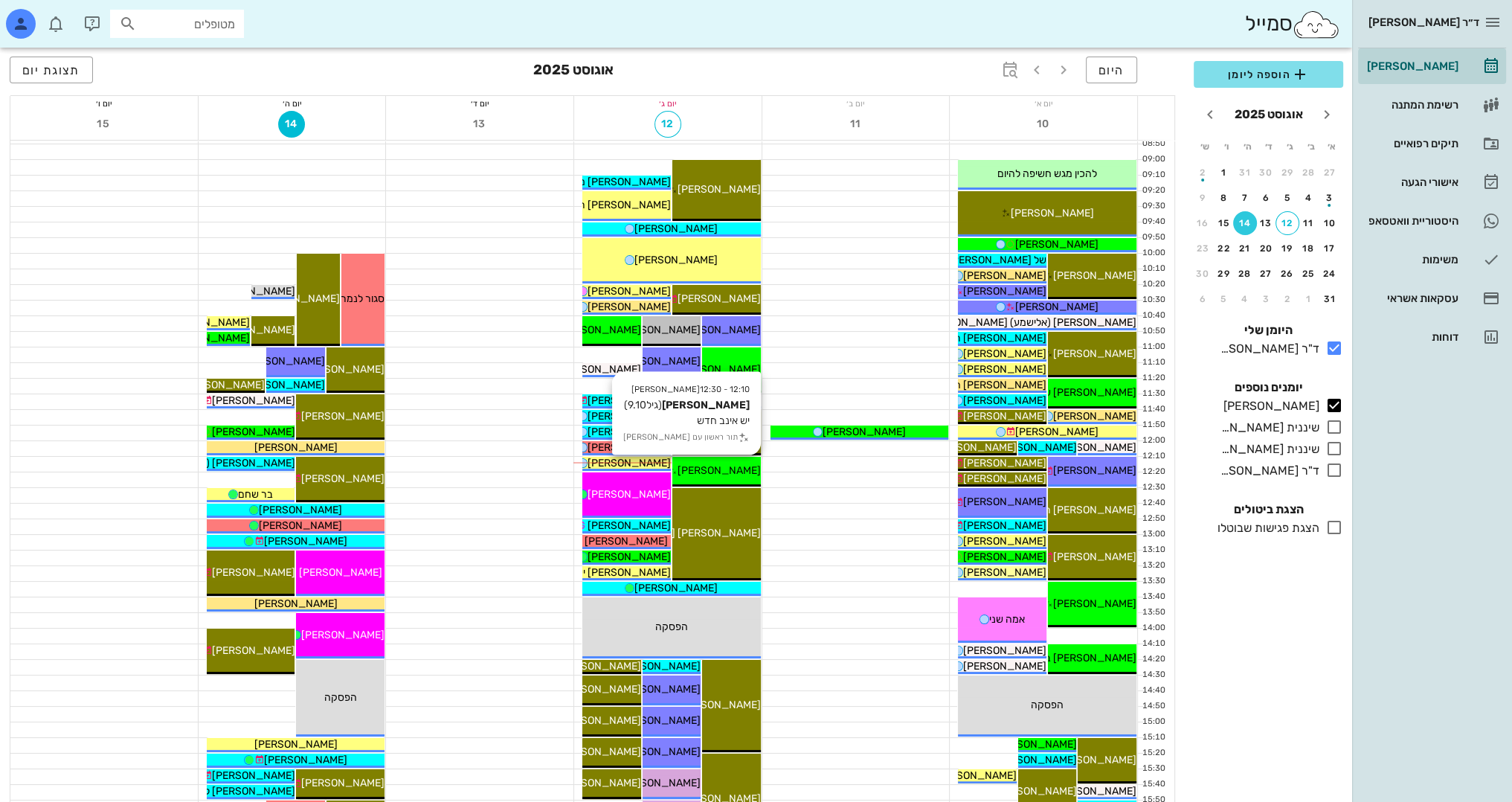
click at [720, 470] on span "[PERSON_NAME]" at bounding box center [719, 470] width 84 height 13
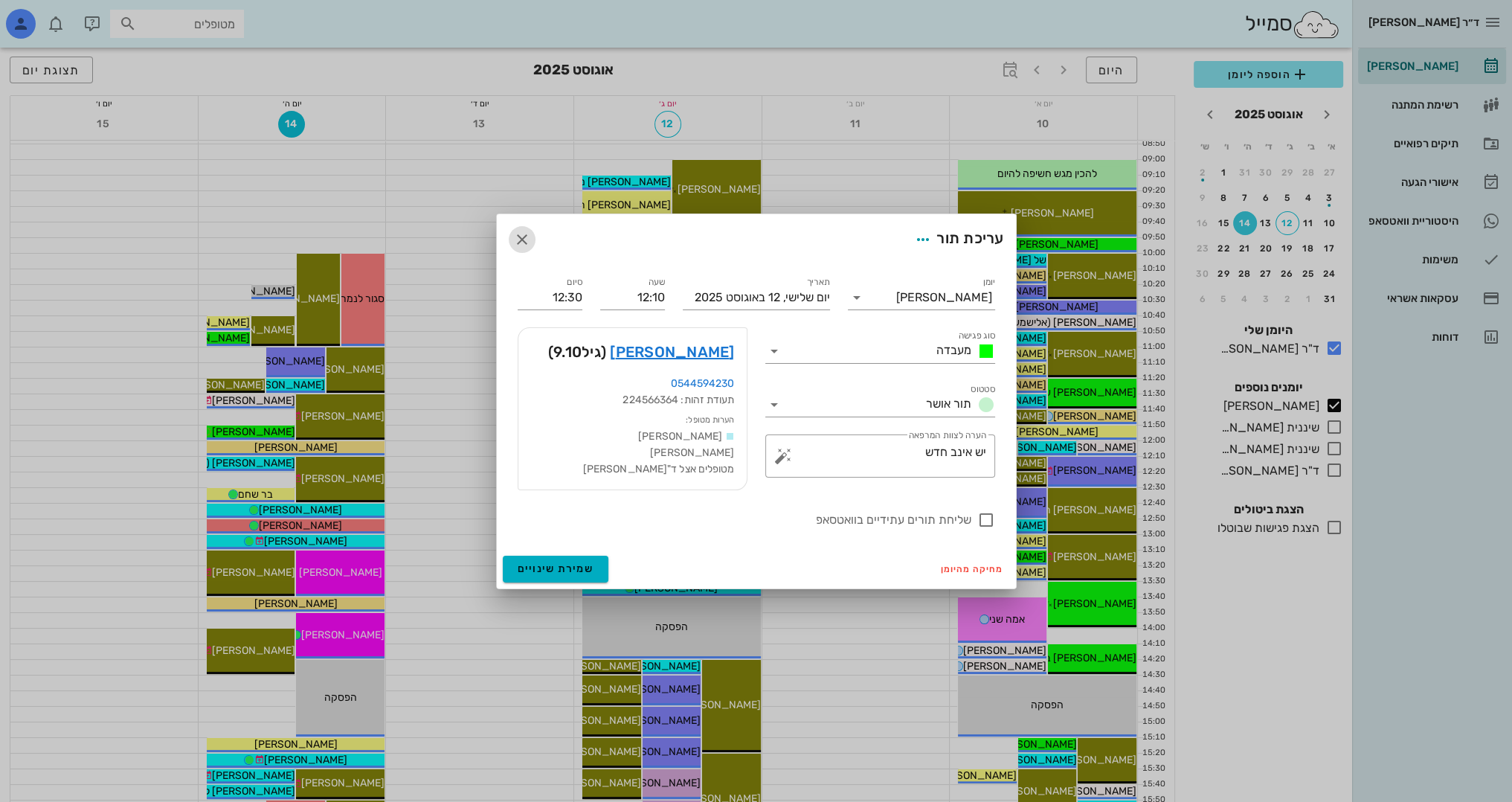
click at [522, 239] on icon "button" at bounding box center [522, 239] width 18 height 18
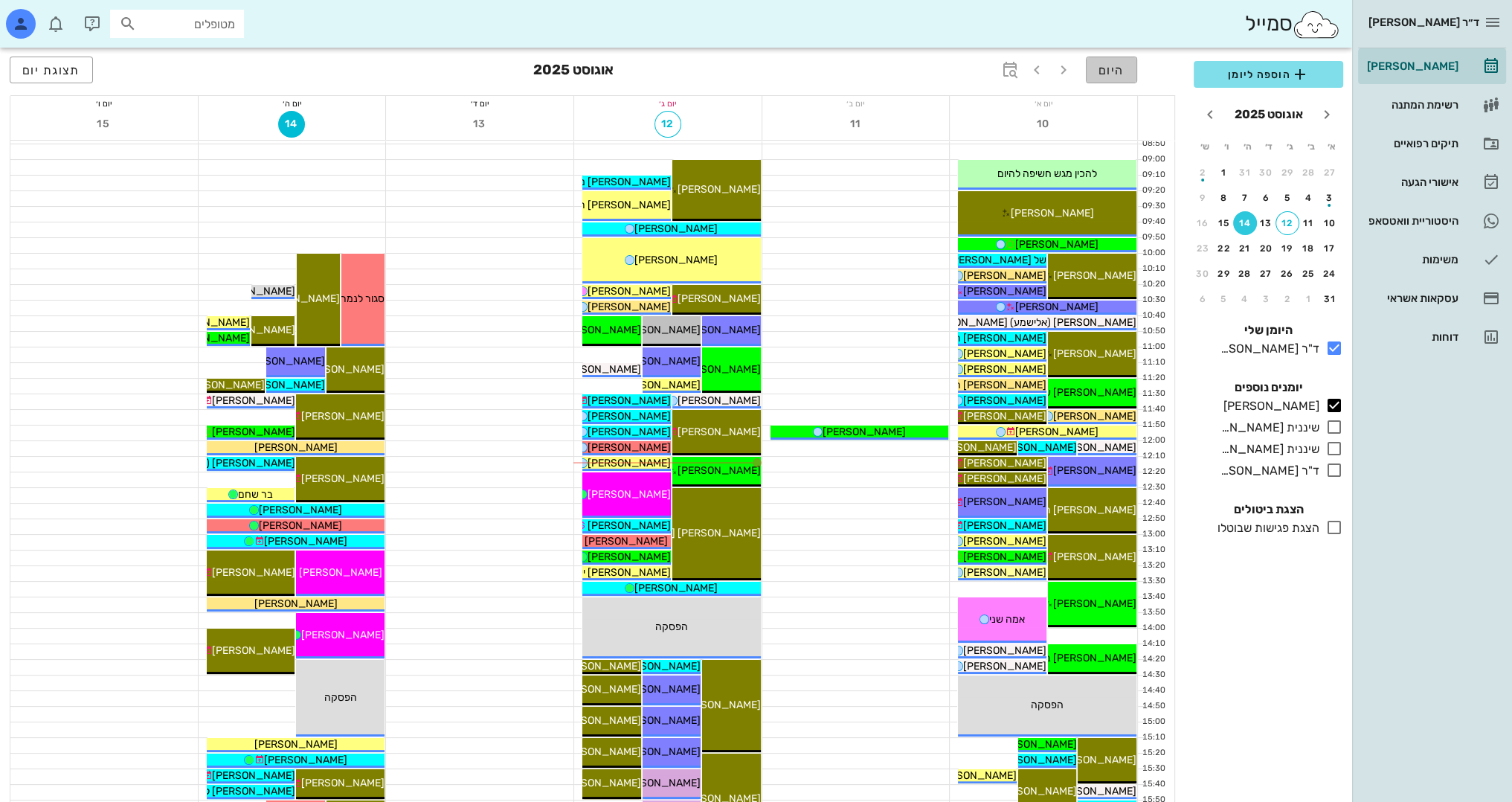
click at [1118, 77] on button "היום" at bounding box center [1110, 70] width 51 height 27
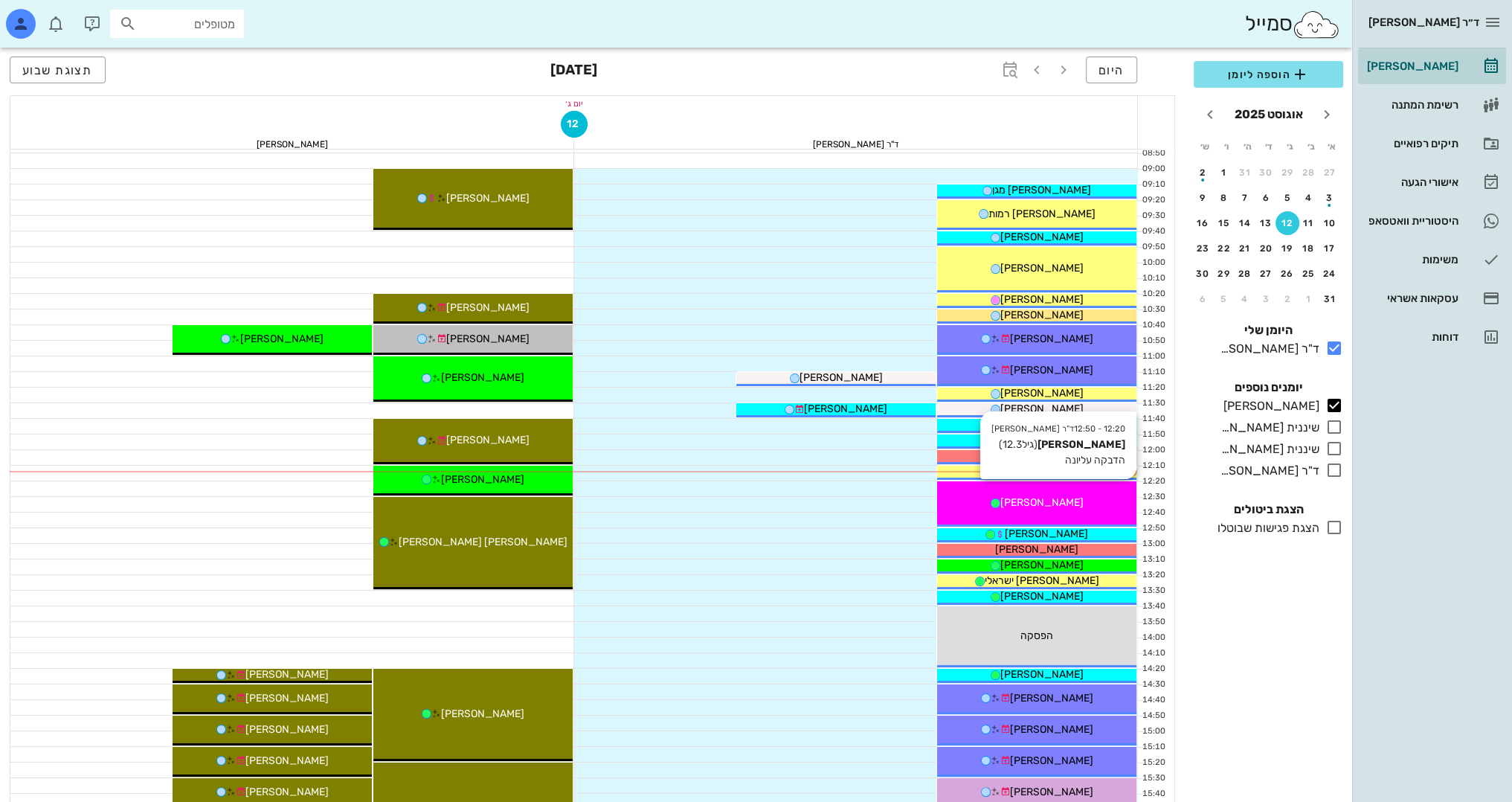
click at [1085, 492] on div "12:20 - 12:50 ד"ר [PERSON_NAME] [PERSON_NAME] (גיל 12.3 ) הדבקה עליונה [PERSON_…" at bounding box center [1036, 503] width 199 height 45
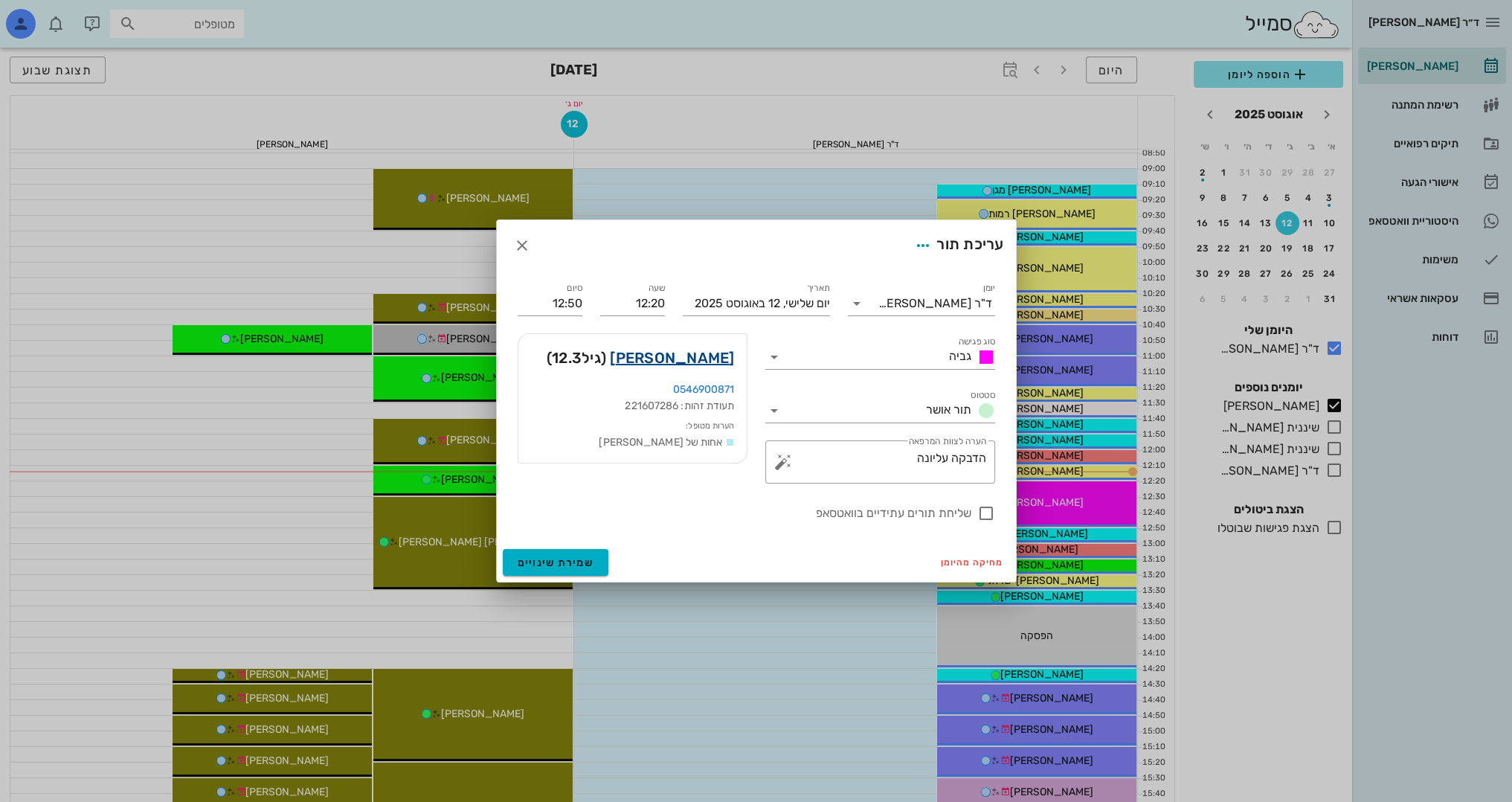
click at [706, 362] on link "[PERSON_NAME]" at bounding box center [671, 358] width 124 height 24
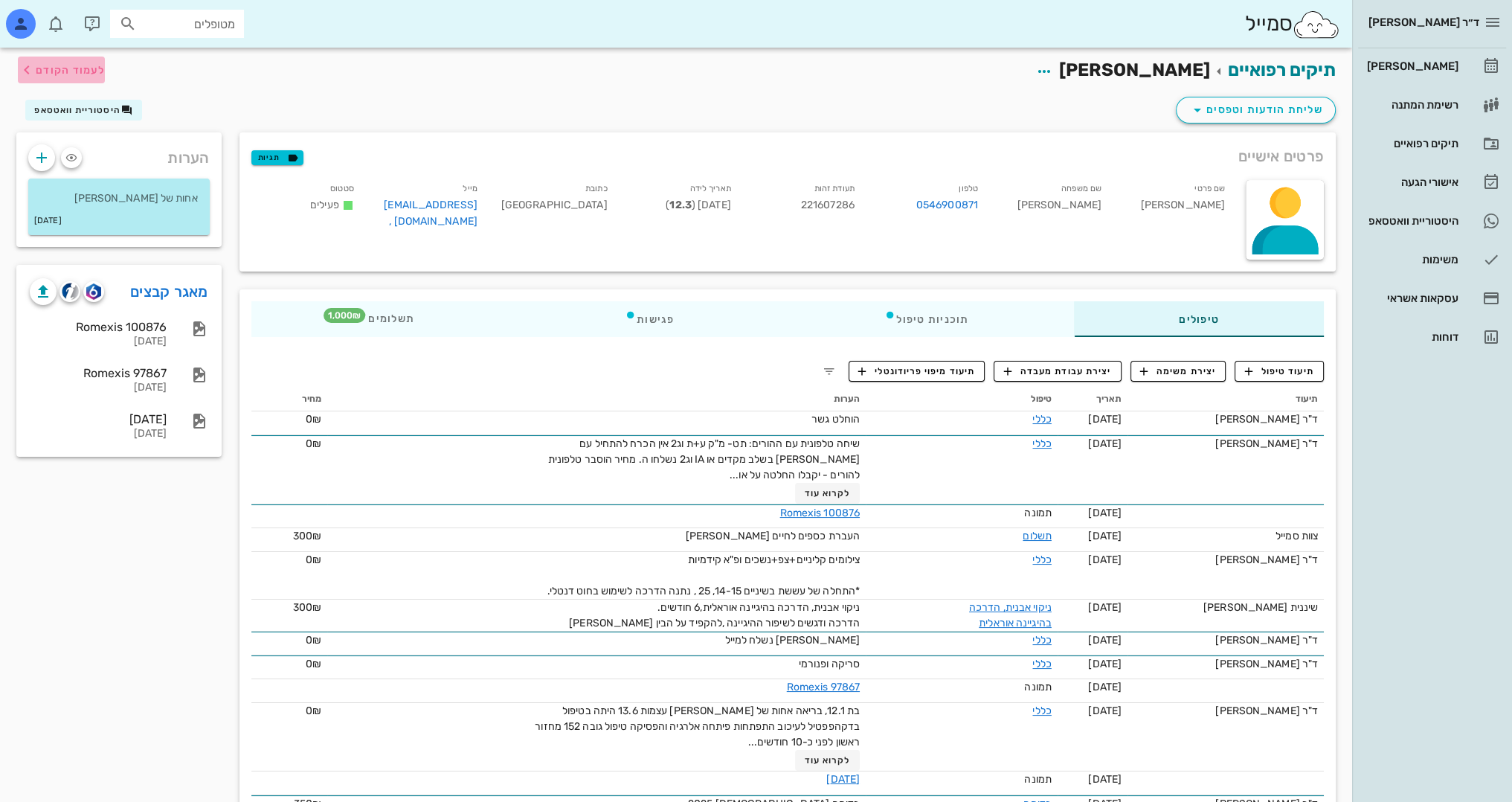
click at [92, 81] on button "לעמוד הקודם" at bounding box center [62, 70] width 87 height 27
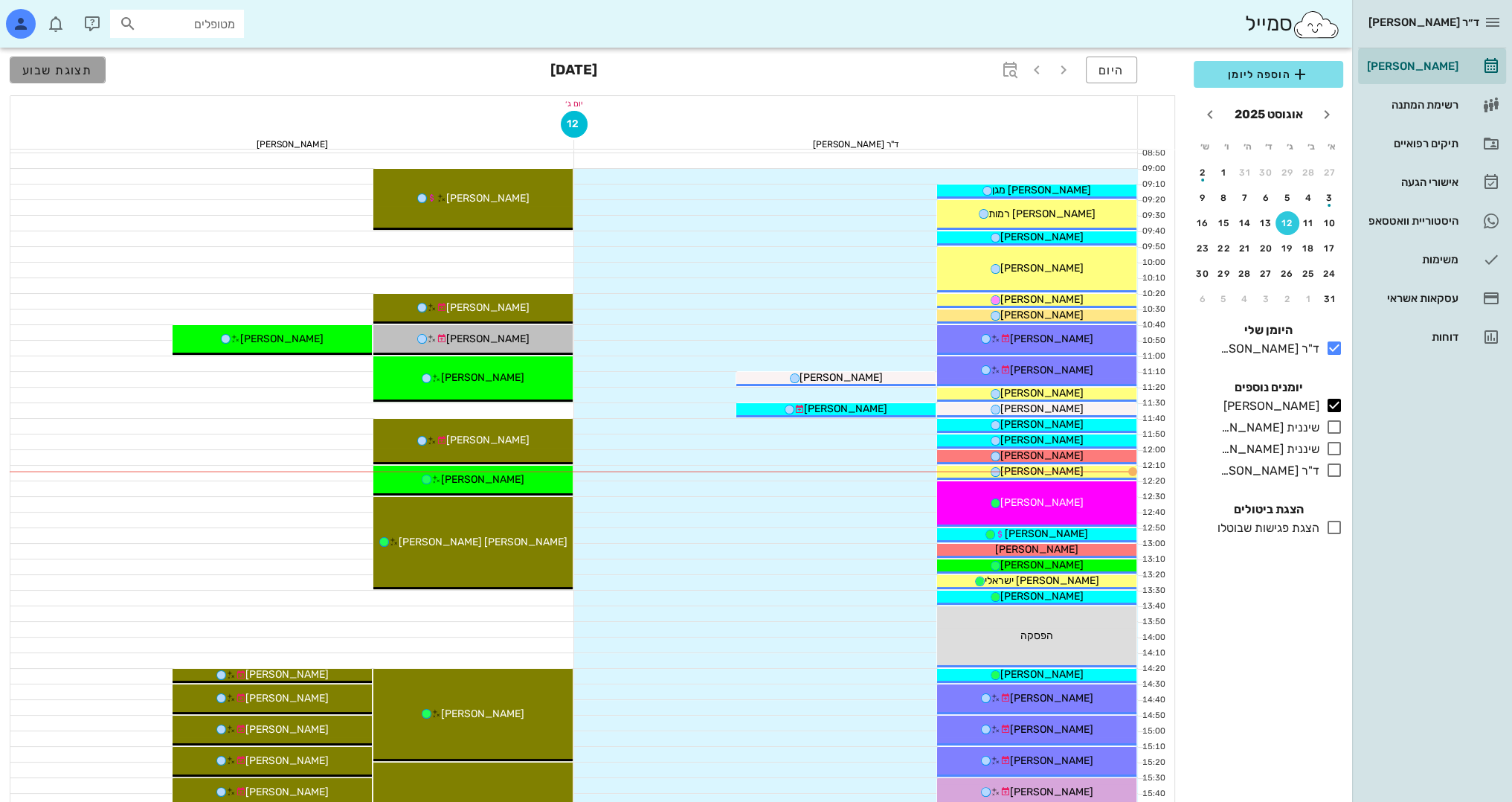
click at [30, 67] on span "תצוגת שבוע" at bounding box center [57, 70] width 70 height 14
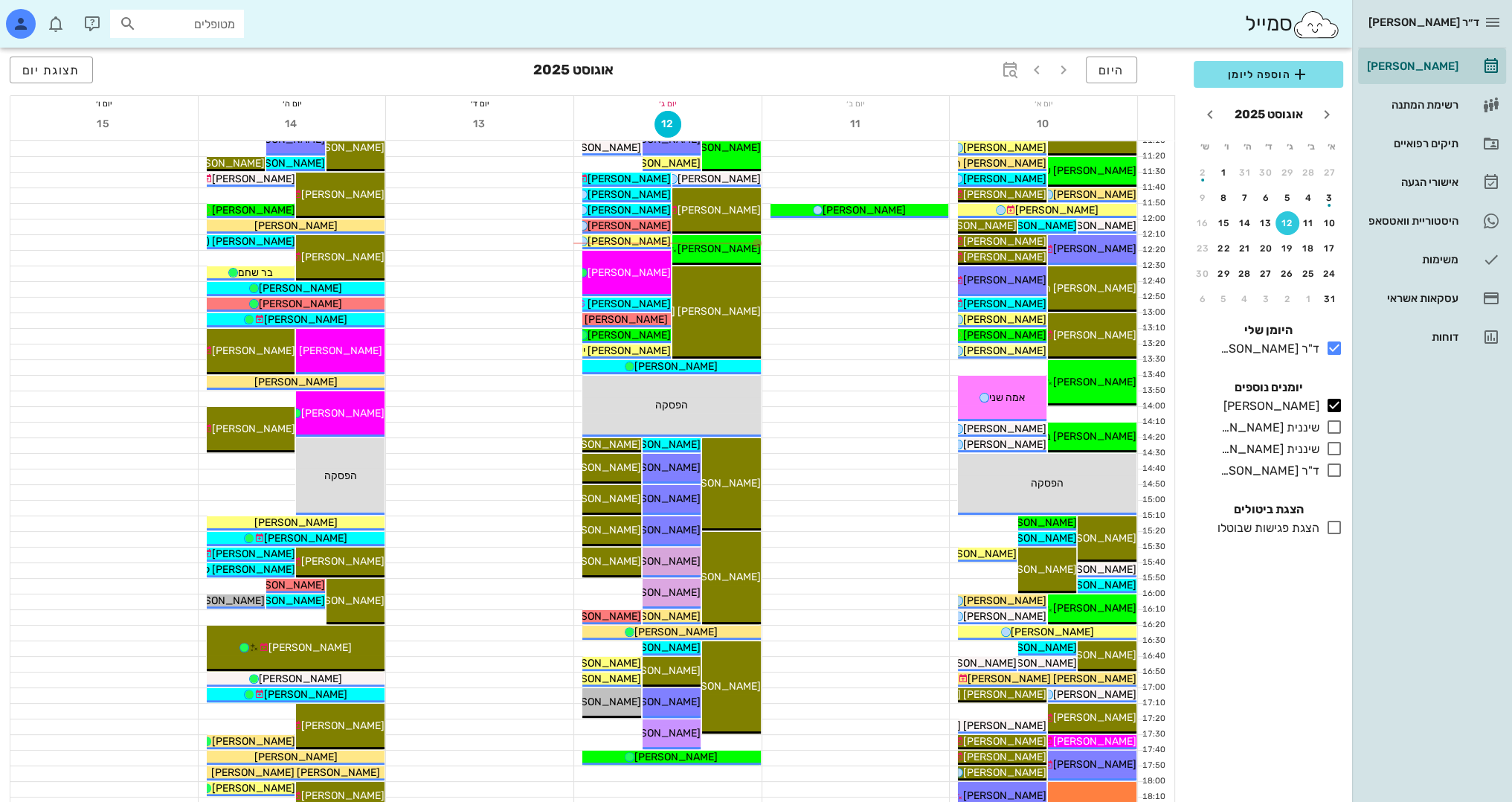
scroll to position [392, 0]
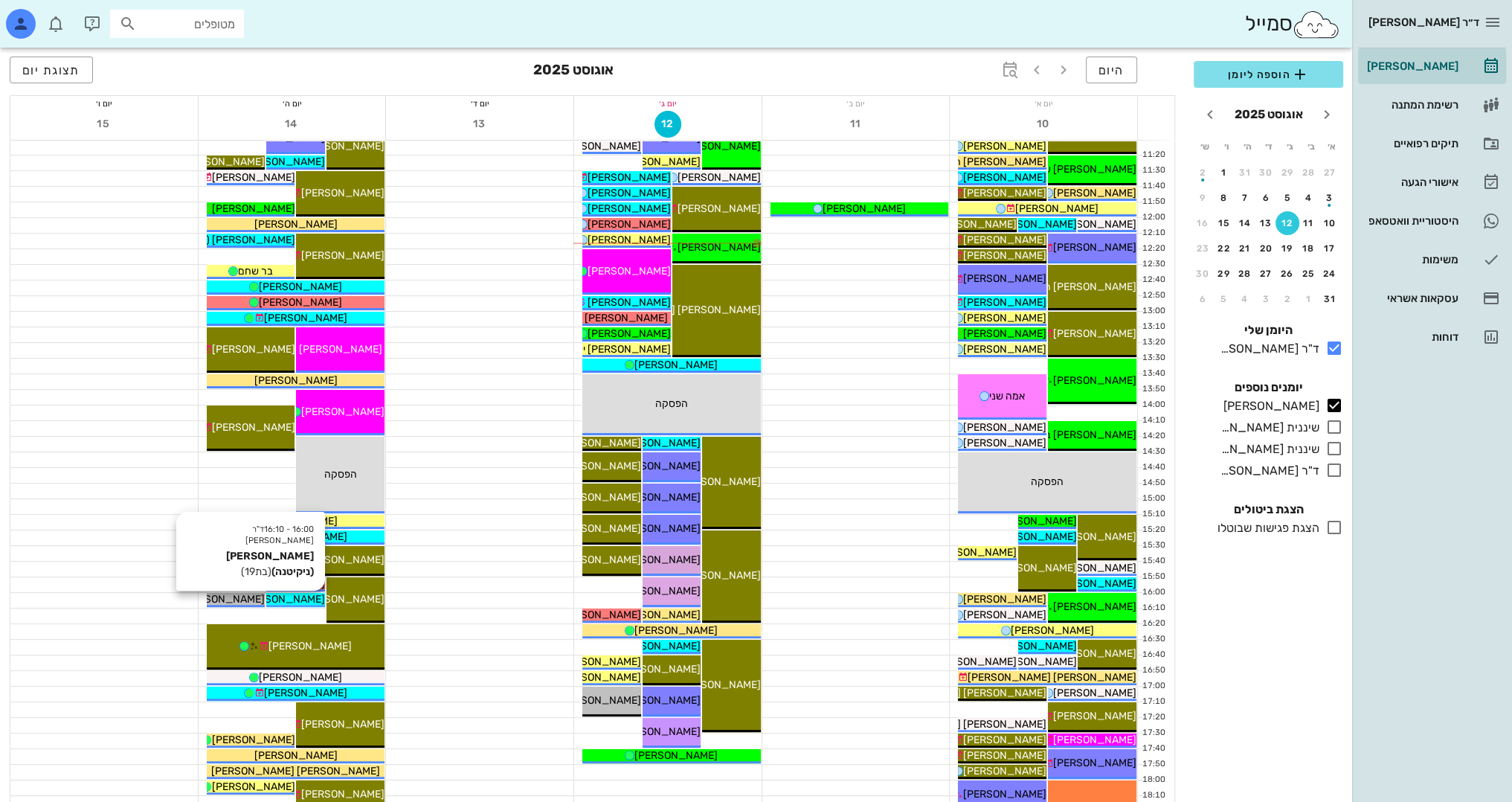
click at [314, 601] on span "[PERSON_NAME] (ניקיטנה)" at bounding box center [261, 598] width 126 height 13
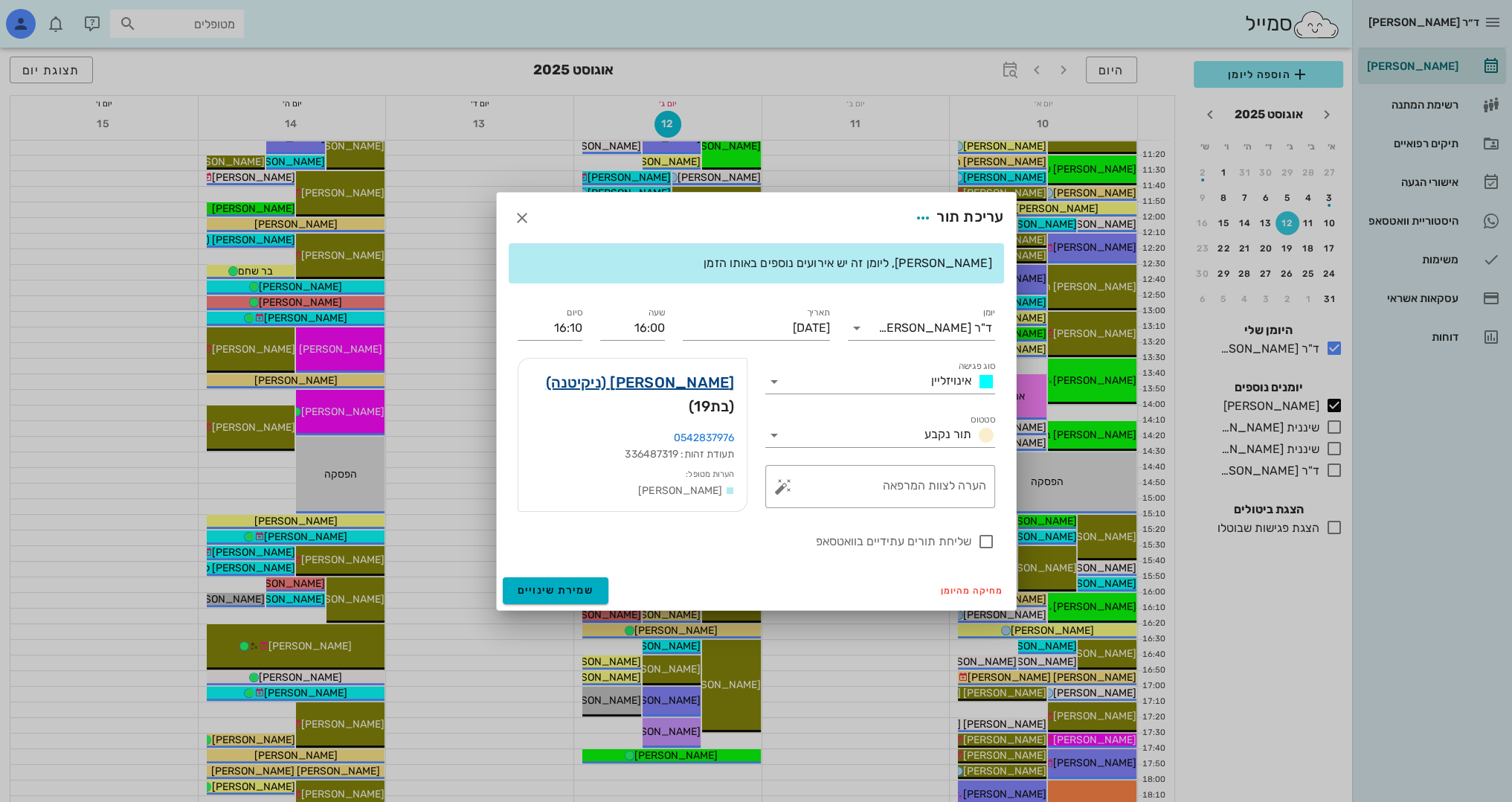
click at [680, 386] on link "[PERSON_NAME] (ניקיטנה)" at bounding box center [640, 382] width 188 height 24
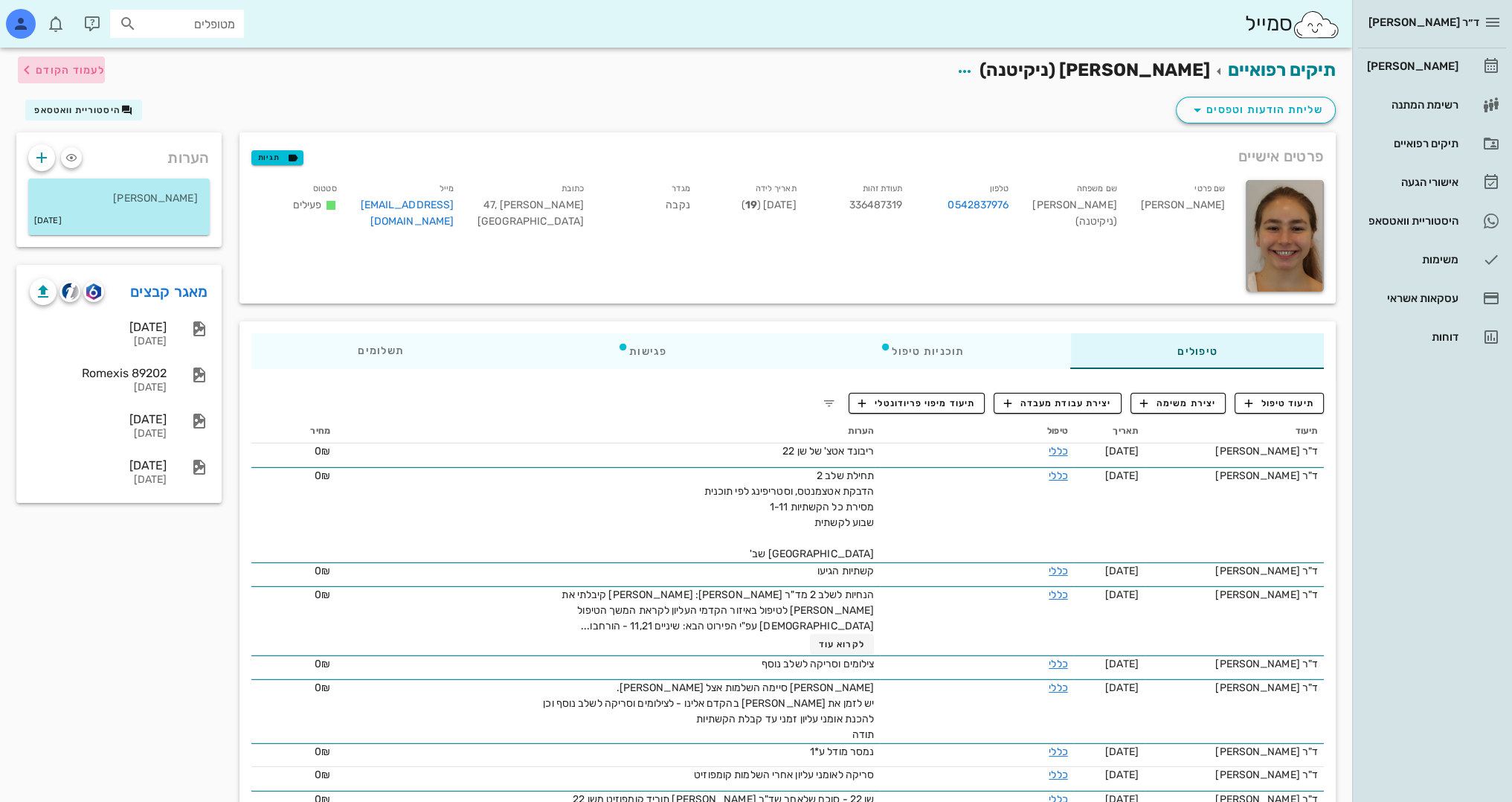
click at [94, 72] on span "לעמוד הקודם" at bounding box center [70, 70] width 69 height 13
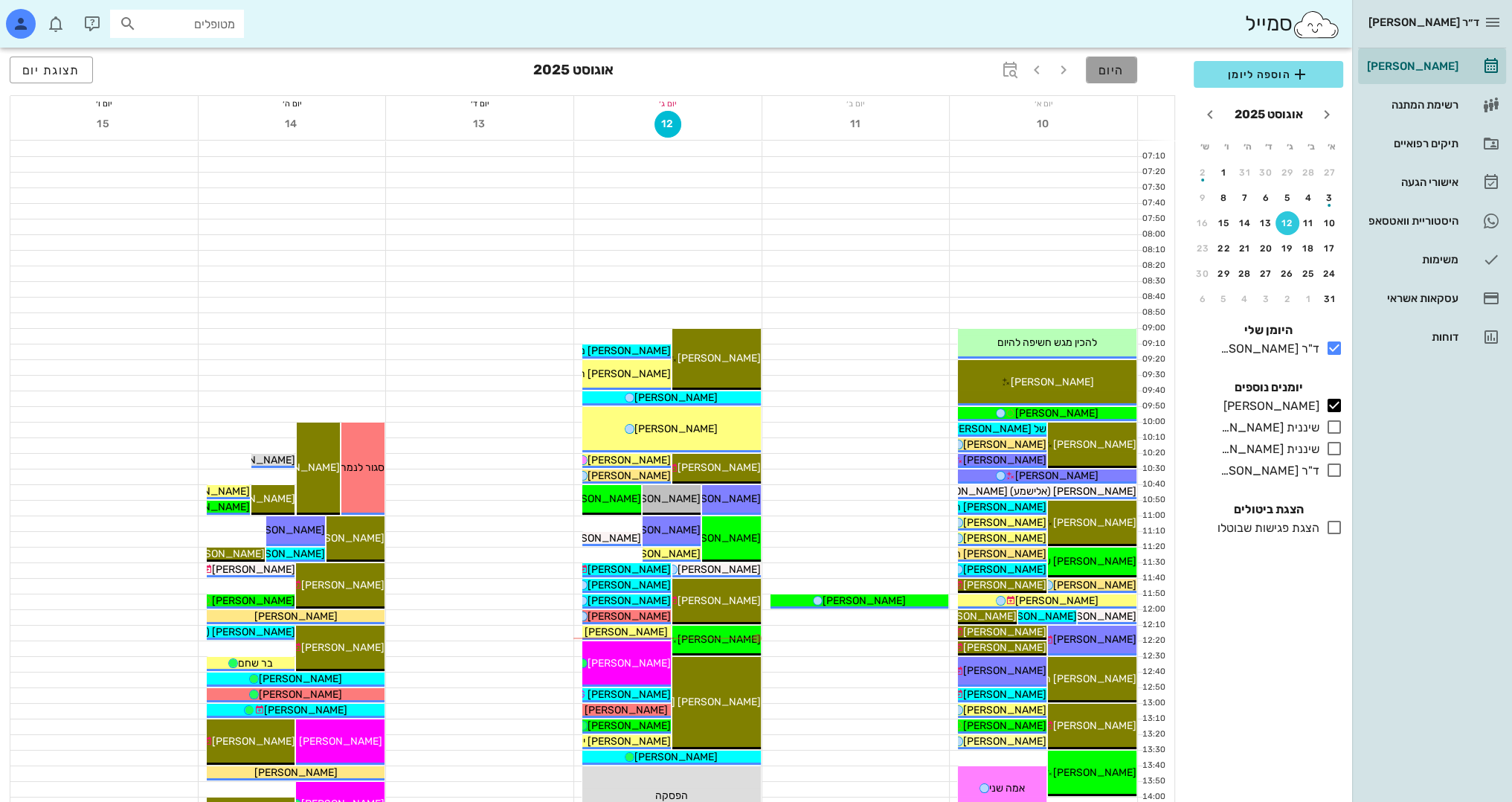
click at [1118, 75] on span "היום" at bounding box center [1110, 70] width 26 height 14
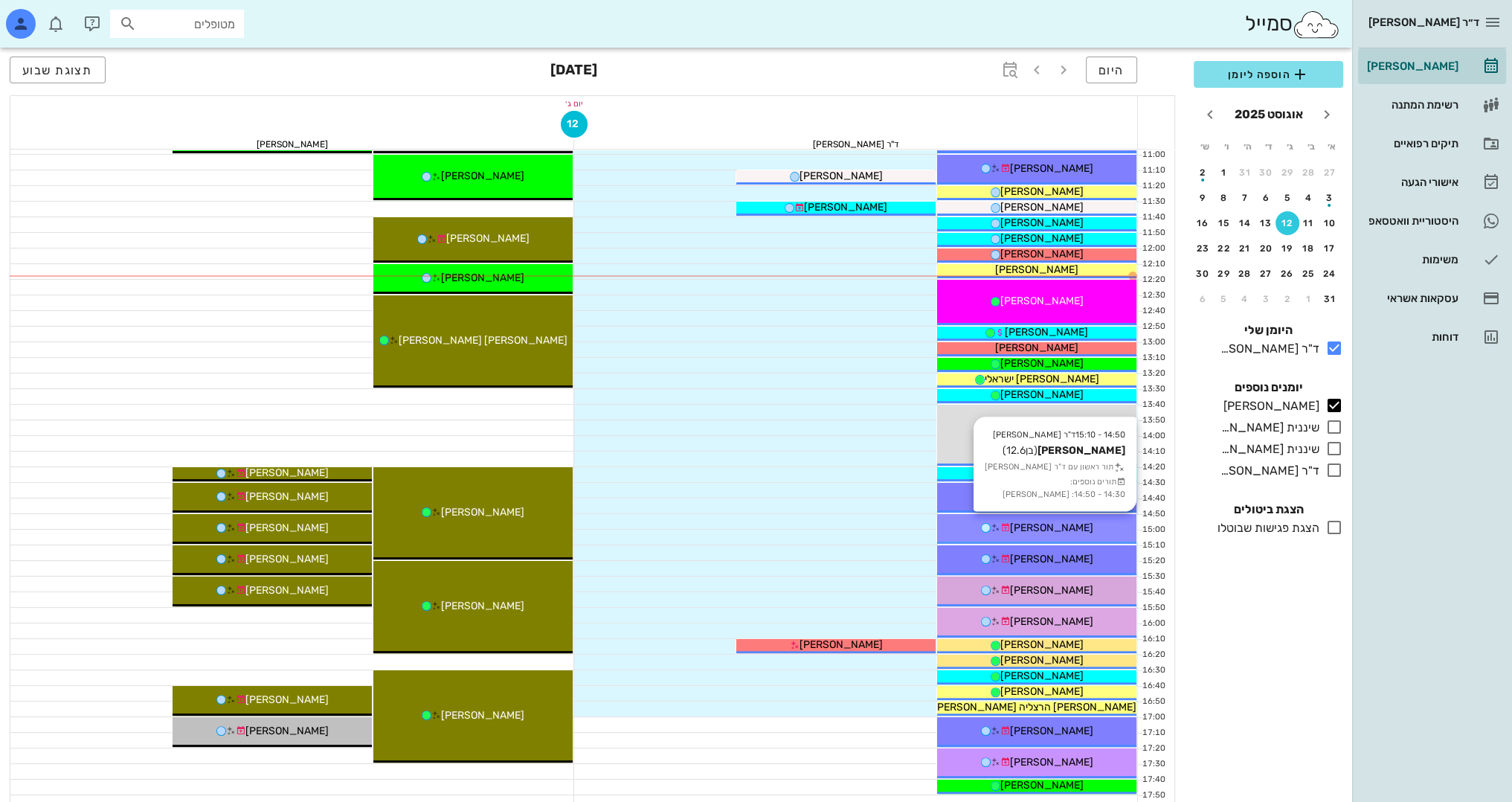
scroll to position [372, 0]
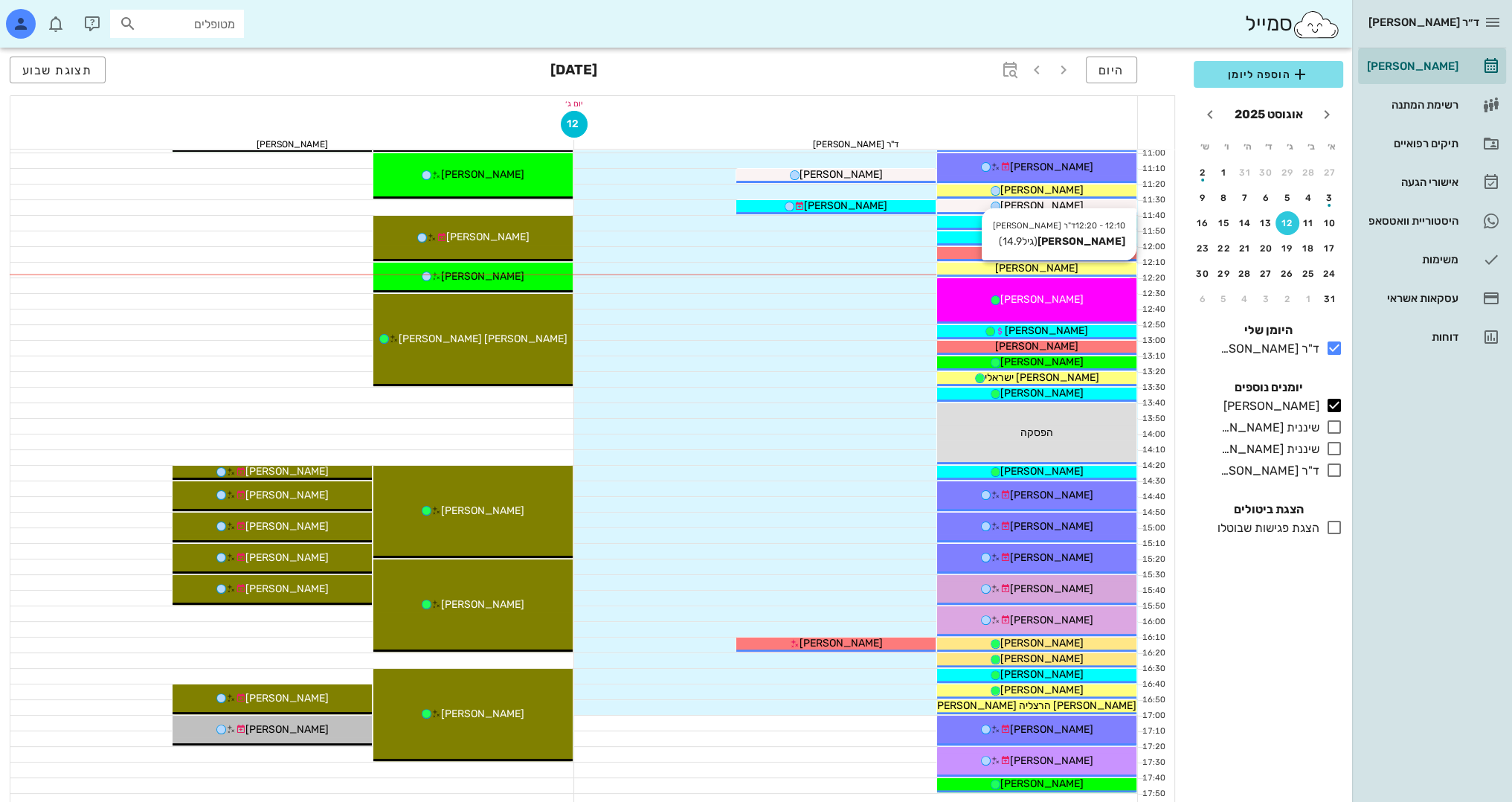
click at [1015, 265] on div "[PERSON_NAME]" at bounding box center [1036, 268] width 199 height 15
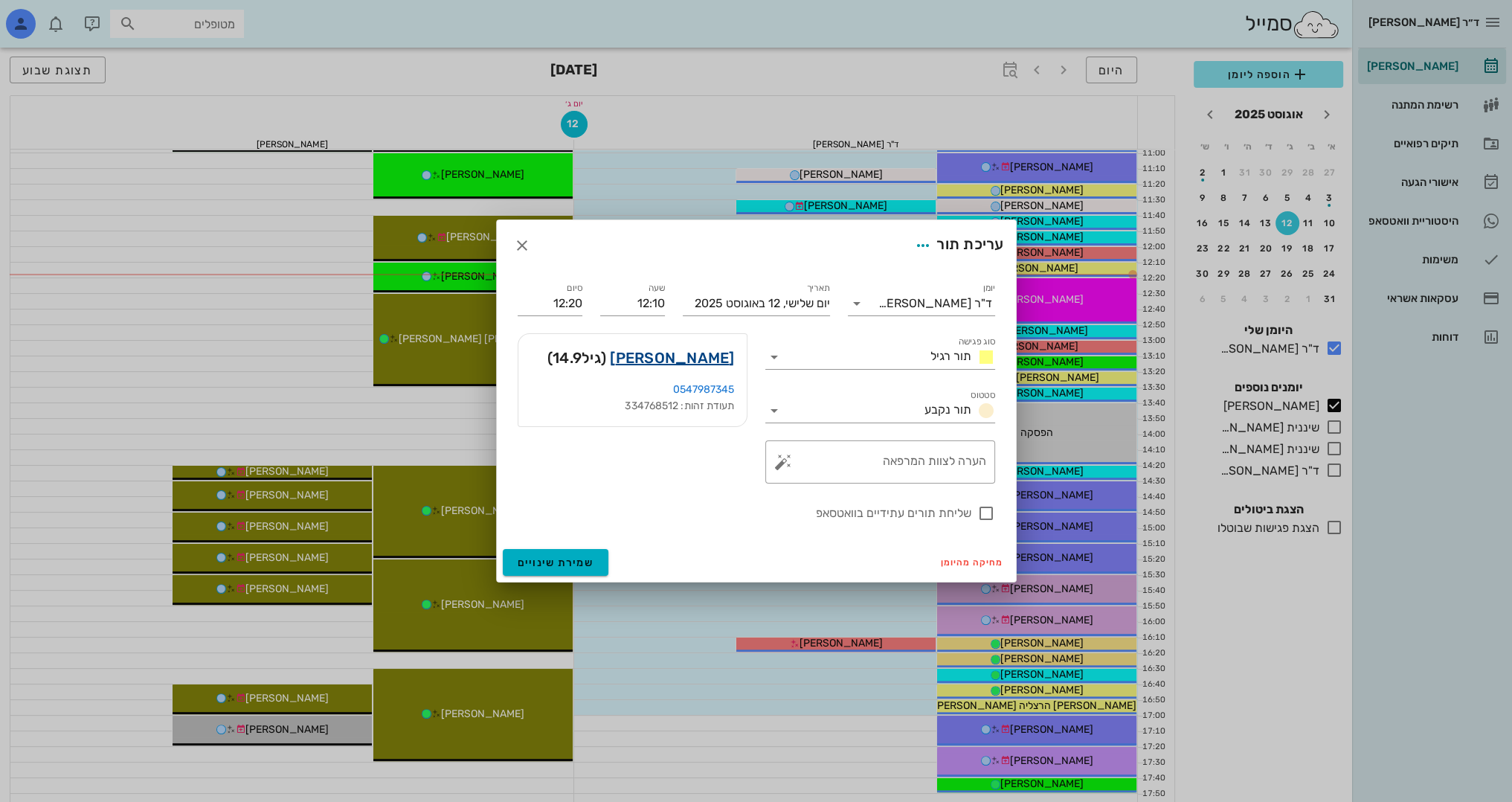
click at [700, 359] on link "[PERSON_NAME]" at bounding box center [671, 358] width 124 height 24
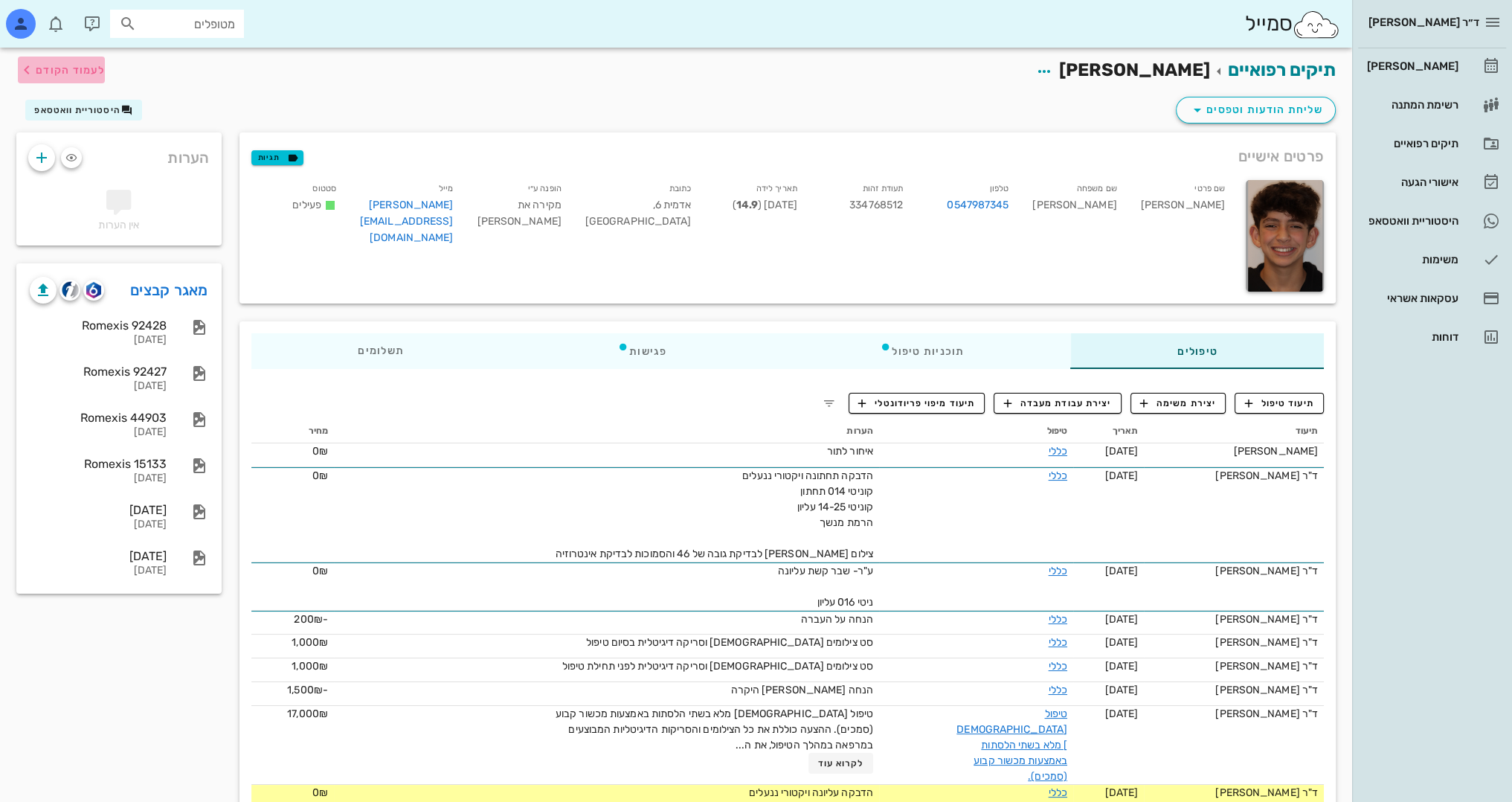
click at [44, 73] on span "לעמוד הקודם" at bounding box center [70, 70] width 69 height 13
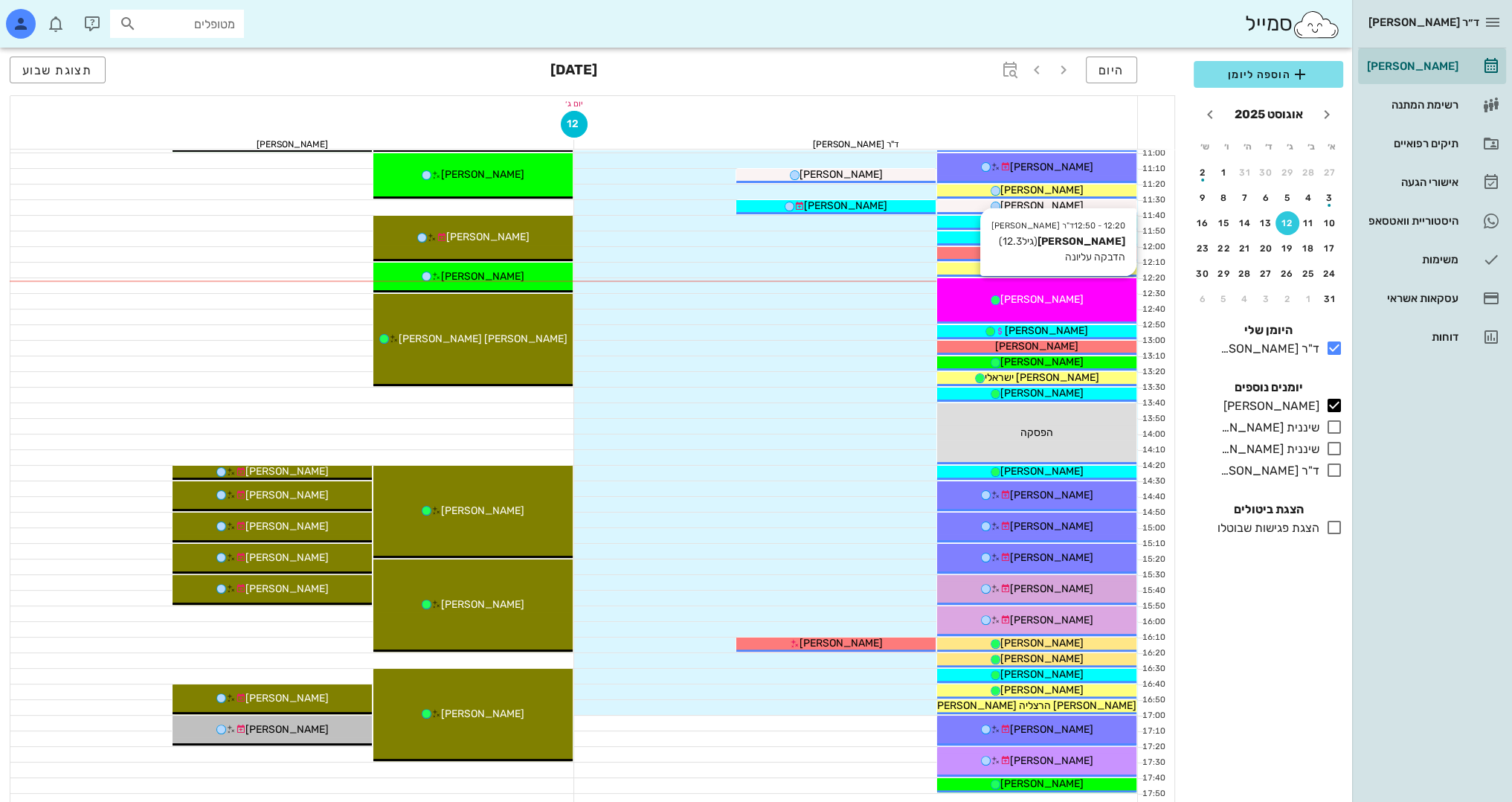
click at [1098, 291] on div "[PERSON_NAME]" at bounding box center [1036, 299] width 199 height 15
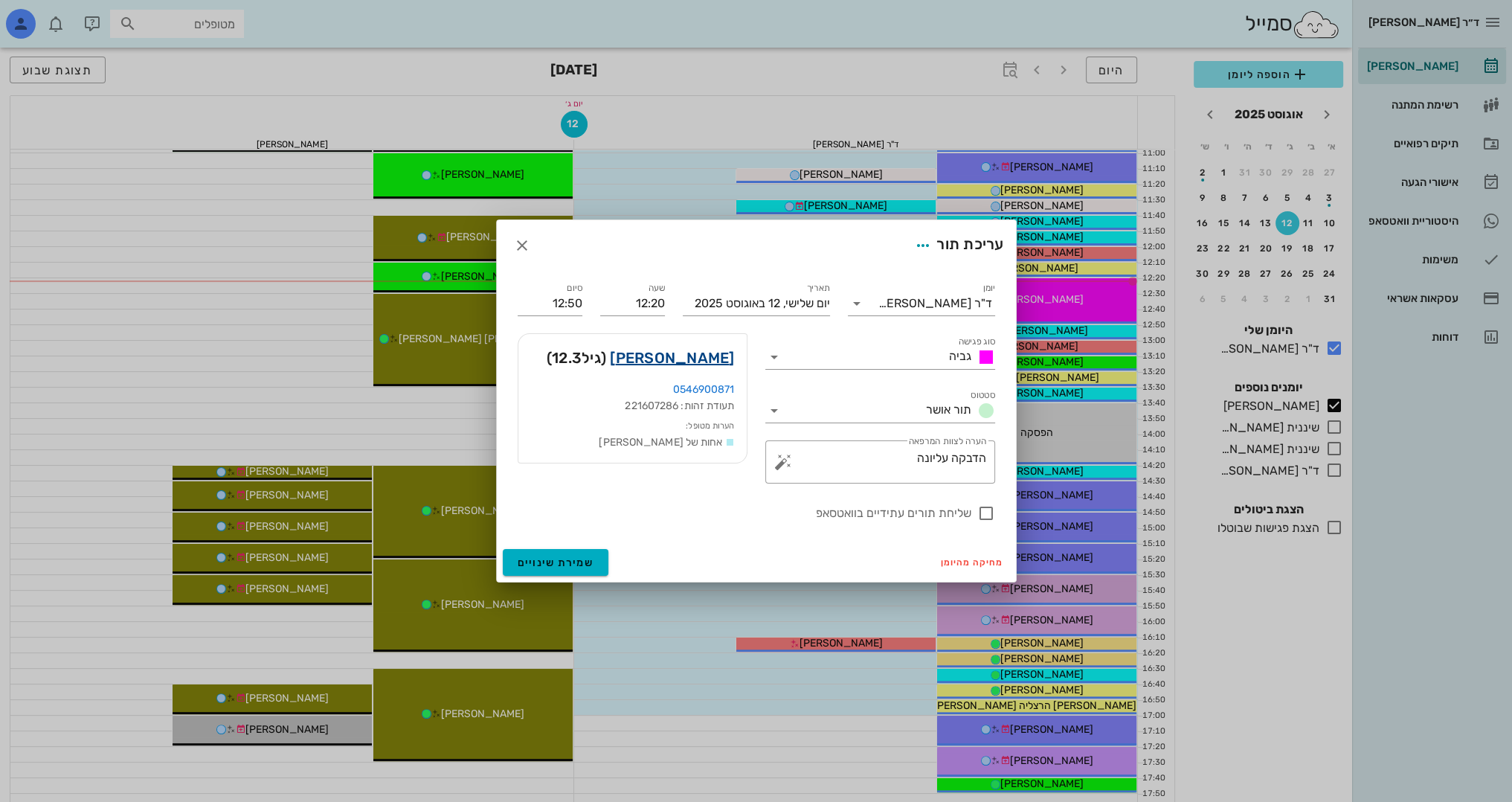
click at [723, 350] on link "[PERSON_NAME]" at bounding box center [671, 358] width 124 height 24
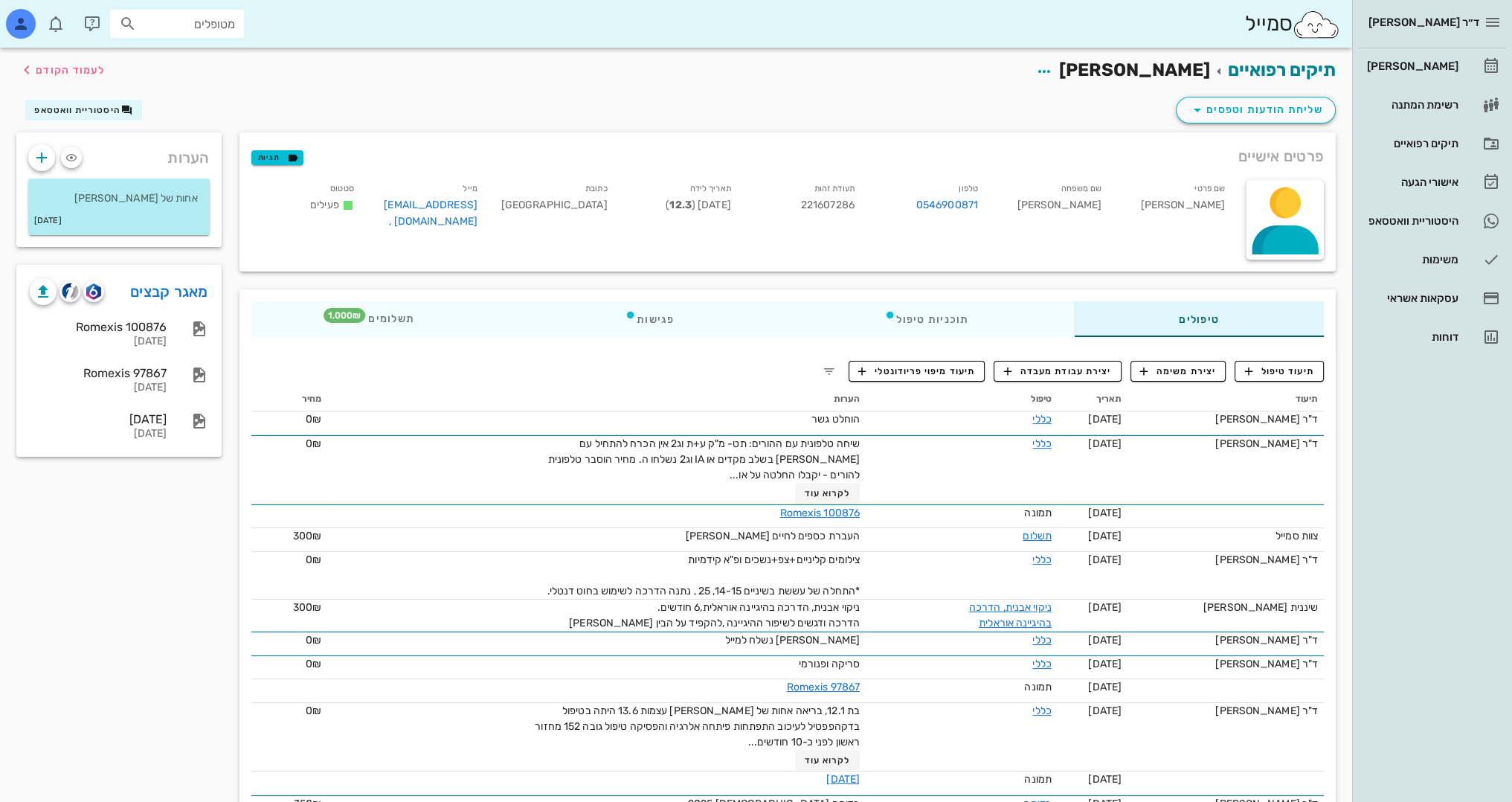
click at [162, 555] on div "הערות אחות של [PERSON_NAME] [DATE] מאגר קבצים Romexis 100876 [DATE] Romexis 978…" at bounding box center [119, 498] width 223 height 731
click at [1285, 369] on span "תיעוד טיפול" at bounding box center [1279, 371] width 69 height 13
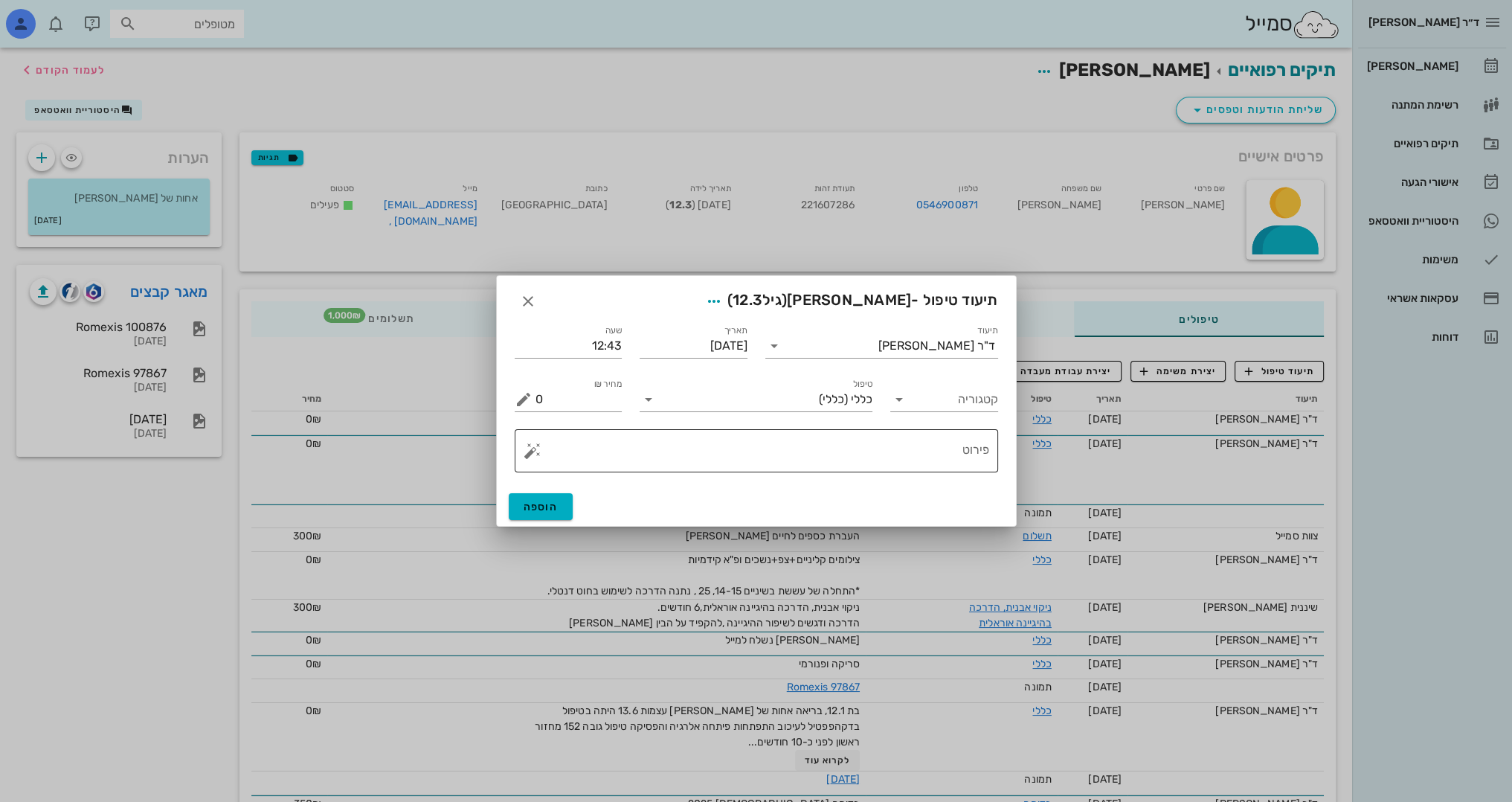
click at [895, 443] on textarea "פירוט" at bounding box center [762, 454] width 454 height 36
click at [535, 452] on button "button" at bounding box center [533, 450] width 18 height 18
click at [576, 415] on div "[DEMOGRAPHIC_DATA]" at bounding box center [583, 420] width 121 height 30
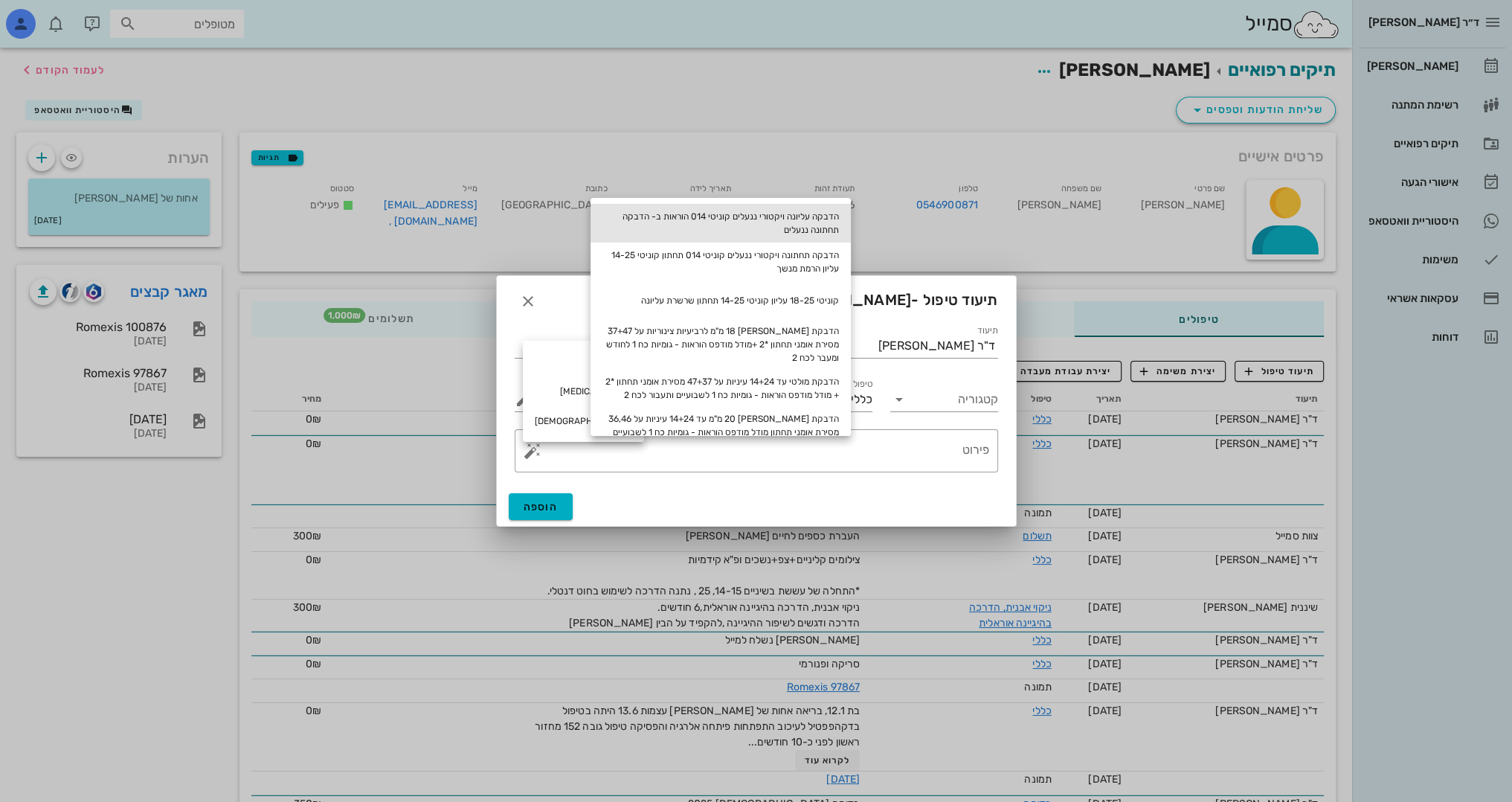
click at [813, 213] on div "הדבקה עליונה ויקטורי ננעלים קוניטי 014 הוראות ב- הדבקה תחתונה ננעלים" at bounding box center [720, 223] width 260 height 38
type textarea "הדבקה עליונה ויקטורי ננעלים קוניטי 014 הוראות ב- הדבקה תחתונה ננעלים"
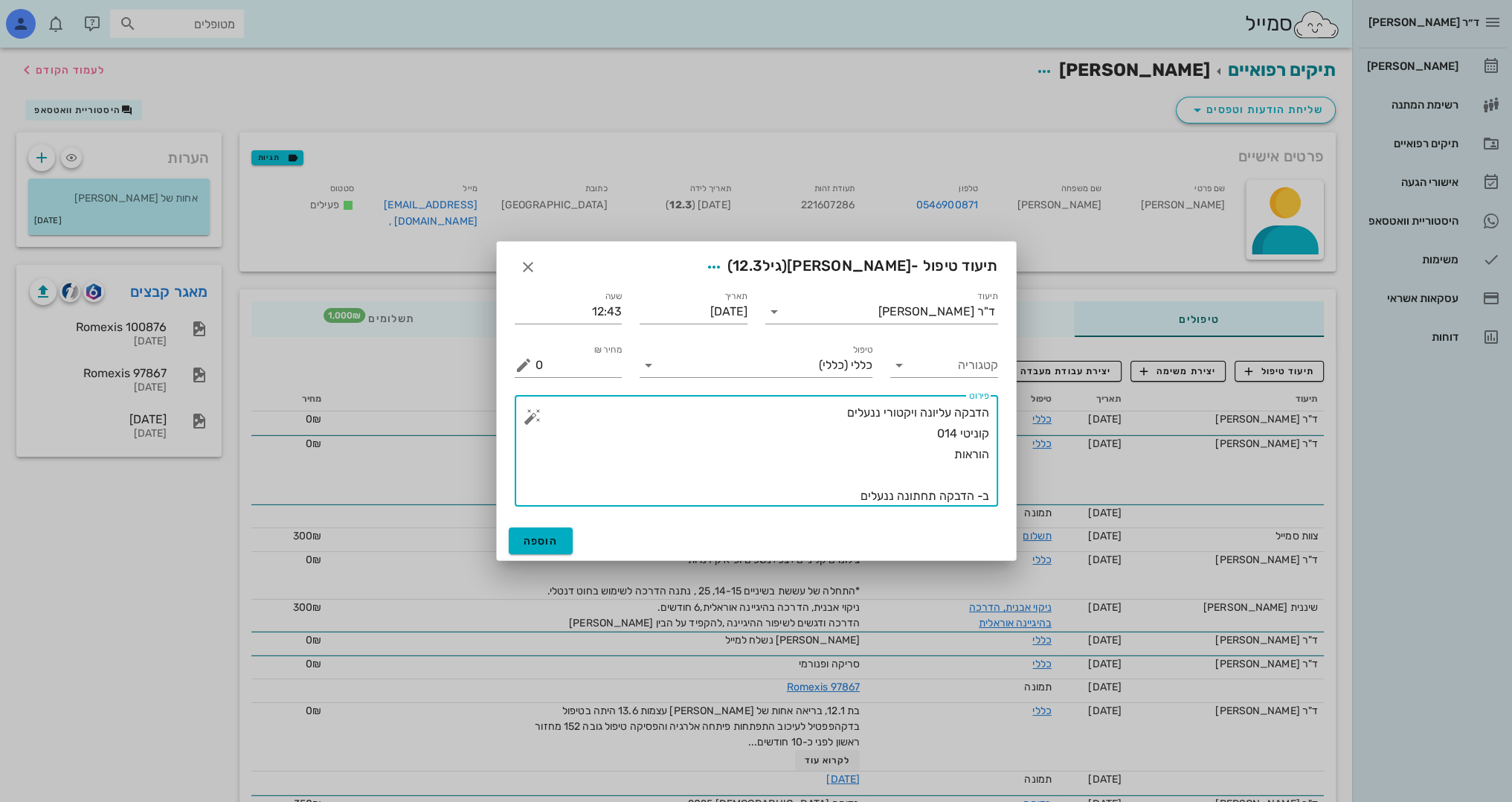
click at [990, 471] on div "​ פירוט הדבקה עליונה ויקטורי ננעלים קוניטי 014 הוראות ב- הדבקה תחתונה ננעלים" at bounding box center [756, 451] width 483 height 112
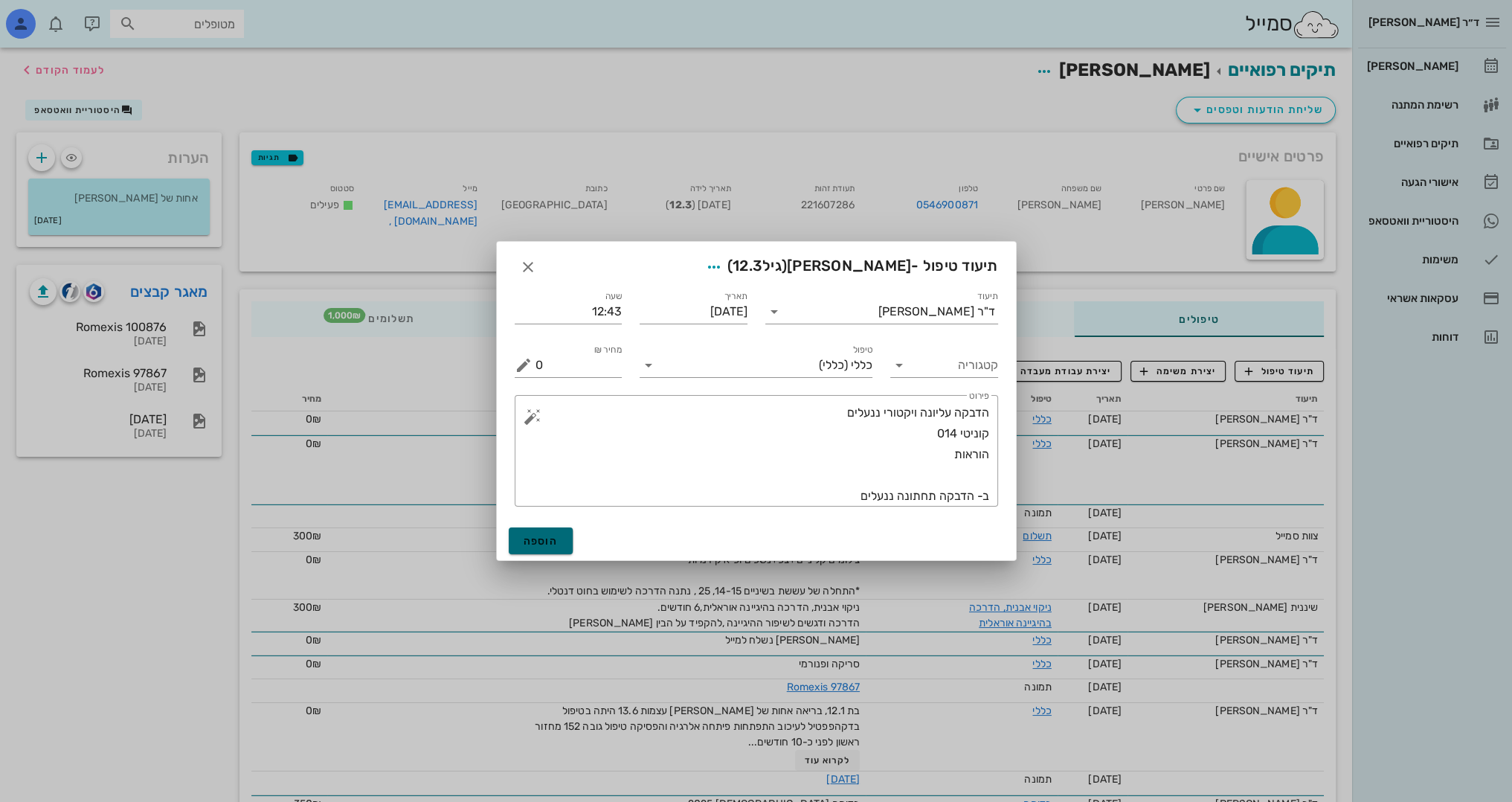
click at [531, 539] on span "הוספה" at bounding box center [541, 540] width 35 height 13
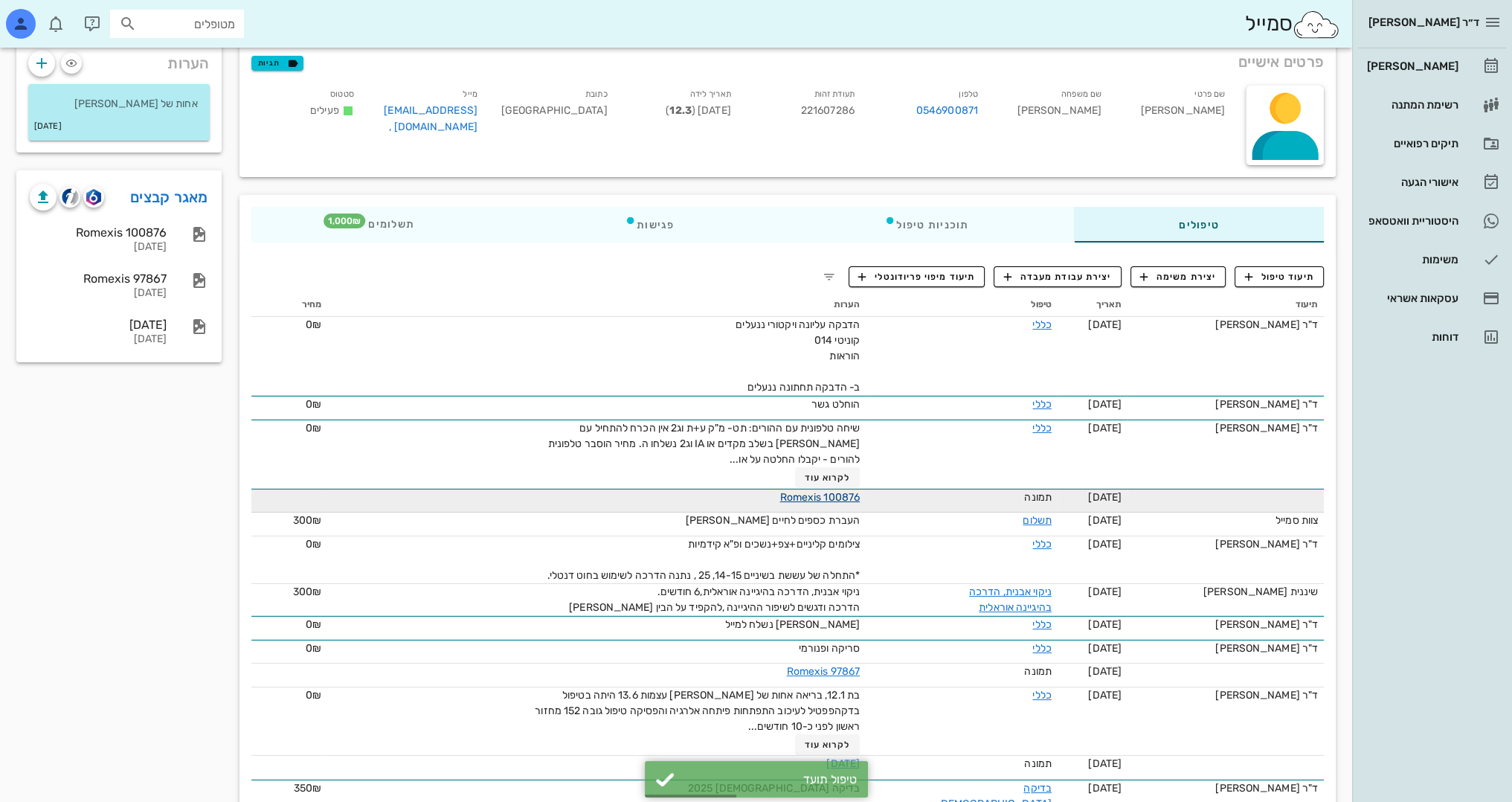
scroll to position [113, 0]
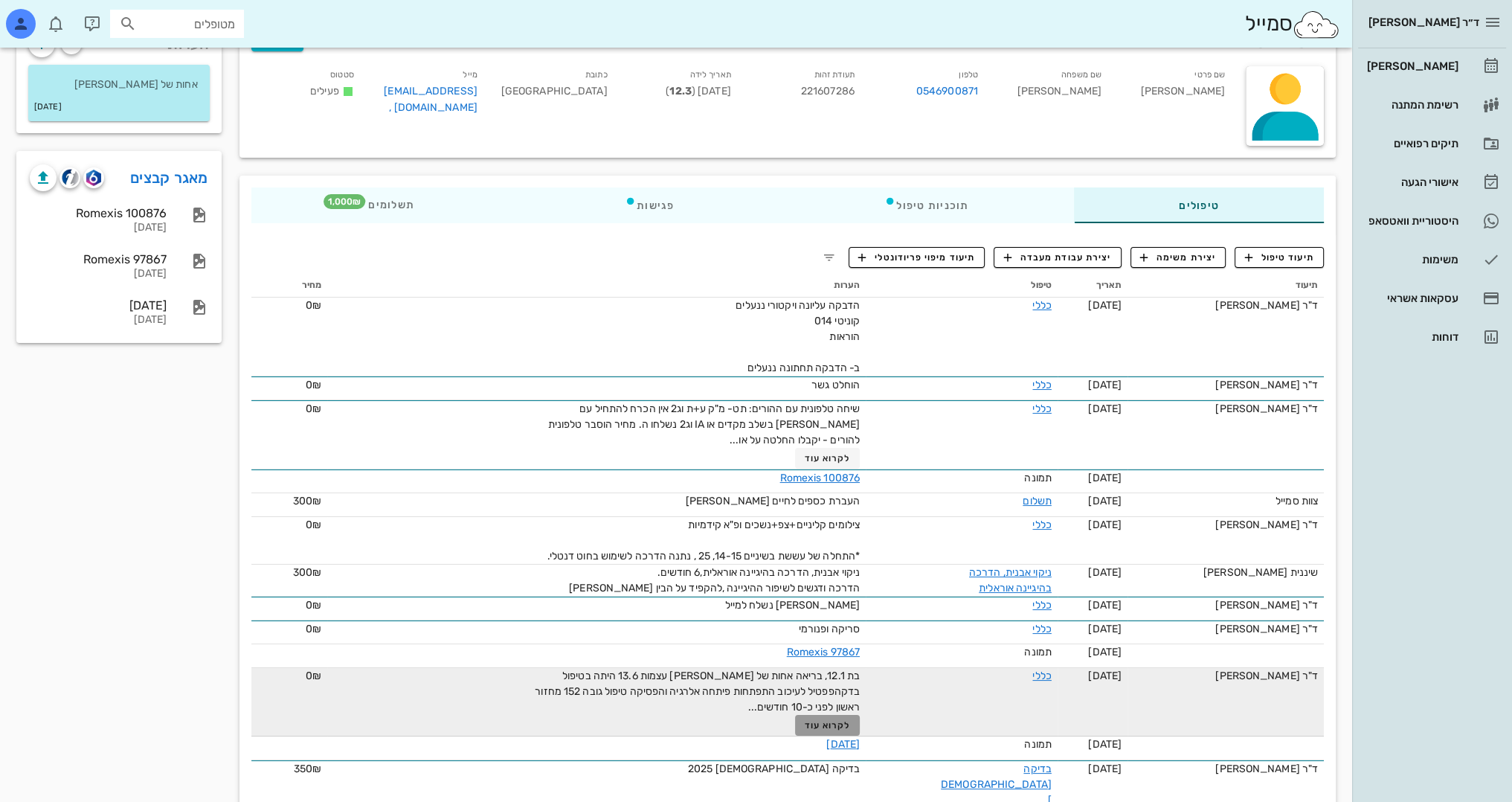
click at [832, 720] on span "לקרוא עוד" at bounding box center [828, 725] width 46 height 11
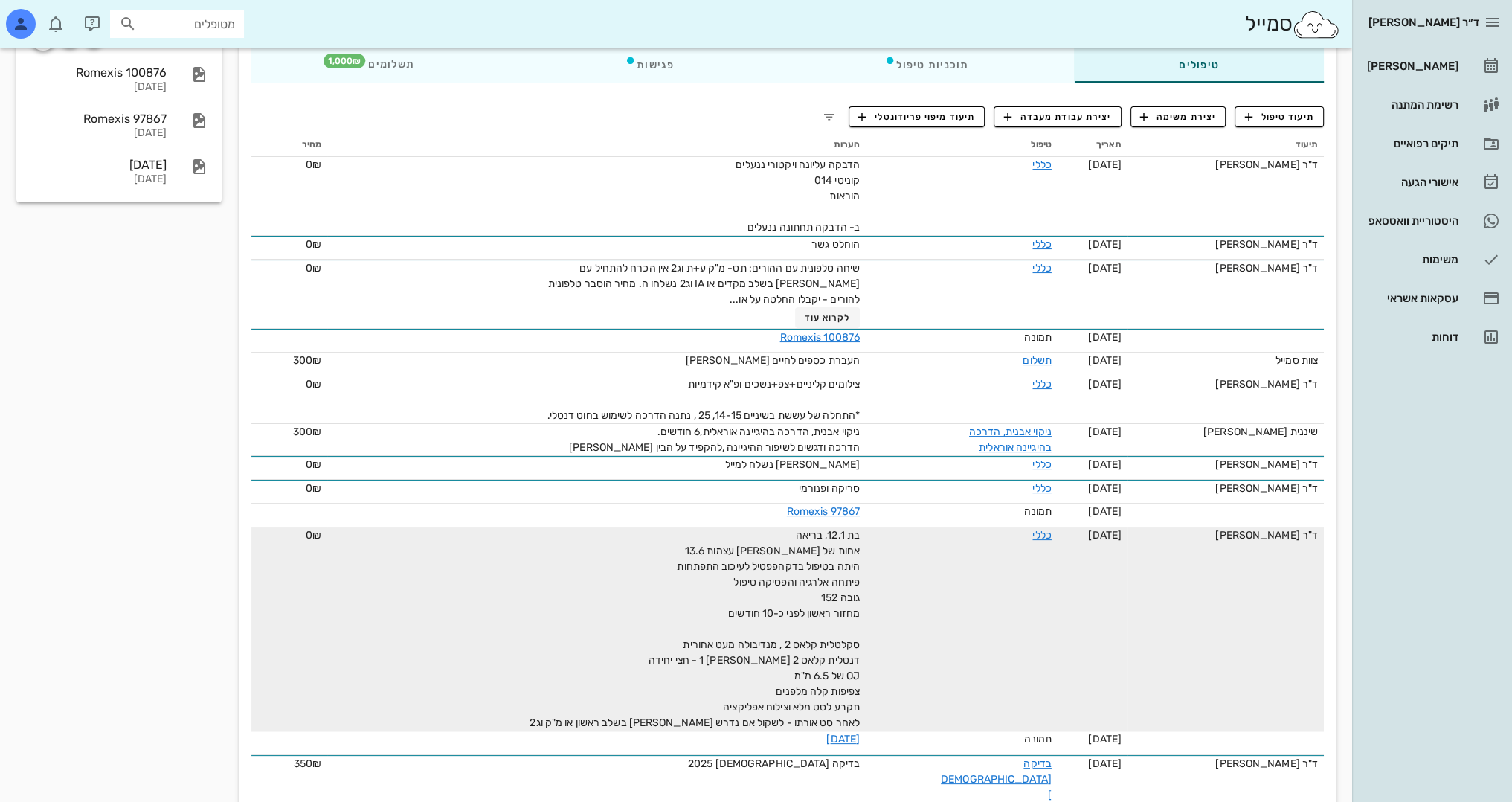
scroll to position [0, 0]
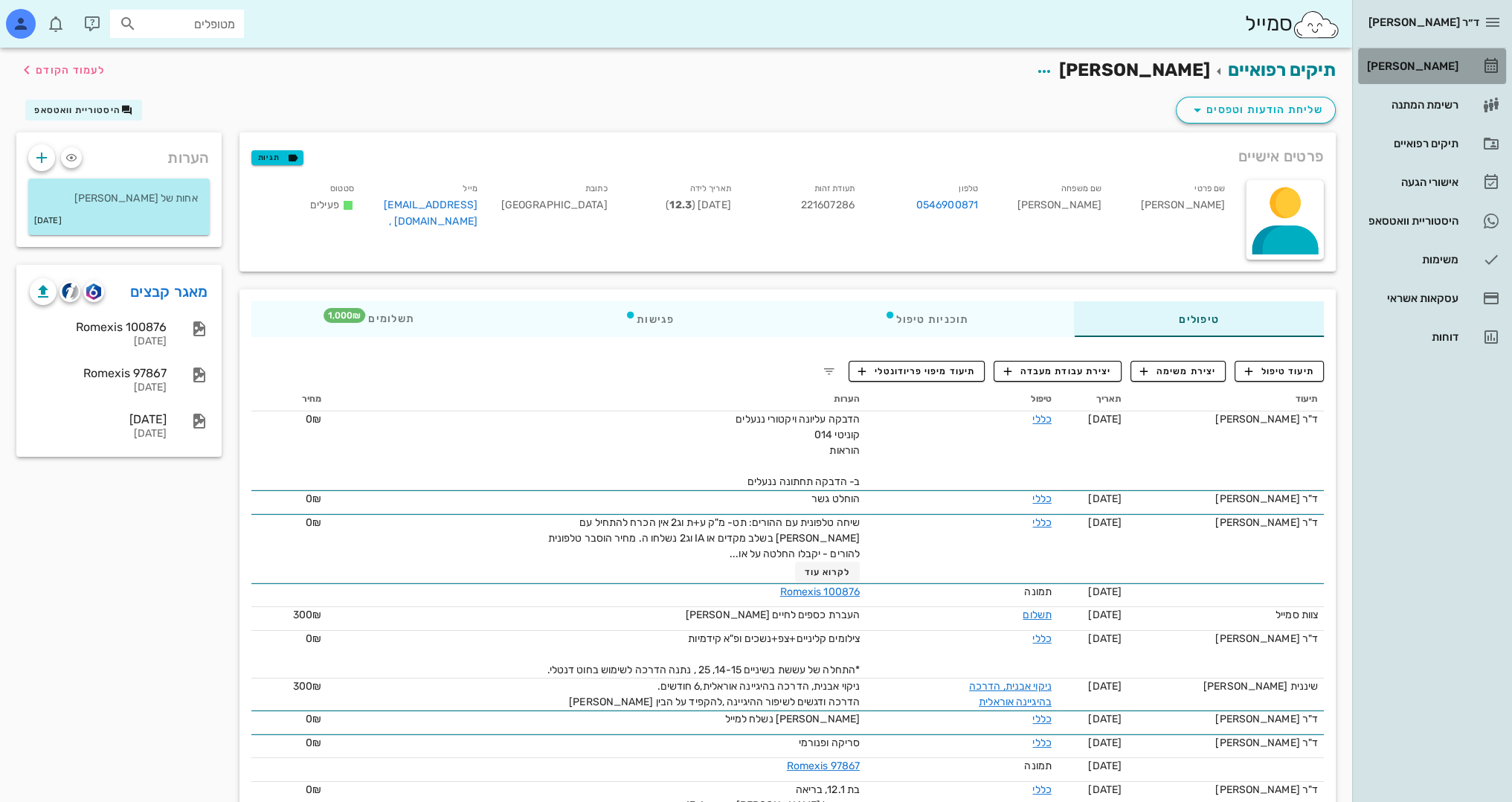
click at [1458, 63] on link "[PERSON_NAME]" at bounding box center [1431, 65] width 148 height 36
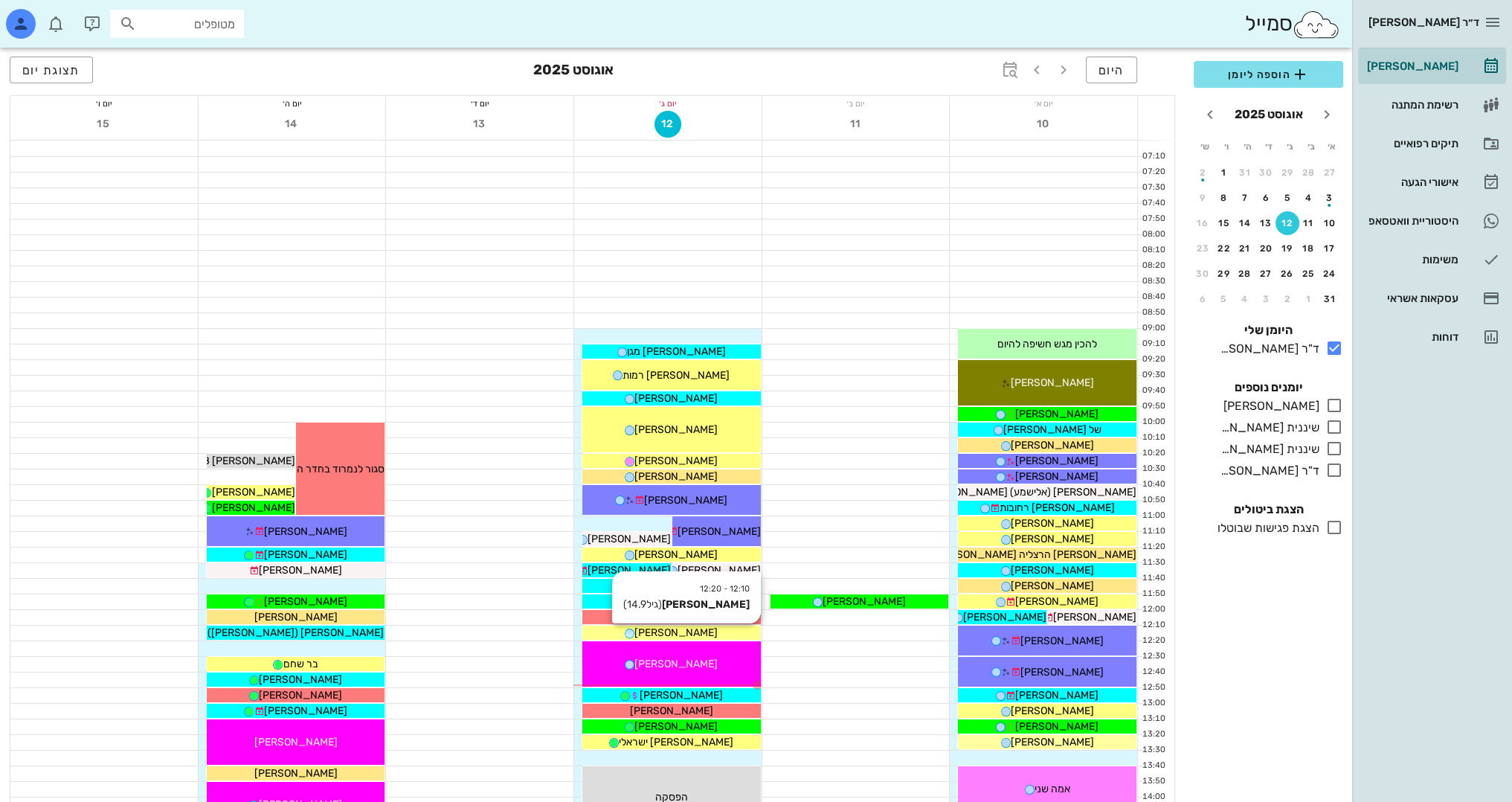
click at [708, 632] on div "[PERSON_NAME]" at bounding box center [672, 633] width 179 height 15
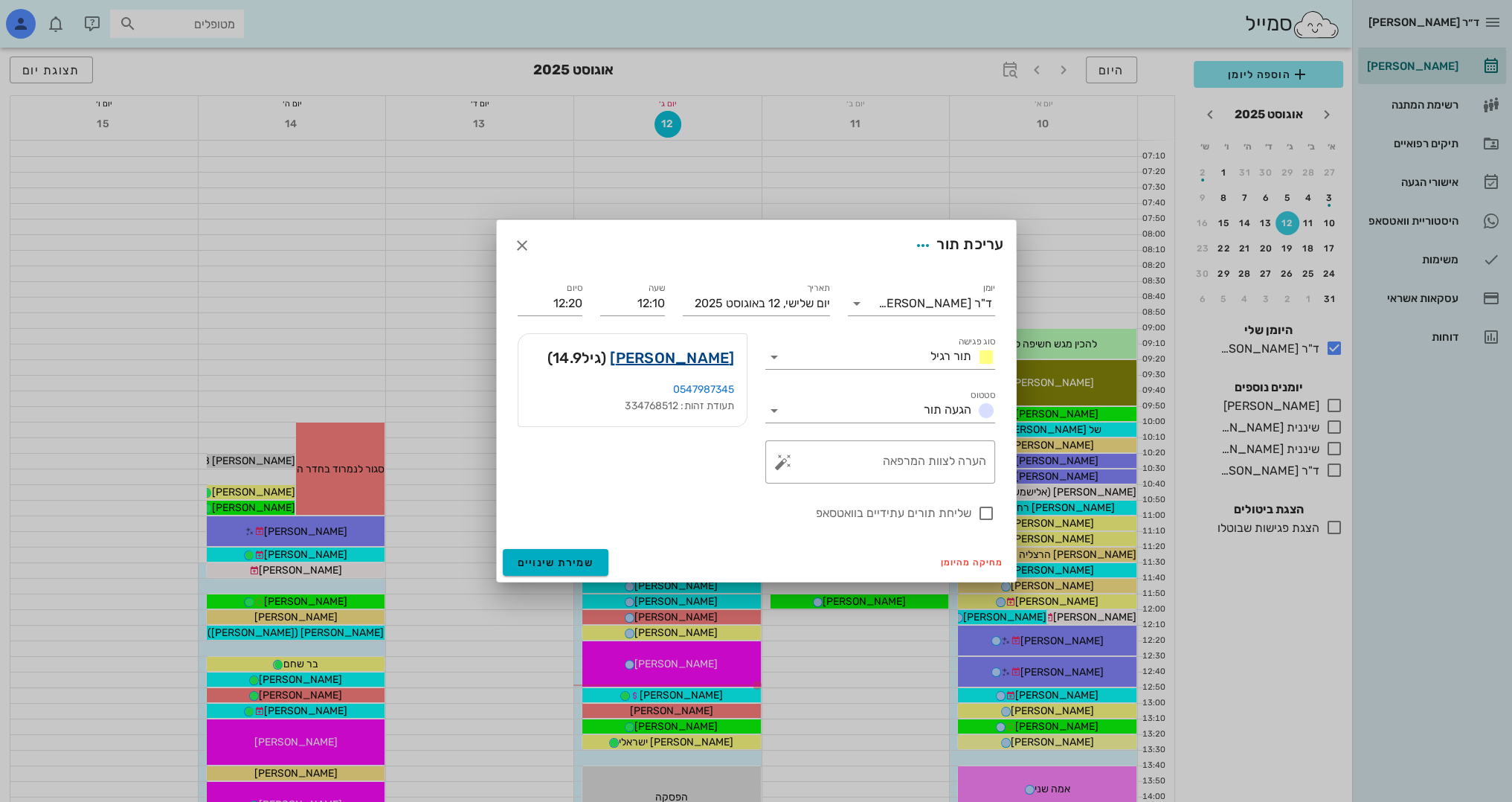
click at [693, 355] on link "[PERSON_NAME]" at bounding box center [671, 358] width 124 height 24
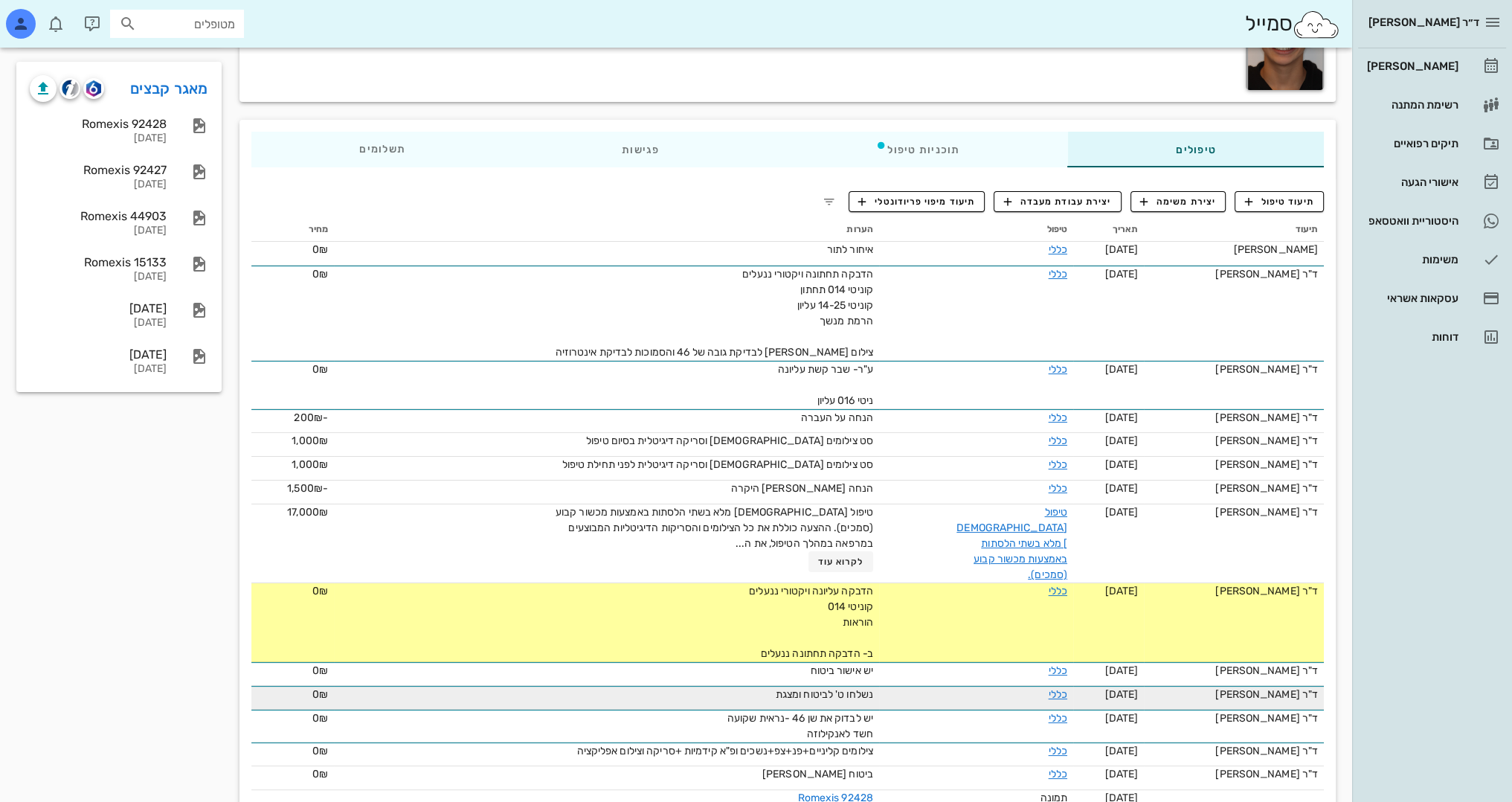
scroll to position [223, 0]
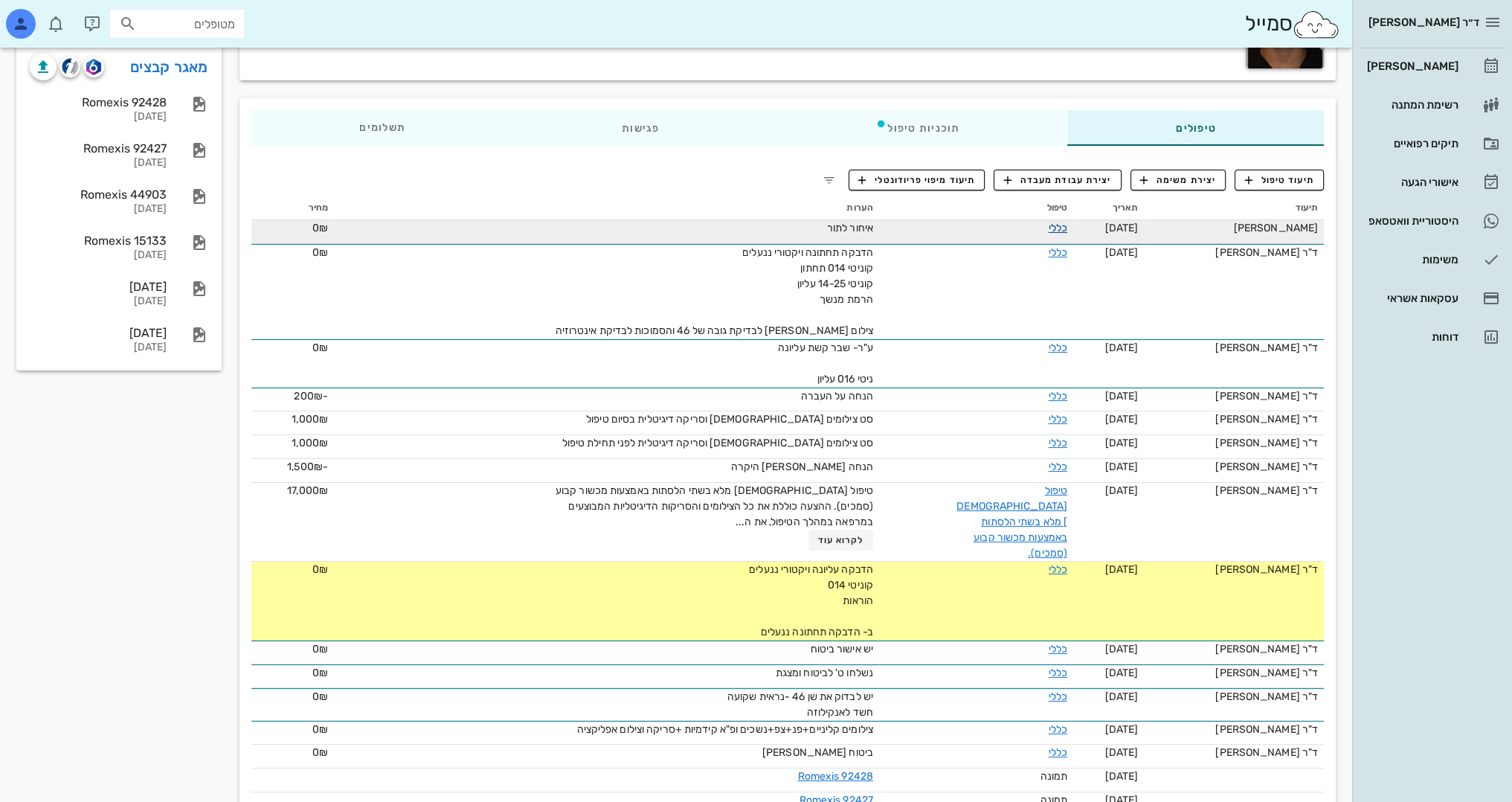
click at [1053, 230] on link "כללי" at bounding box center [1057, 228] width 18 height 13
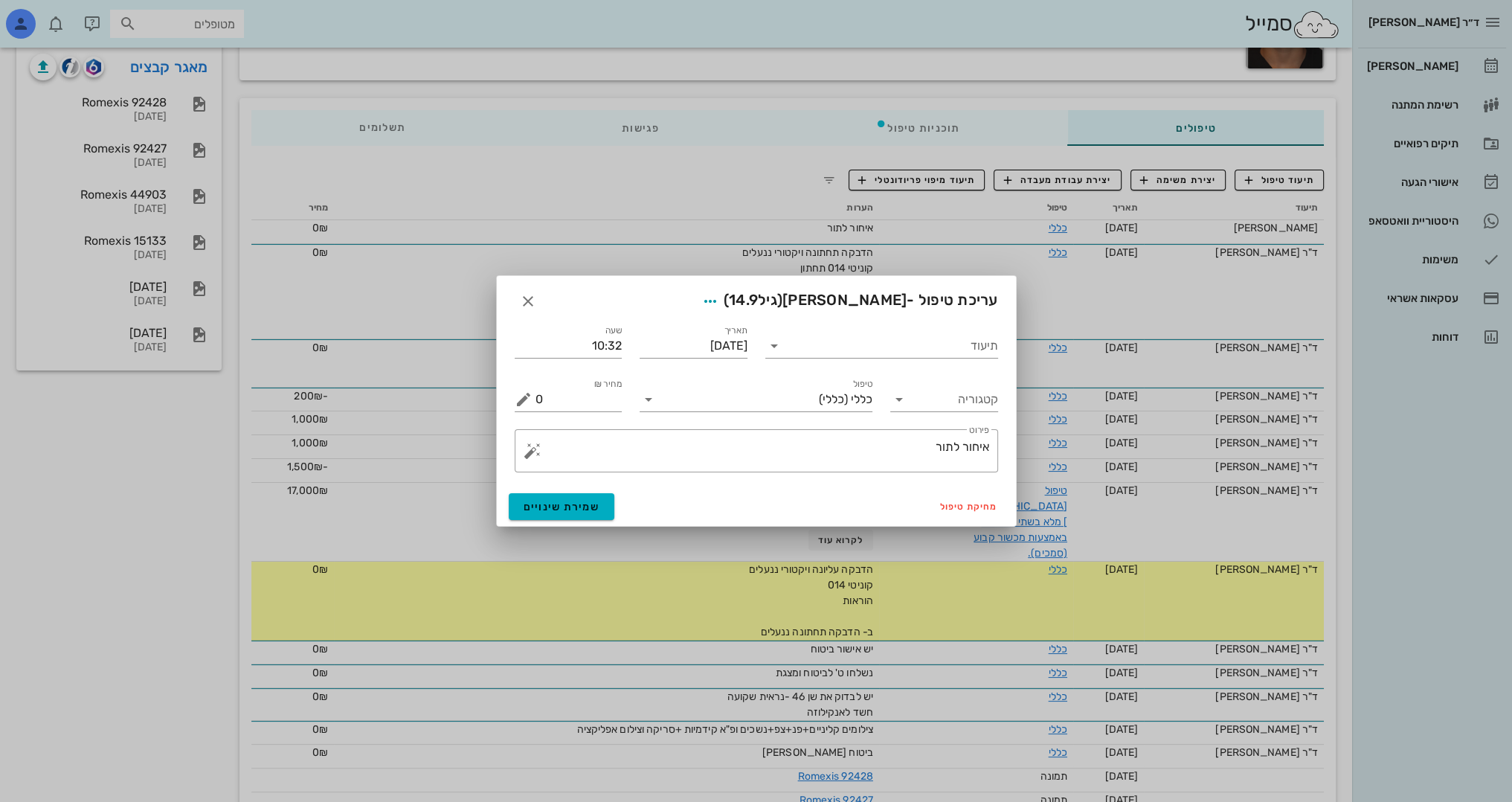
click at [902, 429] on div "​ פירוט איחור לתור" at bounding box center [756, 450] width 501 height 61
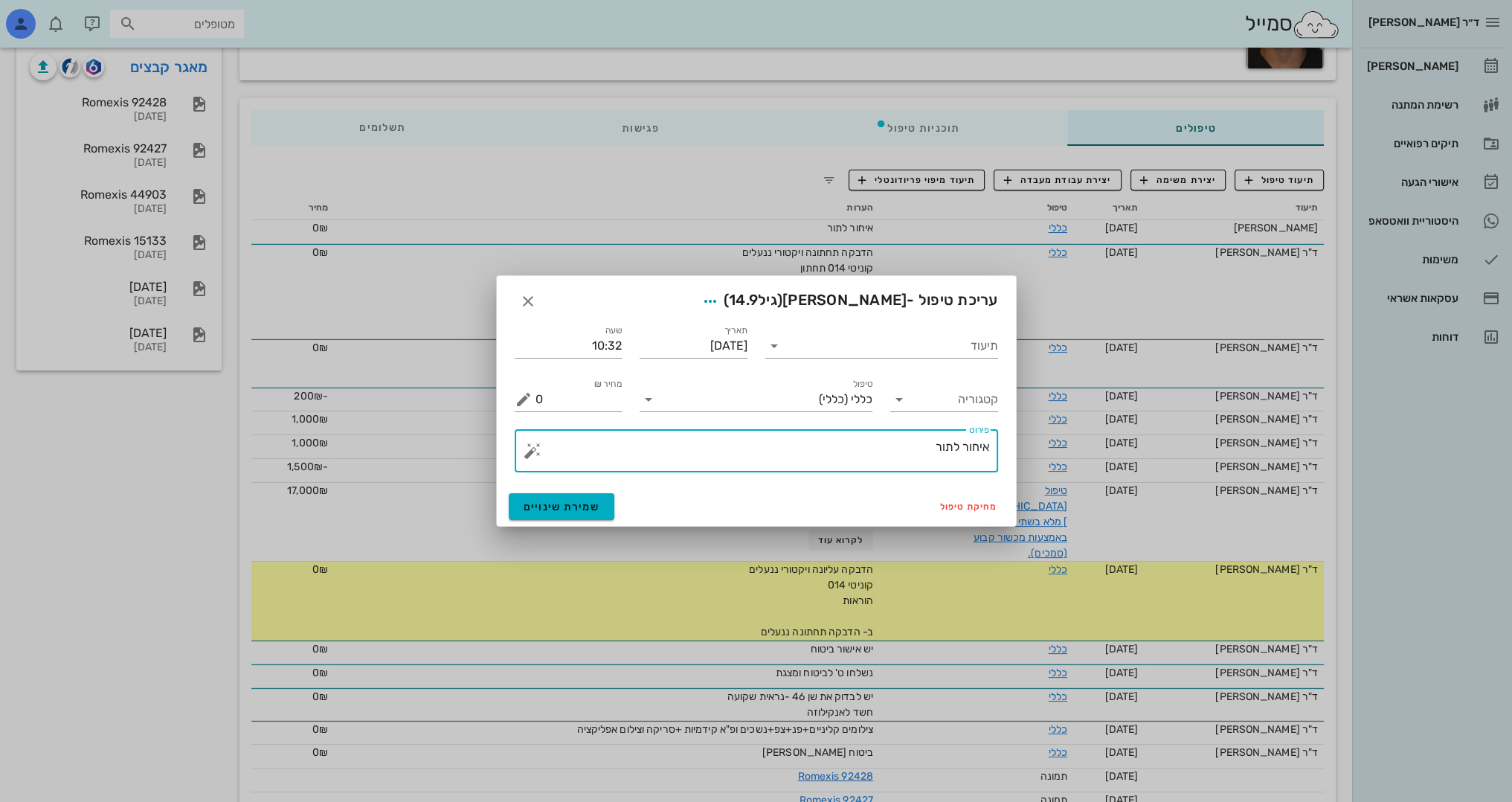
click at [903, 447] on textarea "איחור לתור" at bounding box center [762, 454] width 454 height 36
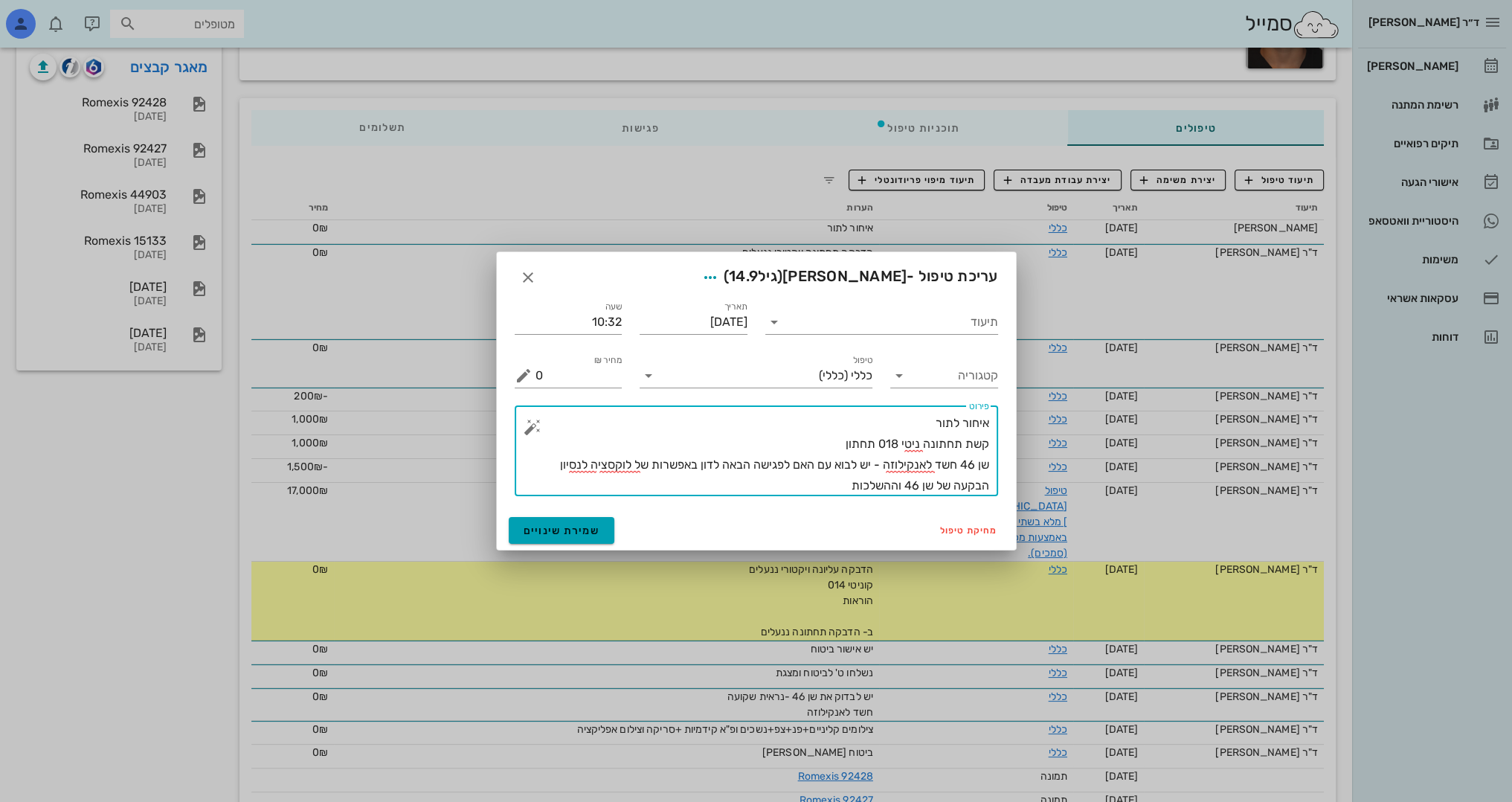
type textarea "איחור לתור קשת תחתונה ניטי 018 תחתון שן 46 חשד לאנקילוזה - יש לבוא עם האם לפגיש…"
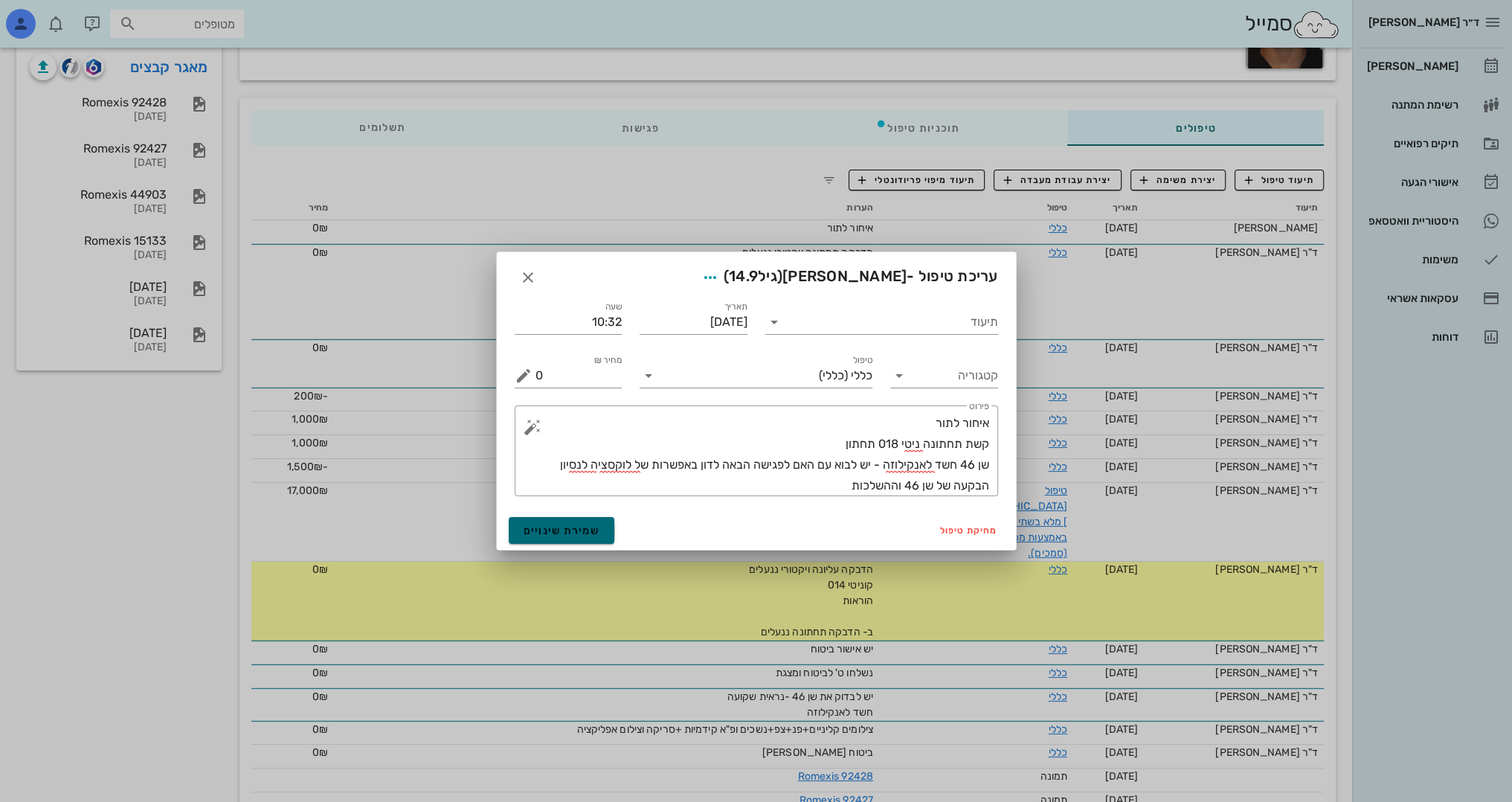
click at [564, 541] on button "שמירת שינויים" at bounding box center [561, 531] width 107 height 27
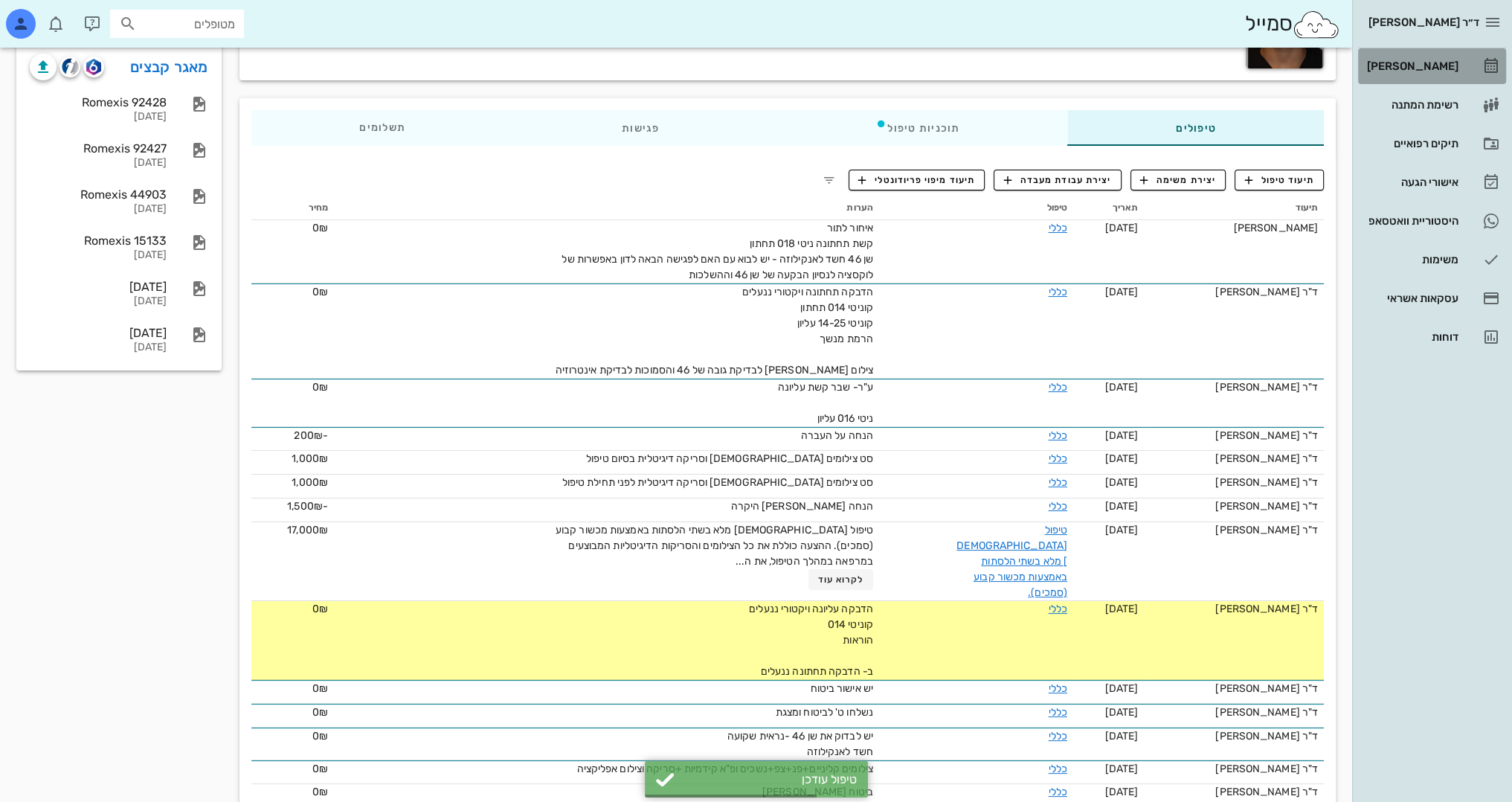
click at [1434, 62] on div "[PERSON_NAME]" at bounding box center [1411, 66] width 94 height 12
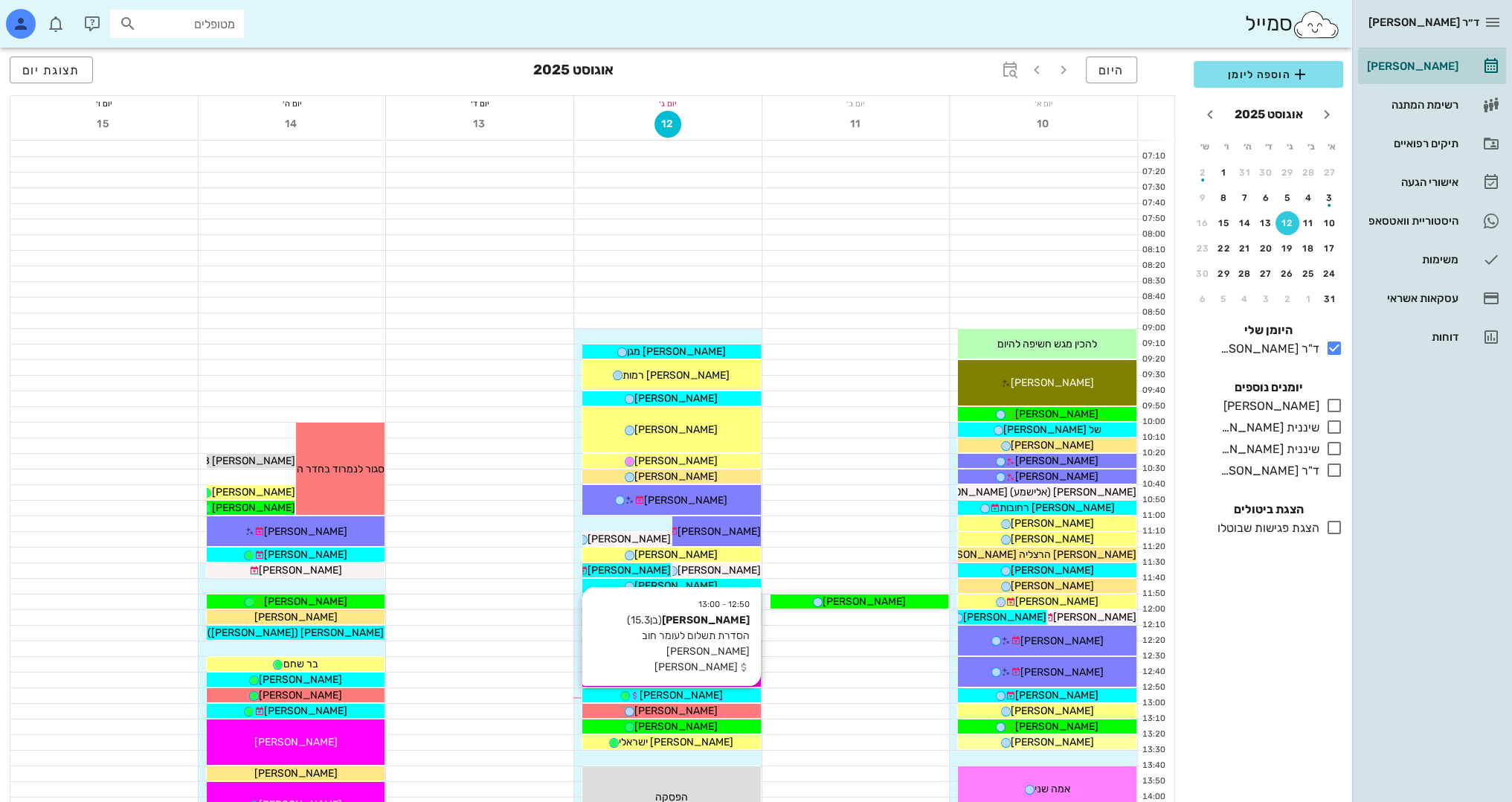
click at [714, 691] on div "[PERSON_NAME]" at bounding box center [672, 695] width 179 height 15
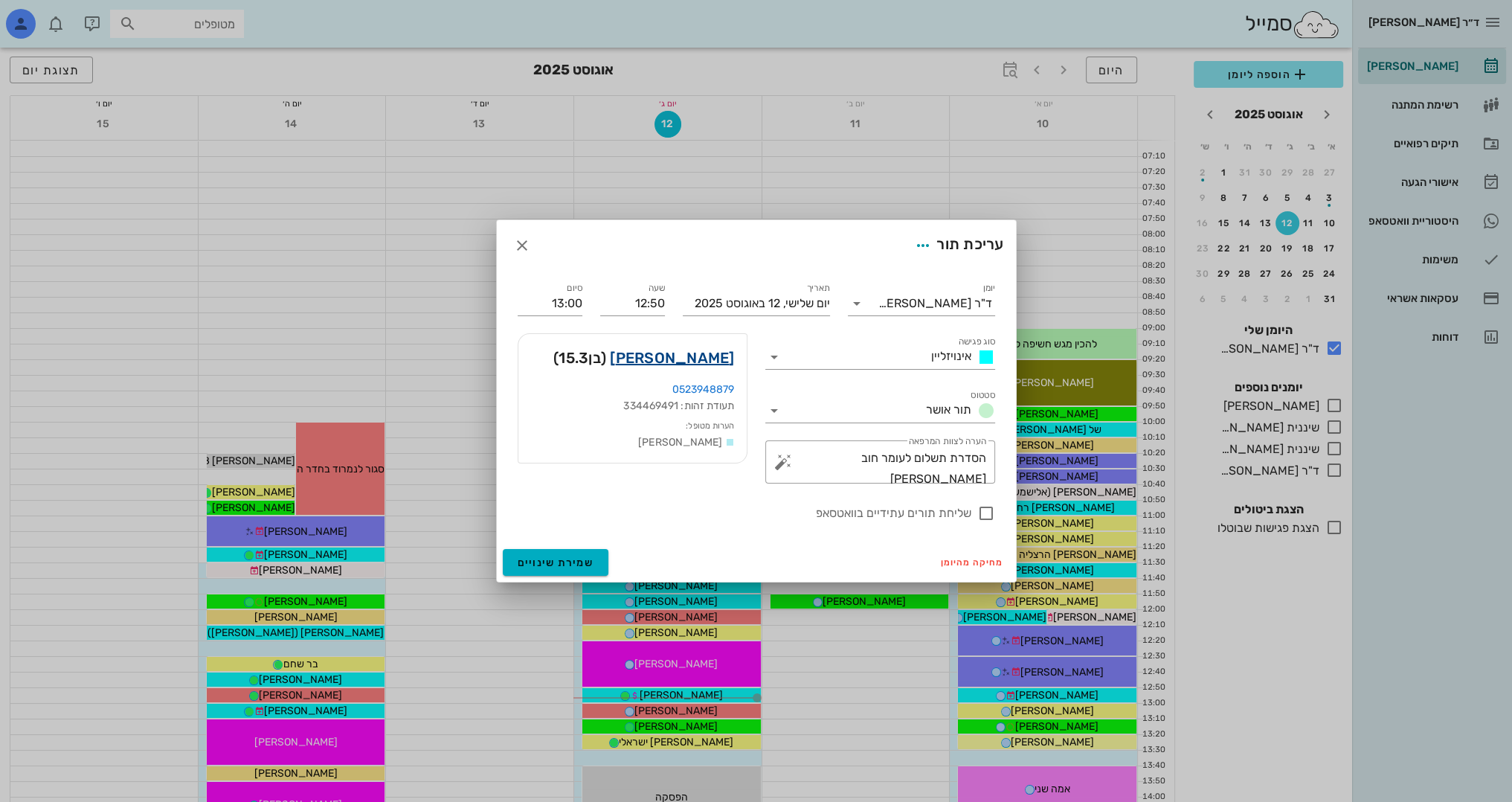
click at [713, 359] on link "[PERSON_NAME]" at bounding box center [671, 358] width 124 height 24
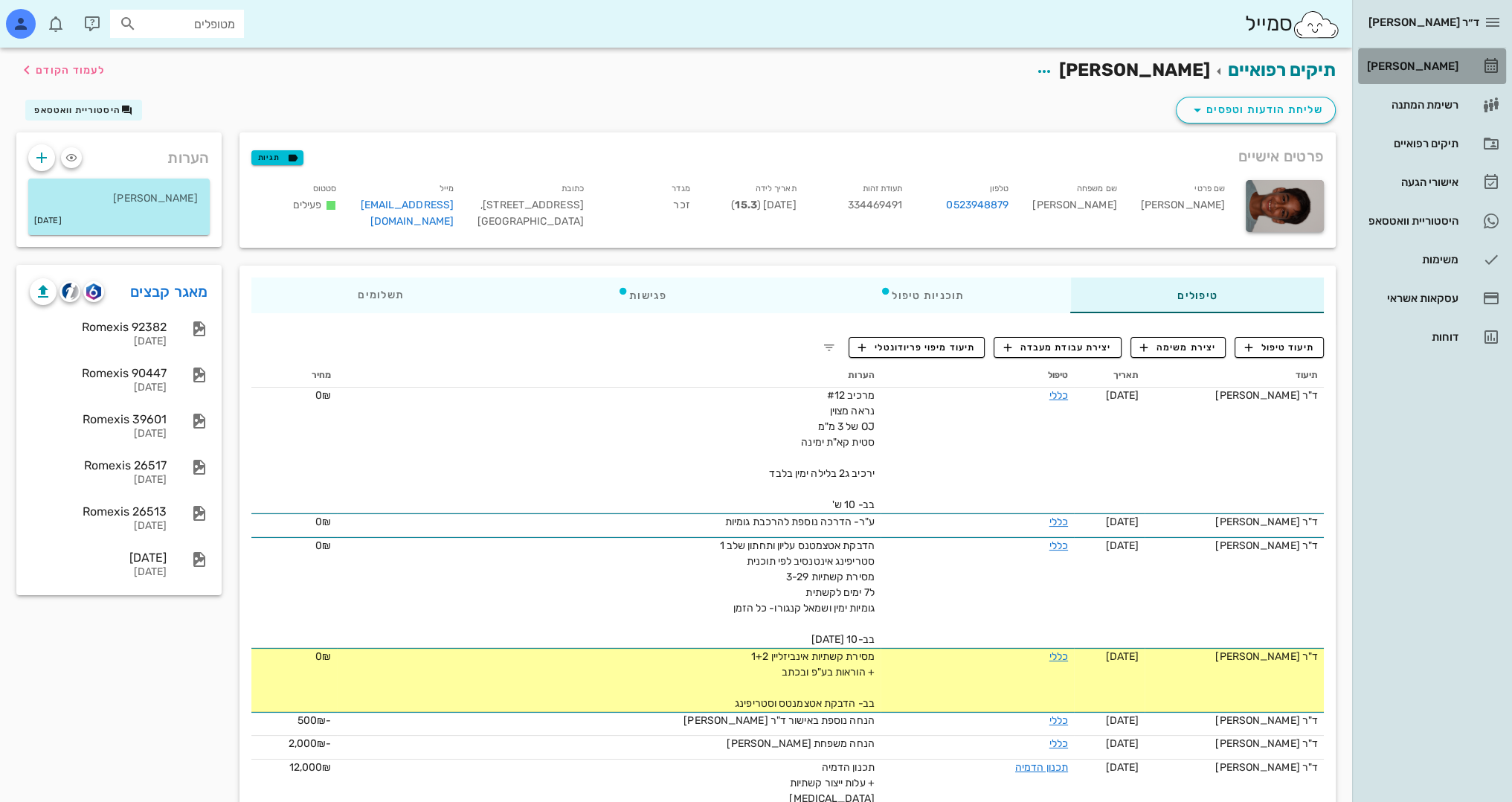
click at [1429, 67] on div "[PERSON_NAME]" at bounding box center [1411, 66] width 94 height 12
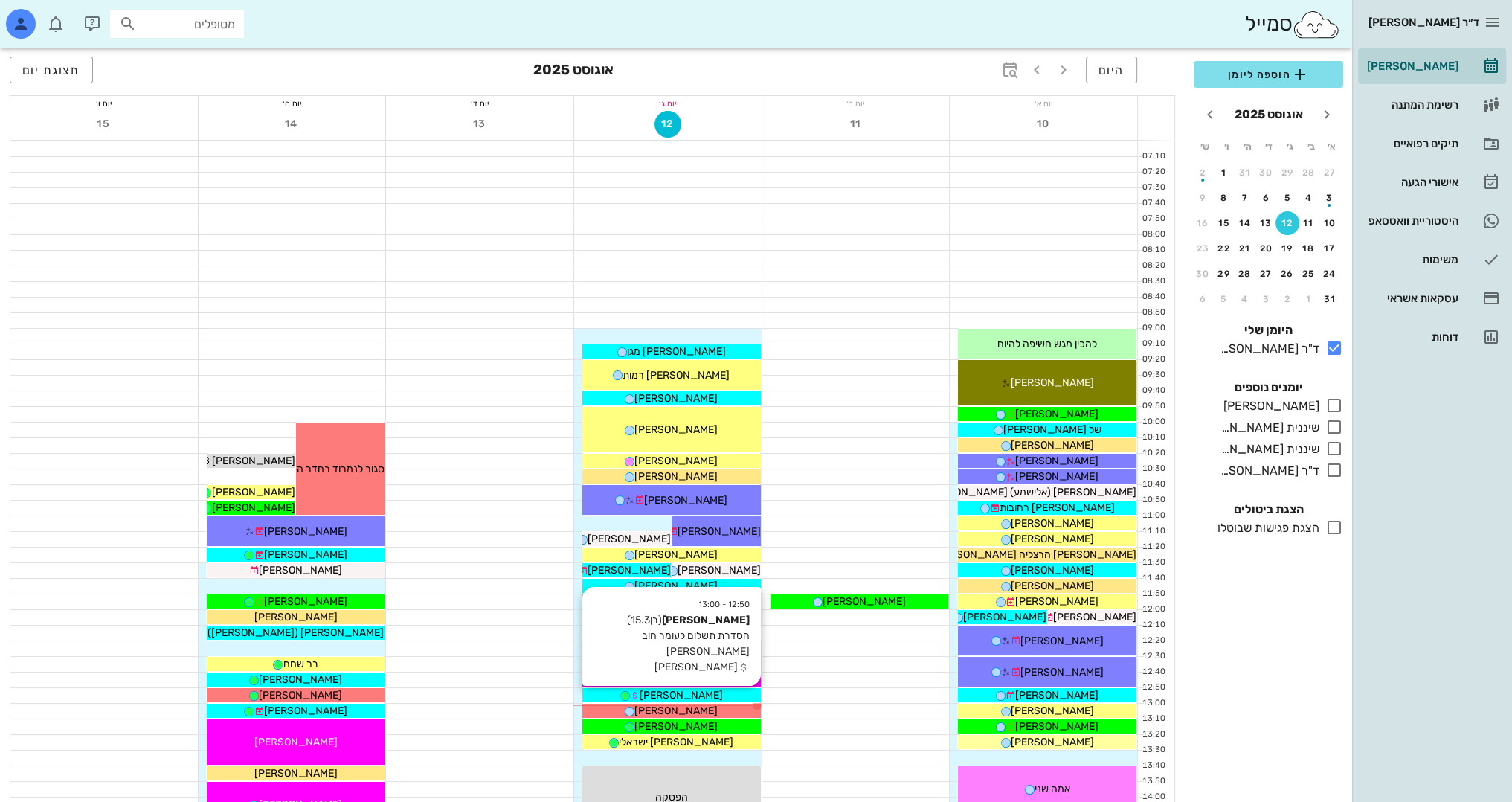
click at [723, 694] on div "[PERSON_NAME]" at bounding box center [672, 695] width 179 height 15
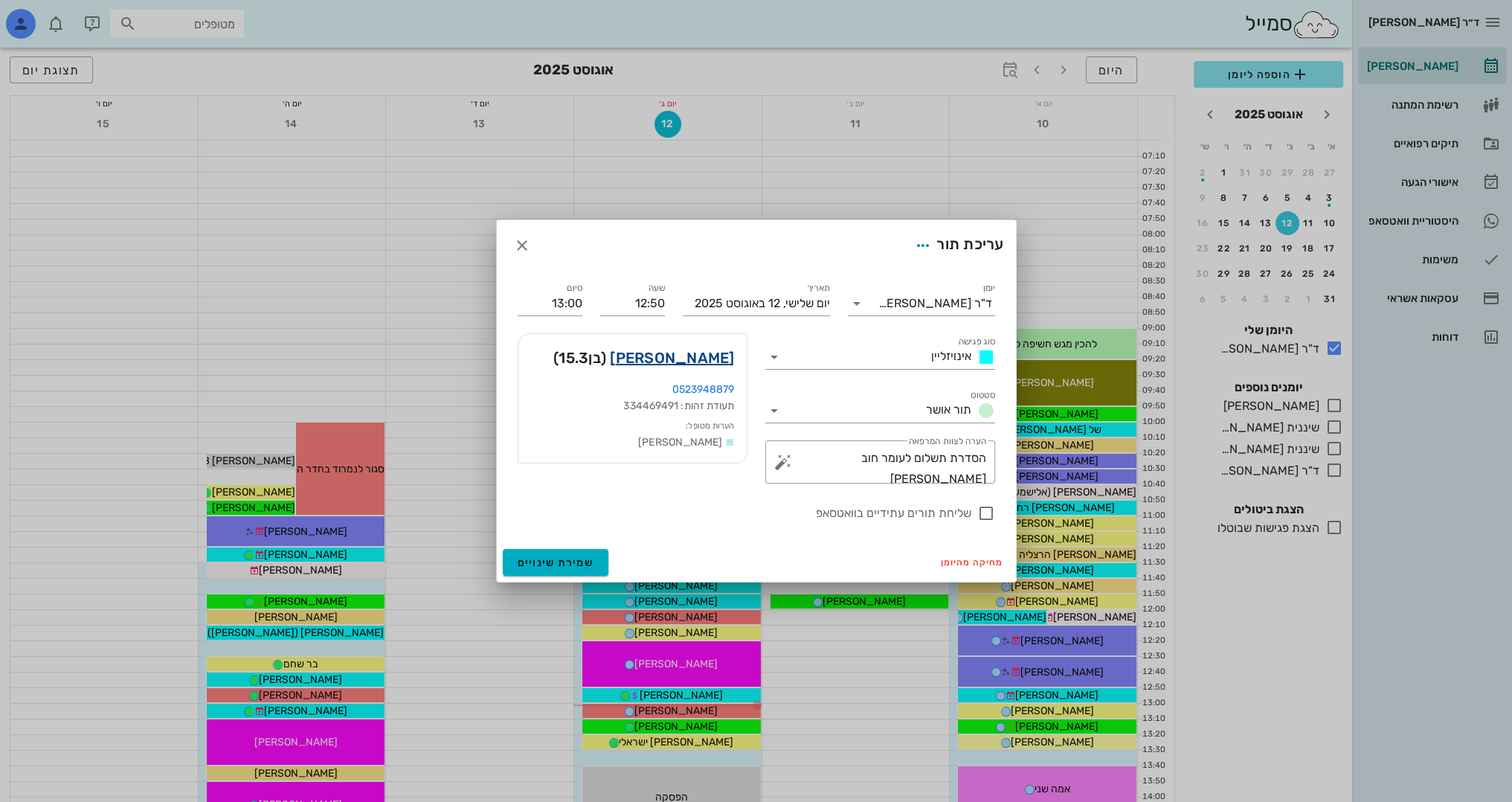
click at [710, 353] on link "[PERSON_NAME]" at bounding box center [671, 358] width 124 height 24
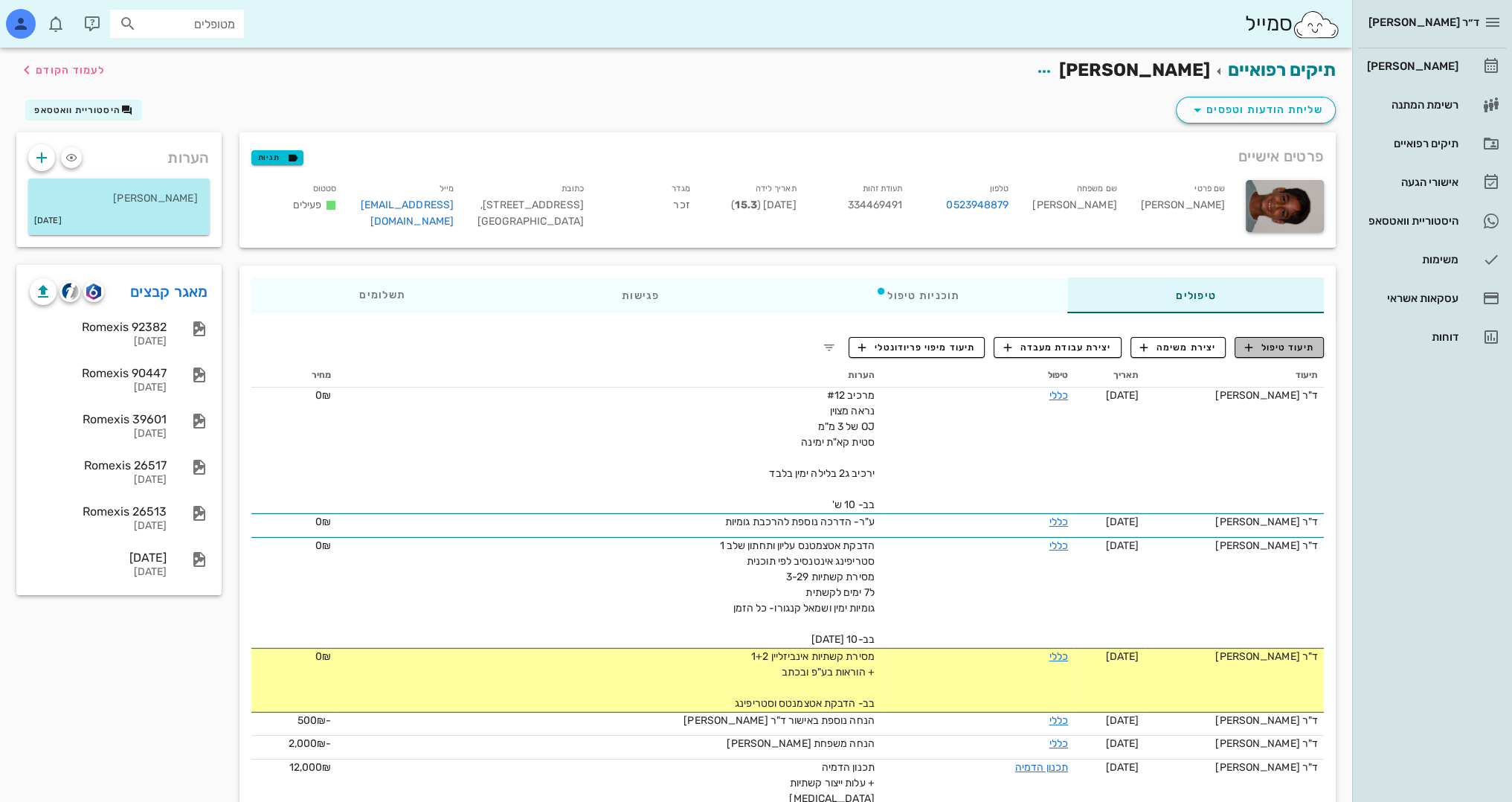
click at [1288, 346] on span "תיעוד טיפול" at bounding box center [1279, 347] width 69 height 13
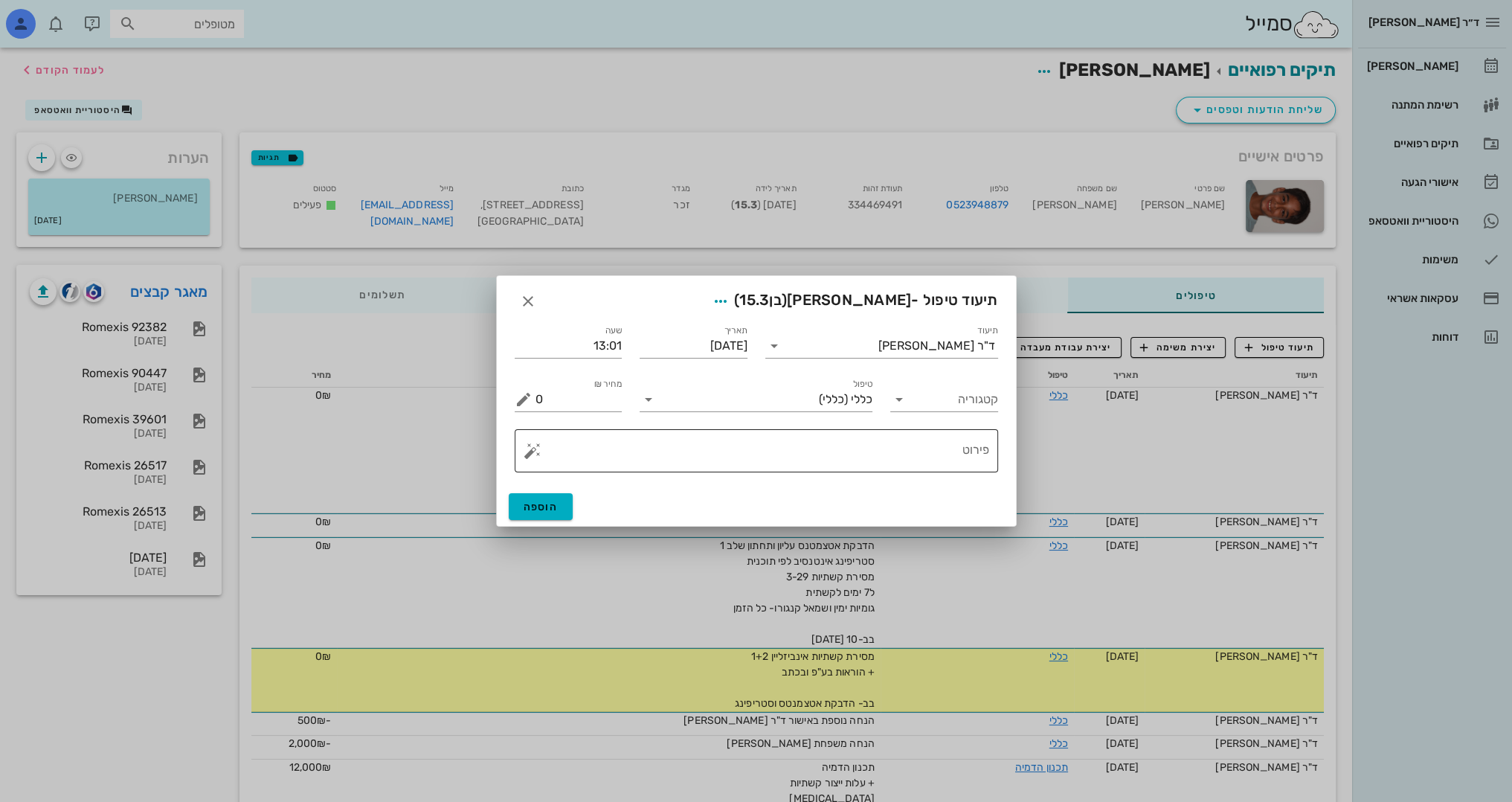
click at [945, 439] on textarea "פירוט" at bounding box center [762, 454] width 454 height 36
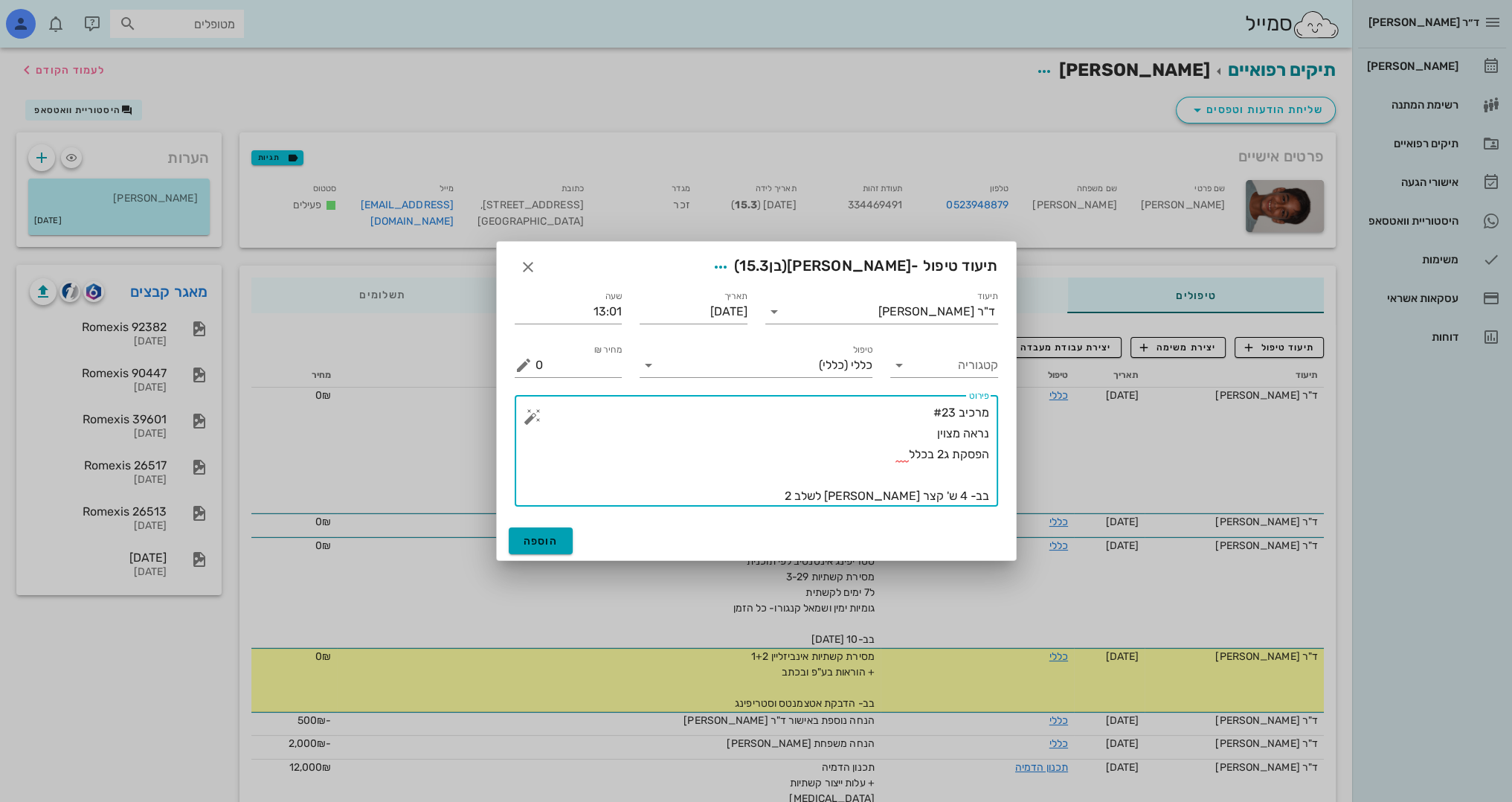
type textarea "מרכיב #23 נראה מצוין הפסקת ג2 בכלל בב- 4 ש' קצר [PERSON_NAME] לשלב 2"
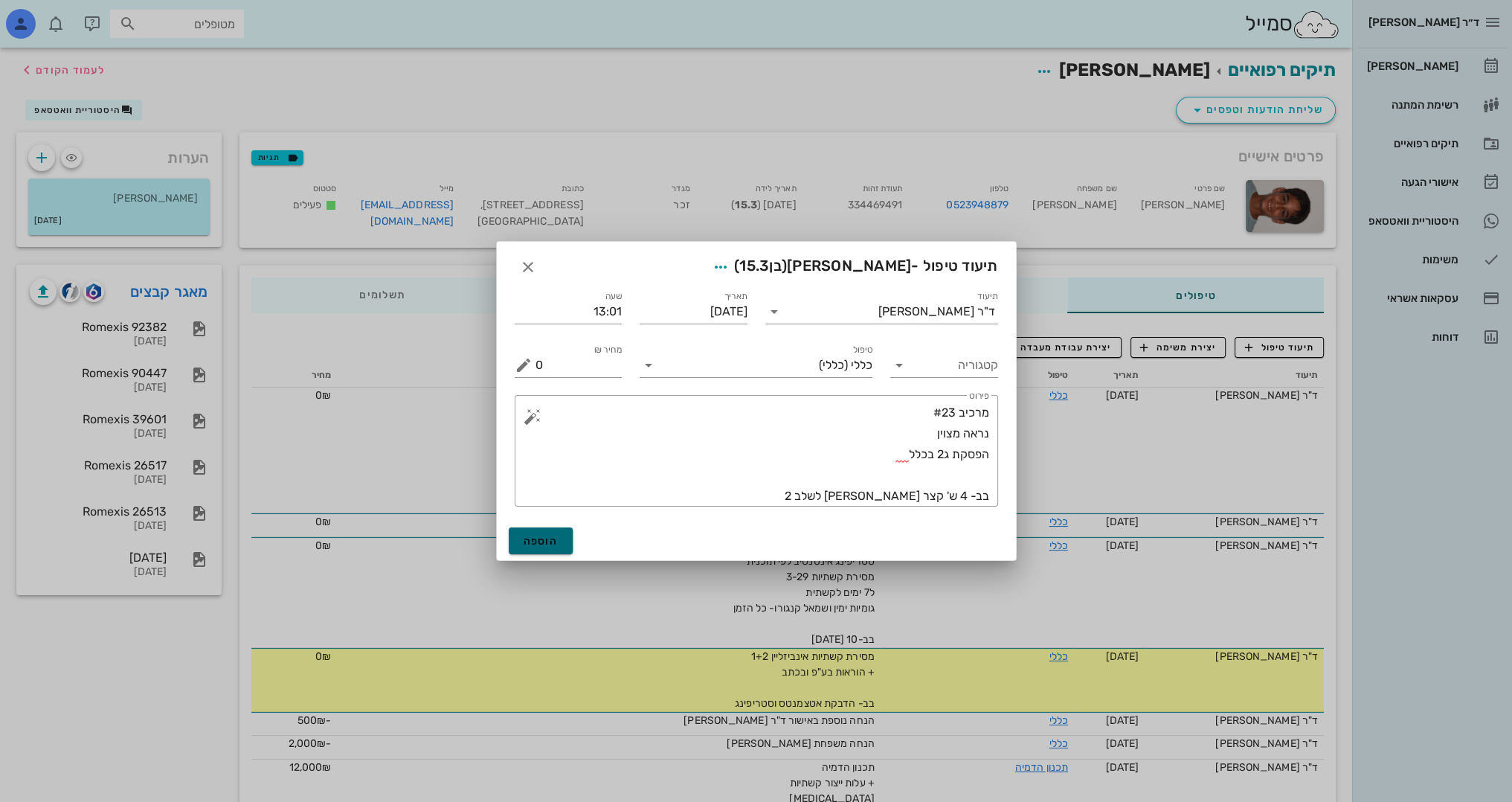
click at [534, 535] on span "הוספה" at bounding box center [541, 540] width 35 height 13
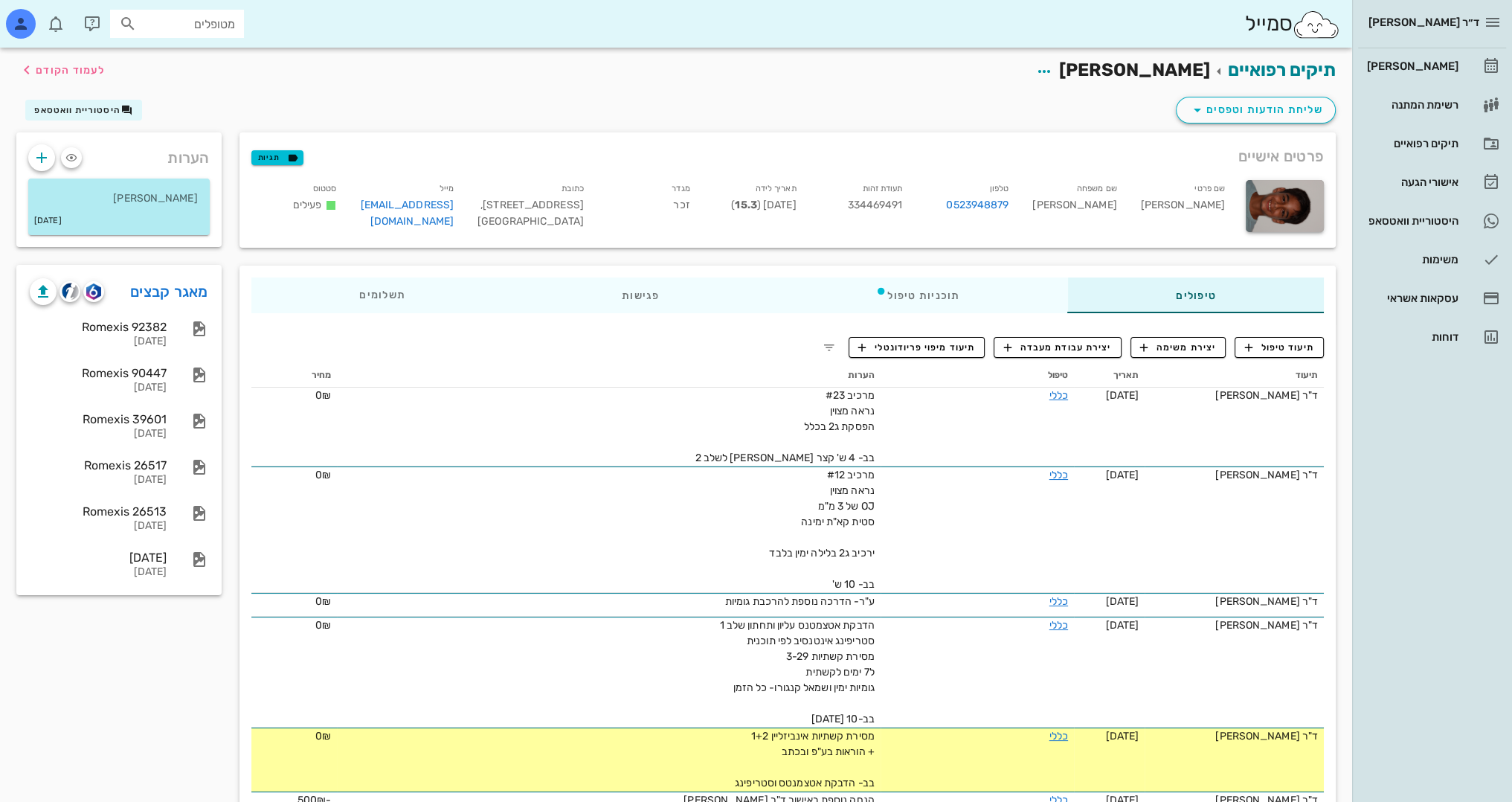
click at [160, 288] on link "מאגר קבצים" at bounding box center [168, 291] width 78 height 24
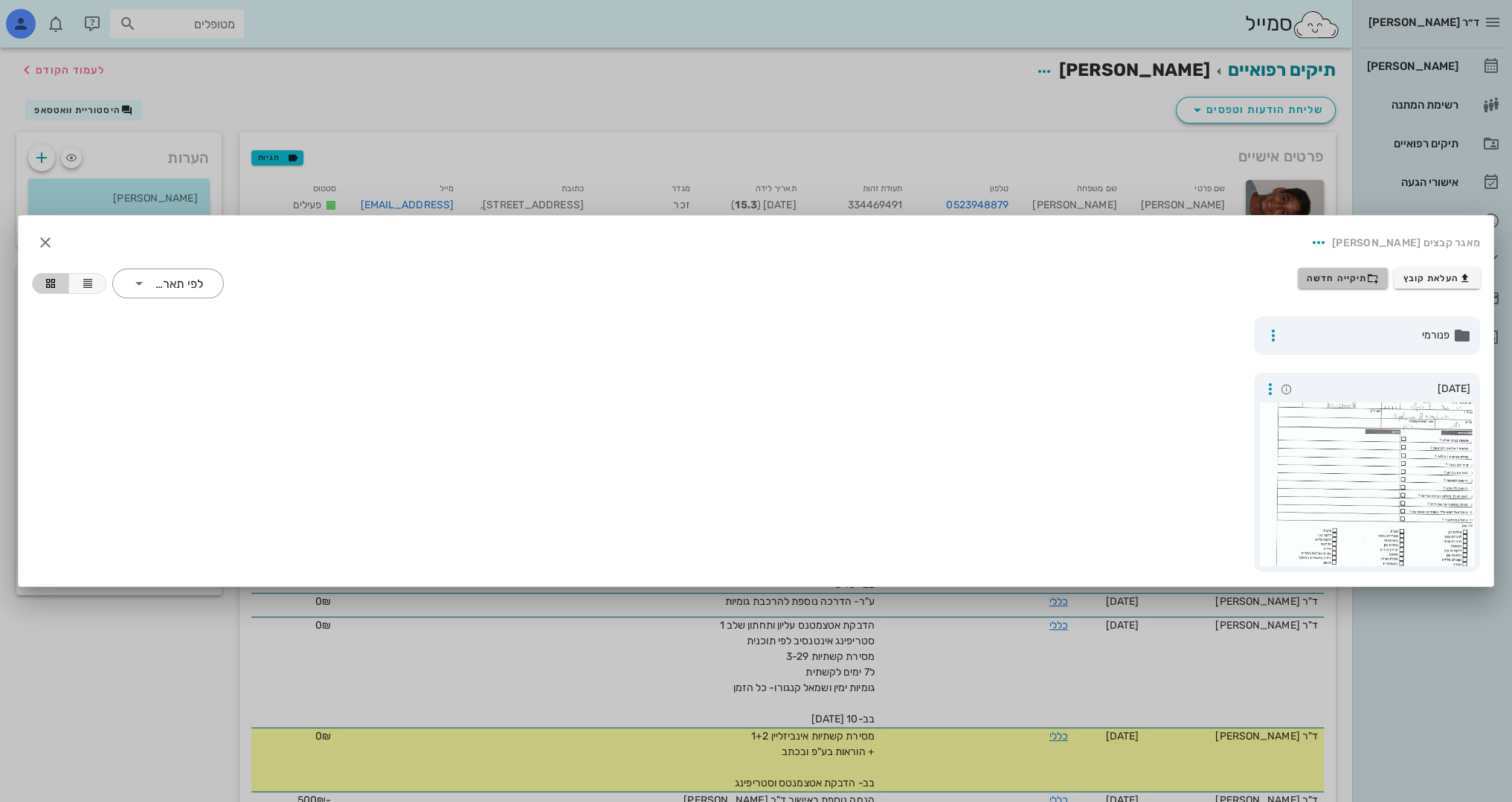
click at [1334, 272] on span "תיקייה חדשה" at bounding box center [1342, 278] width 72 height 12
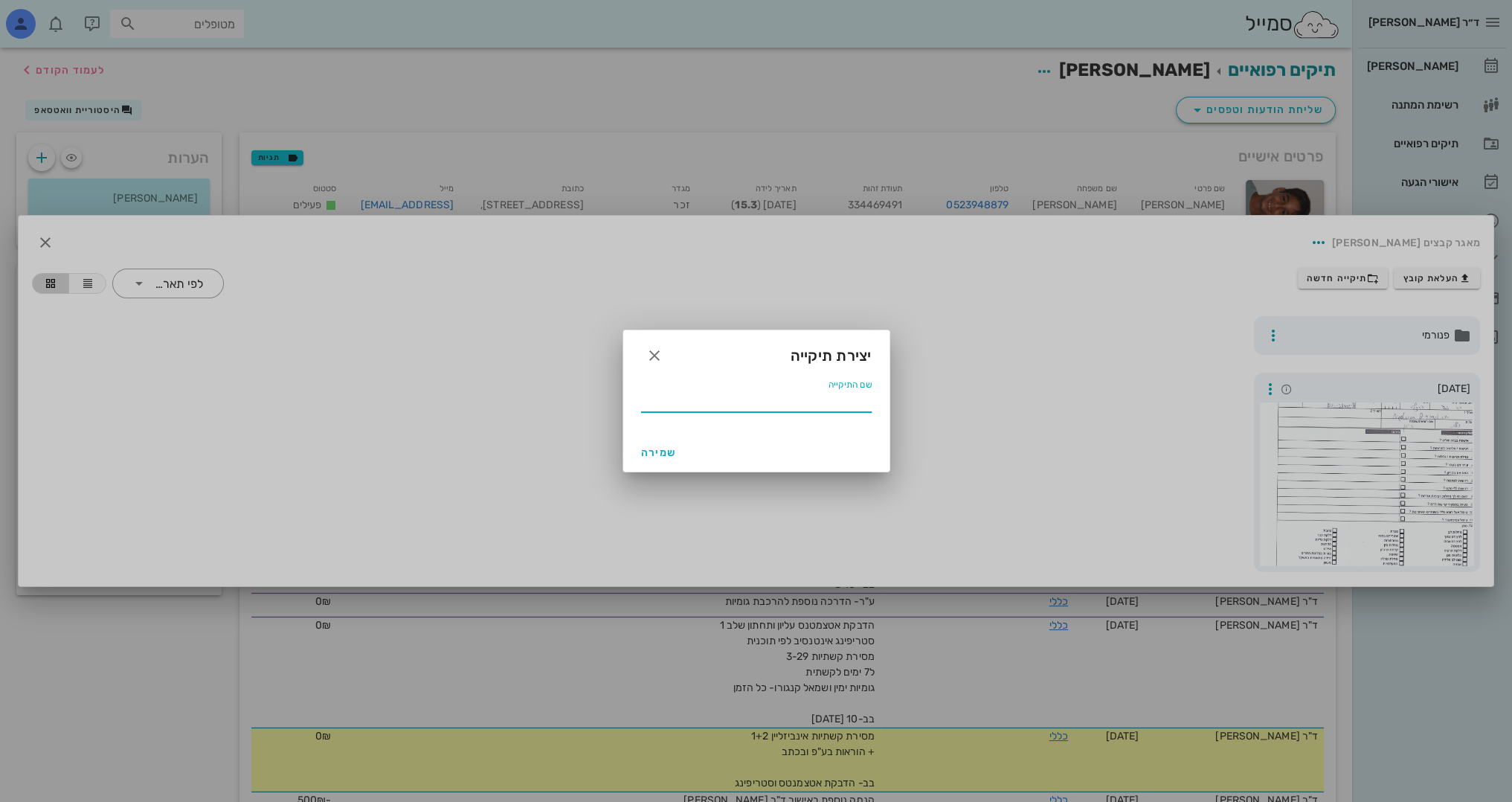
click at [801, 406] on input "שם התיקייה" at bounding box center [756, 400] width 231 height 24
type input "12 2024"
click at [668, 446] on span "שמירה" at bounding box center [658, 452] width 36 height 13
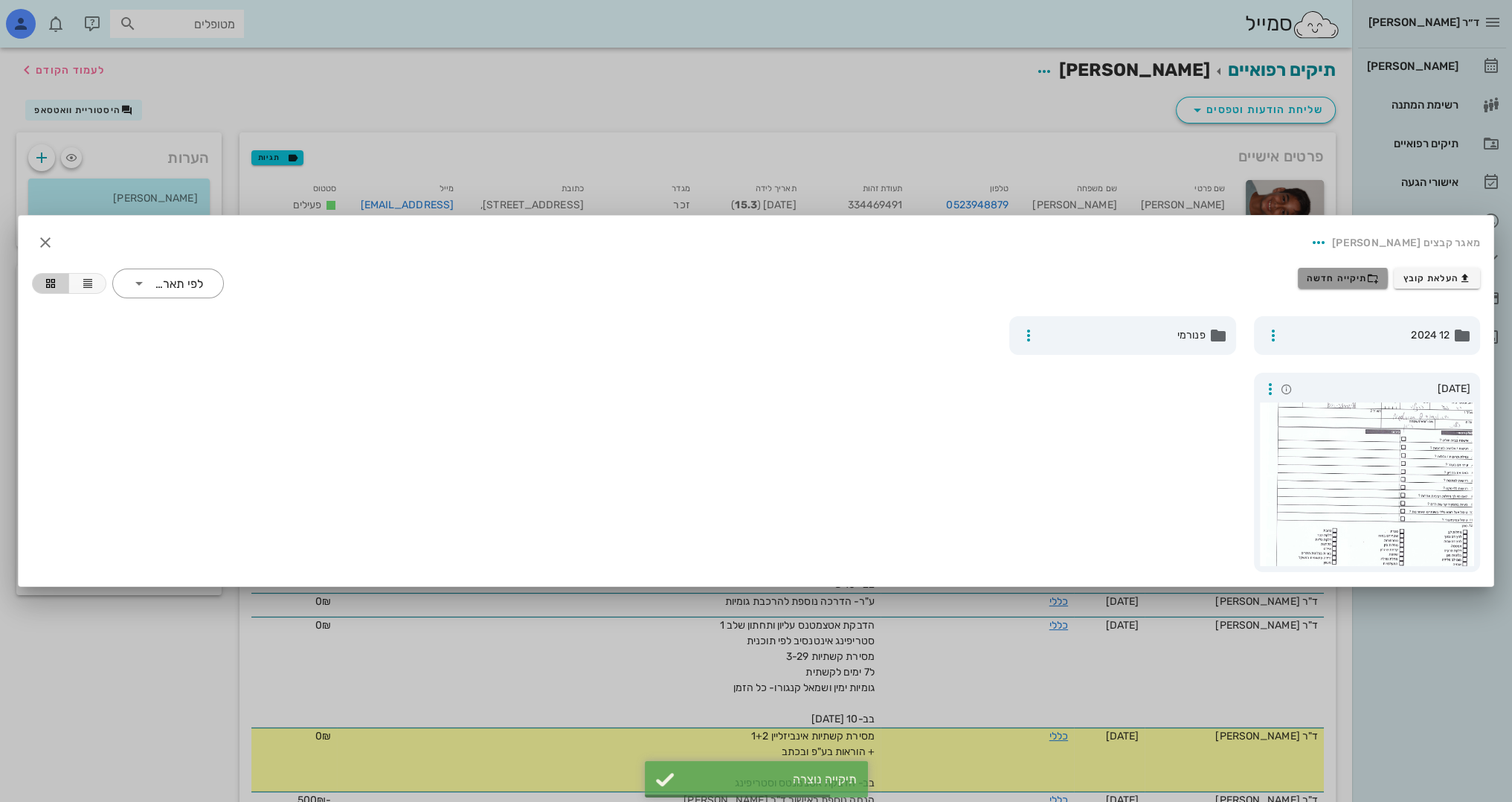
click at [1344, 277] on span "תיקייה חדשה" at bounding box center [1342, 278] width 72 height 12
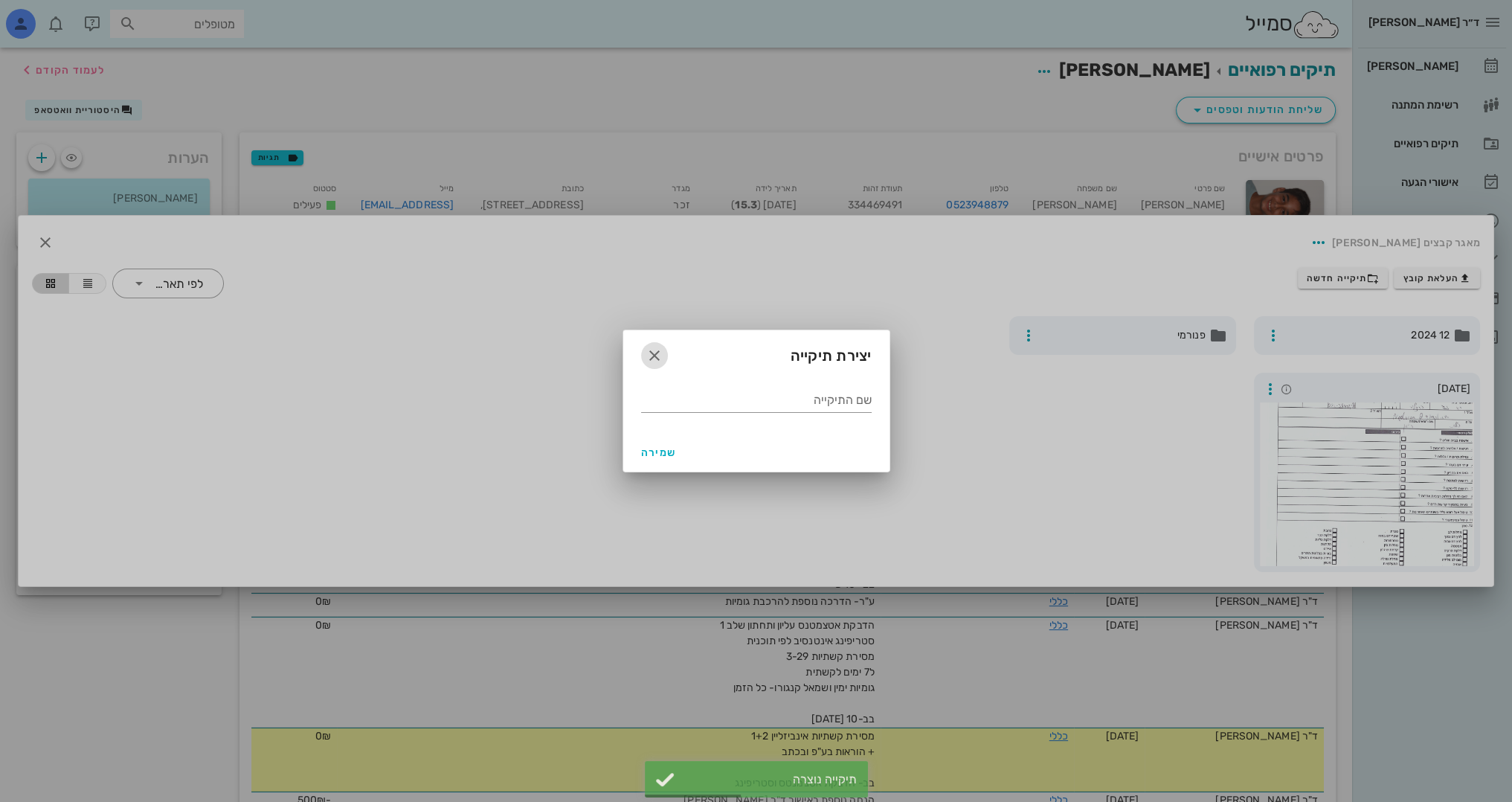
click at [649, 353] on icon "button" at bounding box center [654, 355] width 18 height 18
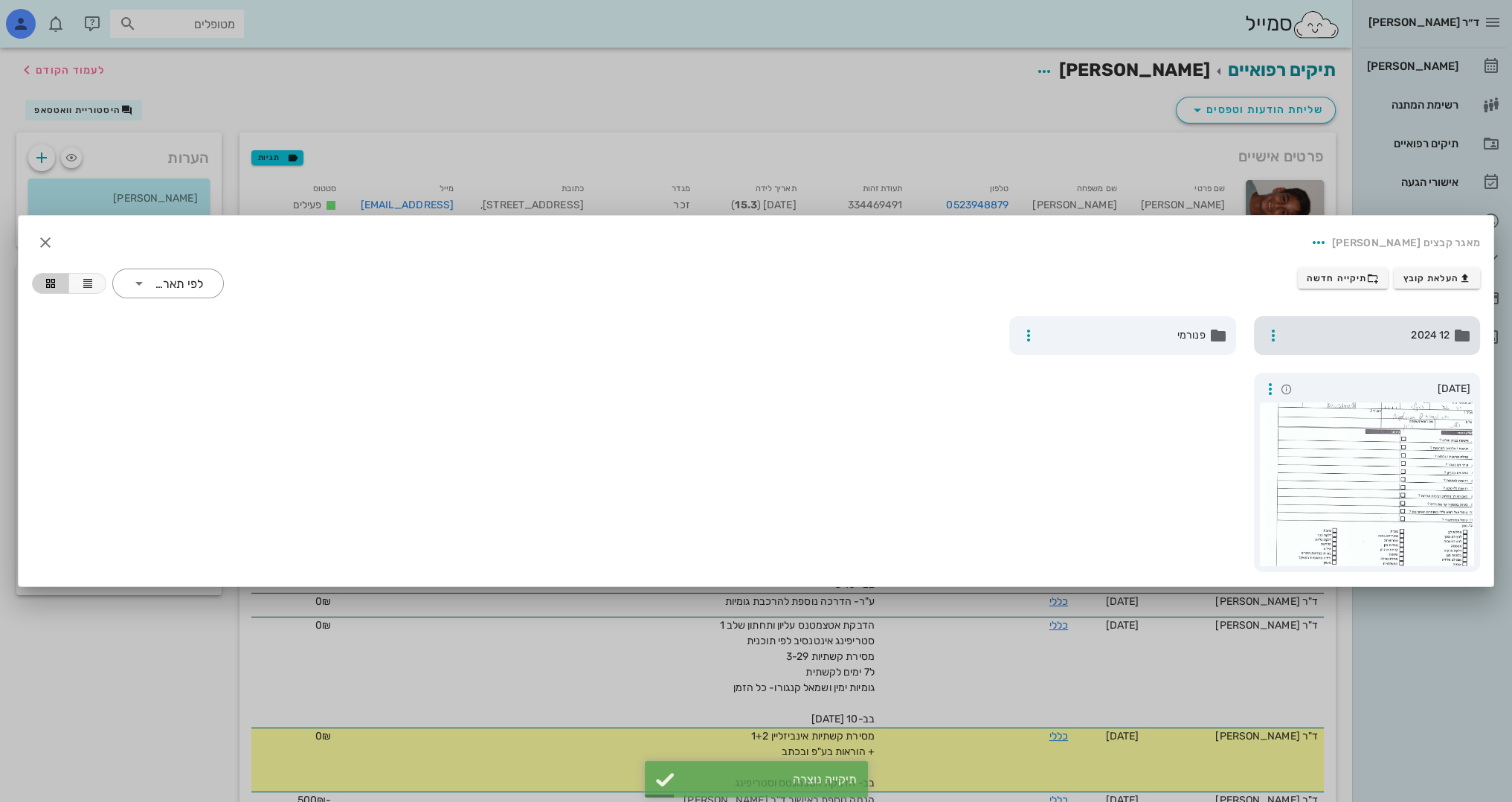
click at [1390, 344] on div "12 2024" at bounding box center [1367, 336] width 227 height 38
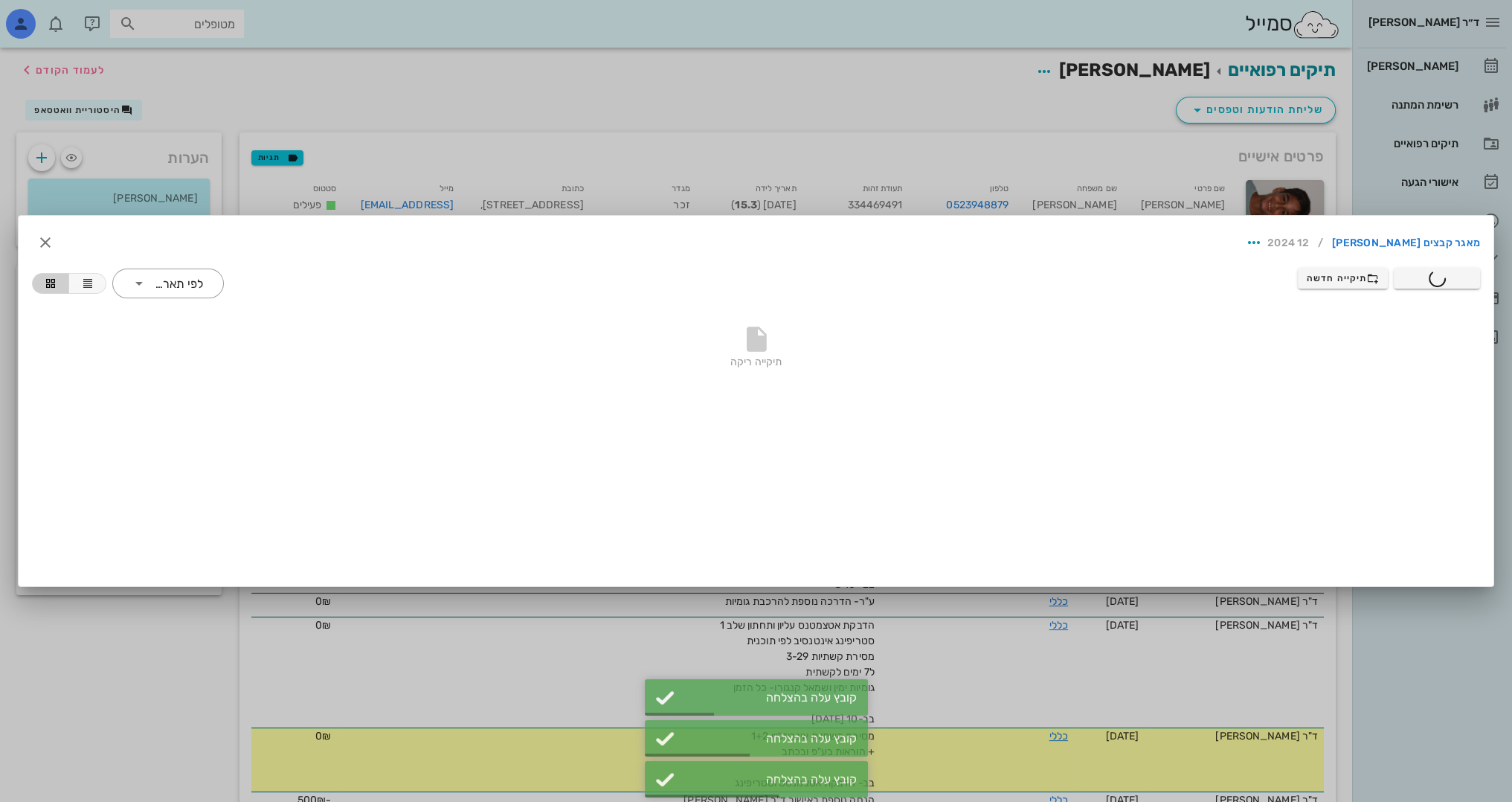
click at [1436, 74] on div at bounding box center [756, 401] width 1512 height 802
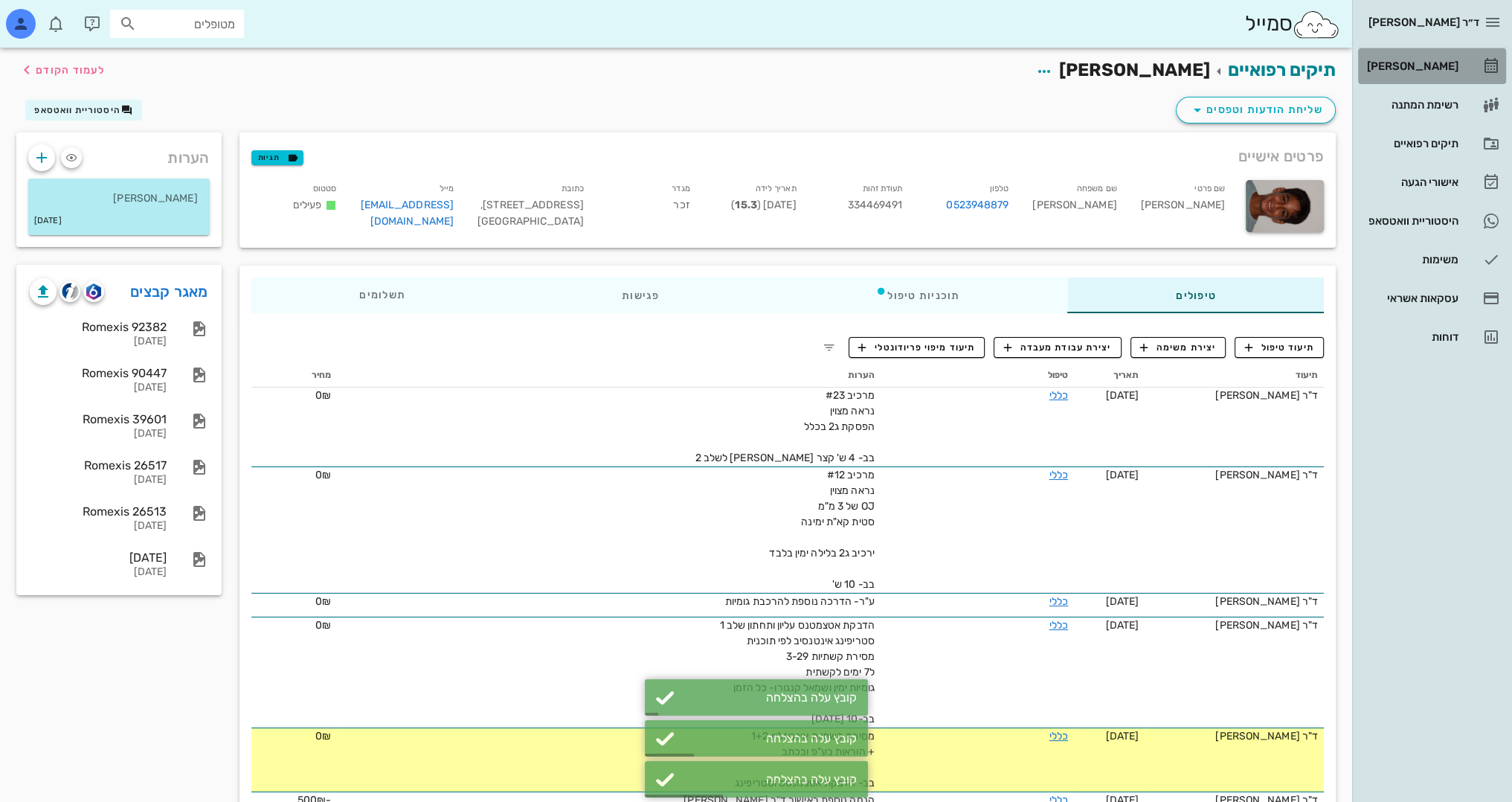
click at [1443, 64] on div "[PERSON_NAME]" at bounding box center [1411, 66] width 94 height 12
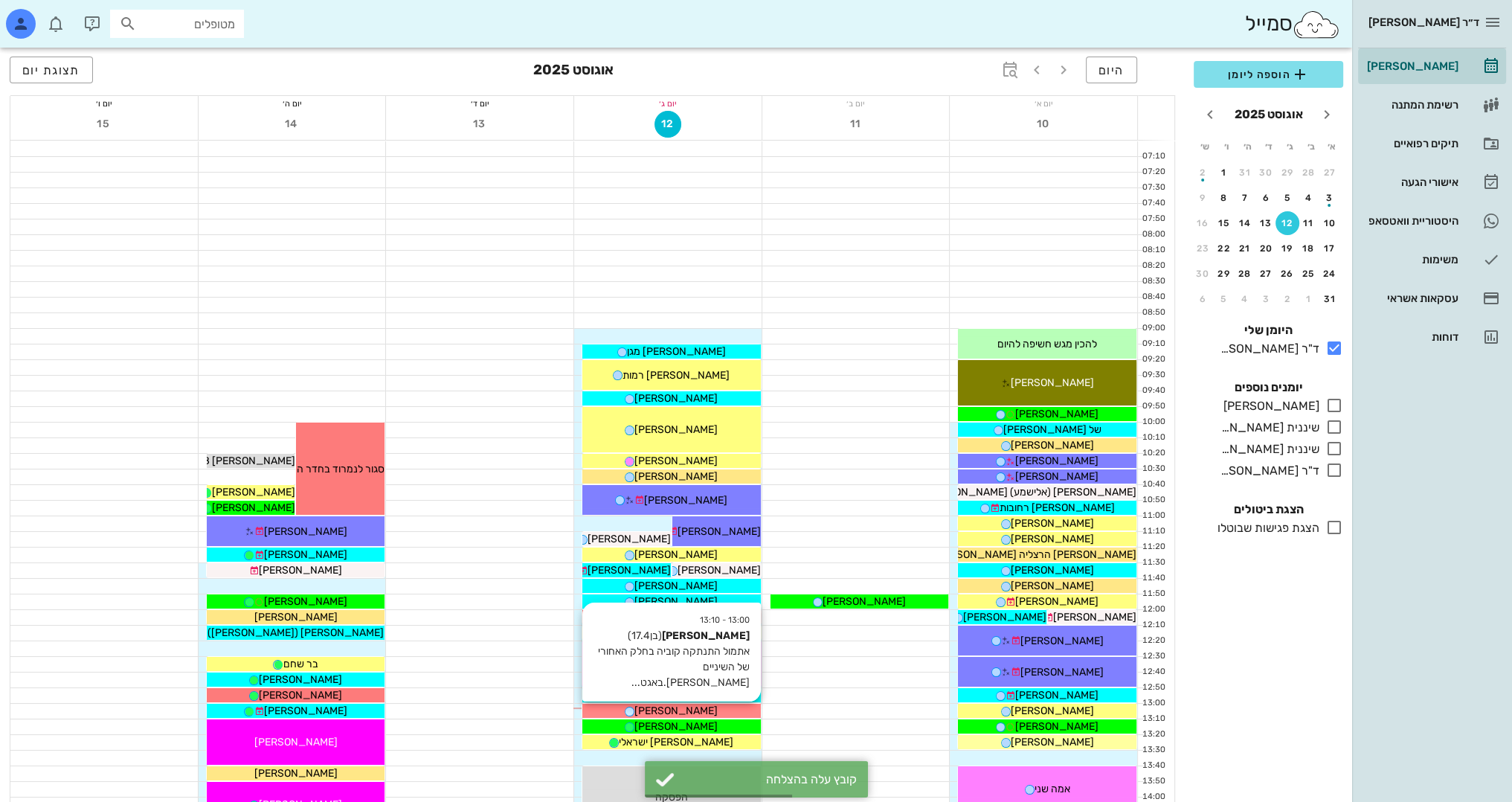
click at [714, 712] on div "[PERSON_NAME]" at bounding box center [672, 711] width 179 height 15
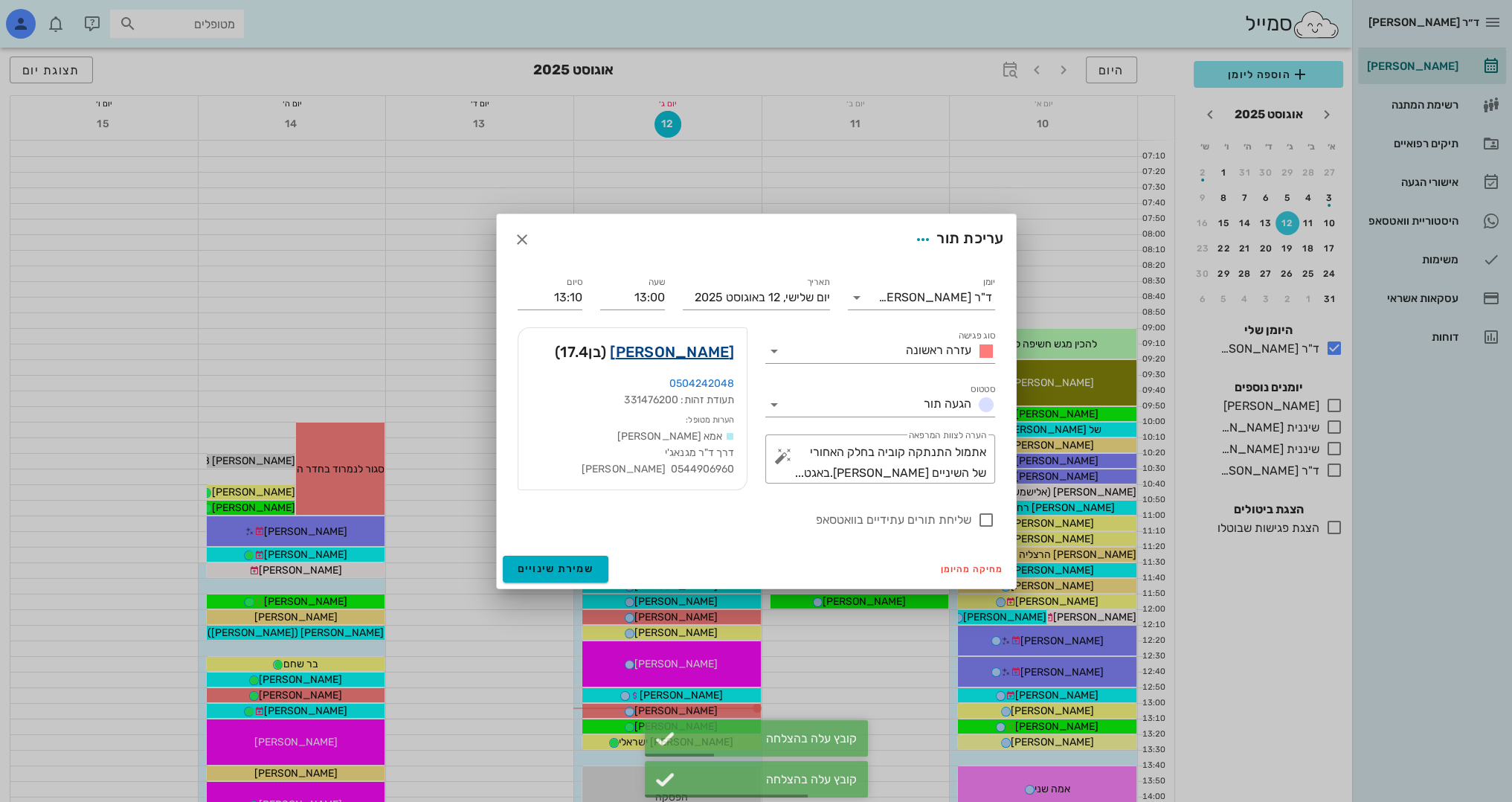
click at [704, 353] on link "[PERSON_NAME]" at bounding box center [671, 351] width 124 height 24
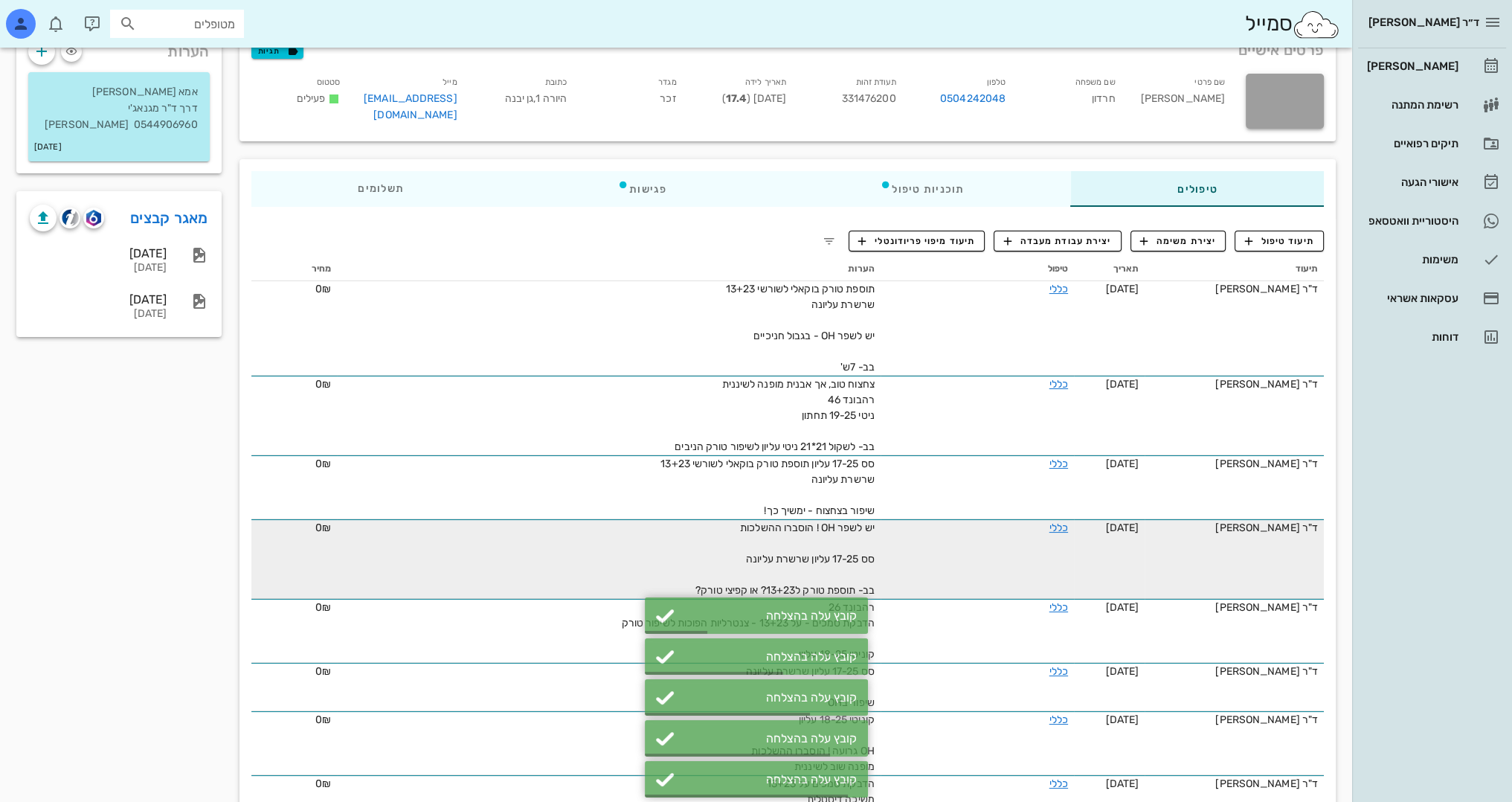
scroll to position [149, 0]
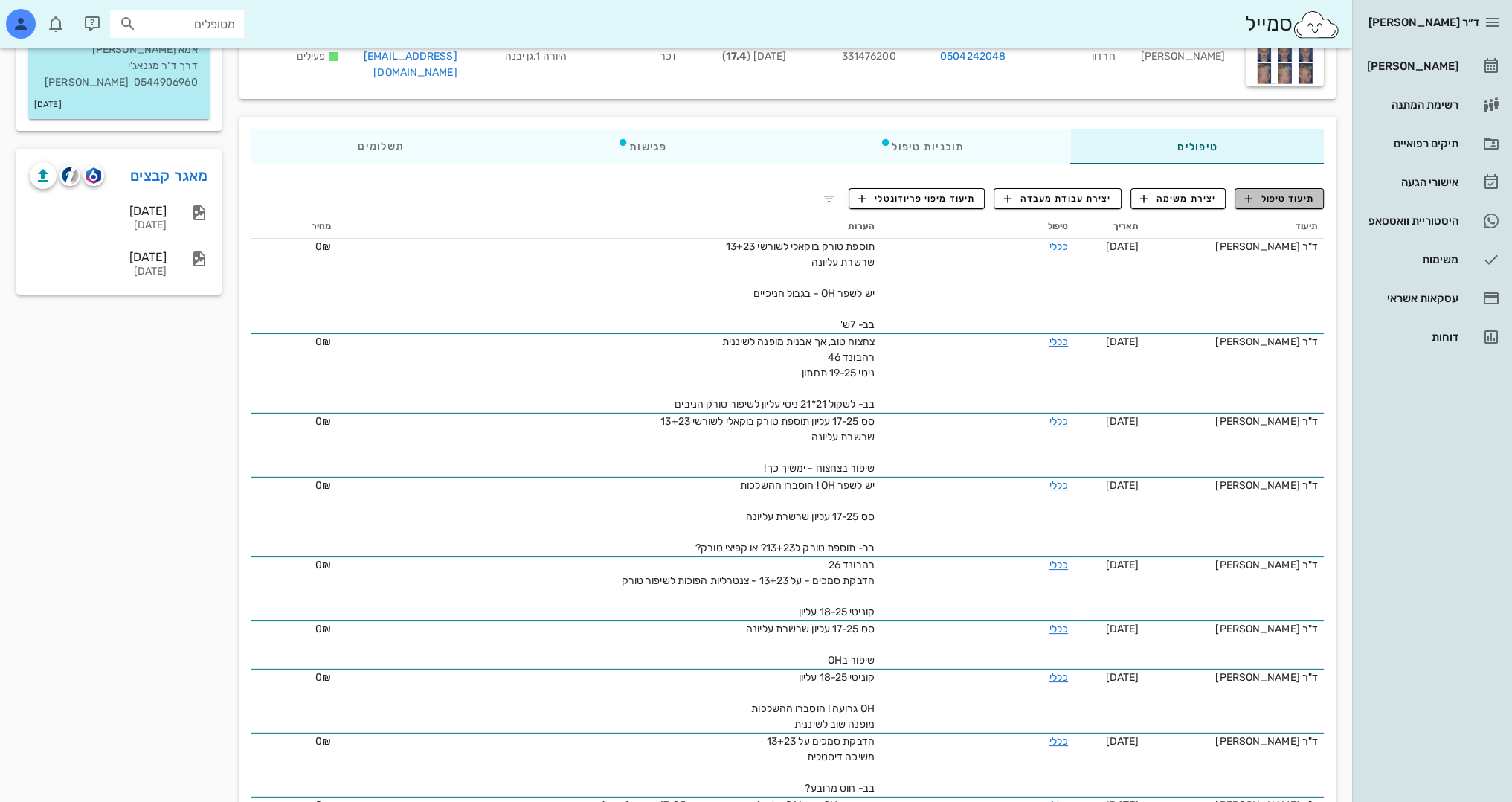
click at [1258, 196] on span "תיעוד טיפול" at bounding box center [1279, 199] width 69 height 13
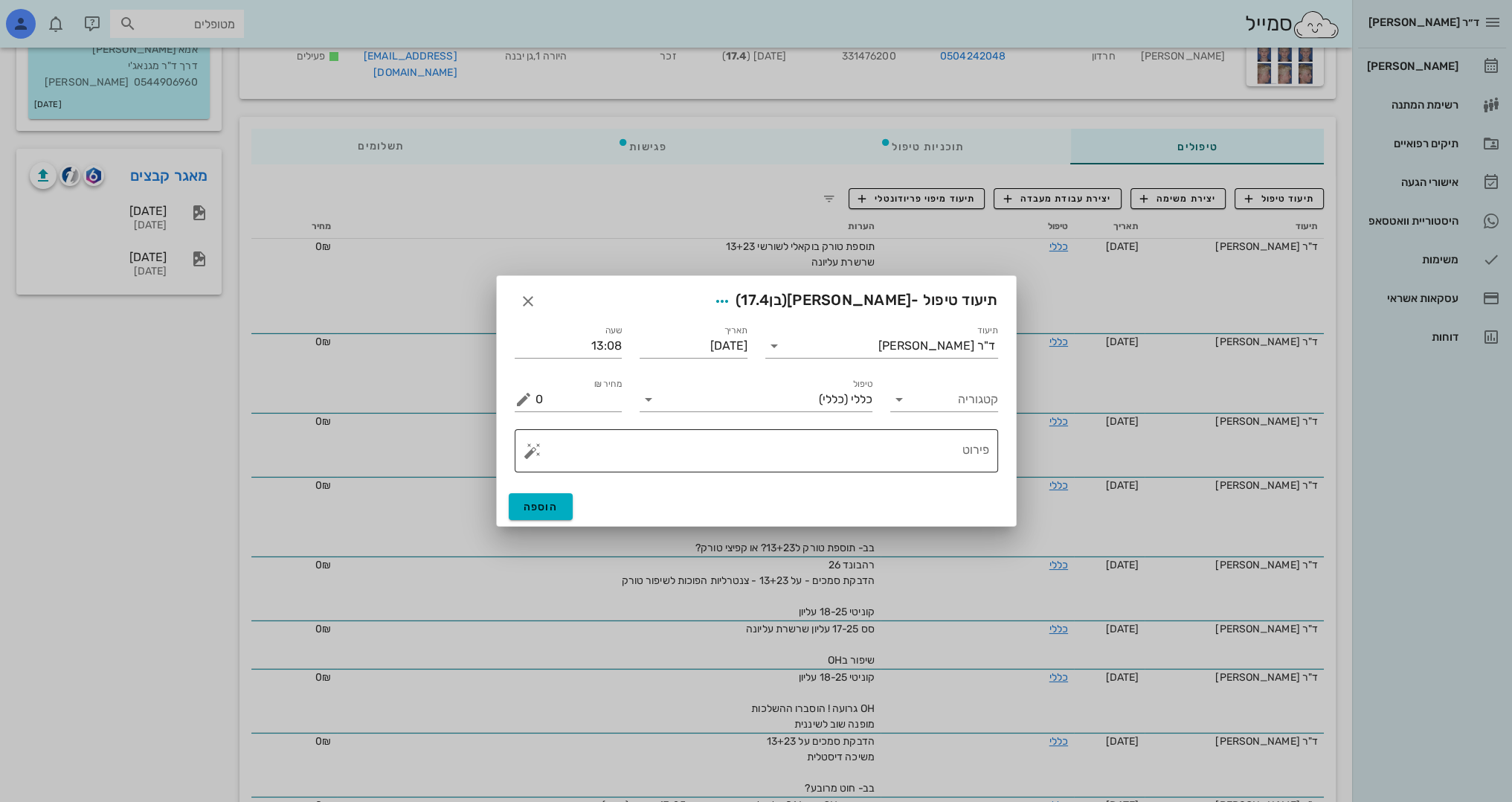
click at [892, 456] on textarea "פירוט" at bounding box center [762, 454] width 454 height 36
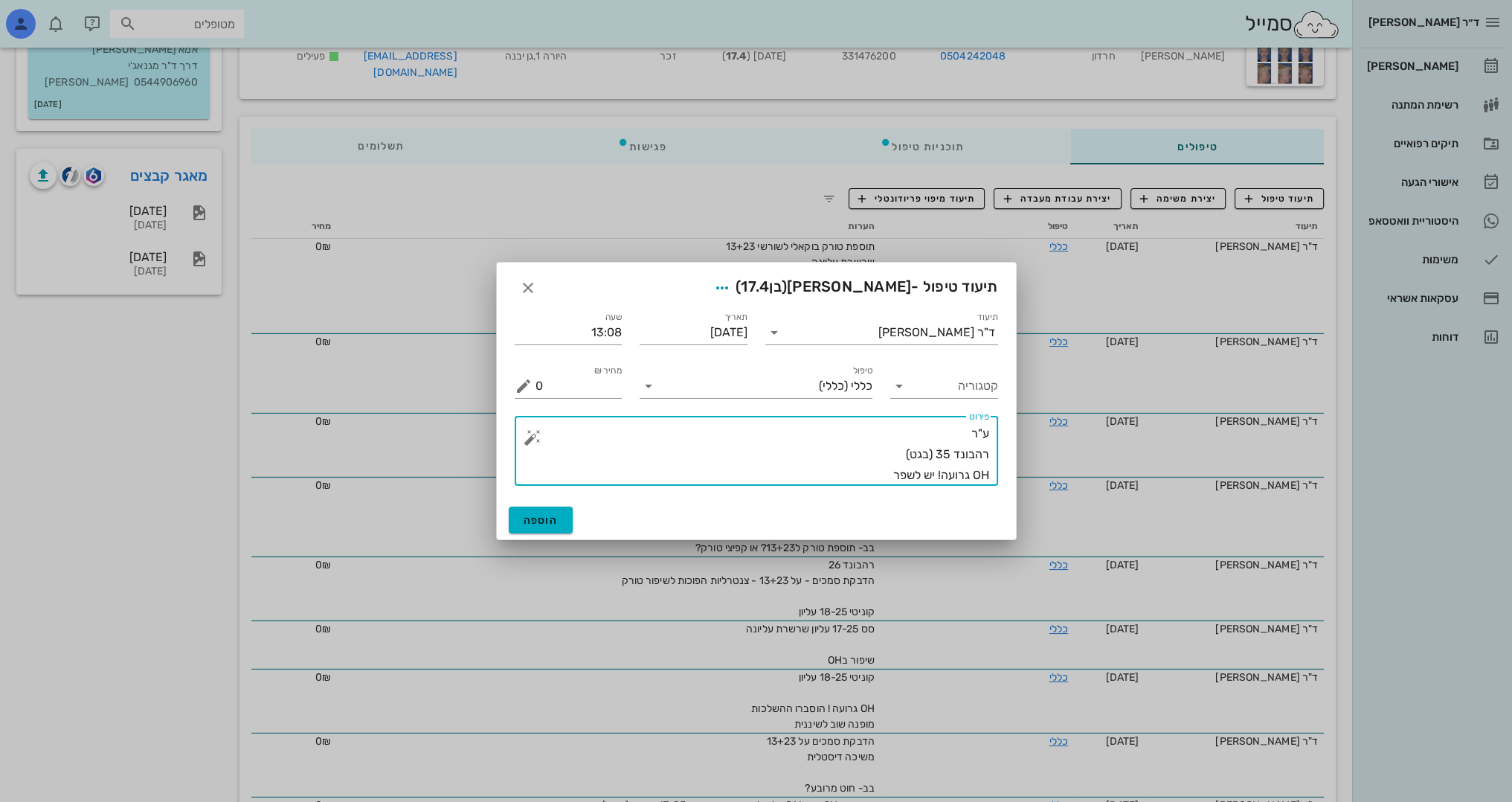
click at [887, 463] on textarea "ע"ר רהבונד 35 (בגט) OH גרועה! יש לשפר" at bounding box center [762, 454] width 454 height 63
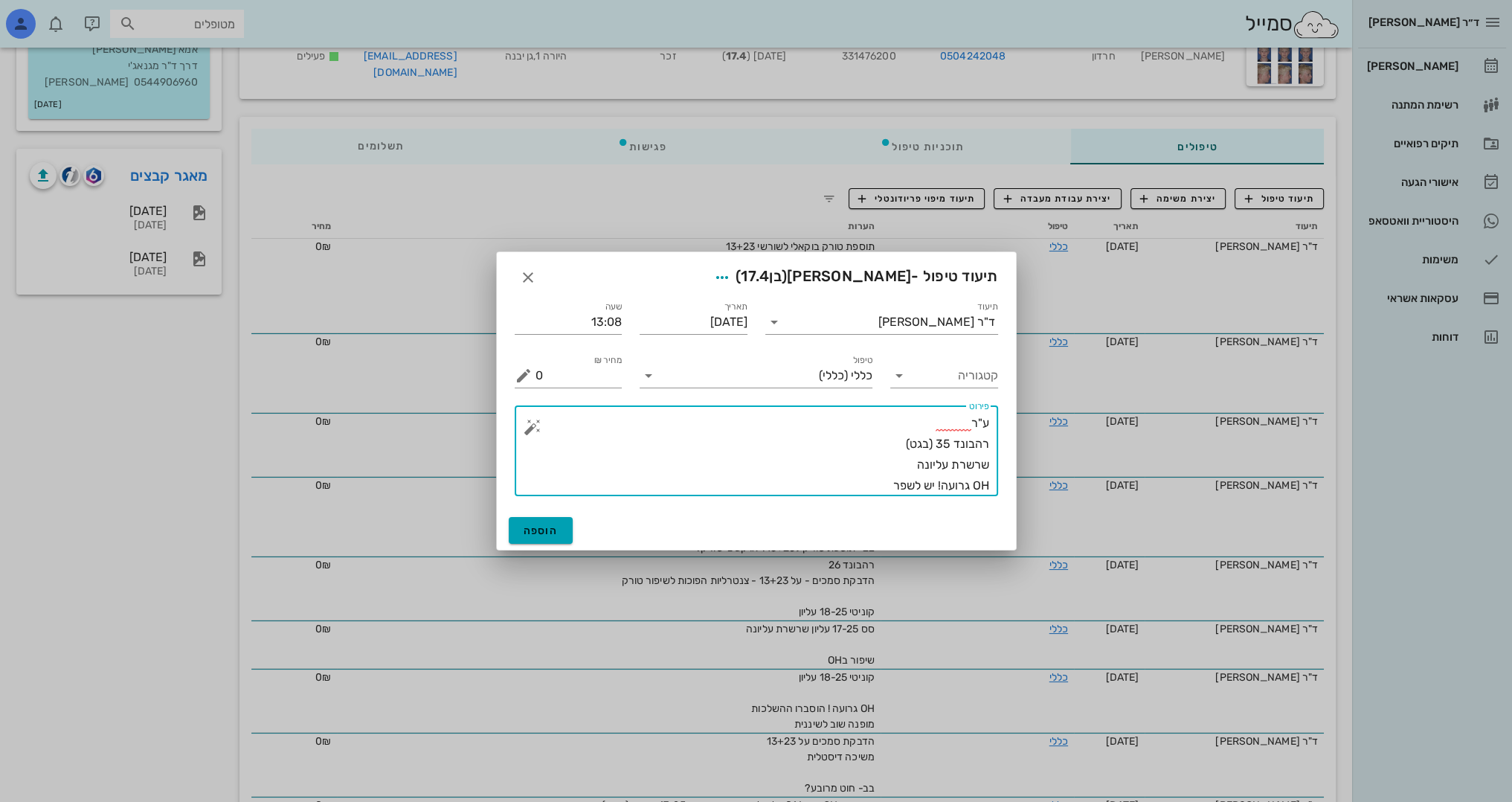
type textarea "ע"ר רהבונד 35 (בגט) שרשרת עליונה OH גרועה! יש לשפר"
click at [557, 530] on span "הוספה" at bounding box center [541, 530] width 35 height 13
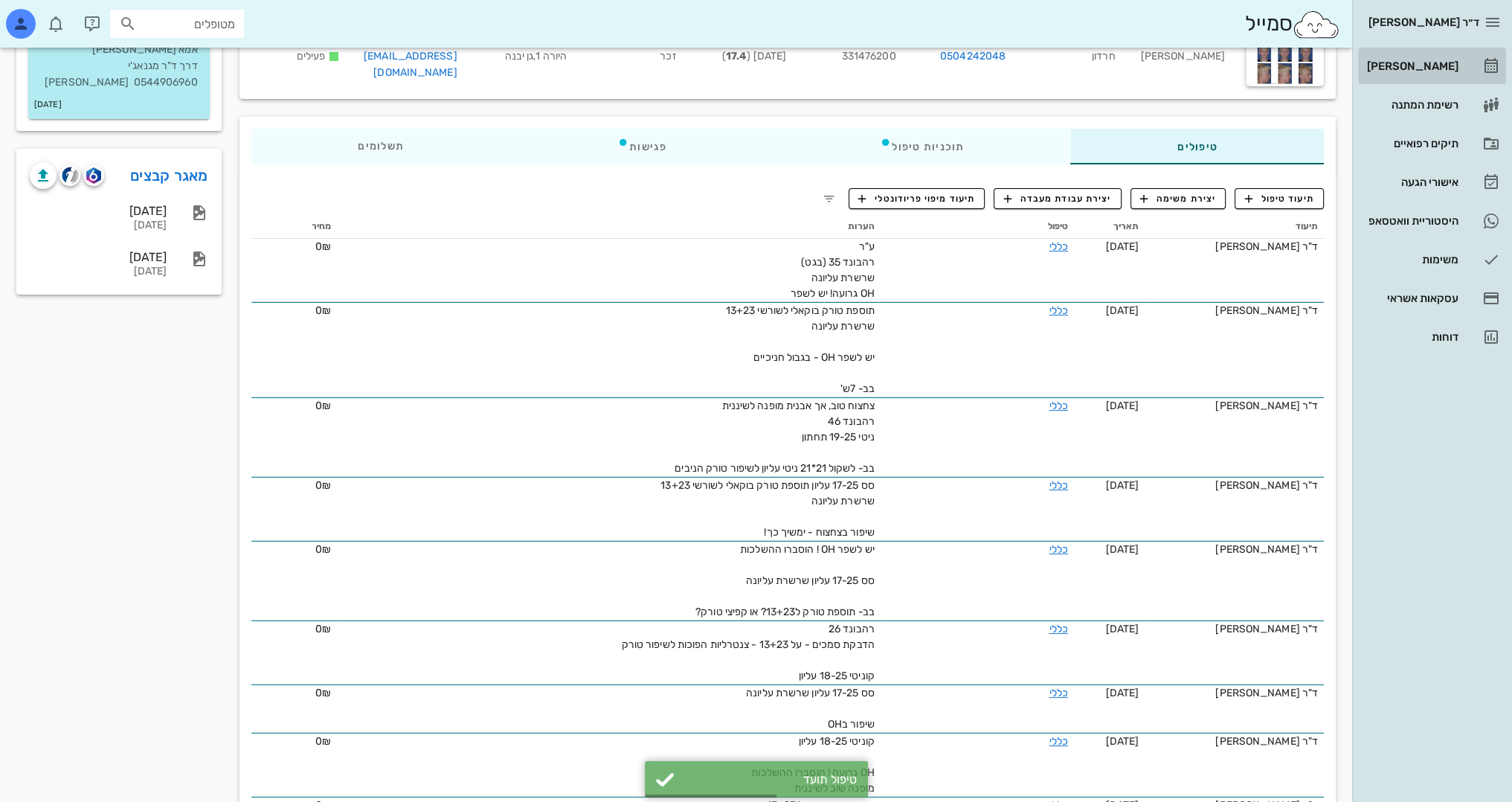
click at [1427, 61] on div "[PERSON_NAME]" at bounding box center [1411, 66] width 94 height 12
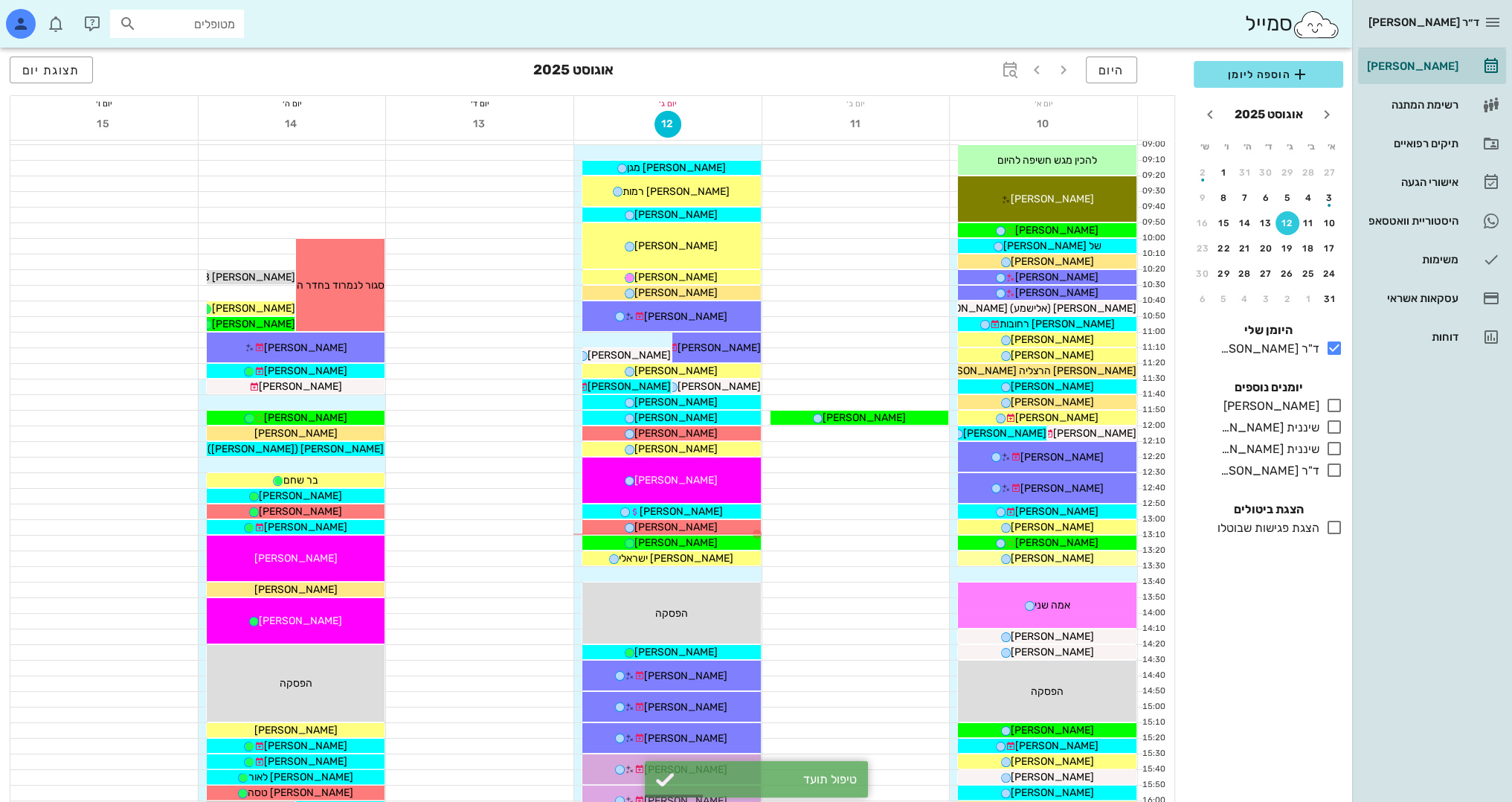
scroll to position [223, 0]
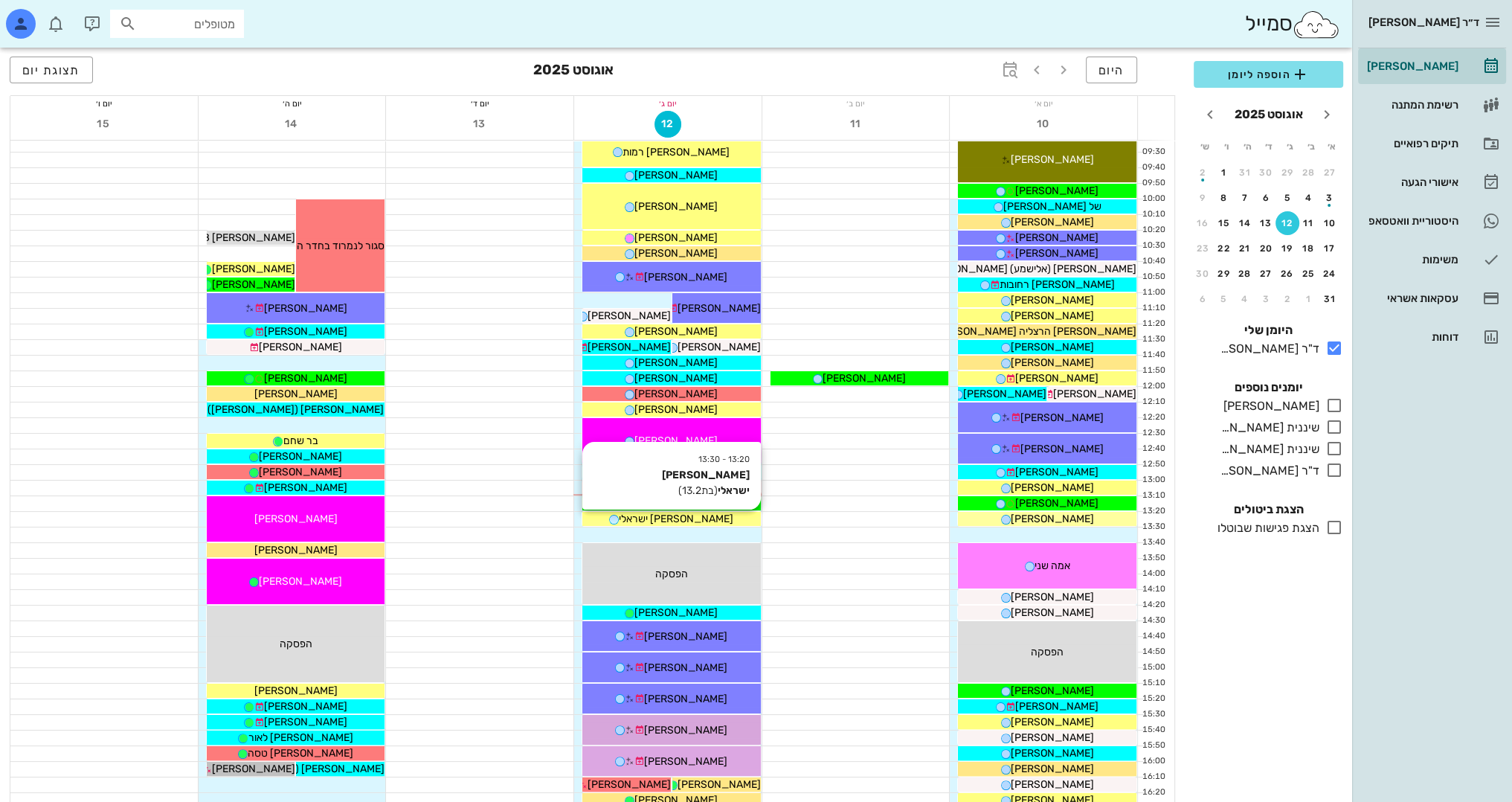
click at [711, 520] on div "[PERSON_NAME] ישראלי" at bounding box center [672, 518] width 179 height 15
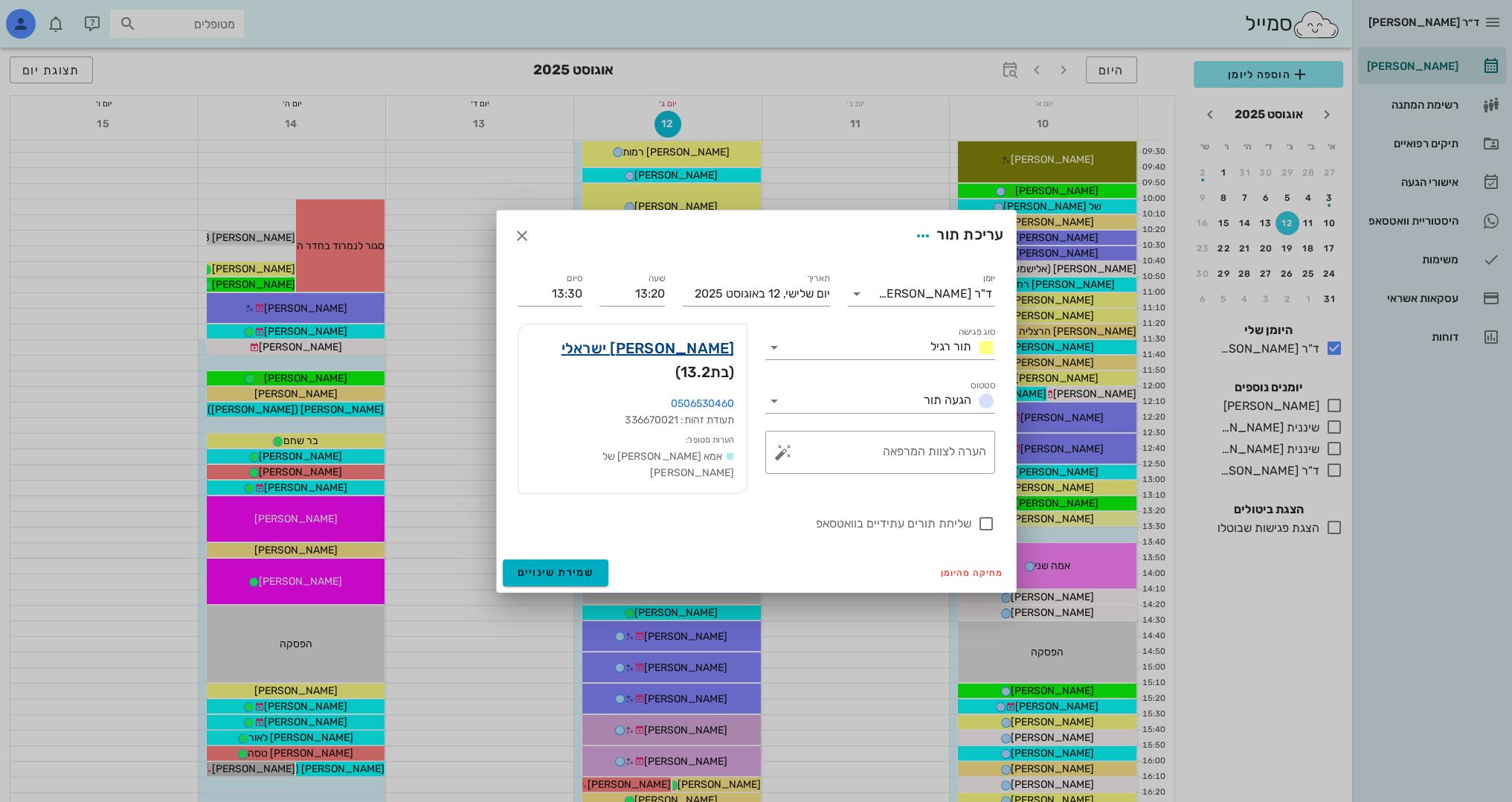
click at [710, 356] on link "[PERSON_NAME] ישראלי" at bounding box center [648, 348] width 173 height 24
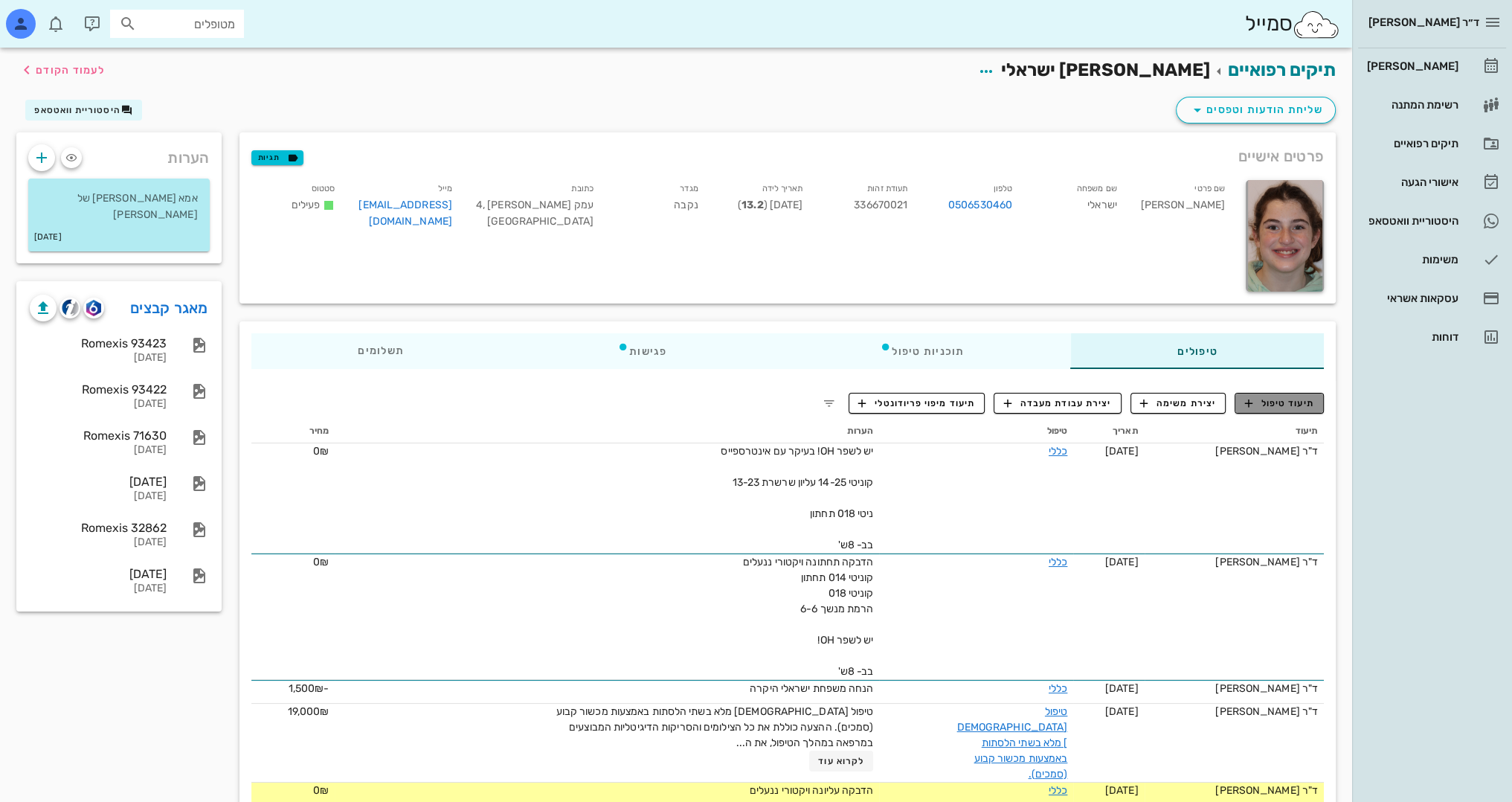
click at [1279, 401] on span "תיעוד טיפול" at bounding box center [1279, 403] width 69 height 13
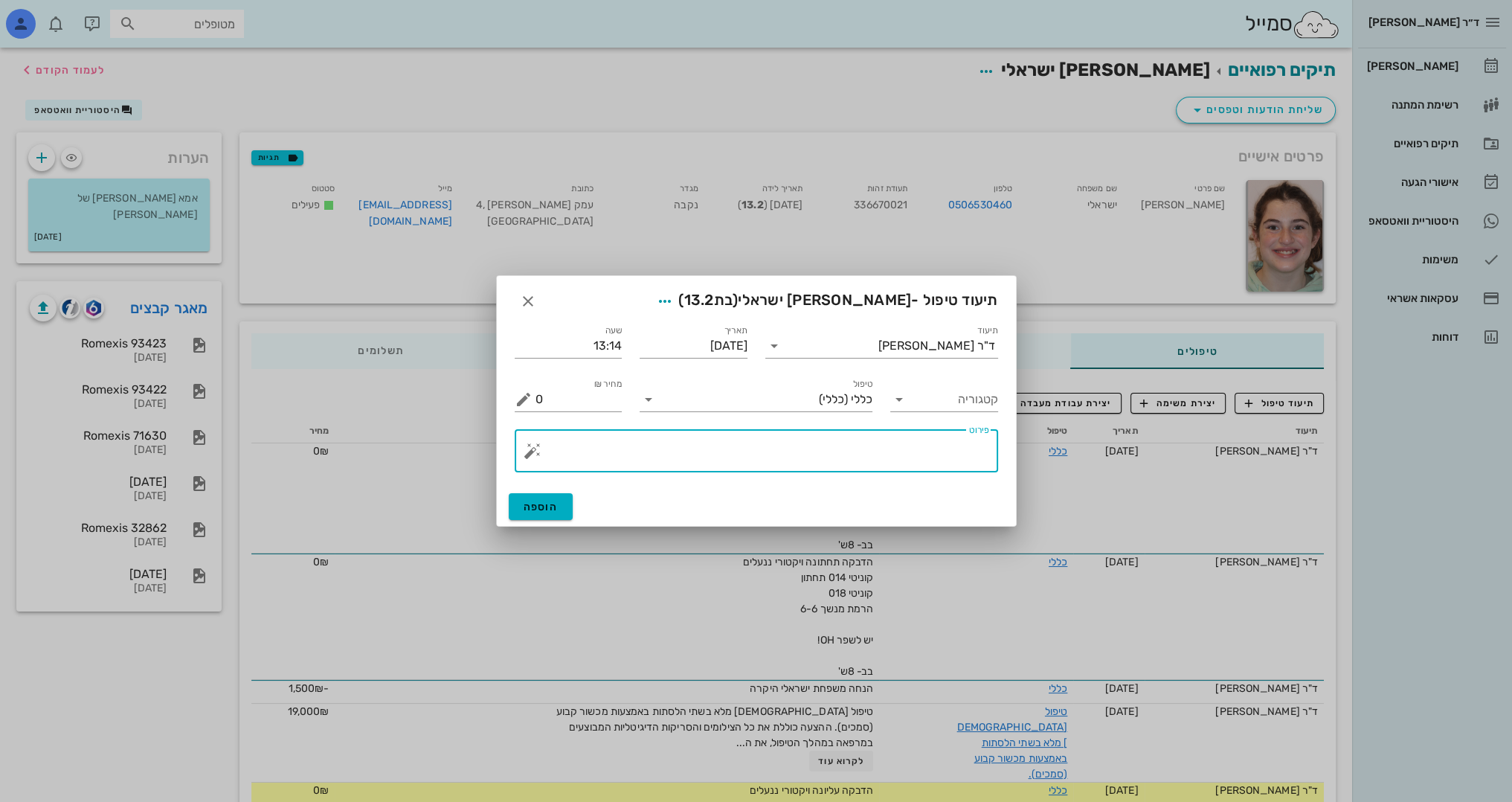
click at [928, 450] on textarea "פירוט" at bounding box center [762, 454] width 454 height 36
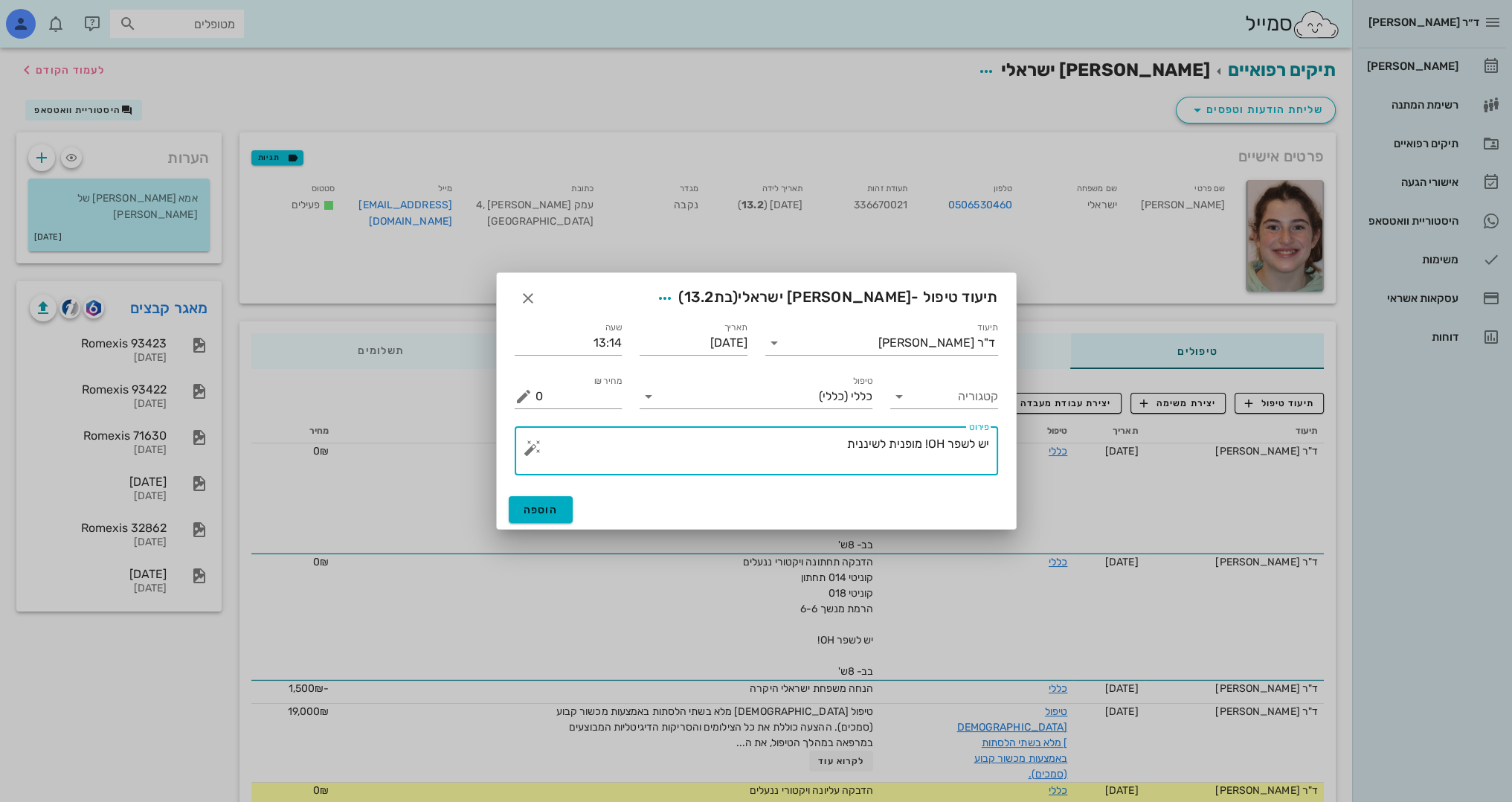
click at [541, 452] on textarea "יש לשפר OH! מופנית לשיננית" at bounding box center [762, 454] width 454 height 41
click at [535, 447] on button "button" at bounding box center [533, 447] width 18 height 18
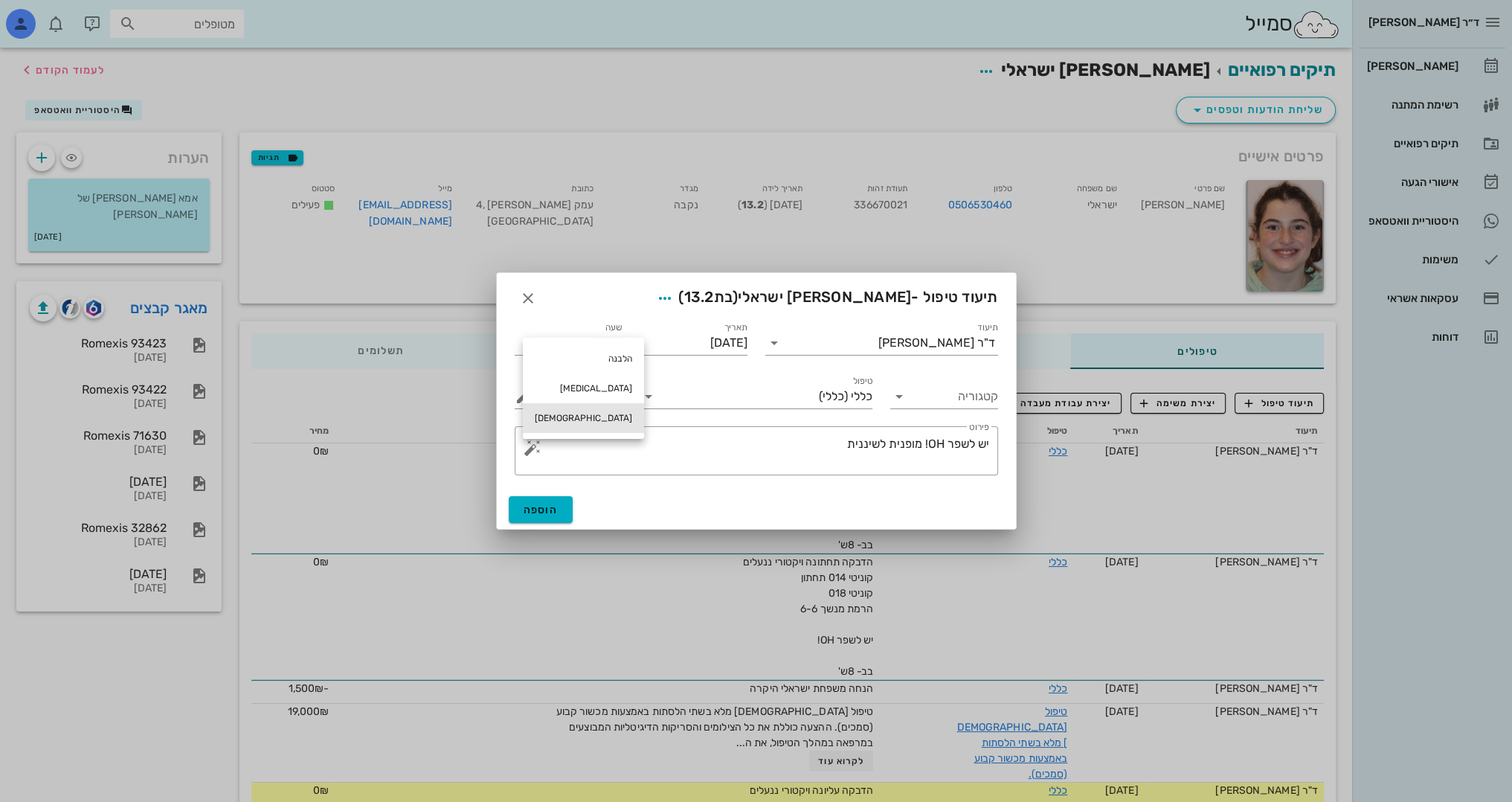
click at [564, 412] on div "[DEMOGRAPHIC_DATA]" at bounding box center [583, 417] width 121 height 30
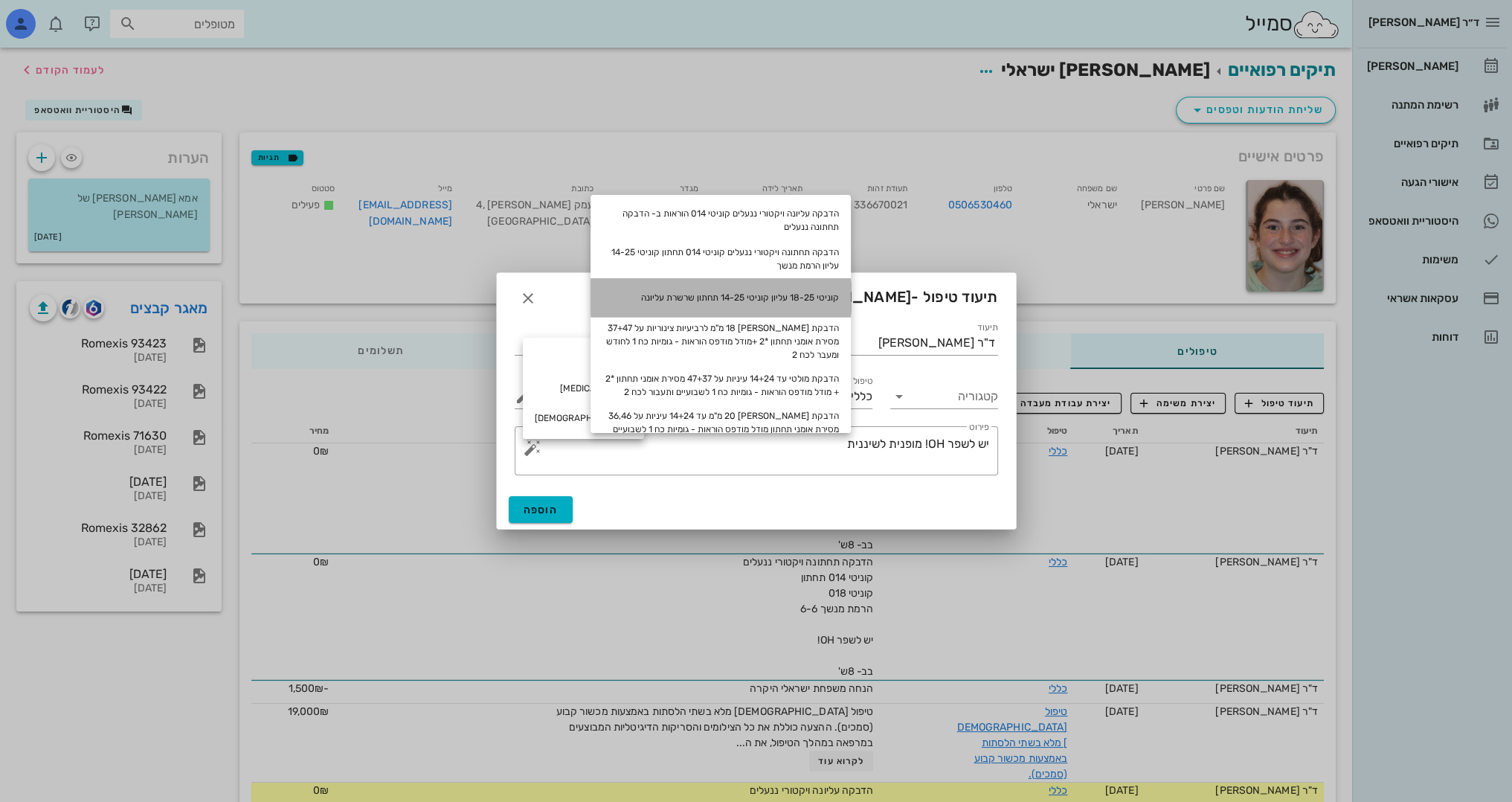
click at [701, 297] on div "קוניטי 18-25 עליון קוניטי 14-25 תחתון שרשרת עליונה" at bounding box center [720, 297] width 260 height 38
type textarea "יש לשפר OH! מופנית לשיננית קוניטי 18-25 עליון קוניטי 14-25 תחתון שרשרת עליונה"
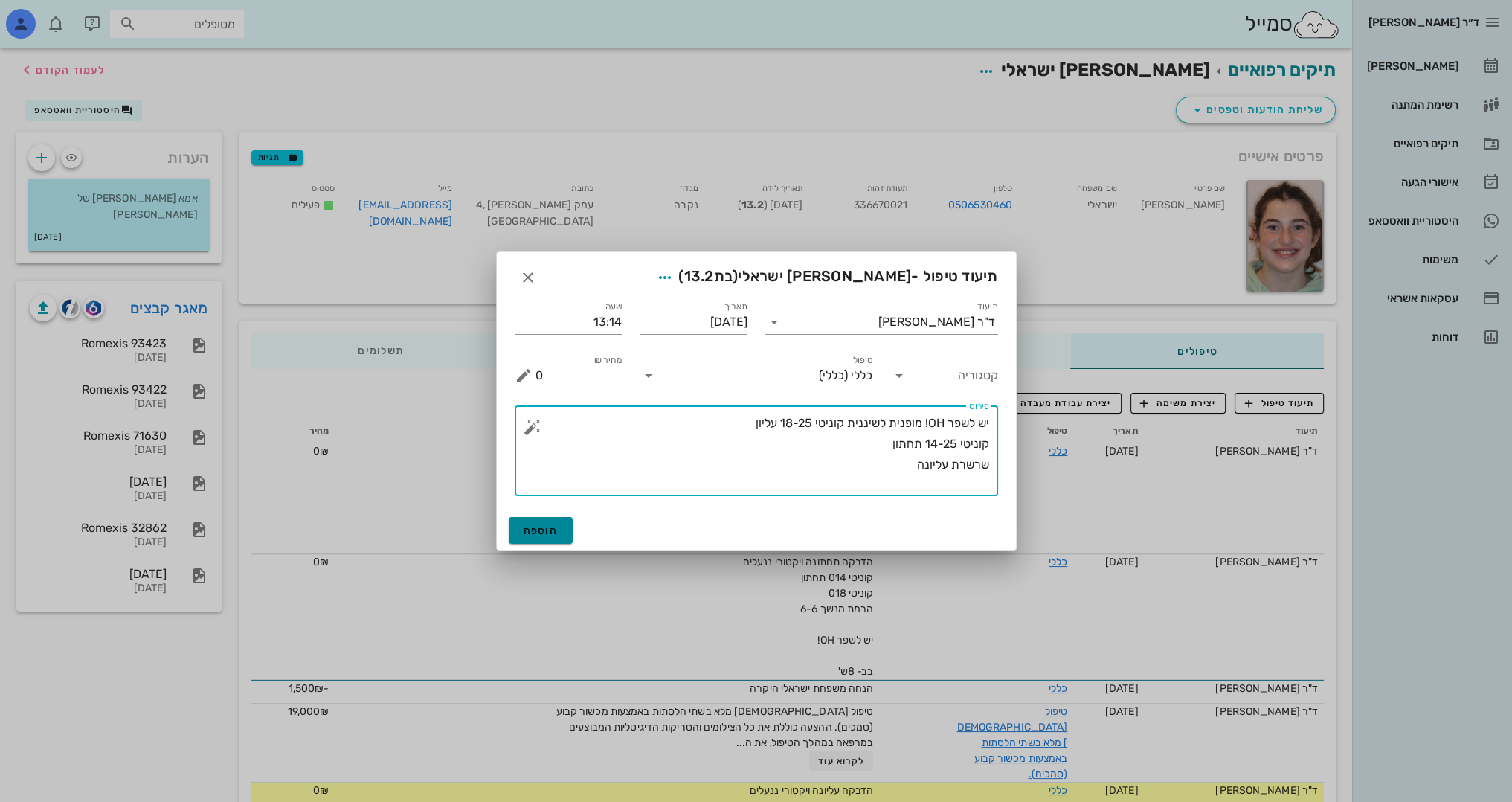
click at [549, 534] on span "הוספה" at bounding box center [541, 530] width 35 height 13
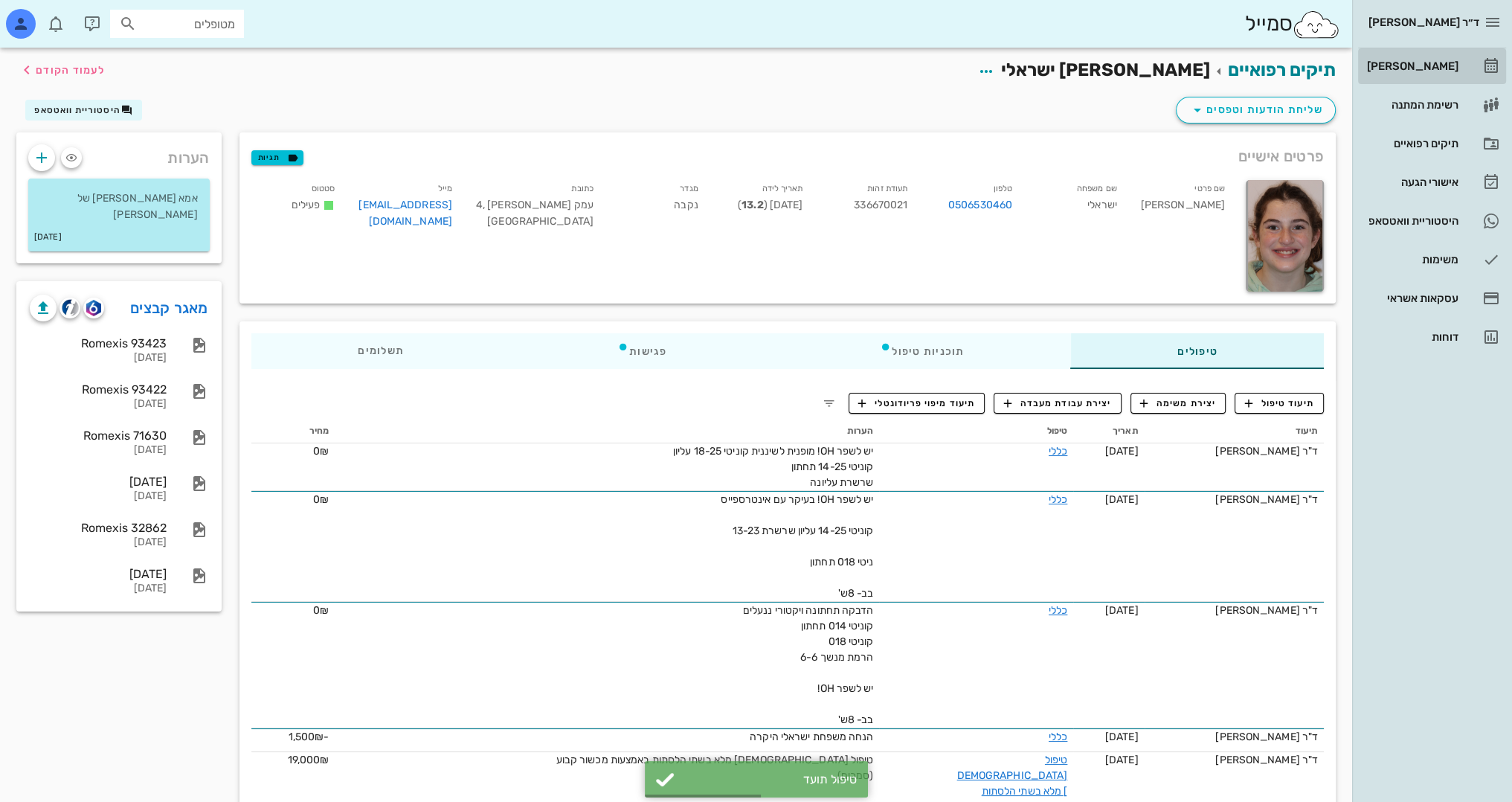
click at [1440, 61] on div "[PERSON_NAME]" at bounding box center [1411, 66] width 94 height 12
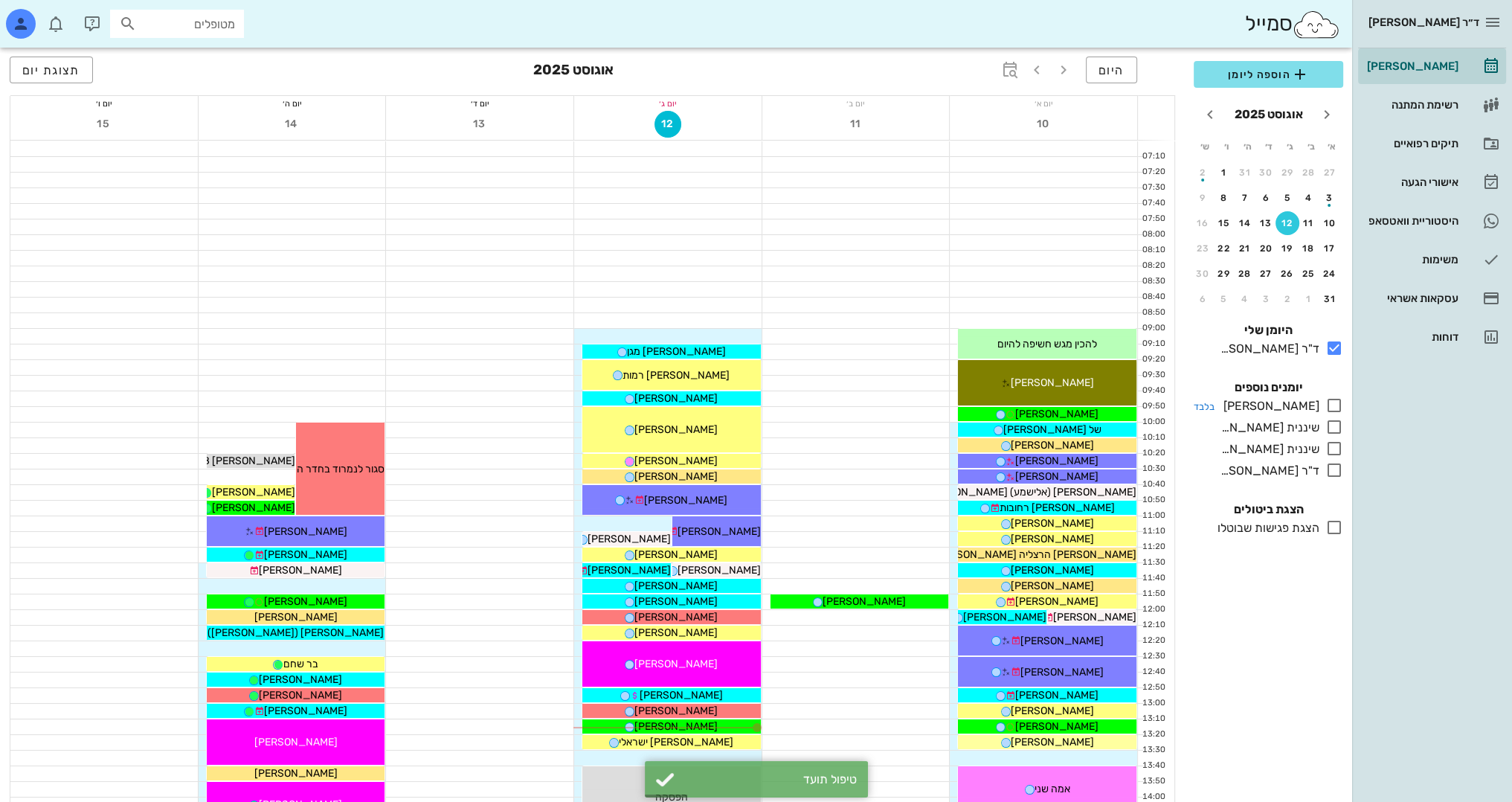
click at [1332, 402] on icon at bounding box center [1333, 405] width 18 height 18
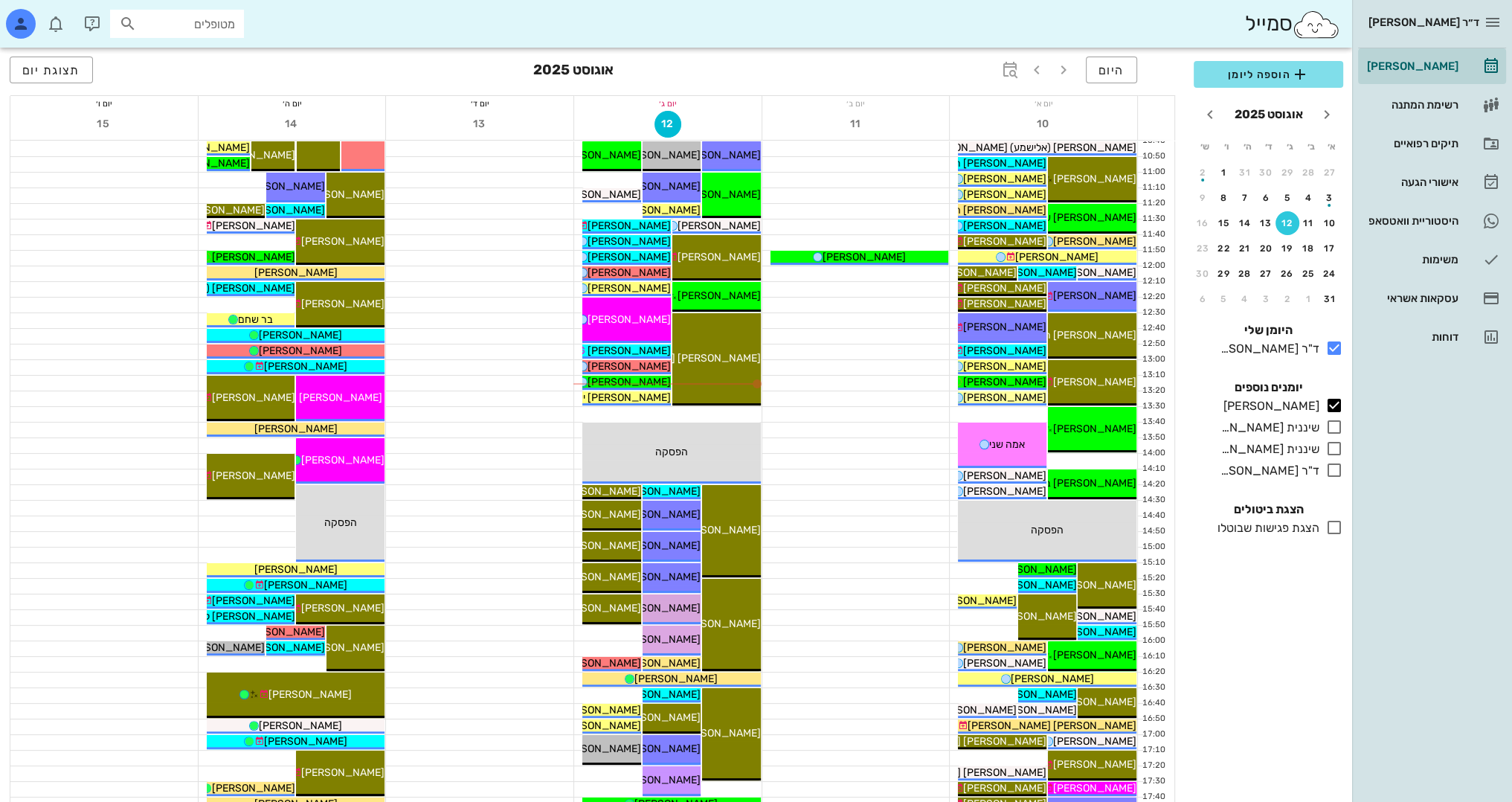
scroll to position [372, 0]
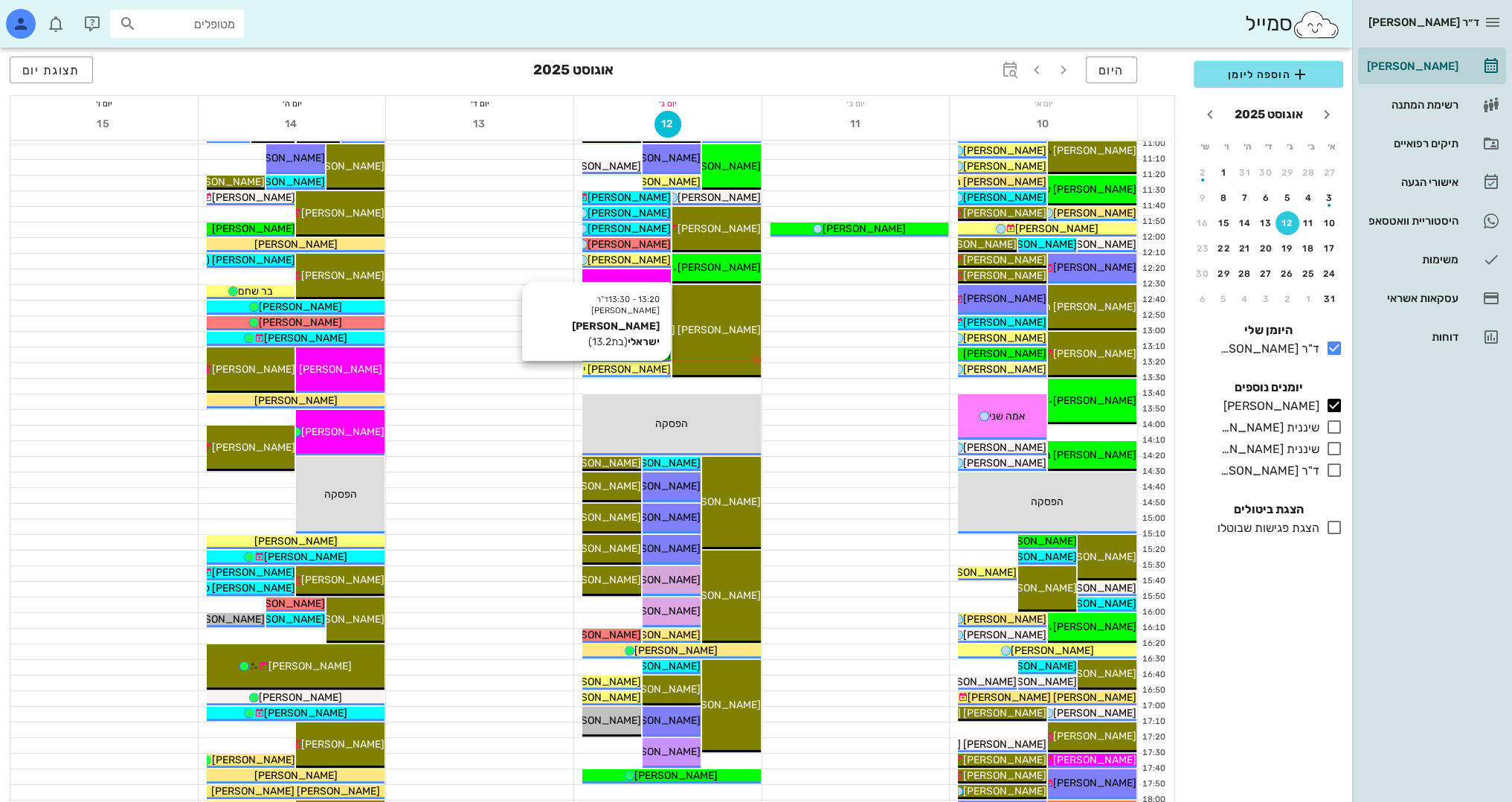
click at [651, 367] on span "[PERSON_NAME] ישראלי" at bounding box center [613, 368] width 114 height 13
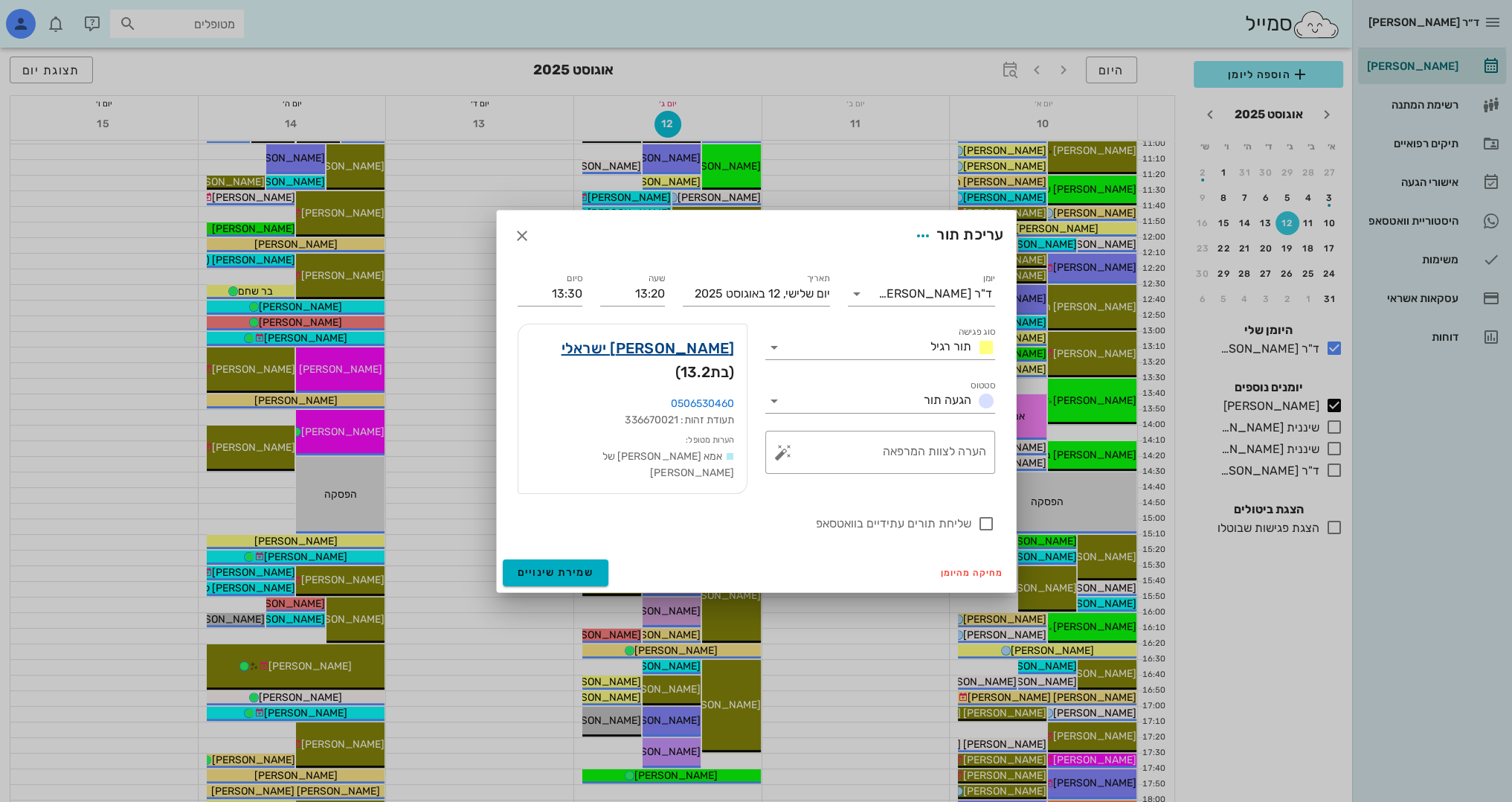
click at [705, 360] on link "[PERSON_NAME] ישראלי" at bounding box center [648, 348] width 173 height 24
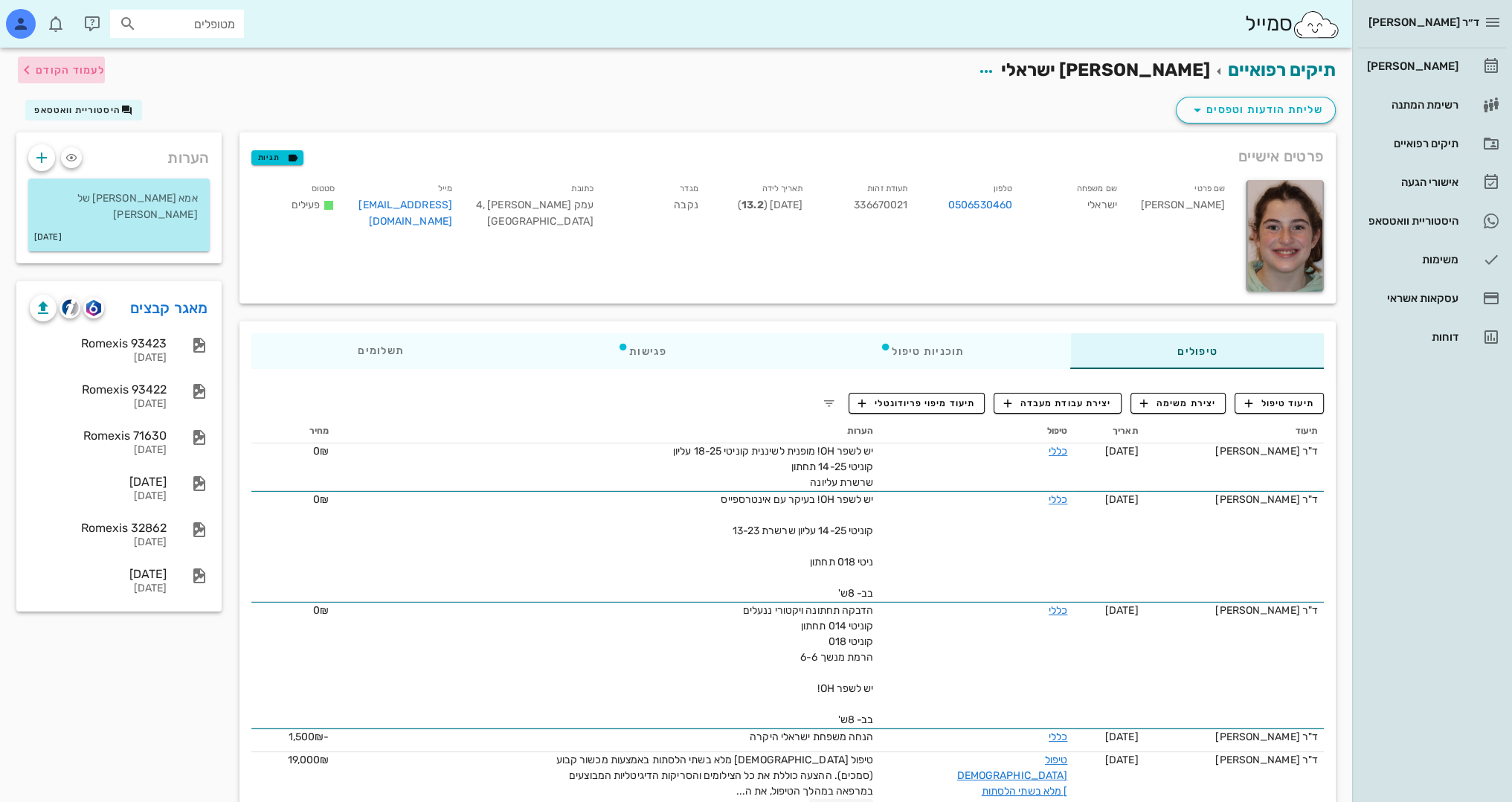
click at [101, 68] on span "לעמוד הקודם" at bounding box center [70, 70] width 69 height 13
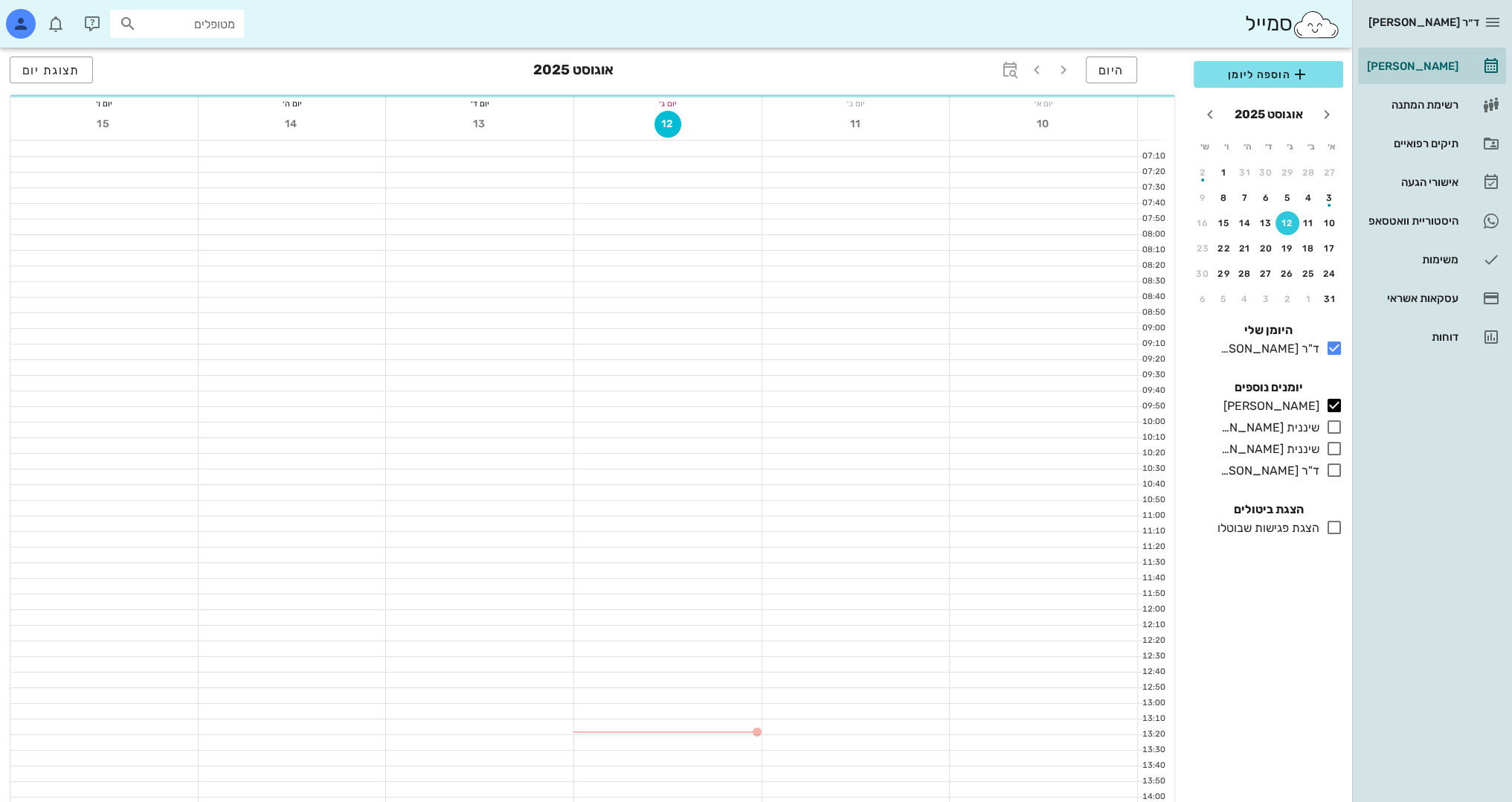
scroll to position [372, 0]
